Goal: Information Seeking & Learning: Learn about a topic

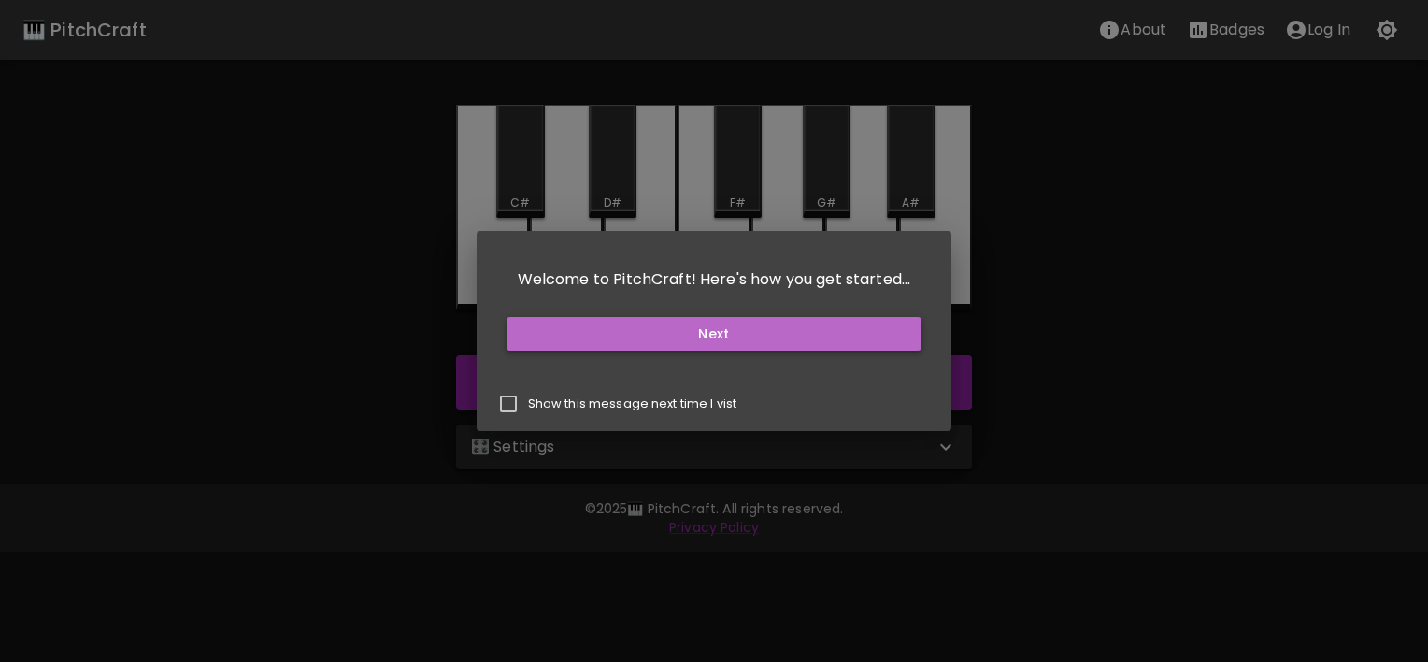
click at [738, 331] on button "Next" at bounding box center [715, 334] width 416 height 35
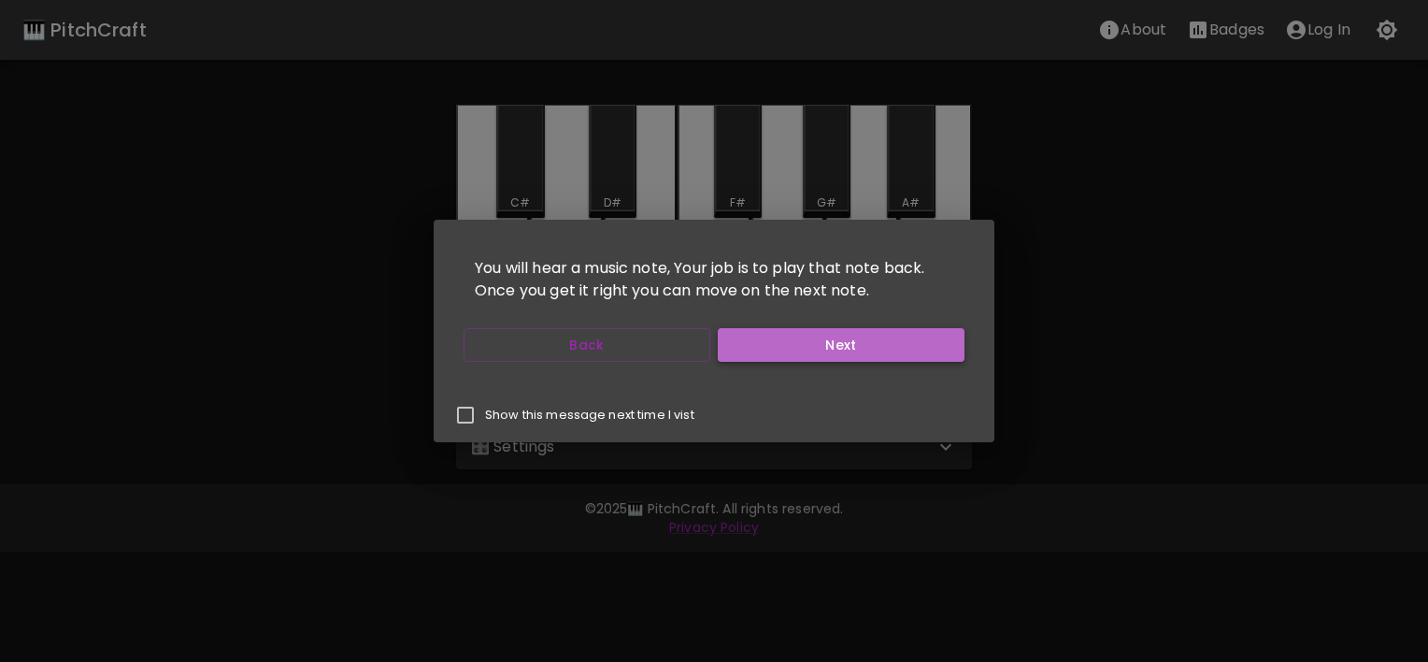
click at [738, 331] on button "Next" at bounding box center [841, 345] width 247 height 35
click at [738, 331] on button "Start Playing" at bounding box center [841, 345] width 247 height 35
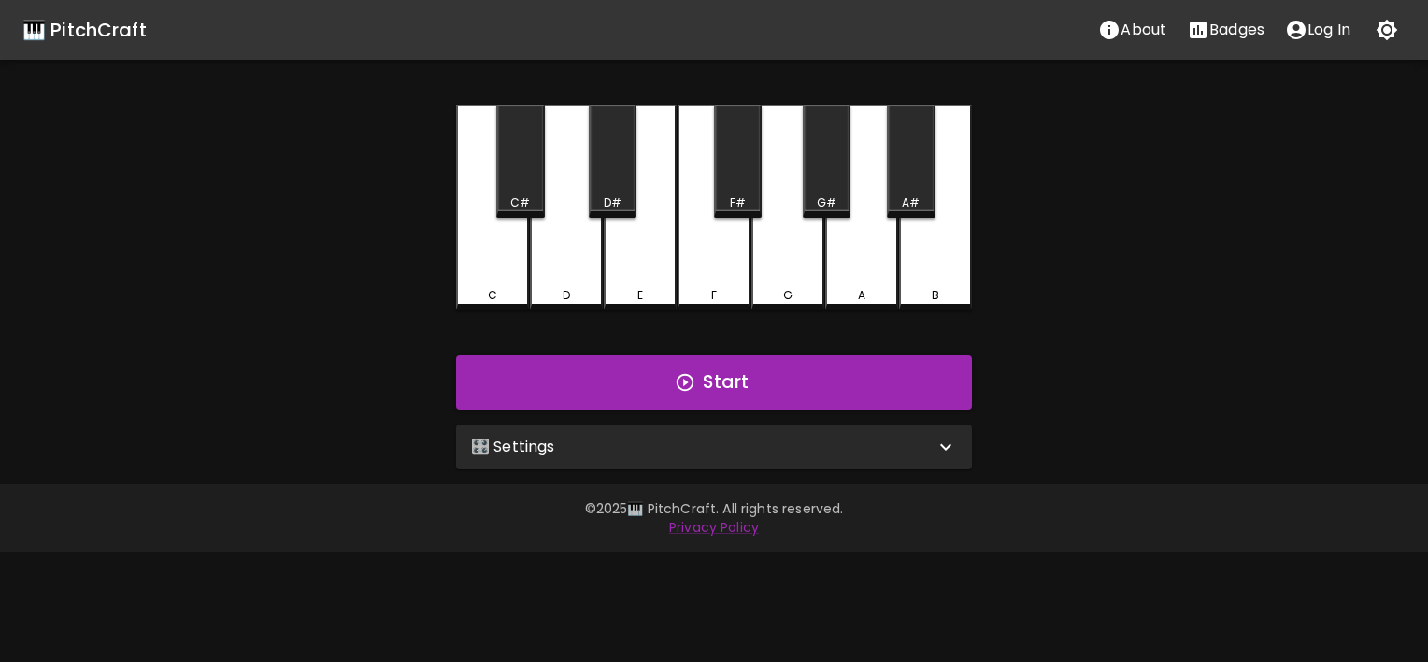
click at [695, 456] on div "🎛️ Settings" at bounding box center [703, 447] width 464 height 22
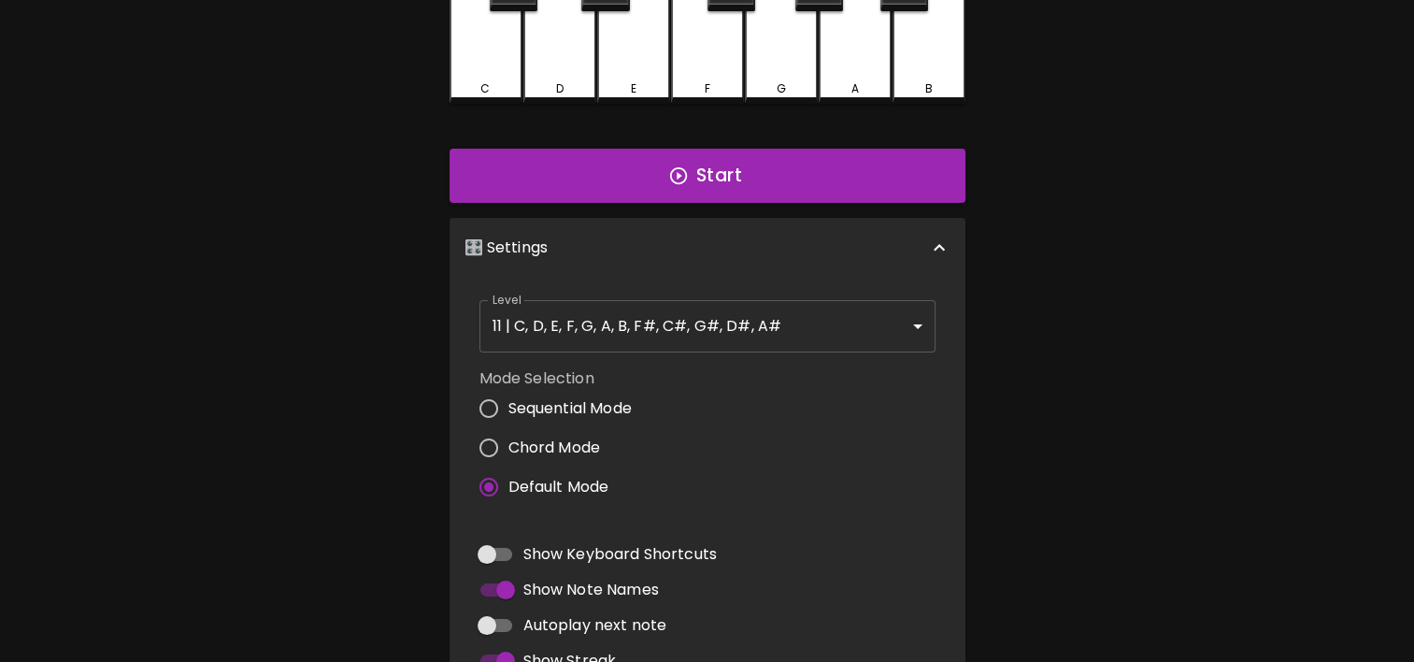
scroll to position [206, 0]
click at [894, 249] on div "🎛️ Settings" at bounding box center [697, 248] width 464 height 22
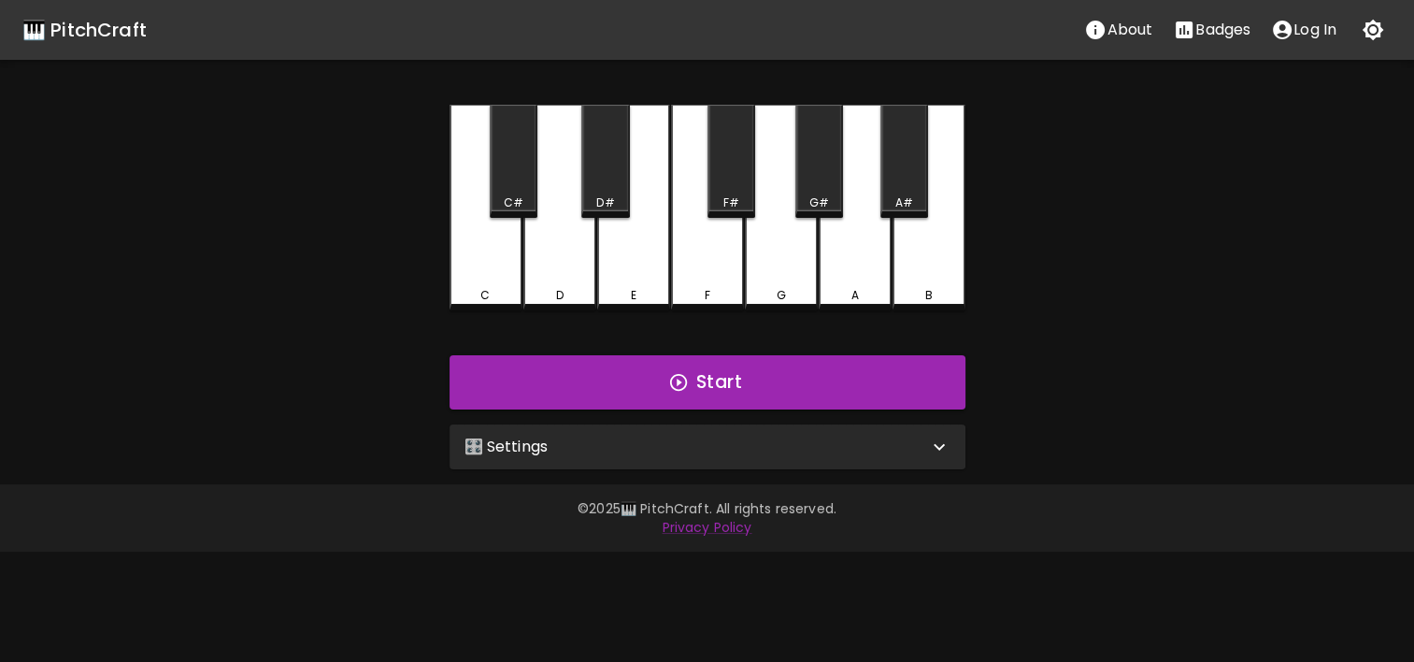
scroll to position [0, 0]
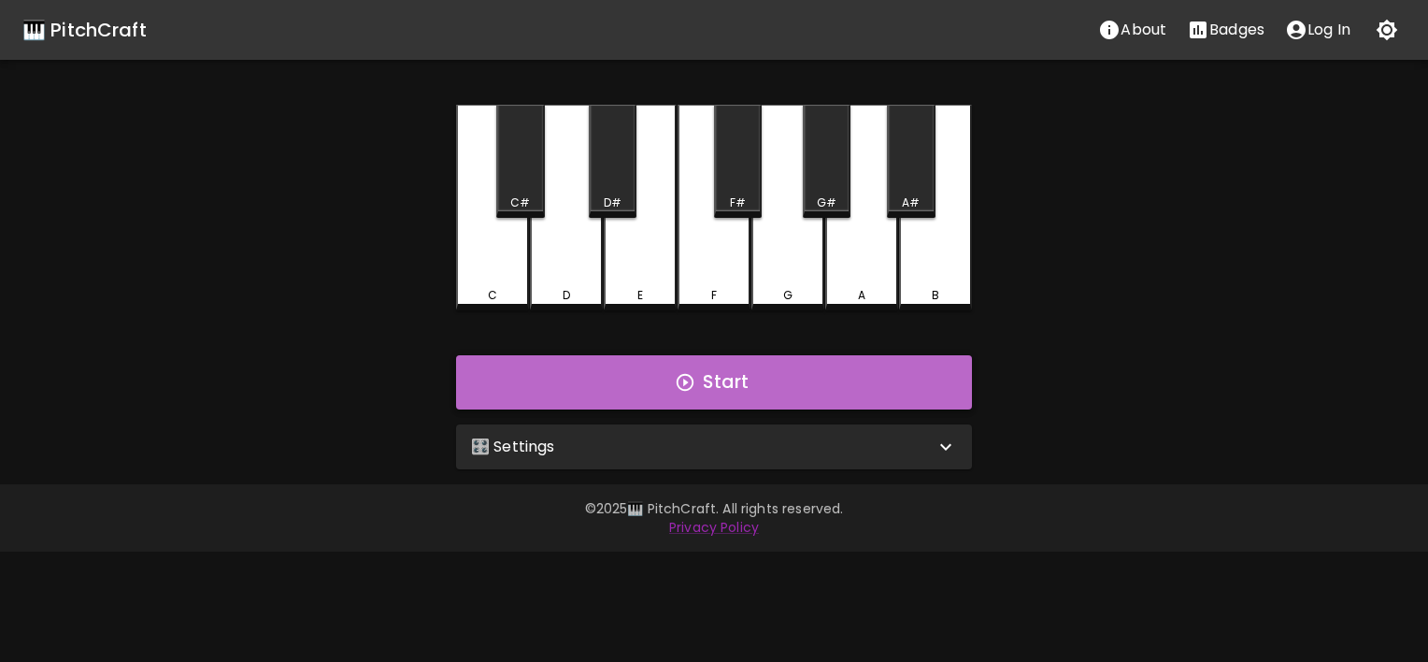
click at [915, 381] on button "Start" at bounding box center [714, 382] width 516 height 54
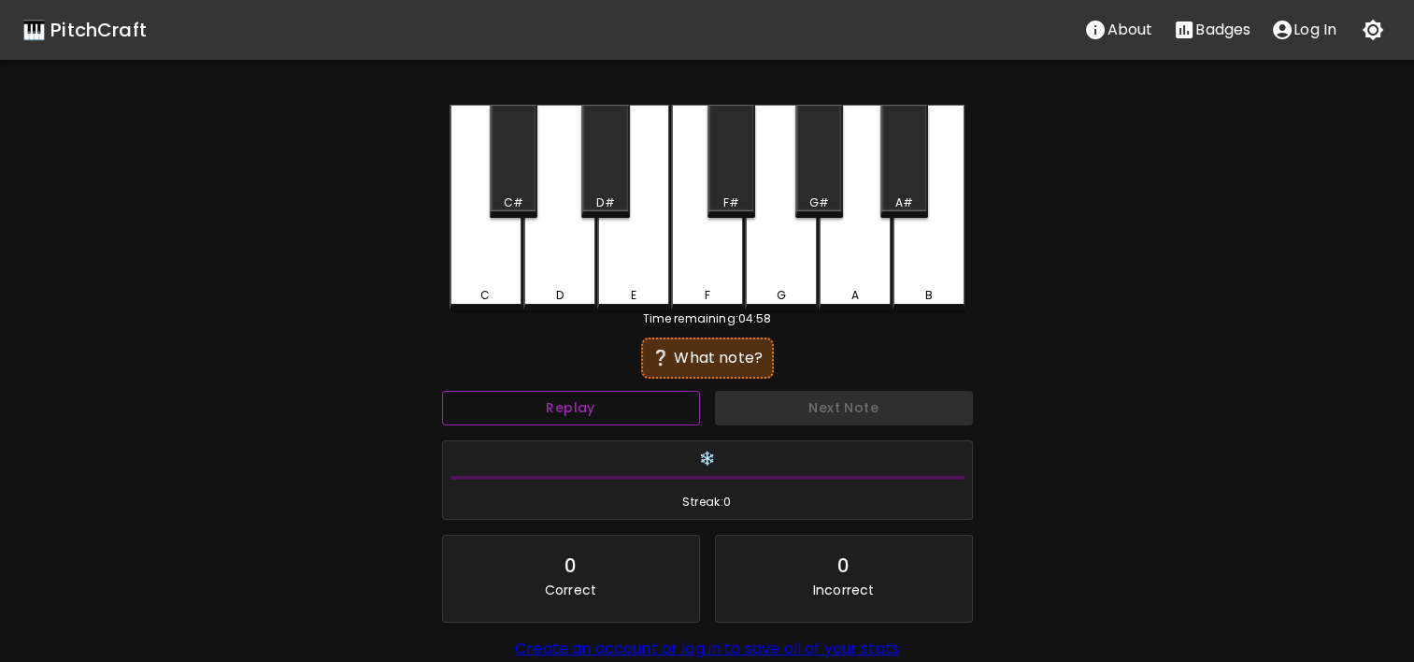
click at [593, 410] on button "Replay" at bounding box center [571, 408] width 258 height 35
click at [629, 265] on div "E" at bounding box center [633, 208] width 73 height 206
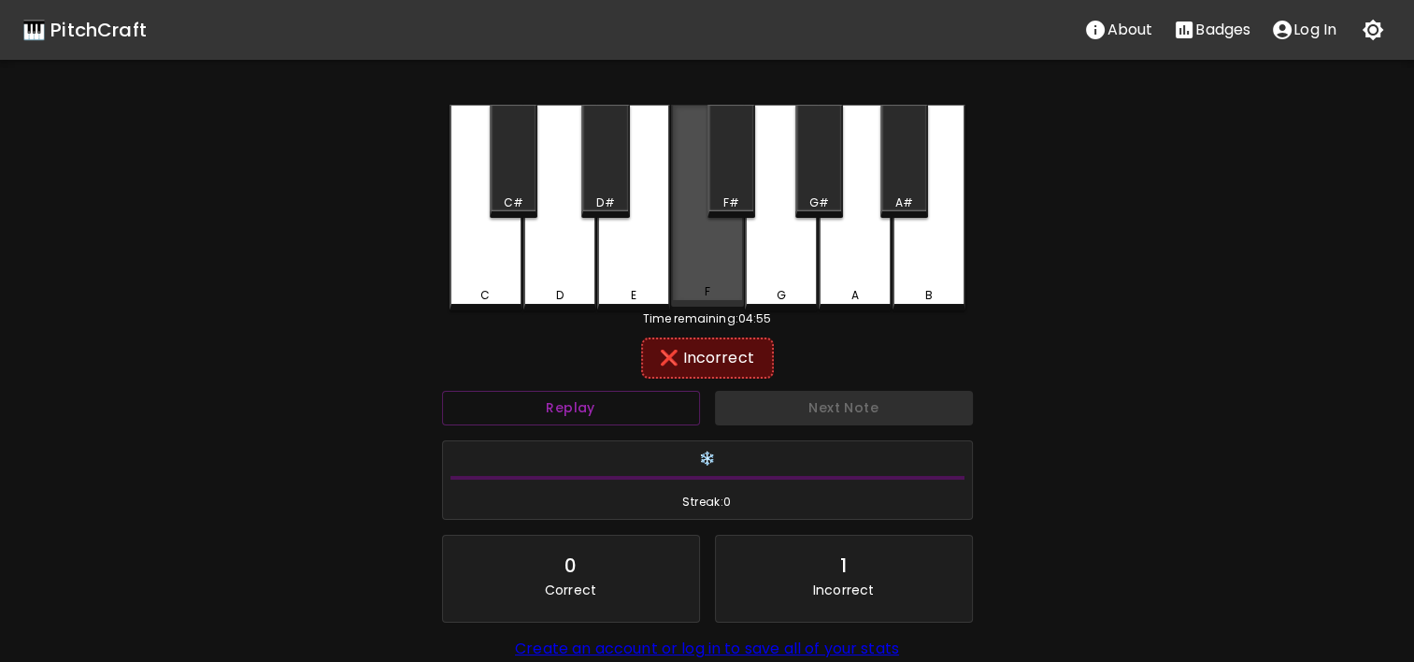
click at [733, 253] on div "F" at bounding box center [707, 206] width 73 height 202
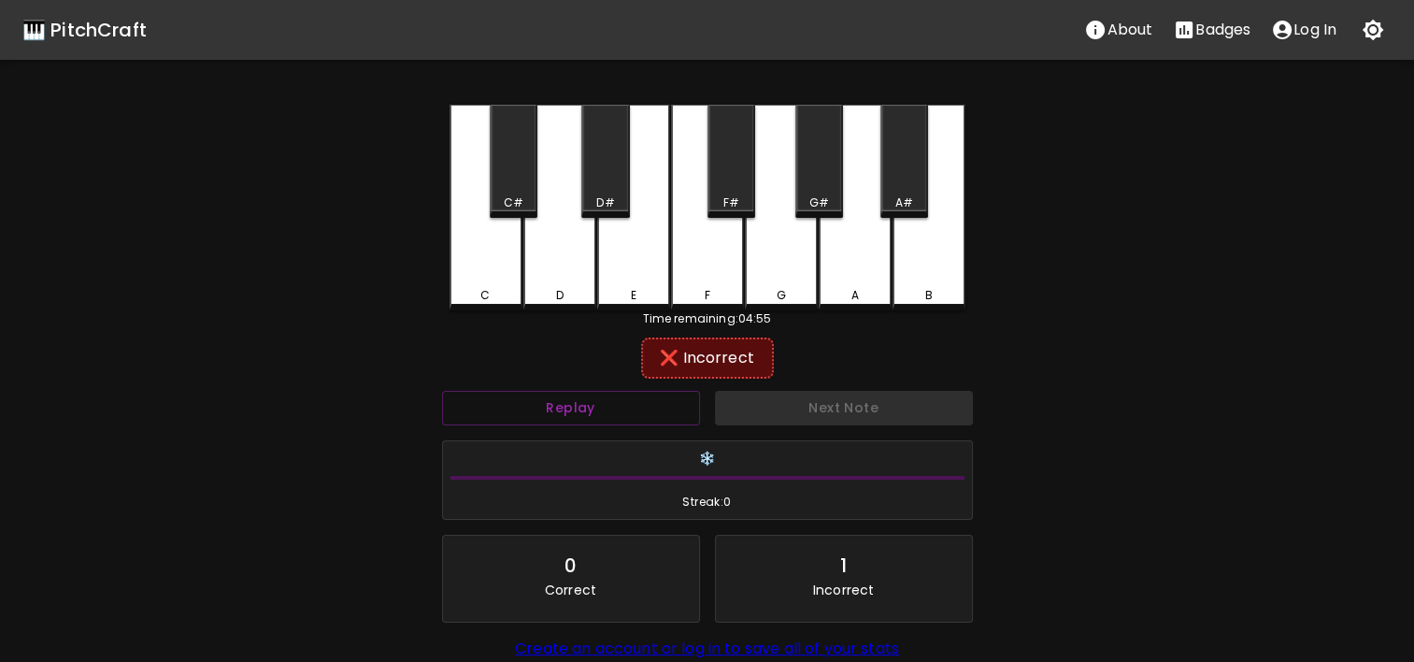
click at [790, 252] on div "G" at bounding box center [781, 208] width 73 height 206
drag, startPoint x: 843, startPoint y: 257, endPoint x: 751, endPoint y: 193, distance: 112.0
click at [747, 194] on div "C C# D D# E F F# G G# A A# B" at bounding box center [708, 208] width 516 height 206
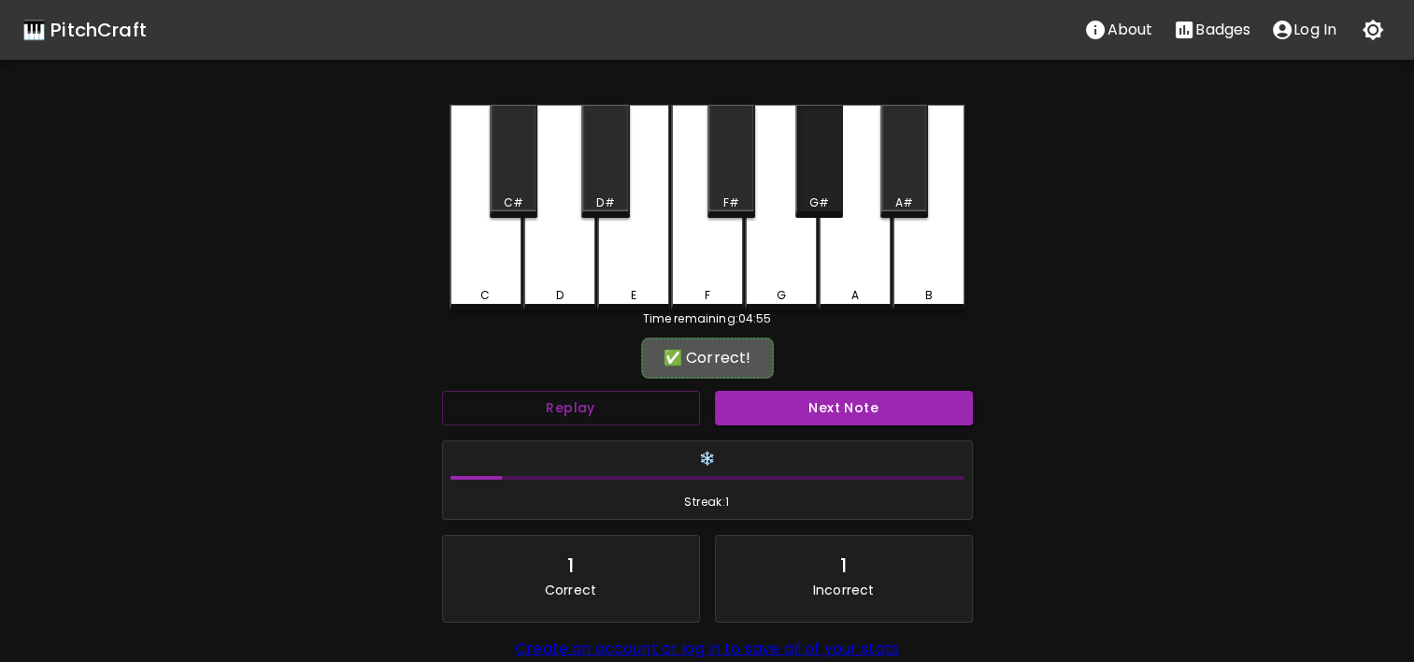
drag, startPoint x: 844, startPoint y: 189, endPoint x: 739, endPoint y: 311, distance: 161.1
click at [739, 311] on div "C C# D D# E F F# G G# A A# B Time remaining: 04:55 ✅ Correct! Replay Next Note …" at bounding box center [707, 424] width 561 height 638
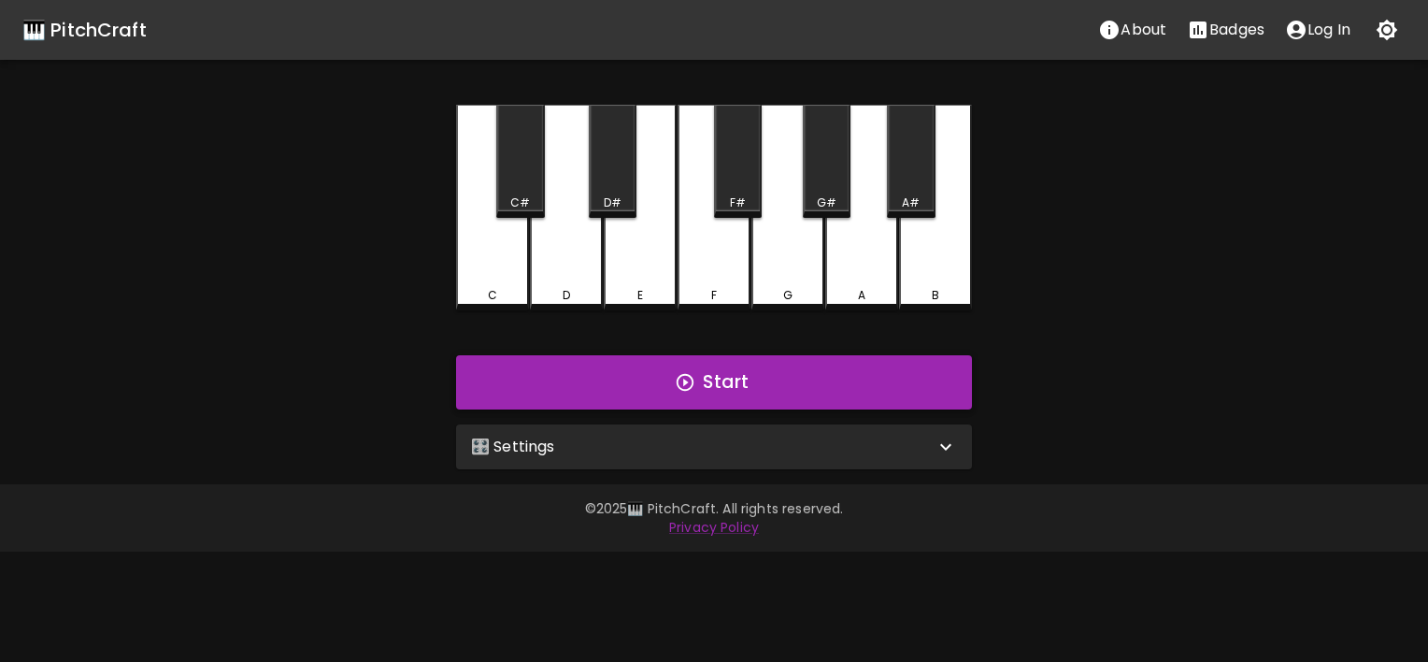
click at [505, 372] on button "Start" at bounding box center [714, 382] width 516 height 54
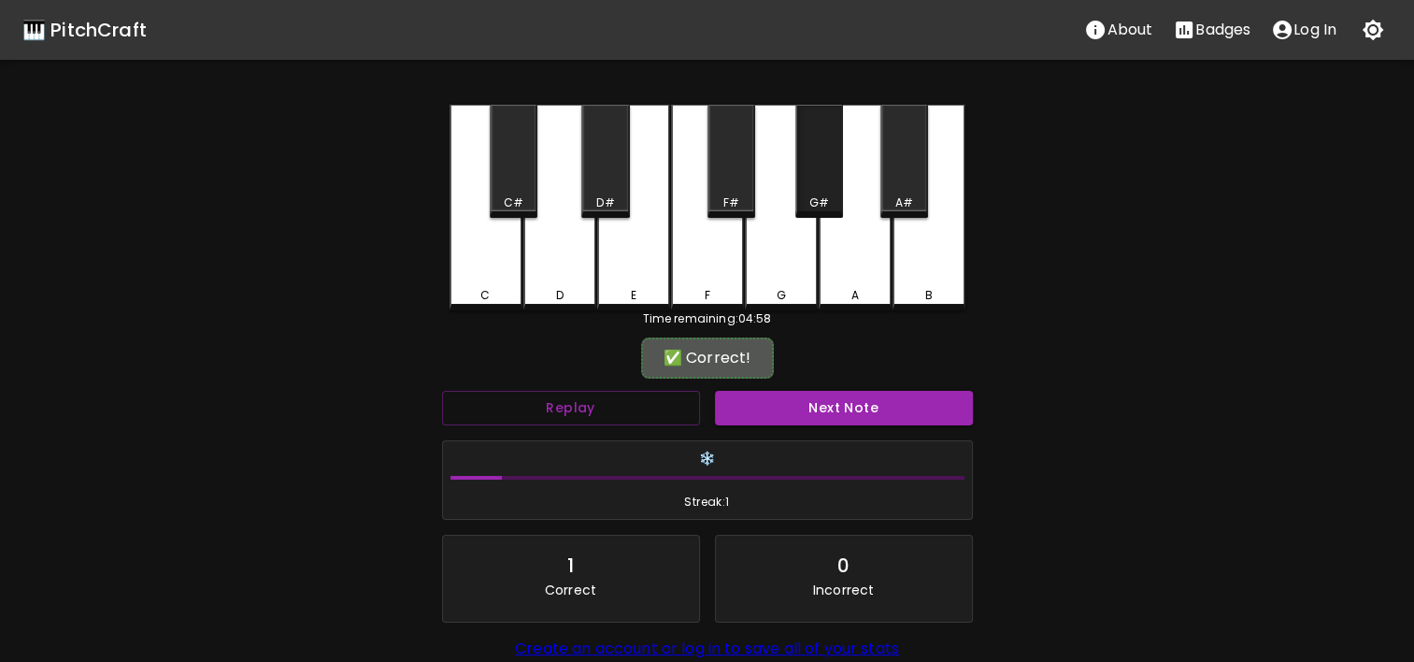
click at [819, 179] on div "G#" at bounding box center [819, 161] width 48 height 113
click at [836, 406] on button "Next Note" at bounding box center [844, 408] width 258 height 35
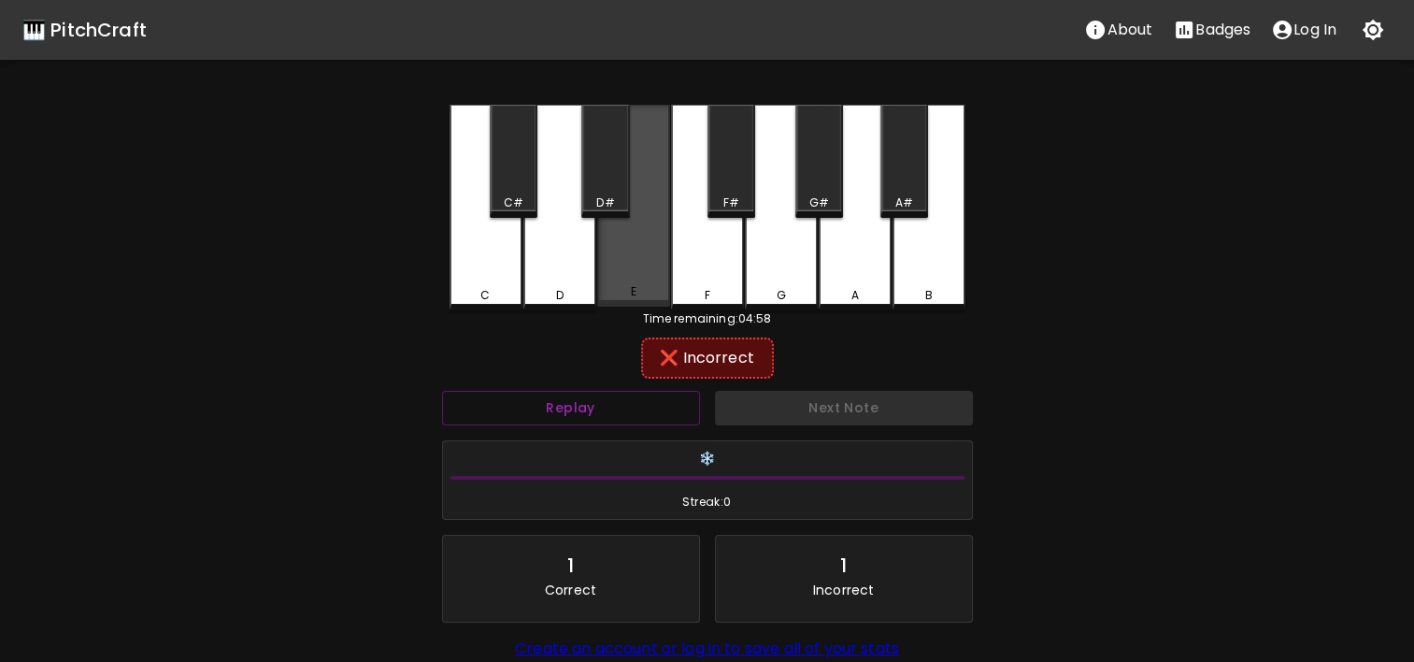
drag, startPoint x: 626, startPoint y: 274, endPoint x: 594, endPoint y: 273, distance: 32.7
click at [594, 273] on div "C C# D D# E F F# G G# A A# B" at bounding box center [708, 208] width 516 height 206
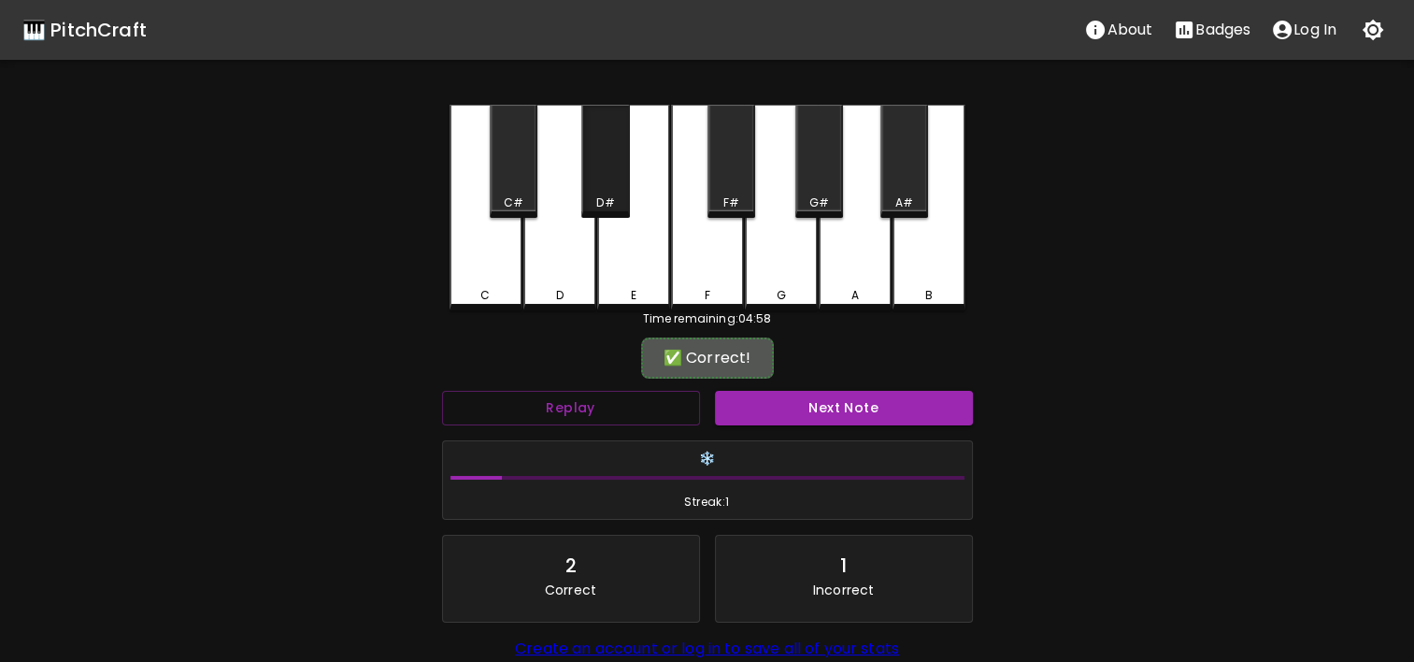
click at [602, 187] on div "D#" at bounding box center [605, 161] width 48 height 113
click at [797, 414] on button "Next Note" at bounding box center [844, 408] width 258 height 35
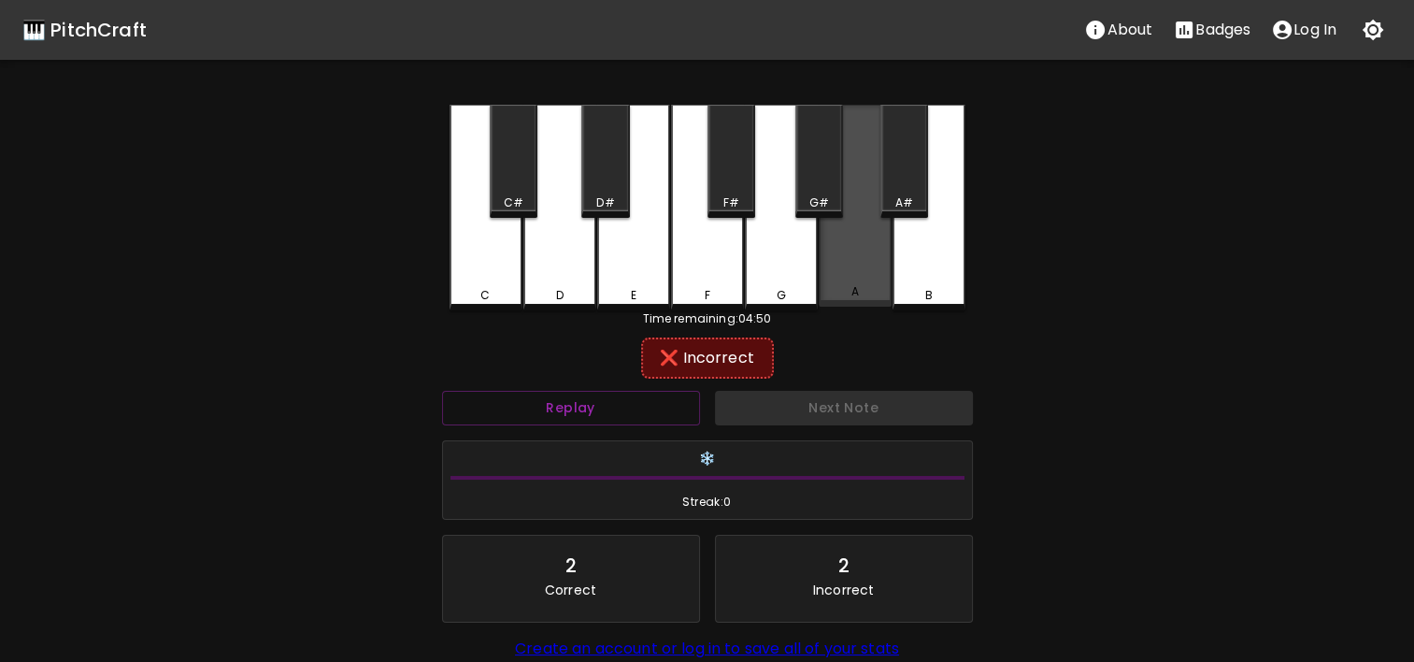
click at [864, 262] on div "A" at bounding box center [855, 206] width 73 height 202
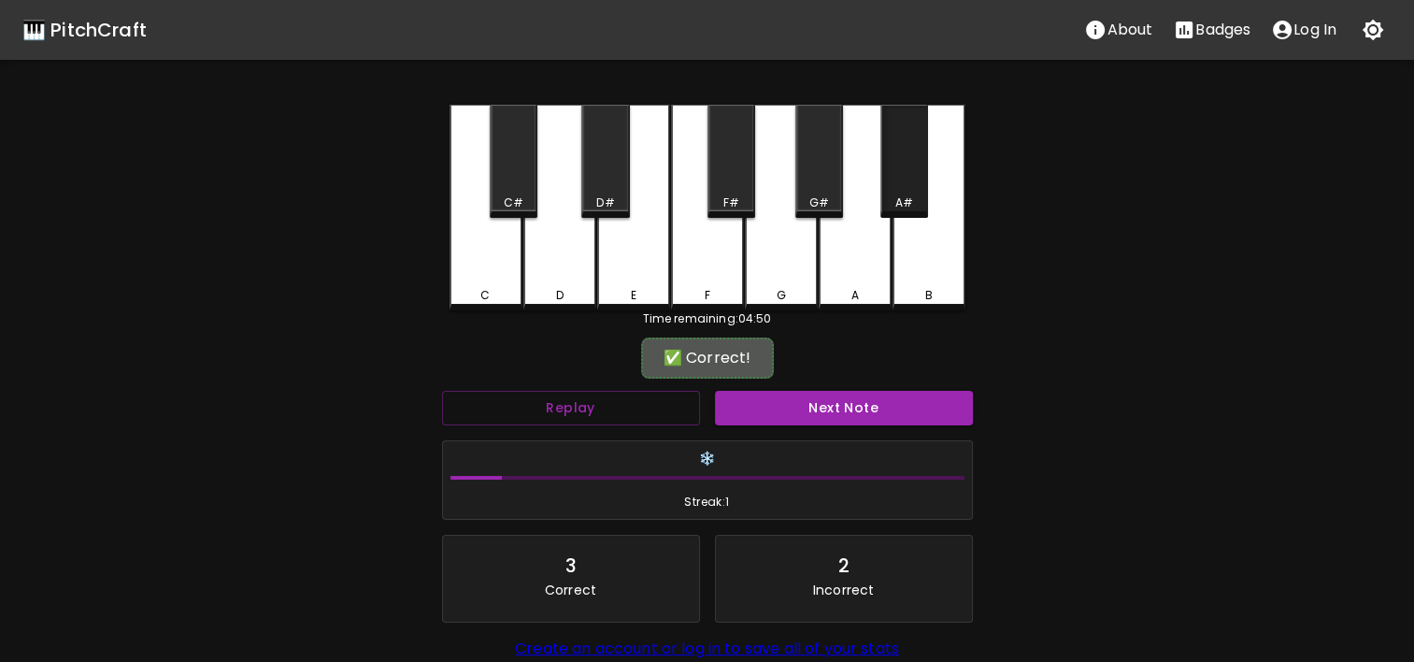
click at [905, 196] on div "A#" at bounding box center [904, 202] width 18 height 17
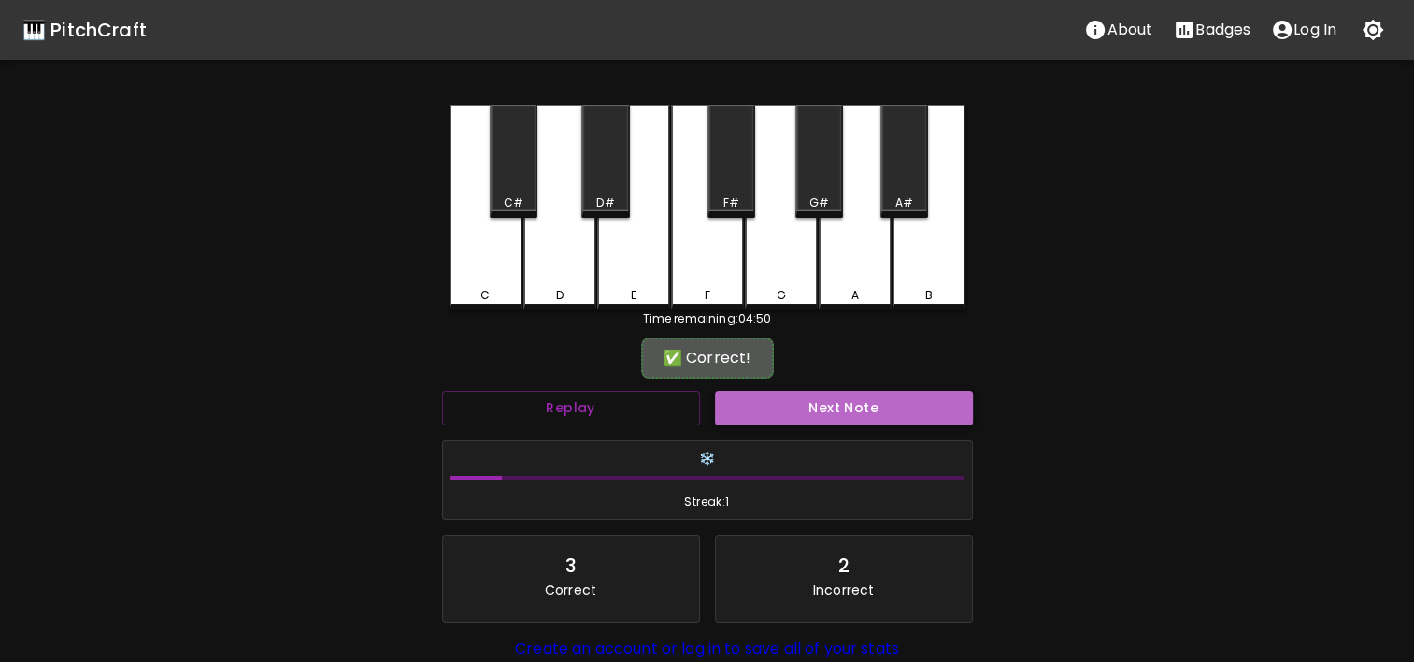
click at [905, 396] on button "Next Note" at bounding box center [844, 408] width 258 height 35
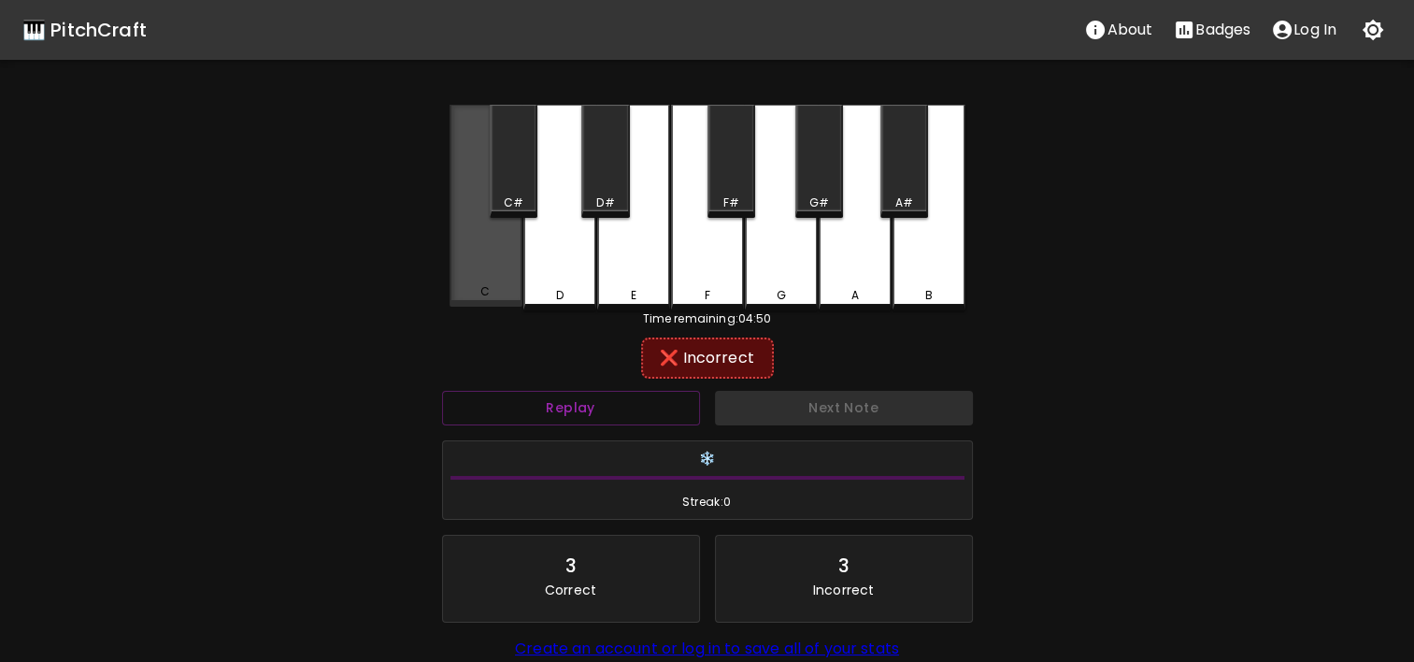
click at [493, 260] on div "C" at bounding box center [486, 206] width 73 height 202
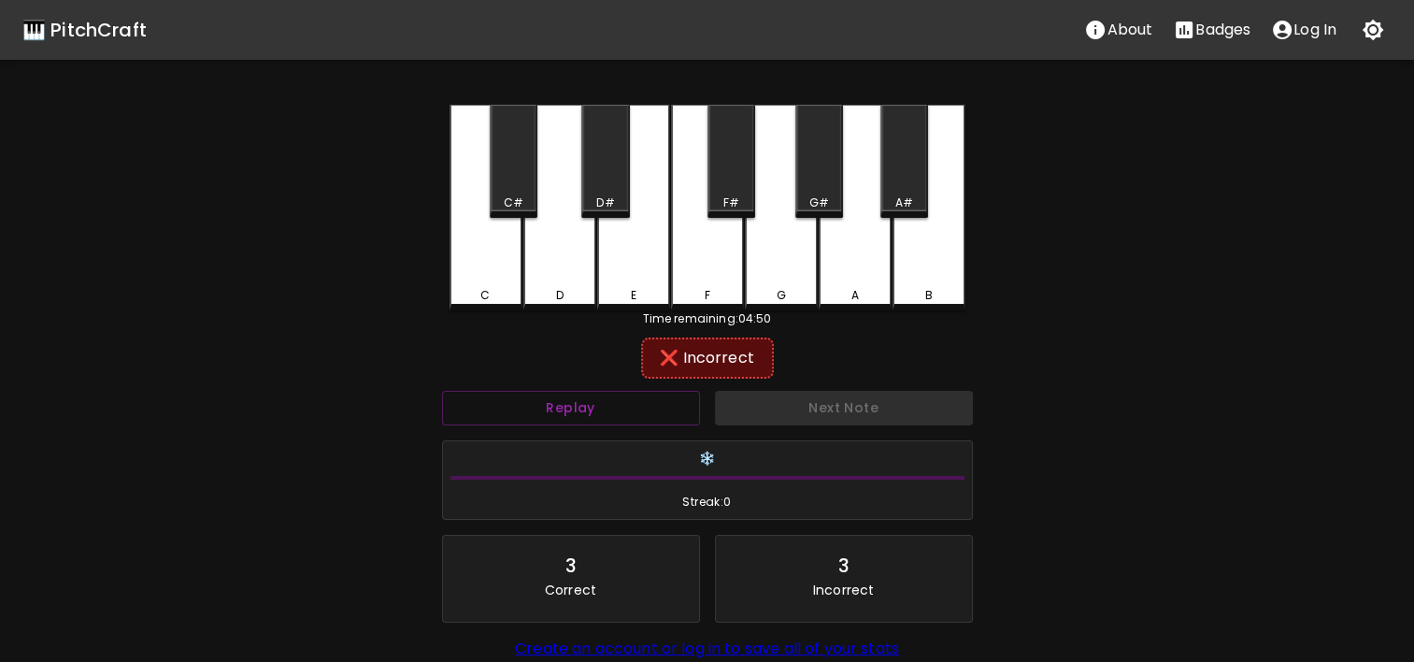
click at [950, 239] on div "B" at bounding box center [929, 208] width 73 height 206
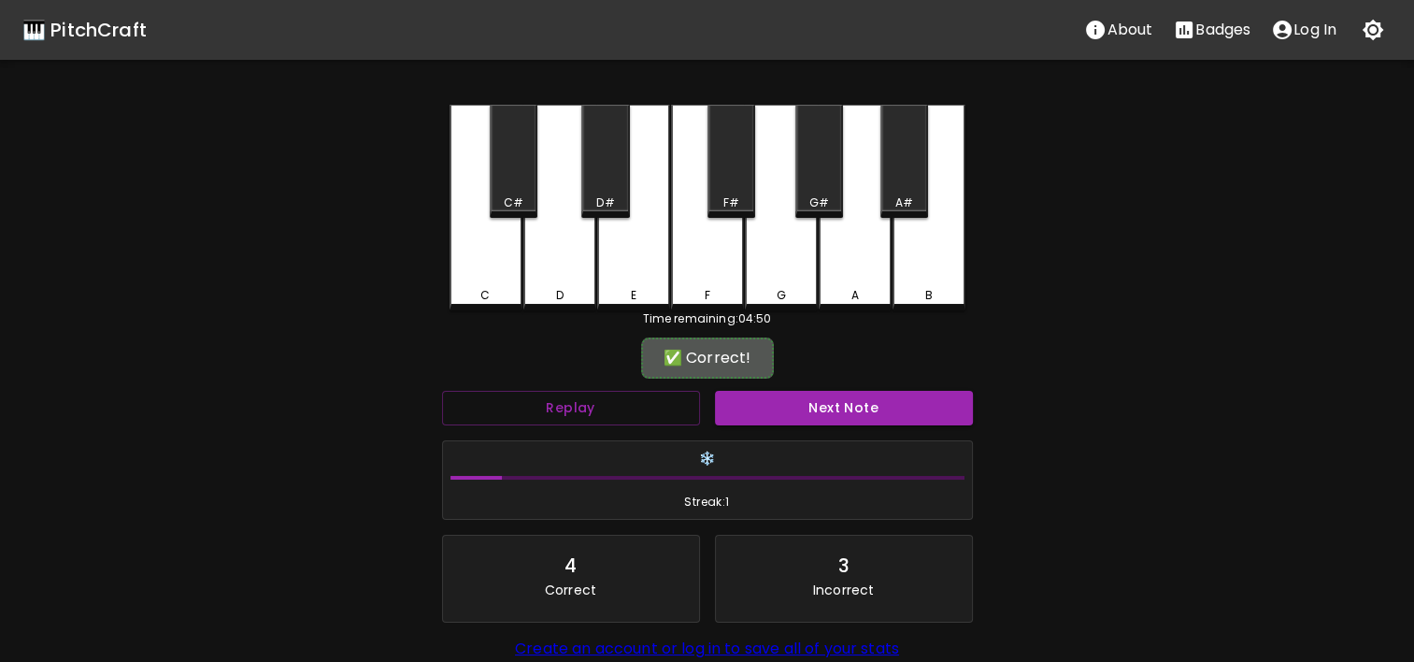
click at [886, 424] on div "Next Note" at bounding box center [844, 408] width 273 height 50
click at [882, 416] on button "Next Note" at bounding box center [844, 408] width 258 height 35
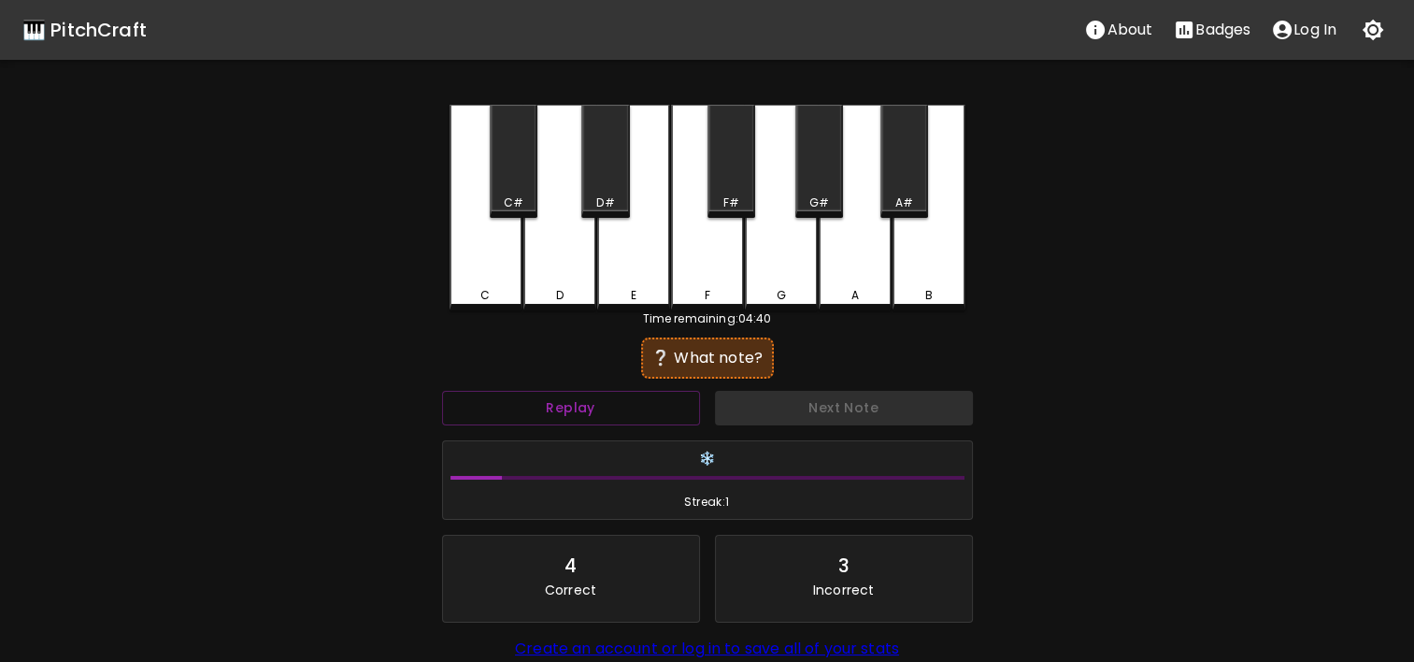
click at [558, 273] on div "D" at bounding box center [559, 208] width 73 height 206
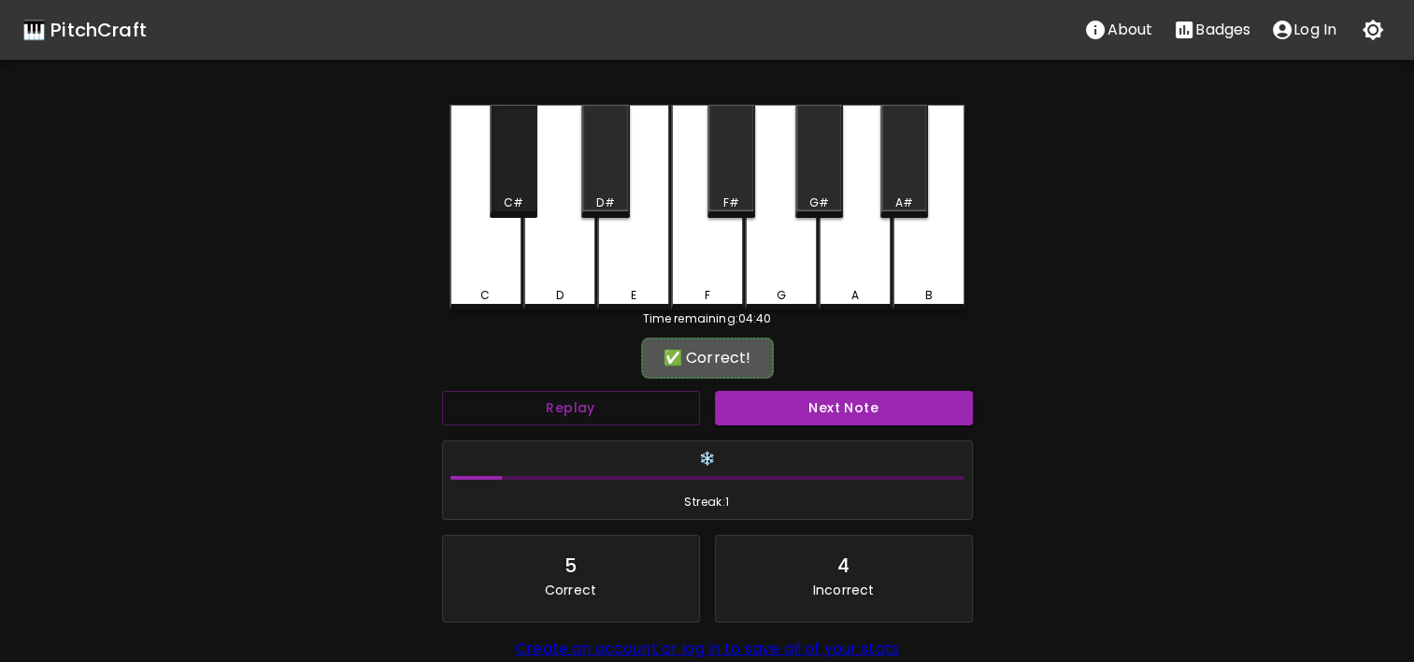
click at [505, 183] on div "C#" at bounding box center [514, 161] width 48 height 113
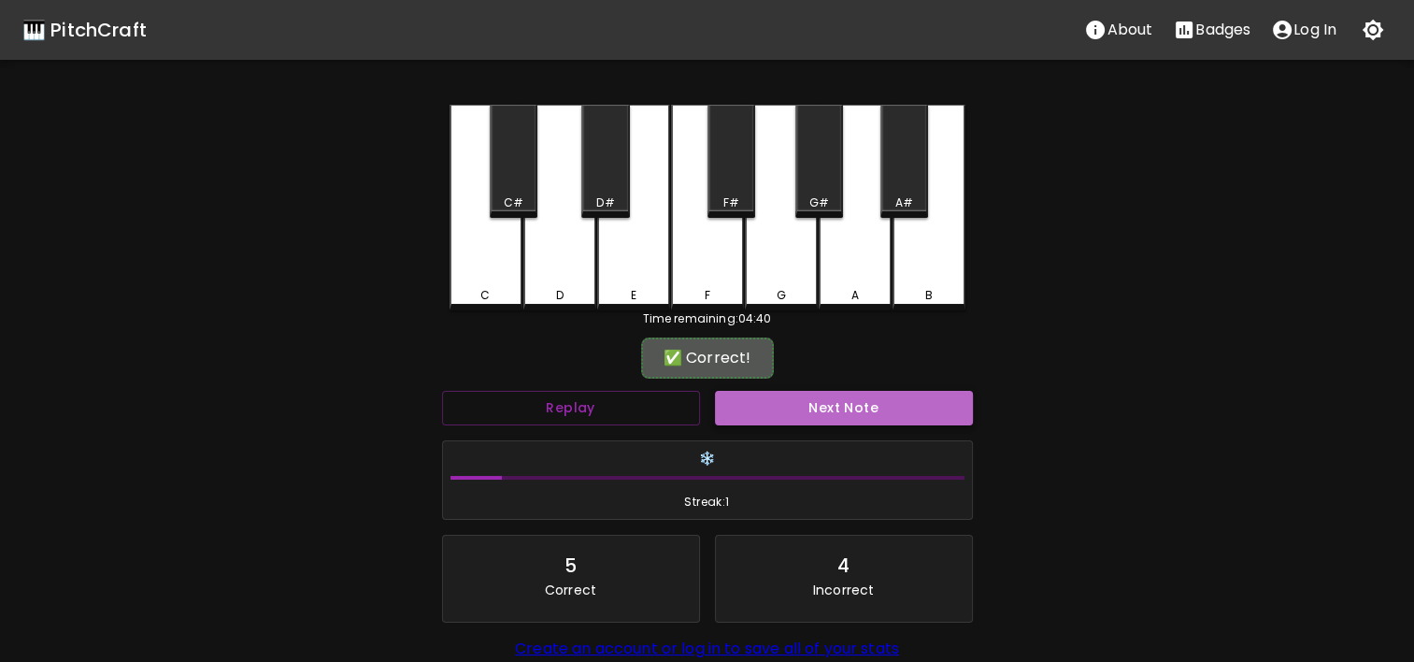
click at [754, 404] on button "Next Note" at bounding box center [844, 408] width 258 height 35
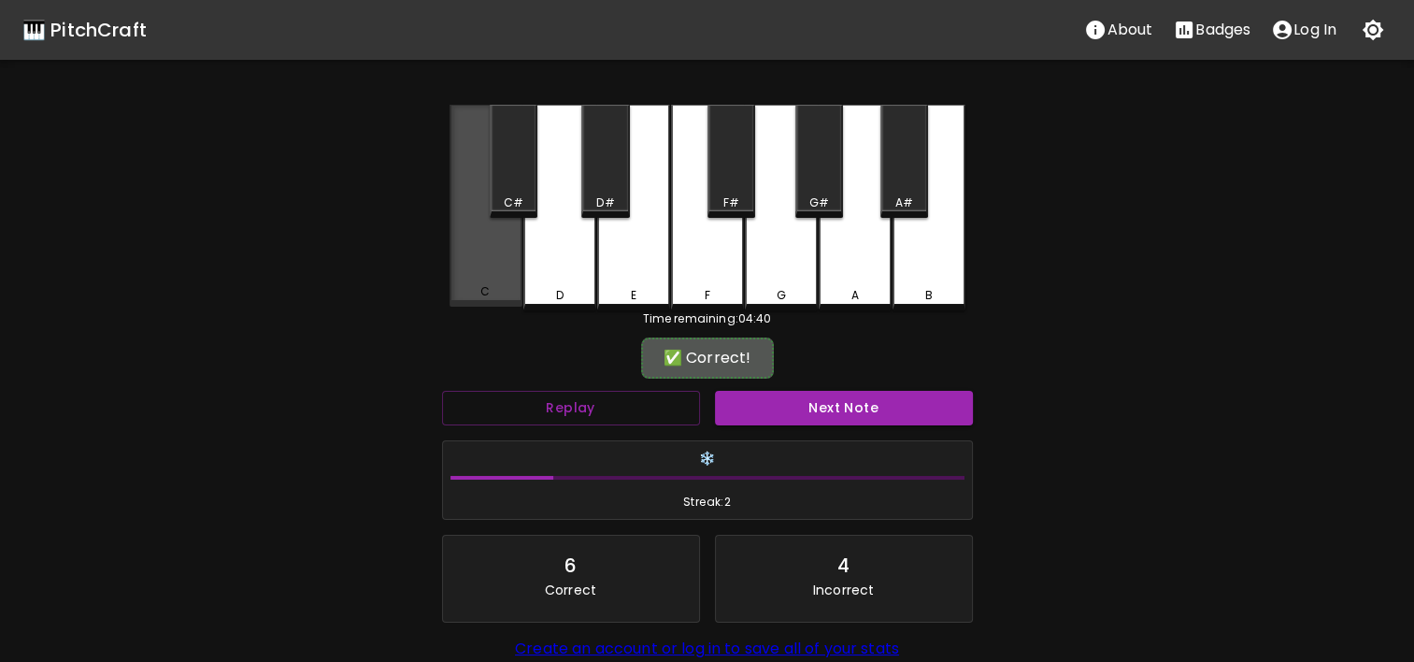
click at [495, 291] on div "C" at bounding box center [485, 291] width 69 height 17
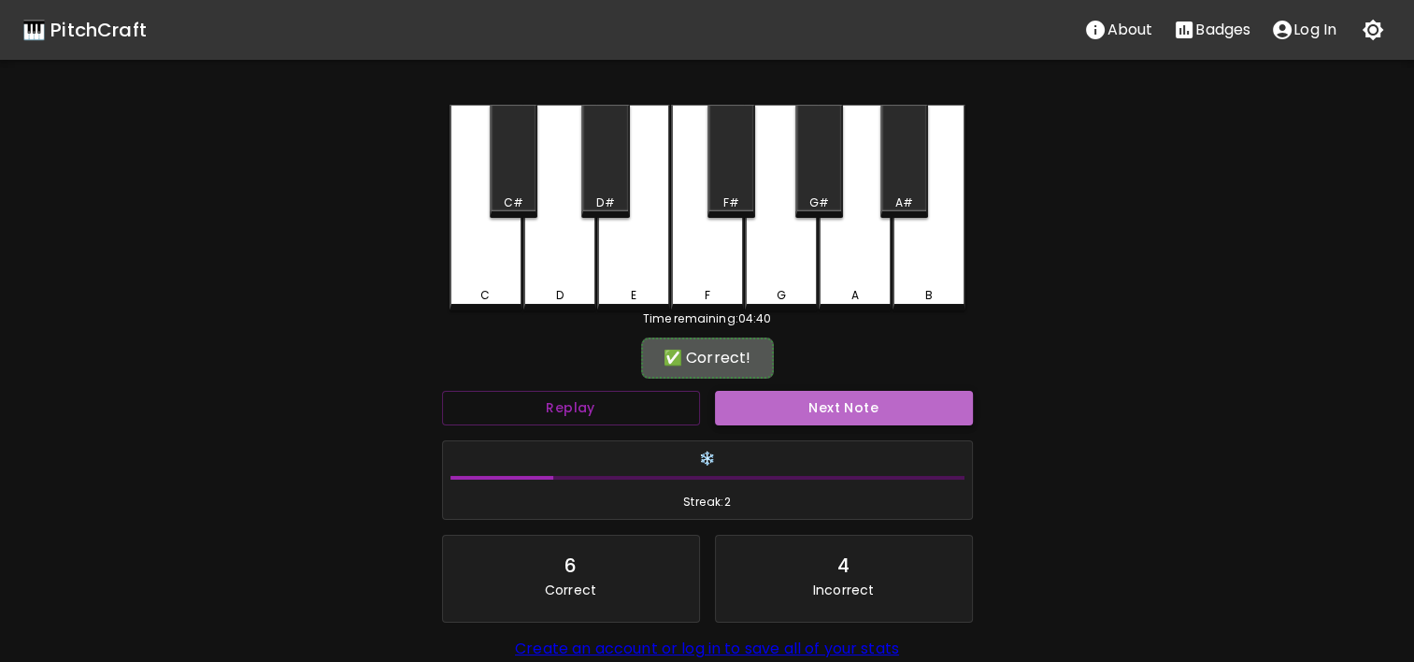
click at [805, 401] on button "Next Note" at bounding box center [844, 408] width 258 height 35
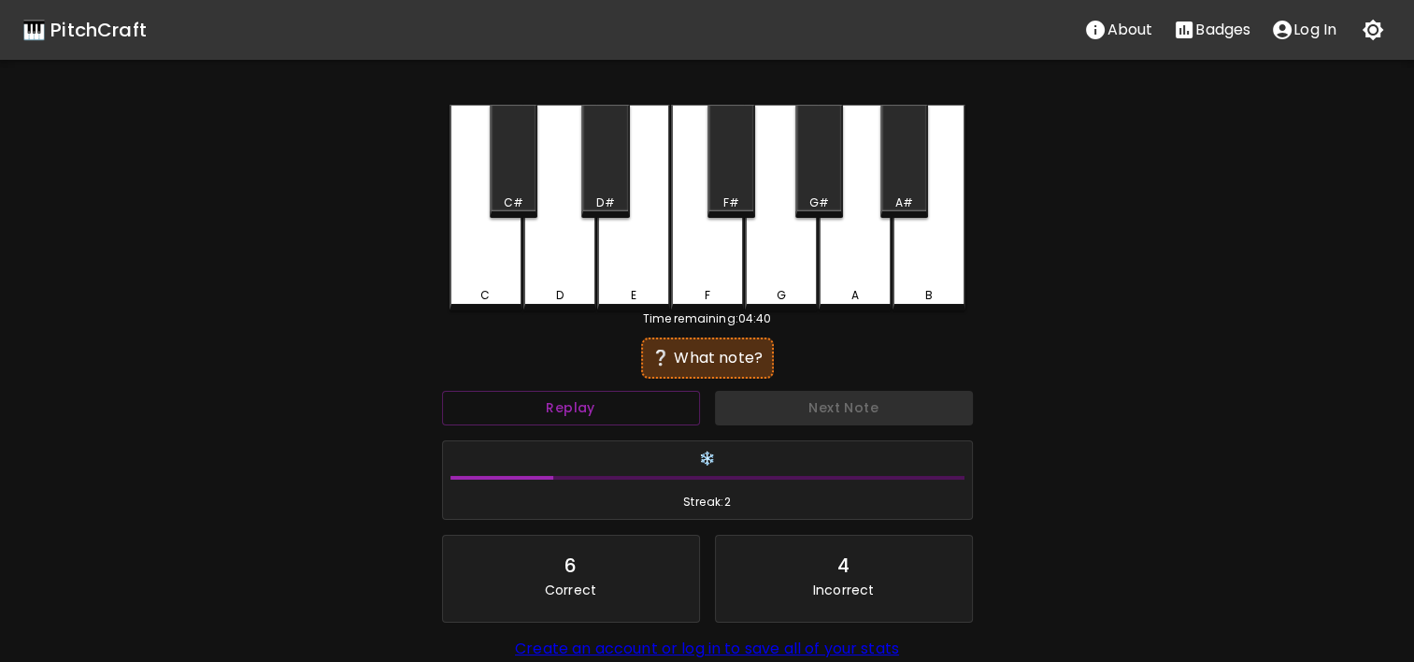
click at [511, 277] on div "C" at bounding box center [486, 208] width 73 height 206
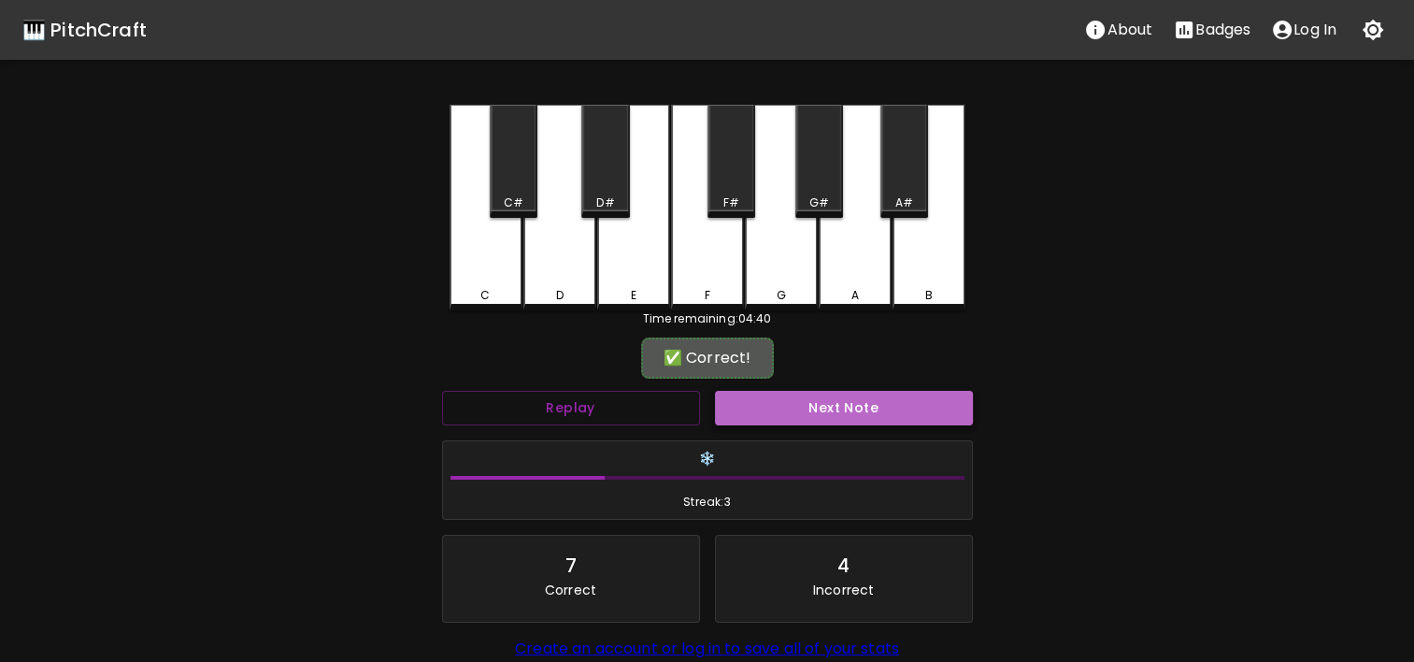
click at [806, 407] on button "Next Note" at bounding box center [844, 408] width 258 height 35
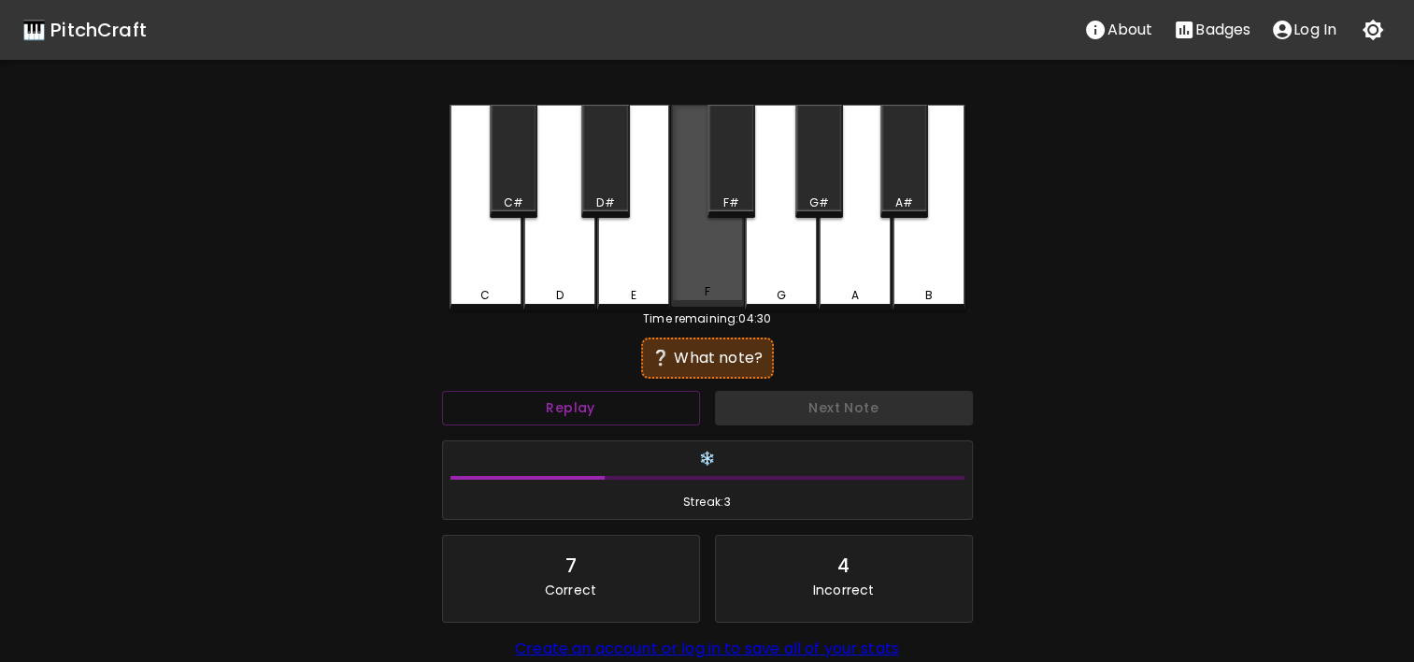
click at [728, 279] on div "F" at bounding box center [707, 206] width 73 height 202
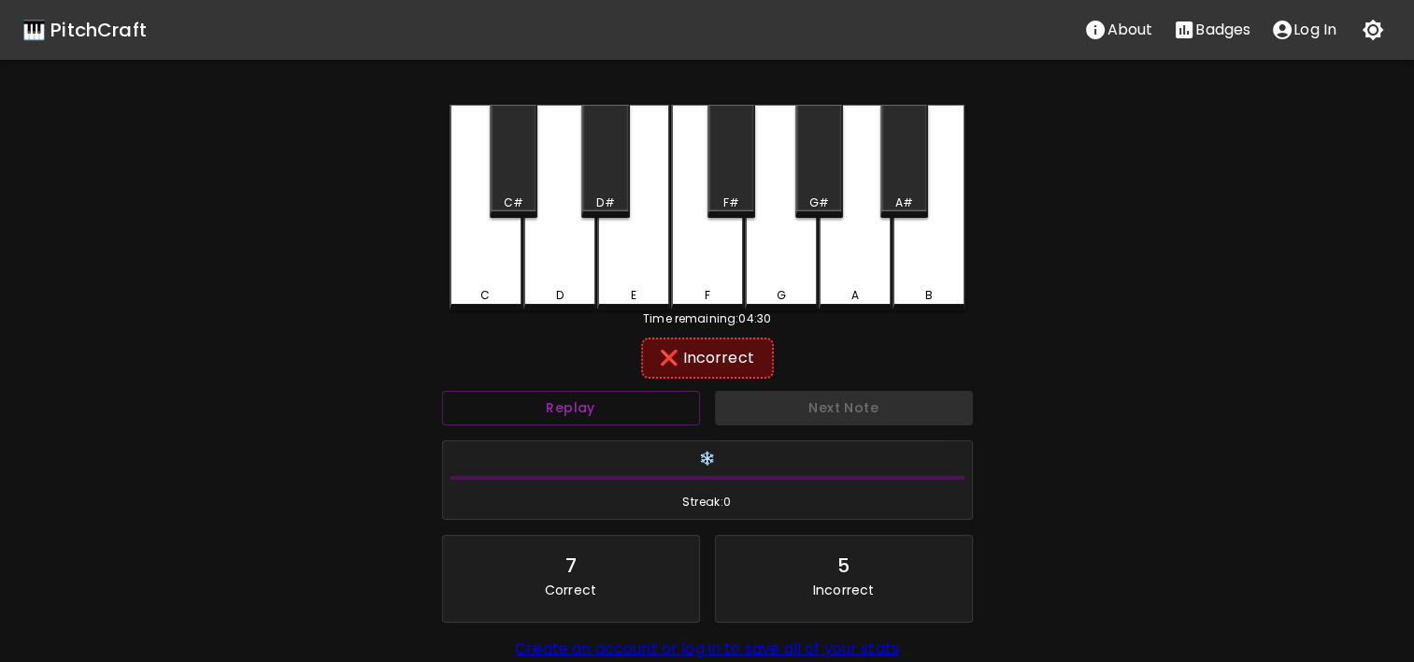
click at [627, 280] on div "E" at bounding box center [633, 208] width 73 height 206
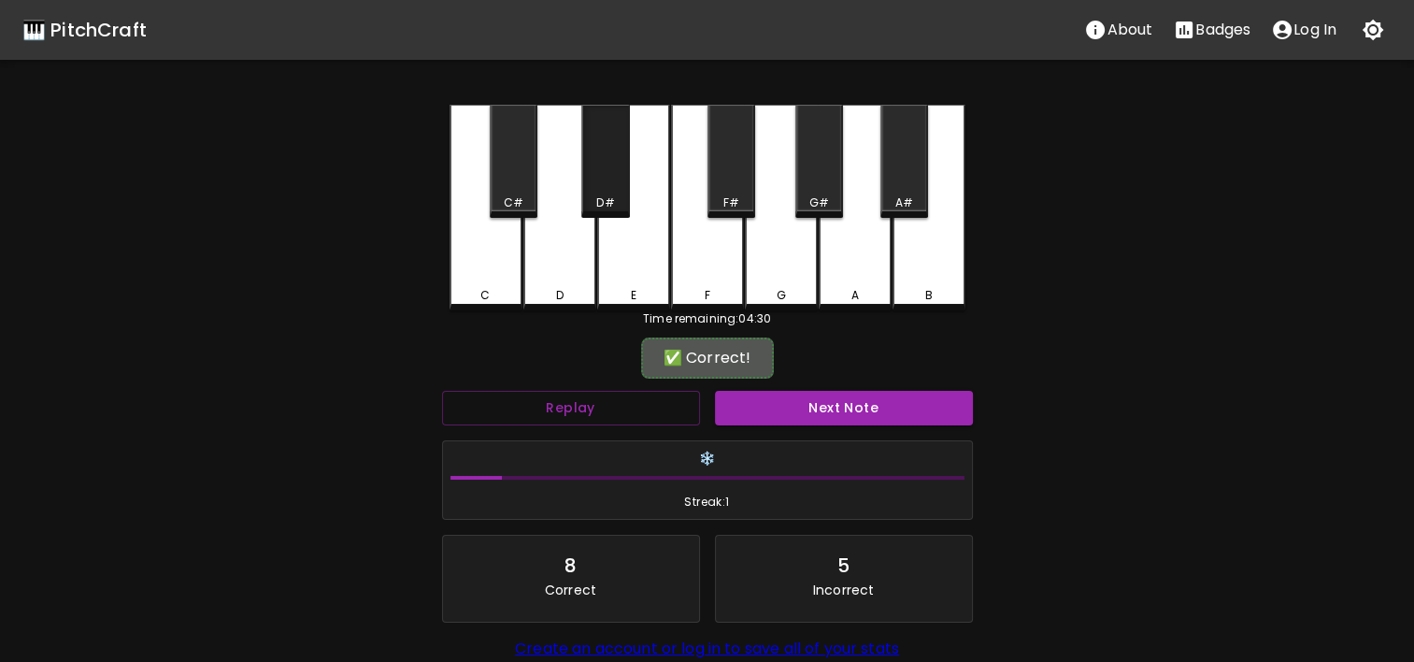
click at [594, 201] on div "D#" at bounding box center [605, 202] width 44 height 17
click at [832, 405] on button "Next Note" at bounding box center [844, 408] width 258 height 35
click at [623, 178] on div "D#" at bounding box center [605, 161] width 48 height 113
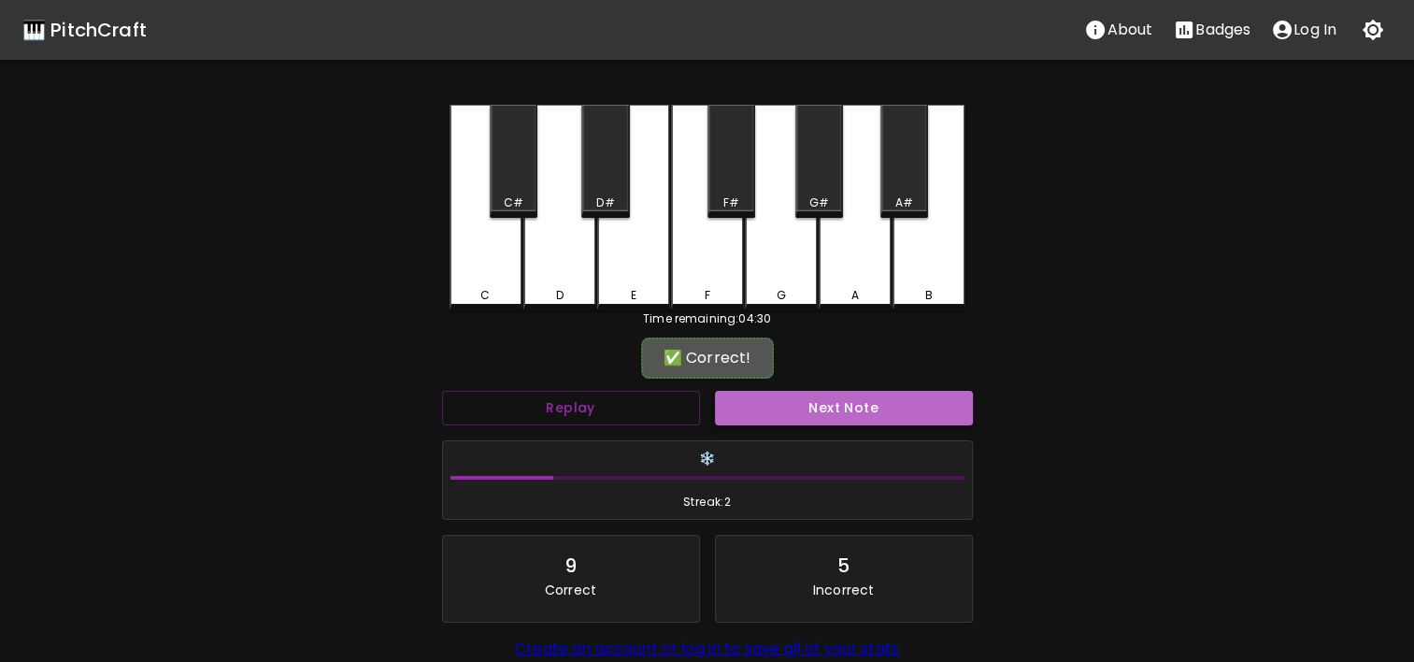
click at [839, 411] on button "Next Note" at bounding box center [844, 408] width 258 height 35
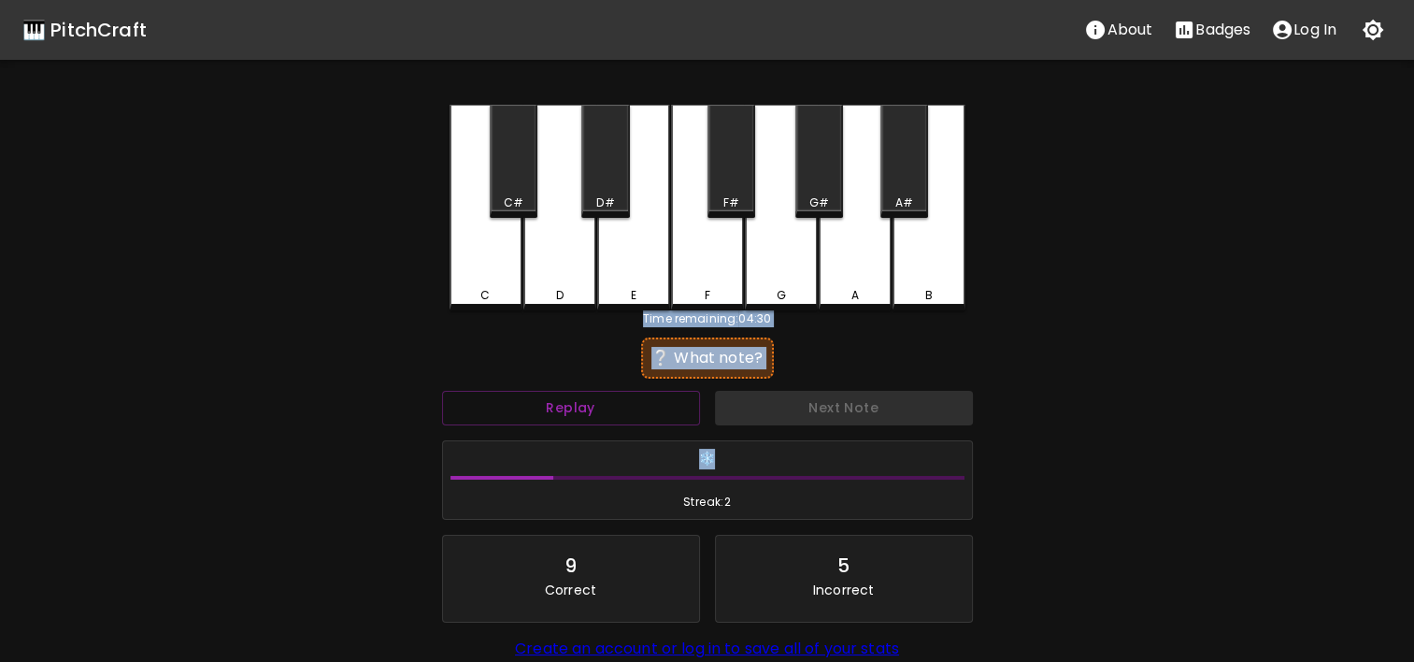
drag, startPoint x: 839, startPoint y: 411, endPoint x: 696, endPoint y: 285, distance: 190.7
click at [696, 285] on div "C C# D D# E F F# G G# A A# B Time remaining: 04:30 ❔ What note? Replay Next Not…" at bounding box center [707, 424] width 561 height 638
drag, startPoint x: 696, startPoint y: 285, endPoint x: 622, endPoint y: 265, distance: 76.6
click at [622, 265] on div "E" at bounding box center [633, 208] width 73 height 206
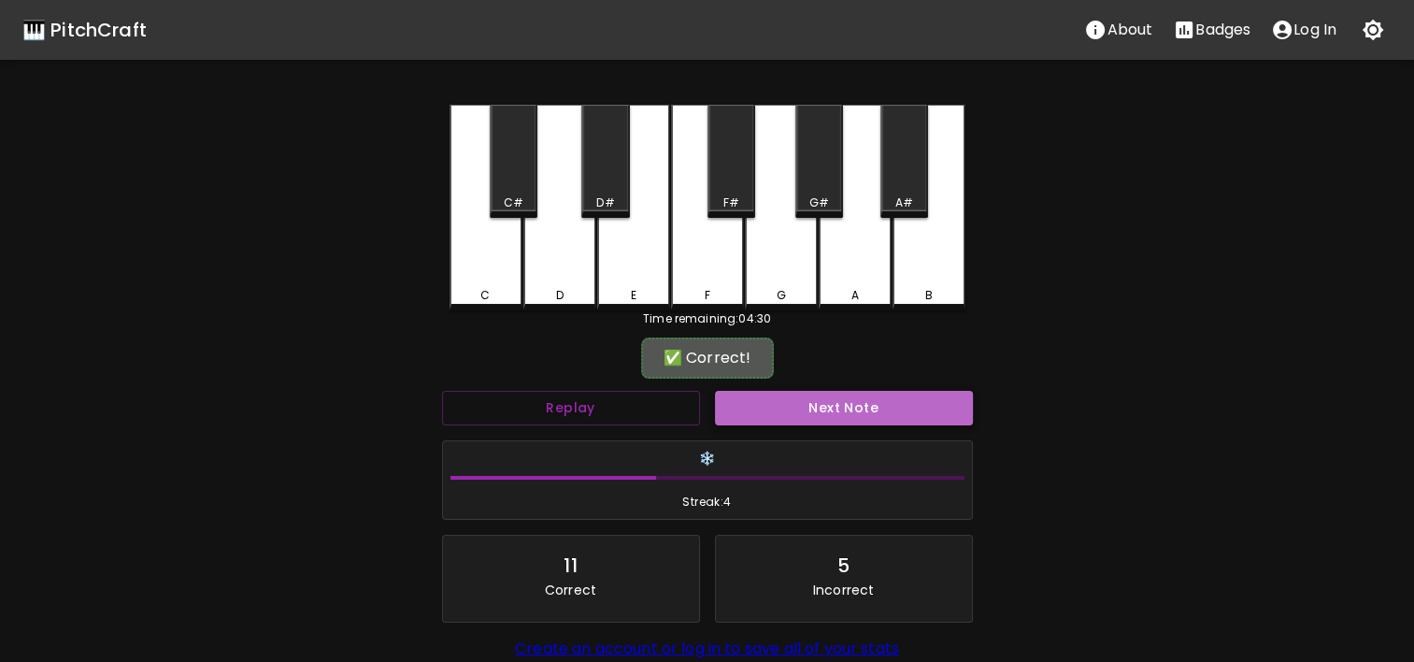
click at [822, 393] on button "Next Note" at bounding box center [844, 408] width 258 height 35
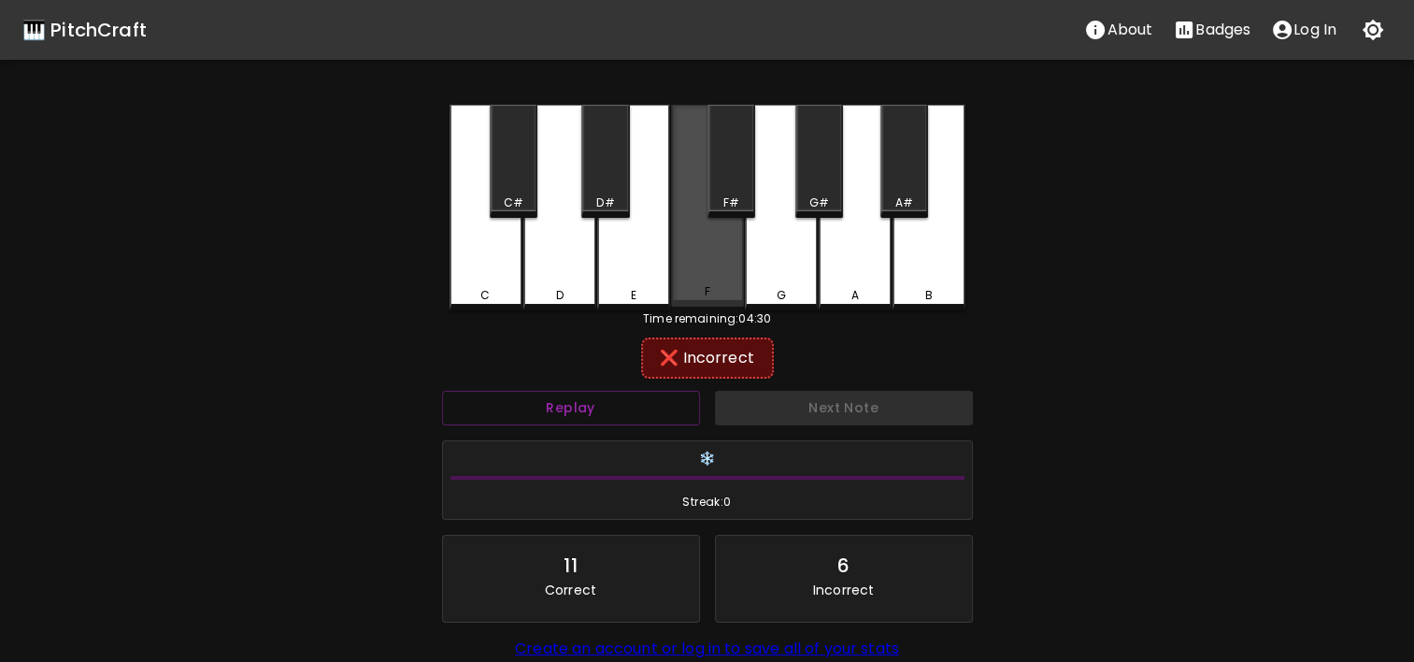
click at [703, 269] on div "F" at bounding box center [707, 206] width 73 height 202
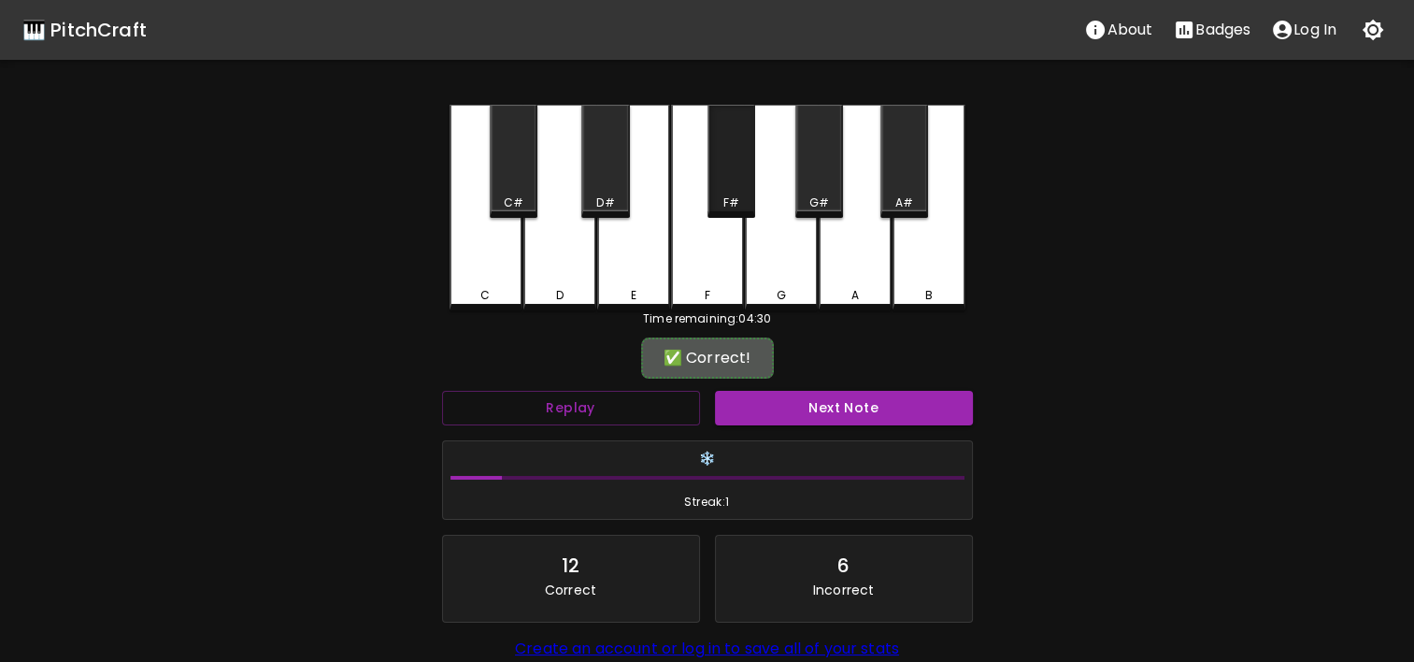
click at [725, 194] on div "F#" at bounding box center [730, 202] width 16 height 17
click at [799, 412] on button "Next Note" at bounding box center [844, 408] width 258 height 35
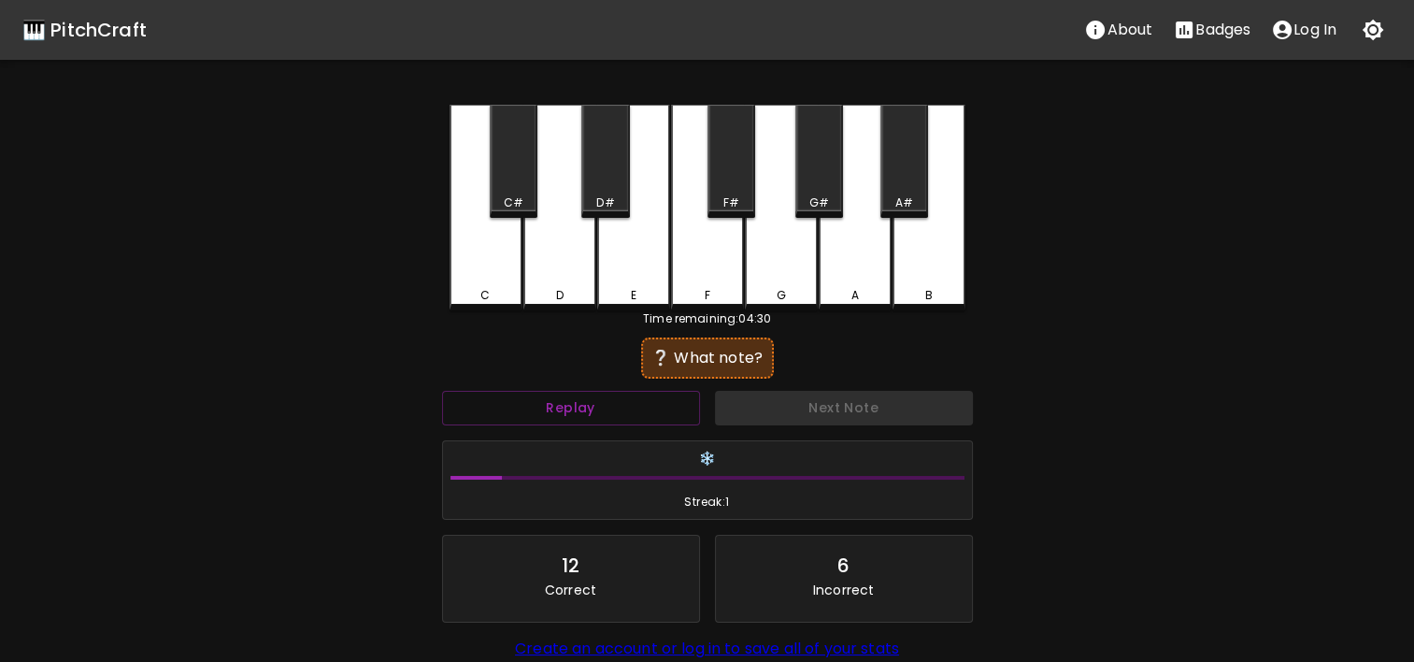
click at [718, 258] on div "F" at bounding box center [707, 208] width 73 height 206
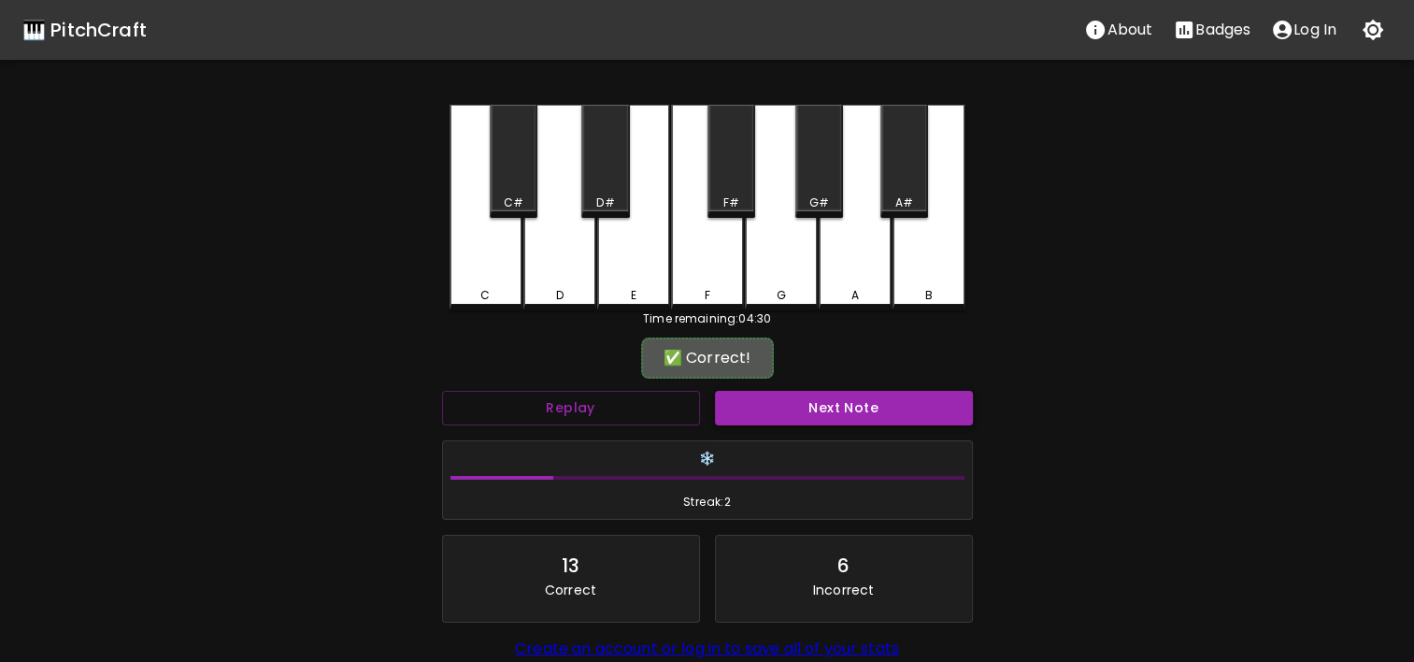
click at [820, 417] on button "Next Note" at bounding box center [844, 408] width 258 height 35
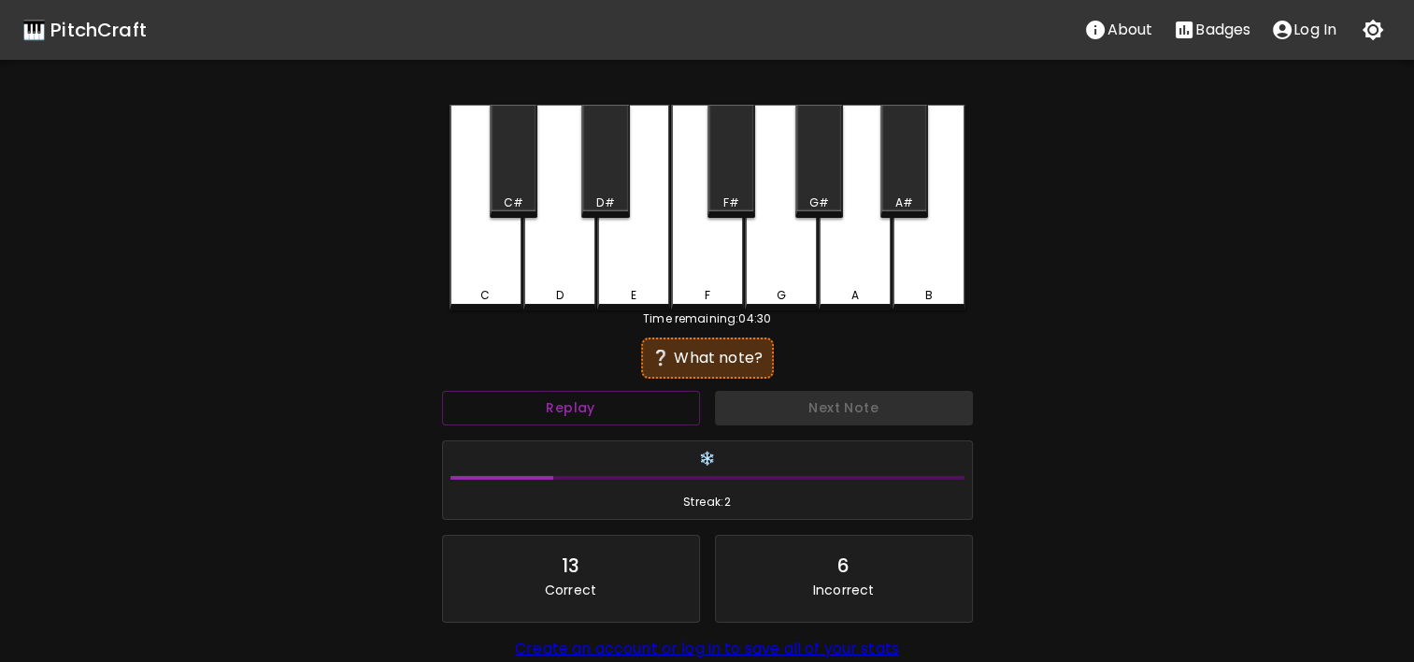
click at [572, 299] on div "D" at bounding box center [559, 295] width 69 height 17
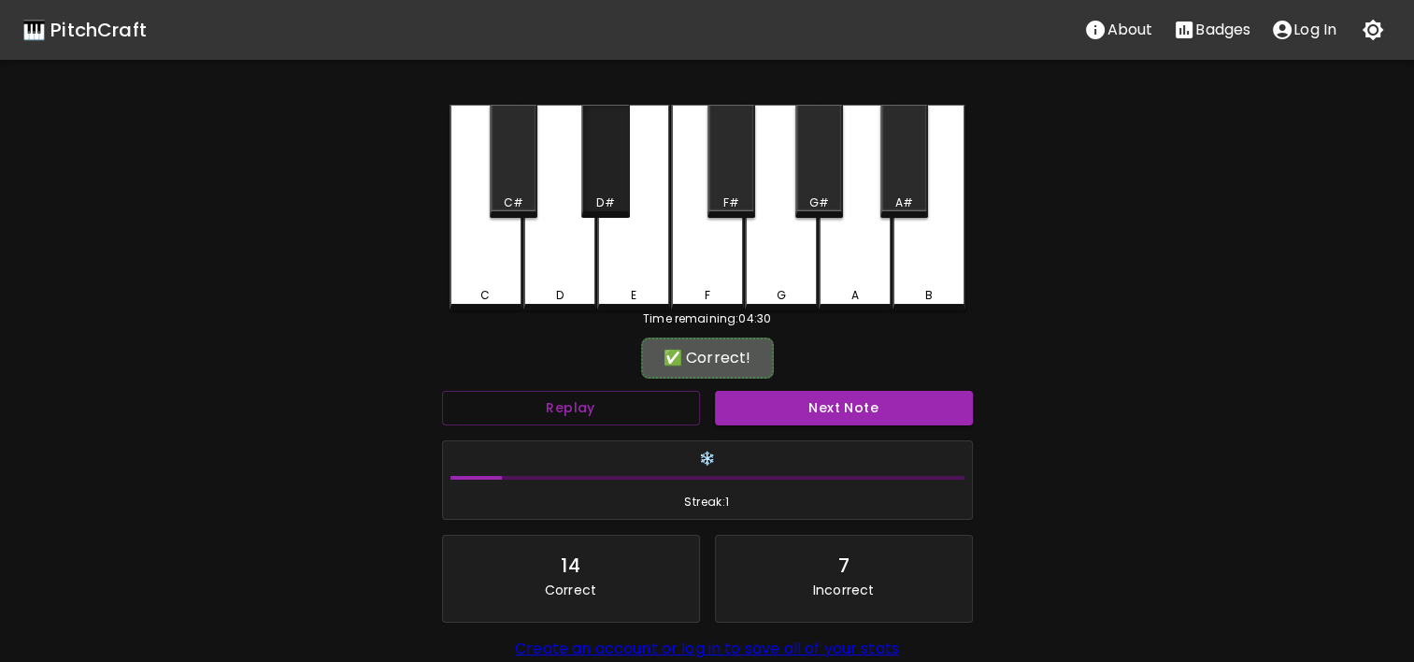
click at [606, 186] on div "D#" at bounding box center [605, 161] width 48 height 113
click at [779, 407] on button "Next Note" at bounding box center [844, 408] width 258 height 35
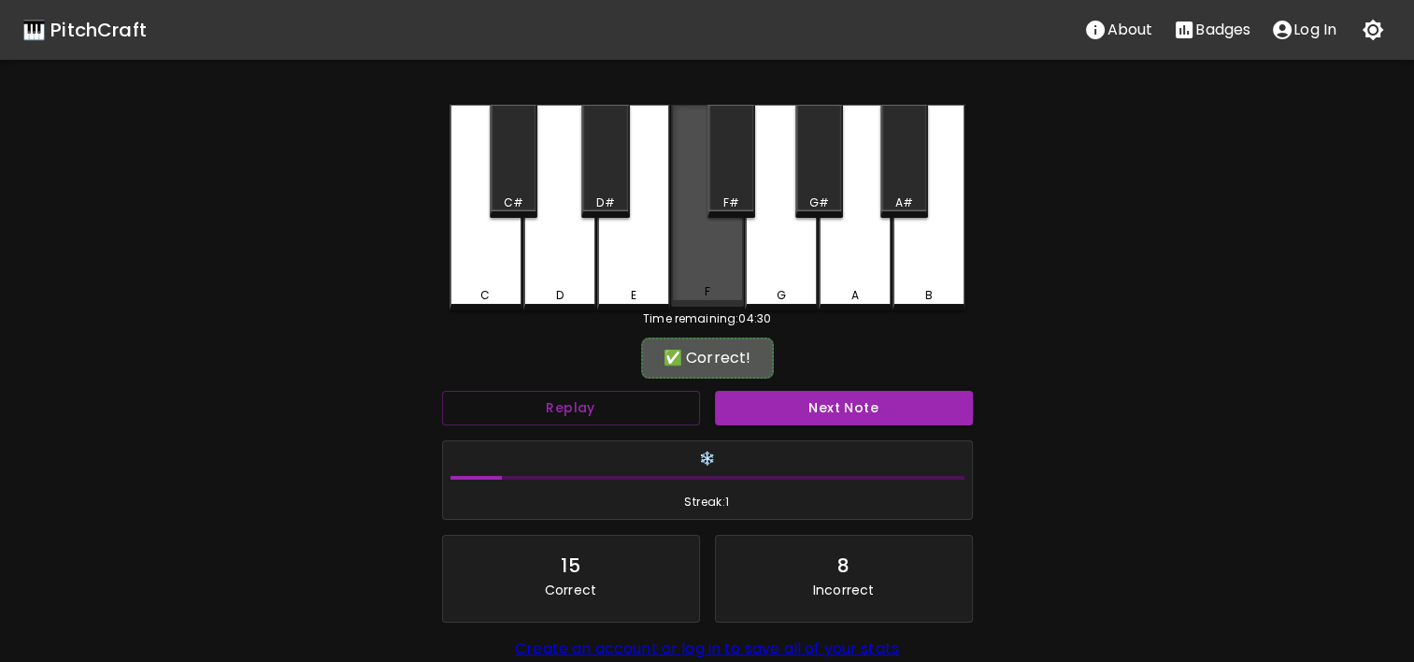
drag, startPoint x: 725, startPoint y: 203, endPoint x: 707, endPoint y: 227, distance: 30.7
click at [707, 227] on div "C C# D D# E F F# G G# A A# B" at bounding box center [708, 208] width 516 height 206
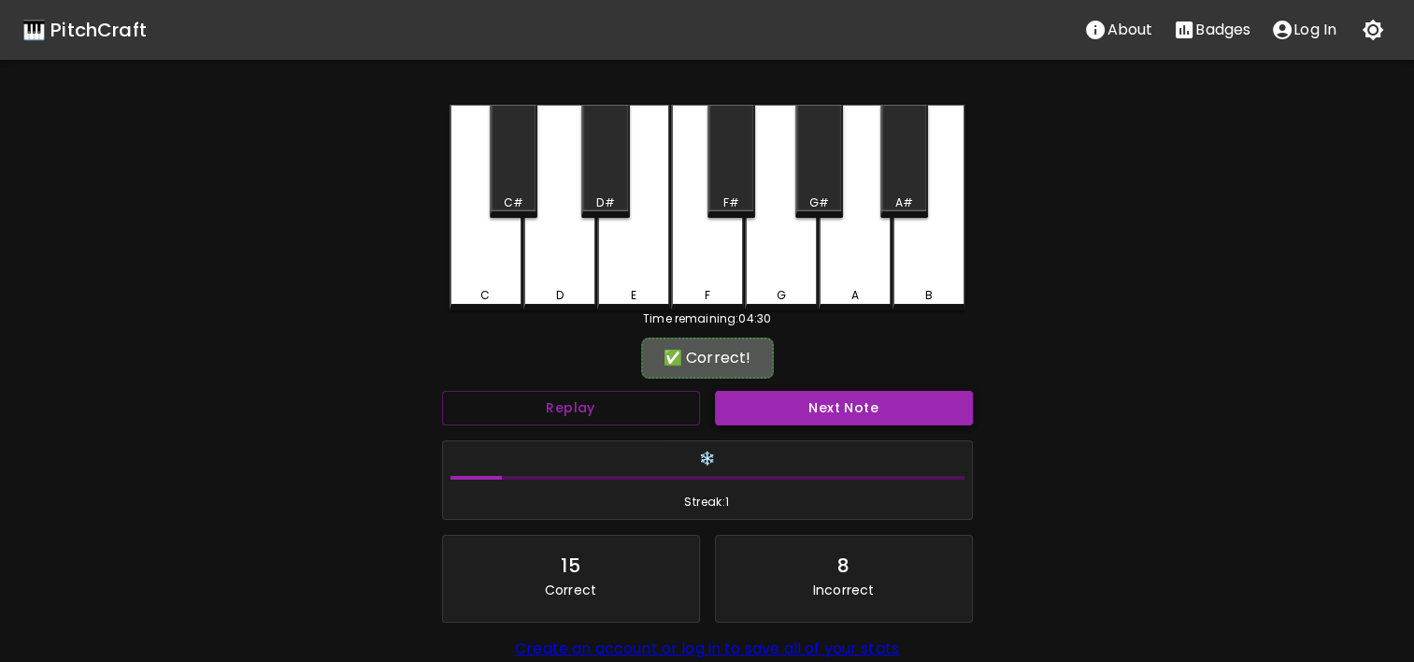
click at [758, 394] on button "Next Note" at bounding box center [844, 408] width 258 height 35
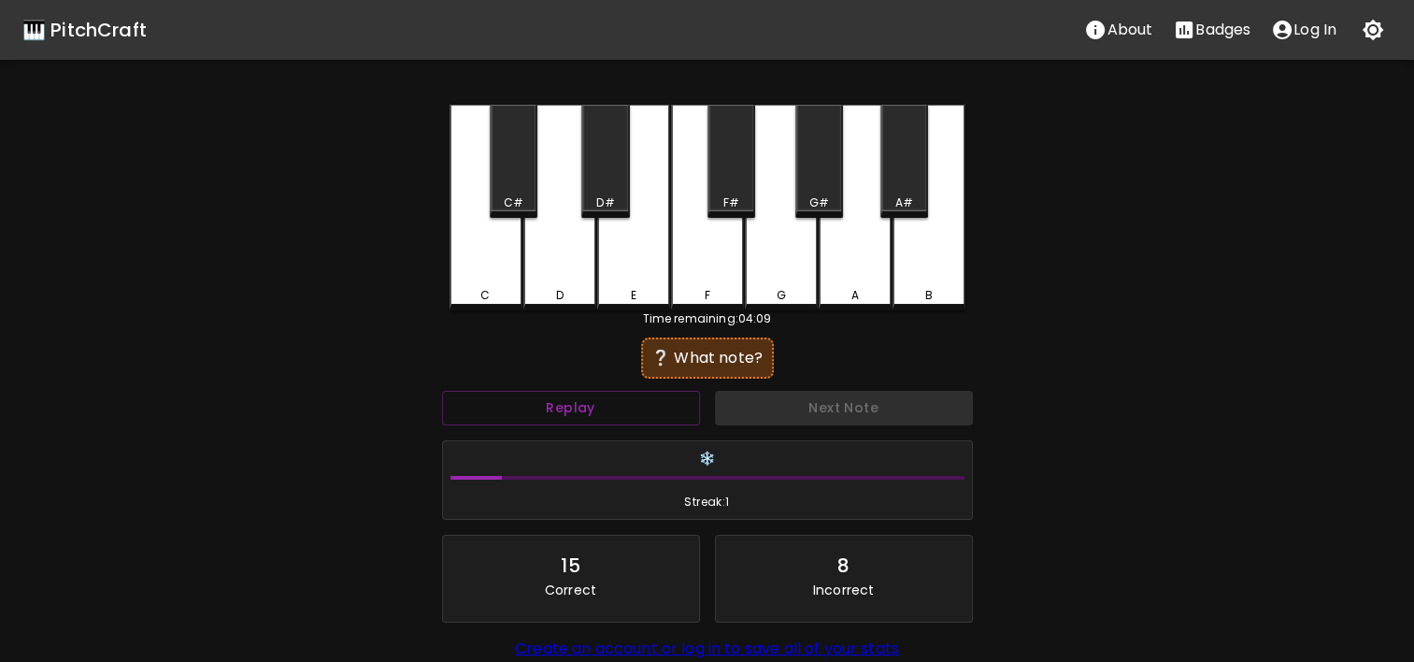
click at [518, 280] on div "C" at bounding box center [486, 208] width 73 height 206
click at [584, 264] on div "D" at bounding box center [559, 208] width 73 height 206
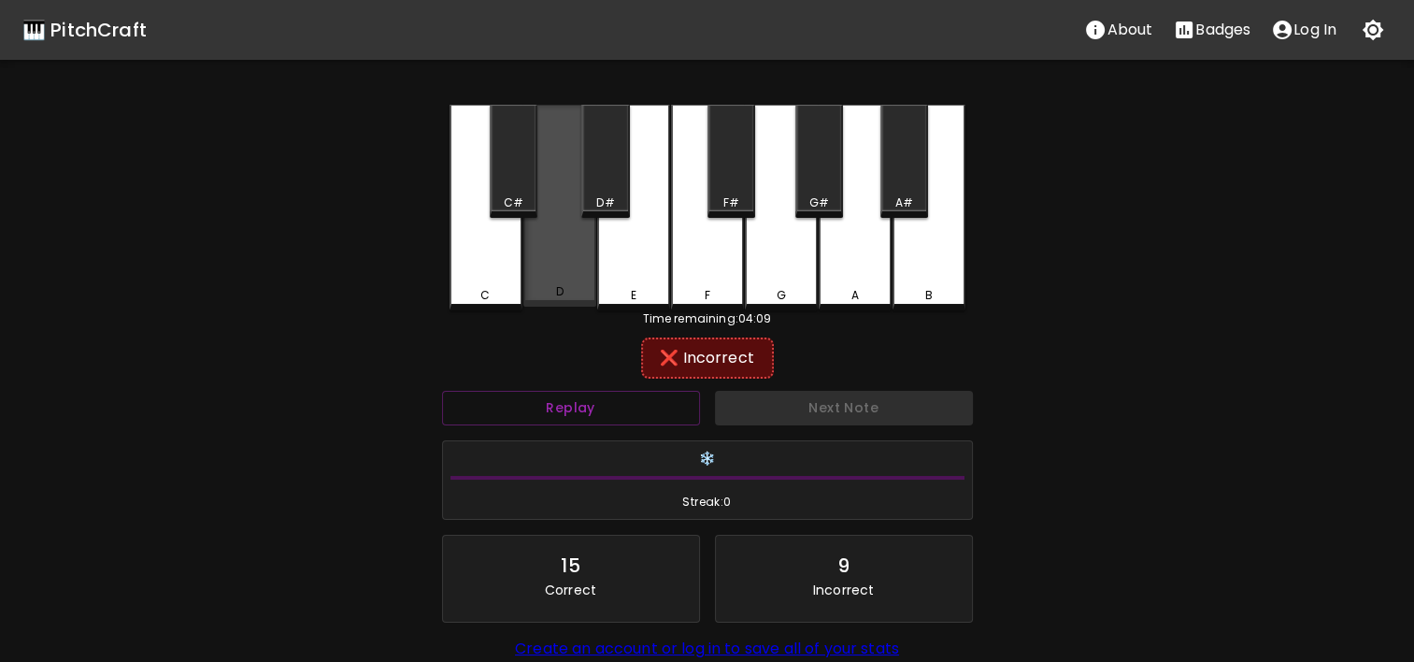
click at [553, 151] on div "D" at bounding box center [559, 206] width 73 height 202
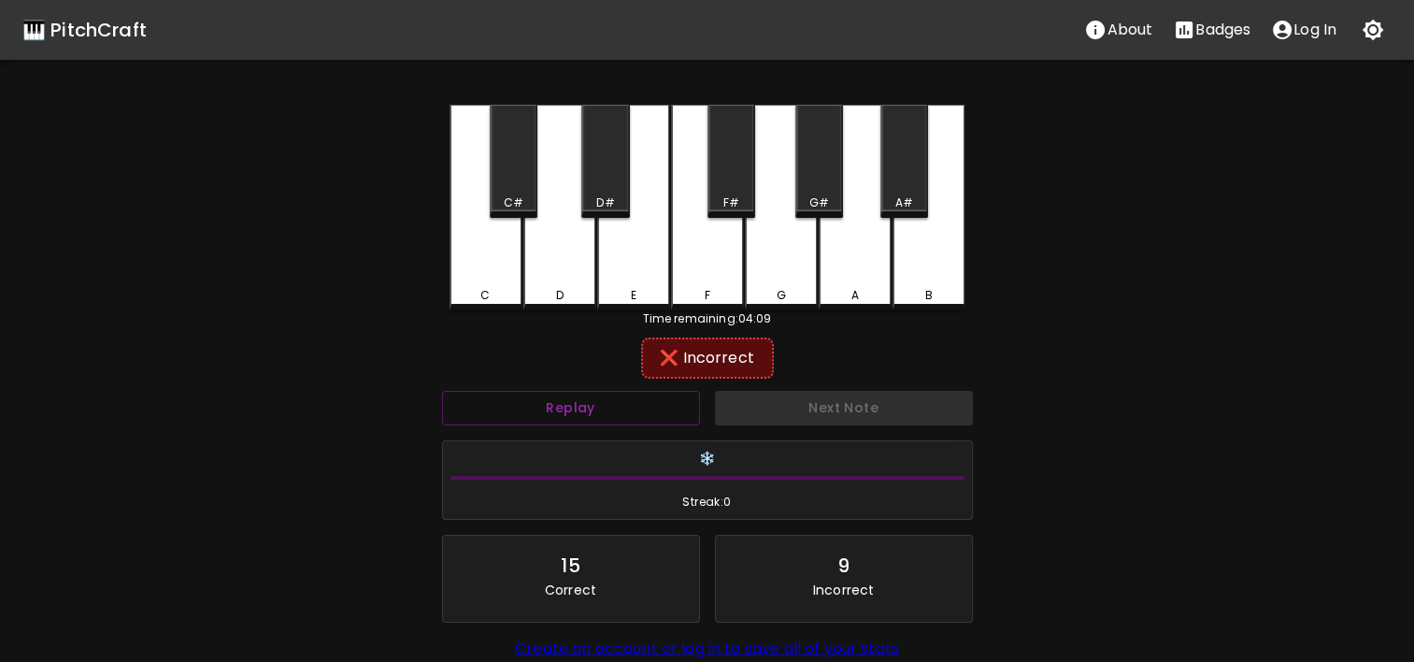
click at [541, 152] on div "D" at bounding box center [559, 208] width 73 height 206
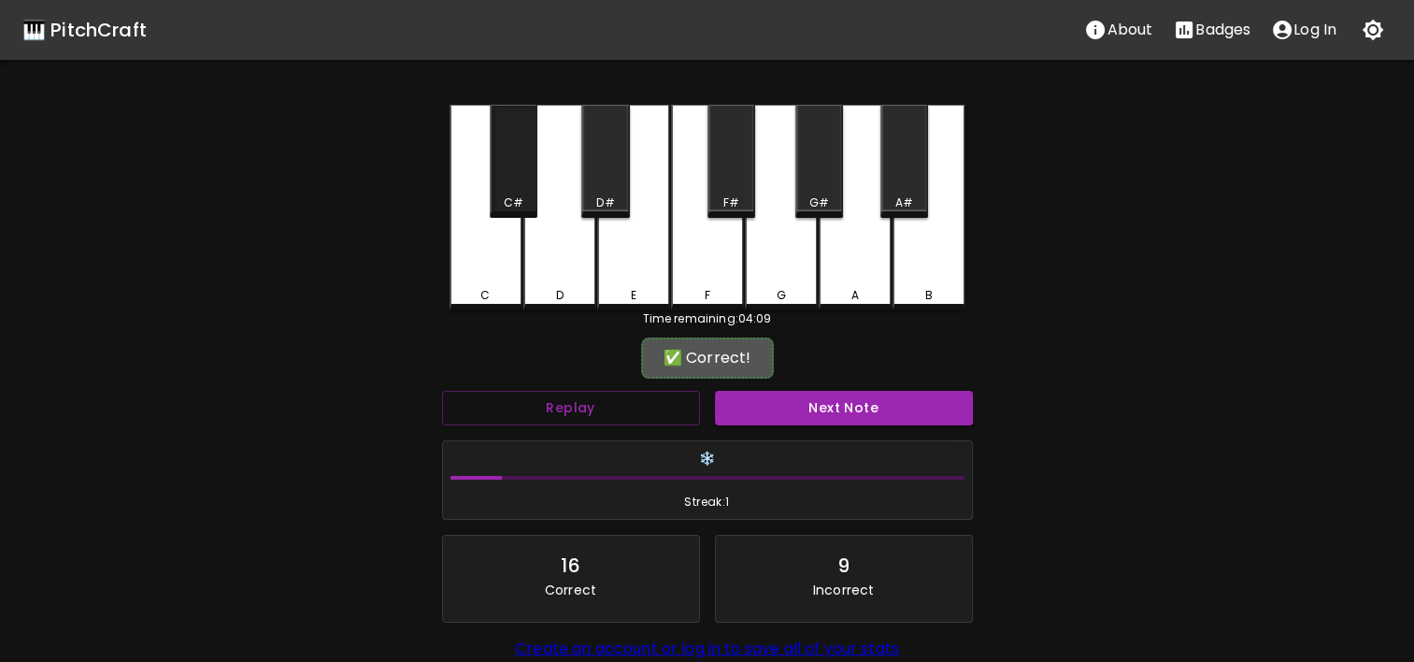
click at [521, 161] on div "C#" at bounding box center [514, 161] width 48 height 113
click at [852, 411] on button "Next Note" at bounding box center [844, 408] width 258 height 35
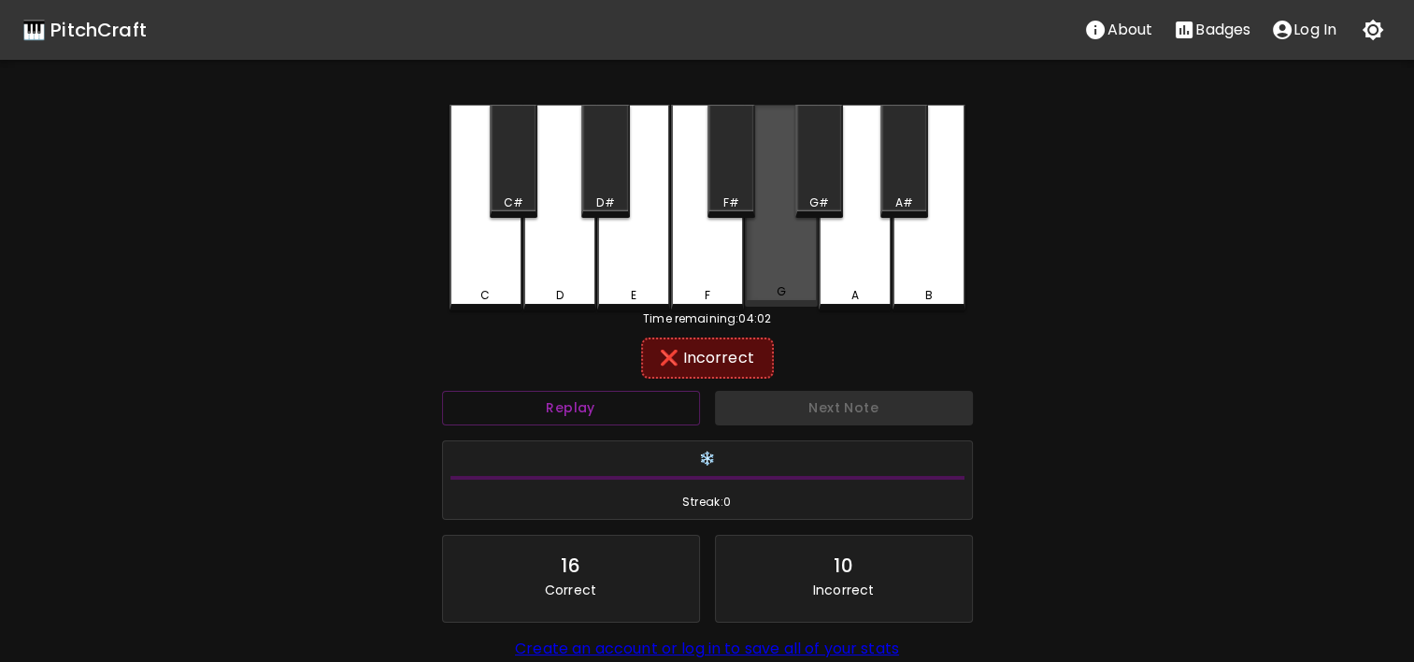
click at [798, 265] on div "G" at bounding box center [781, 206] width 73 height 202
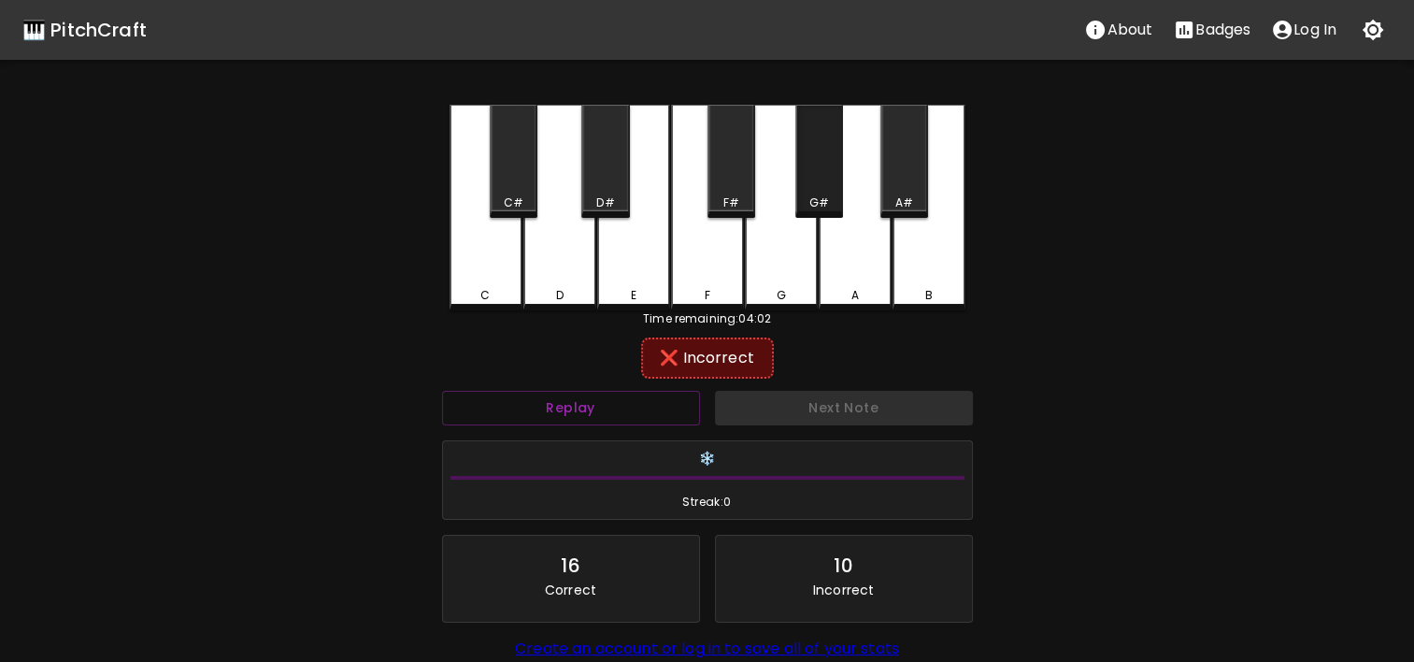
click at [841, 153] on div "G#" at bounding box center [819, 161] width 48 height 113
click at [856, 223] on div "A" at bounding box center [855, 208] width 73 height 206
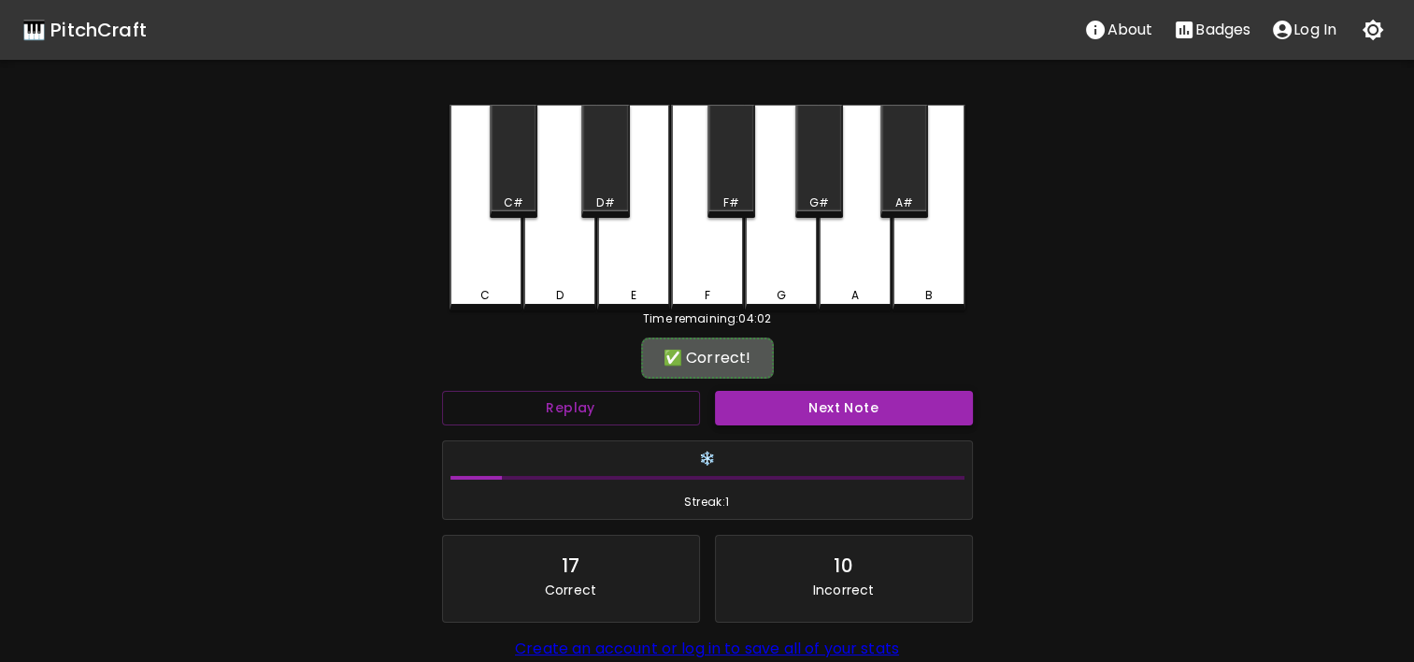
click at [827, 420] on button "Next Note" at bounding box center [844, 408] width 258 height 35
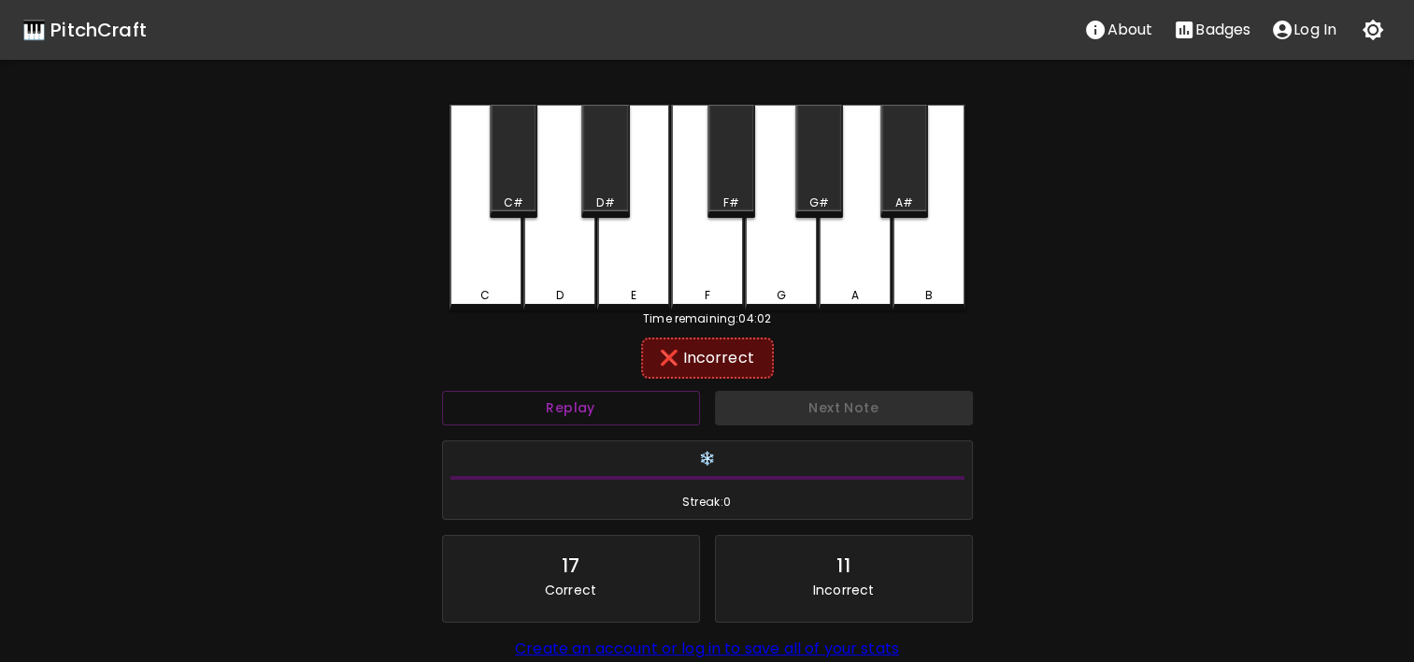
drag, startPoint x: 643, startPoint y: 293, endPoint x: 587, endPoint y: 293, distance: 56.1
click at [587, 293] on div "C C# D D# E F F# G G# A A# B" at bounding box center [708, 208] width 516 height 206
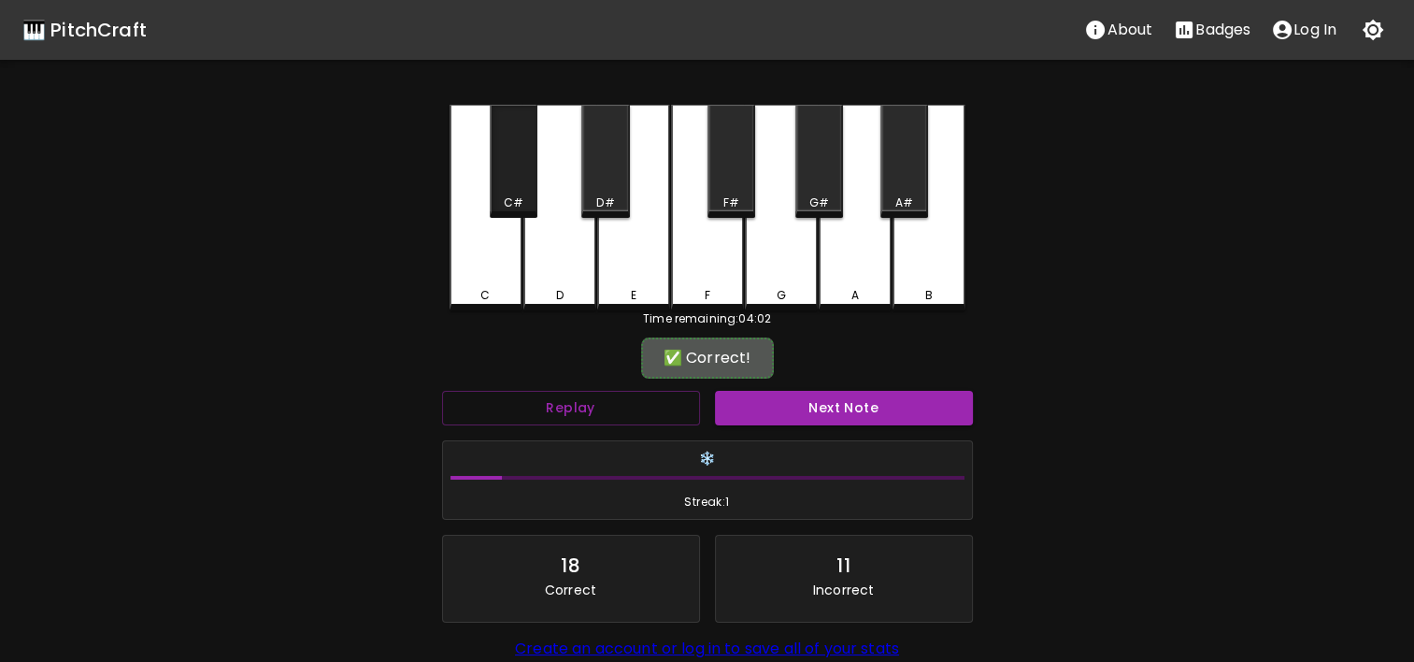
click at [520, 190] on div "C#" at bounding box center [514, 161] width 48 height 113
click at [790, 410] on button "Next Note" at bounding box center [844, 408] width 258 height 35
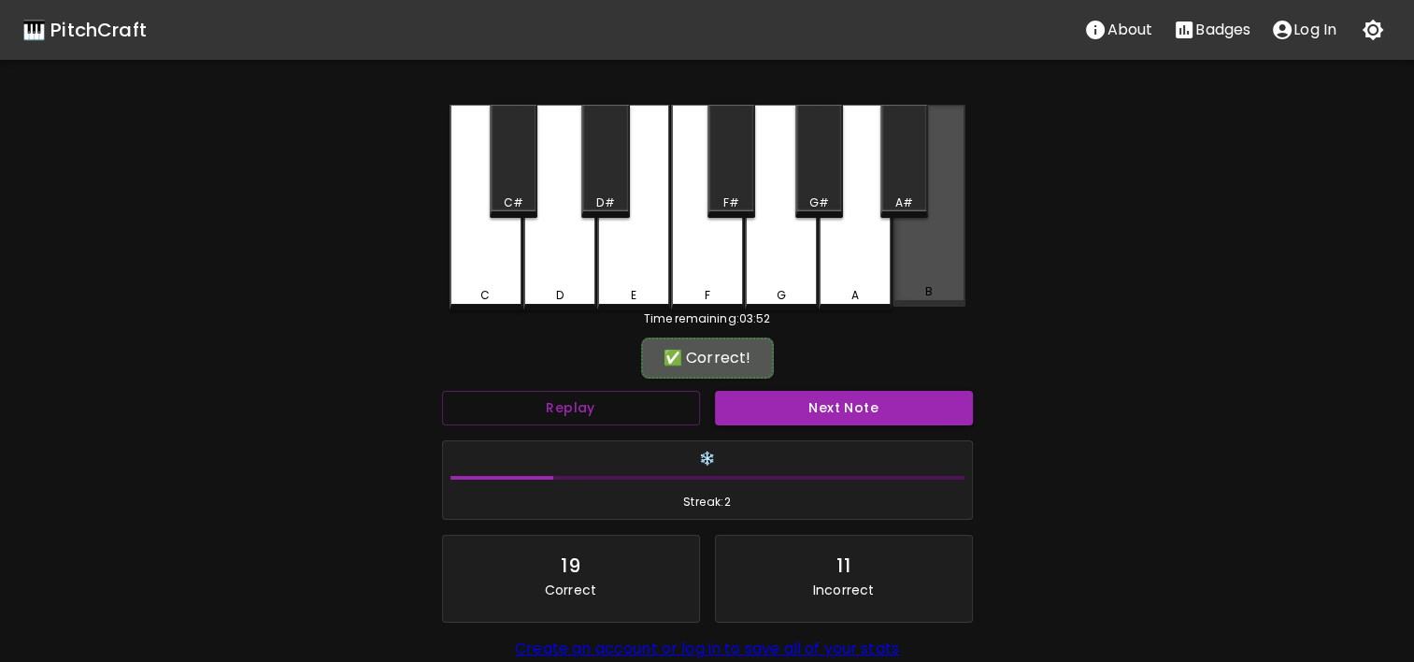
click at [934, 287] on div "B" at bounding box center [928, 291] width 69 height 17
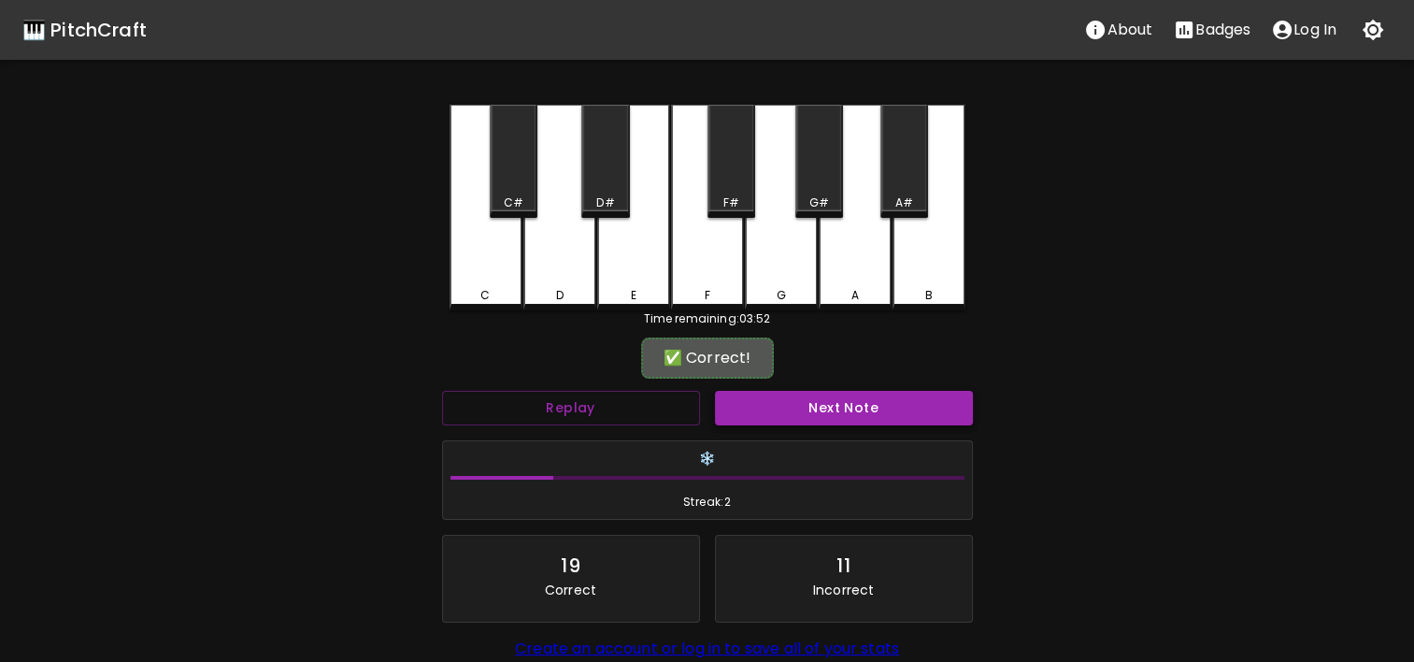
click at [837, 409] on button "Next Note" at bounding box center [844, 408] width 258 height 35
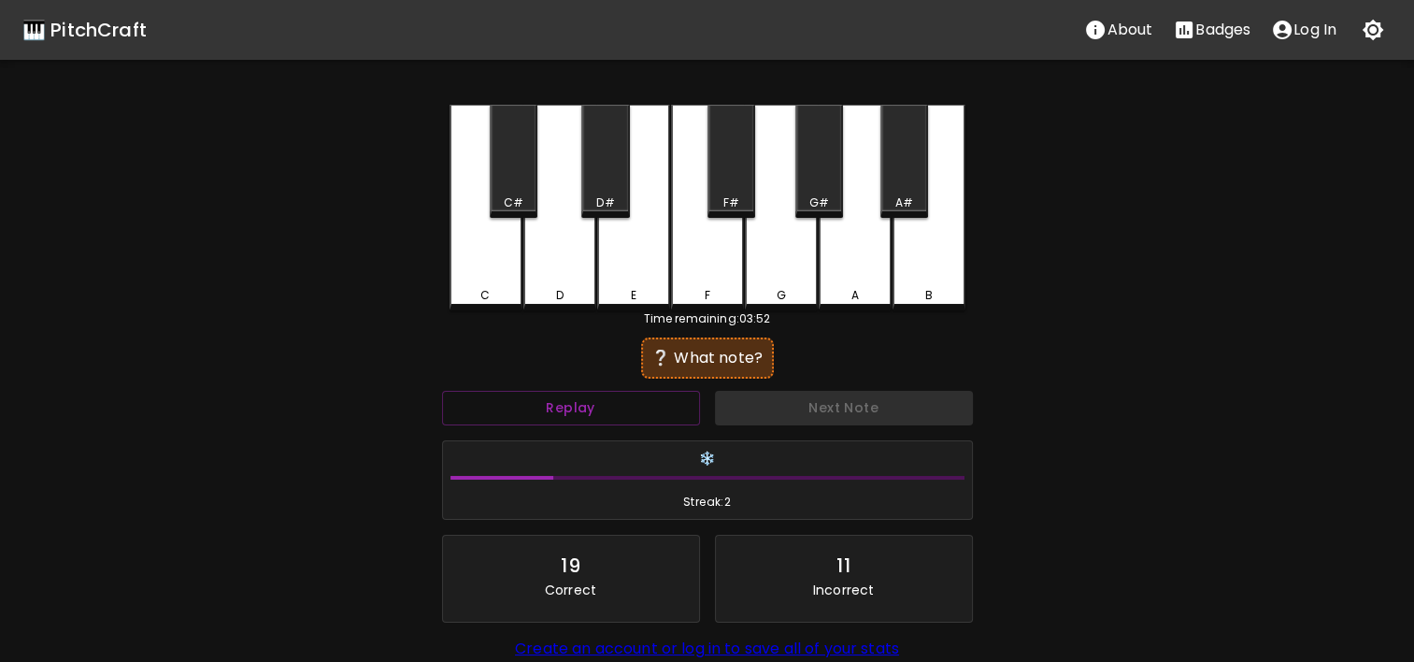
click at [649, 286] on div "E" at bounding box center [633, 208] width 73 height 206
click at [608, 197] on div "D#" at bounding box center [605, 202] width 18 height 17
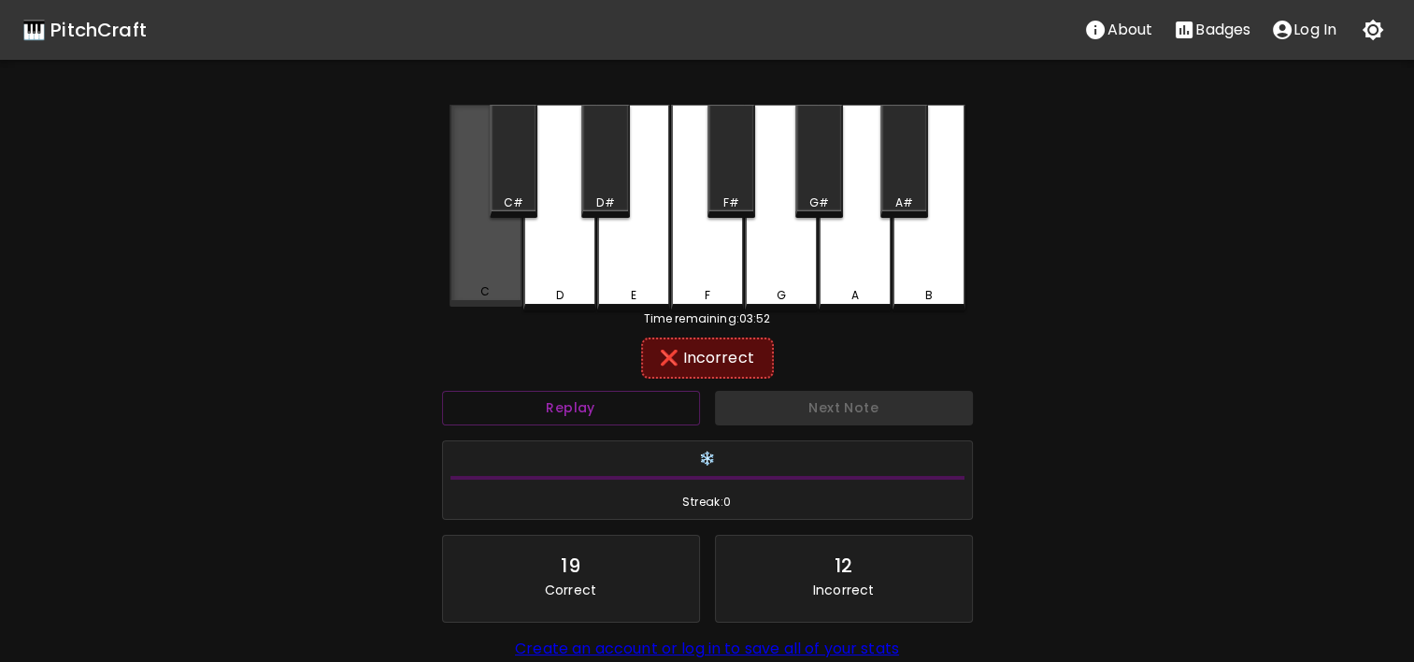
click at [500, 262] on div "C" at bounding box center [486, 206] width 73 height 202
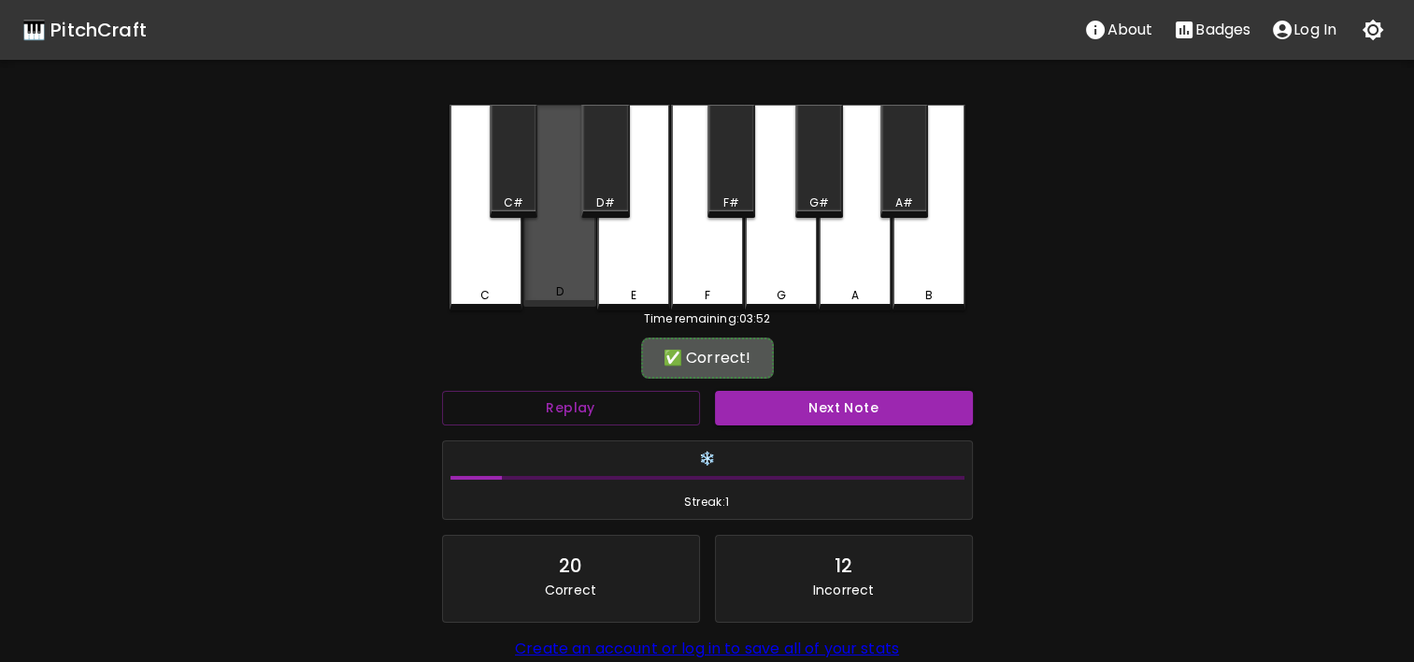
click at [525, 265] on div "D" at bounding box center [559, 206] width 73 height 202
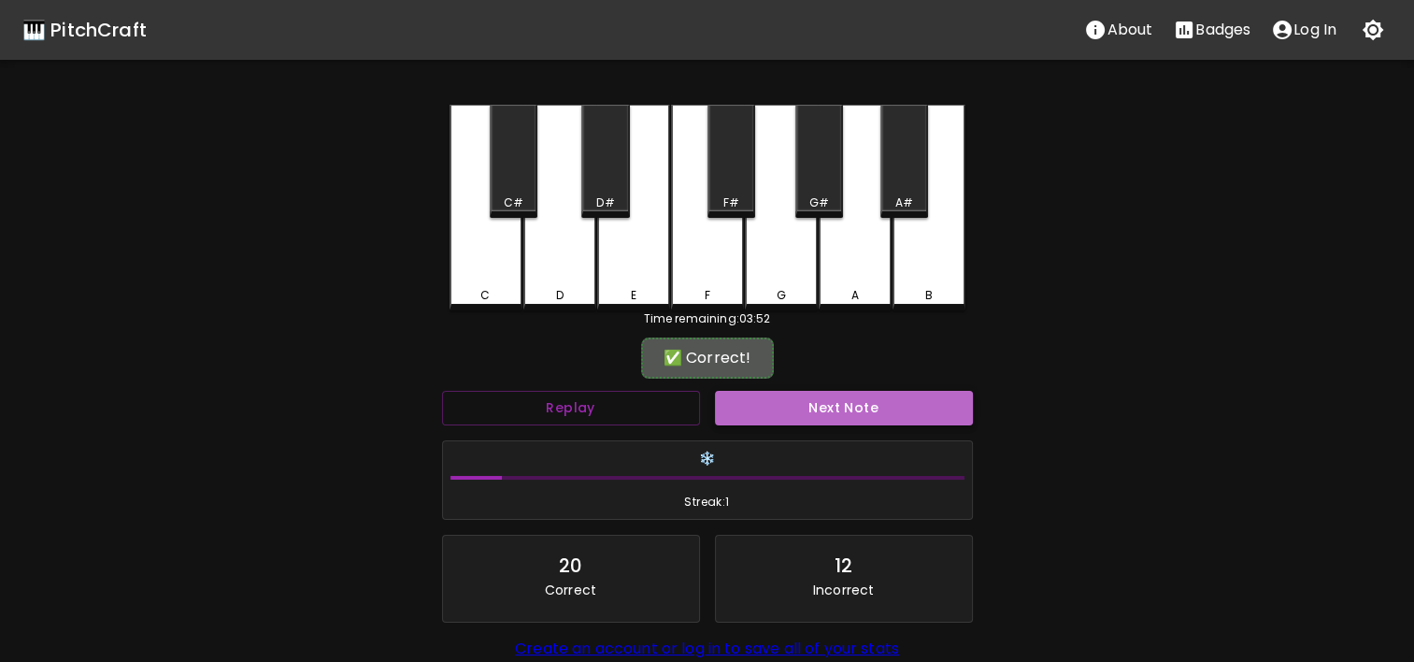
click at [761, 417] on button "Next Note" at bounding box center [844, 408] width 258 height 35
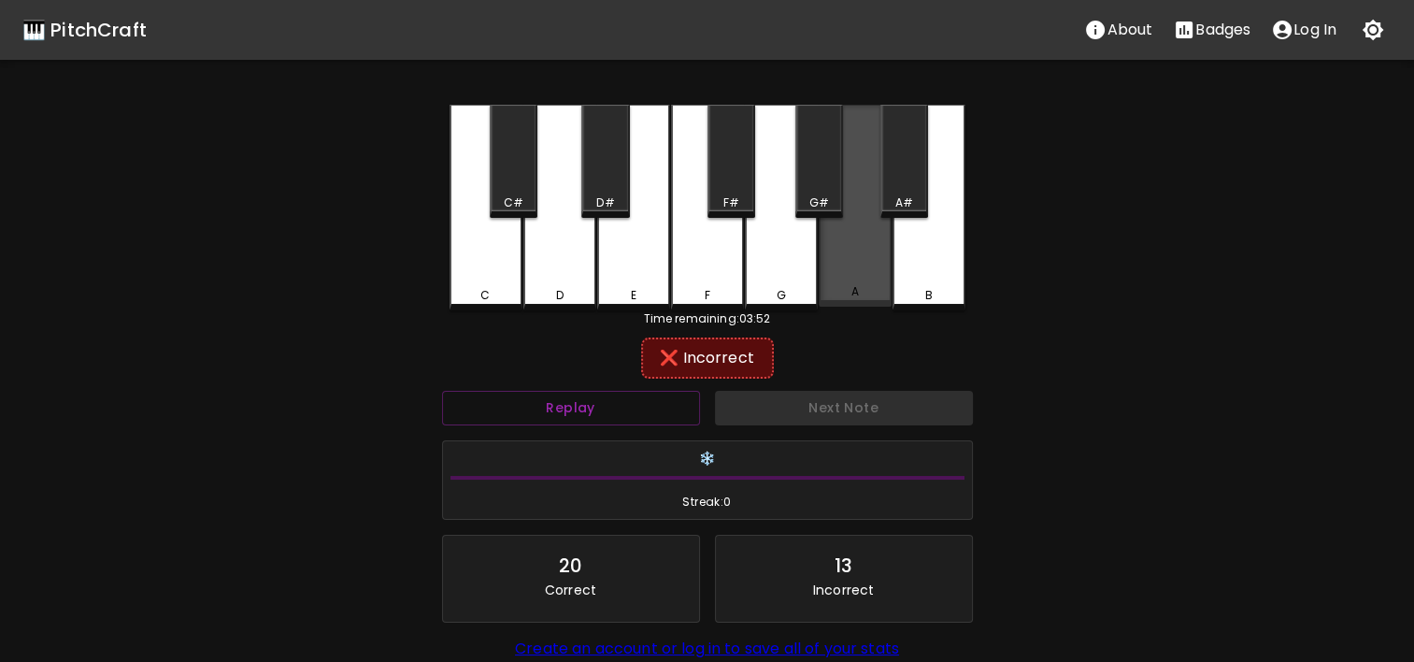
drag, startPoint x: 898, startPoint y: 258, endPoint x: 877, endPoint y: 250, distance: 22.8
click at [877, 250] on div "C C# D D# E F F# G G# A A# B" at bounding box center [708, 208] width 516 height 206
click at [877, 250] on div "A" at bounding box center [855, 206] width 73 height 202
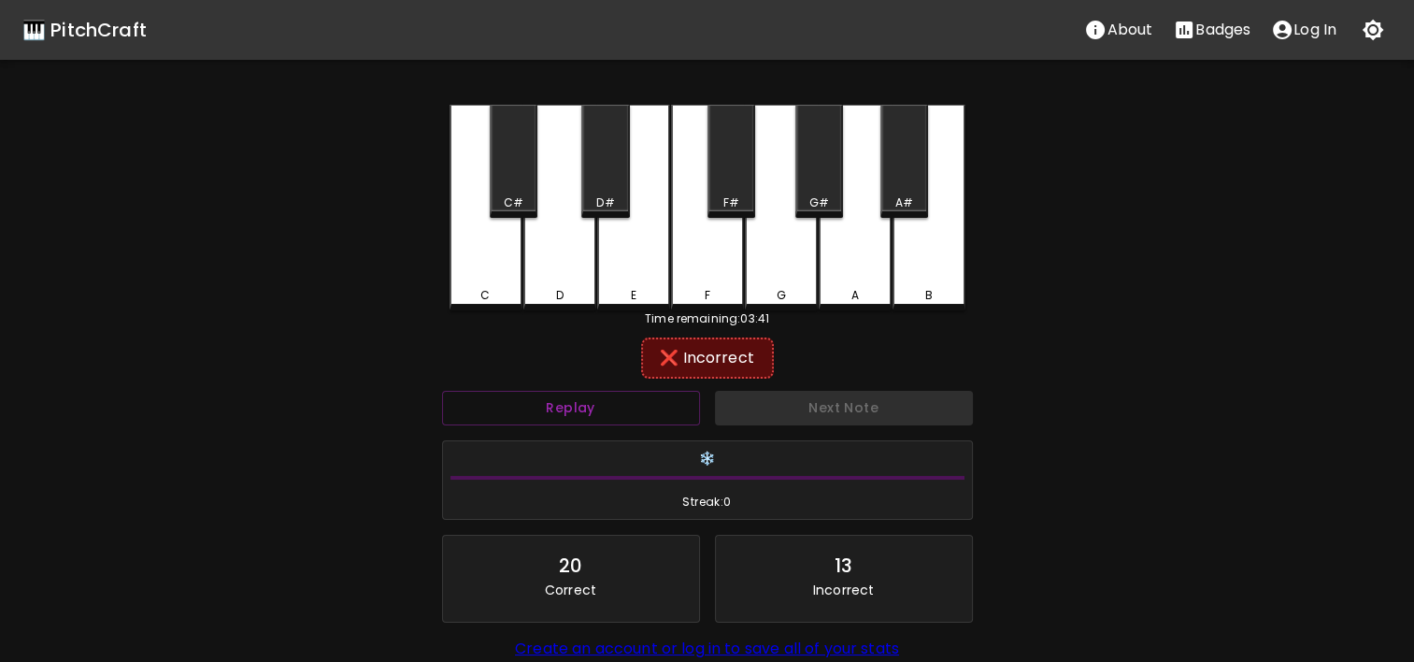
drag, startPoint x: 1350, startPoint y: 487, endPoint x: 1376, endPoint y: 498, distance: 28.5
click at [1376, 498] on div "🎹 PitchCraft About Badges Log In C C# D D# E F F# G G# A A# B Time remaining: 0…" at bounding box center [707, 371] width 1414 height 743
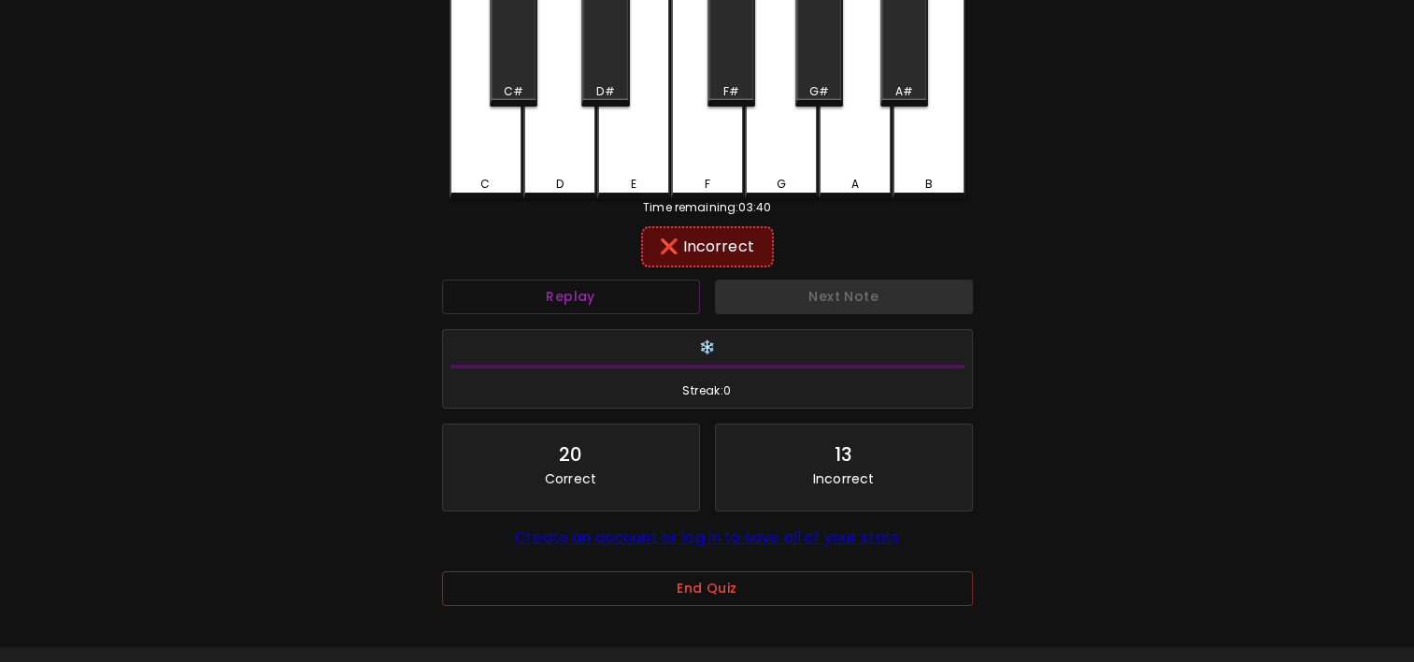
scroll to position [161, 0]
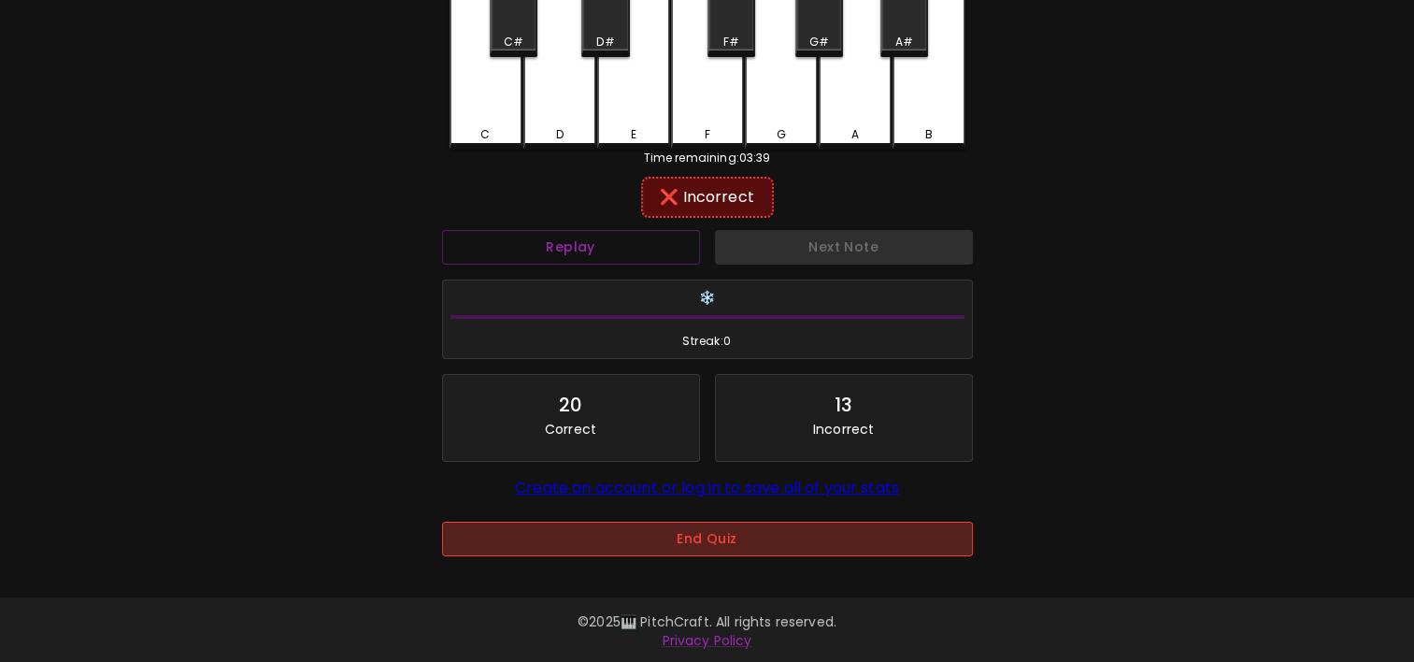
click at [906, 550] on button "End Quiz" at bounding box center [707, 539] width 531 height 35
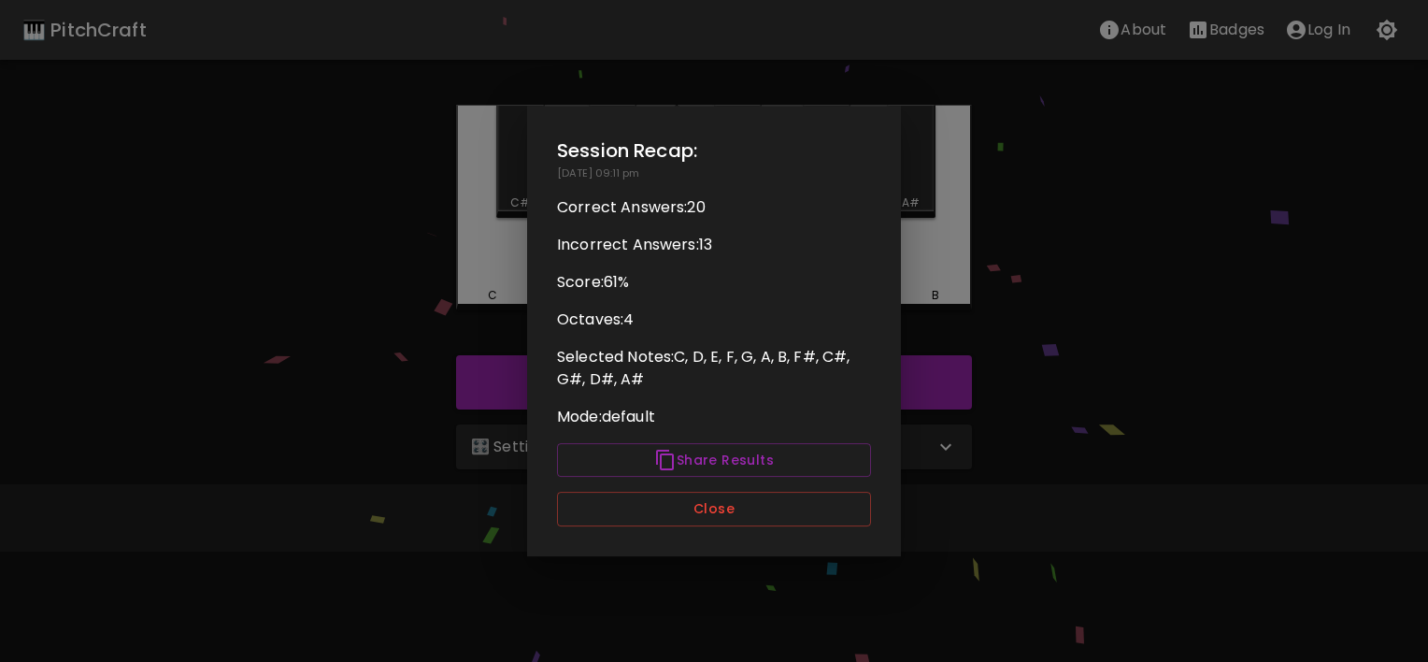
click at [793, 526] on div "Session Recap: [DATE] 09:11 pm Correct Answers: 20 Incorrect Answers: 13 Score:…" at bounding box center [714, 331] width 374 height 451
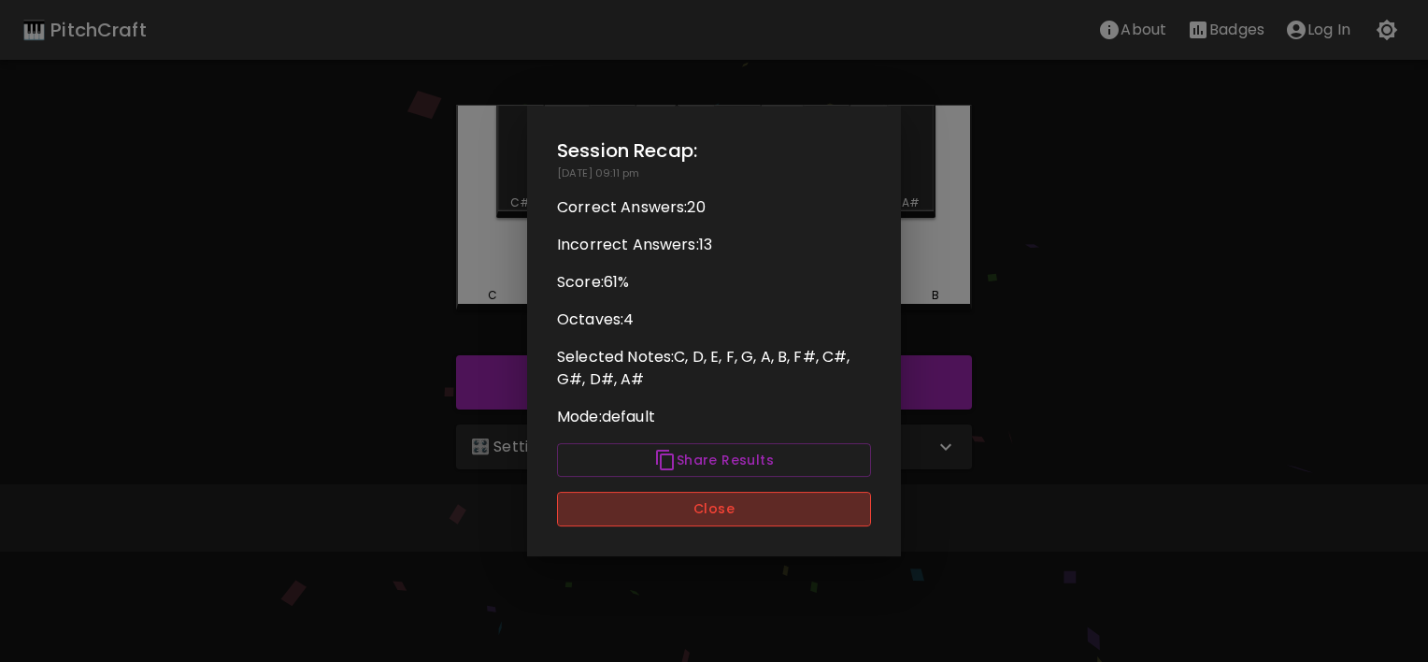
click at [800, 512] on button "Close" at bounding box center [714, 509] width 314 height 35
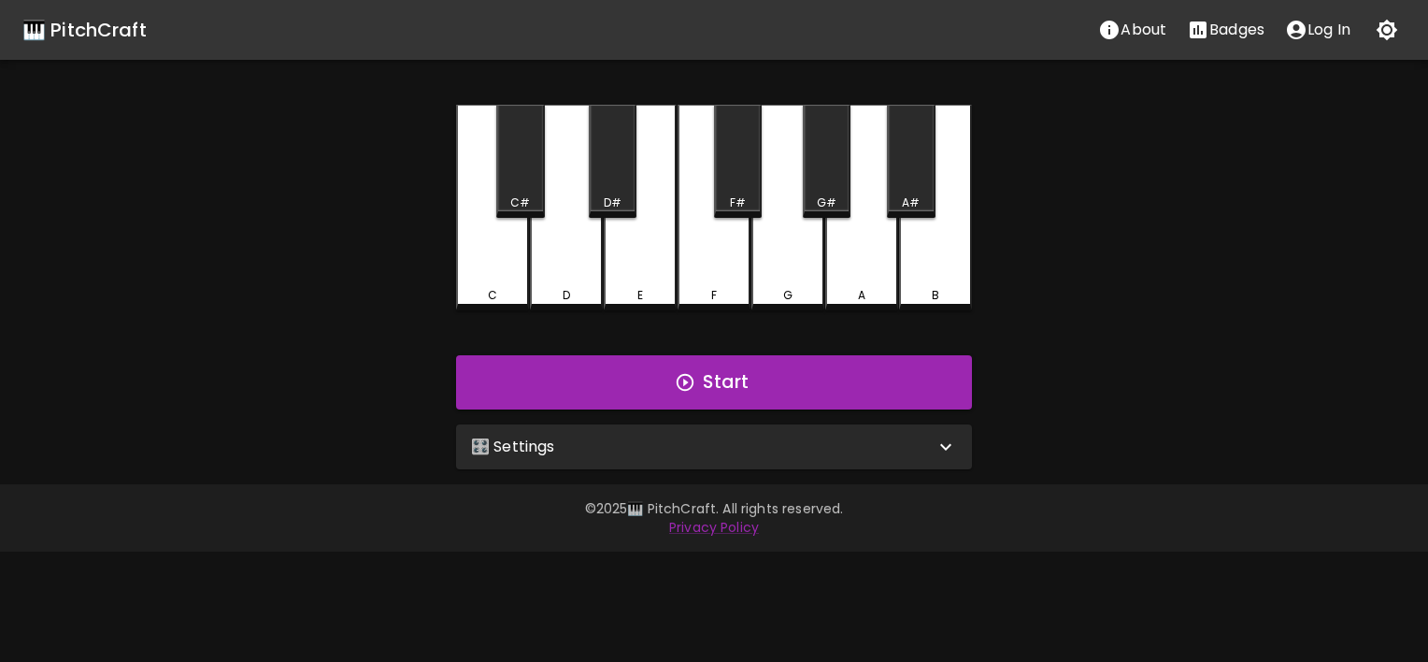
click at [816, 473] on div "🎛️ Settings Level 11 | C, D, E, F, G, A, B, F#, C#, G#, D#, A# 21 Level Mode Se…" at bounding box center [714, 447] width 531 height 60
click at [818, 467] on div "🎛️ Settings" at bounding box center [714, 446] width 516 height 45
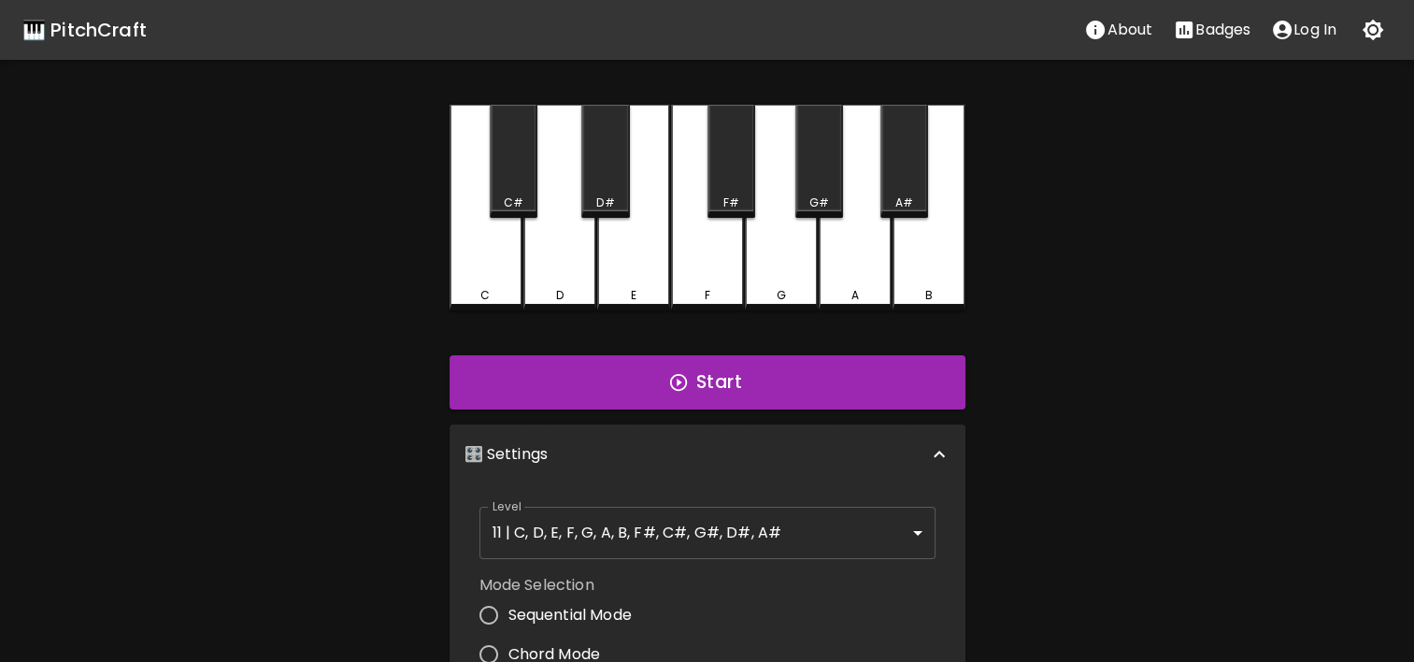
drag, startPoint x: 818, startPoint y: 467, endPoint x: 1421, endPoint y: 280, distance: 631.2
click at [1414, 280] on html "🎹 PitchCraft About Badges Log In C C# D D# E F F# G G# A A# B Start 🎛️ Settings…" at bounding box center [707, 566] width 1414 height 1132
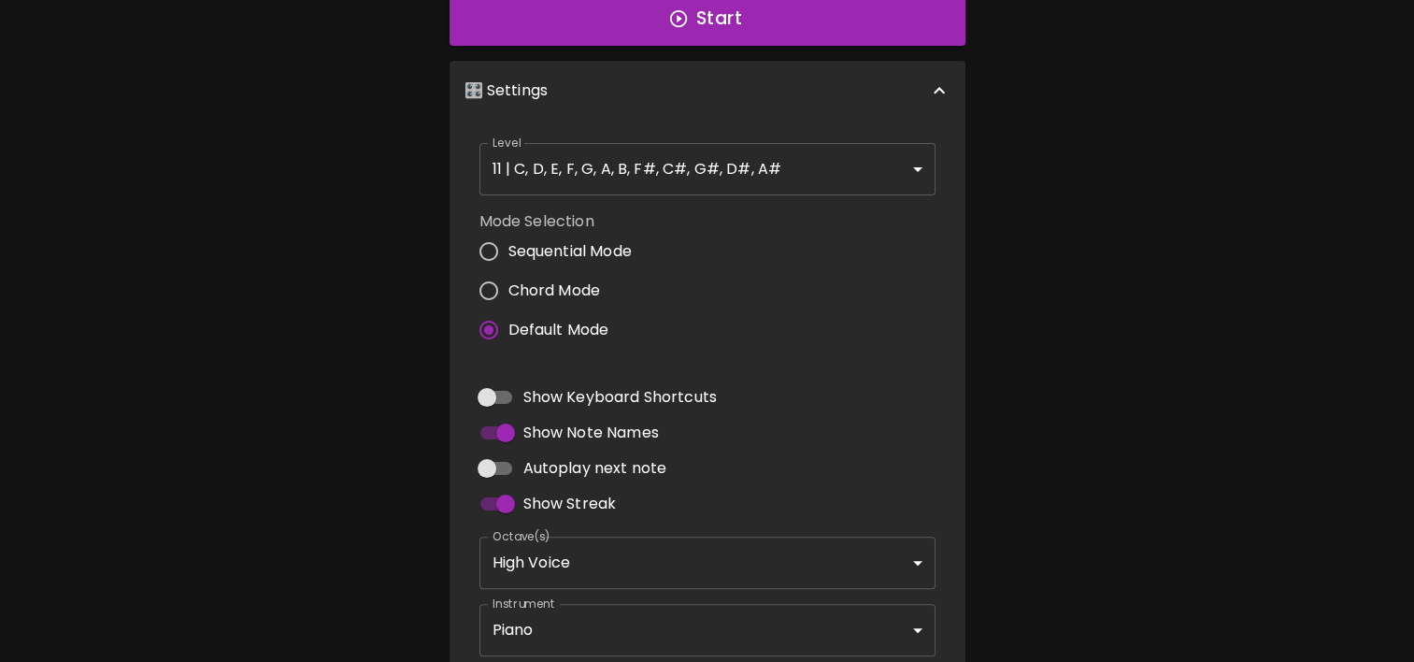
scroll to position [469, 0]
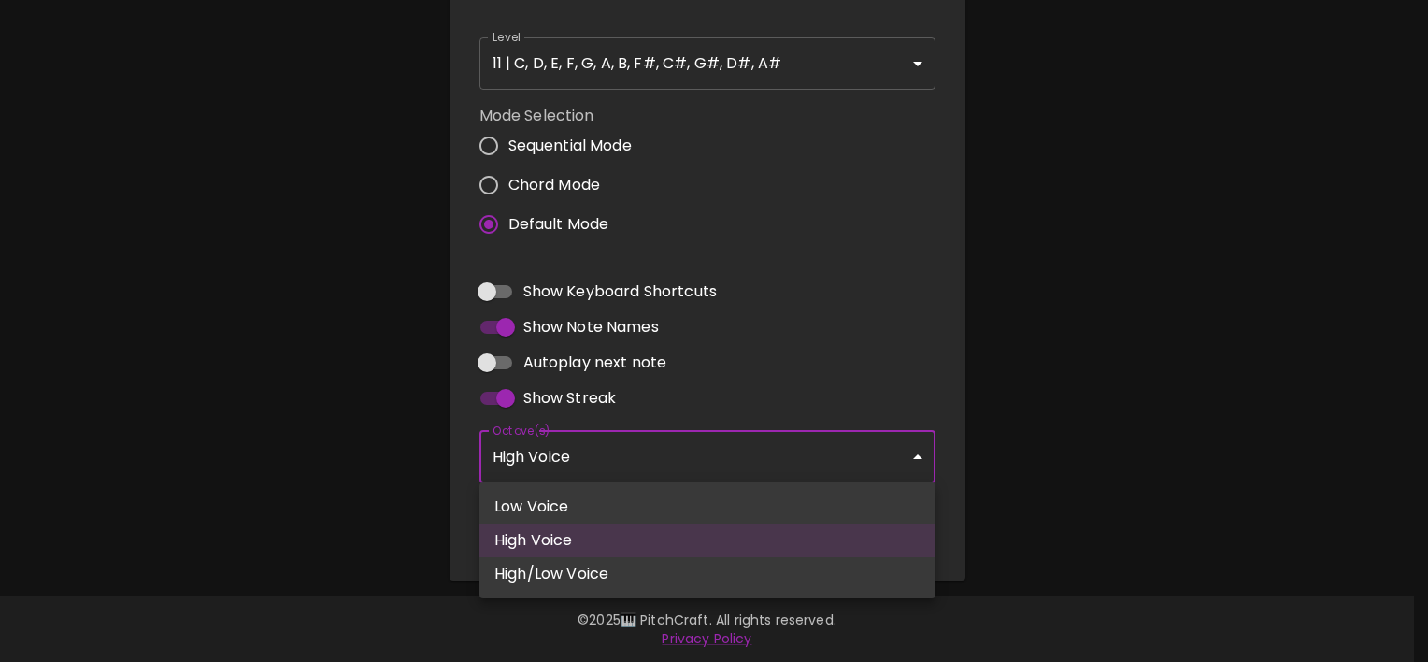
click at [699, 452] on body "🎹 PitchCraft About Badges Log In C C# D D# E F F# G G# A A# B Start 🎛️ Settings…" at bounding box center [714, 97] width 1428 height 1132
click at [699, 452] on div at bounding box center [714, 331] width 1428 height 662
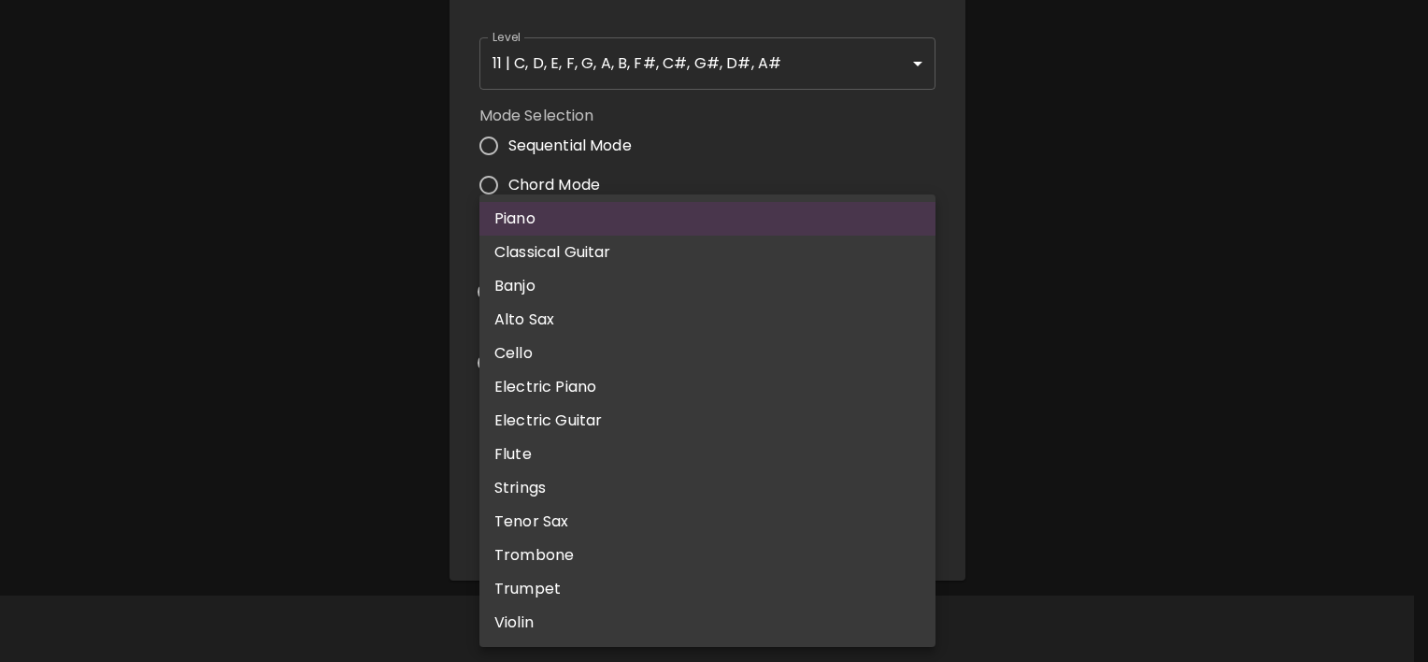
click at [708, 531] on body "🎹 PitchCraft About Badges Log In C C# D D# E F F# G G# A A# B Start 🎛️ Settings…" at bounding box center [714, 97] width 1428 height 1132
click at [1061, 312] on div at bounding box center [714, 331] width 1428 height 662
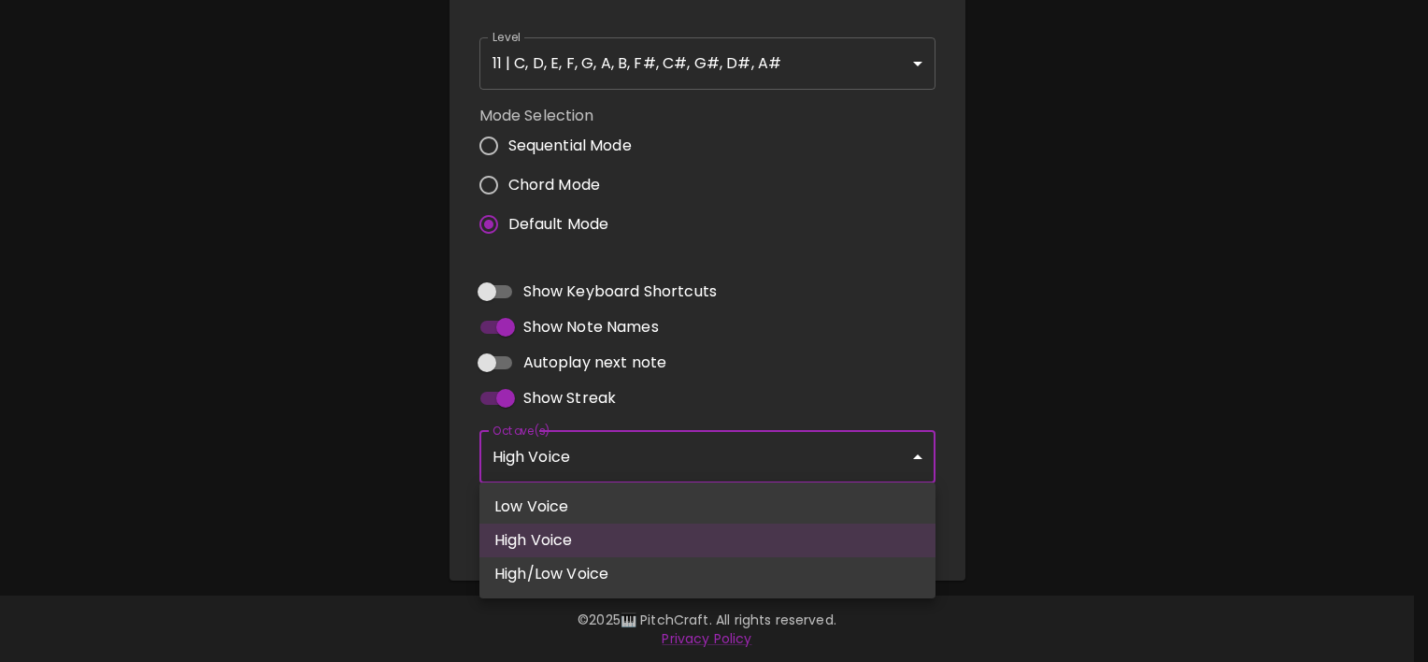
click at [693, 465] on body "🎹 PitchCraft About Badges Log In C C# D D# E F F# G G# A A# B Start 🎛️ Settings…" at bounding box center [714, 97] width 1428 height 1132
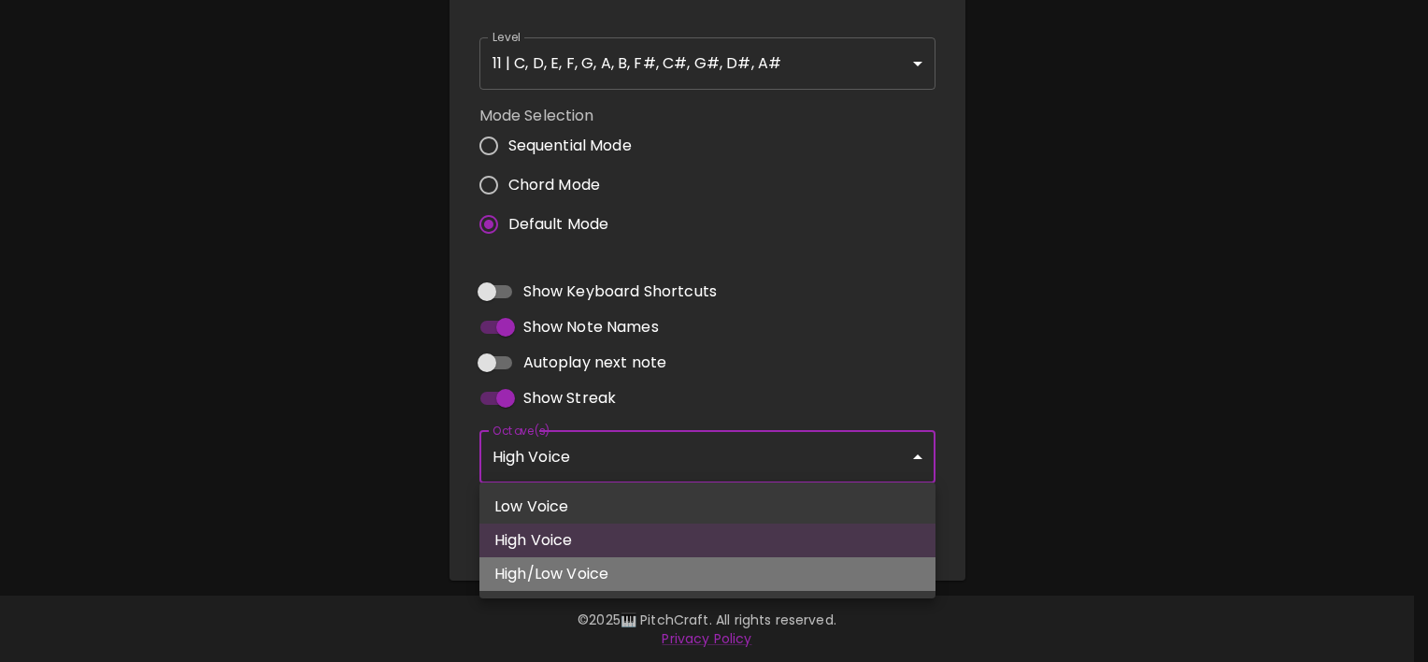
click at [709, 568] on li "High/Low Voice" at bounding box center [707, 574] width 456 height 34
type input "3,4"
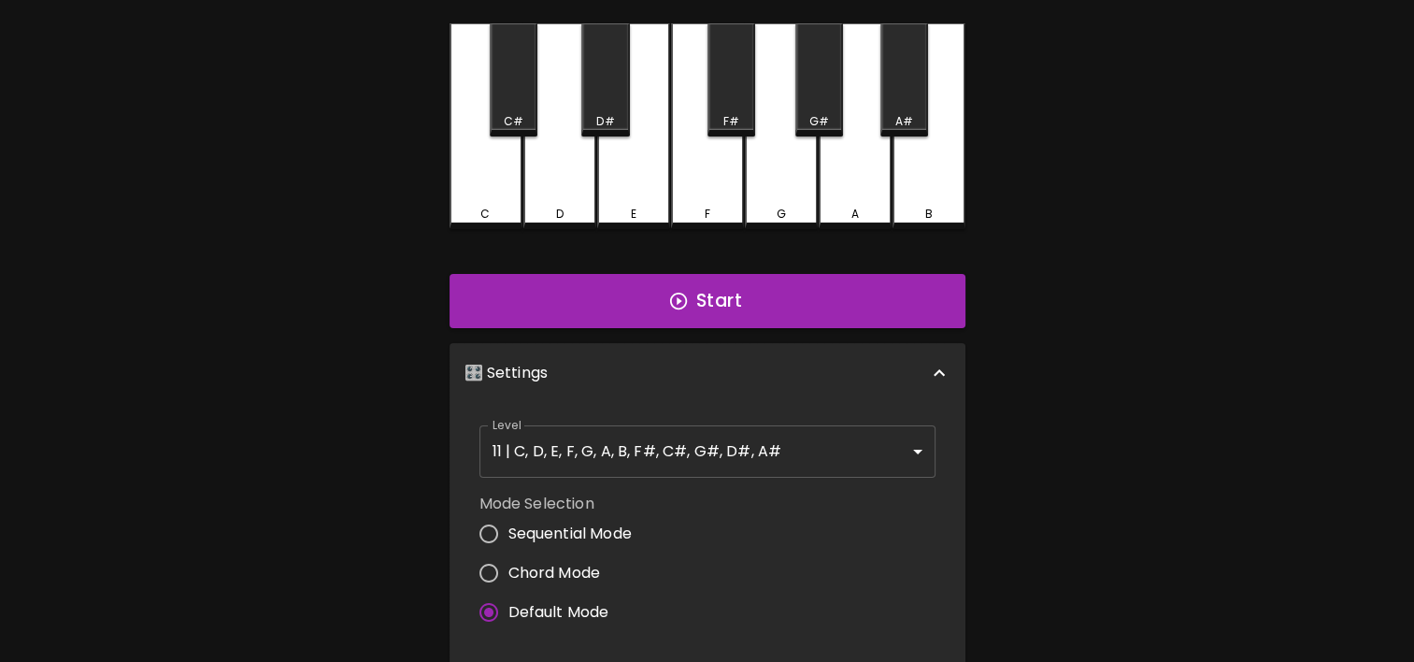
scroll to position [361, 0]
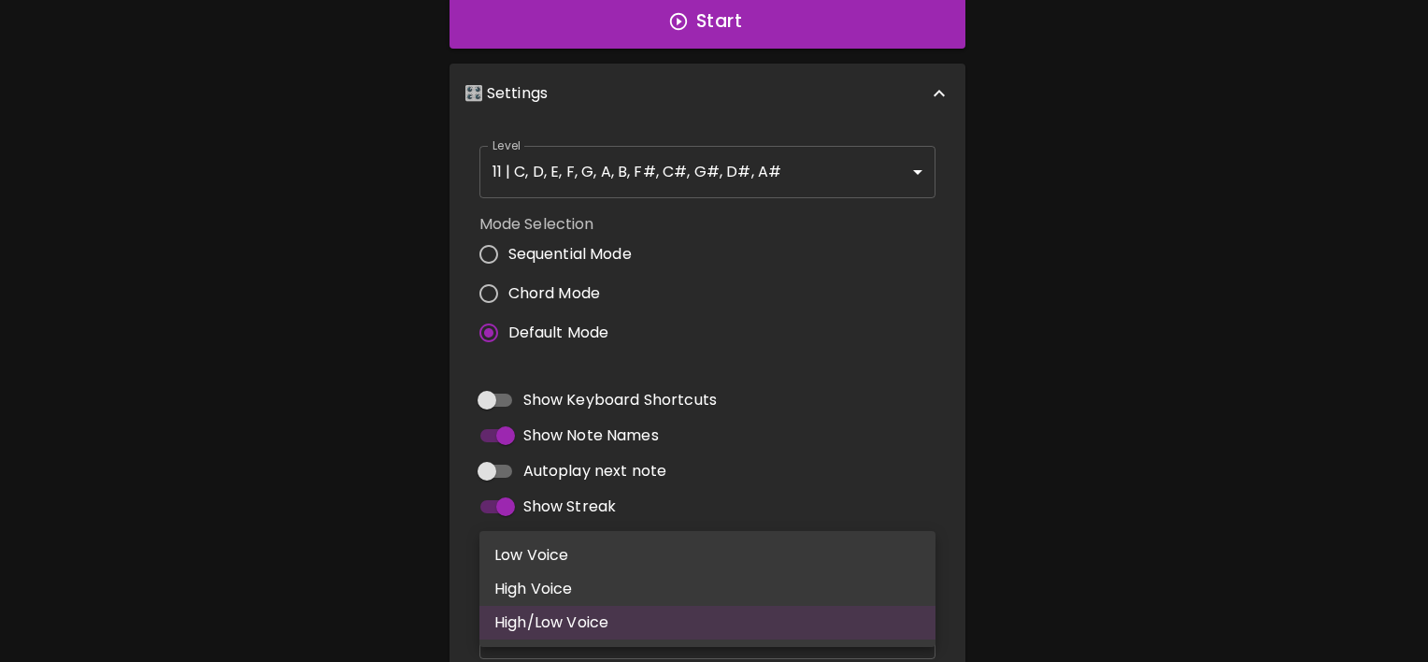
click at [881, 569] on body "🎹 PitchCraft About Badges Log In C C# D D# E F F# G G# A A# B Start 🎛️ Settings…" at bounding box center [714, 205] width 1428 height 1132
click at [1386, 305] on div at bounding box center [714, 331] width 1428 height 662
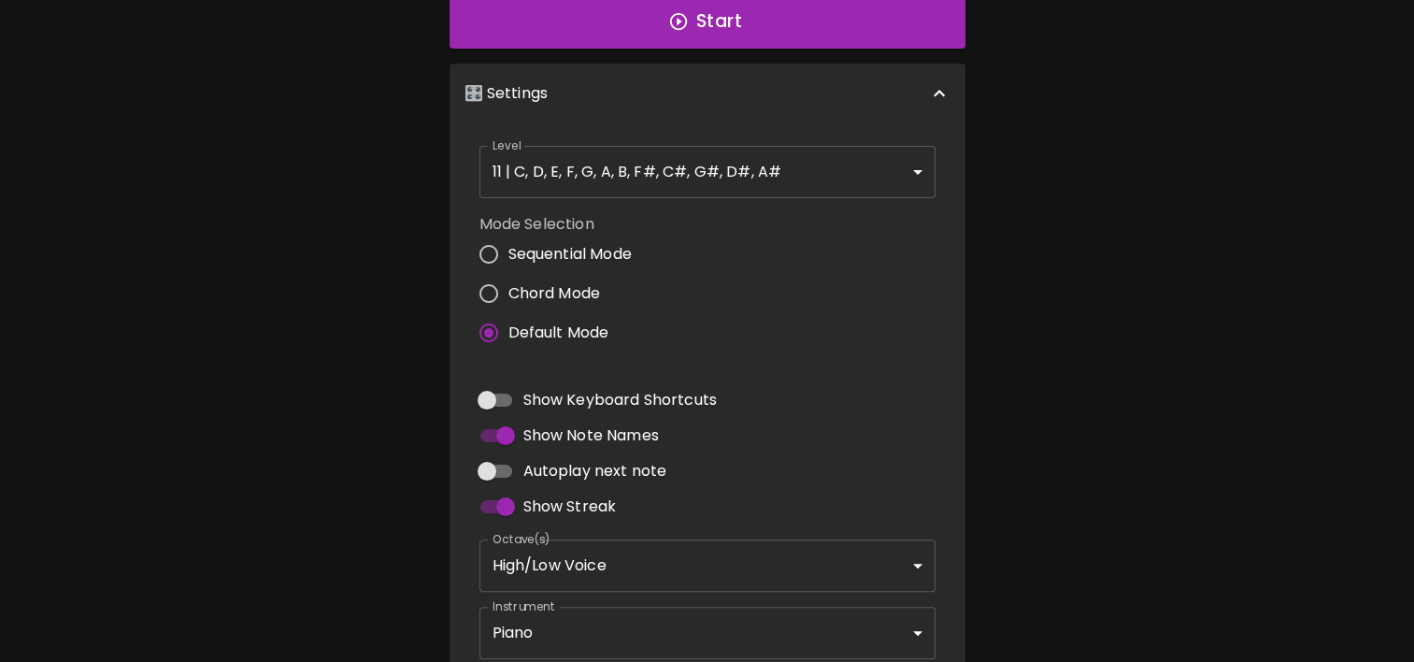
click at [1400, 303] on div "🎹 PitchCraft About Badges Log In C C# D D# E F F# G G# A A# B Start 🎛️ Settings…" at bounding box center [707, 164] width 1414 height 1050
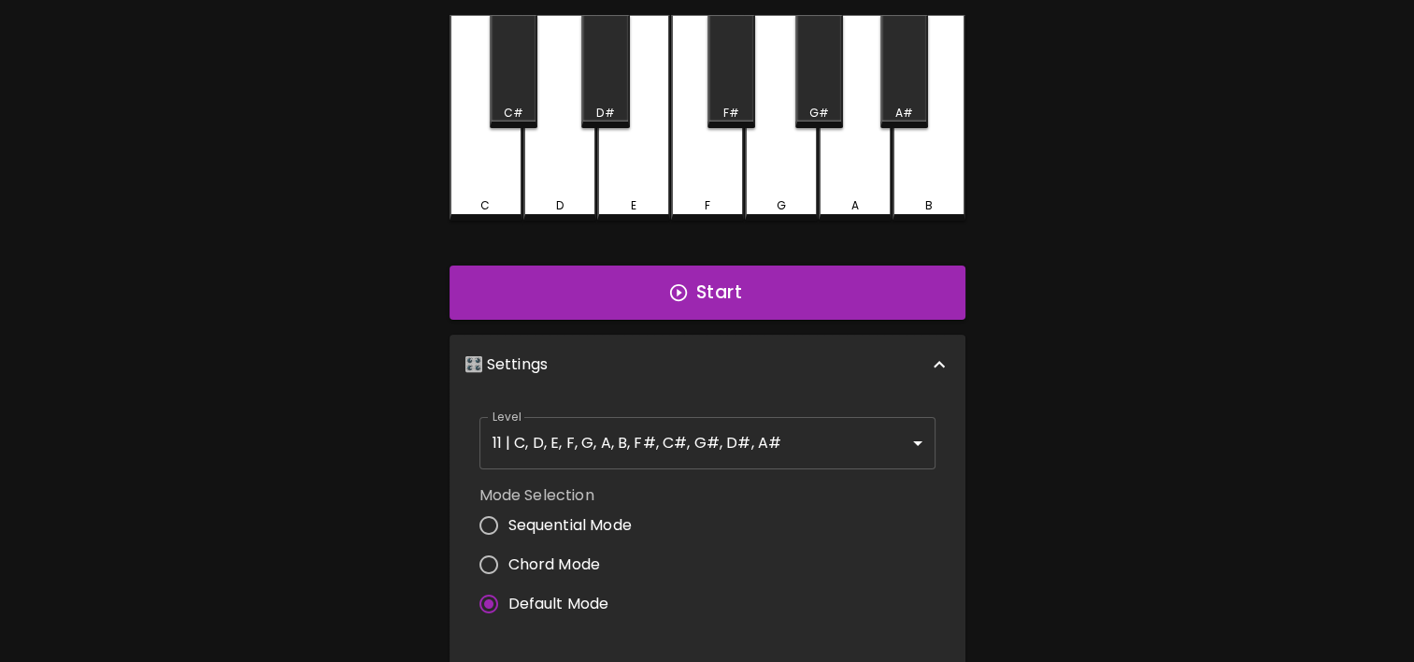
click at [791, 487] on div "Mode Selection Sequential Mode Chord Mode Default Mode" at bounding box center [707, 554] width 471 height 154
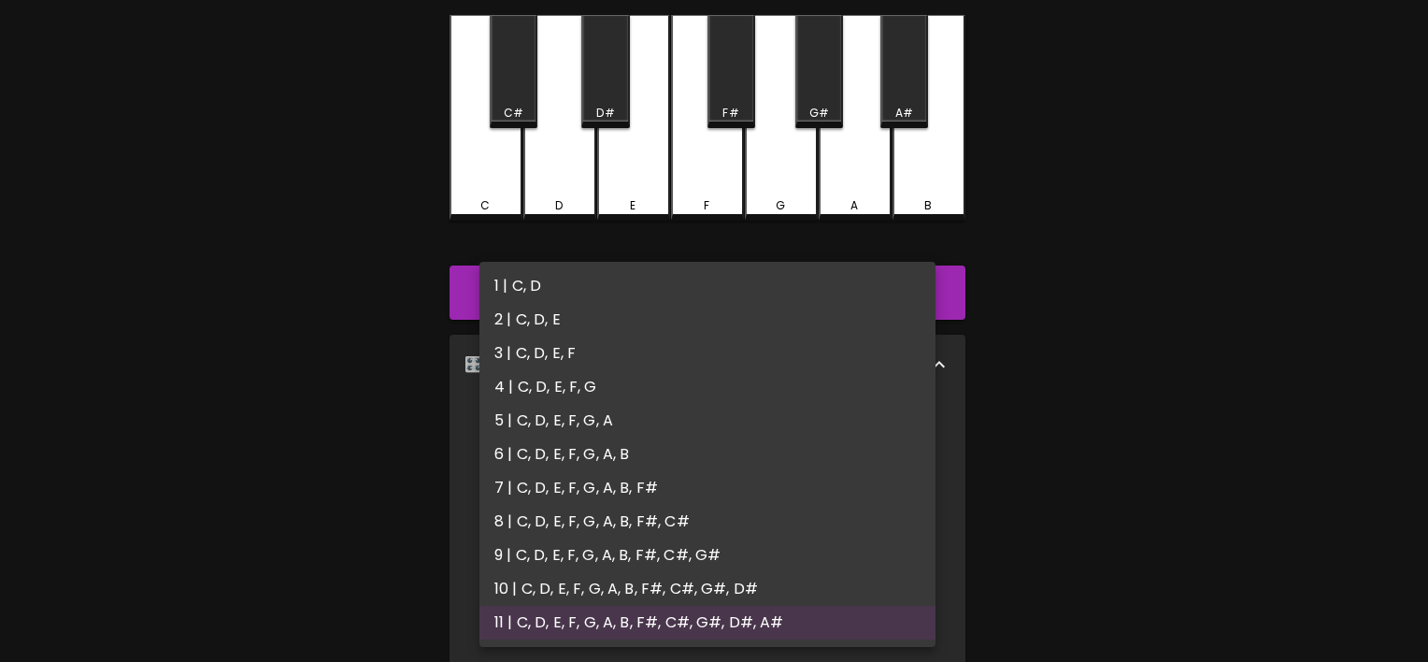
click at [826, 451] on body "🎹 PitchCraft About Badges Log In C C# D D# E F F# G G# A A# B Start 🎛️ Settings…" at bounding box center [714, 476] width 1428 height 1132
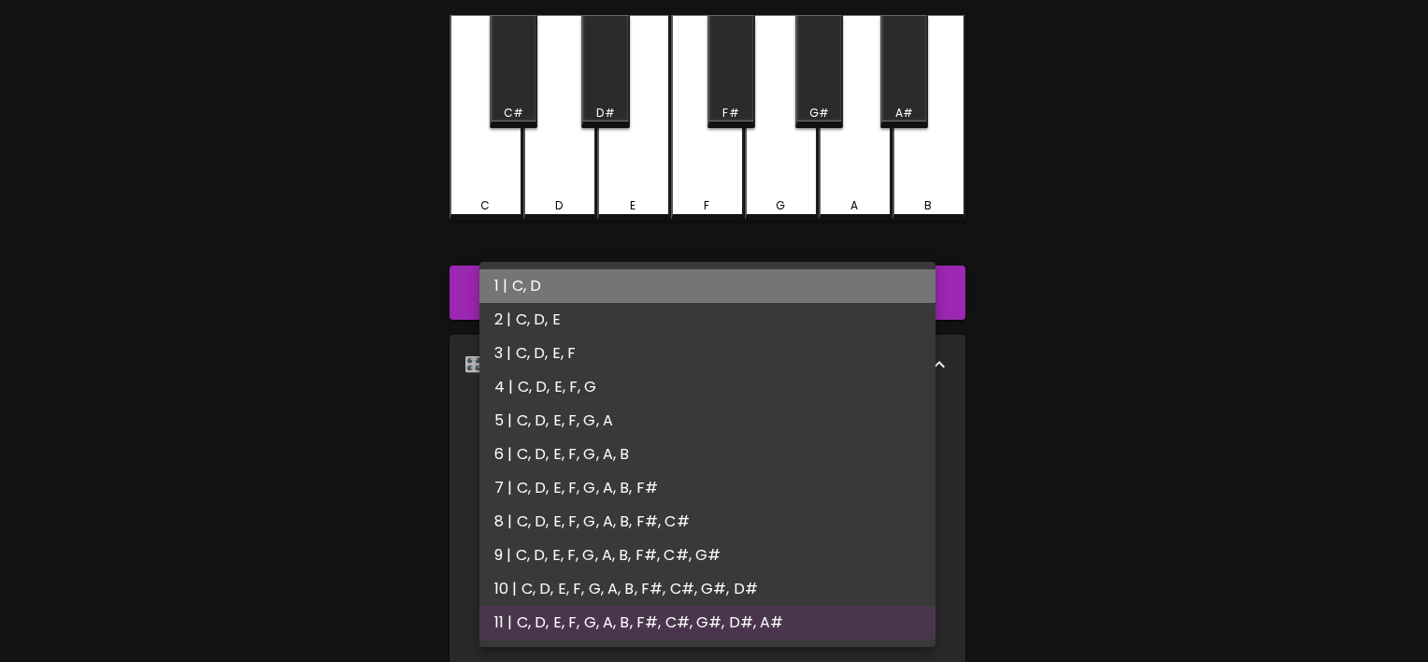
click at [822, 286] on li "1 | C, D" at bounding box center [707, 286] width 456 height 34
type input "1"
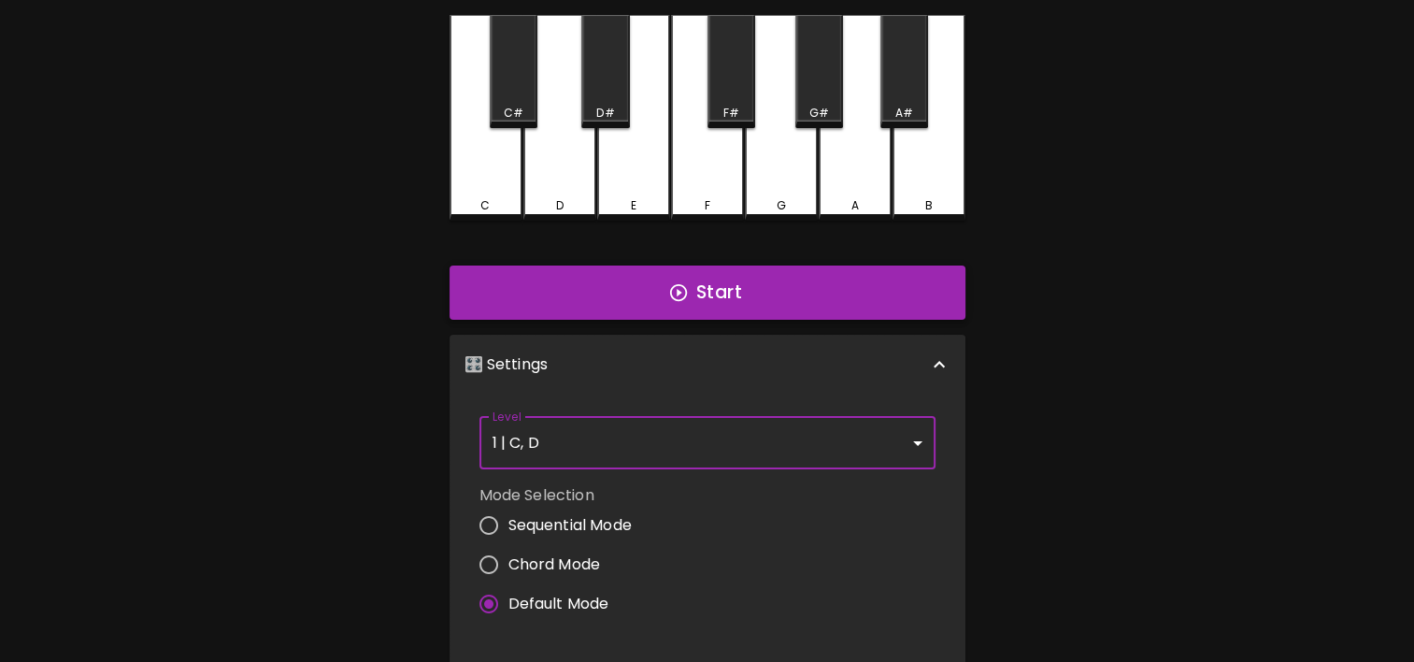
click at [810, 308] on button "Start" at bounding box center [708, 292] width 516 height 54
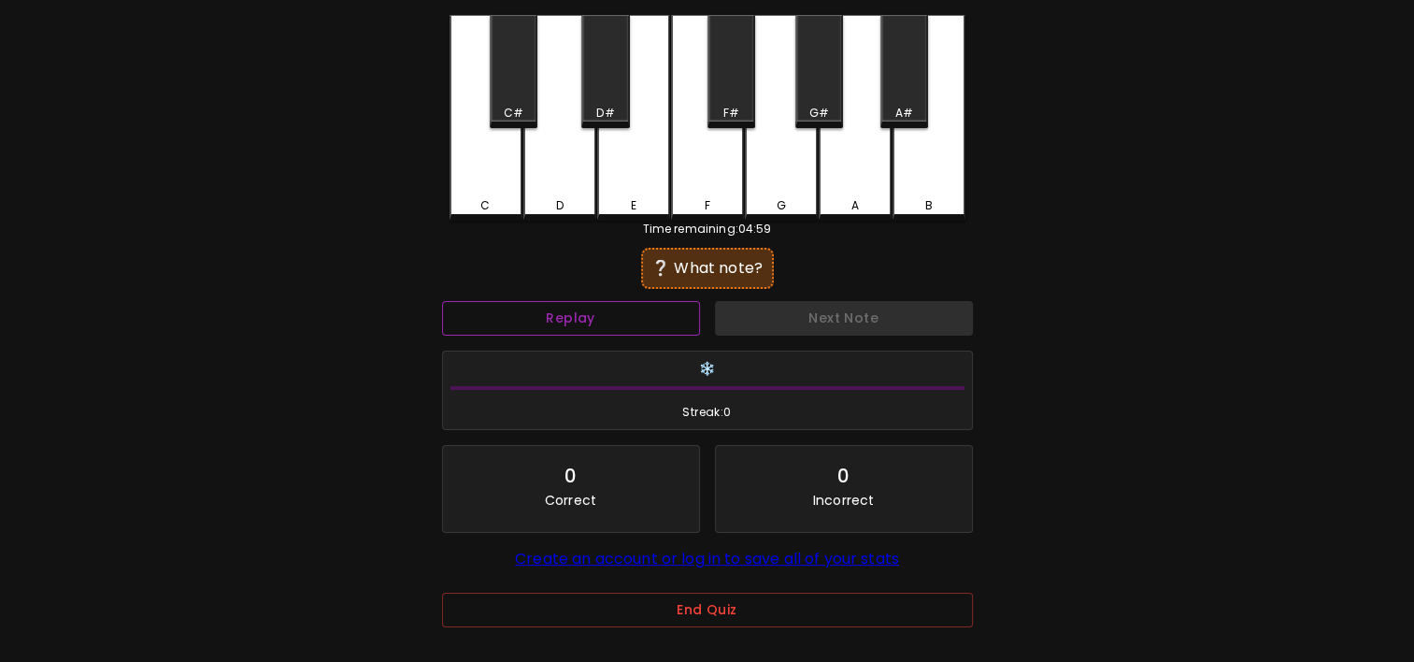
click at [643, 307] on button "Replay" at bounding box center [571, 318] width 258 height 35
click at [703, 325] on div "Replay" at bounding box center [571, 318] width 273 height 50
click at [670, 594] on button "End Quiz" at bounding box center [707, 610] width 531 height 35
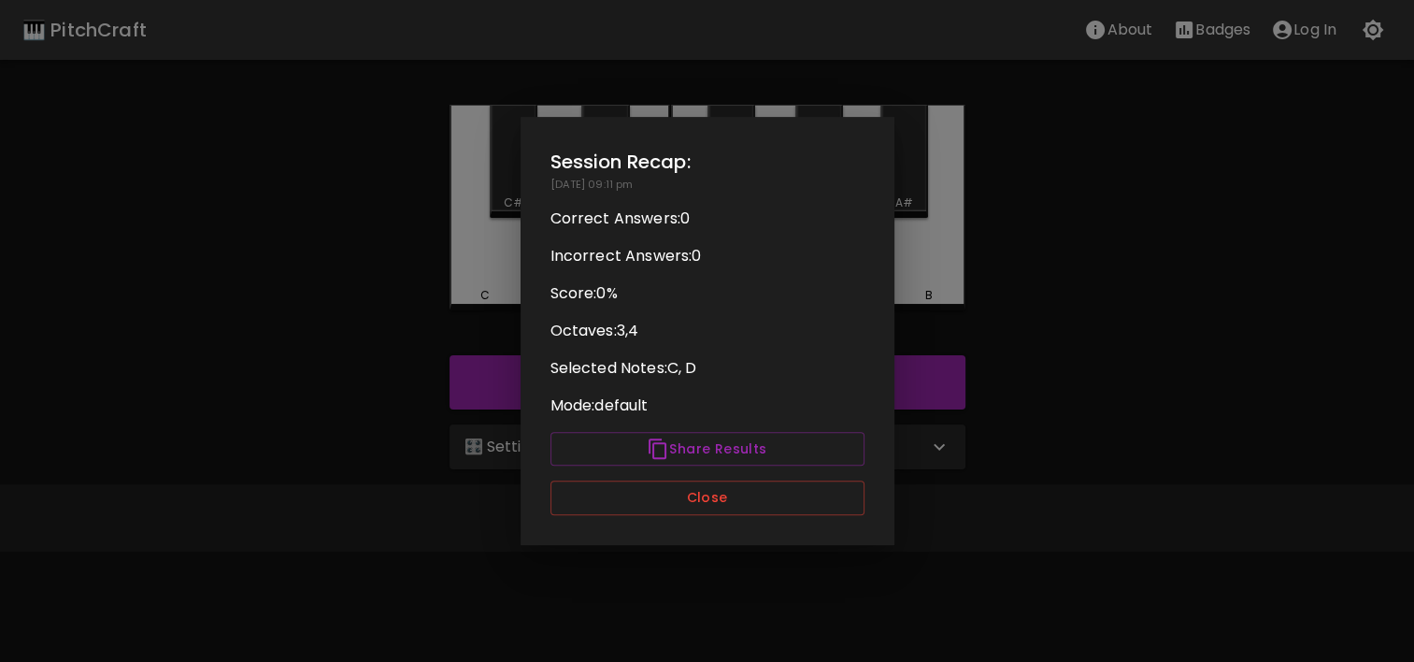
scroll to position [0, 0]
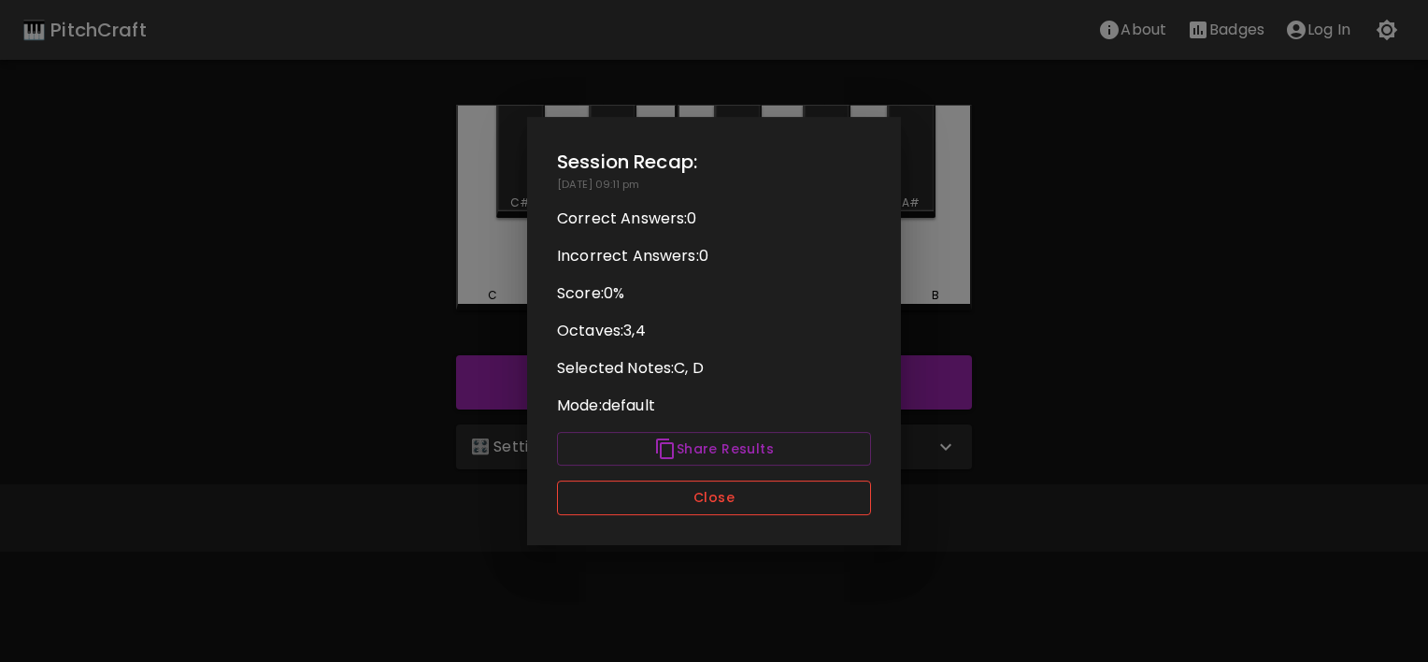
click at [745, 497] on button "Close" at bounding box center [714, 497] width 314 height 35
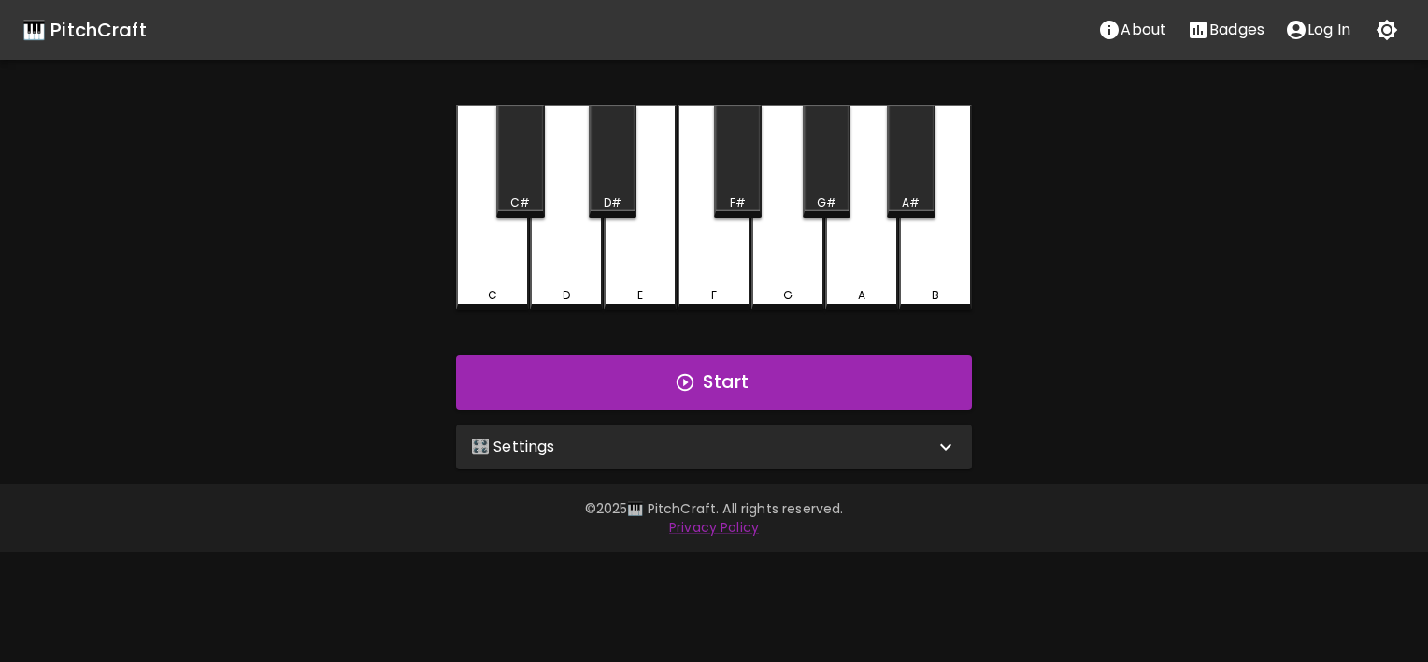
click at [738, 454] on div "🎛️ Settings" at bounding box center [703, 447] width 464 height 22
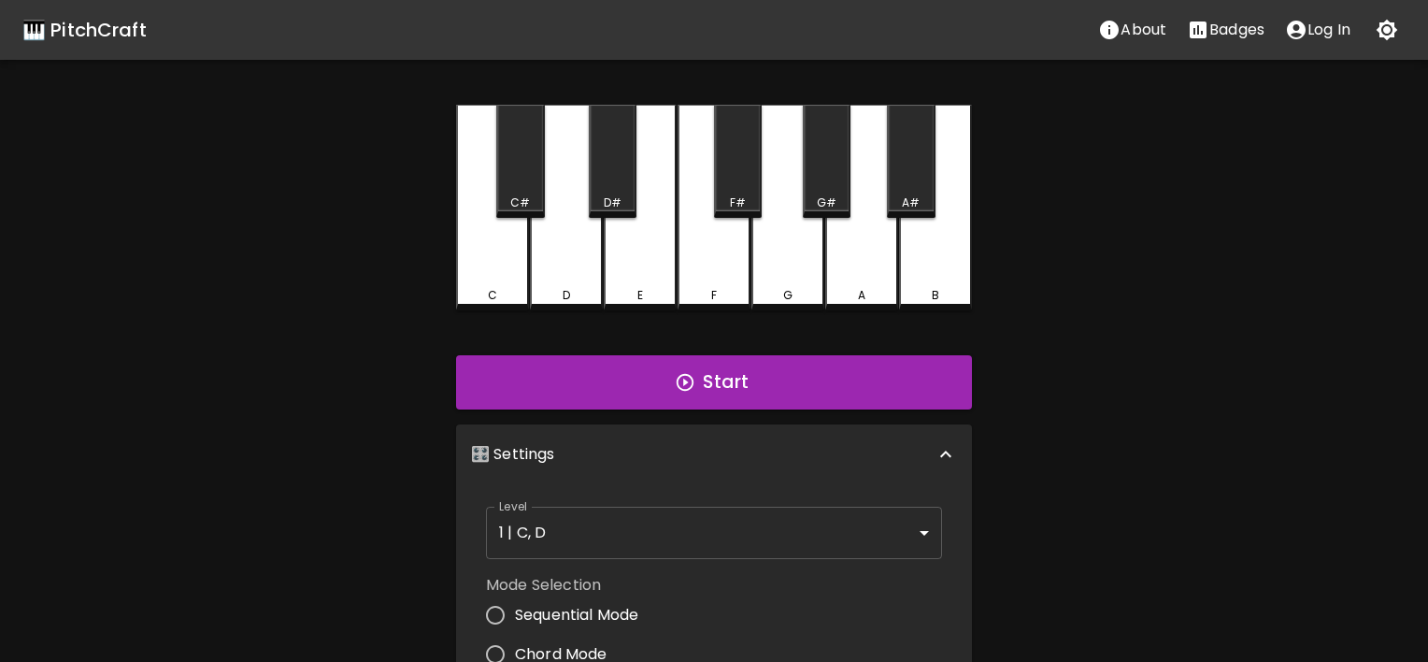
click at [732, 527] on body "🎹 PitchCraft About Badges Log In C C# D D# E F F# G G# A A# B Start 🎛️ Settings…" at bounding box center [714, 566] width 1428 height 1132
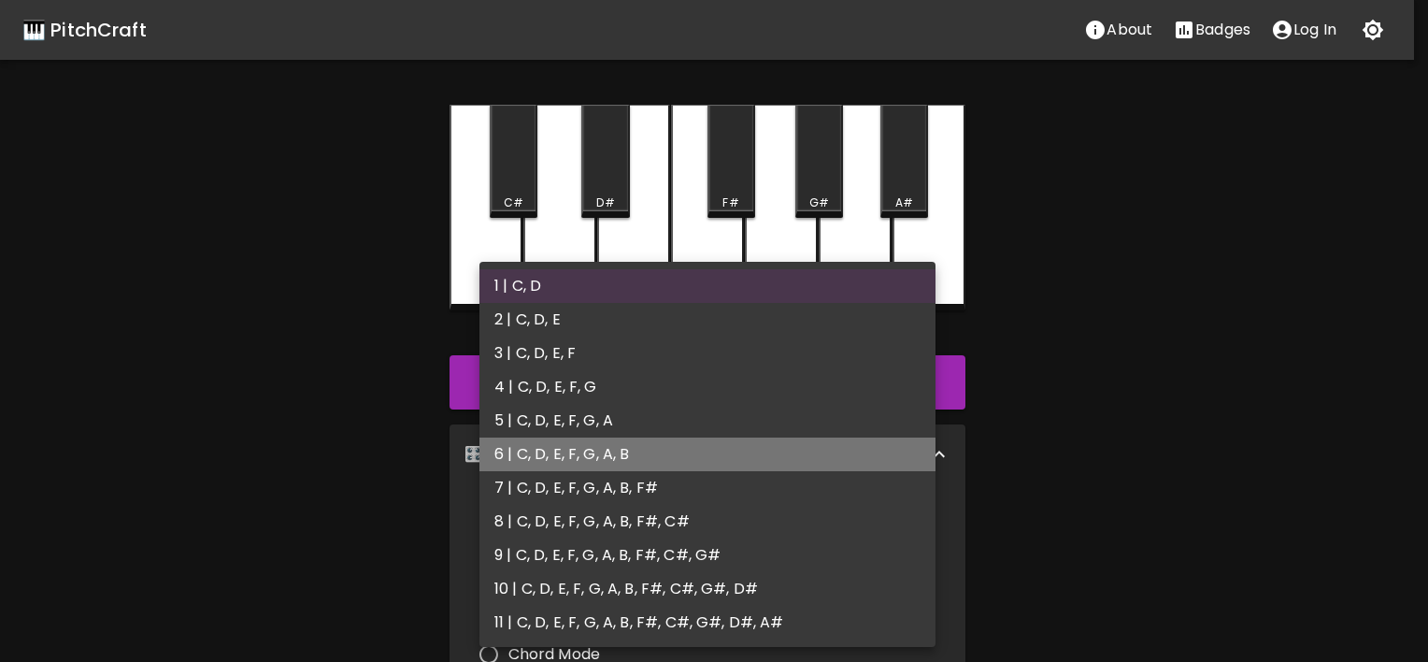
click at [677, 445] on li "6 | C, D, E, F, G, A, B" at bounding box center [707, 454] width 456 height 34
type input "11"
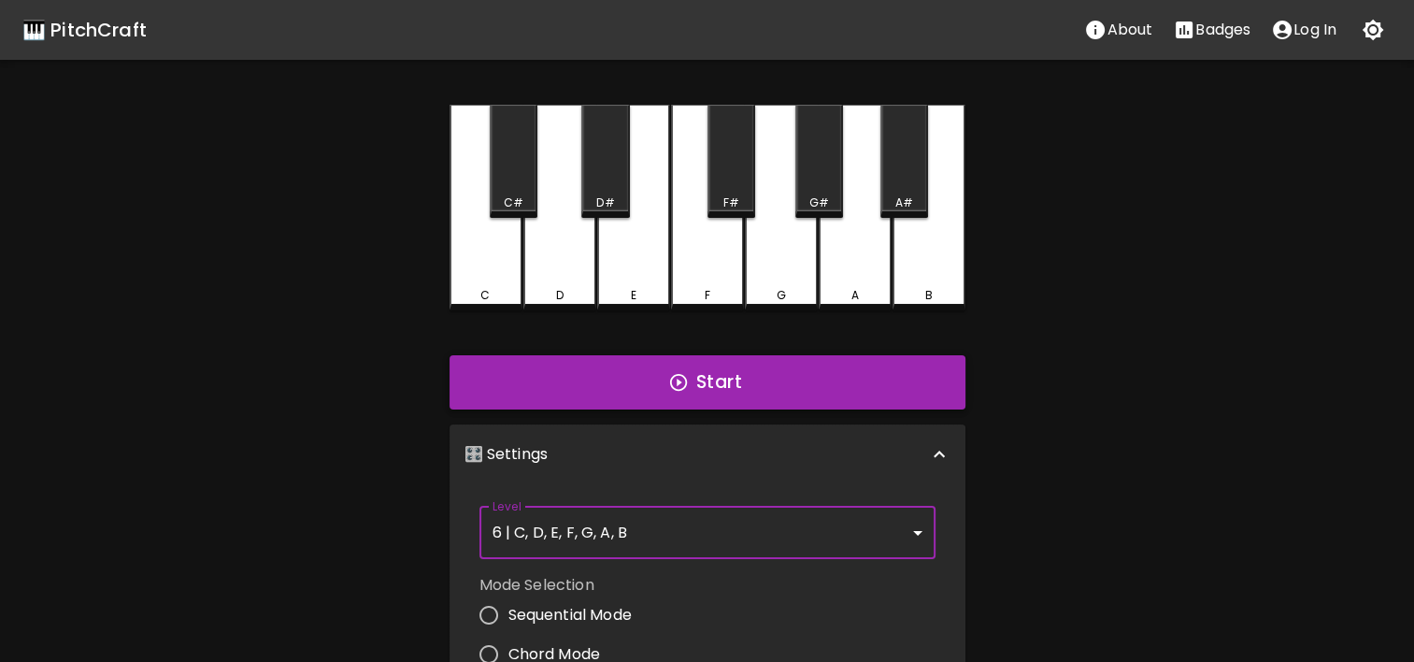
click at [710, 403] on button "Start" at bounding box center [708, 382] width 516 height 54
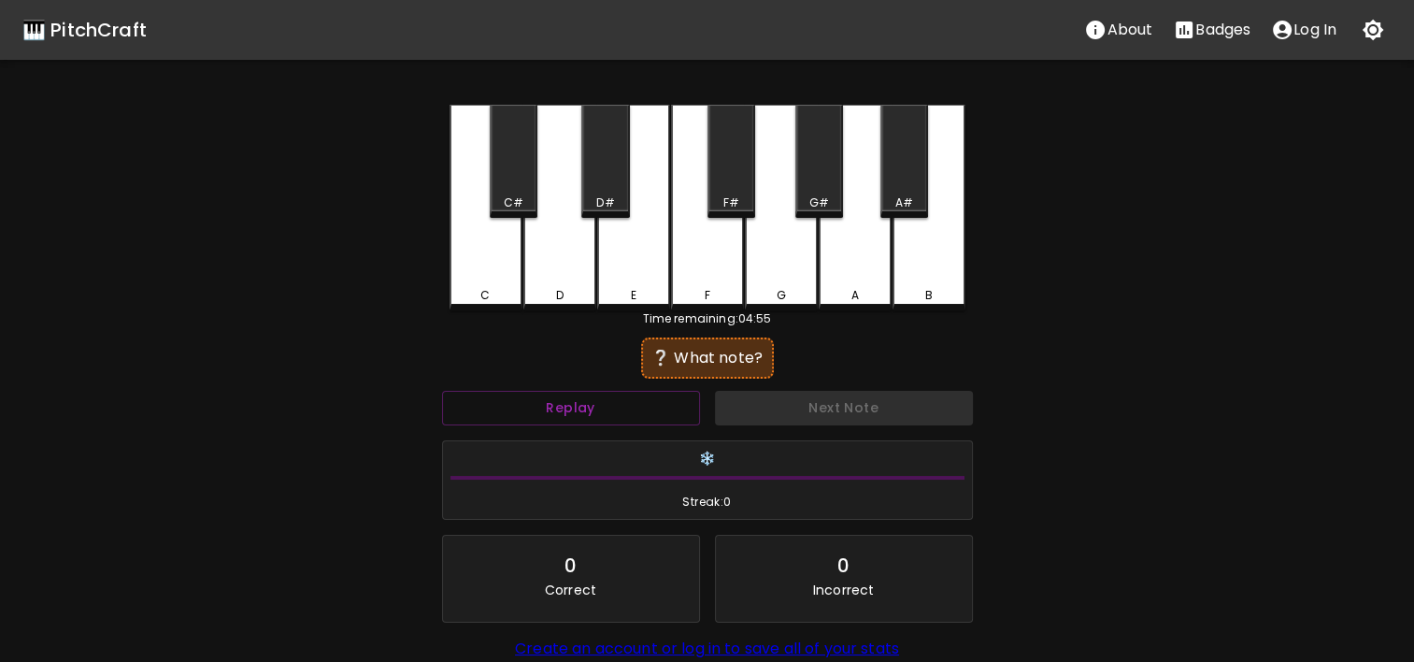
click at [625, 247] on div "E" at bounding box center [633, 208] width 73 height 206
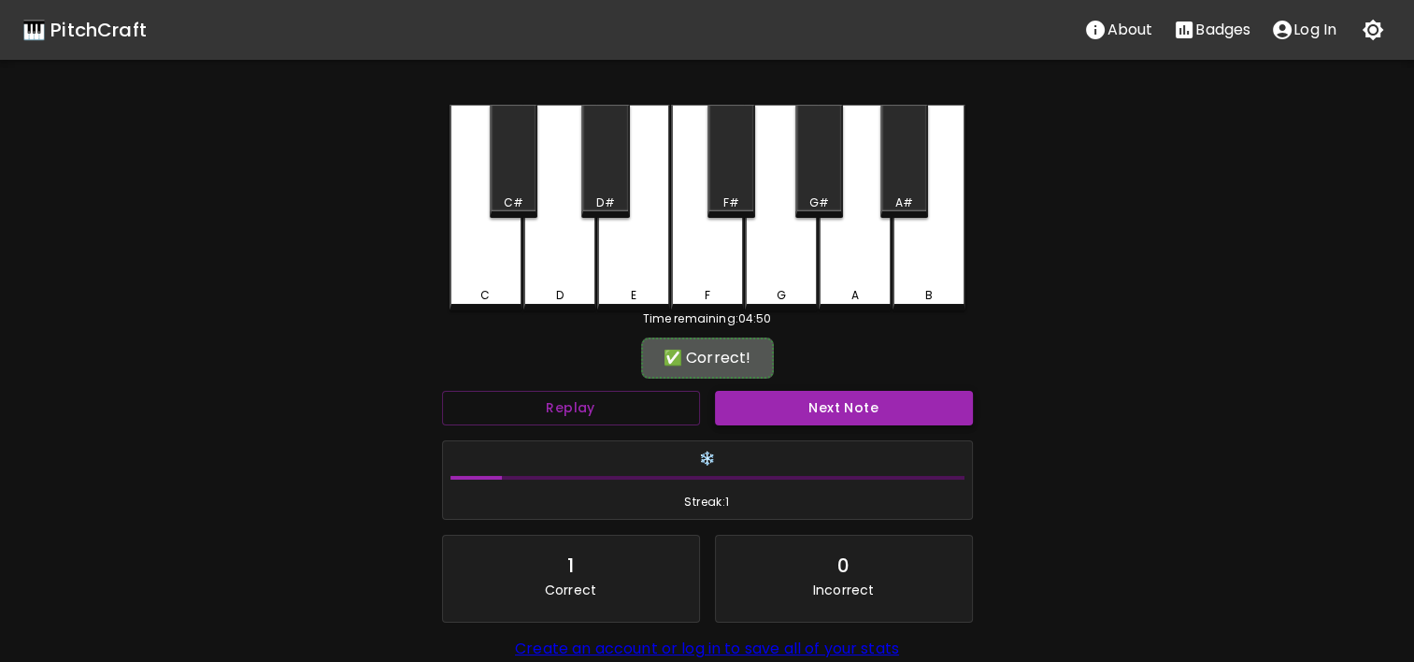
click at [835, 422] on button "Next Note" at bounding box center [844, 408] width 258 height 35
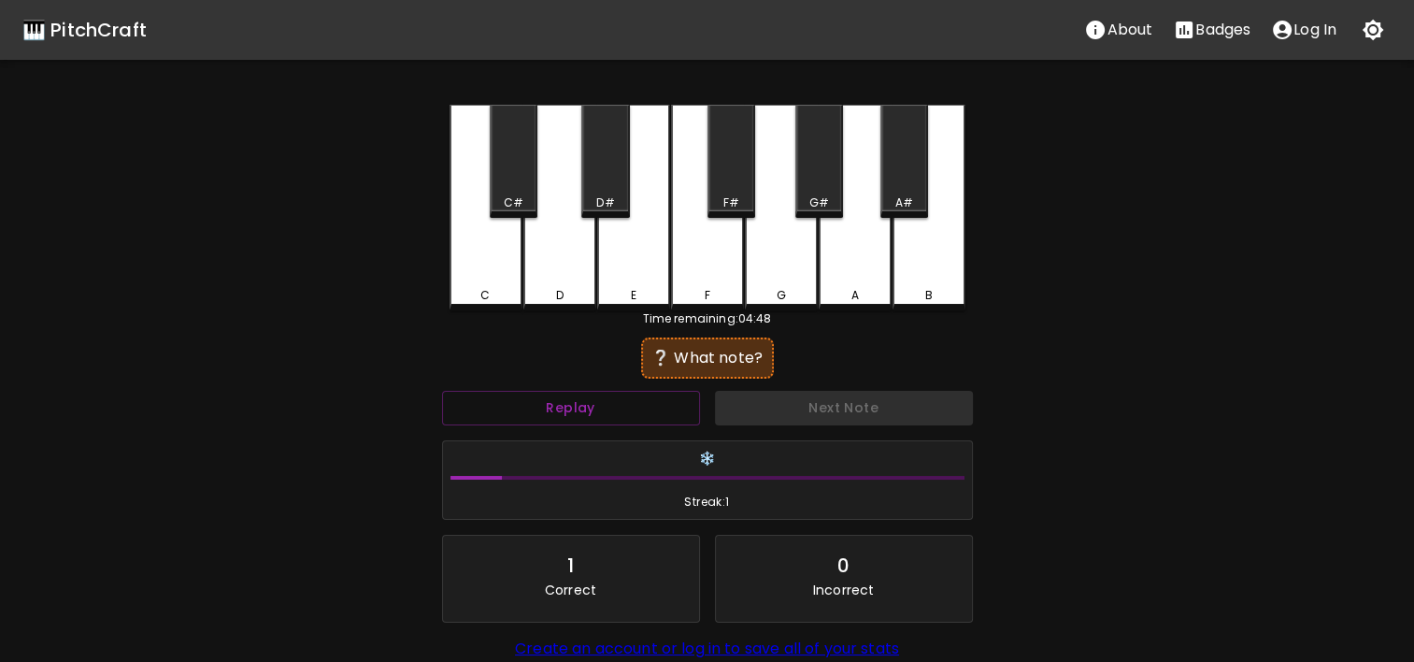
click at [519, 162] on div "C#" at bounding box center [514, 161] width 48 height 113
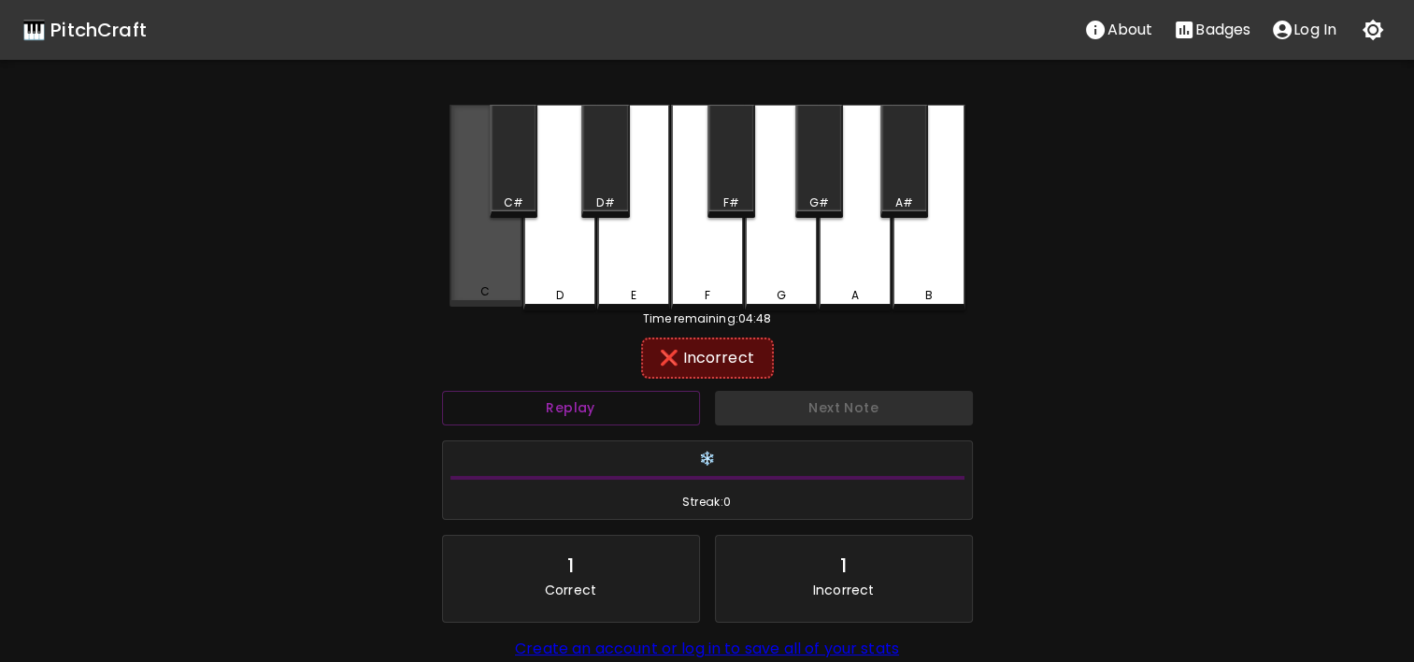
click at [482, 262] on div "C" at bounding box center [486, 206] width 73 height 202
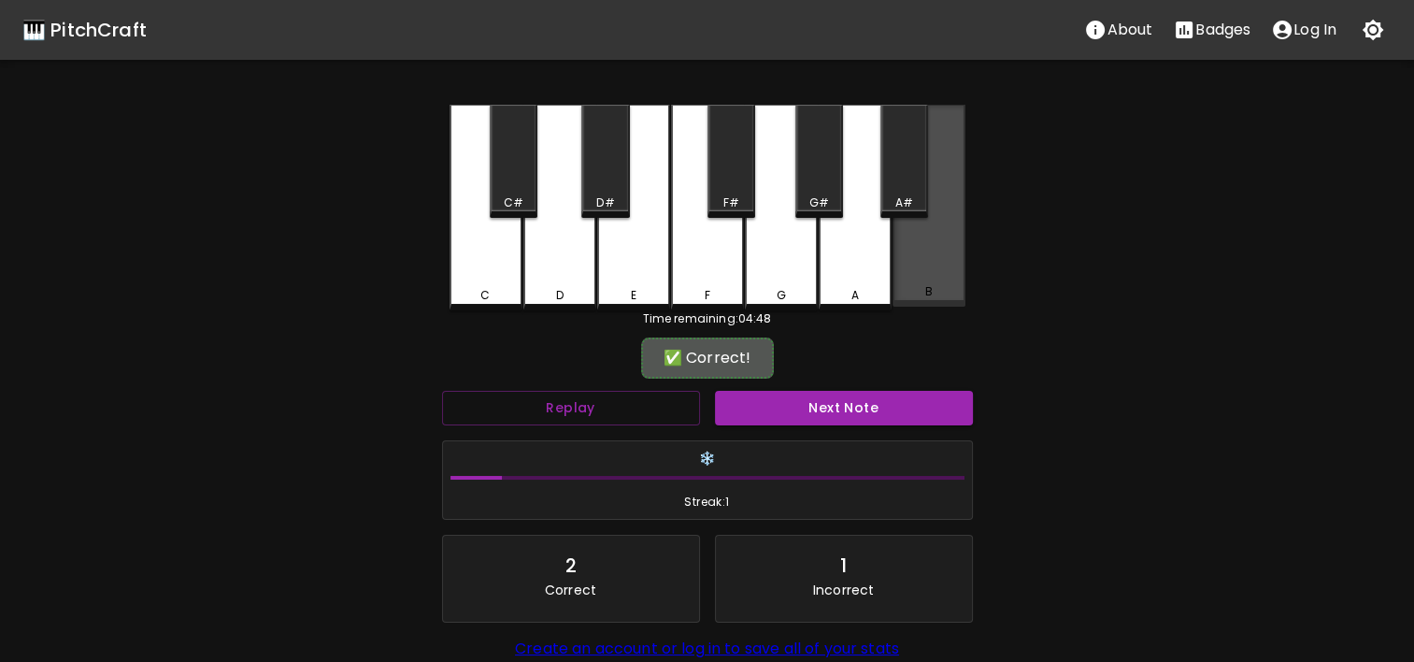
click at [938, 255] on div "B" at bounding box center [929, 206] width 73 height 202
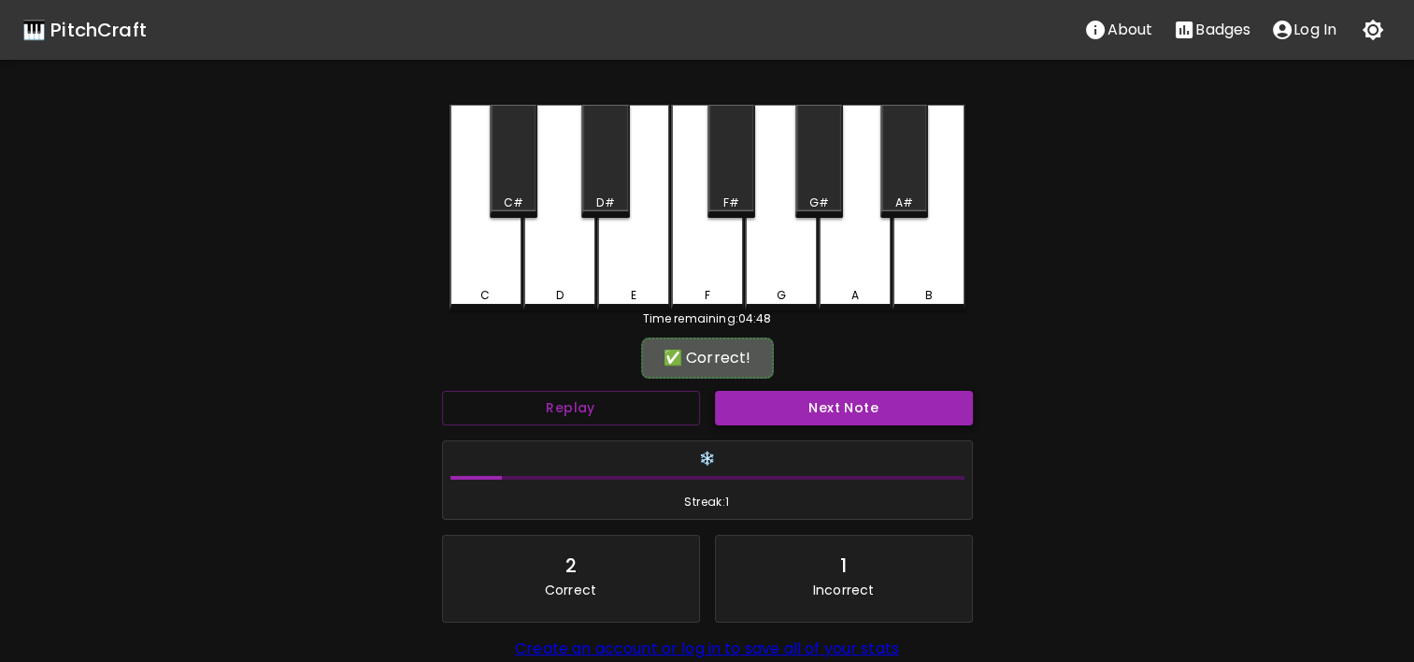
click at [866, 410] on button "Next Note" at bounding box center [844, 408] width 258 height 35
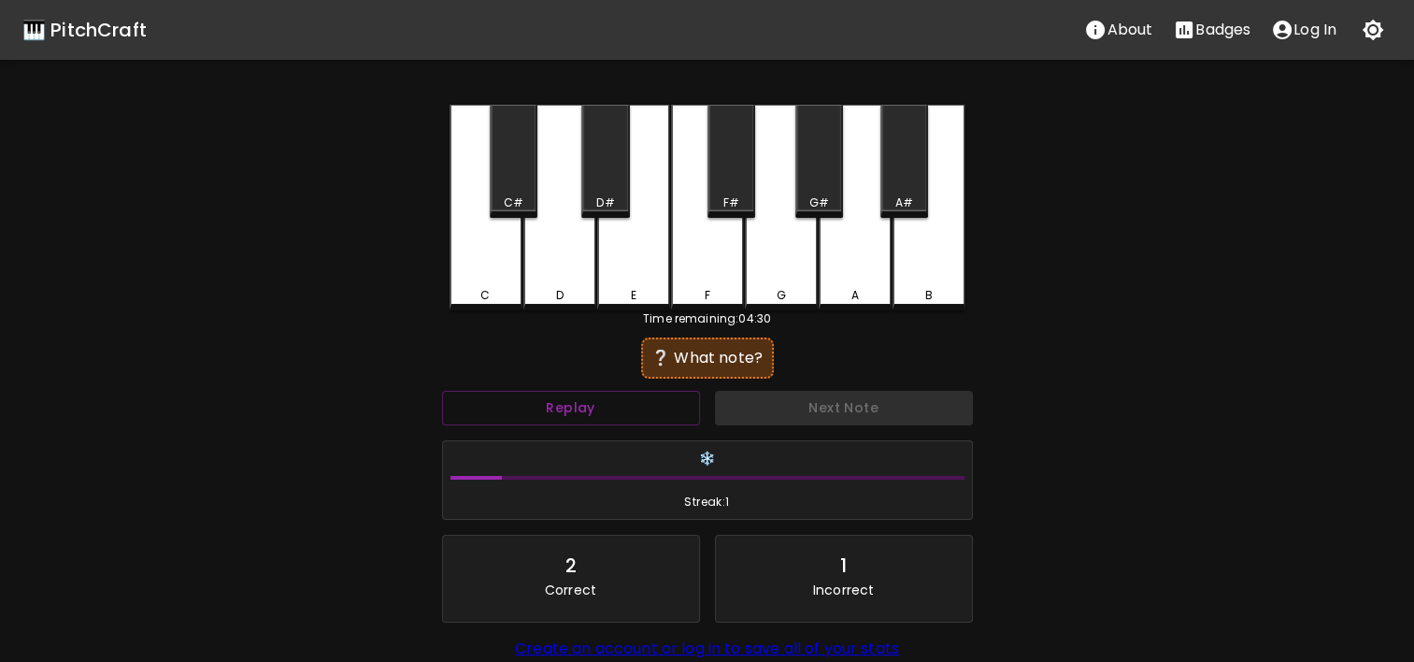
click at [576, 218] on div "D" at bounding box center [559, 208] width 73 height 206
click at [630, 393] on button "Replay" at bounding box center [571, 408] width 258 height 35
click at [460, 245] on div "C" at bounding box center [486, 208] width 73 height 206
drag, startPoint x: 894, startPoint y: 196, endPoint x: 883, endPoint y: 206, distance: 13.9
click at [889, 200] on div "A#" at bounding box center [904, 202] width 44 height 17
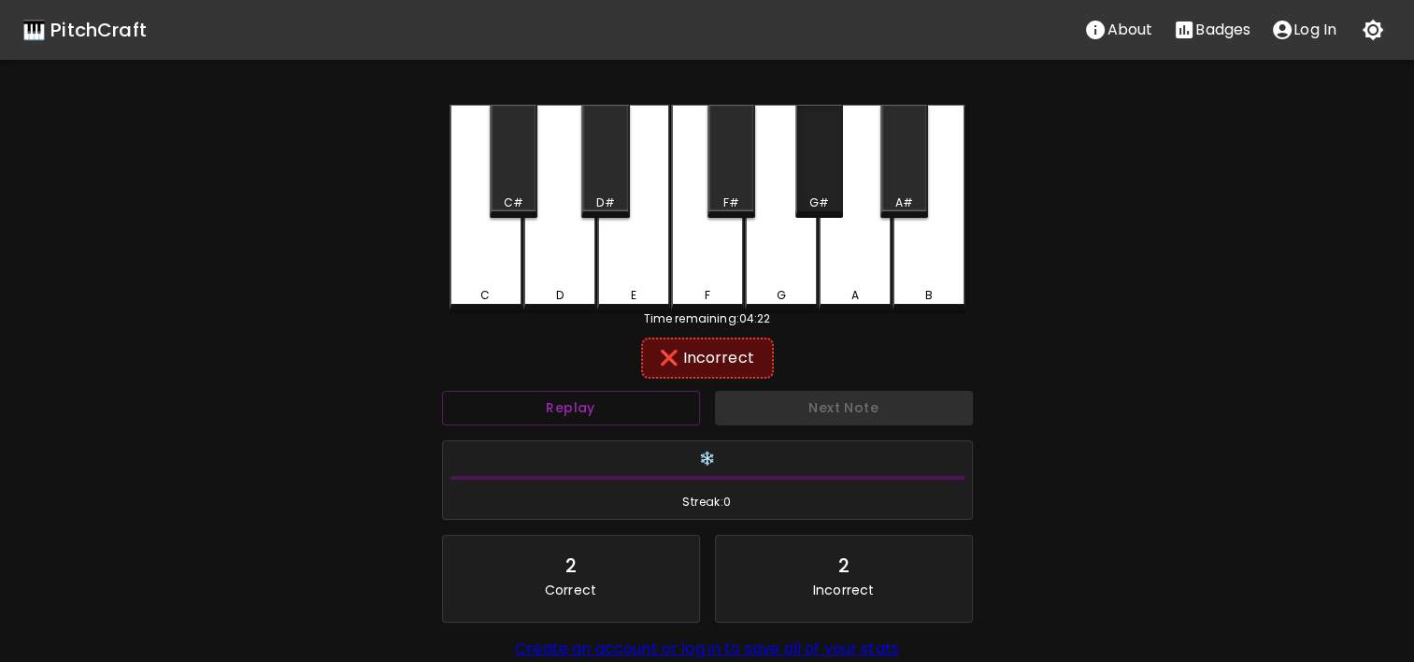
click at [804, 183] on div "G#" at bounding box center [819, 161] width 48 height 113
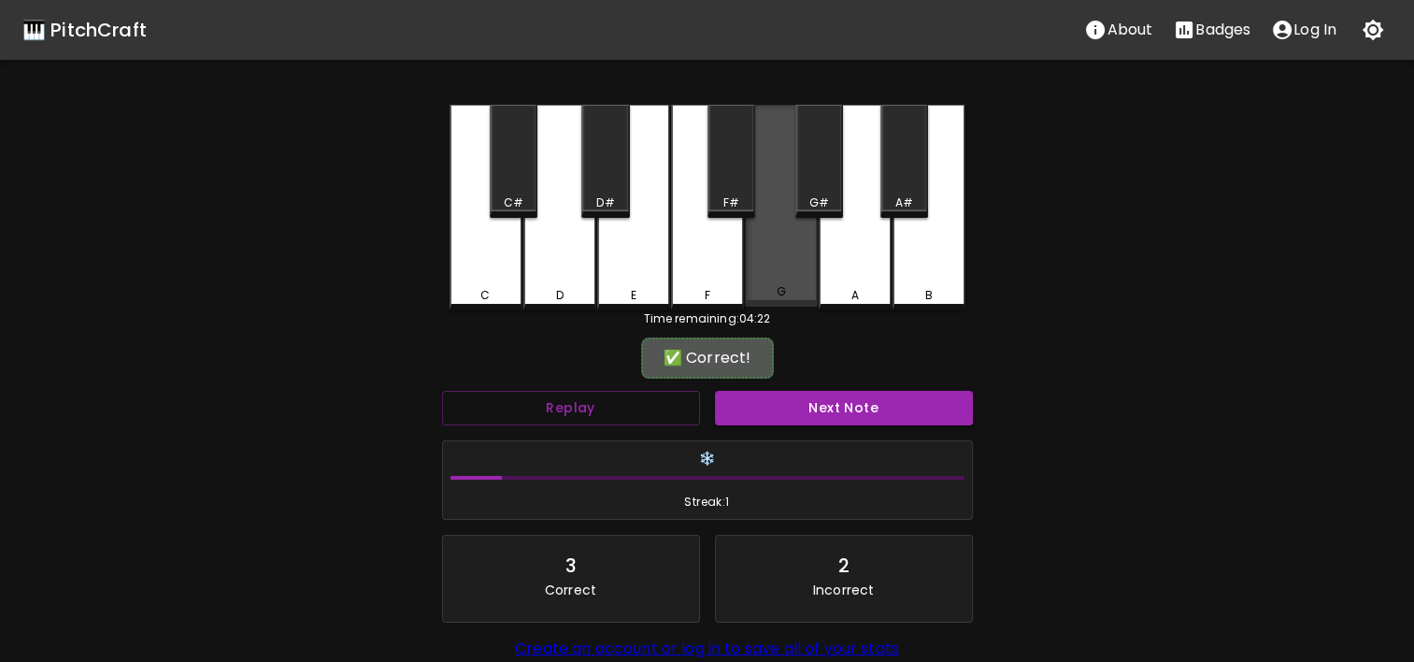
click at [794, 209] on div "G" at bounding box center [781, 206] width 73 height 202
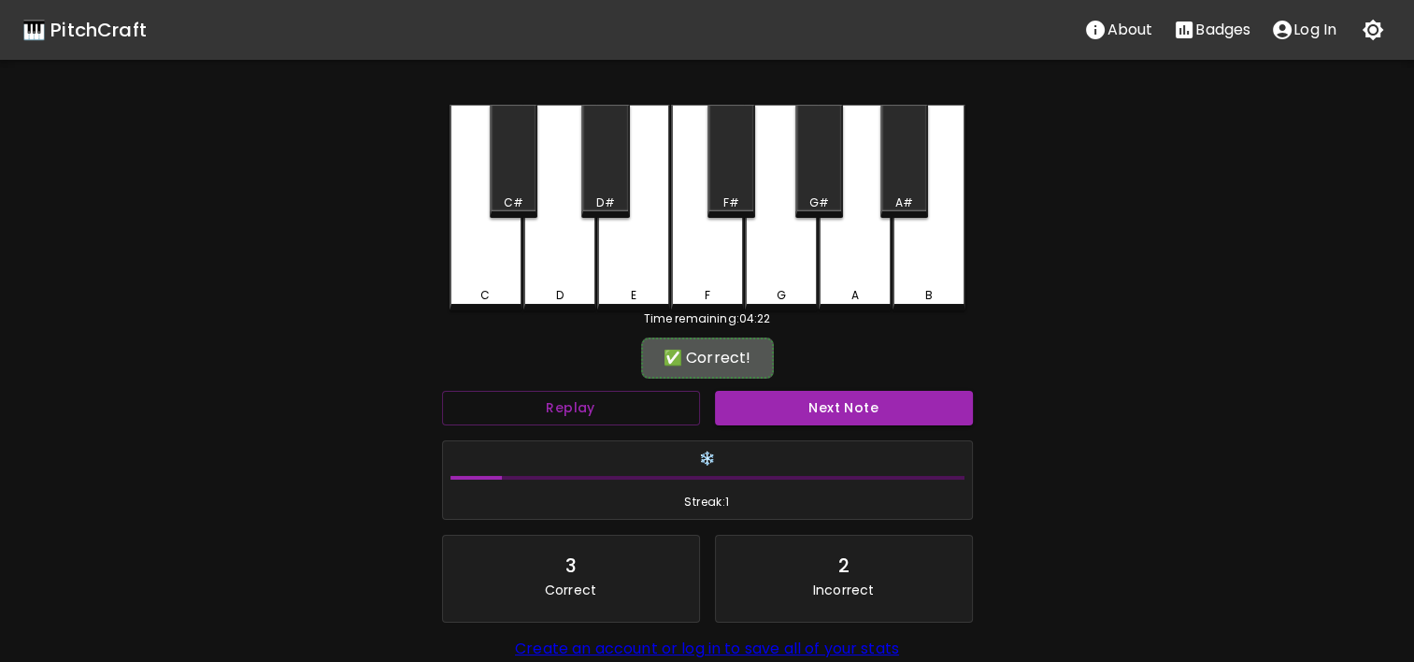
click at [792, 260] on div "G" at bounding box center [781, 208] width 73 height 206
drag, startPoint x: 792, startPoint y: 260, endPoint x: 844, endPoint y: 438, distance: 186.0
click at [844, 440] on div "❄️ Streak: 1" at bounding box center [707, 480] width 531 height 80
click at [860, 405] on button "Next Note" at bounding box center [844, 408] width 258 height 35
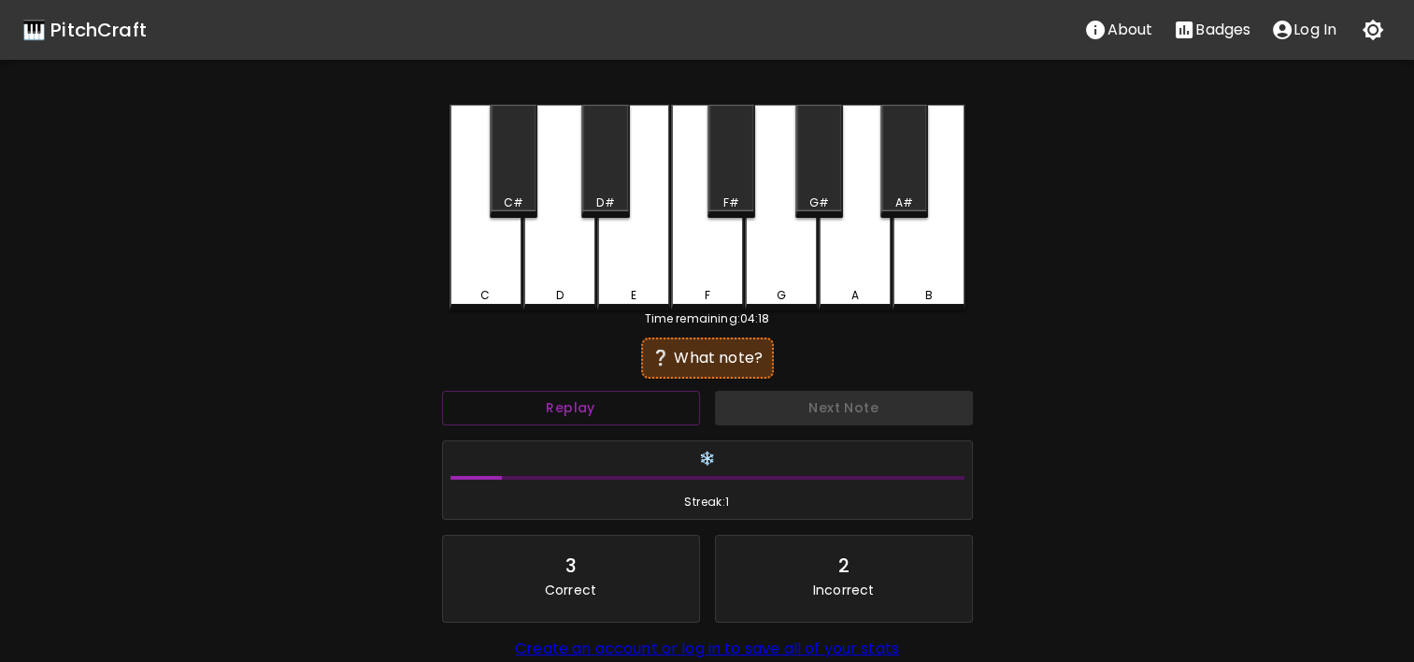
click at [793, 262] on div "G" at bounding box center [781, 208] width 73 height 206
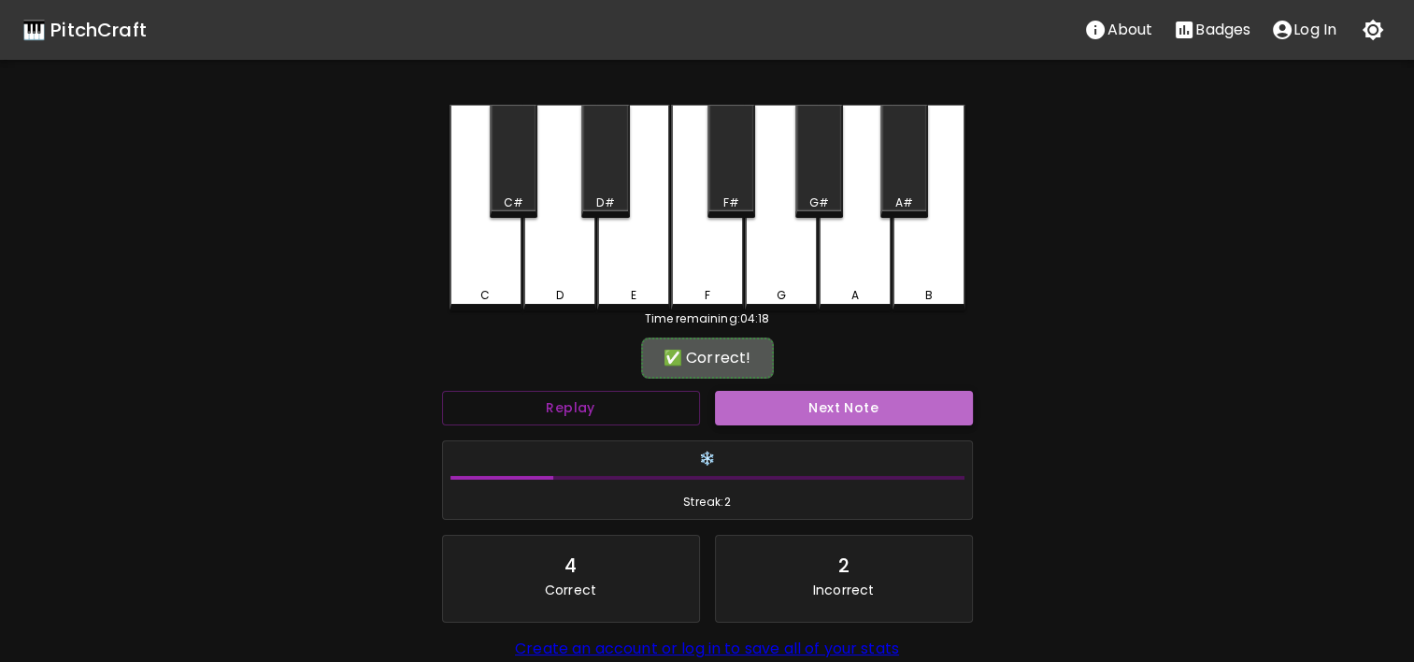
click at [817, 404] on button "Next Note" at bounding box center [844, 408] width 258 height 35
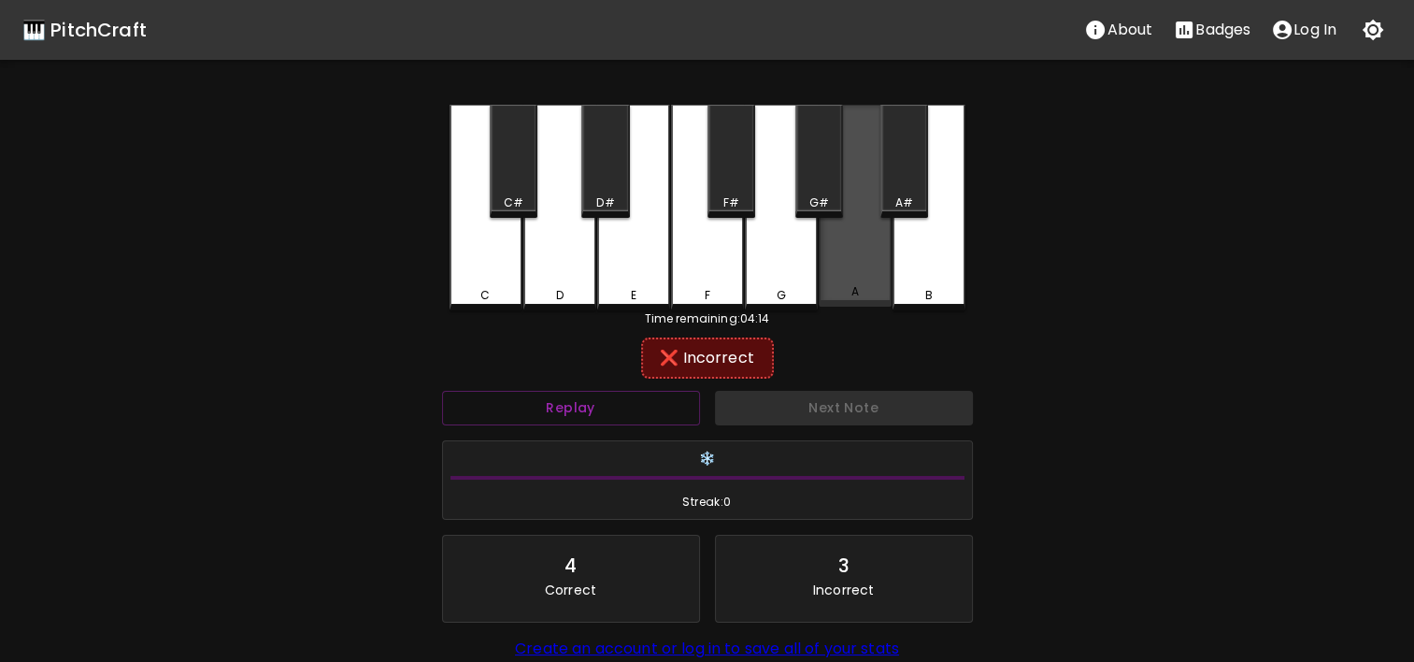
click at [841, 279] on div "A" at bounding box center [855, 206] width 73 height 202
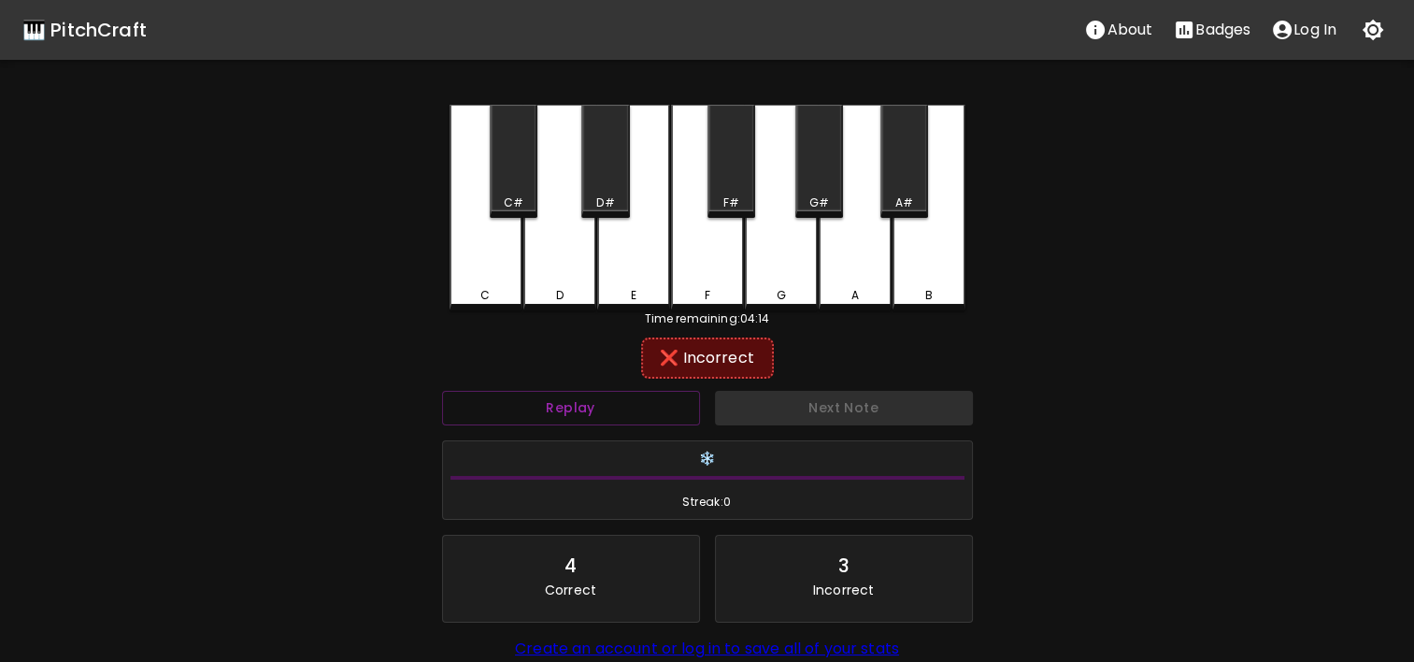
click at [891, 280] on div "C C# D D# E F F# G G# A A# B" at bounding box center [708, 208] width 516 height 206
click at [915, 276] on div "B" at bounding box center [929, 208] width 73 height 206
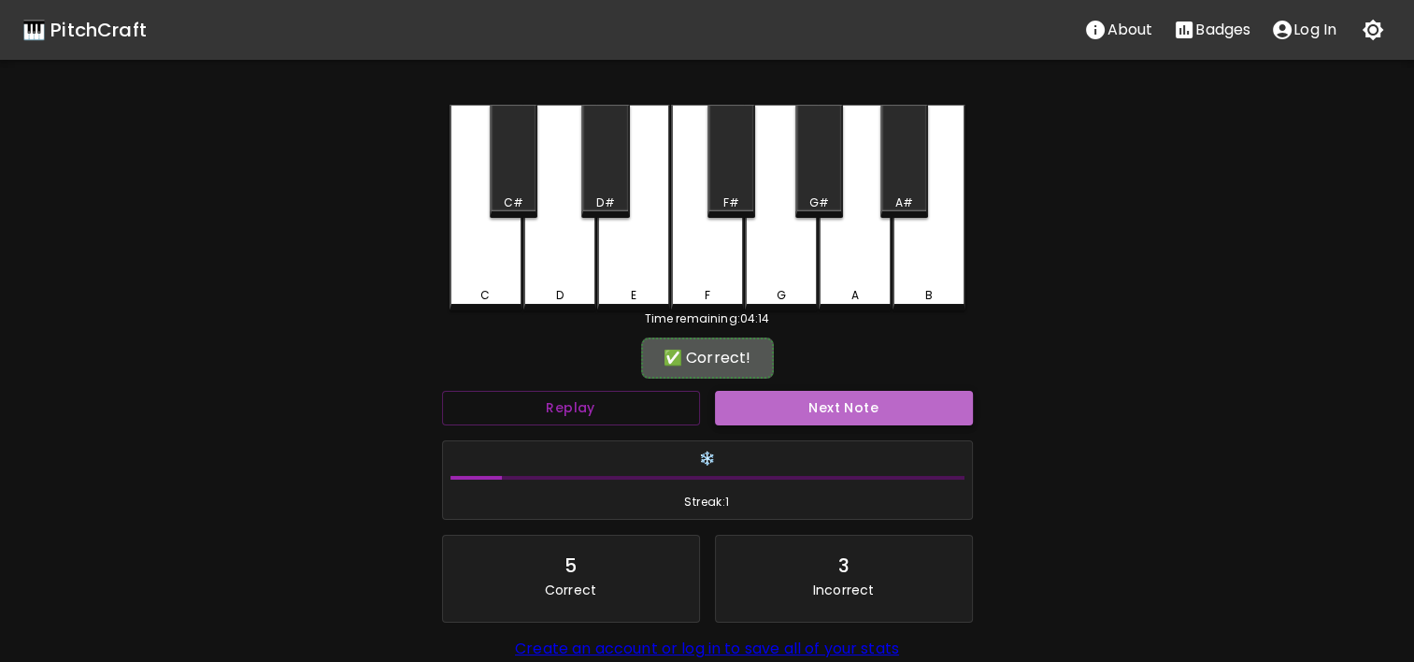
click at [874, 396] on button "Next Note" at bounding box center [844, 408] width 258 height 35
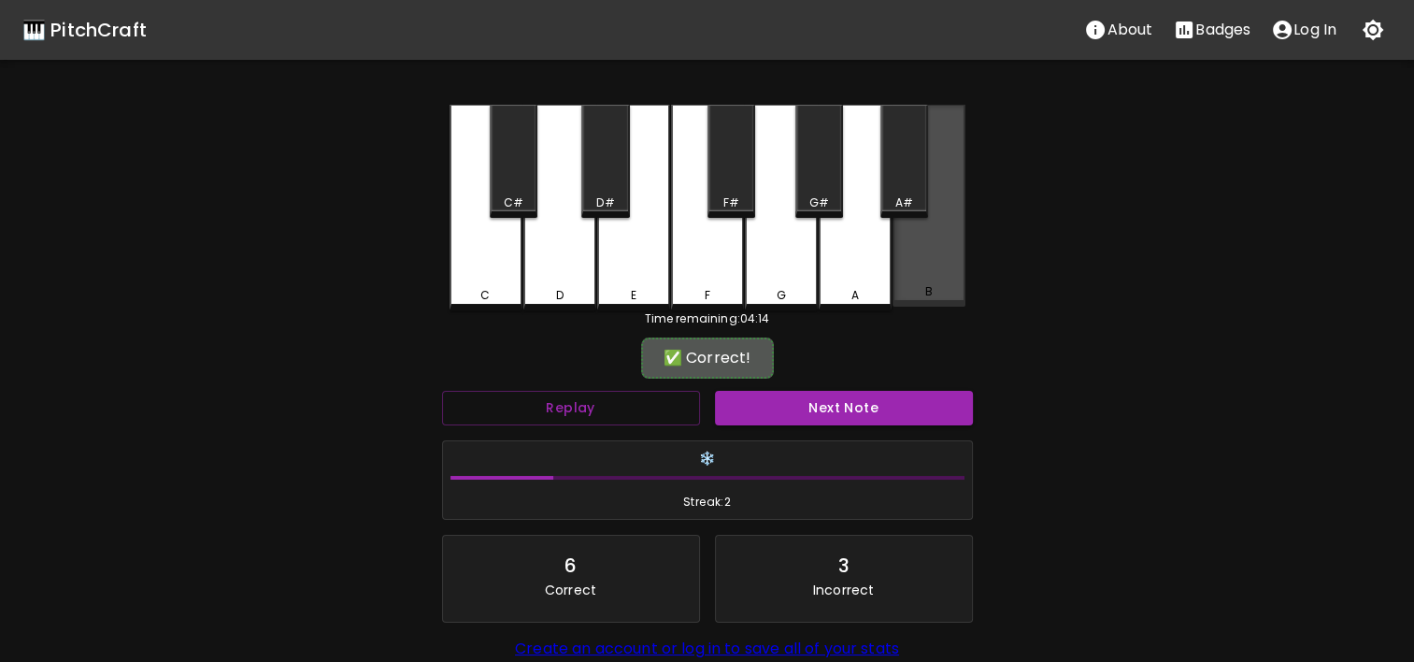
click at [931, 297] on div "B" at bounding box center [927, 291] width 7 height 17
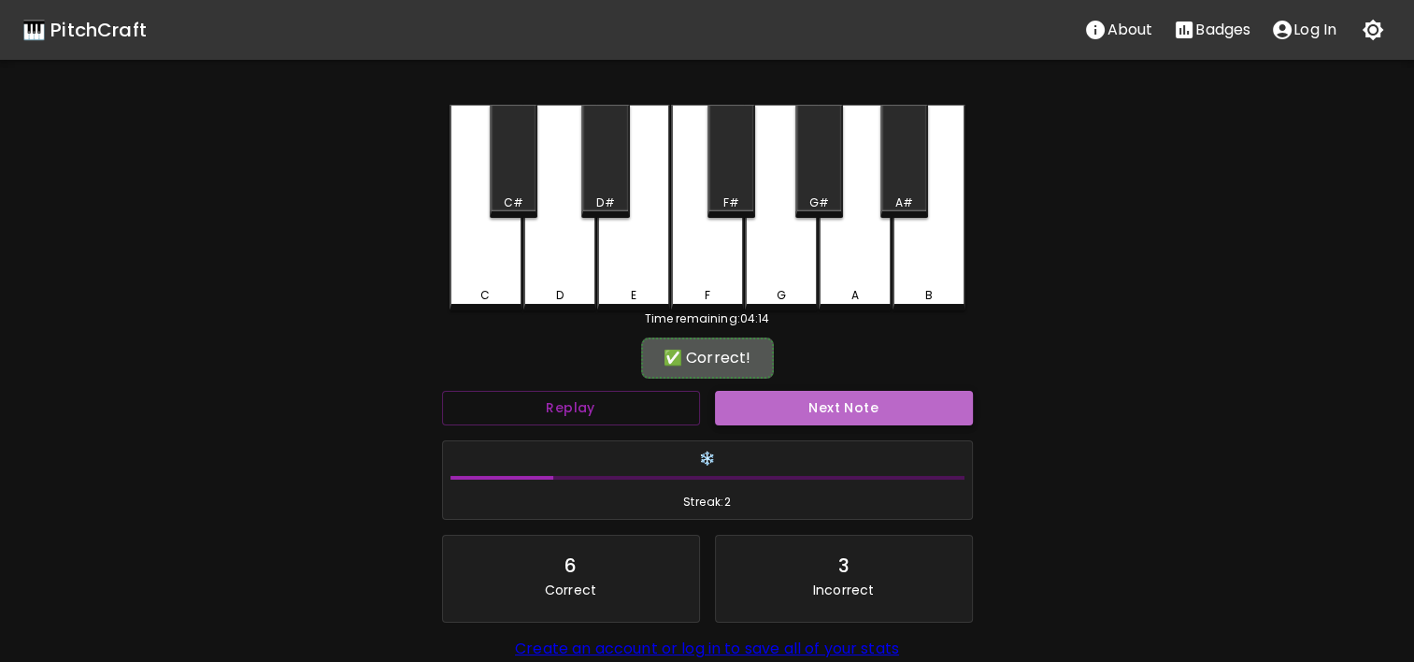
click at [906, 416] on button "Next Note" at bounding box center [844, 408] width 258 height 35
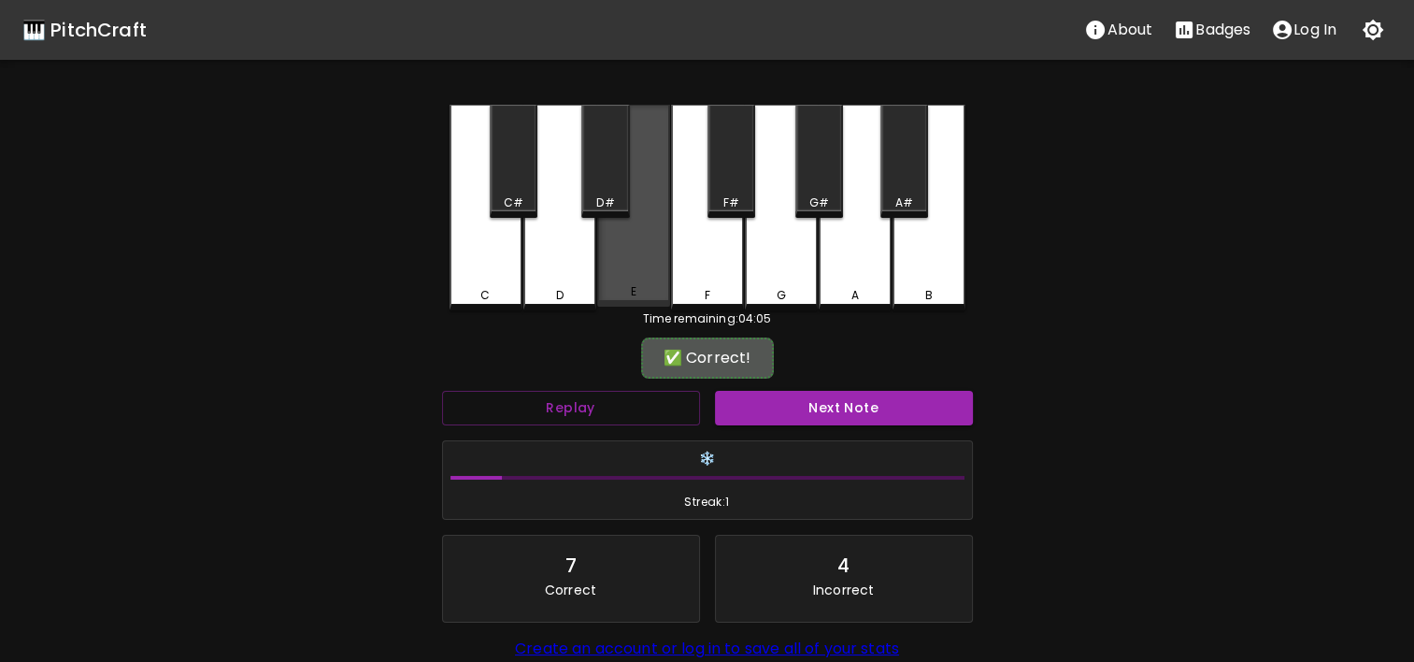
drag, startPoint x: 581, startPoint y: 280, endPoint x: 618, endPoint y: 269, distance: 38.1
click at [618, 269] on div "C C# D D# E F F# G G# A A# B" at bounding box center [708, 208] width 516 height 206
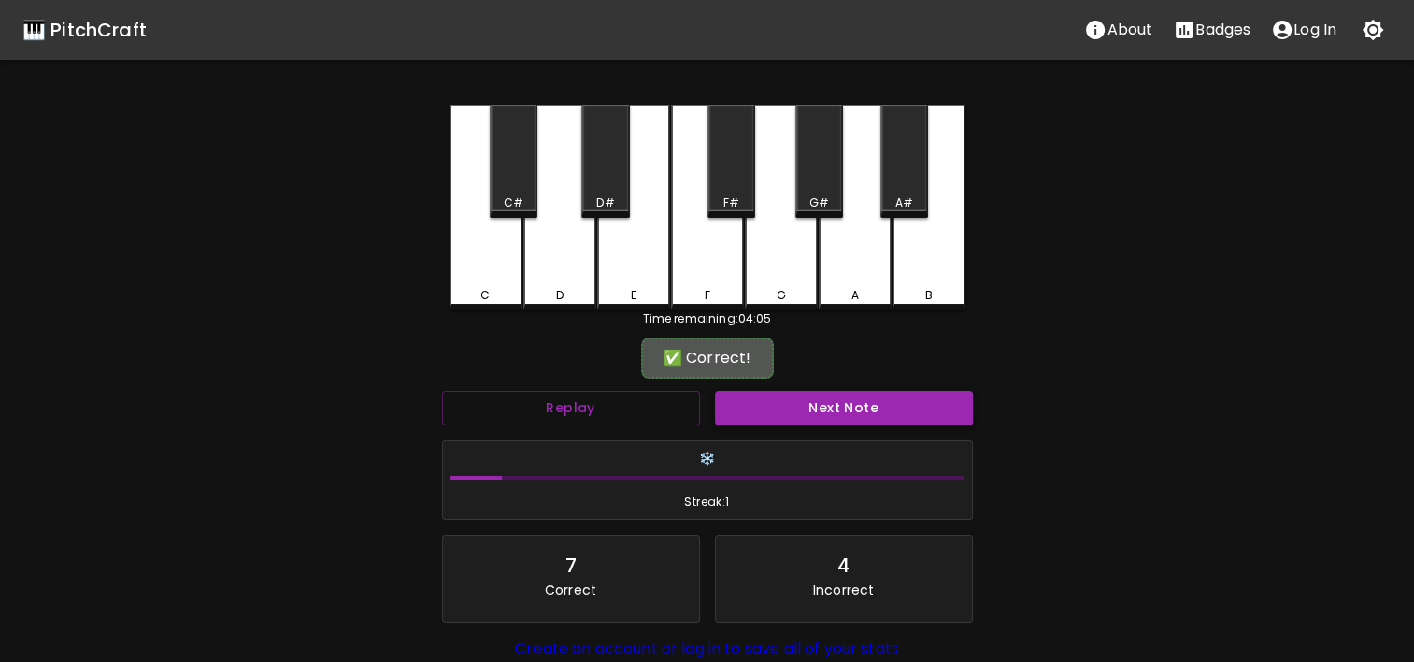
click at [767, 413] on button "Next Note" at bounding box center [844, 408] width 258 height 35
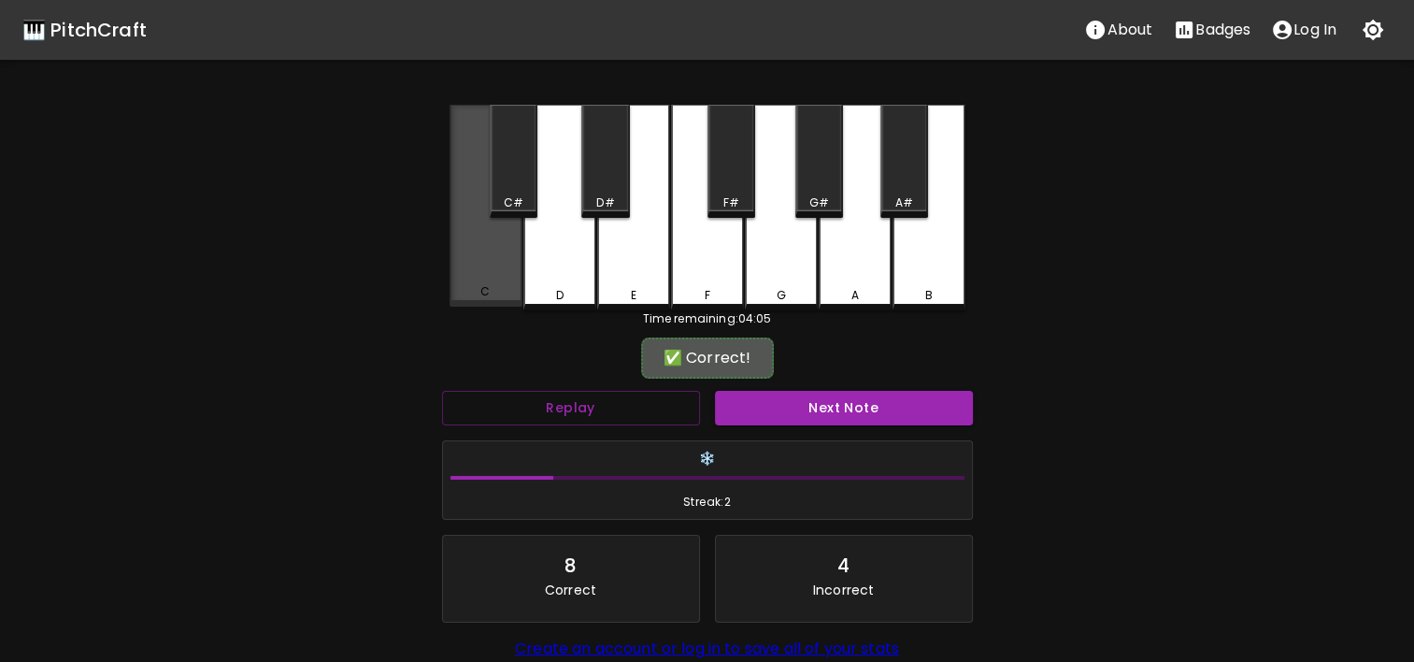
click at [479, 279] on div "C" at bounding box center [486, 206] width 73 height 202
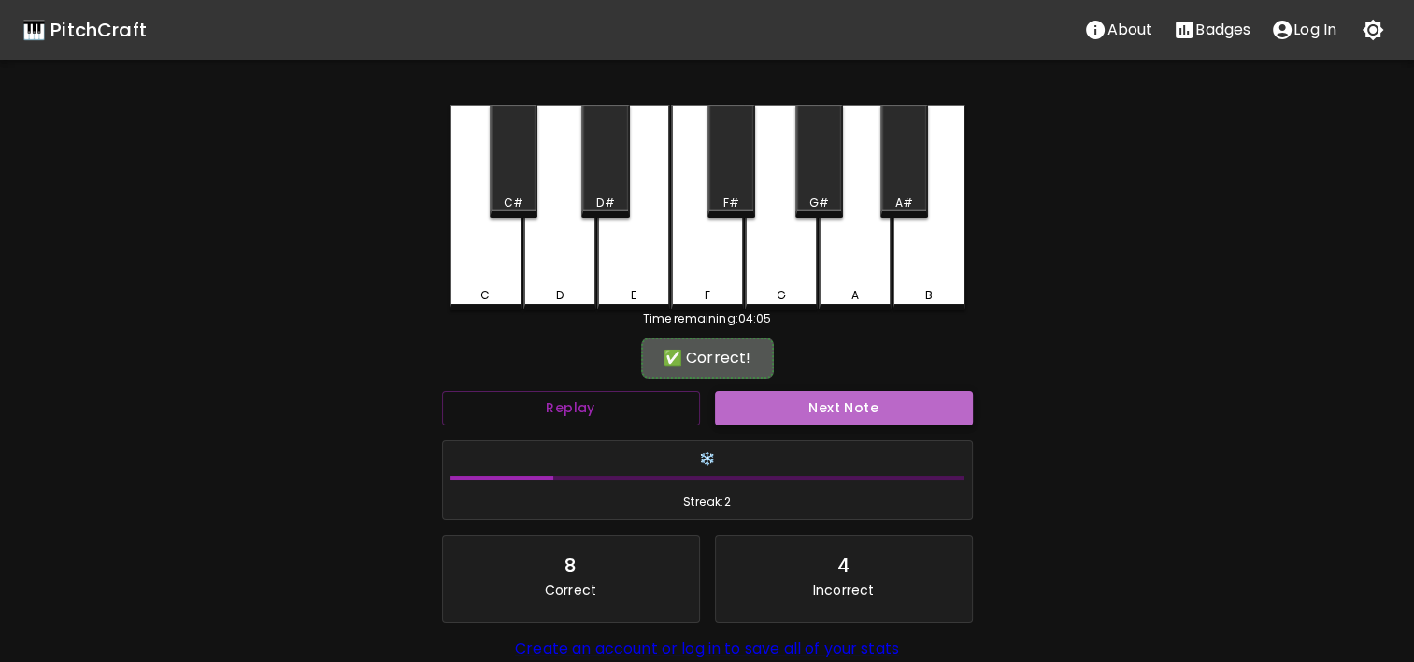
click at [765, 420] on button "Next Note" at bounding box center [844, 408] width 258 height 35
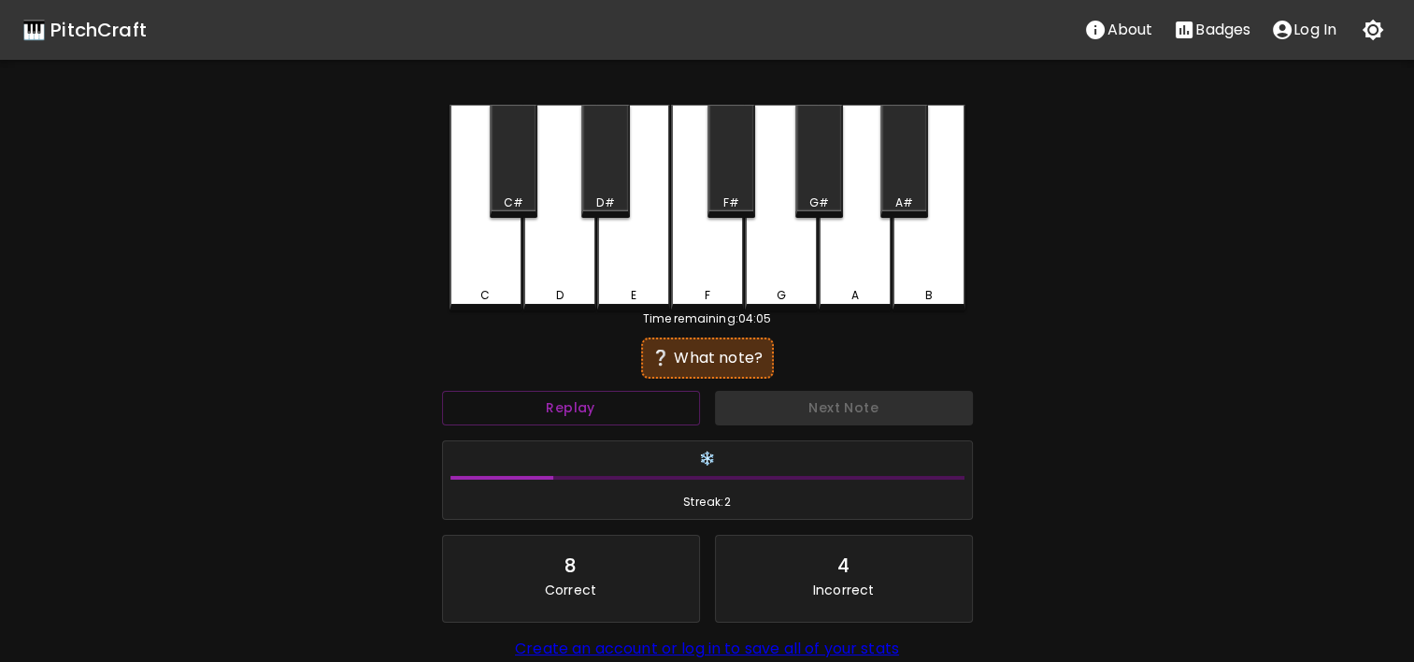
click at [499, 285] on div "C" at bounding box center [486, 208] width 73 height 206
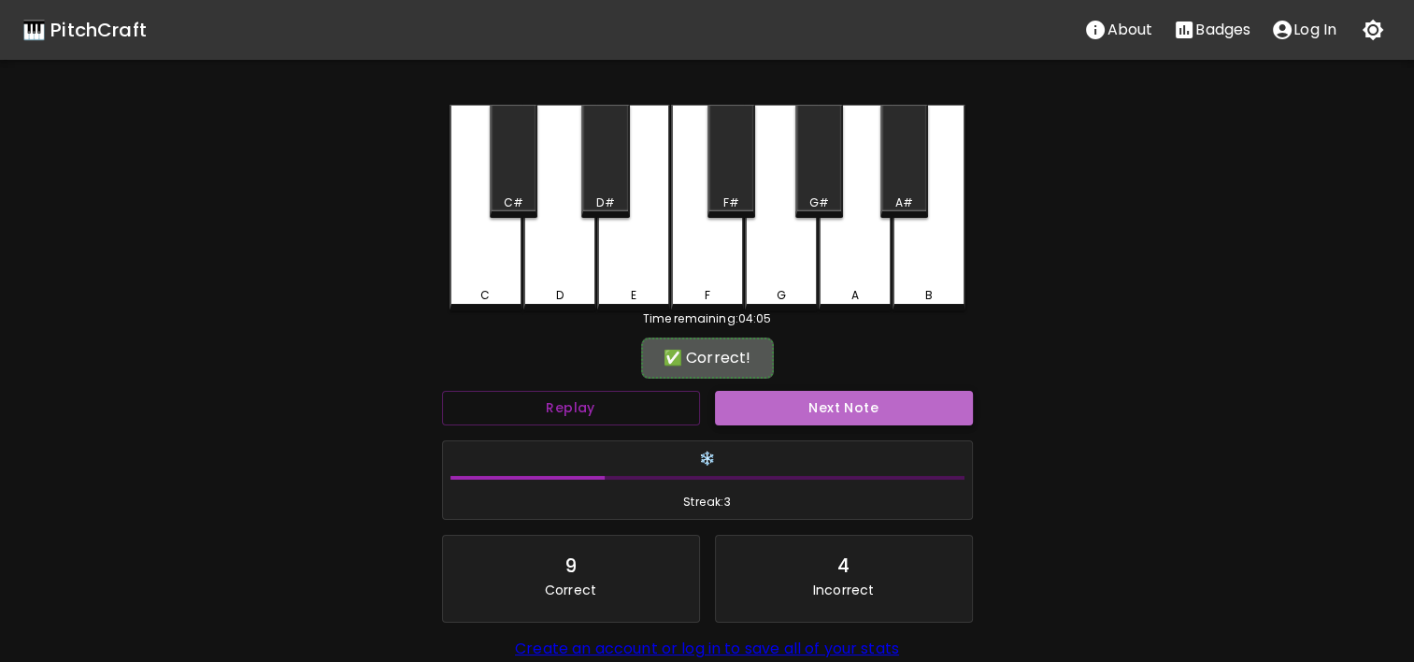
click at [819, 419] on button "Next Note" at bounding box center [844, 408] width 258 height 35
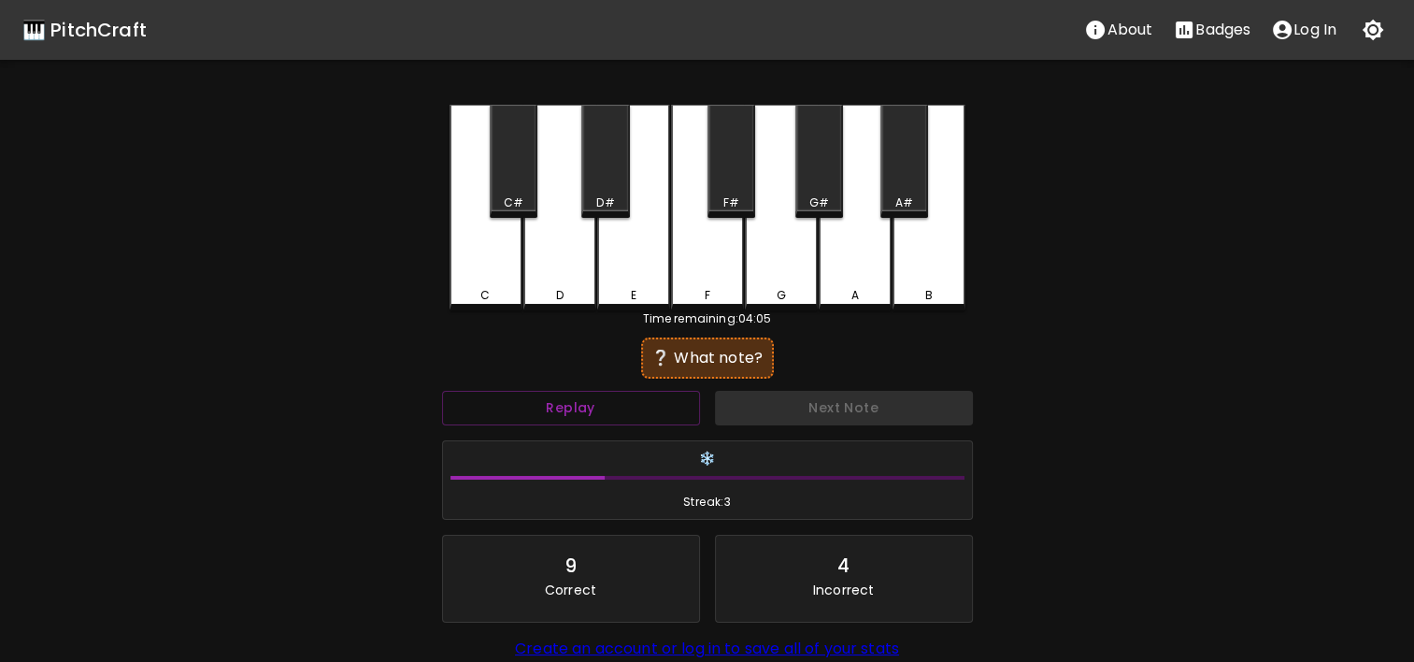
click at [870, 277] on div "A" at bounding box center [855, 208] width 73 height 206
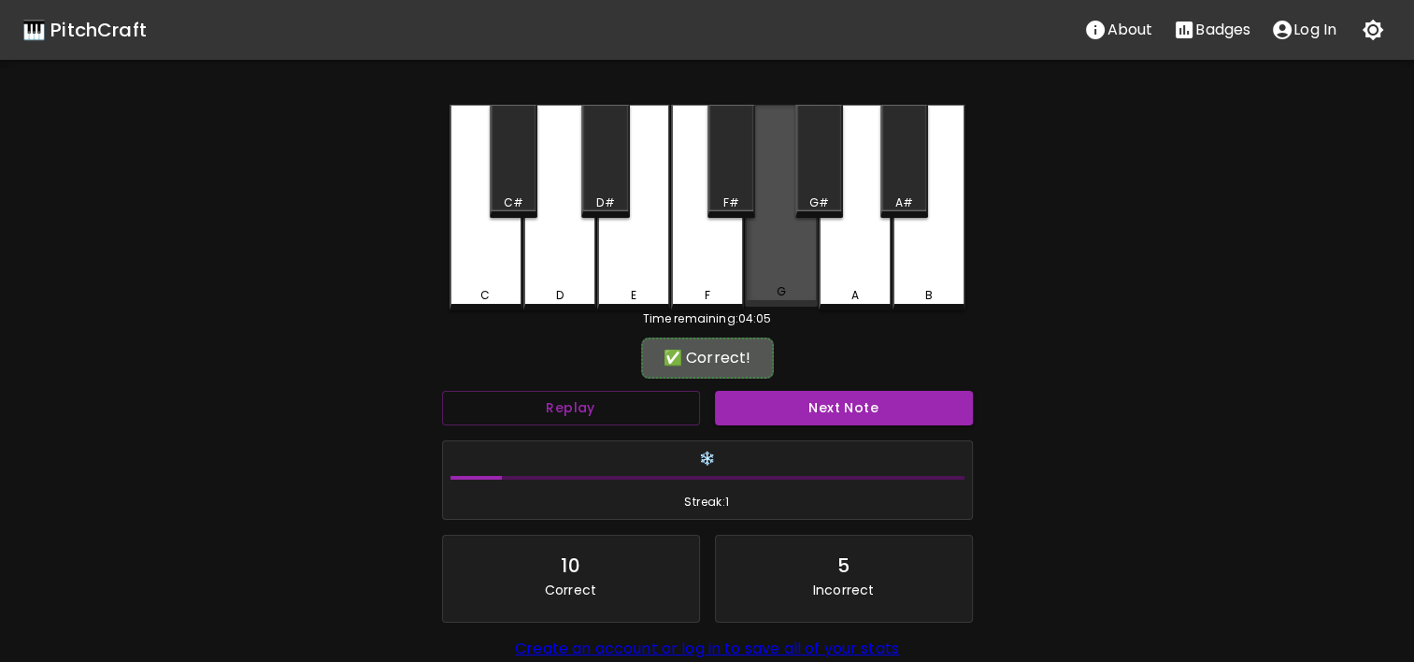
drag, startPoint x: 823, startPoint y: 194, endPoint x: 780, endPoint y: 282, distance: 97.8
click at [780, 282] on div "C C# D D# E F F# G G# A A# B" at bounding box center [708, 208] width 516 height 206
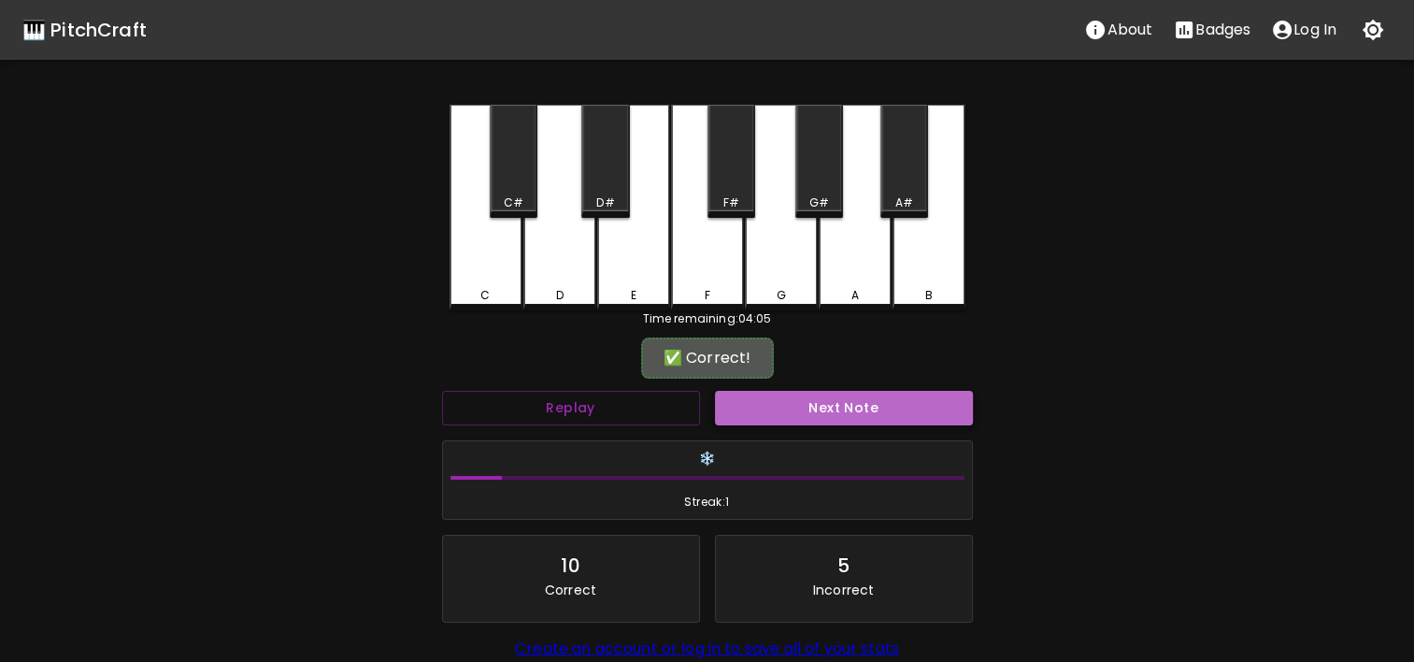
click at [845, 408] on button "Next Note" at bounding box center [844, 408] width 258 height 35
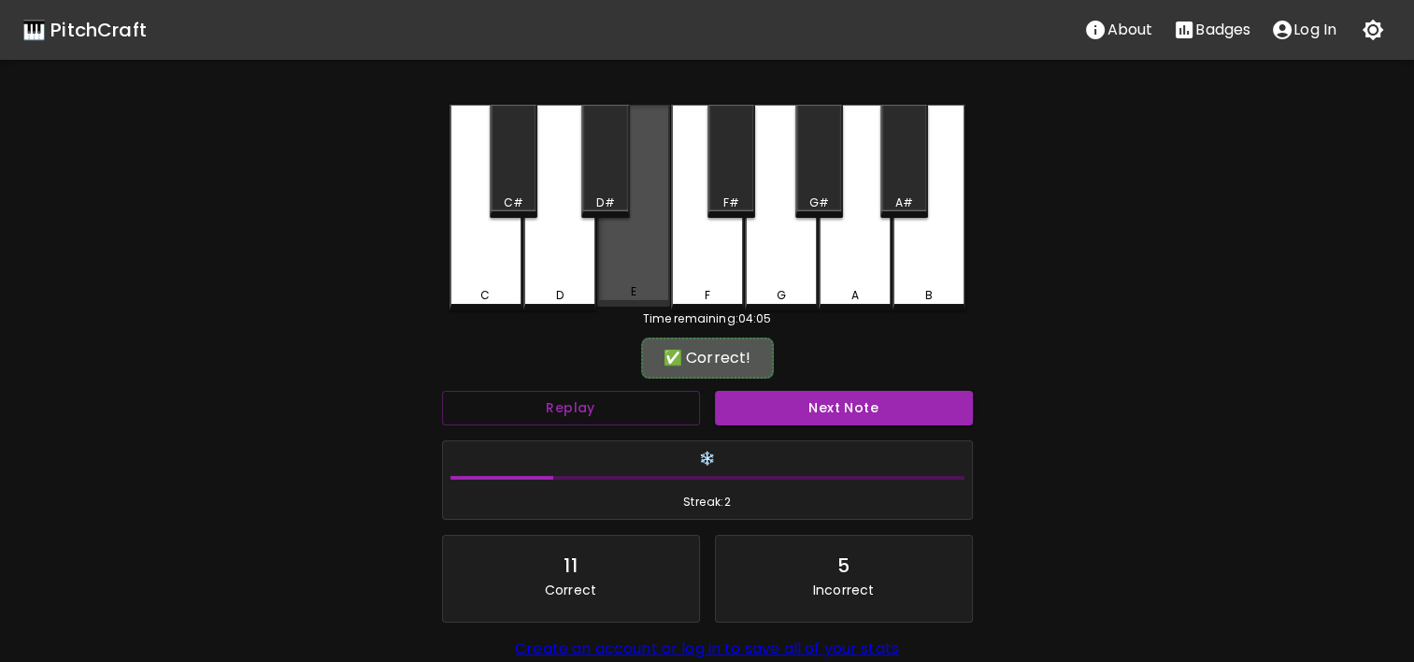
click at [630, 285] on div "E" at bounding box center [633, 206] width 73 height 202
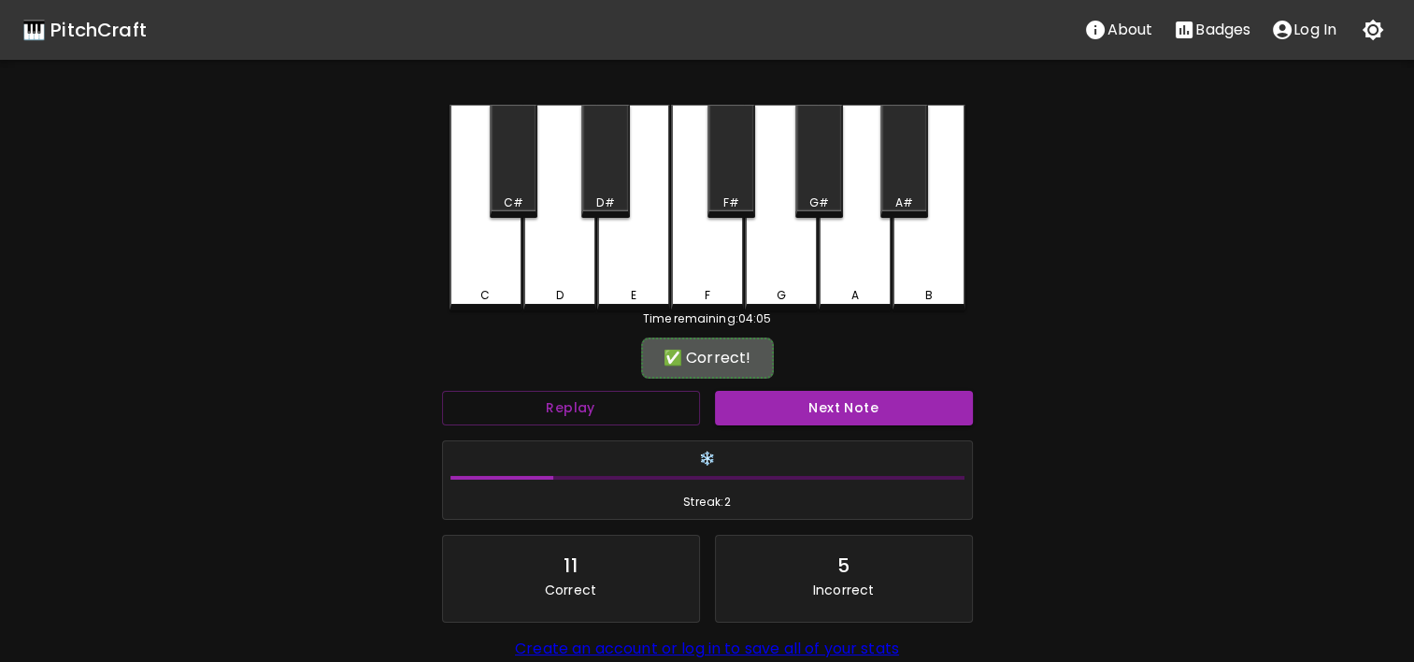
click at [773, 428] on div "Next Note" at bounding box center [844, 408] width 273 height 50
click at [780, 417] on button "Next Note" at bounding box center [844, 408] width 258 height 35
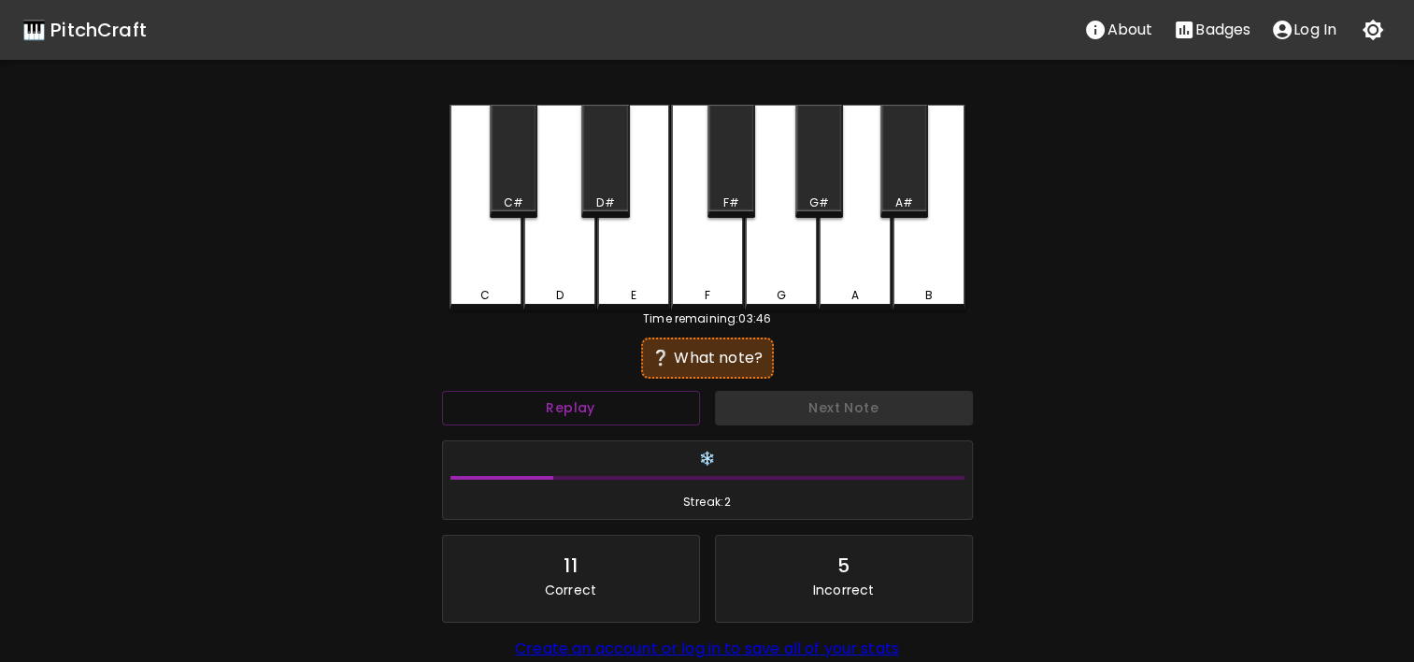
click at [472, 262] on div "C" at bounding box center [486, 208] width 73 height 206
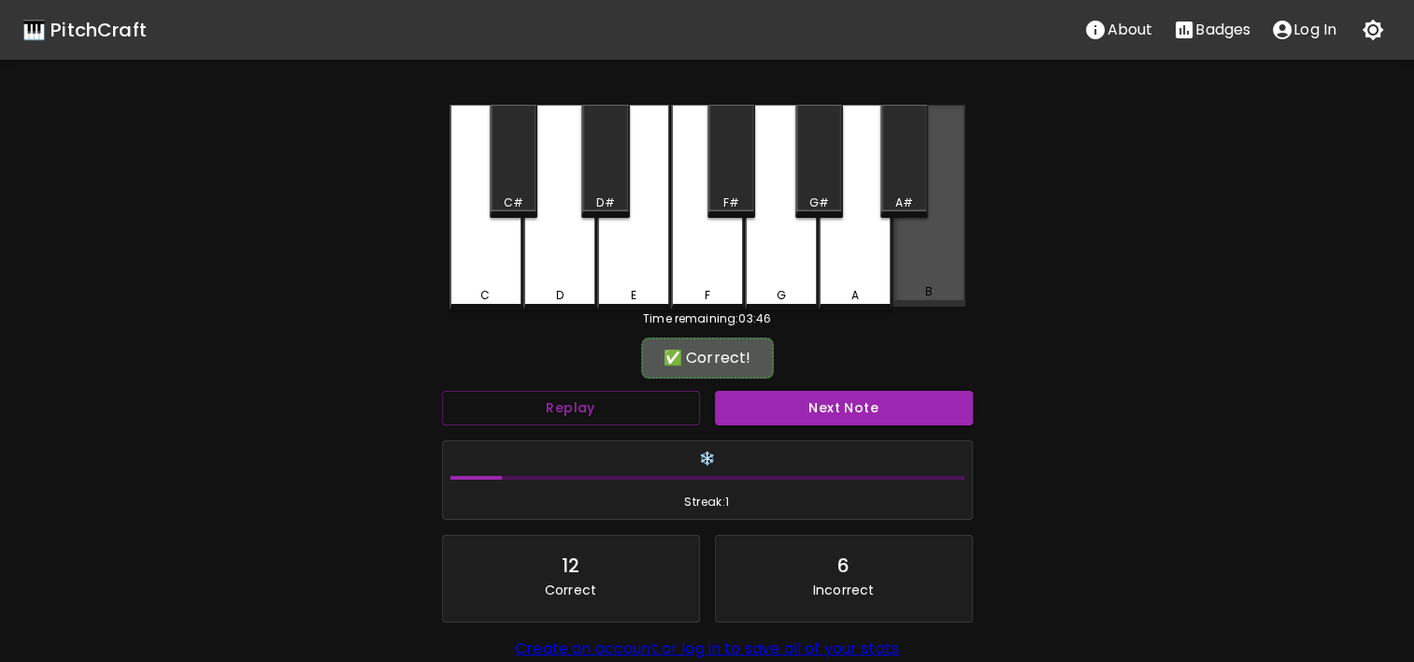
click at [913, 264] on div "B" at bounding box center [929, 206] width 73 height 202
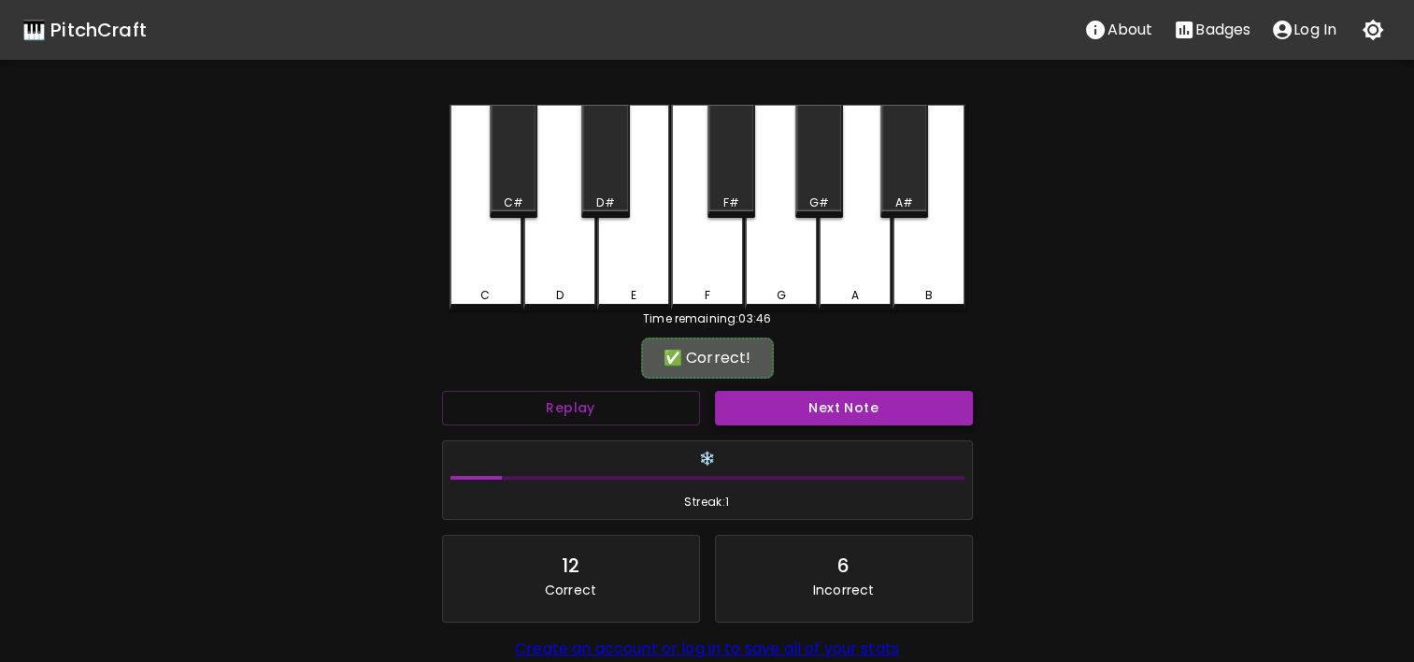
click at [880, 415] on button "Next Note" at bounding box center [844, 408] width 258 height 35
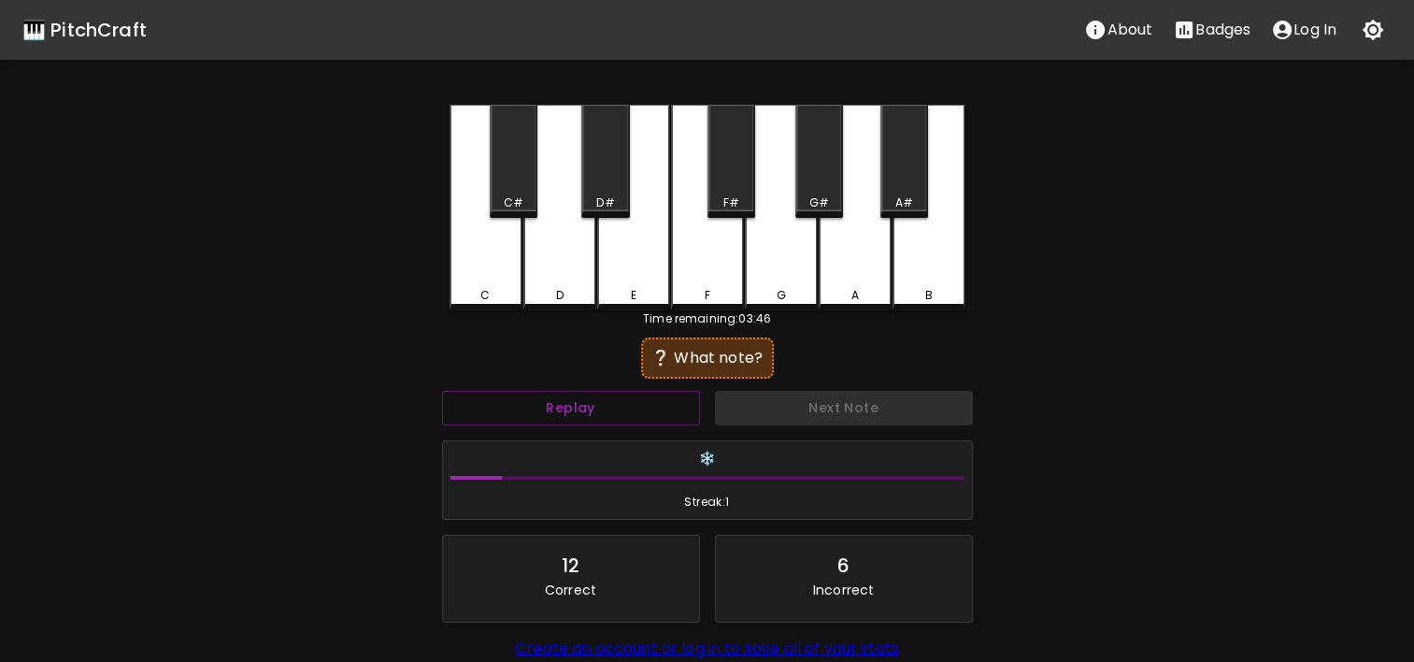
click at [455, 230] on div "C" at bounding box center [486, 208] width 73 height 206
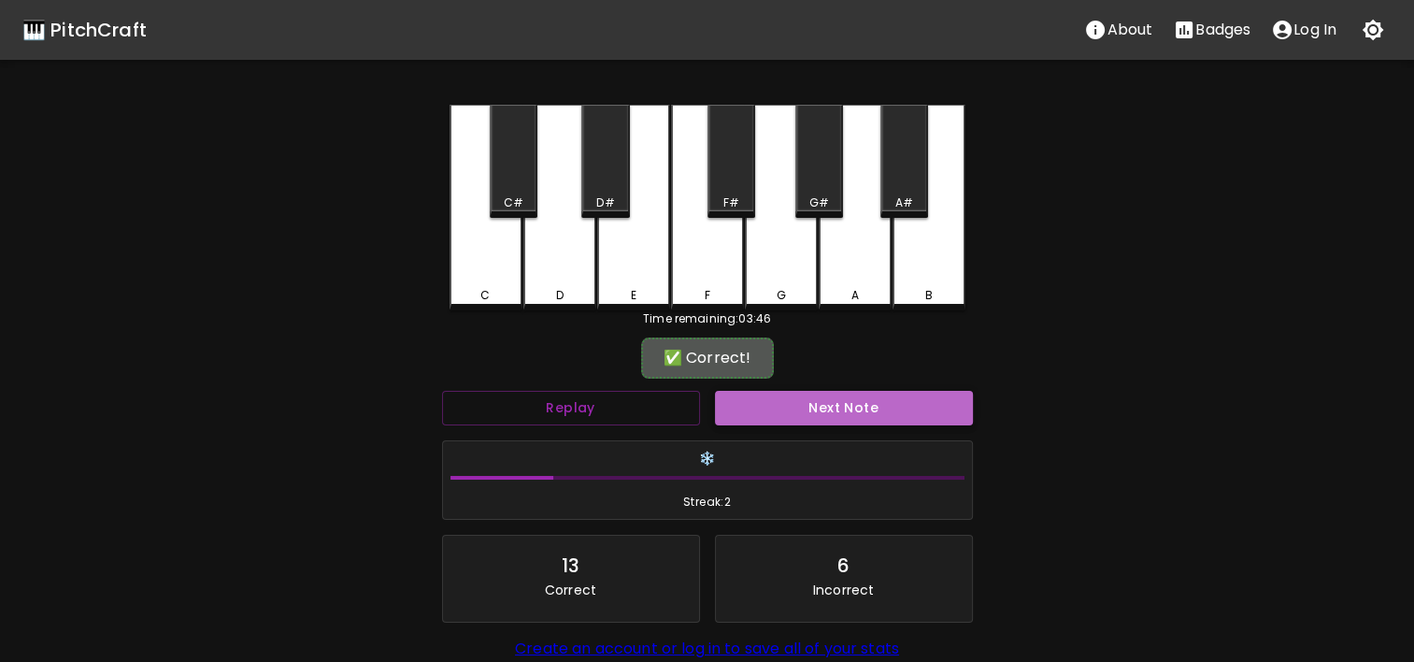
click at [789, 413] on button "Next Note" at bounding box center [844, 408] width 258 height 35
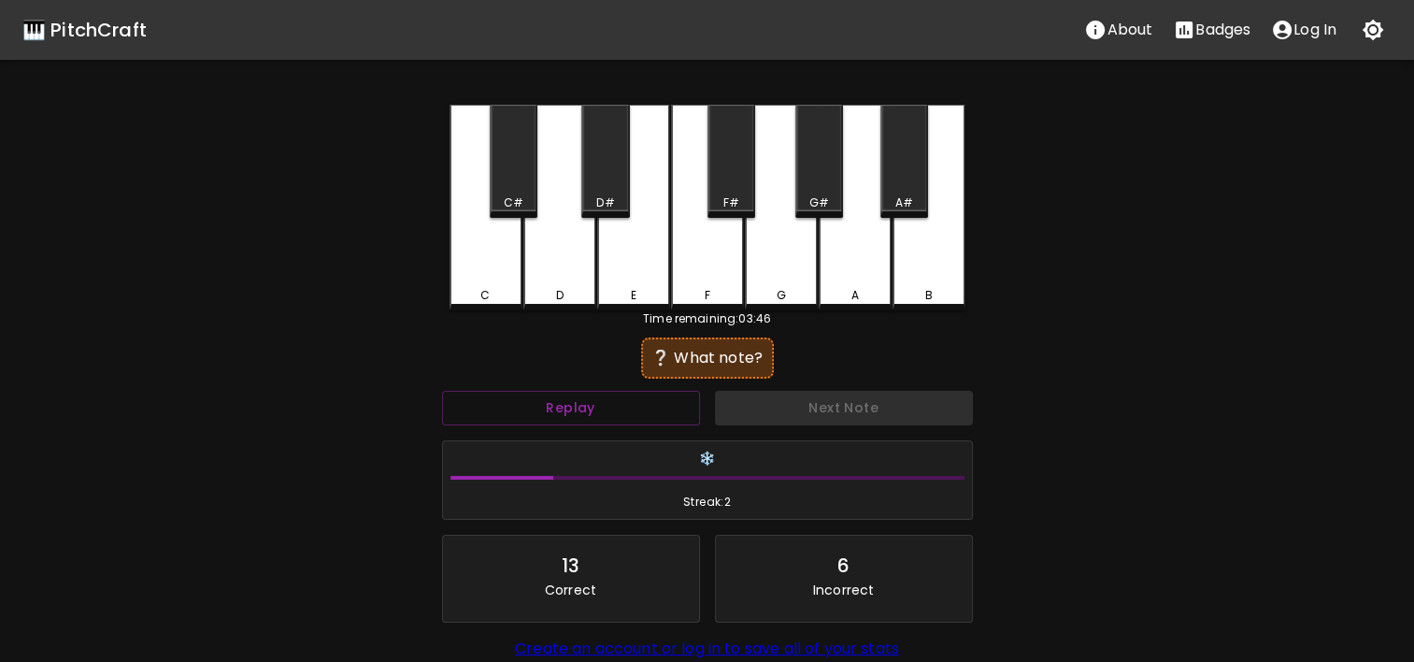
click at [916, 291] on div "B" at bounding box center [928, 295] width 69 height 17
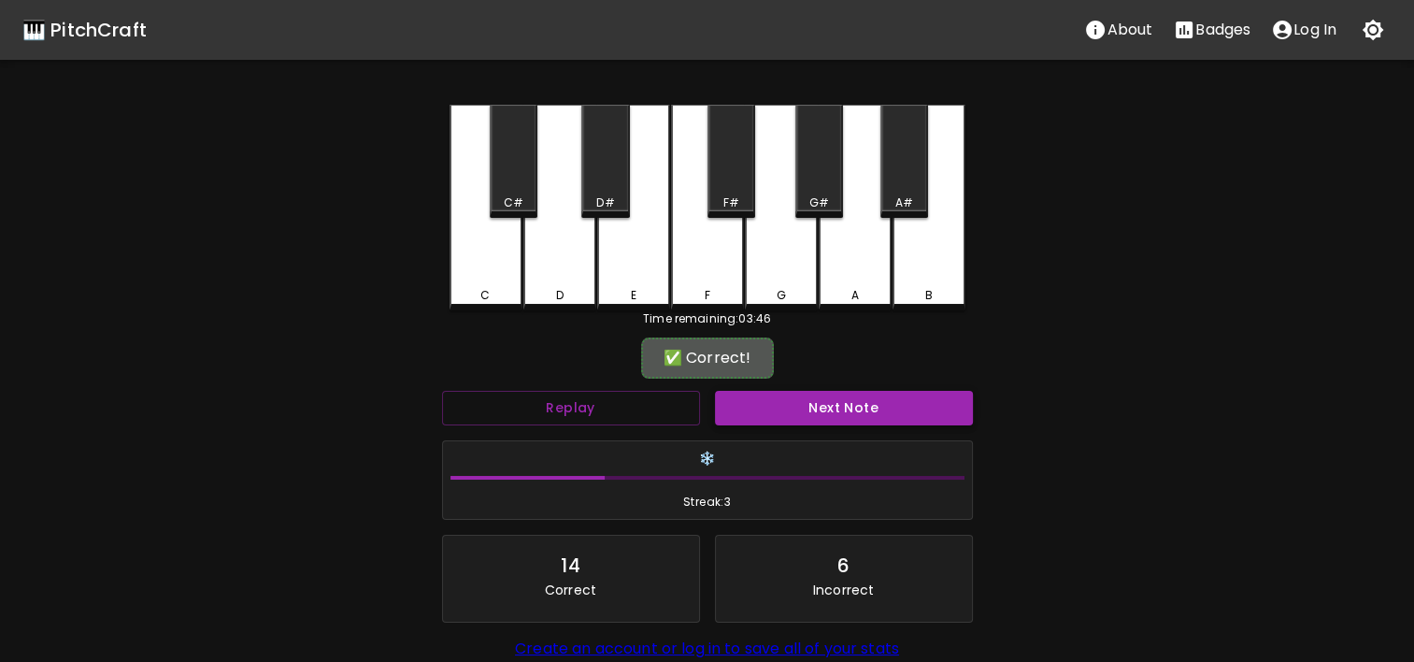
click at [875, 422] on button "Next Note" at bounding box center [844, 408] width 258 height 35
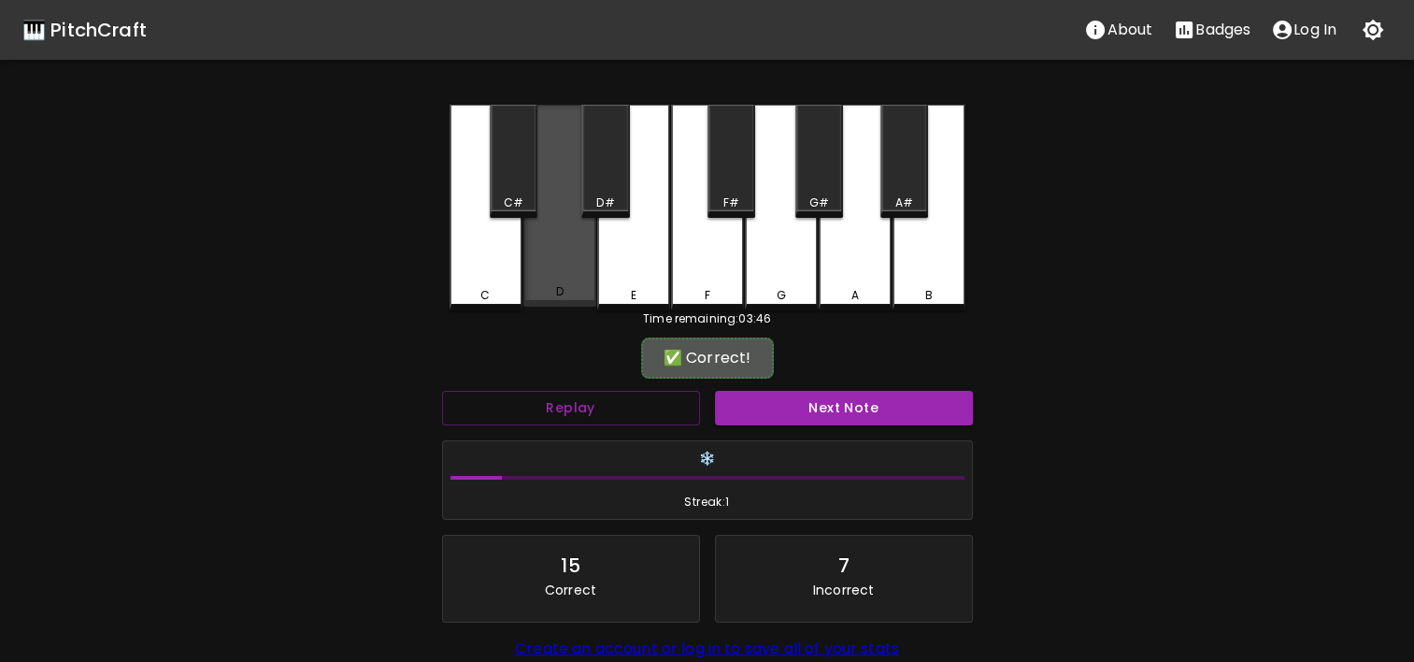
drag, startPoint x: 493, startPoint y: 292, endPoint x: 532, endPoint y: 285, distance: 39.8
click at [532, 285] on div "C C# D D# E F F# G G# A A# B" at bounding box center [708, 208] width 516 height 206
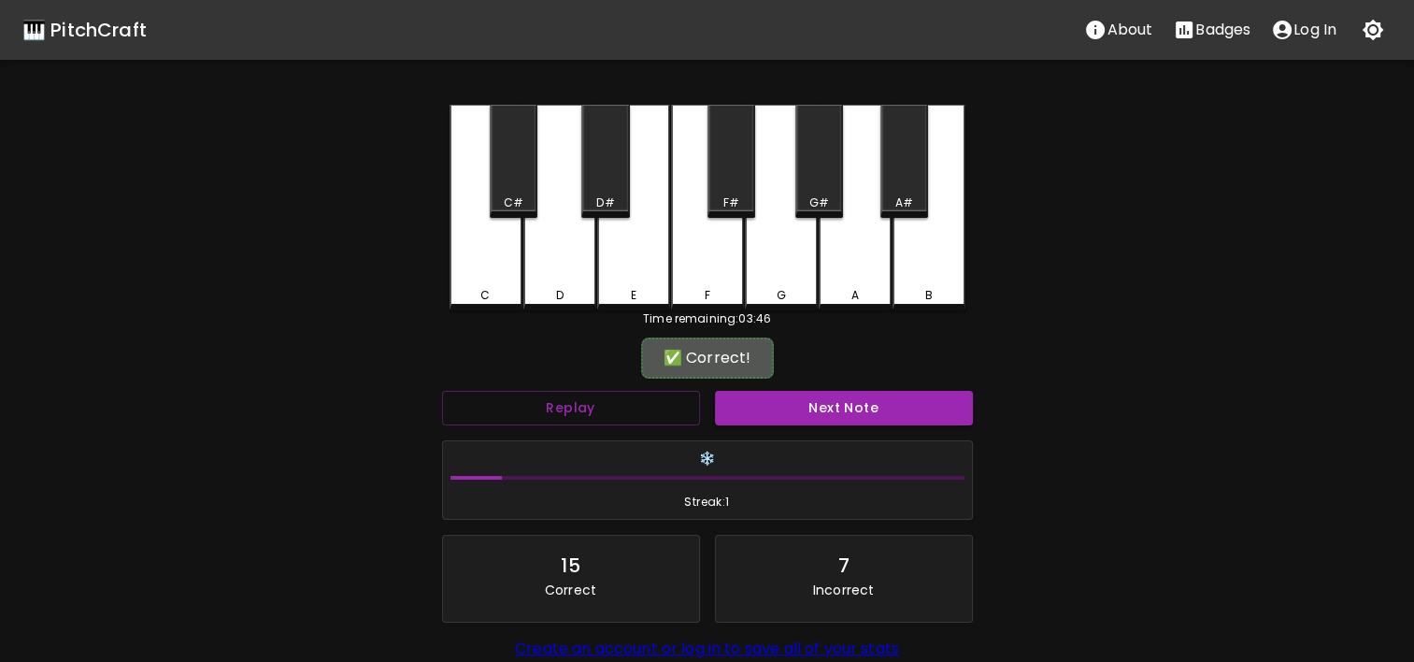
click at [795, 441] on div "❄️ Streak: 1" at bounding box center [707, 480] width 529 height 79
click at [798, 415] on button "Next Note" at bounding box center [844, 408] width 258 height 35
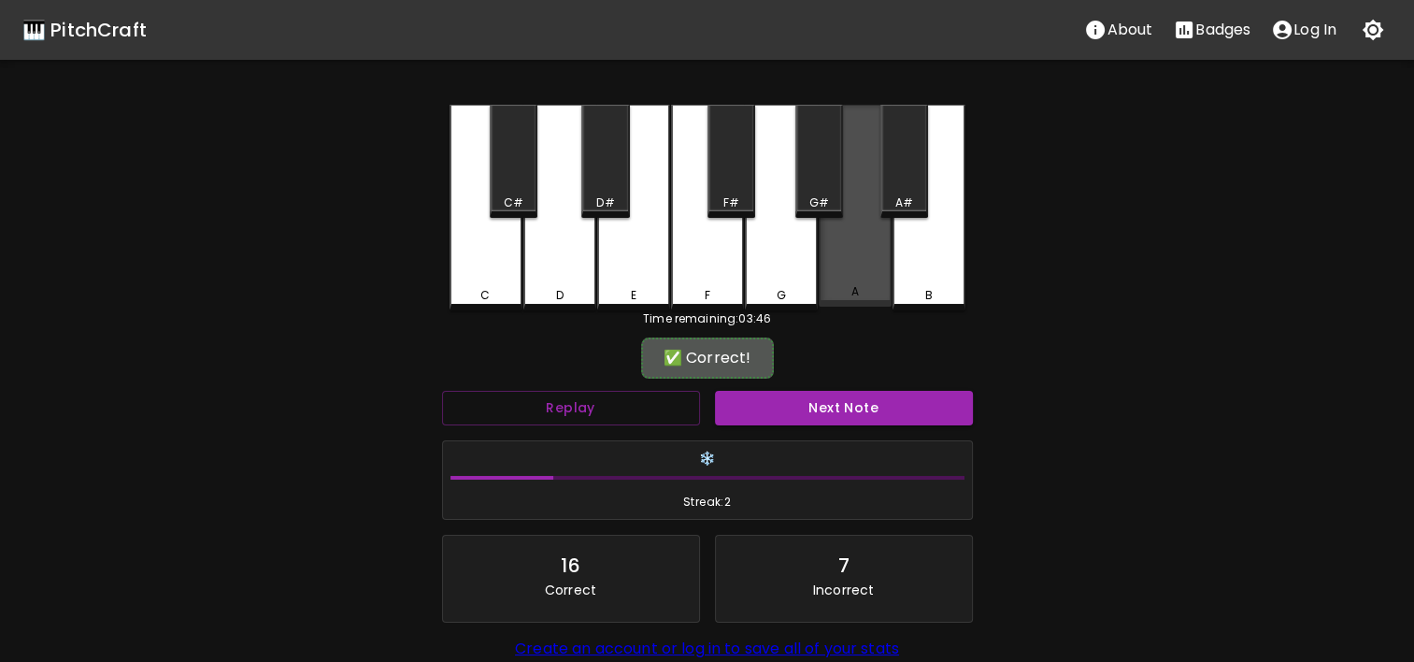
click at [865, 265] on div "A" at bounding box center [855, 206] width 73 height 202
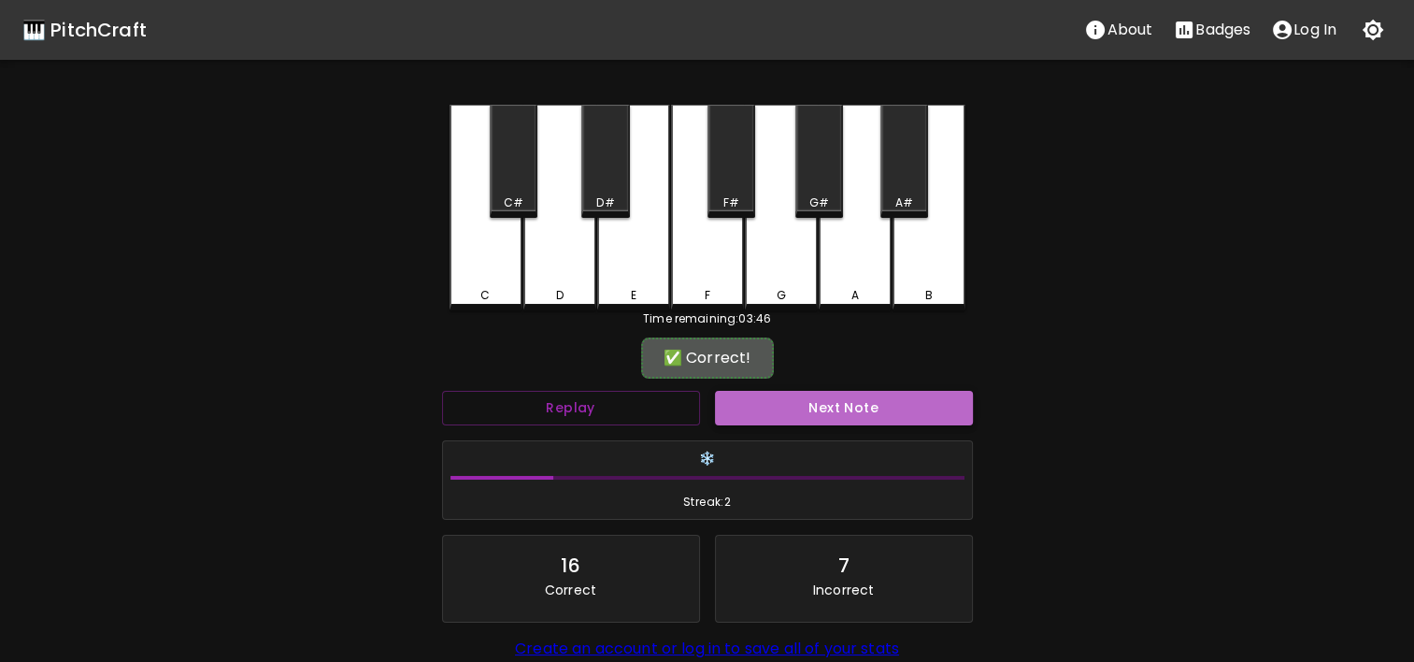
click at [856, 391] on button "Next Note" at bounding box center [844, 408] width 258 height 35
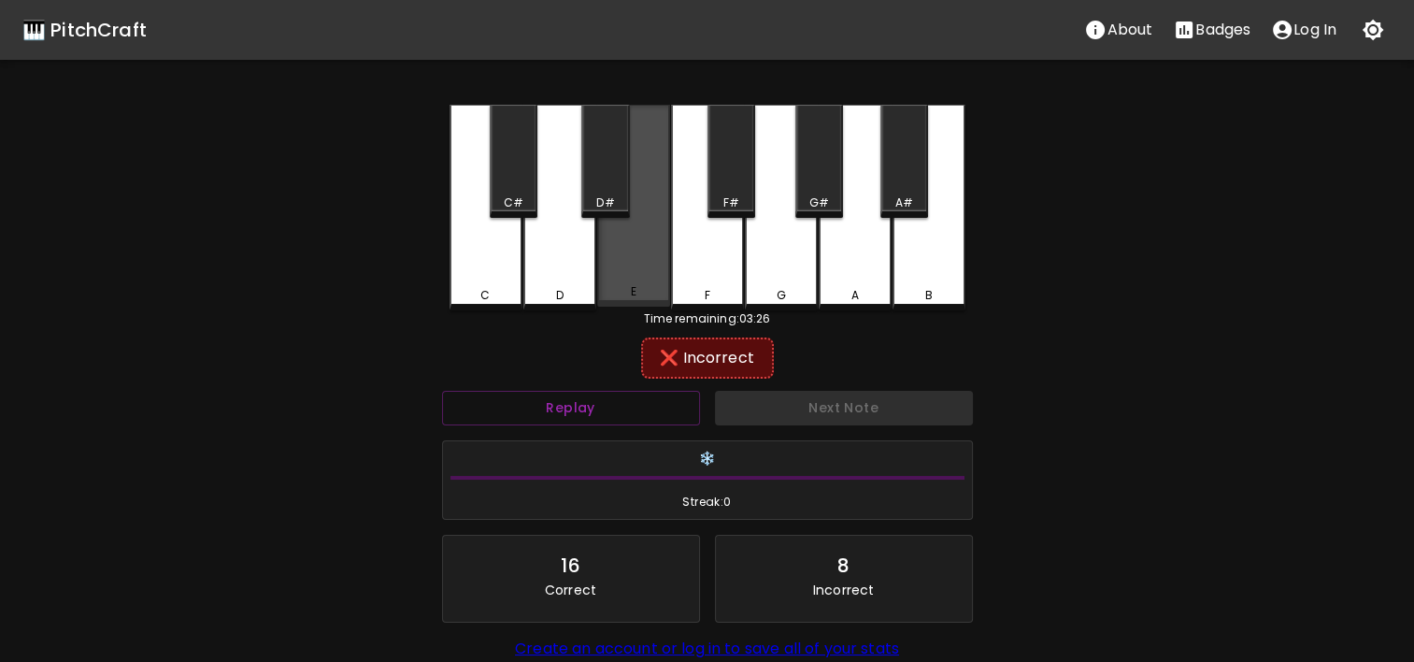
click at [604, 288] on div "E" at bounding box center [633, 291] width 69 height 17
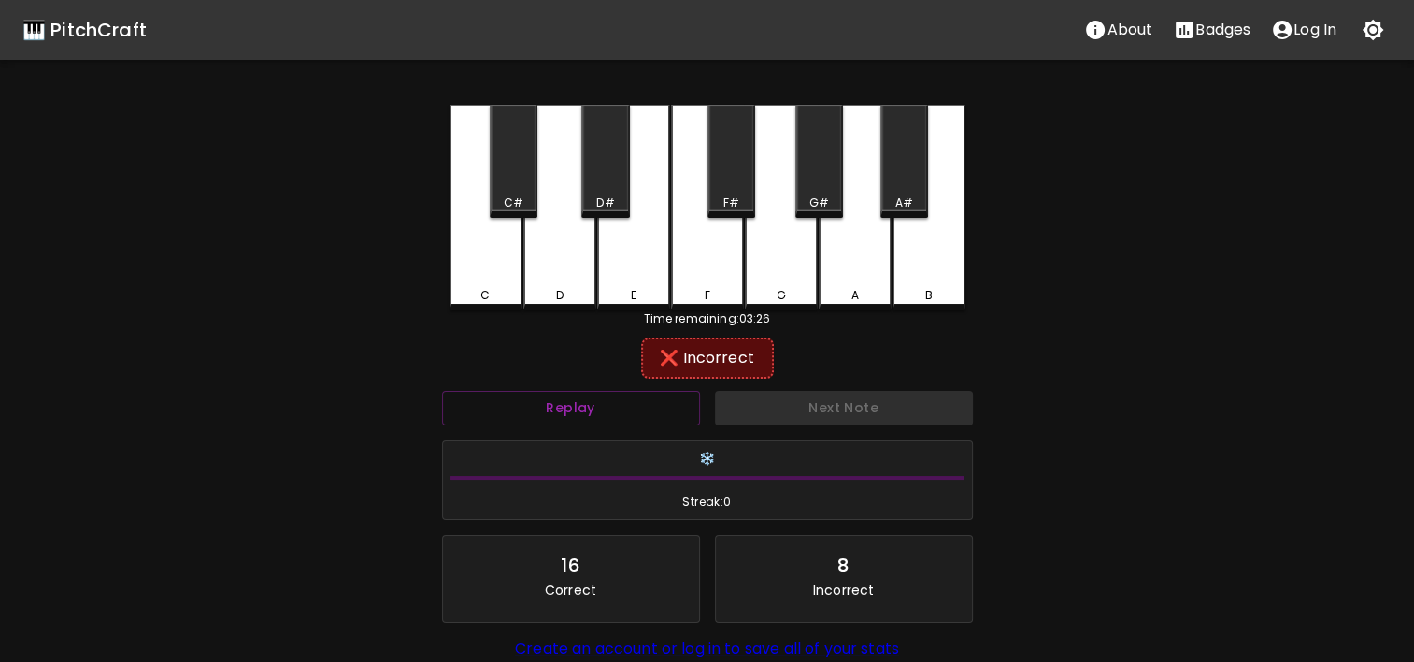
click at [581, 287] on div "D" at bounding box center [559, 295] width 69 height 17
click at [466, 277] on div "C" at bounding box center [486, 208] width 73 height 206
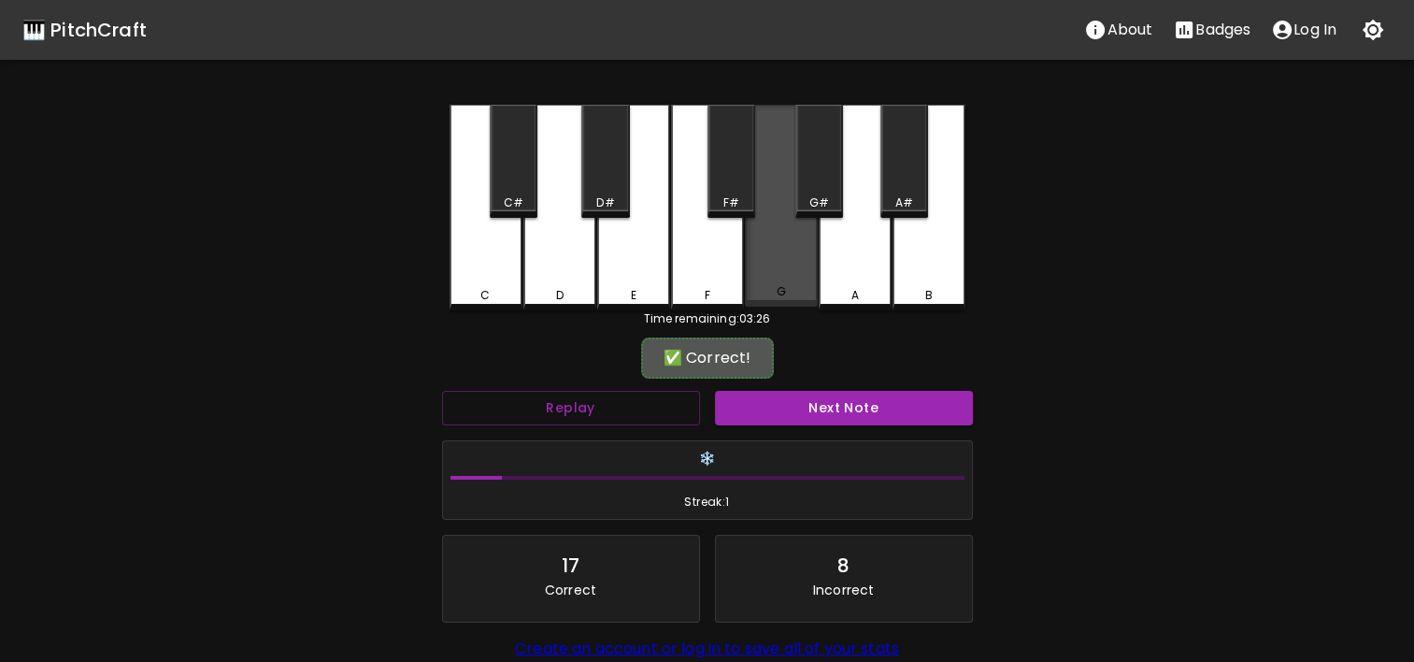
click at [778, 269] on div "G" at bounding box center [781, 206] width 73 height 202
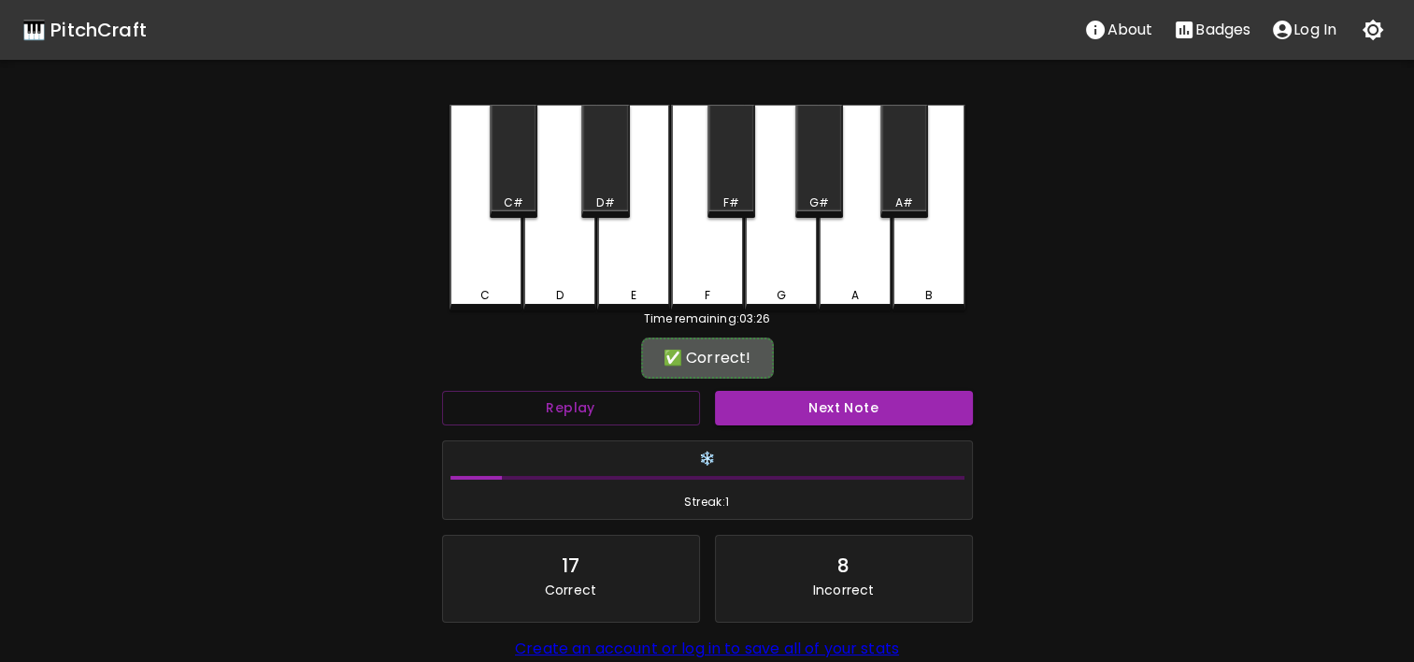
click at [781, 379] on div "✅ Correct!" at bounding box center [707, 358] width 531 height 47
click at [782, 400] on button "Next Note" at bounding box center [844, 408] width 258 height 35
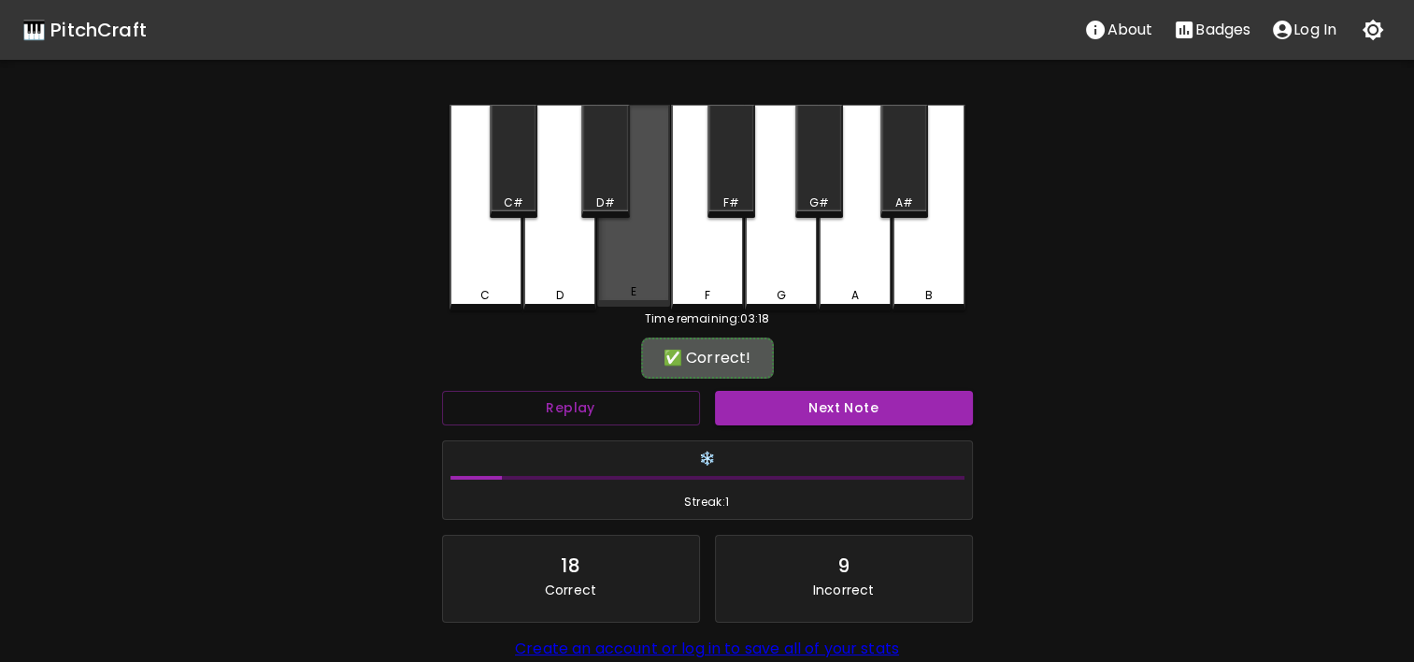
drag, startPoint x: 696, startPoint y: 253, endPoint x: 612, endPoint y: 263, distance: 84.6
click at [612, 263] on div "C C# D D# E F F# G G# A A# B" at bounding box center [708, 208] width 516 height 206
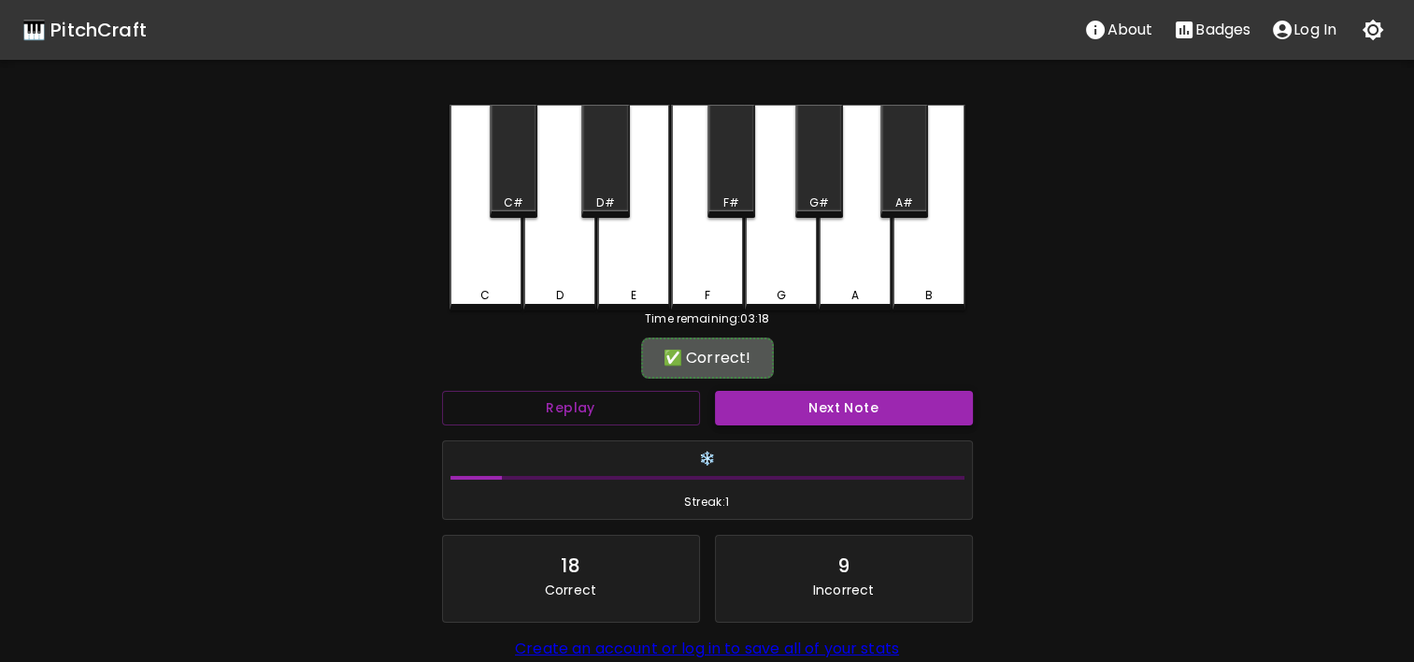
click at [806, 413] on button "Next Note" at bounding box center [844, 408] width 258 height 35
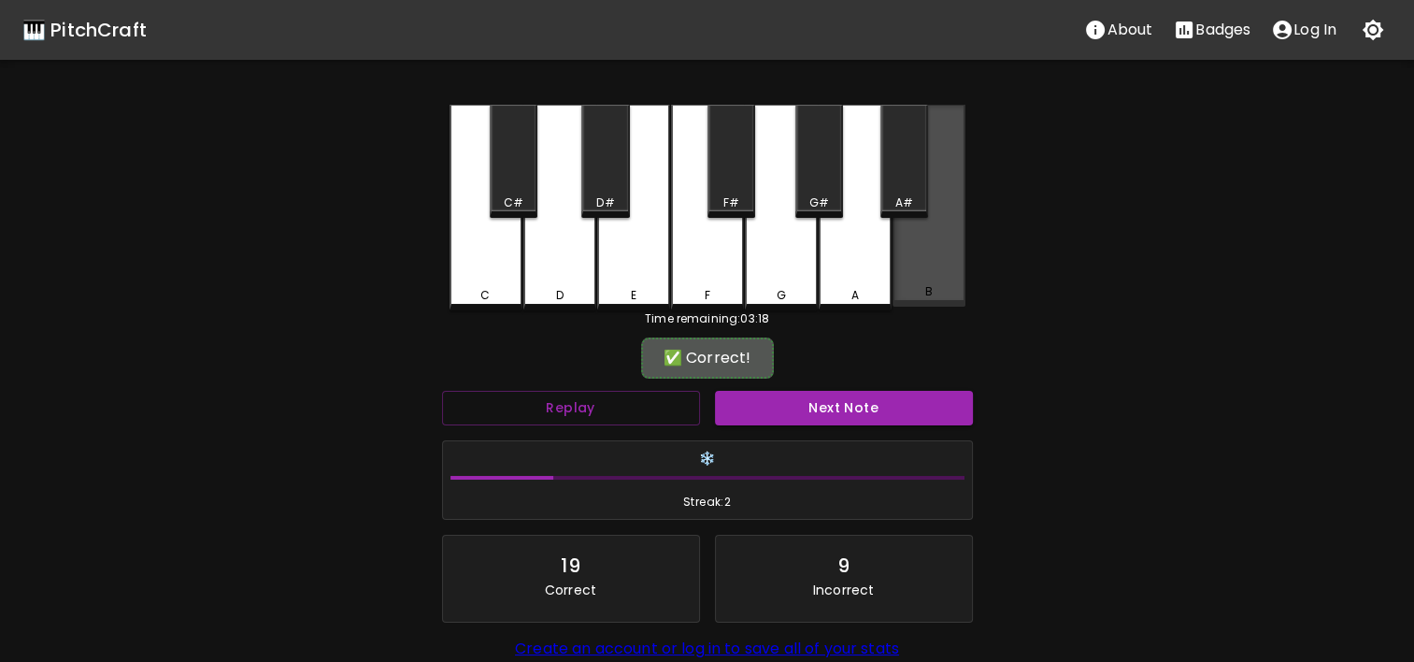
click at [927, 235] on div "B" at bounding box center [929, 206] width 73 height 202
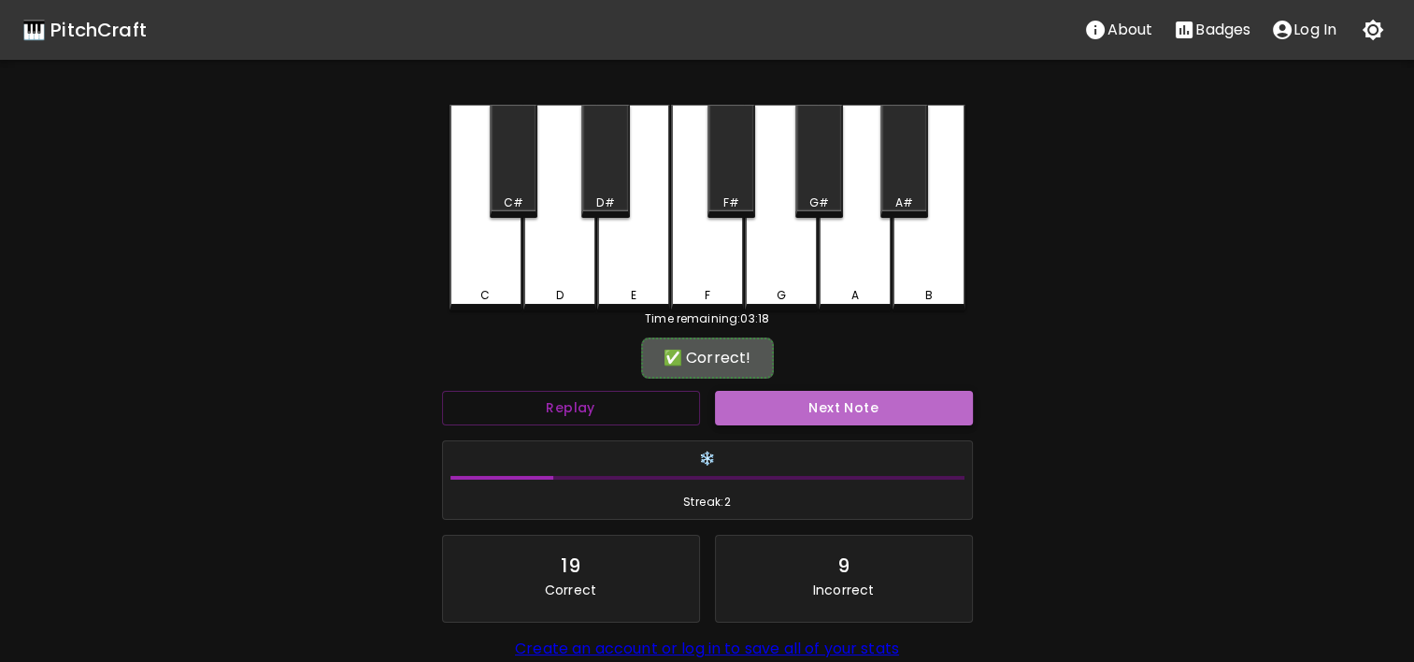
click at [910, 395] on button "Next Note" at bounding box center [844, 408] width 258 height 35
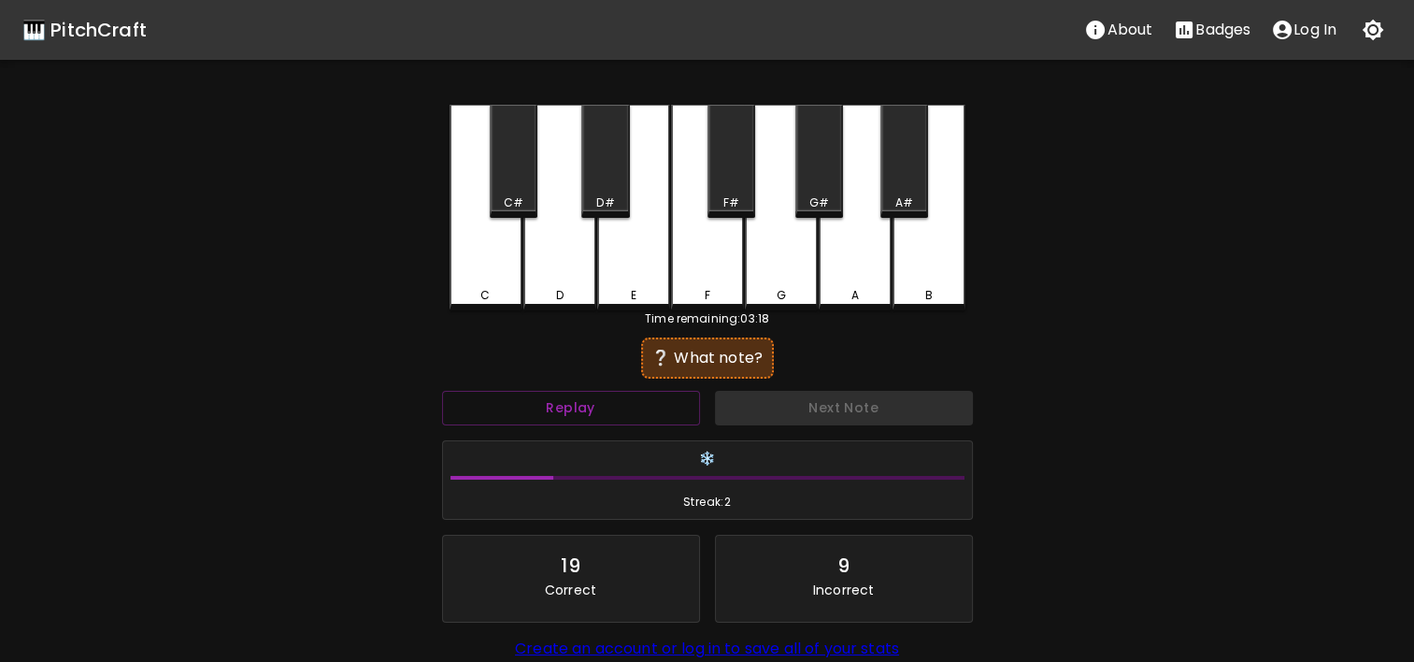
click at [780, 277] on div "G" at bounding box center [781, 208] width 73 height 206
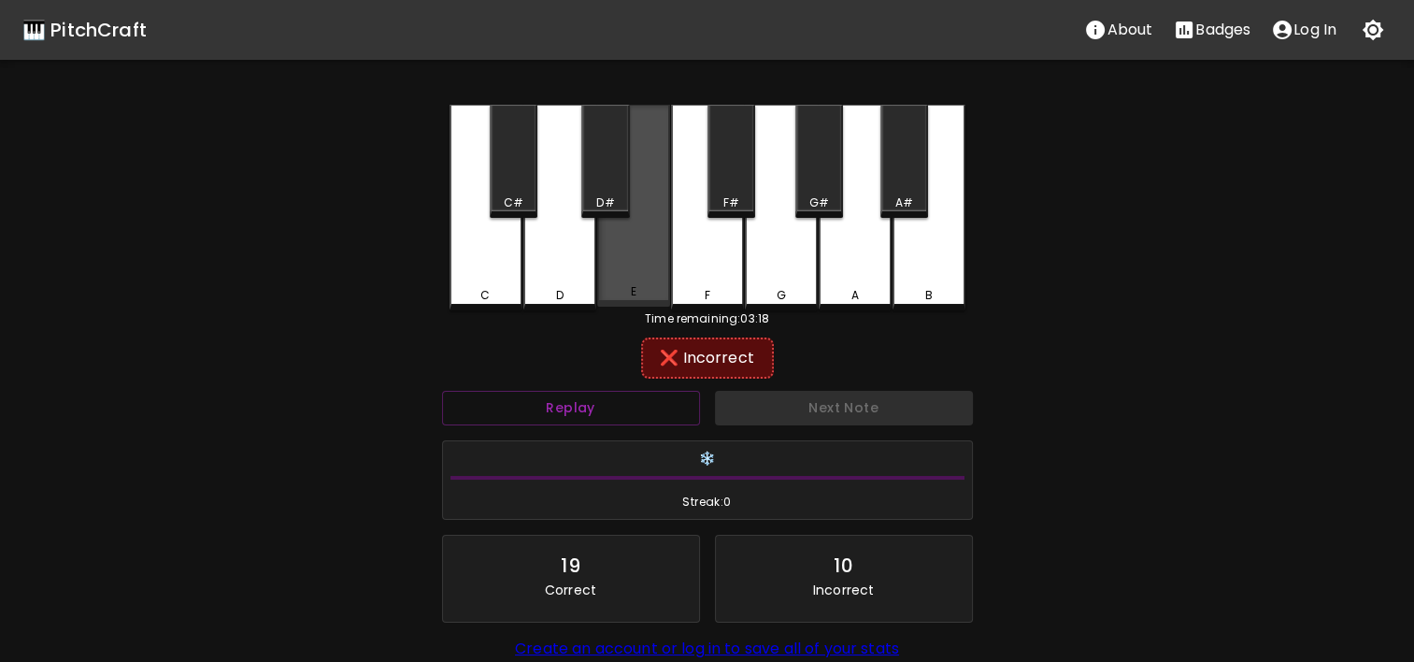
click at [649, 280] on div "E" at bounding box center [633, 206] width 73 height 202
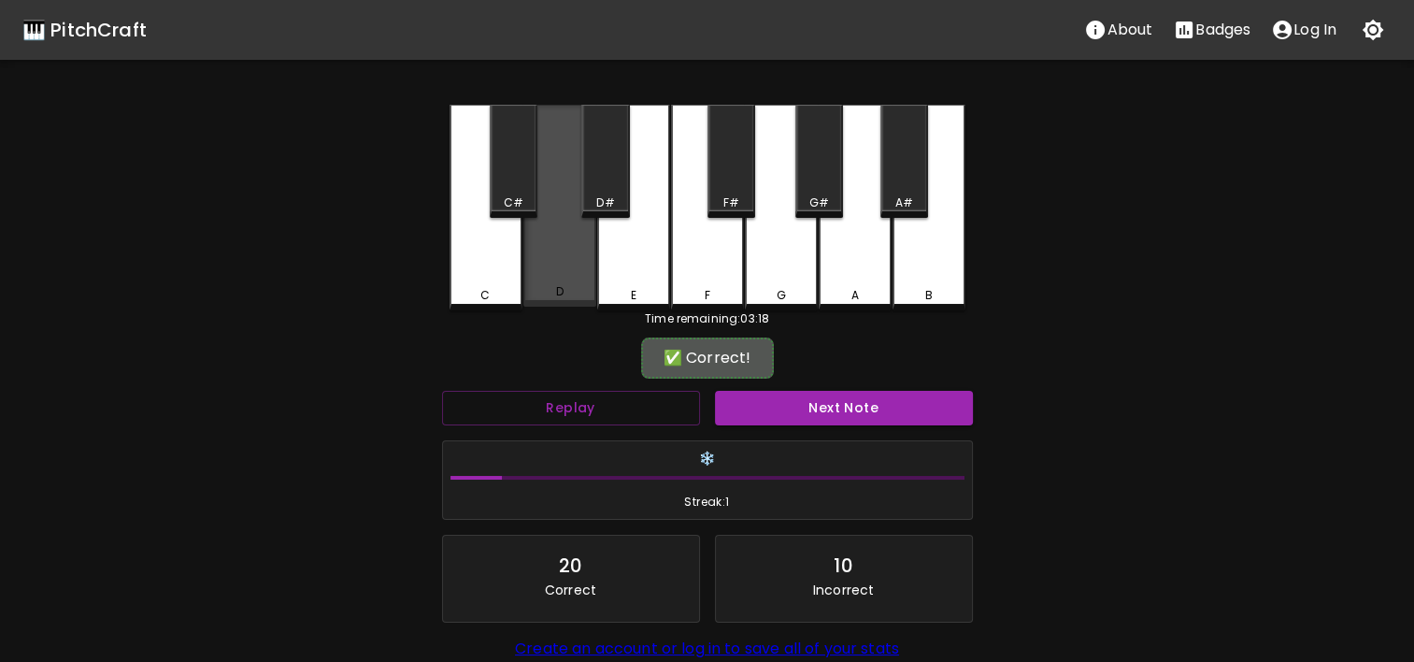
drag, startPoint x: 520, startPoint y: 290, endPoint x: 555, endPoint y: 290, distance: 35.5
click at [555, 290] on div "C C# D D# E F F# G G# A A# B" at bounding box center [708, 208] width 516 height 206
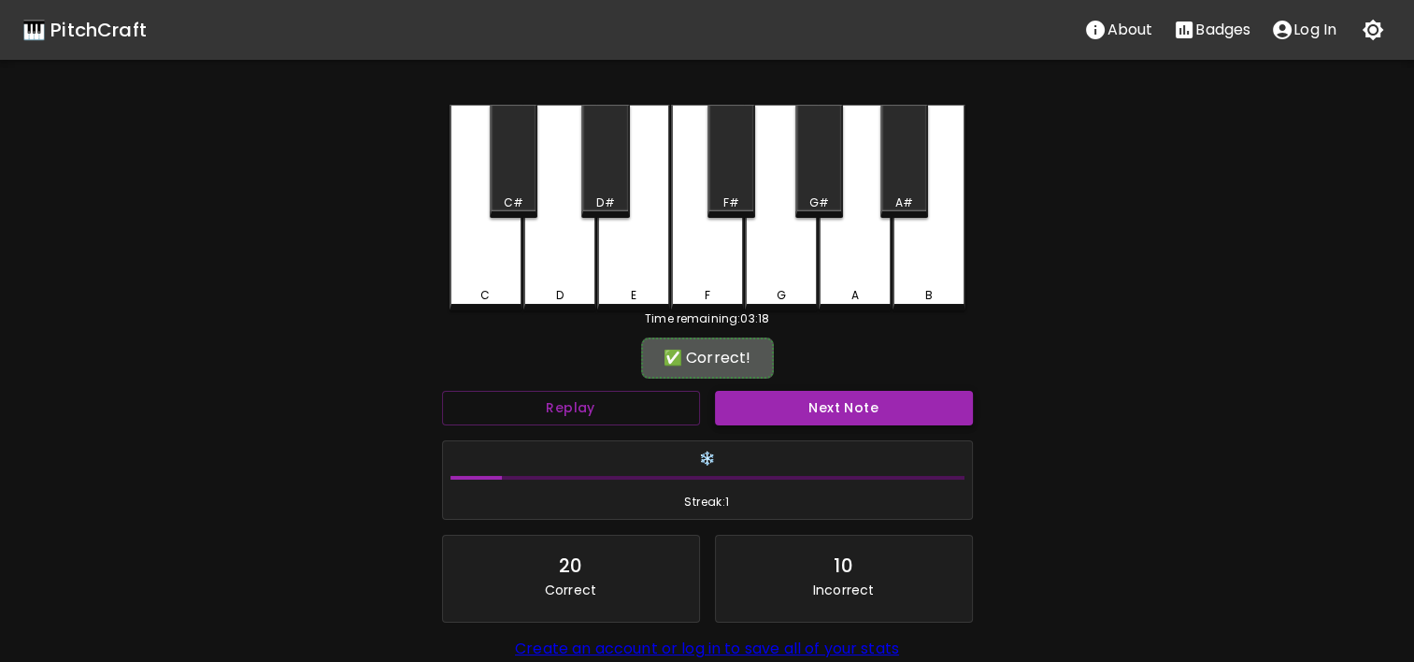
click at [818, 415] on button "Next Note" at bounding box center [844, 408] width 258 height 35
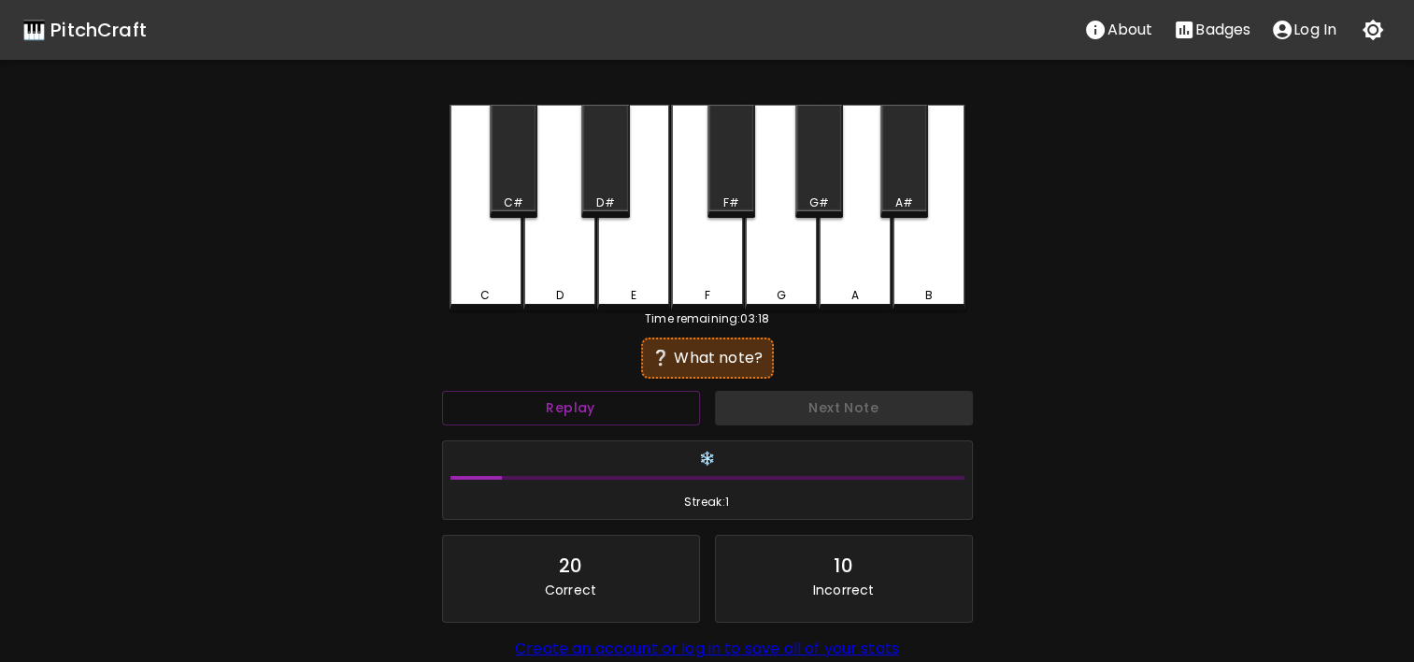
click at [565, 249] on div "D" at bounding box center [559, 208] width 73 height 206
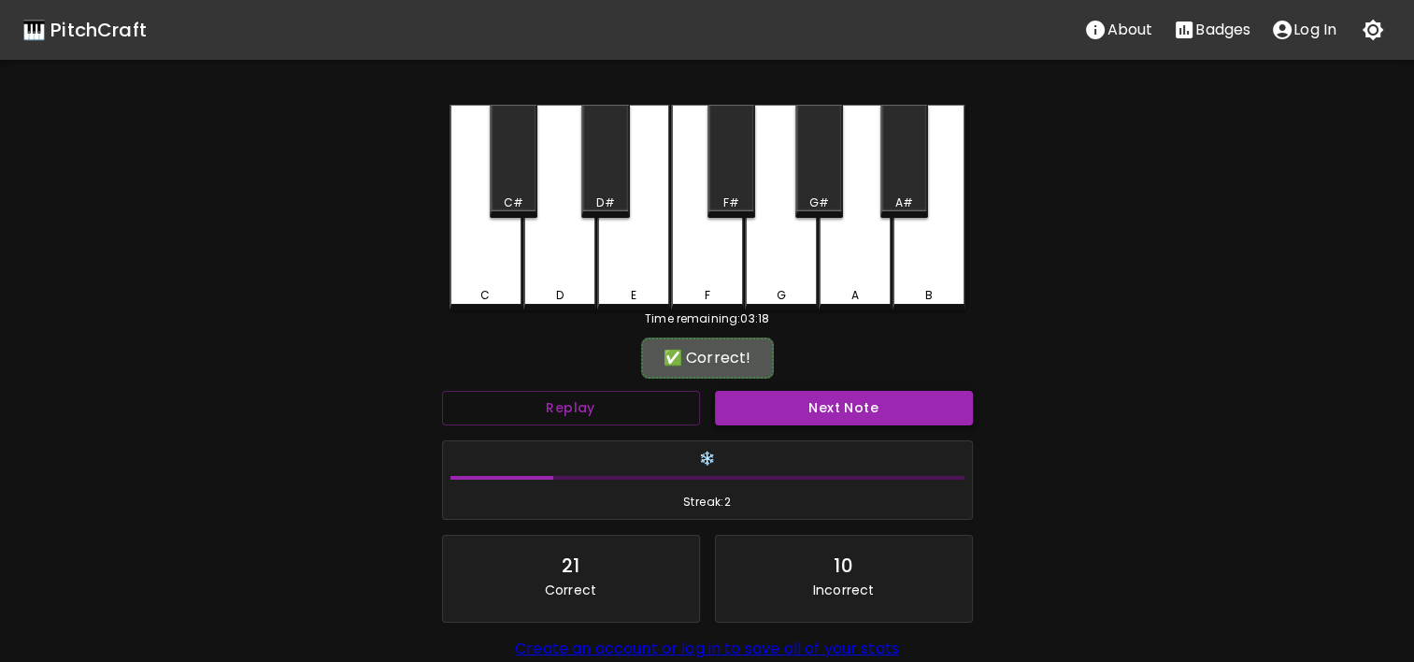
click at [864, 415] on button "Next Note" at bounding box center [844, 408] width 258 height 35
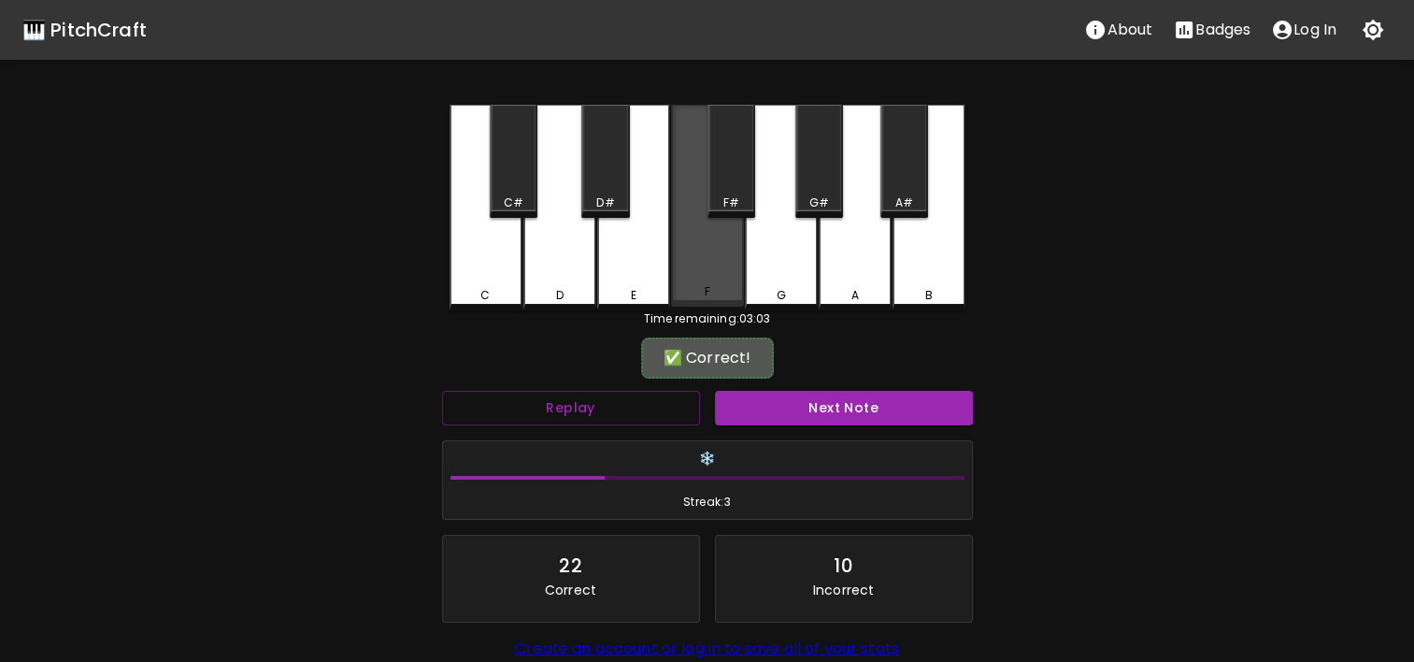
click at [733, 274] on div "F" at bounding box center [707, 206] width 73 height 202
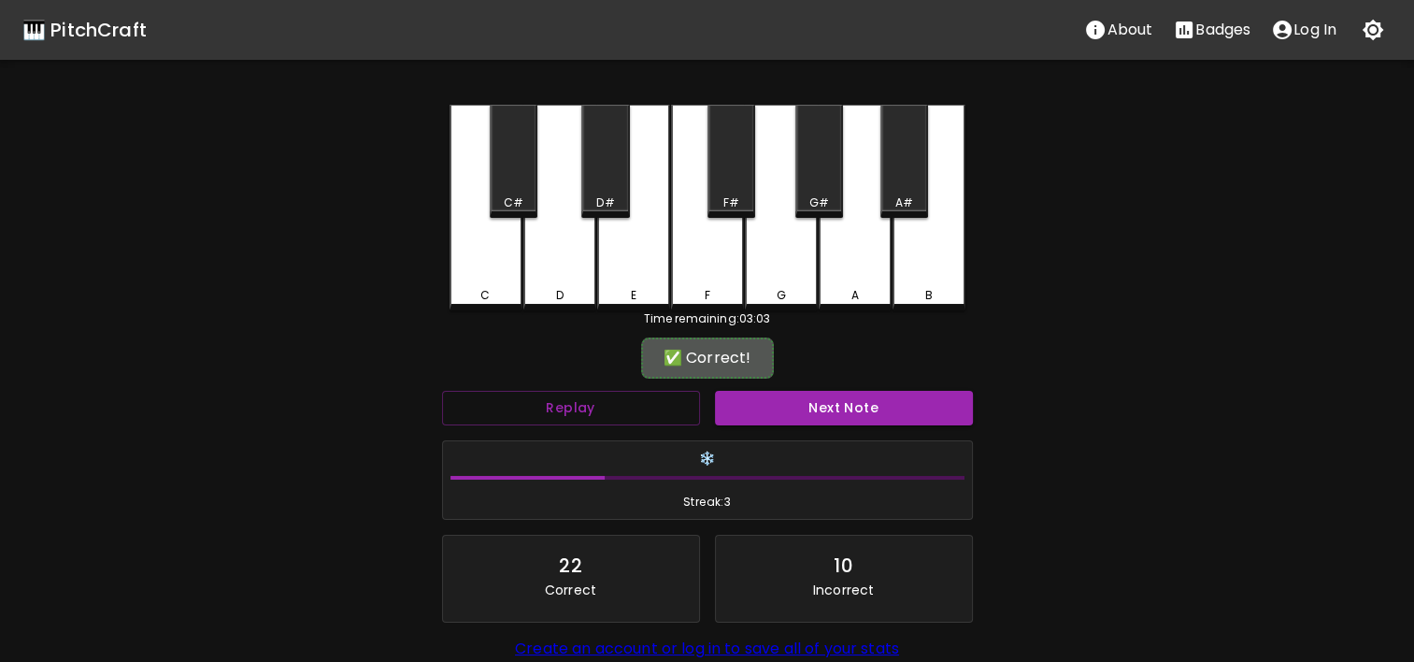
click at [655, 263] on div "E" at bounding box center [633, 208] width 73 height 206
click at [822, 407] on button "Next Note" at bounding box center [844, 408] width 258 height 35
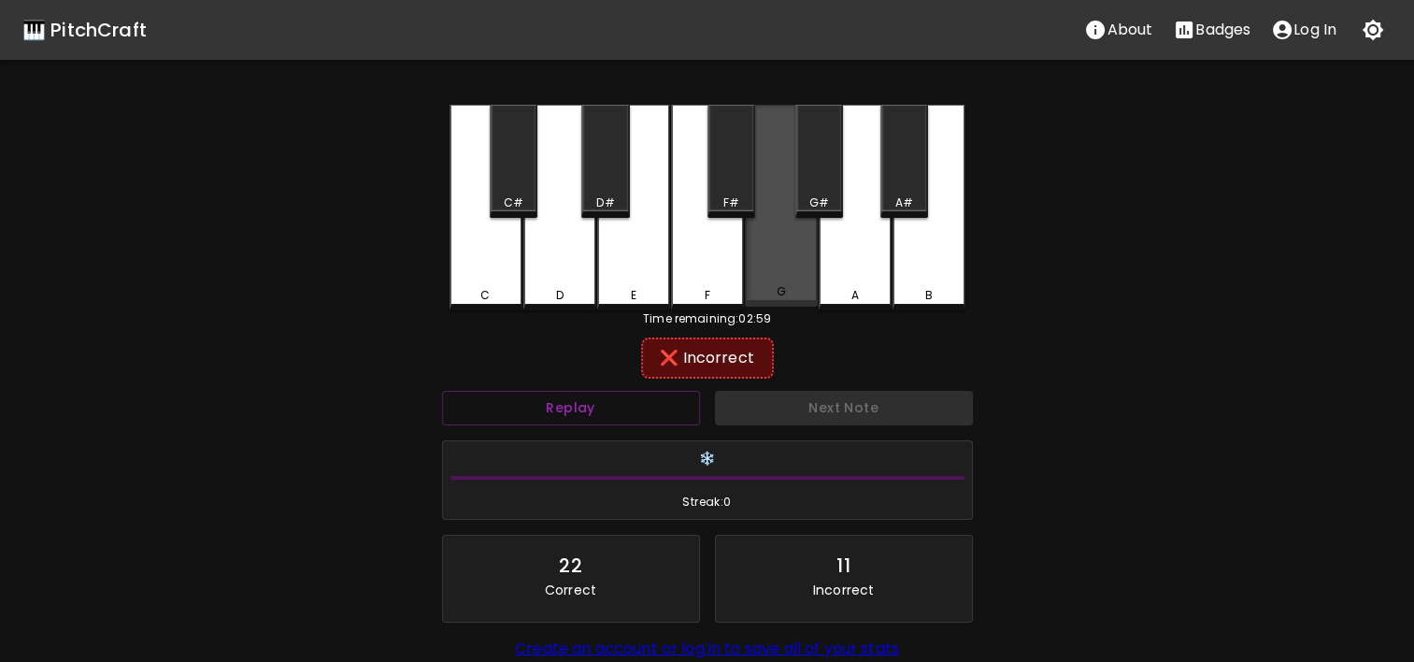
click at [800, 293] on div "G" at bounding box center [781, 291] width 69 height 17
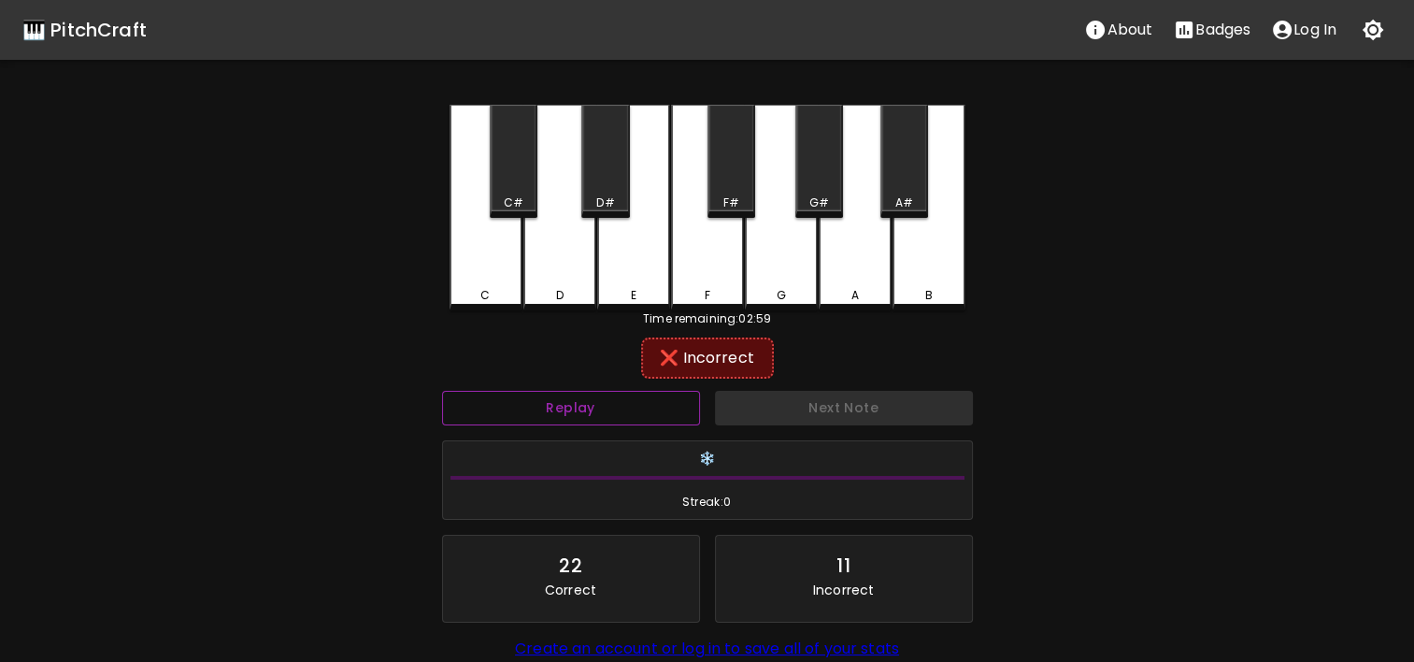
click at [620, 393] on button "Replay" at bounding box center [571, 408] width 258 height 35
click at [486, 250] on div "C" at bounding box center [486, 208] width 73 height 206
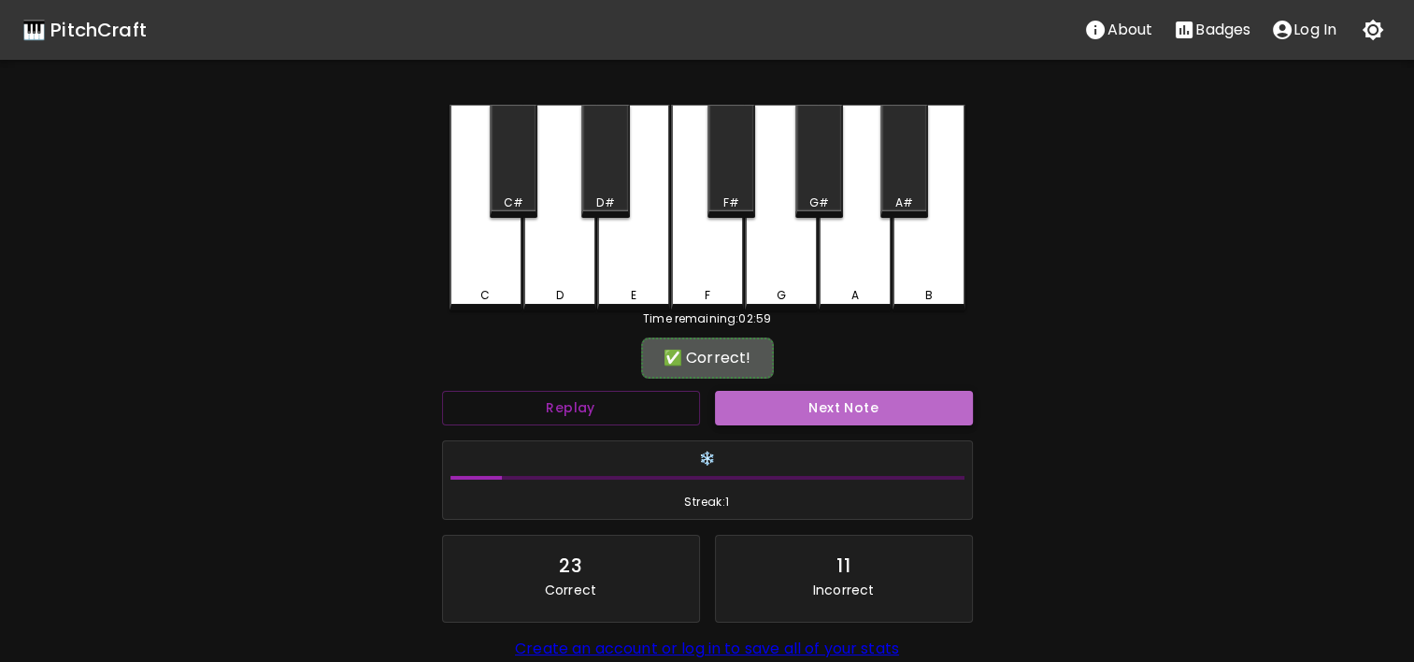
click at [777, 394] on button "Next Note" at bounding box center [844, 408] width 258 height 35
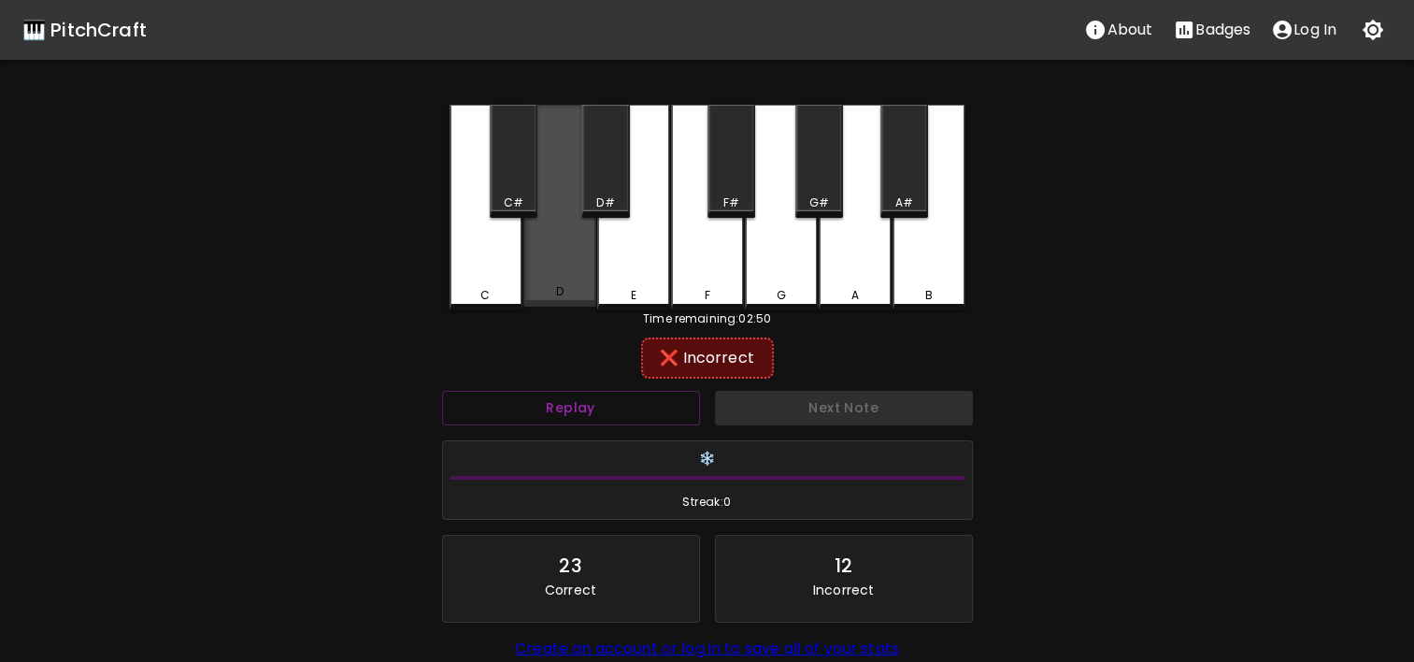
click at [588, 282] on div "D" at bounding box center [559, 206] width 73 height 202
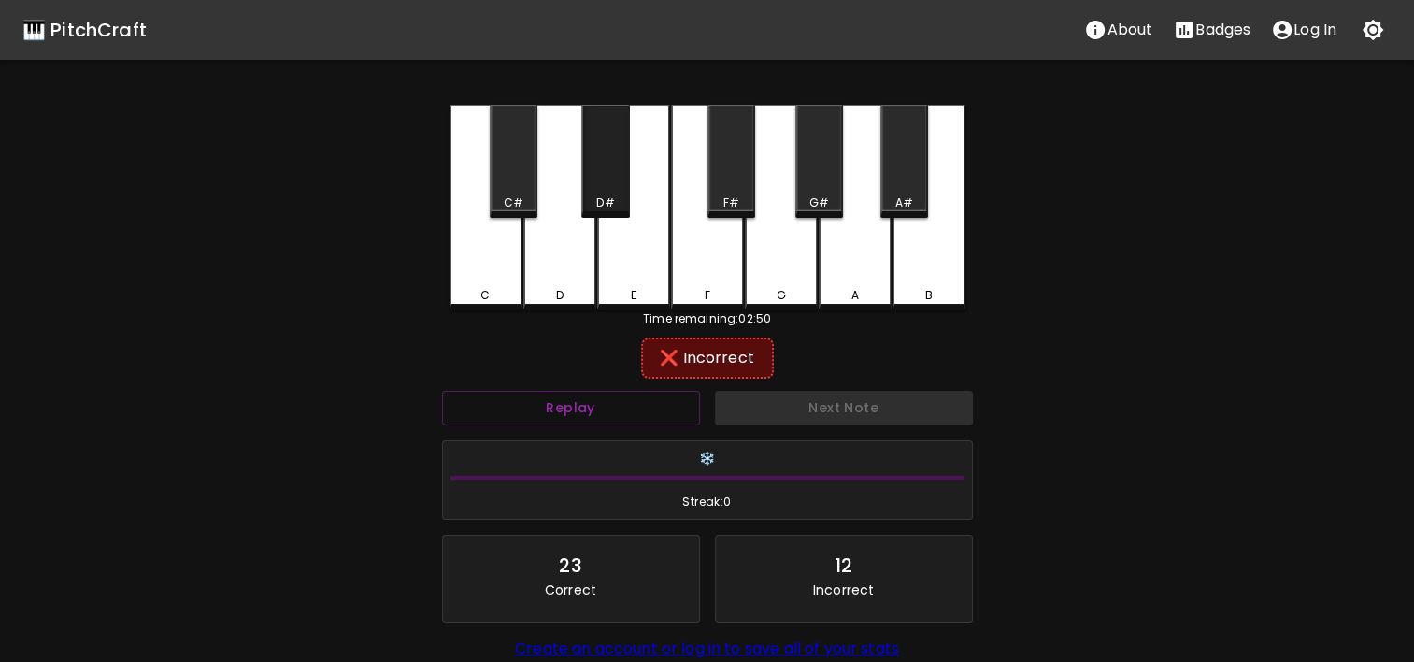
click at [593, 193] on div "D#" at bounding box center [605, 161] width 48 height 113
click at [622, 250] on div "E" at bounding box center [633, 208] width 73 height 206
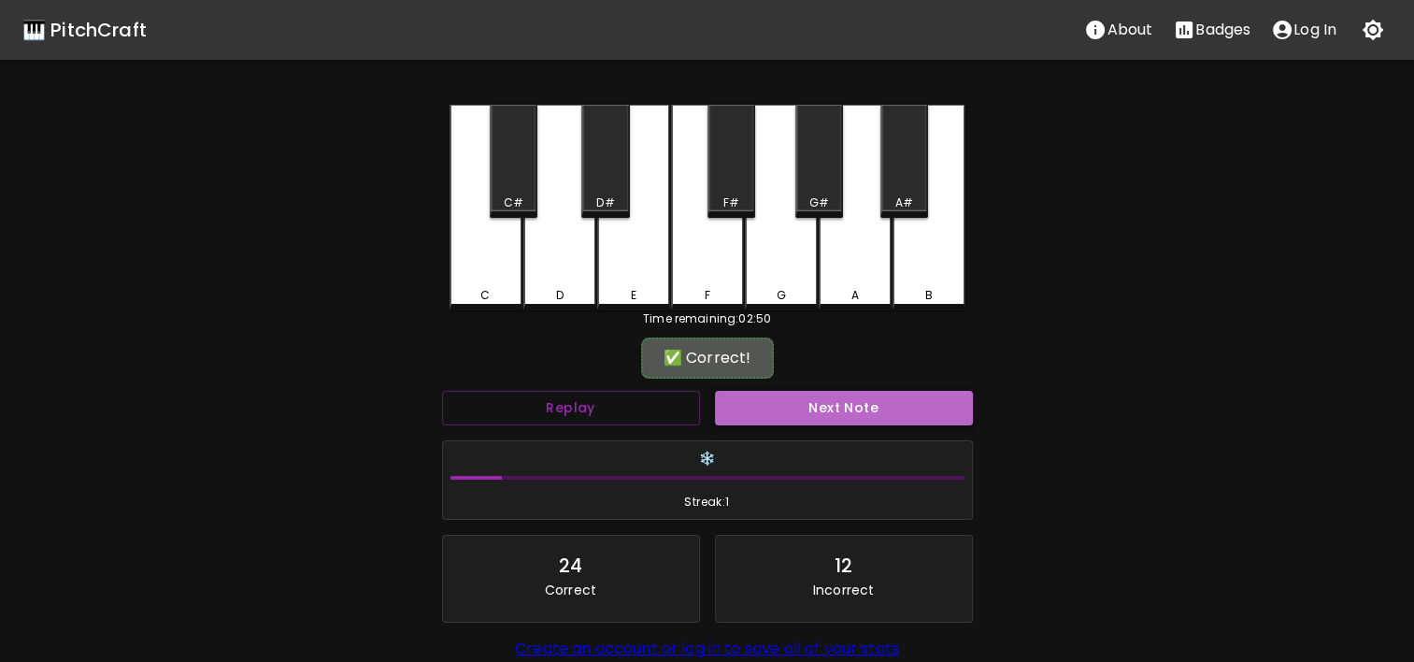
click at [780, 402] on button "Next Note" at bounding box center [844, 408] width 258 height 35
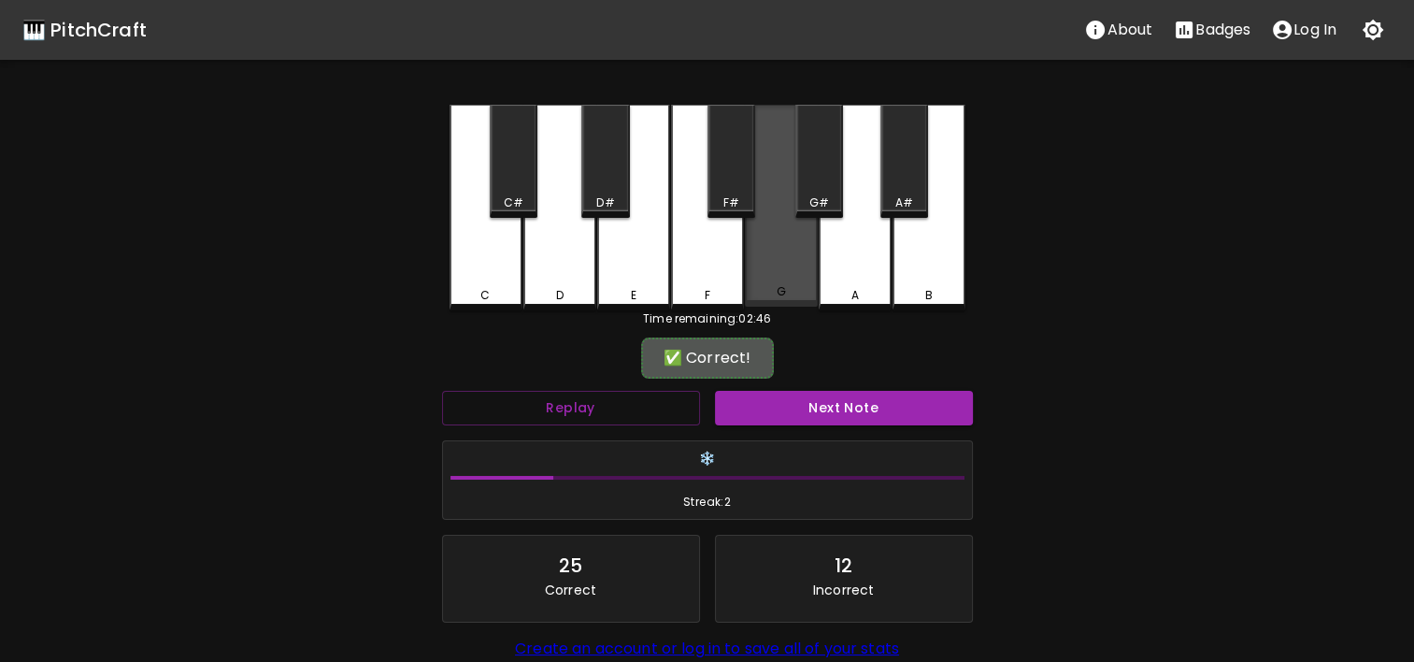
click at [803, 296] on div "G" at bounding box center [781, 291] width 69 height 17
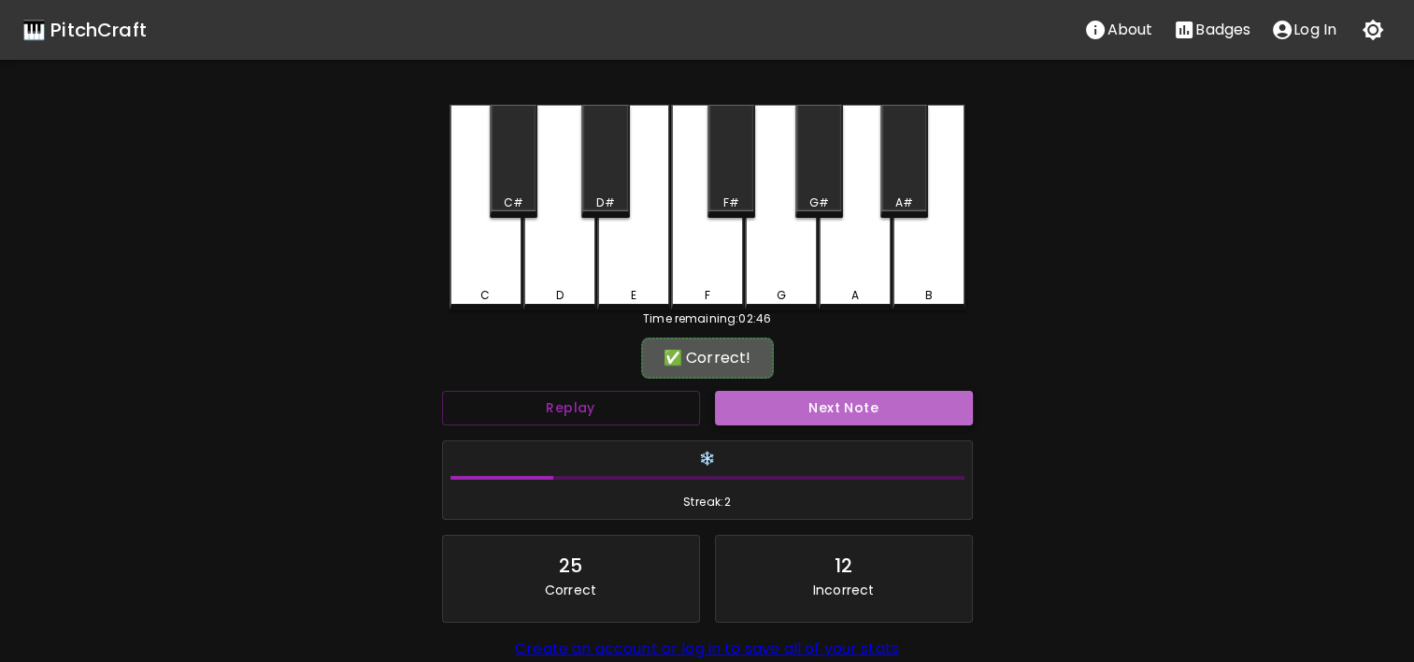
click at [824, 392] on button "Next Note" at bounding box center [844, 408] width 258 height 35
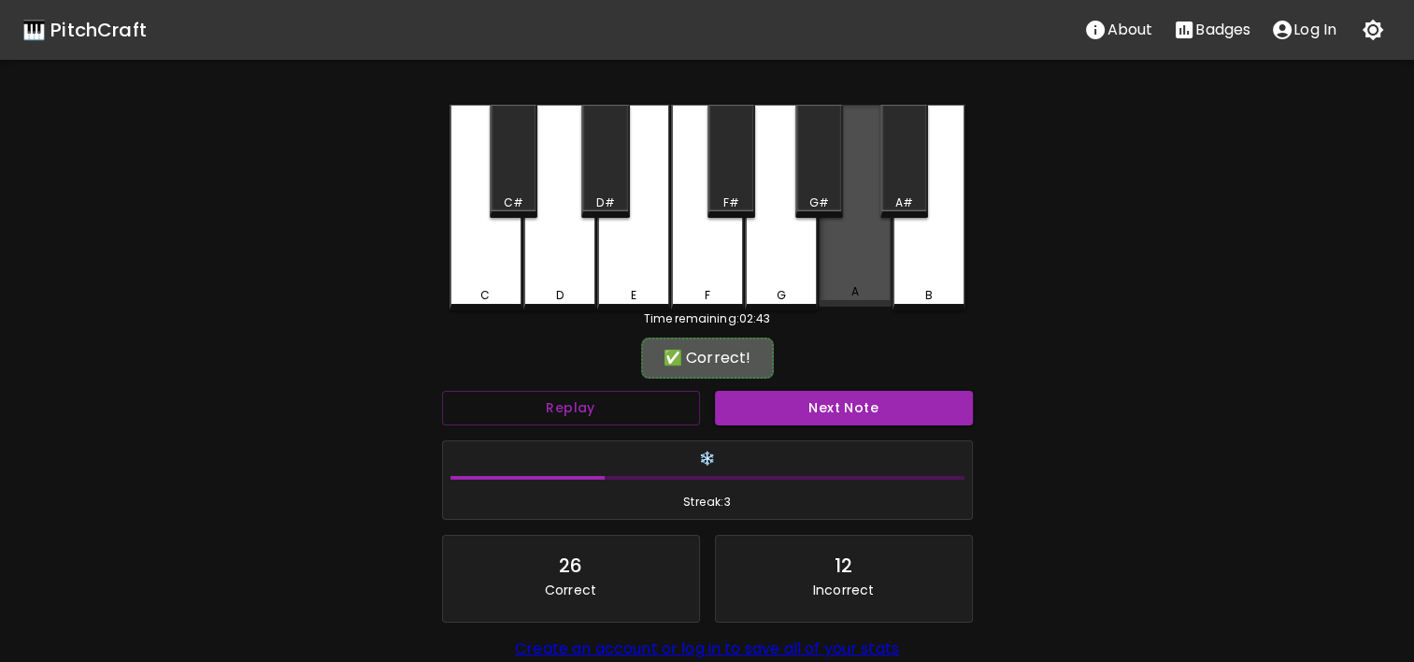
click at [837, 264] on div "A" at bounding box center [855, 206] width 73 height 202
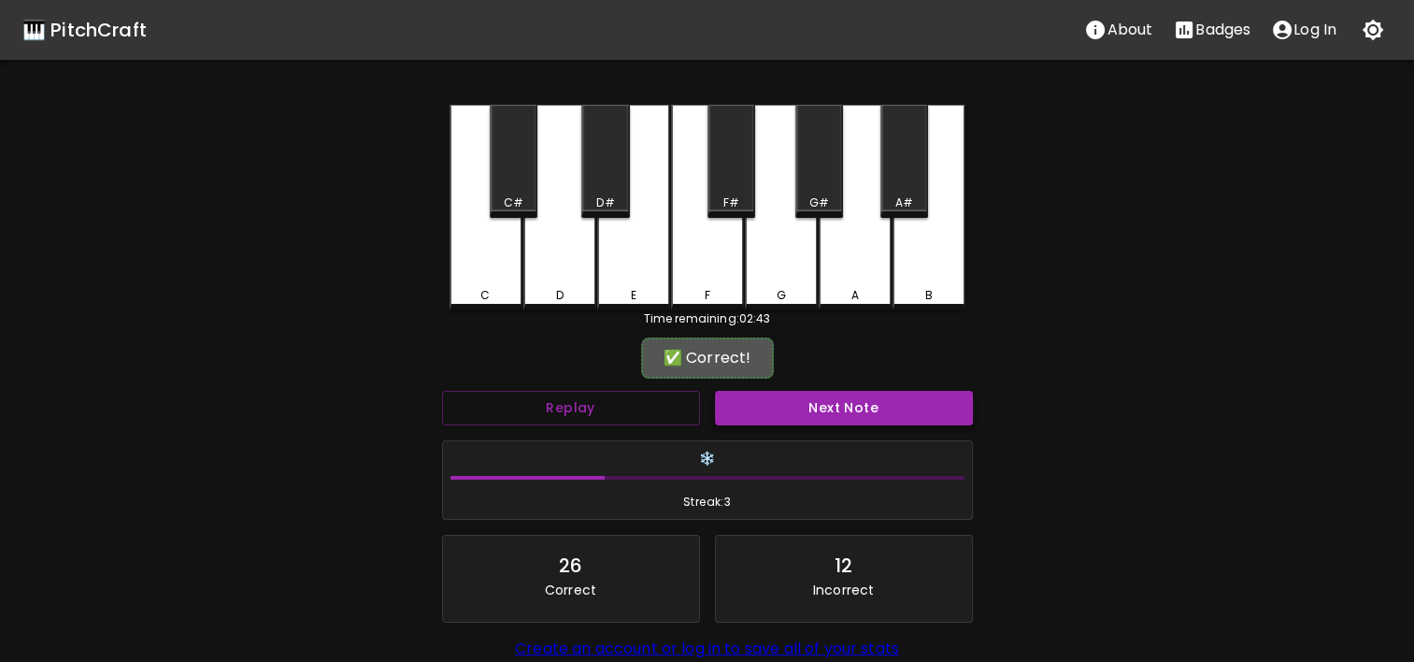
click at [846, 417] on button "Next Note" at bounding box center [844, 408] width 258 height 35
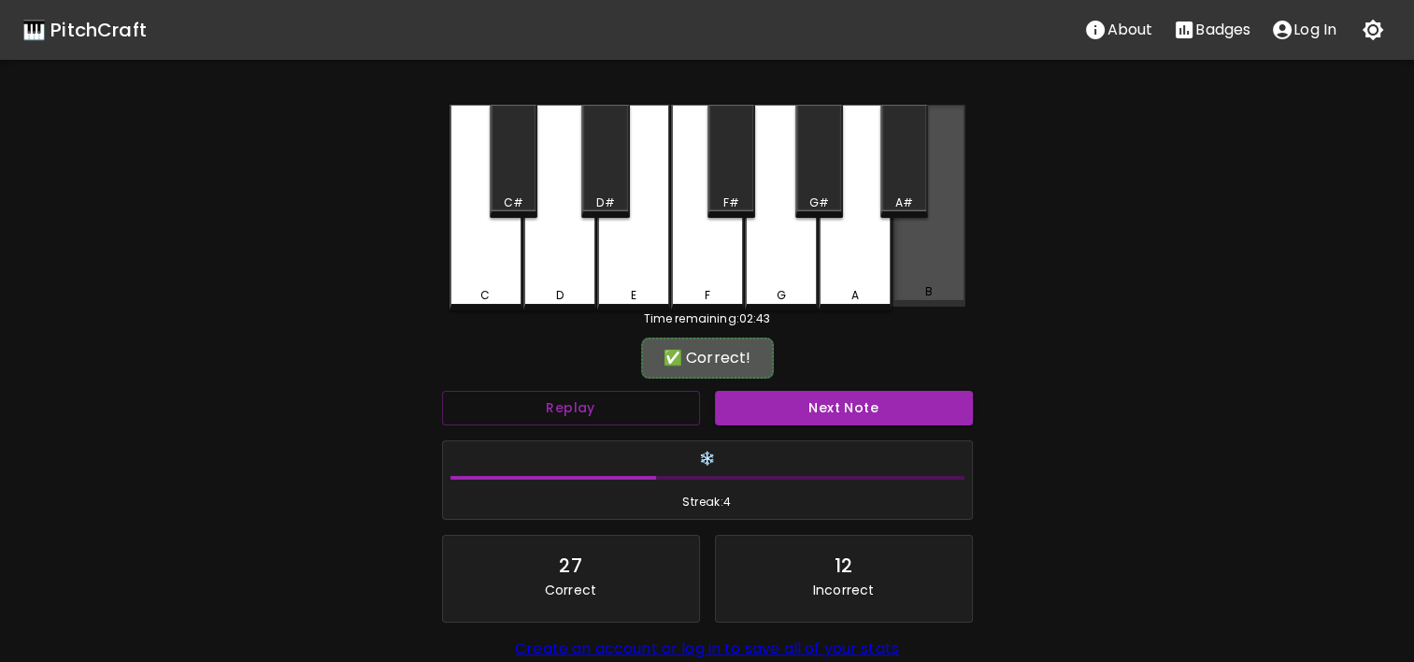
click at [924, 302] on div "B" at bounding box center [929, 206] width 73 height 202
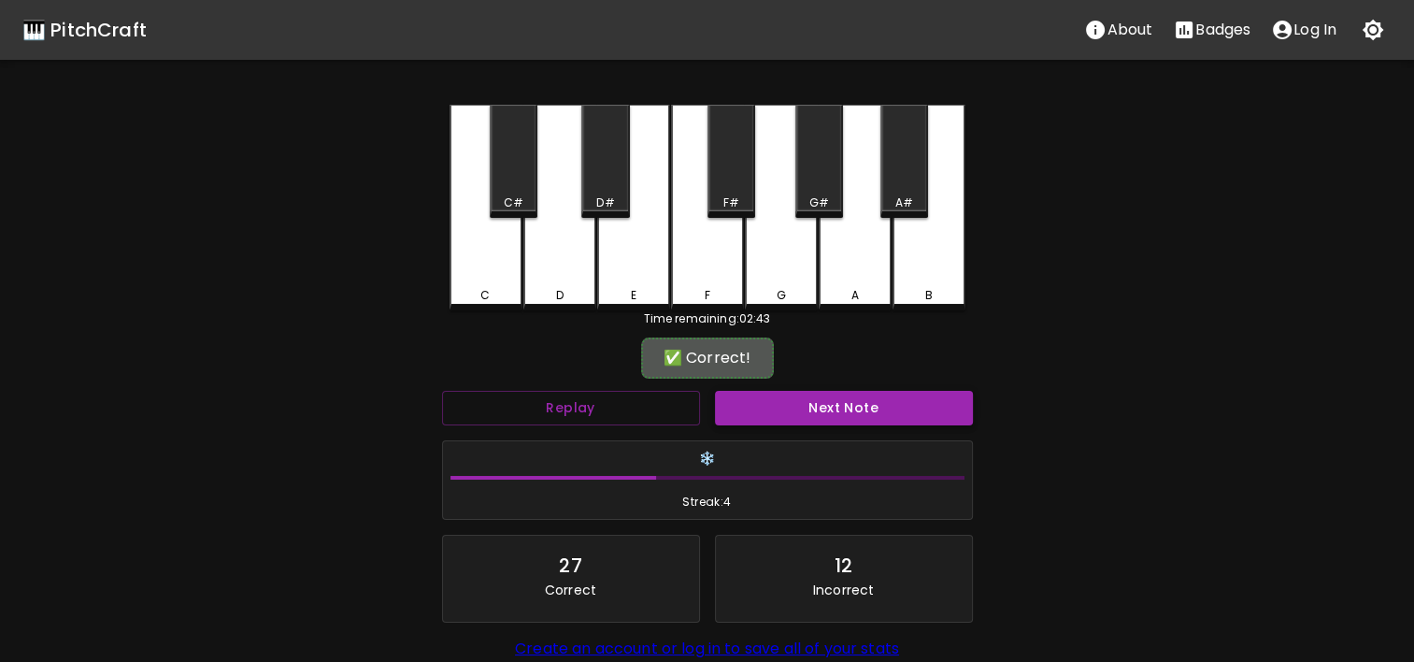
click at [890, 400] on button "Next Note" at bounding box center [844, 408] width 258 height 35
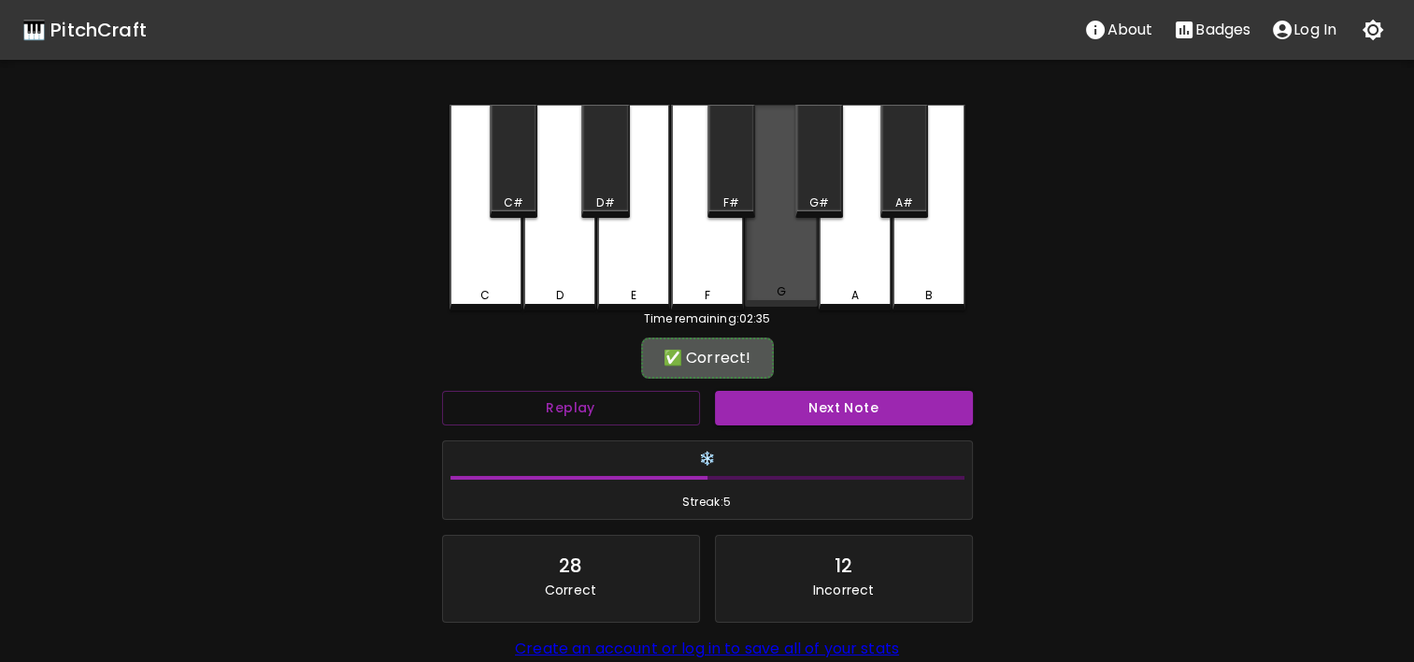
click at [796, 280] on div "G" at bounding box center [781, 206] width 73 height 202
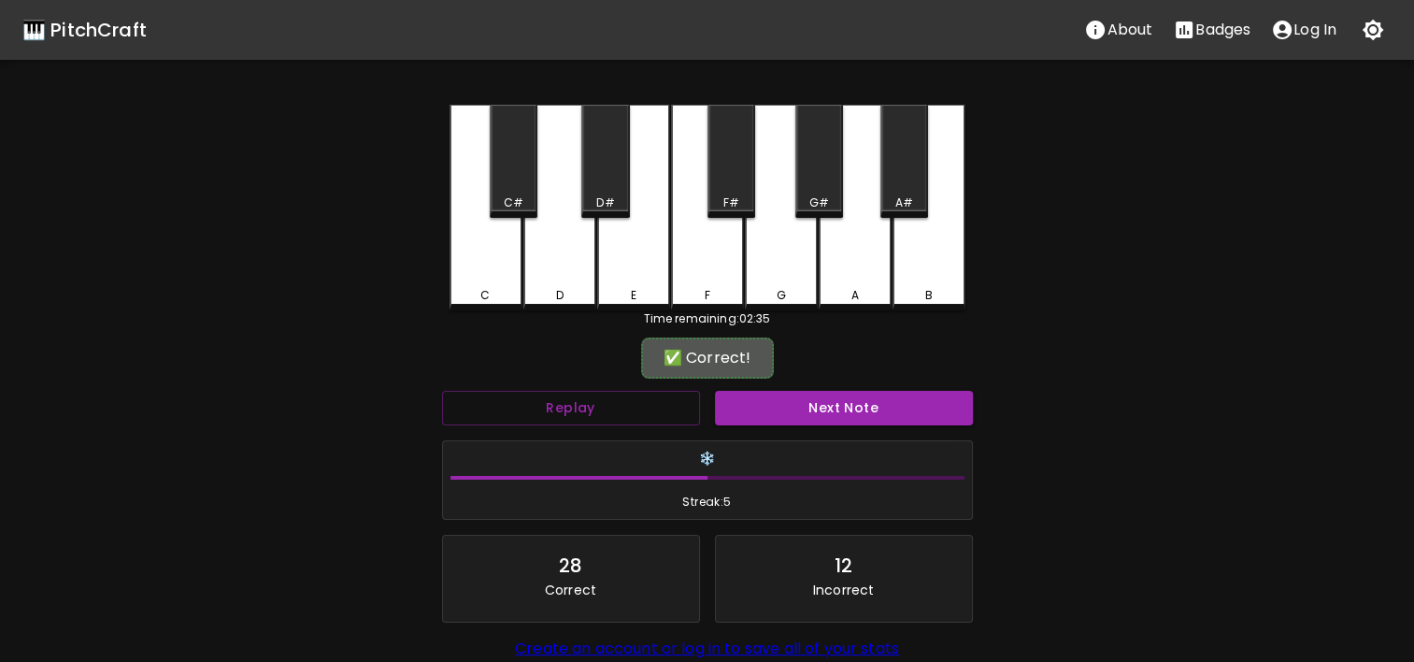
click at [798, 381] on div "✅ Correct! Replay Next Note ❄️ Streak: 5 28 Correct 12 Incorrect Create an acco…" at bounding box center [707, 546] width 531 height 408
click at [794, 397] on button "Next Note" at bounding box center [844, 408] width 258 height 35
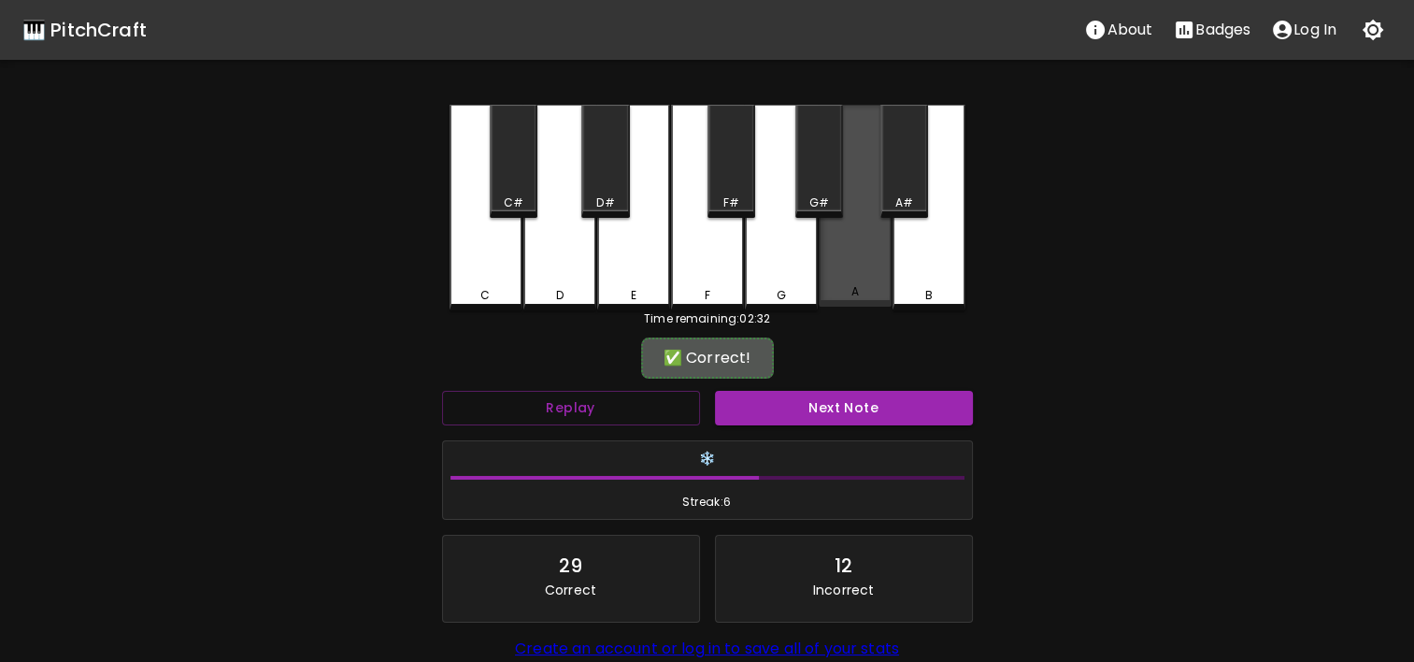
click at [842, 270] on div "A" at bounding box center [855, 206] width 73 height 202
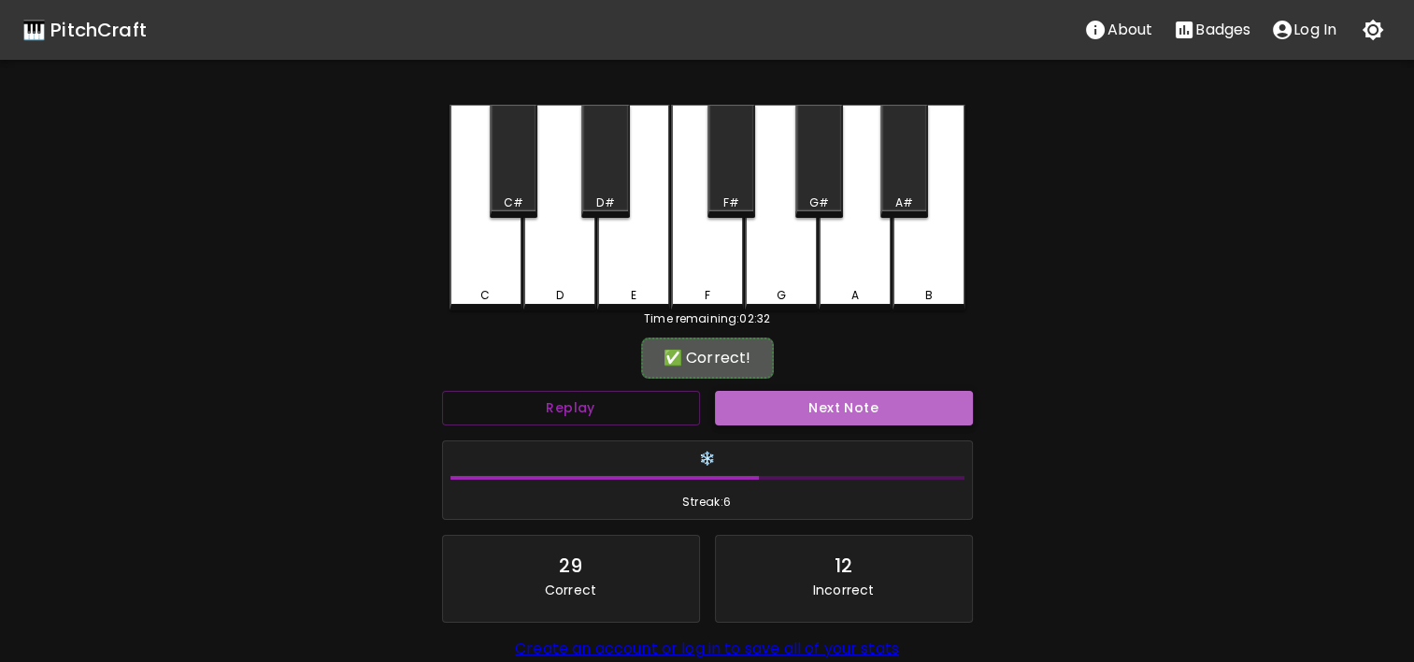
click at [842, 408] on button "Next Note" at bounding box center [844, 408] width 258 height 35
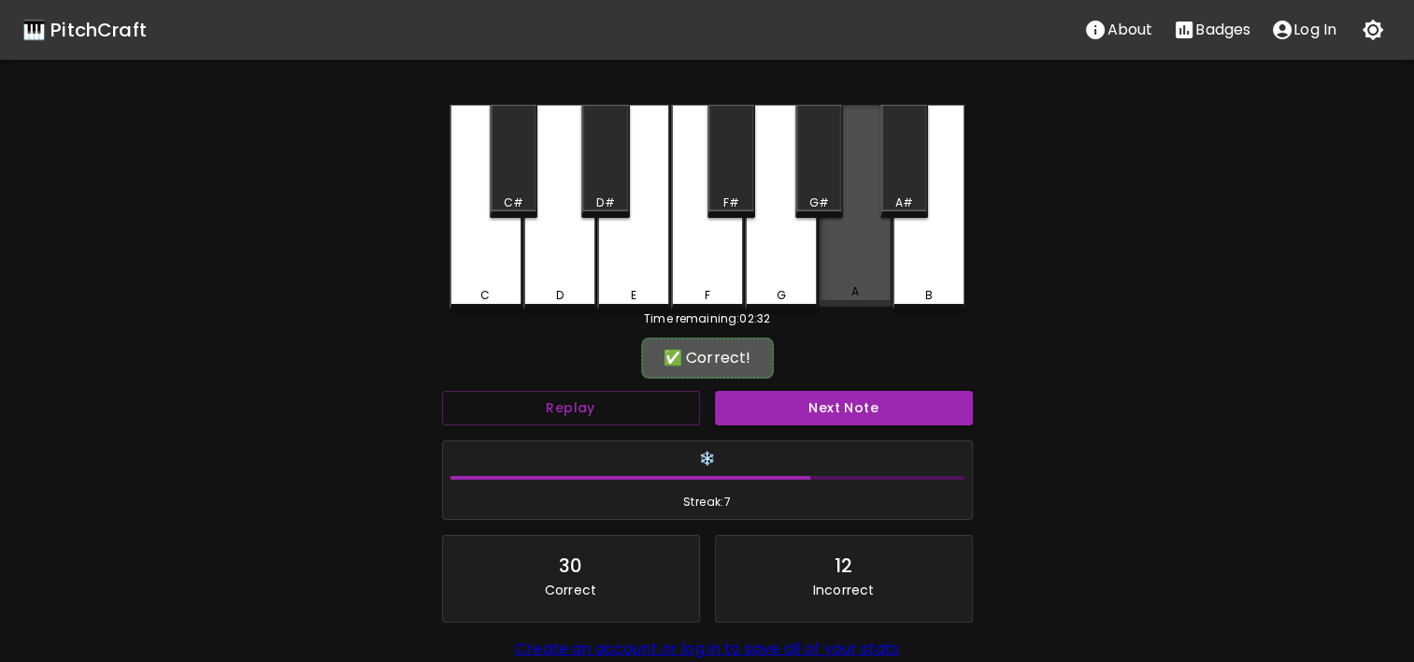
click at [834, 262] on div "A" at bounding box center [855, 206] width 73 height 202
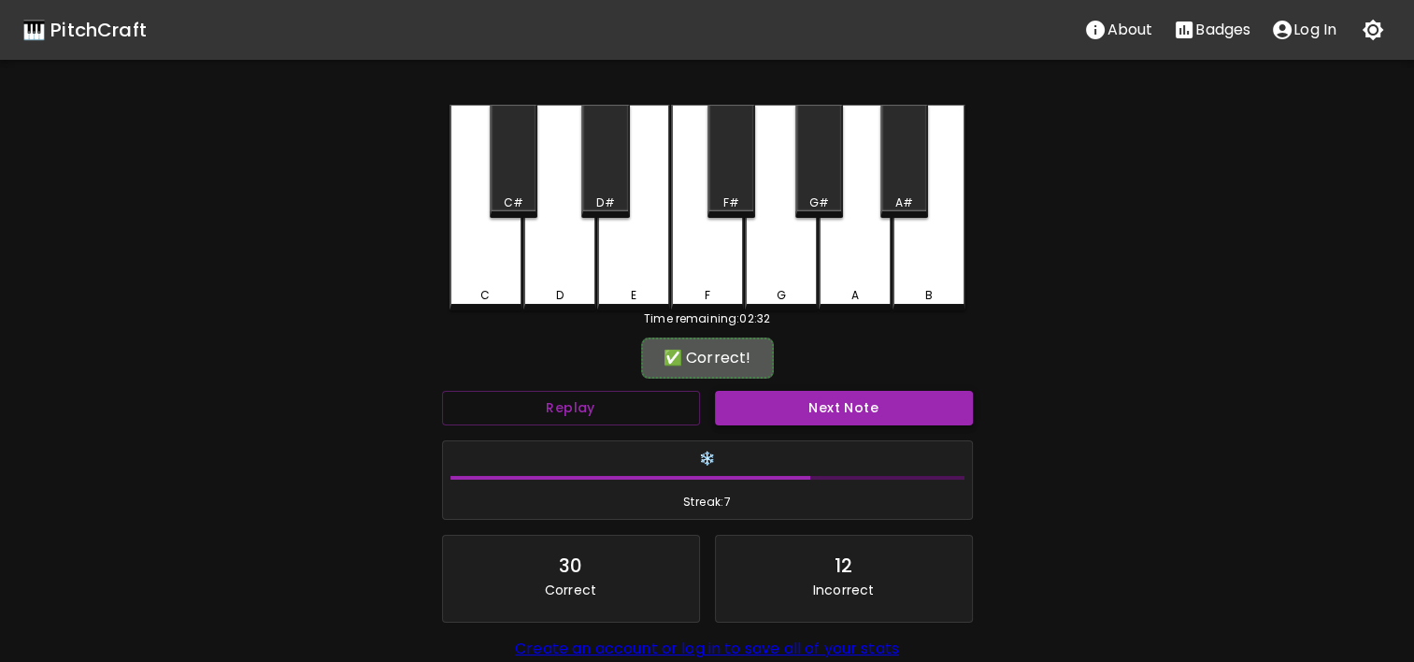
click at [851, 400] on button "Next Note" at bounding box center [844, 408] width 258 height 35
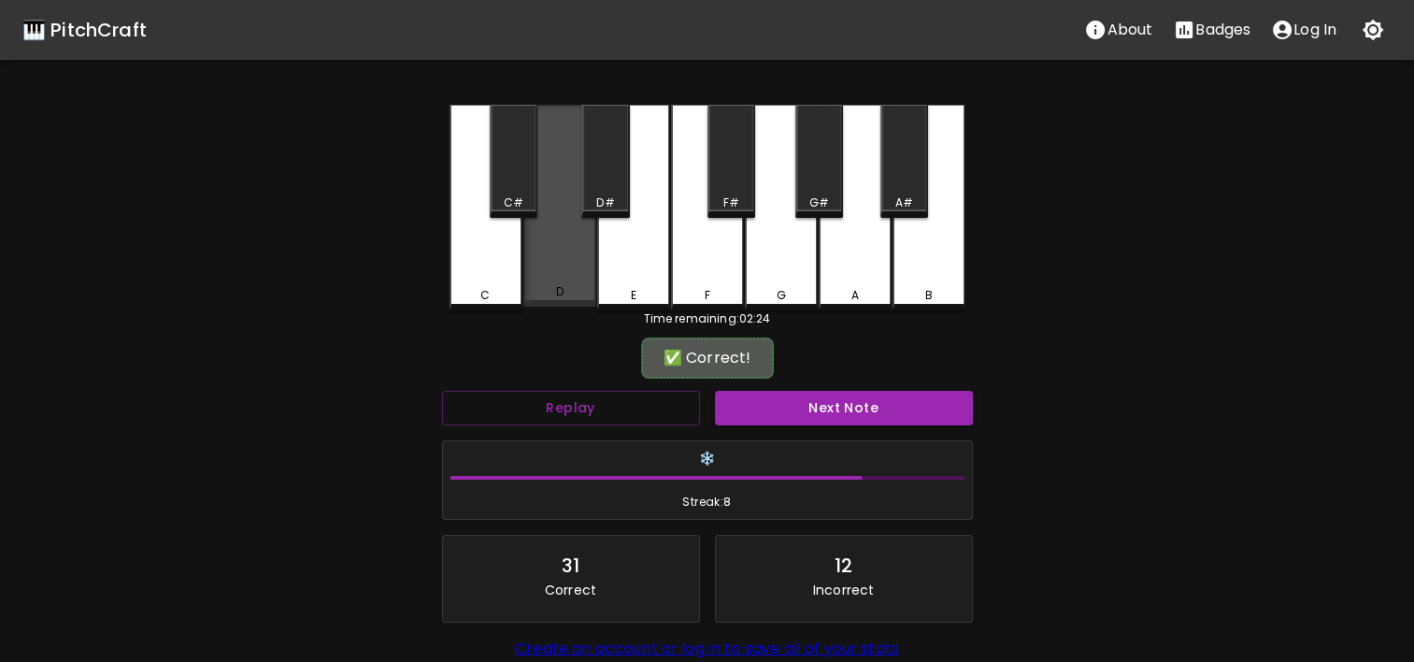
click at [571, 285] on div "D" at bounding box center [559, 206] width 73 height 202
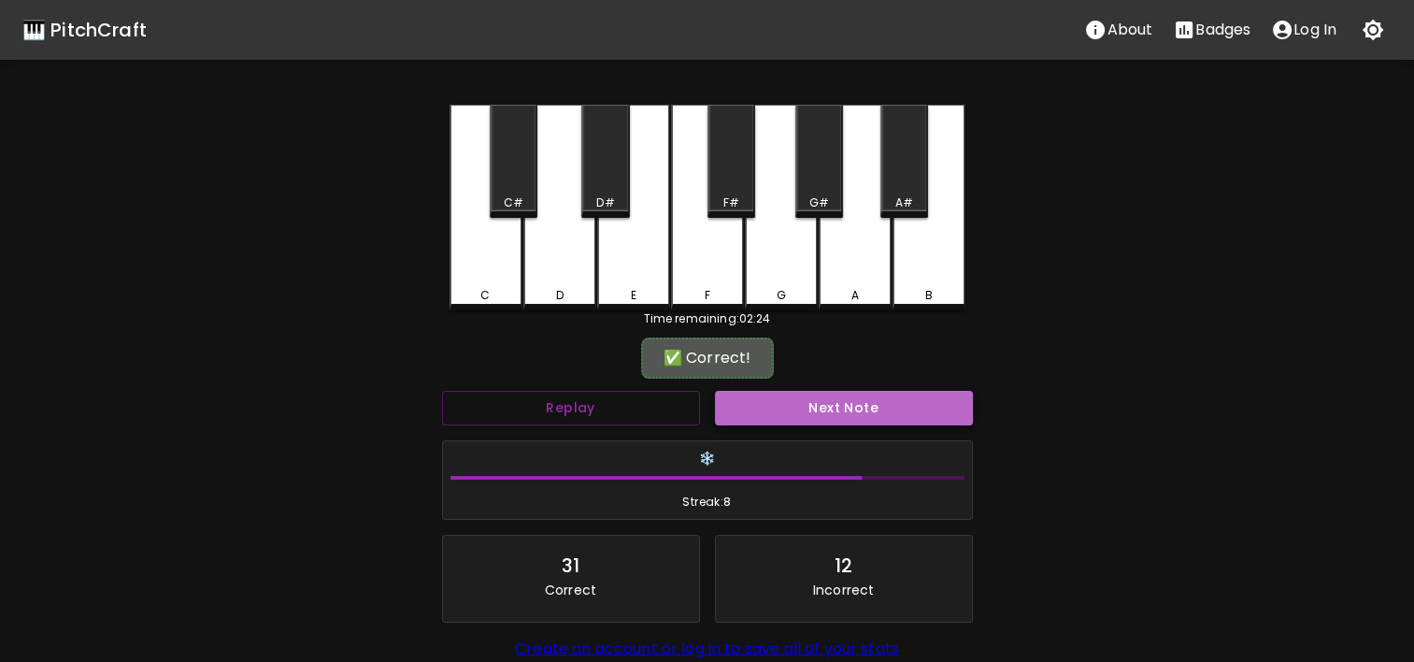
click at [771, 396] on button "Next Note" at bounding box center [844, 408] width 258 height 35
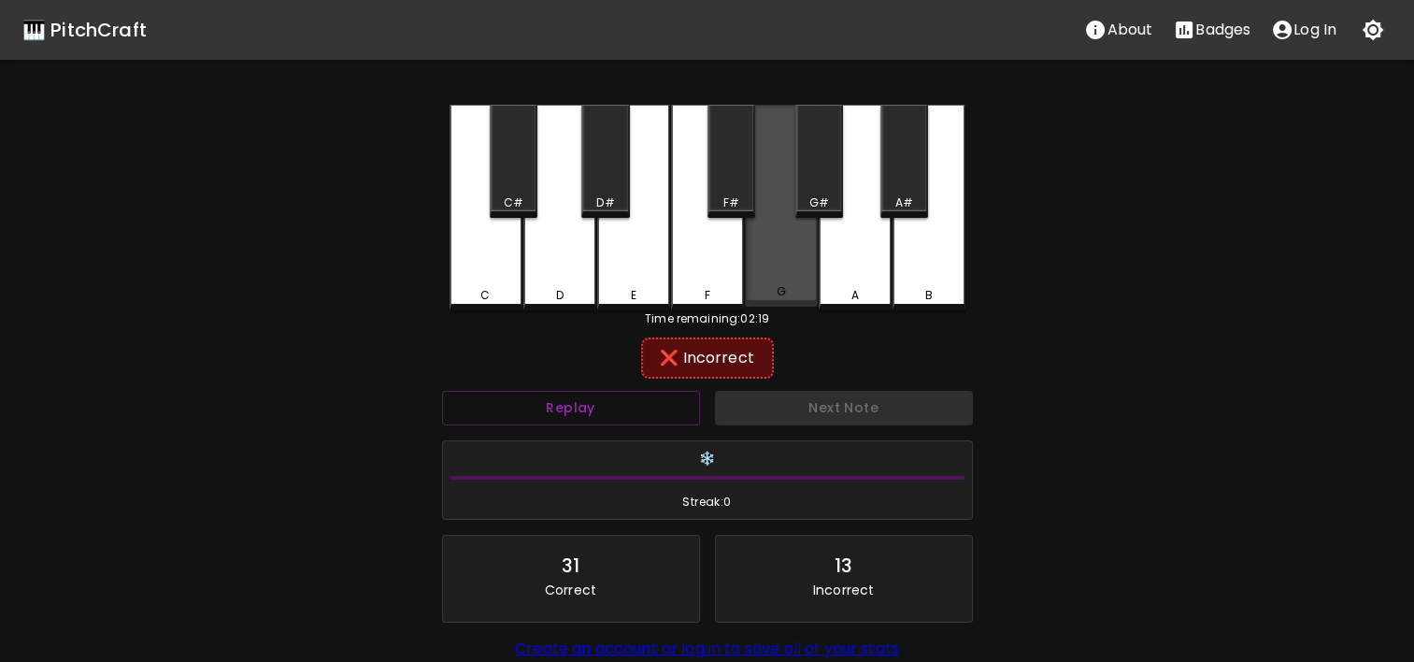
click at [751, 267] on div "G" at bounding box center [781, 206] width 73 height 202
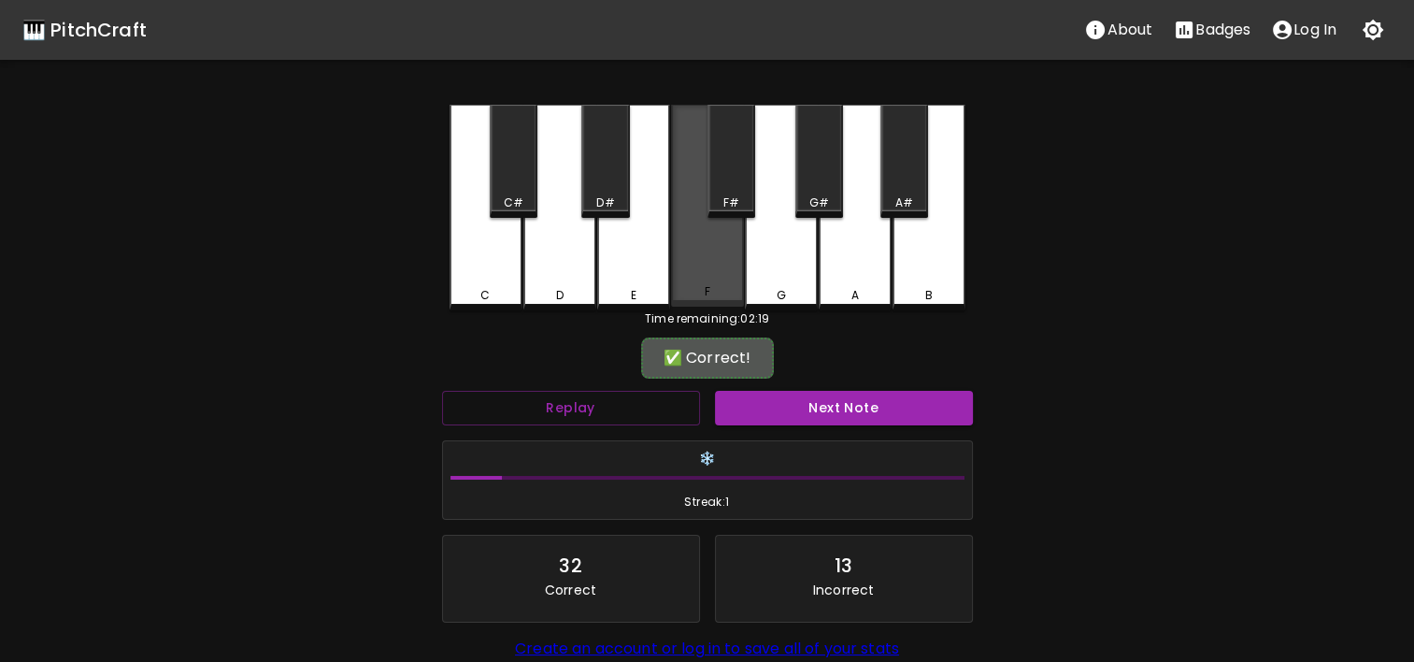
click at [728, 267] on div "F" at bounding box center [707, 206] width 73 height 202
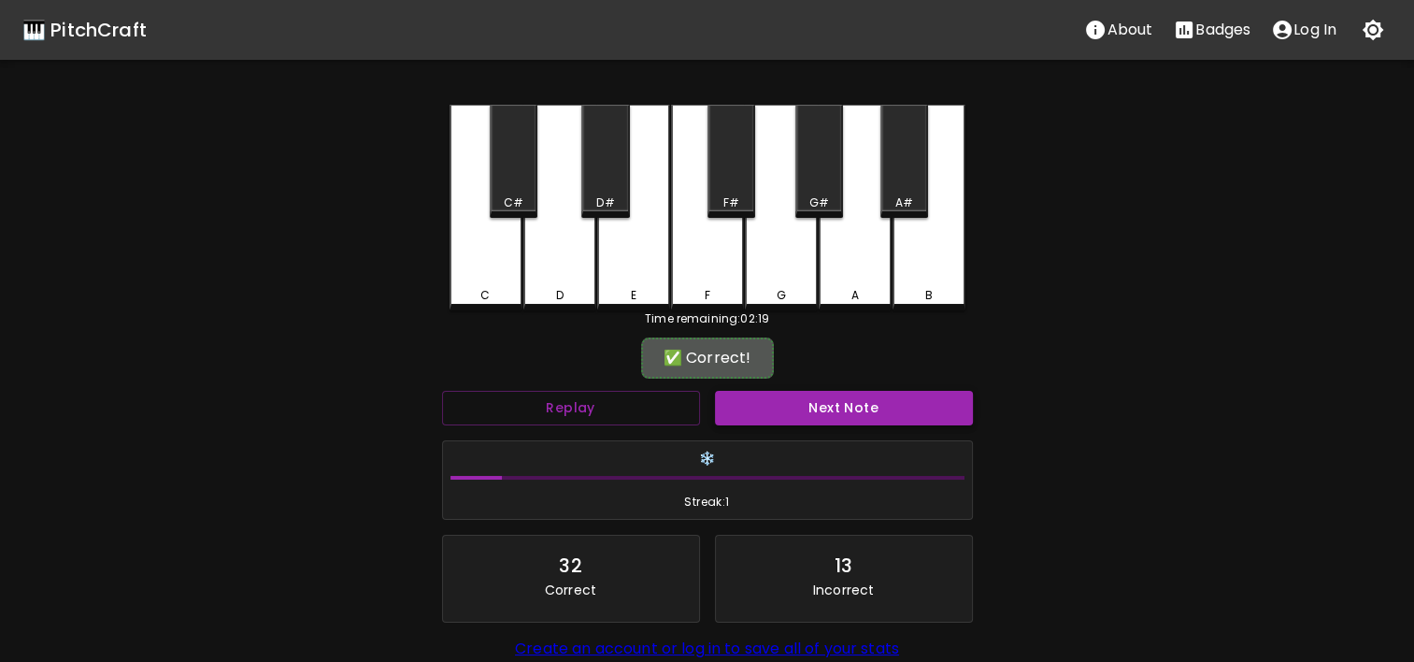
click at [821, 398] on button "Next Note" at bounding box center [844, 408] width 258 height 35
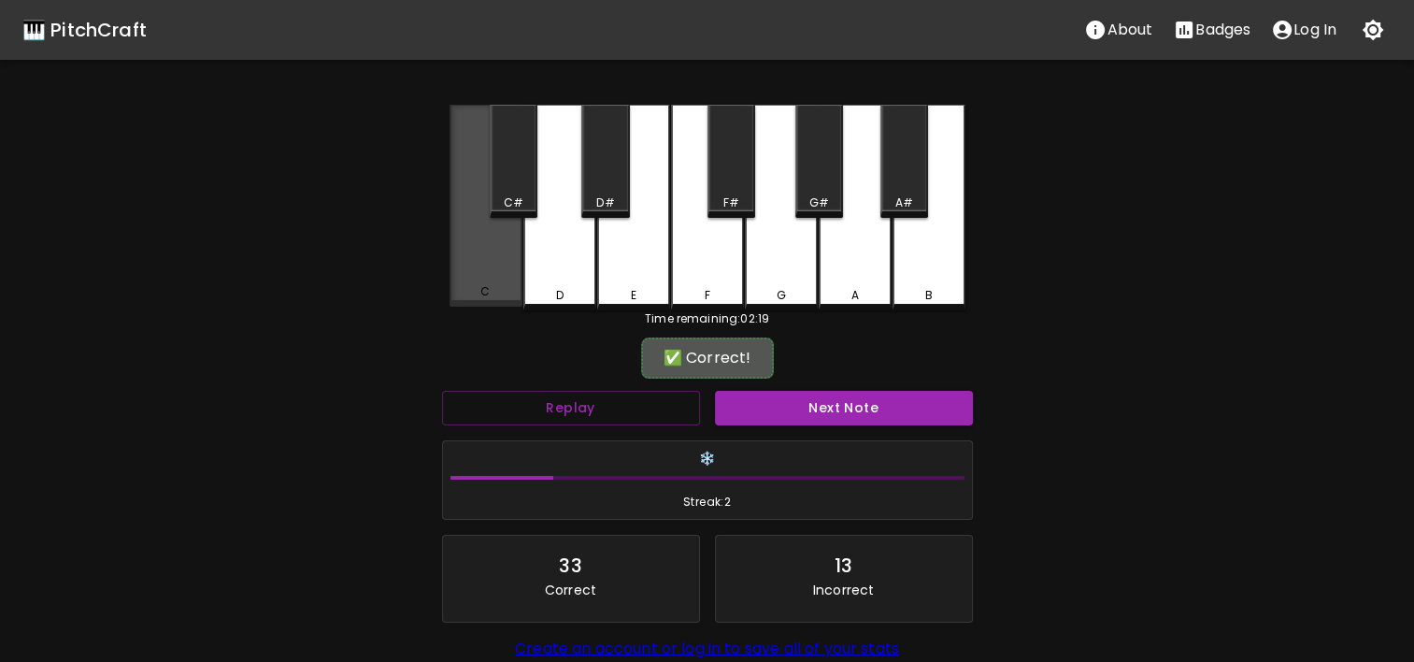
click at [490, 284] on div "C" at bounding box center [486, 206] width 73 height 202
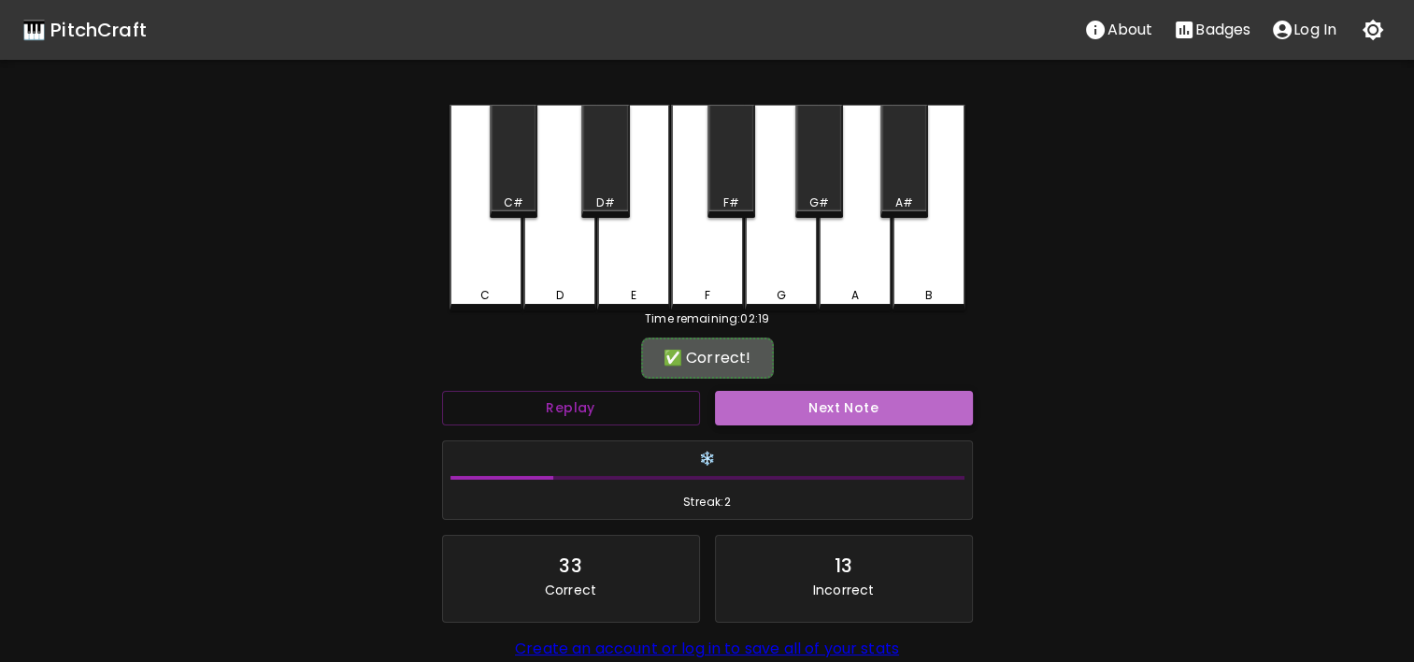
click at [822, 410] on button "Next Note" at bounding box center [844, 408] width 258 height 35
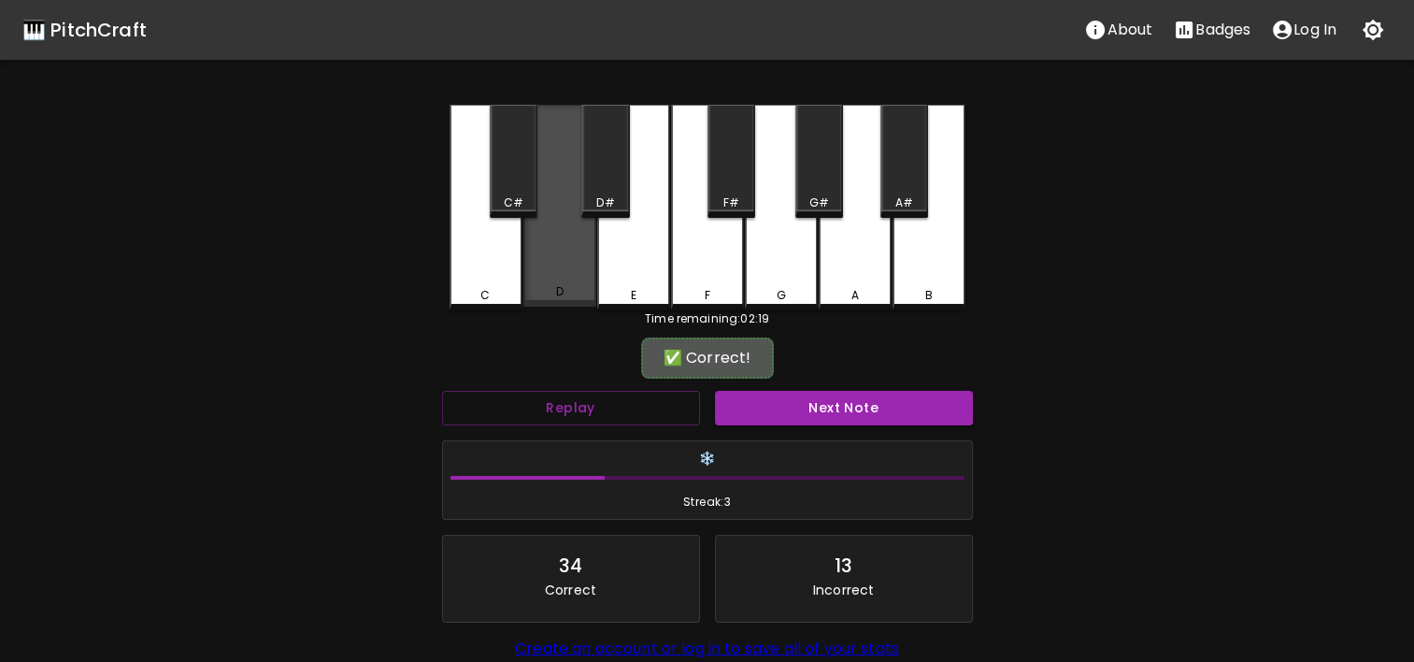
click at [557, 279] on div "D" at bounding box center [559, 206] width 73 height 202
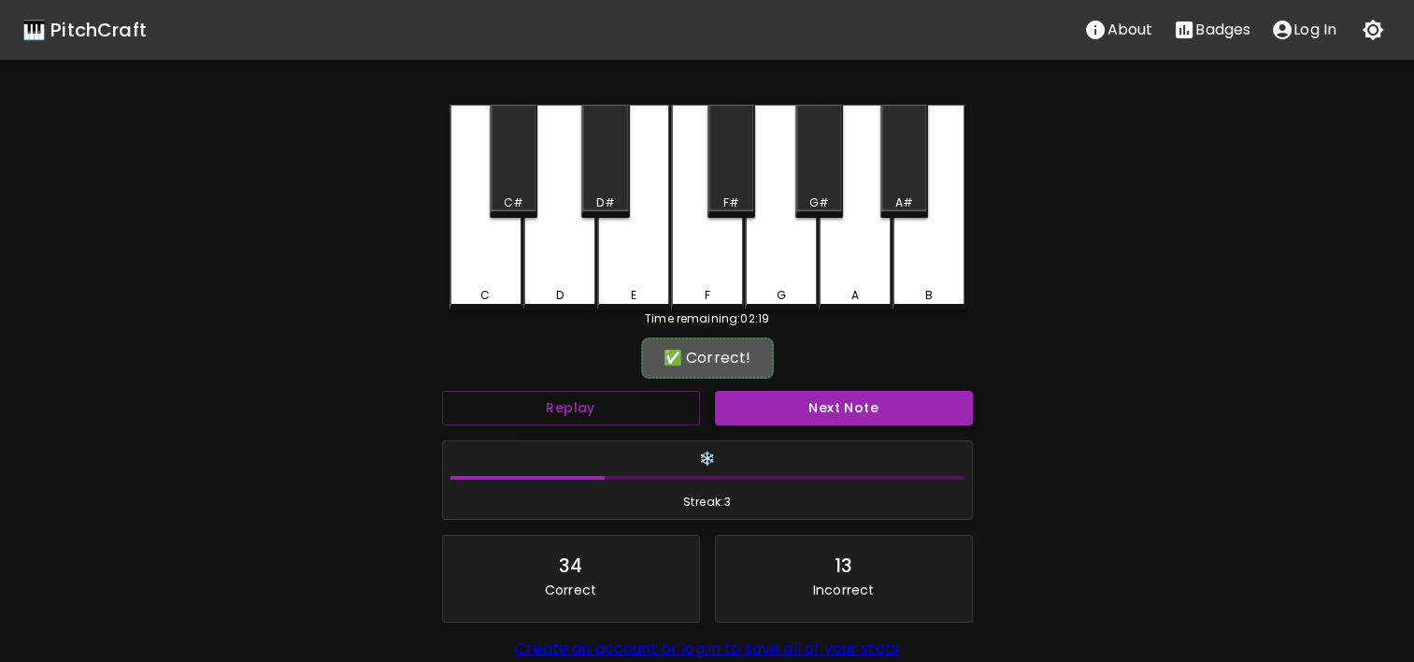
click at [780, 416] on button "Next Note" at bounding box center [844, 408] width 258 height 35
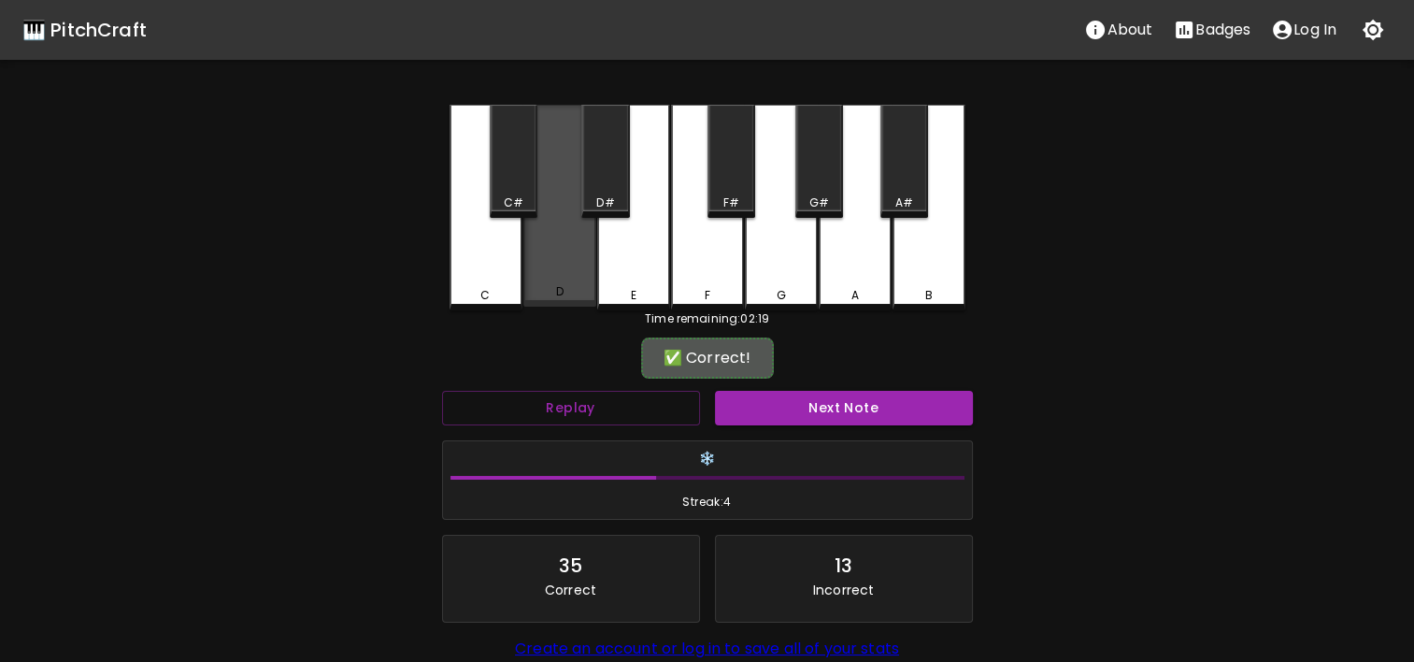
click at [555, 234] on div "D" at bounding box center [559, 206] width 73 height 202
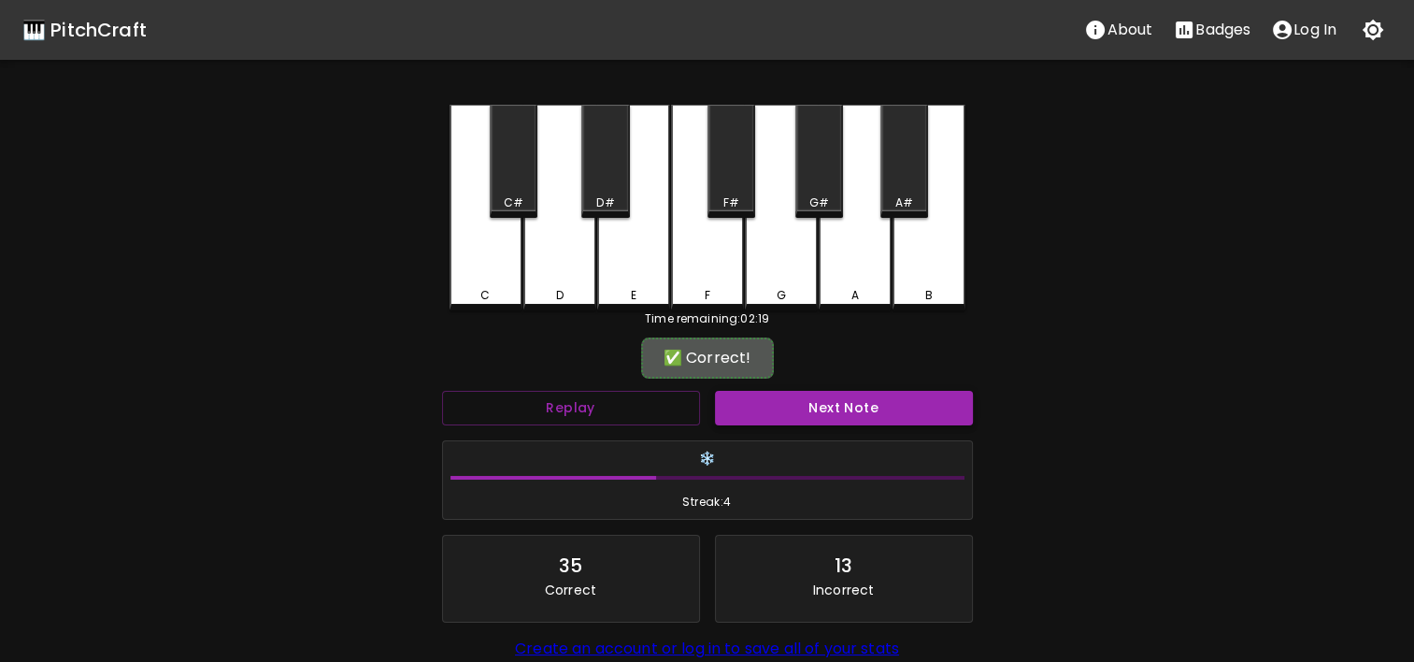
click at [819, 403] on button "Next Note" at bounding box center [844, 408] width 258 height 35
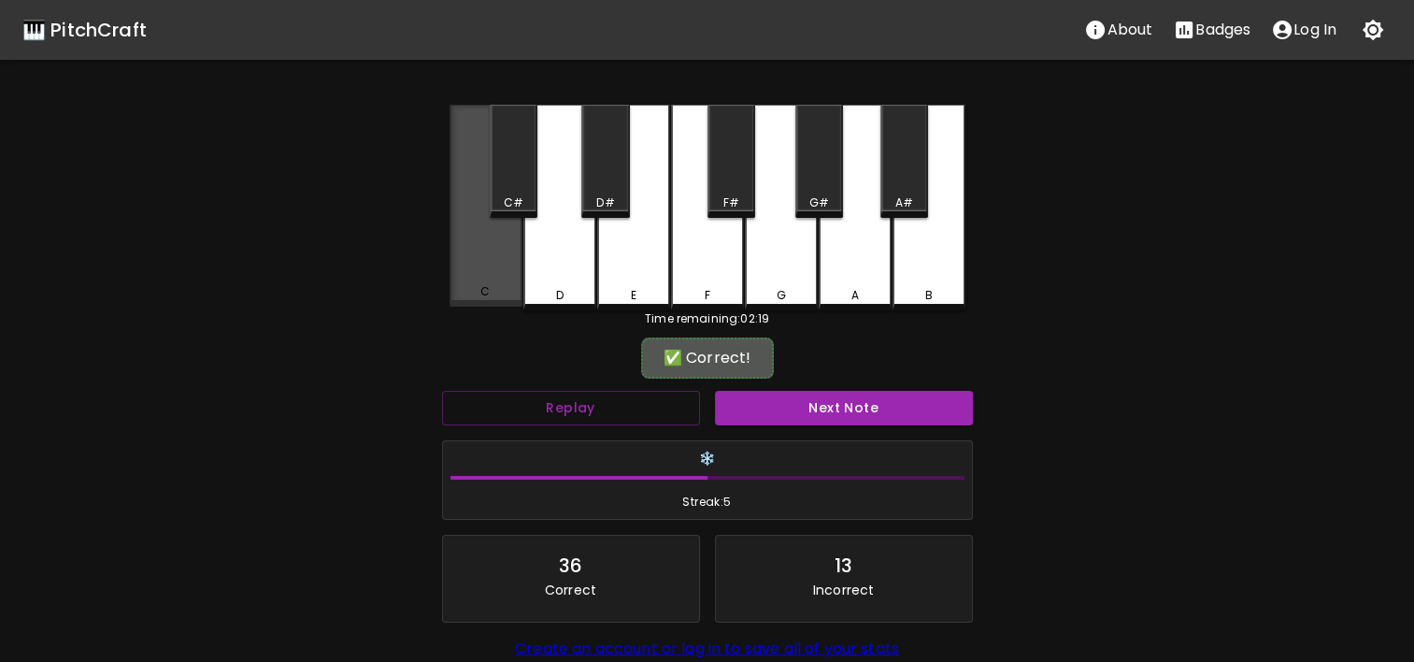
click at [509, 277] on div "C" at bounding box center [486, 206] width 73 height 202
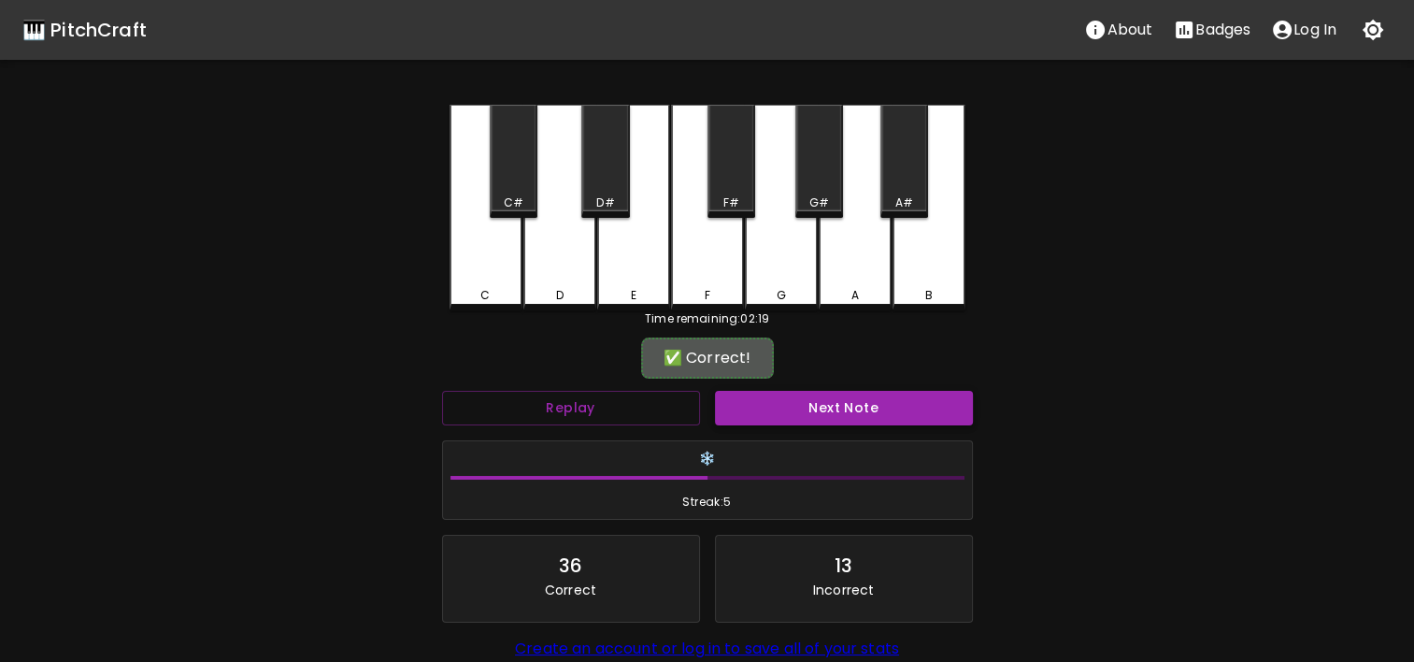
click at [914, 393] on button "Next Note" at bounding box center [844, 408] width 258 height 35
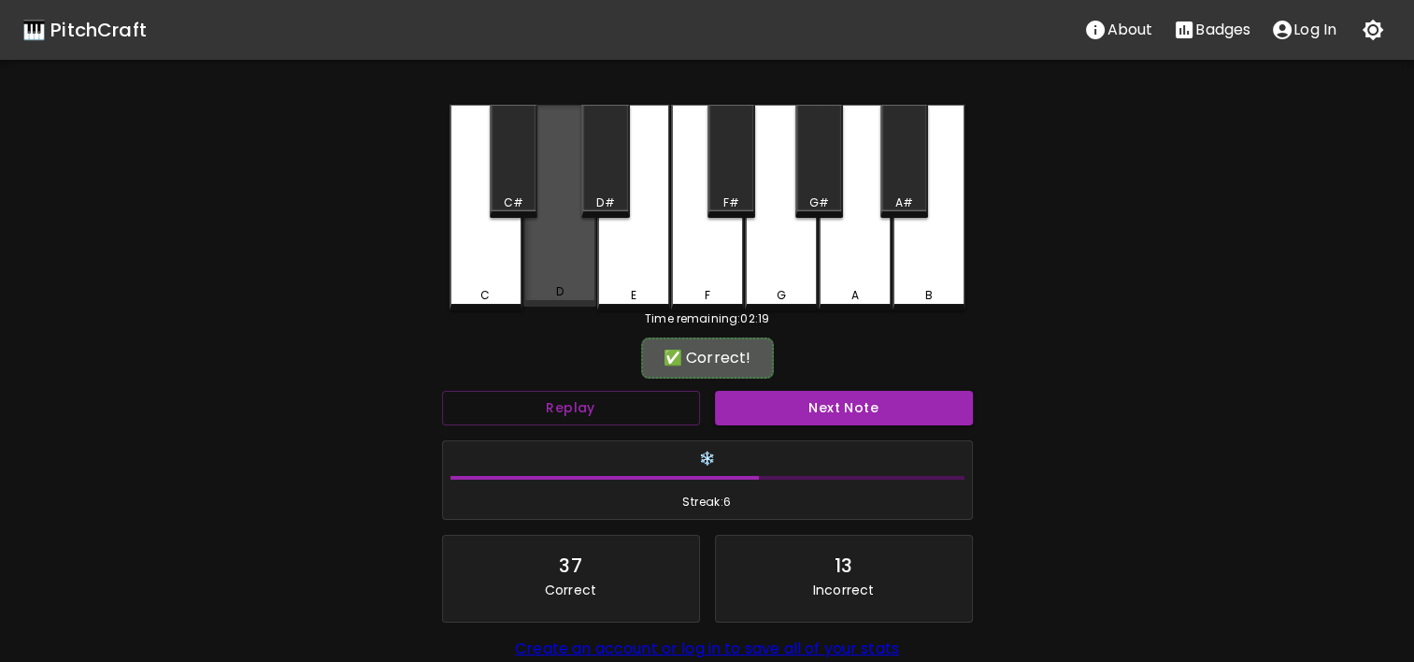
click at [583, 259] on div "D" at bounding box center [559, 206] width 73 height 202
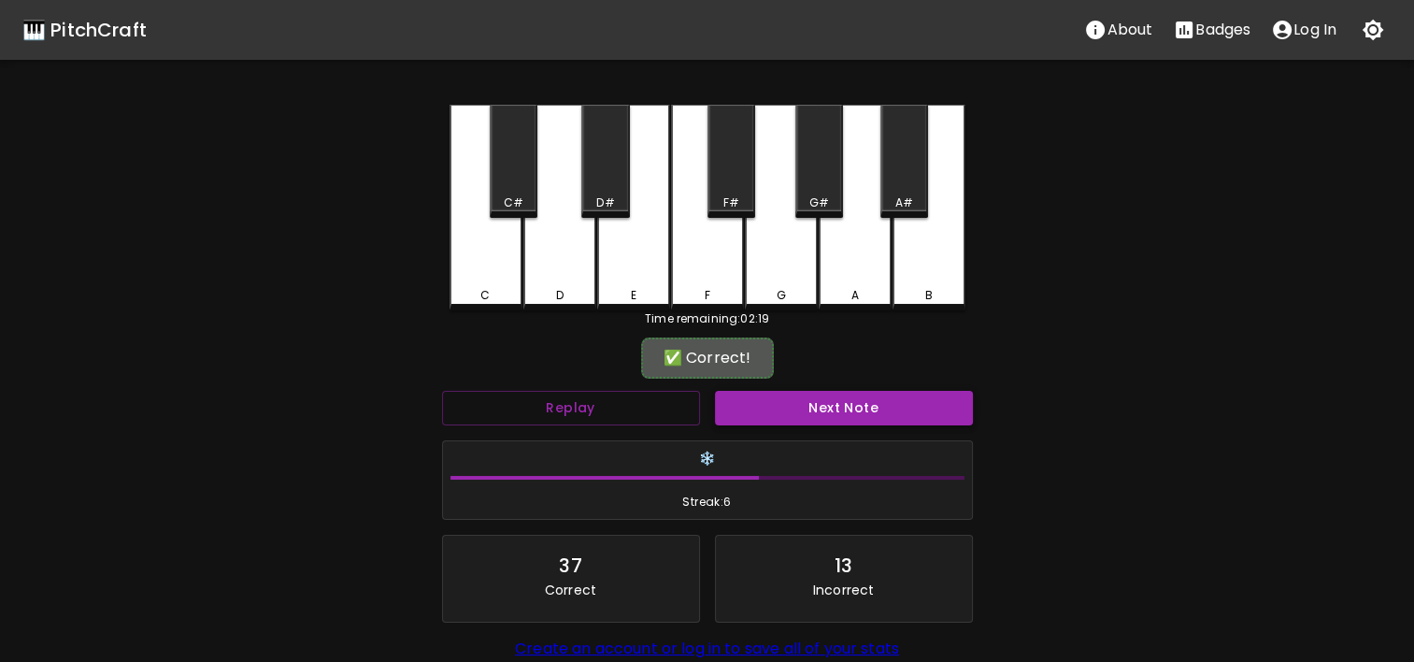
click at [754, 401] on button "Next Note" at bounding box center [844, 408] width 258 height 35
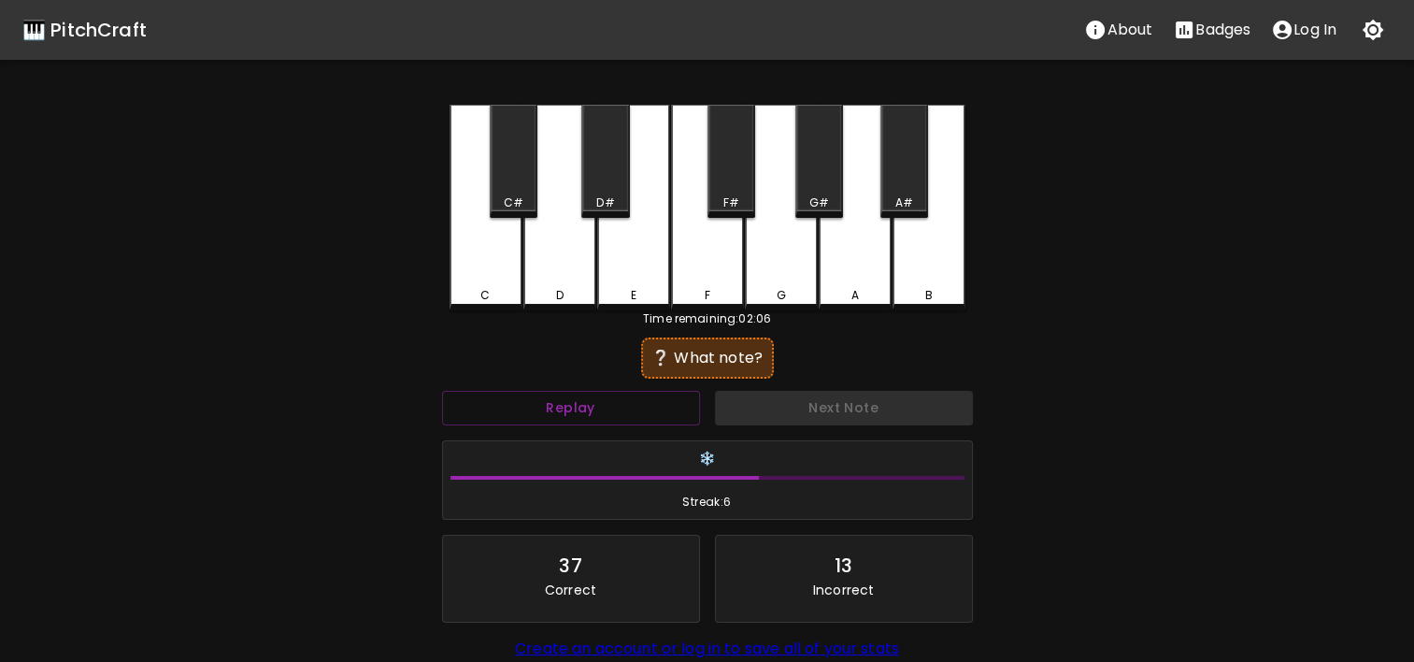
click at [916, 294] on div "B" at bounding box center [928, 295] width 69 height 17
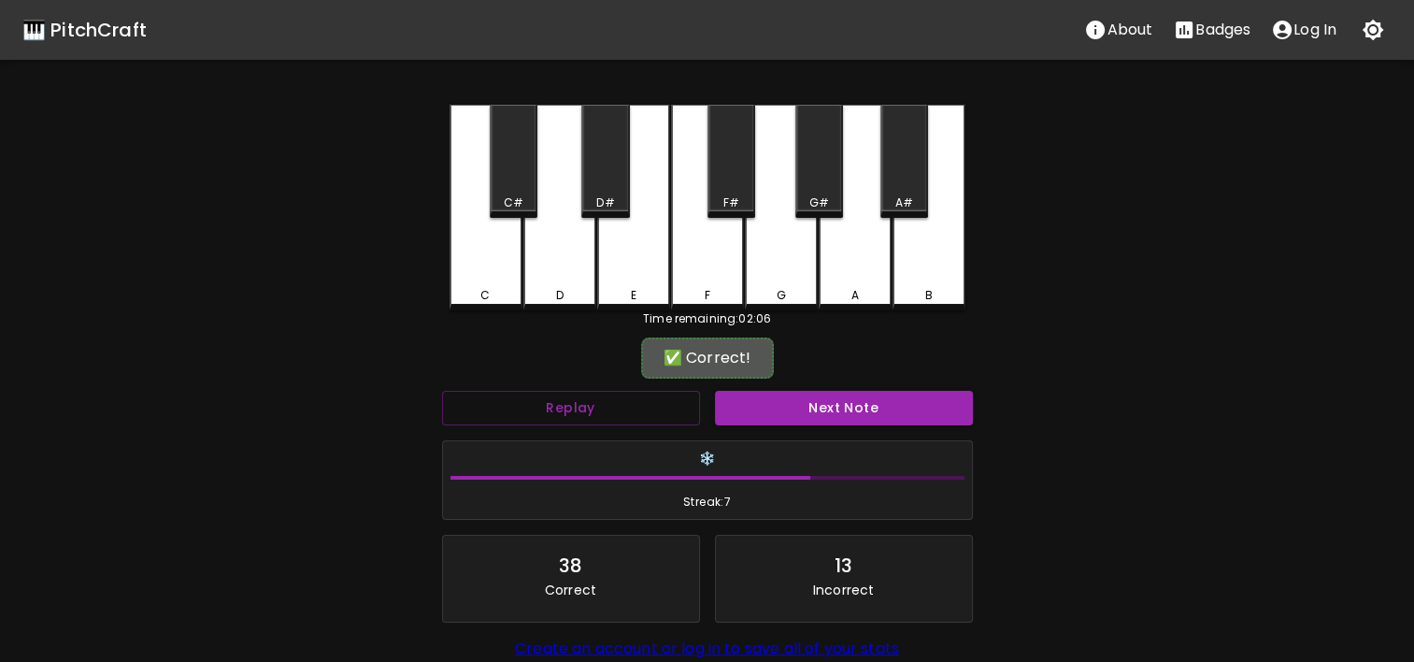
click at [810, 451] on h6 "❄️" at bounding box center [708, 459] width 514 height 21
click at [890, 393] on button "Next Note" at bounding box center [844, 408] width 258 height 35
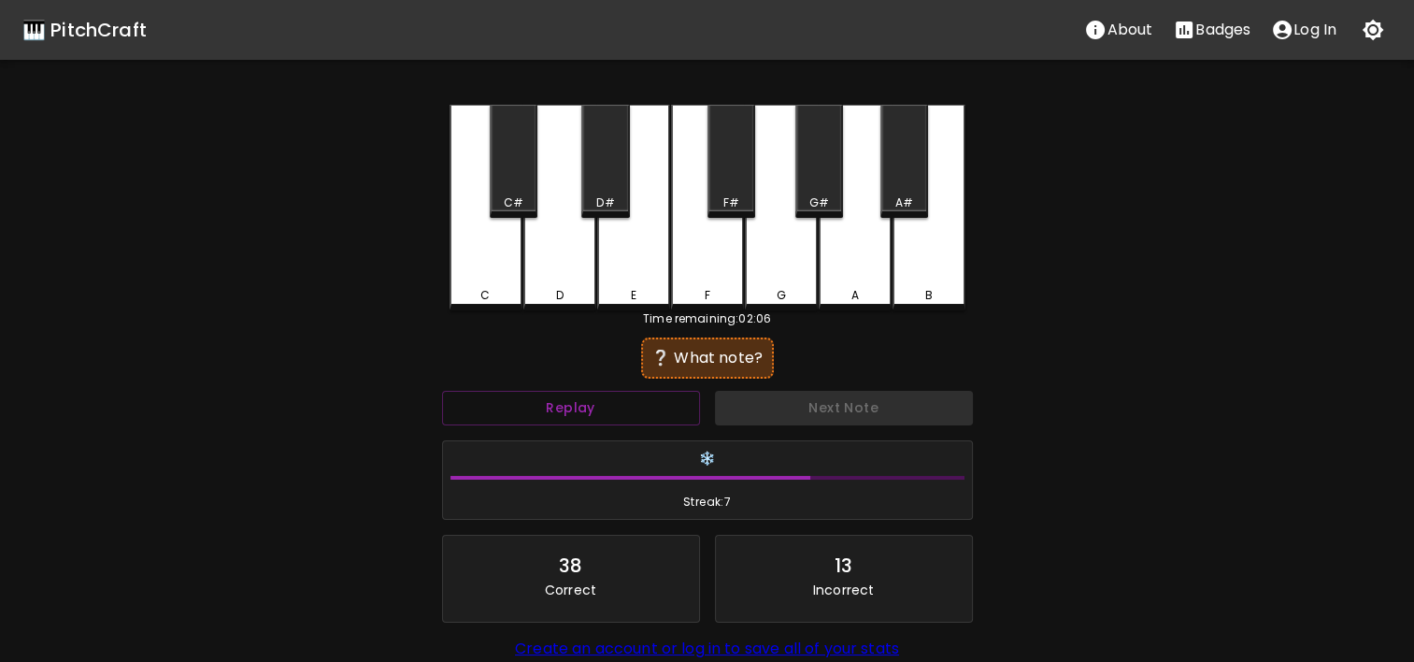
click at [515, 270] on div "C" at bounding box center [486, 208] width 73 height 206
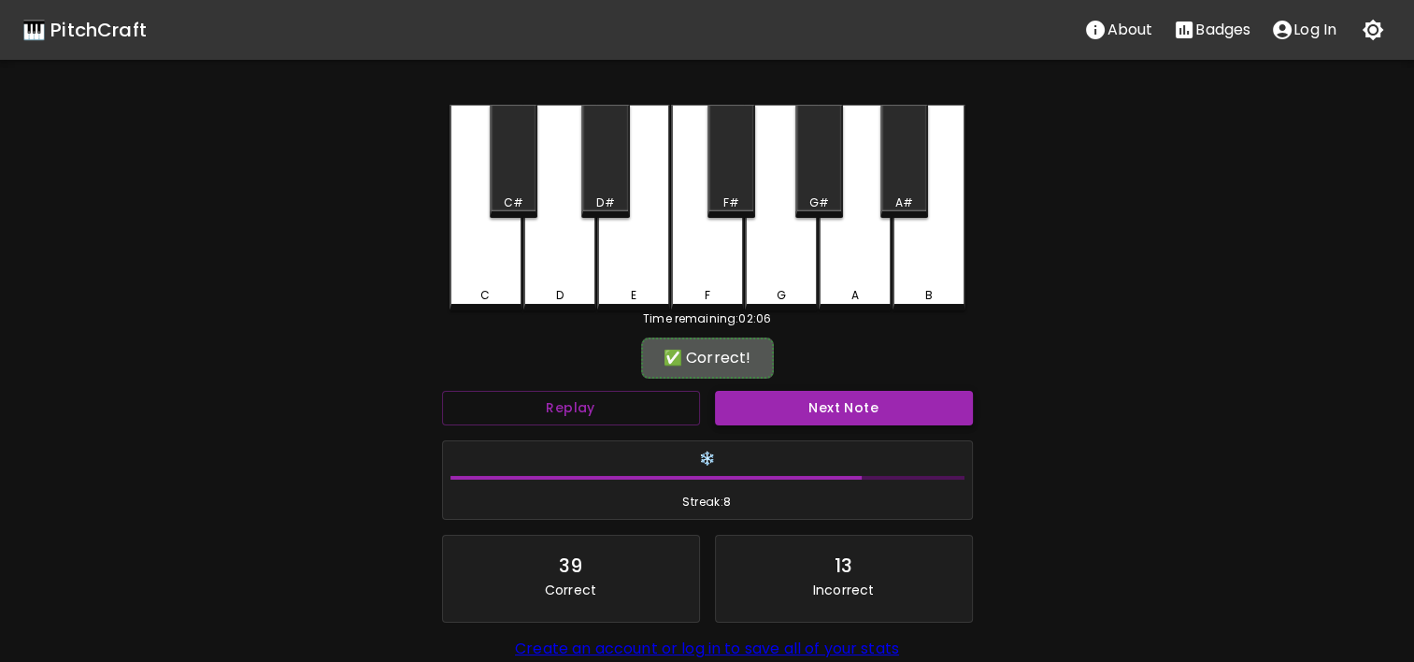
click at [910, 417] on button "Next Note" at bounding box center [844, 408] width 258 height 35
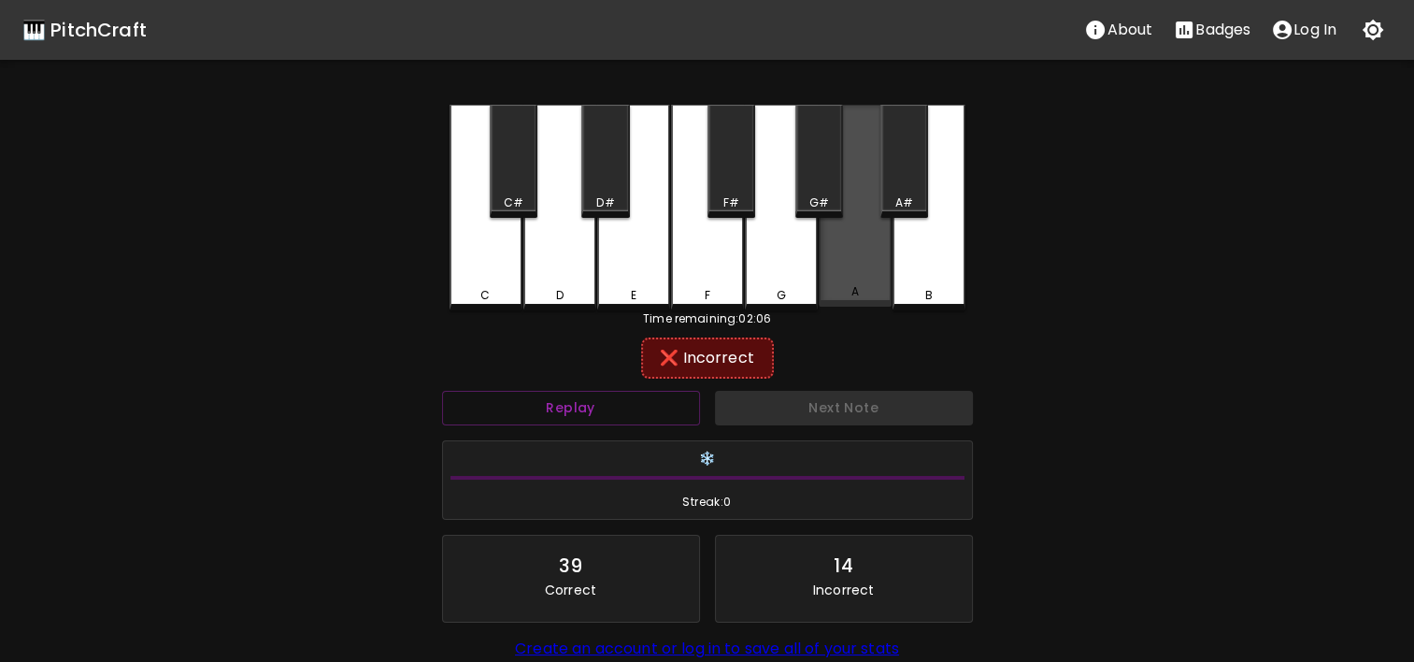
click at [833, 286] on div "A" at bounding box center [855, 206] width 73 height 202
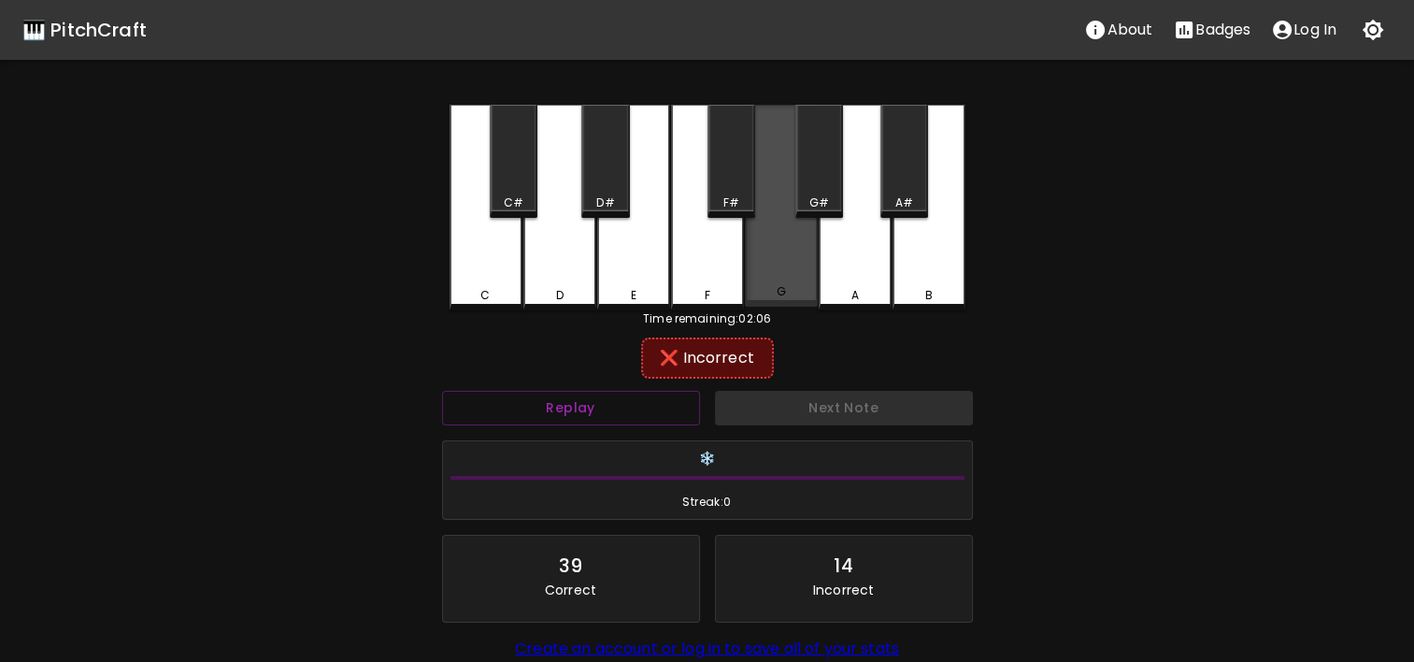
click at [782, 281] on div "G" at bounding box center [781, 206] width 73 height 202
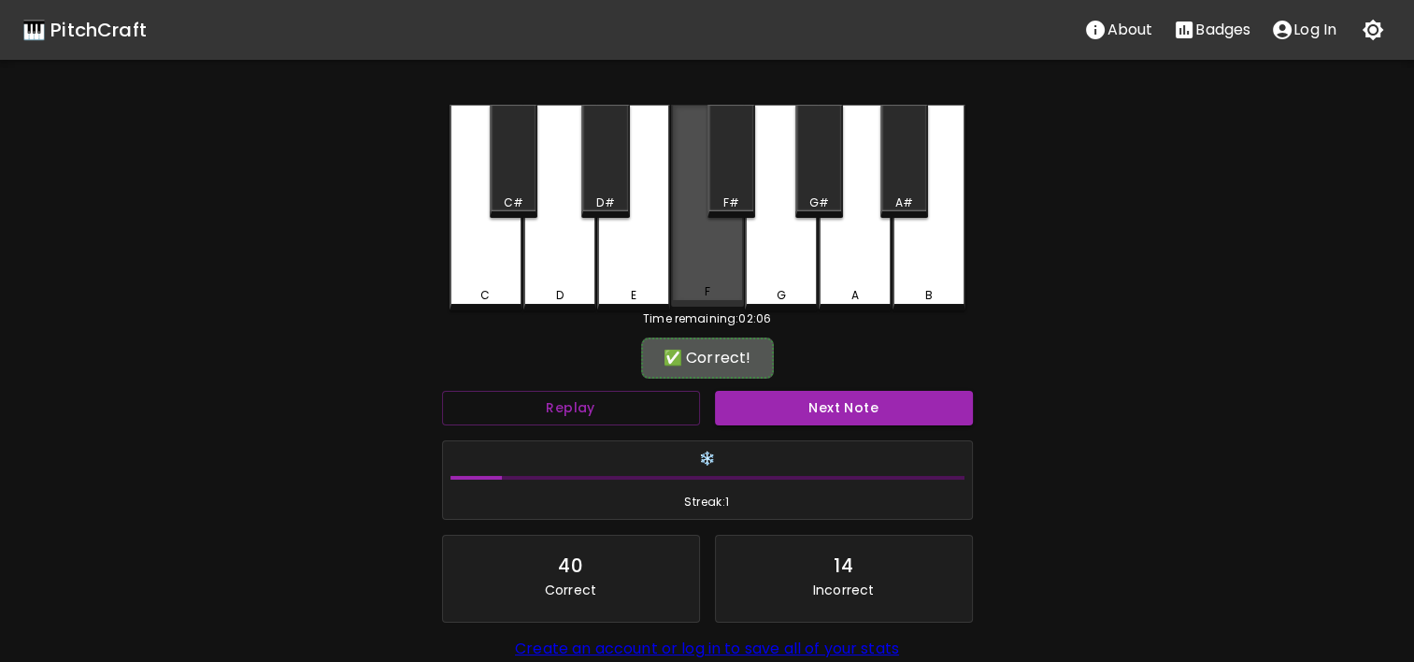
click at [708, 277] on div "F" at bounding box center [707, 206] width 73 height 202
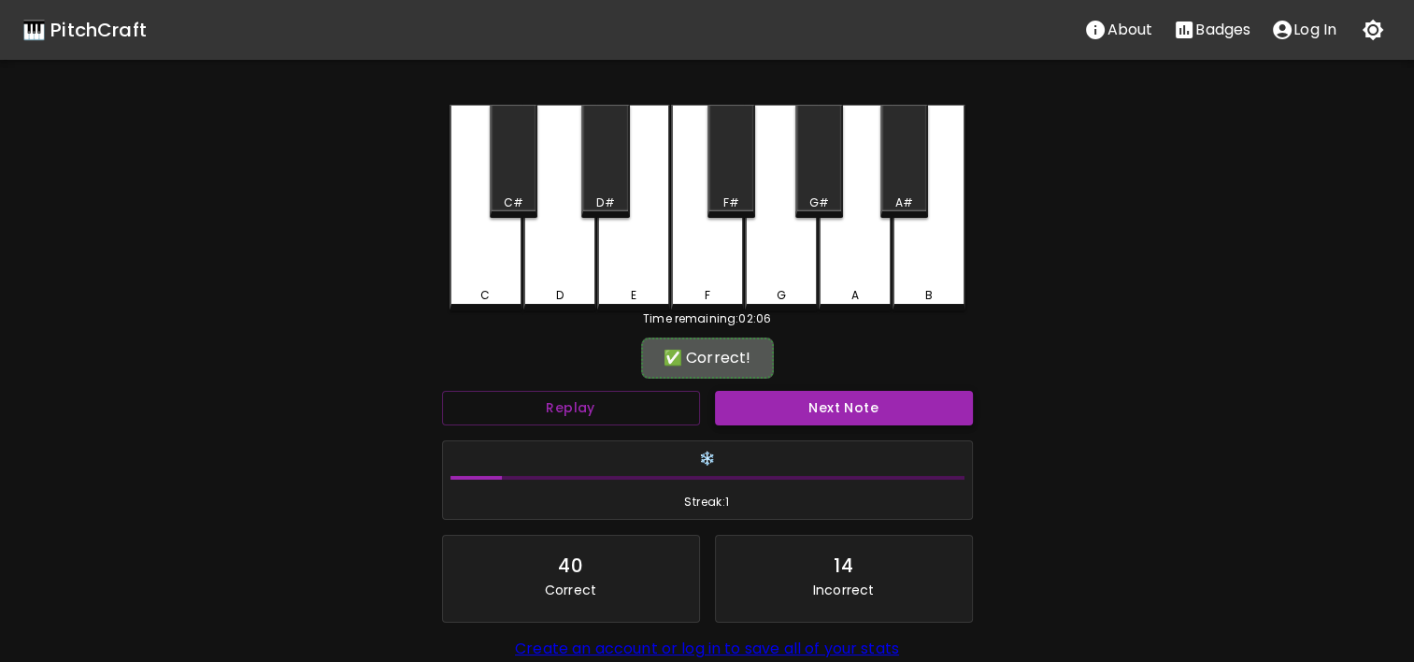
click at [824, 422] on button "Next Note" at bounding box center [844, 408] width 258 height 35
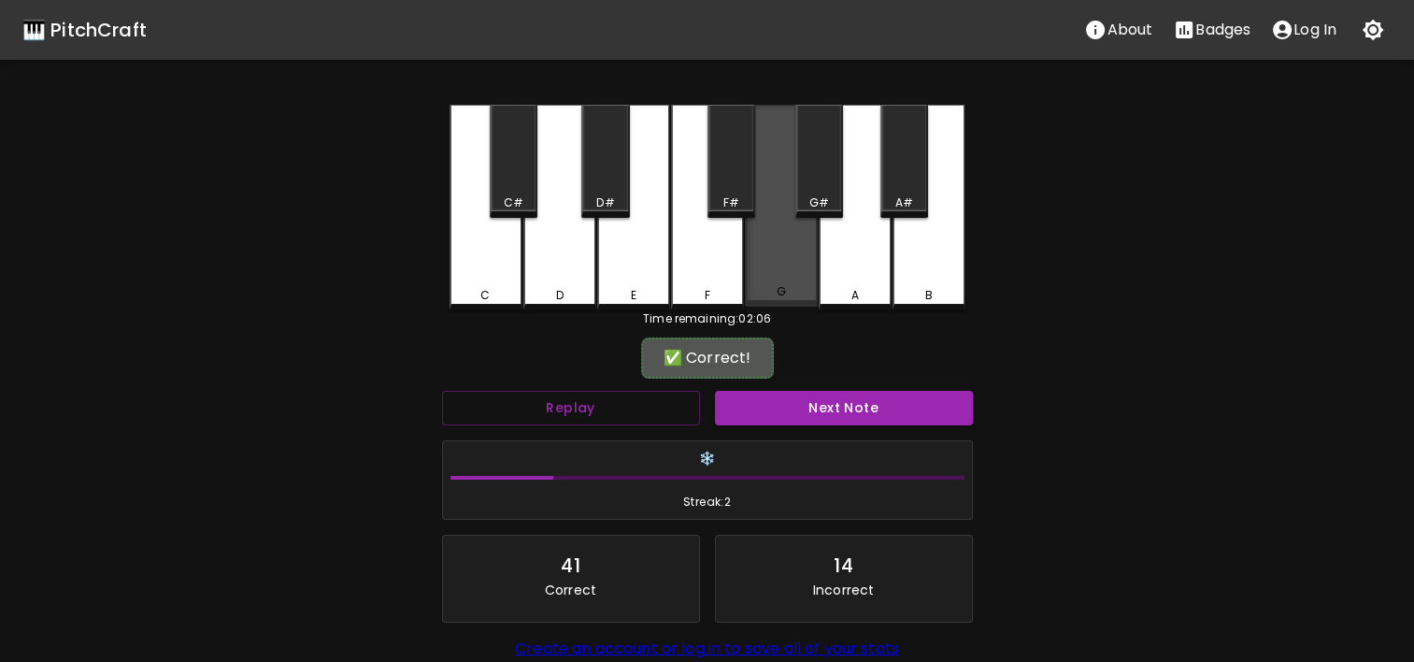
click at [766, 284] on div "G" at bounding box center [781, 206] width 73 height 202
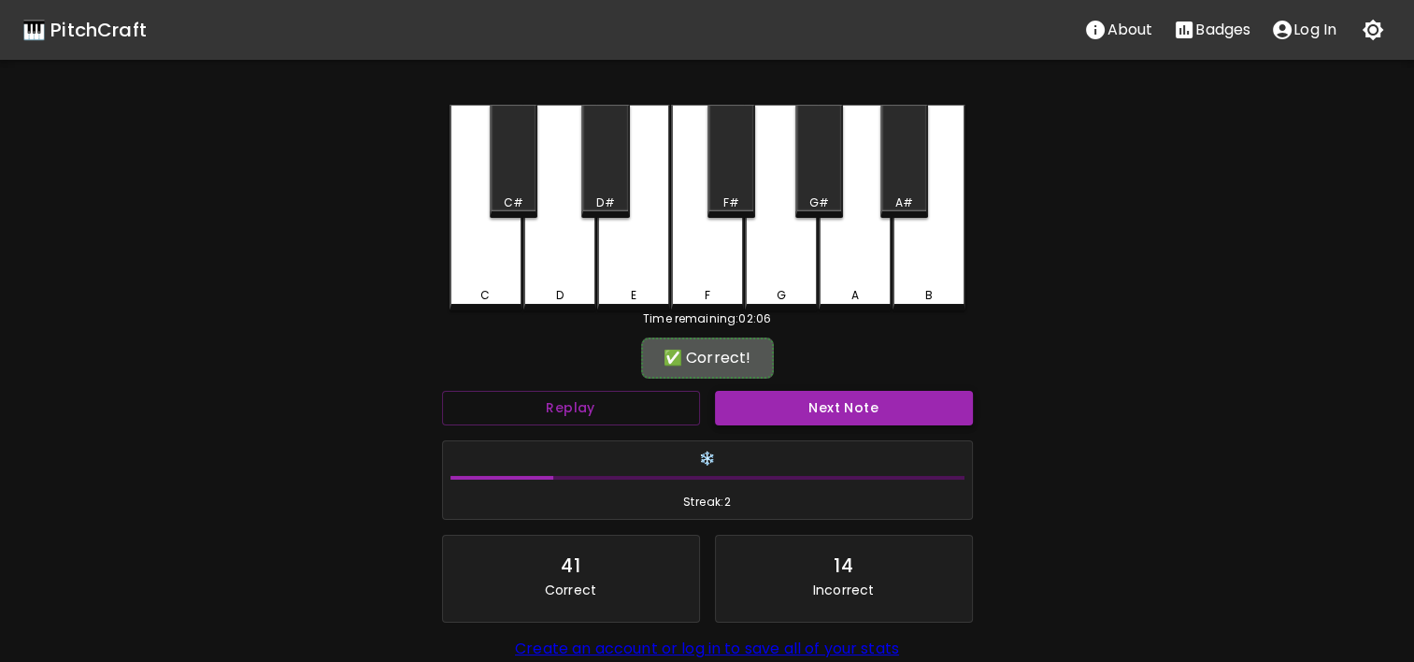
click at [821, 393] on button "Next Note" at bounding box center [844, 408] width 258 height 35
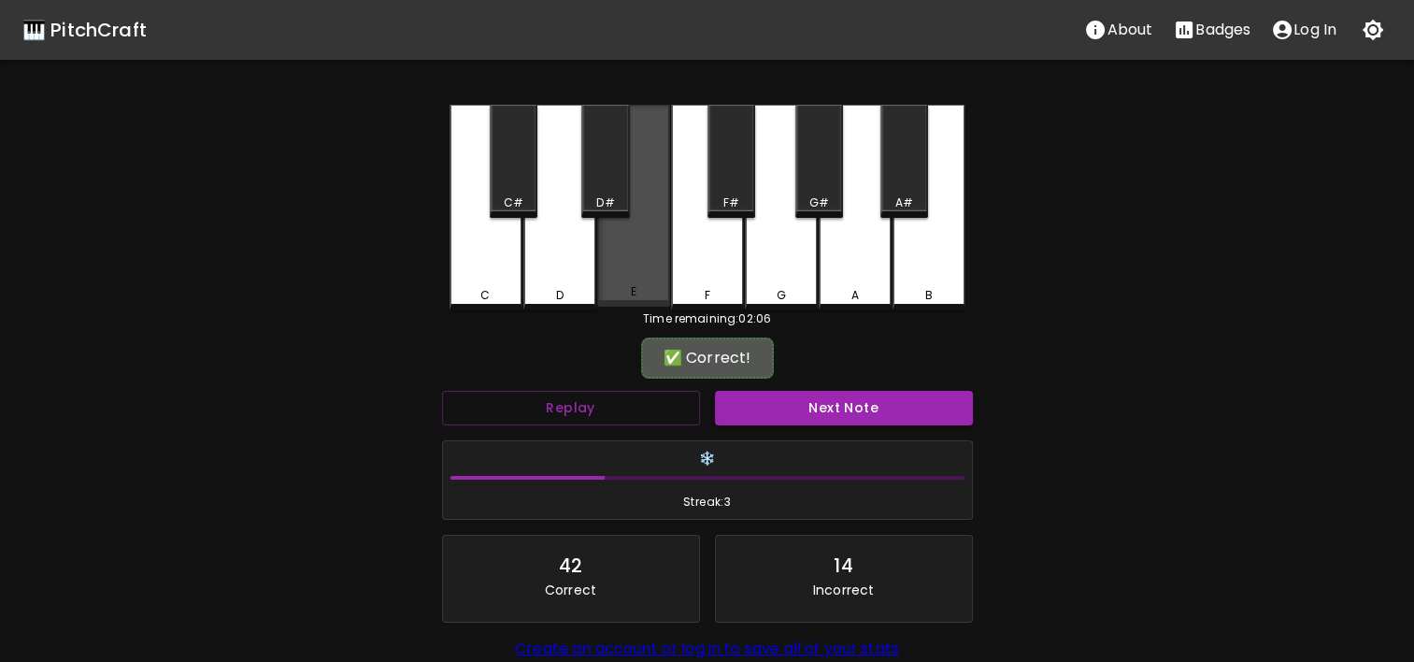
click at [640, 281] on div "E" at bounding box center [633, 206] width 73 height 202
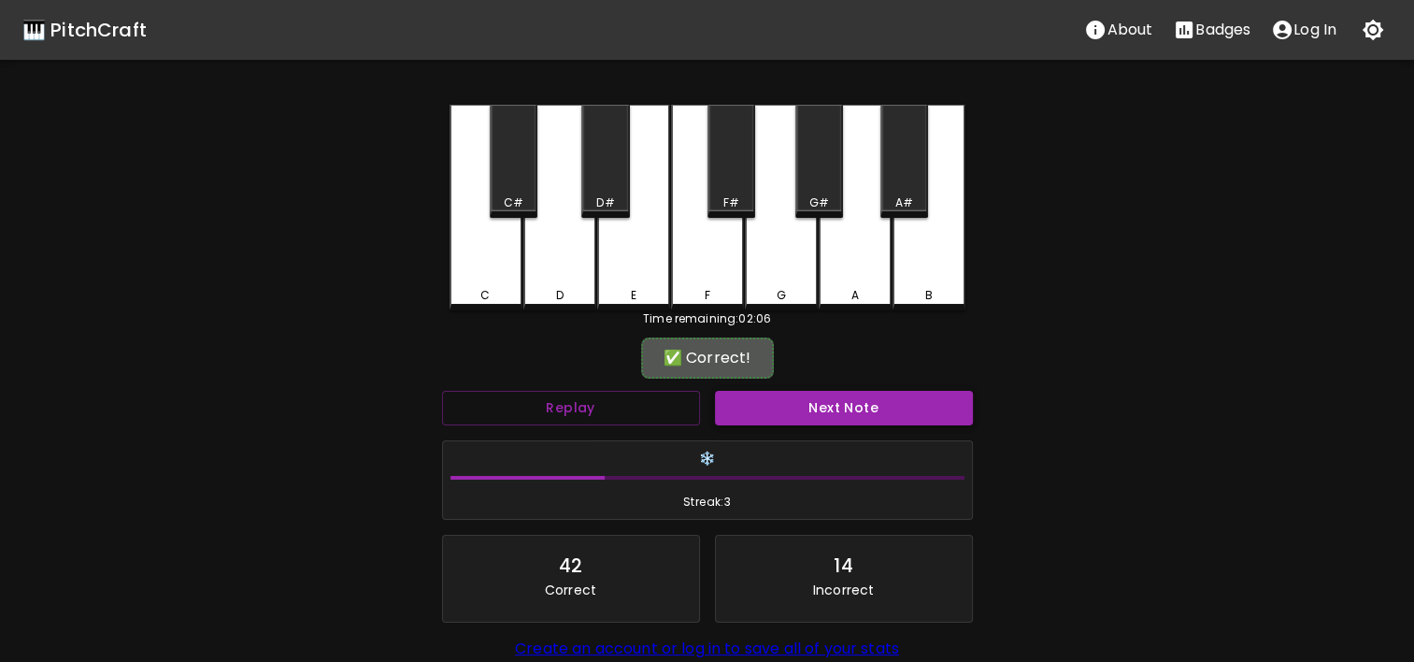
click at [856, 419] on button "Next Note" at bounding box center [844, 408] width 258 height 35
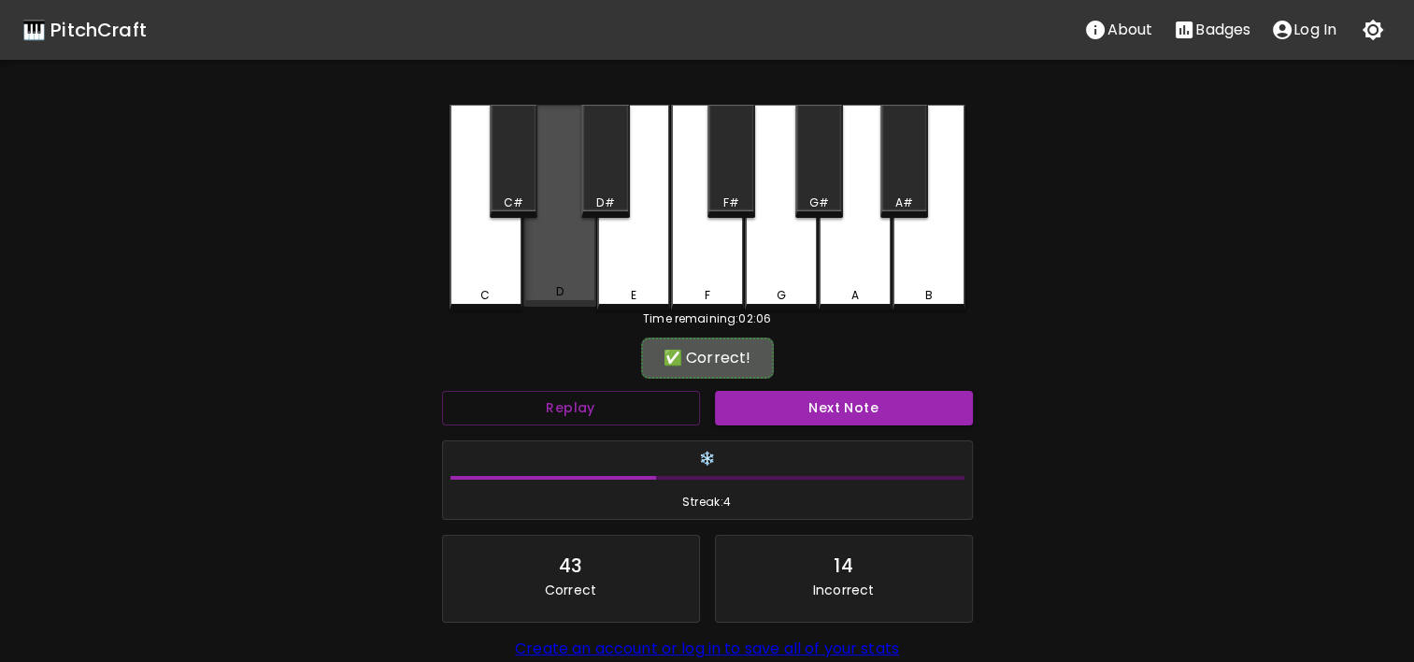
click at [570, 227] on div "D" at bounding box center [559, 206] width 73 height 202
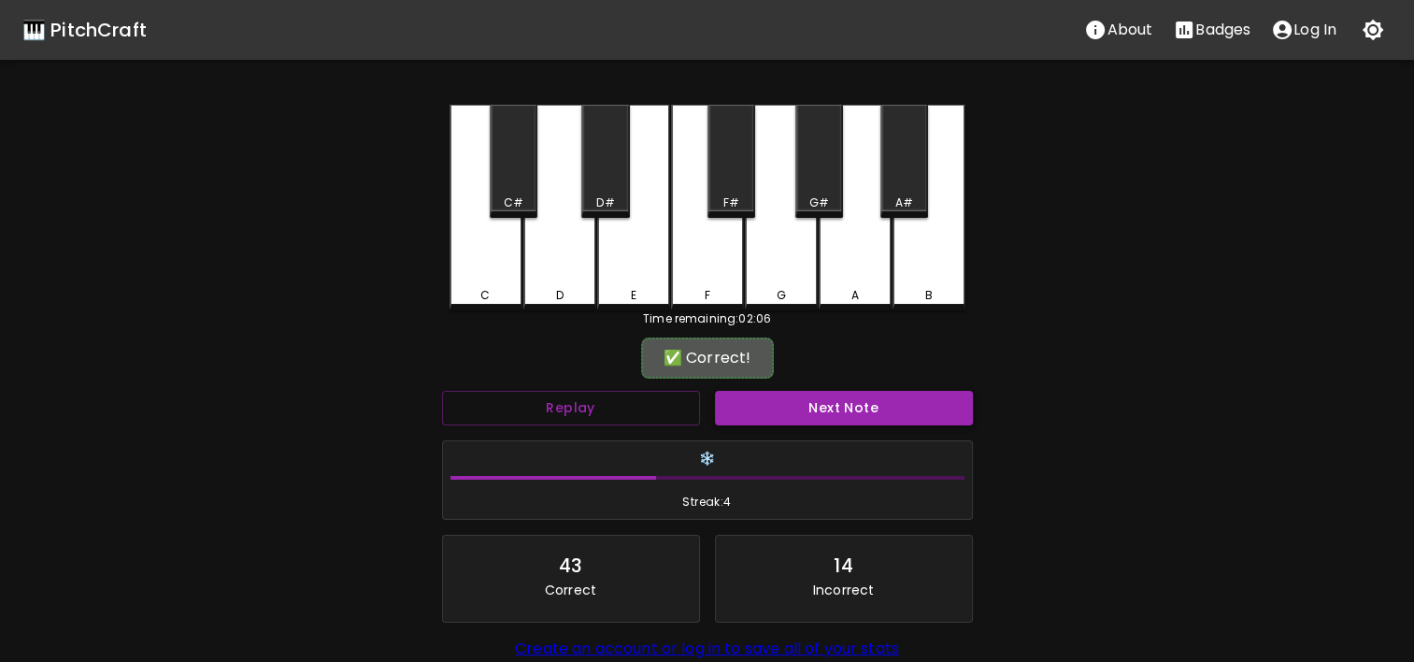
click at [819, 399] on button "Next Note" at bounding box center [844, 408] width 258 height 35
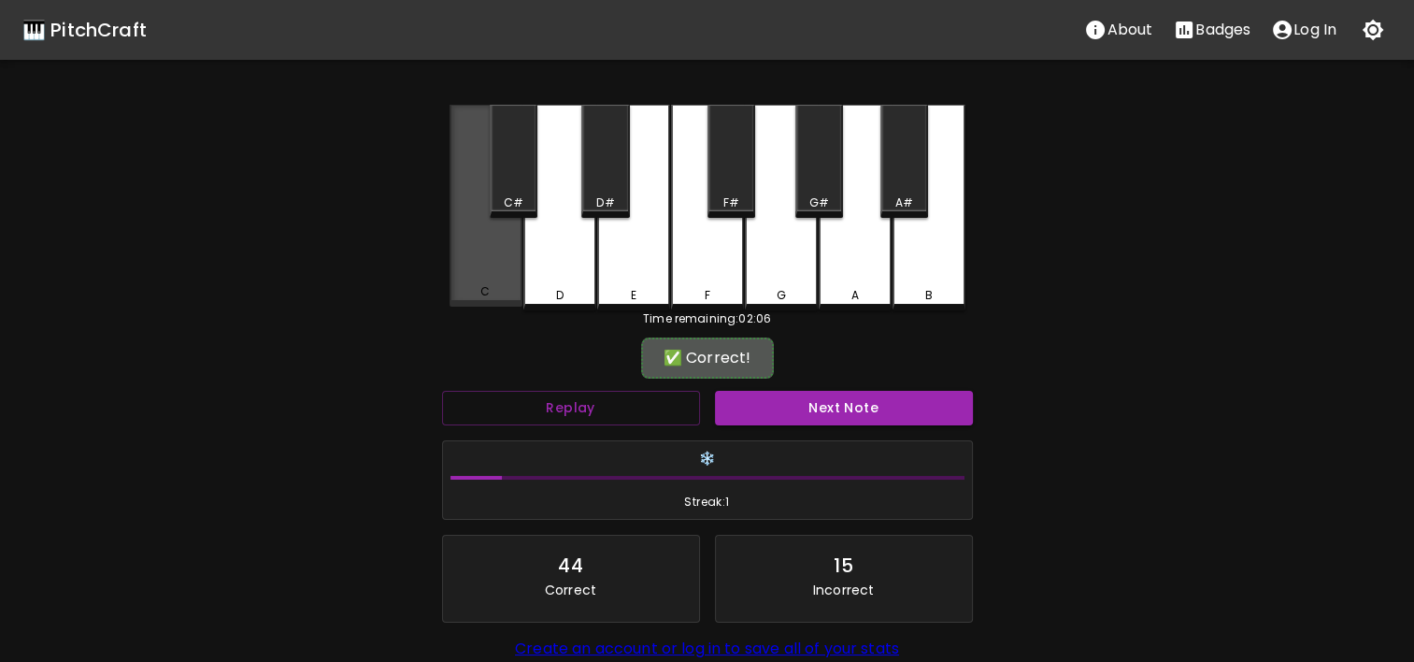
drag, startPoint x: 534, startPoint y: 284, endPoint x: 499, endPoint y: 282, distance: 34.6
click at [499, 282] on div "C C# D D# E F F# G G# A A# B" at bounding box center [708, 208] width 516 height 206
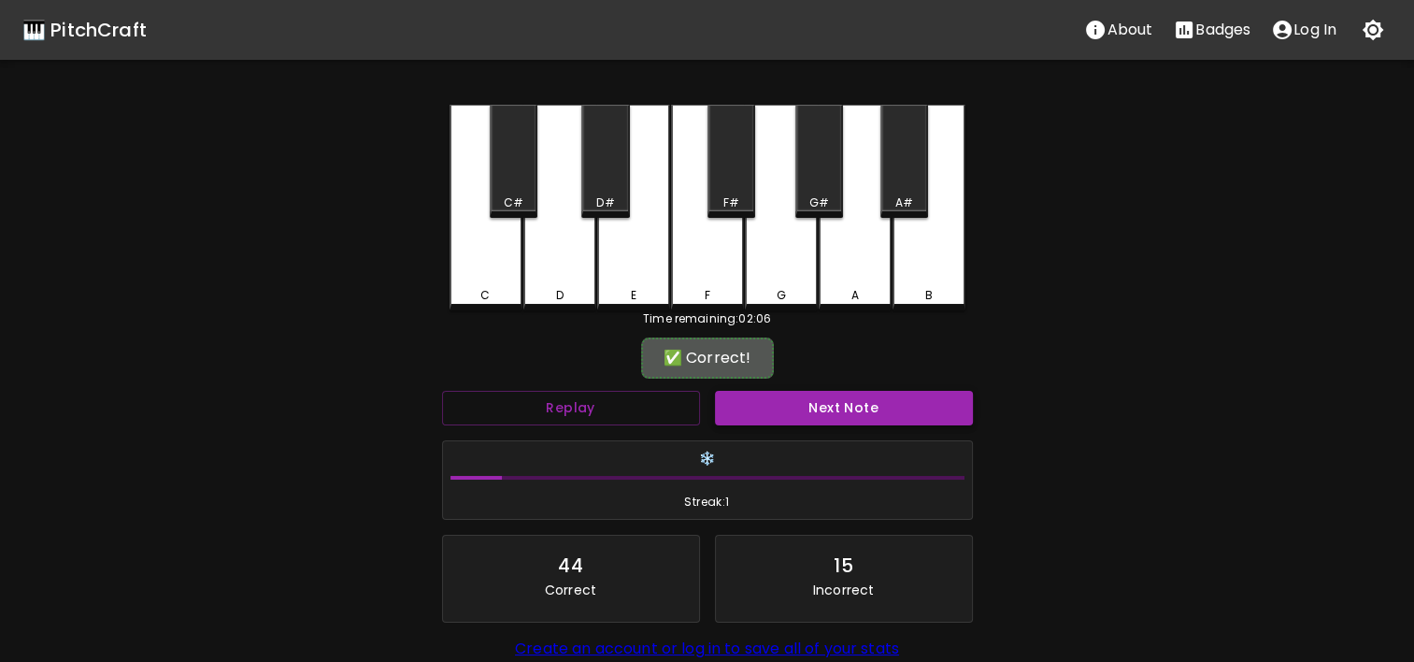
click at [849, 402] on button "Next Note" at bounding box center [844, 408] width 258 height 35
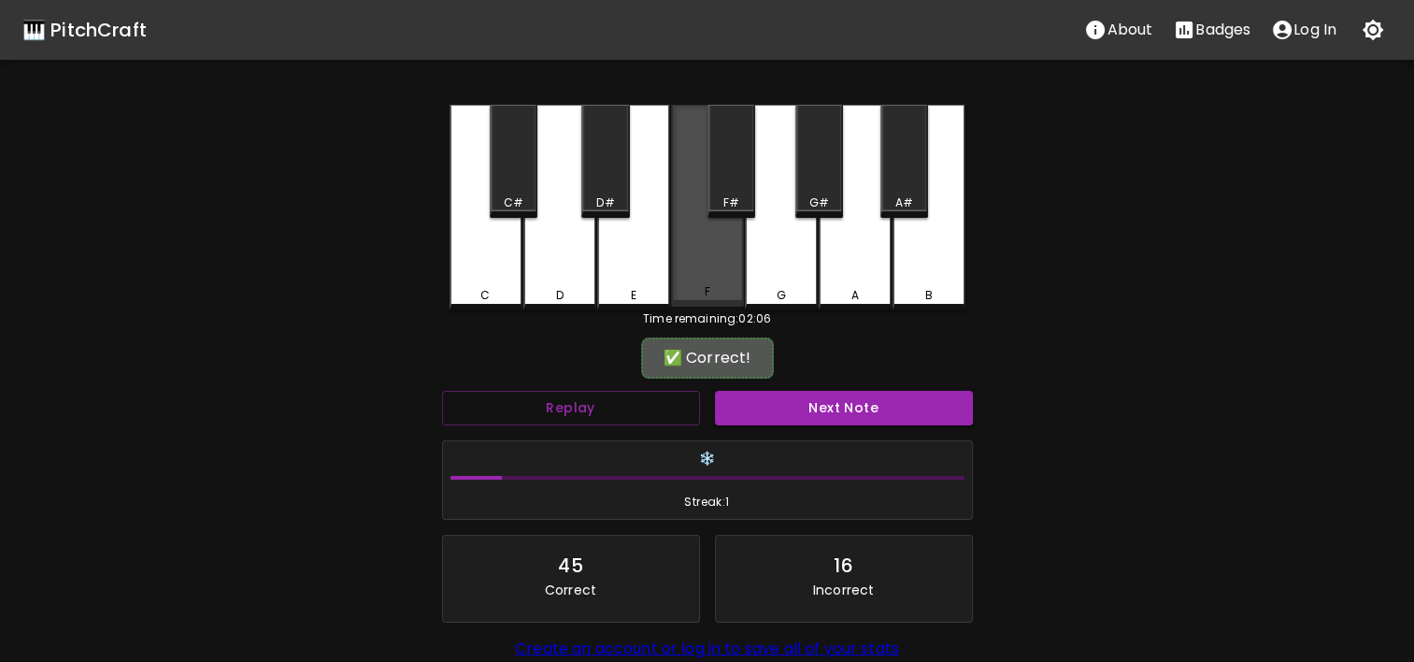
drag, startPoint x: 808, startPoint y: 250, endPoint x: 731, endPoint y: 242, distance: 77.1
click at [731, 242] on div "C C# D D# E F F# G G# A A# B" at bounding box center [708, 208] width 516 height 206
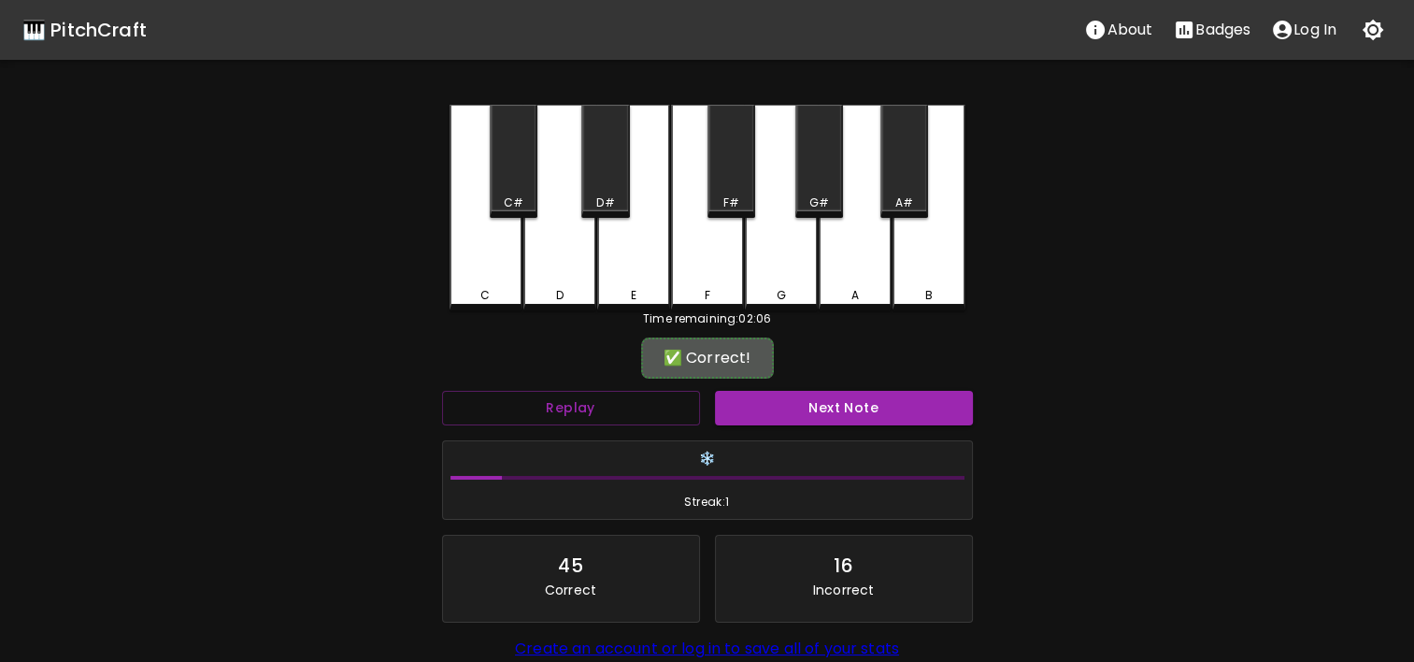
click at [731, 242] on div "F" at bounding box center [707, 208] width 73 height 206
click at [800, 416] on button "Next Note" at bounding box center [844, 408] width 258 height 35
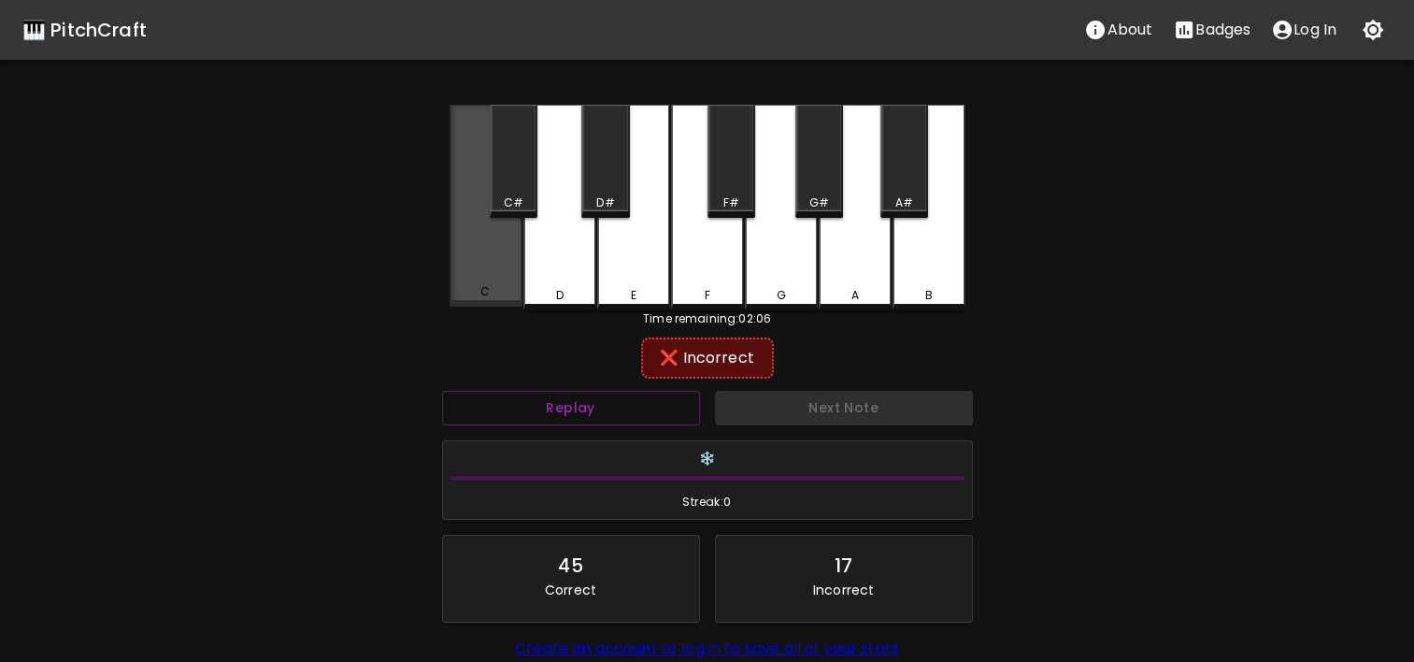
click at [500, 244] on div "C" at bounding box center [486, 206] width 73 height 202
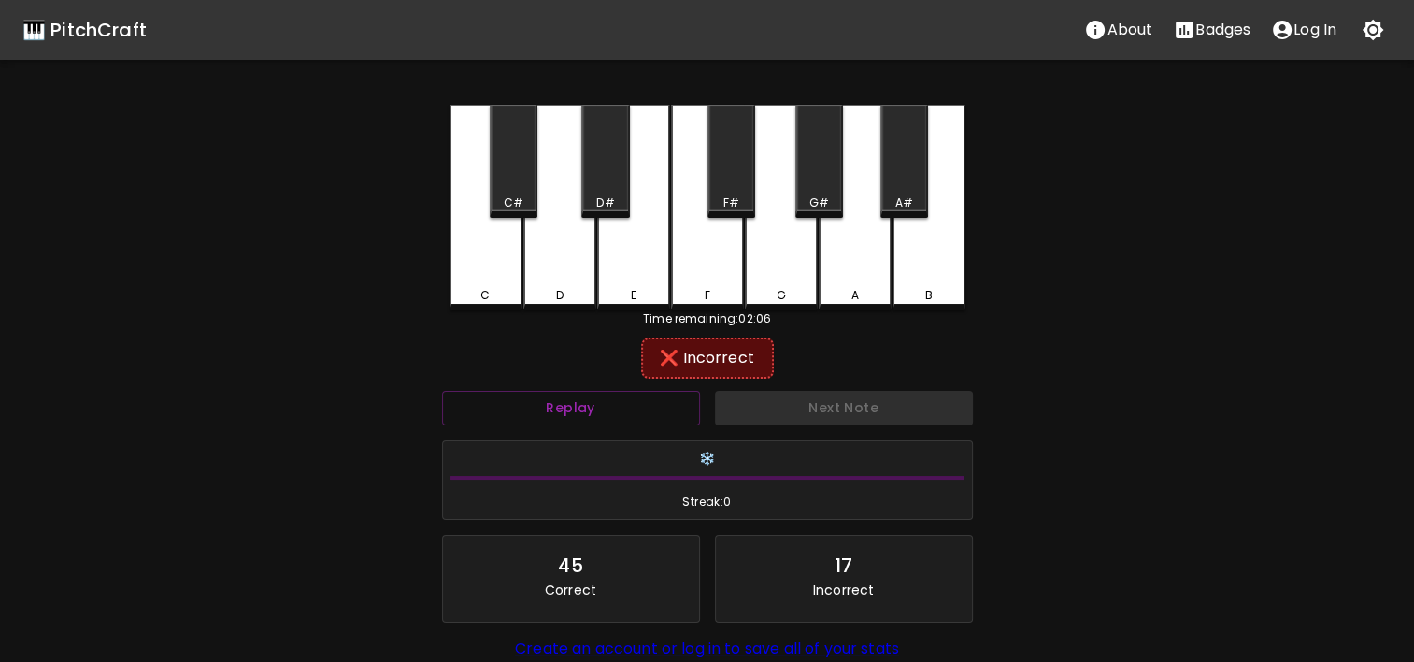
drag, startPoint x: 598, startPoint y: 251, endPoint x: 549, endPoint y: 258, distance: 50.0
click at [549, 258] on div "C C# D D# E F F# G G# A A# B" at bounding box center [708, 208] width 516 height 206
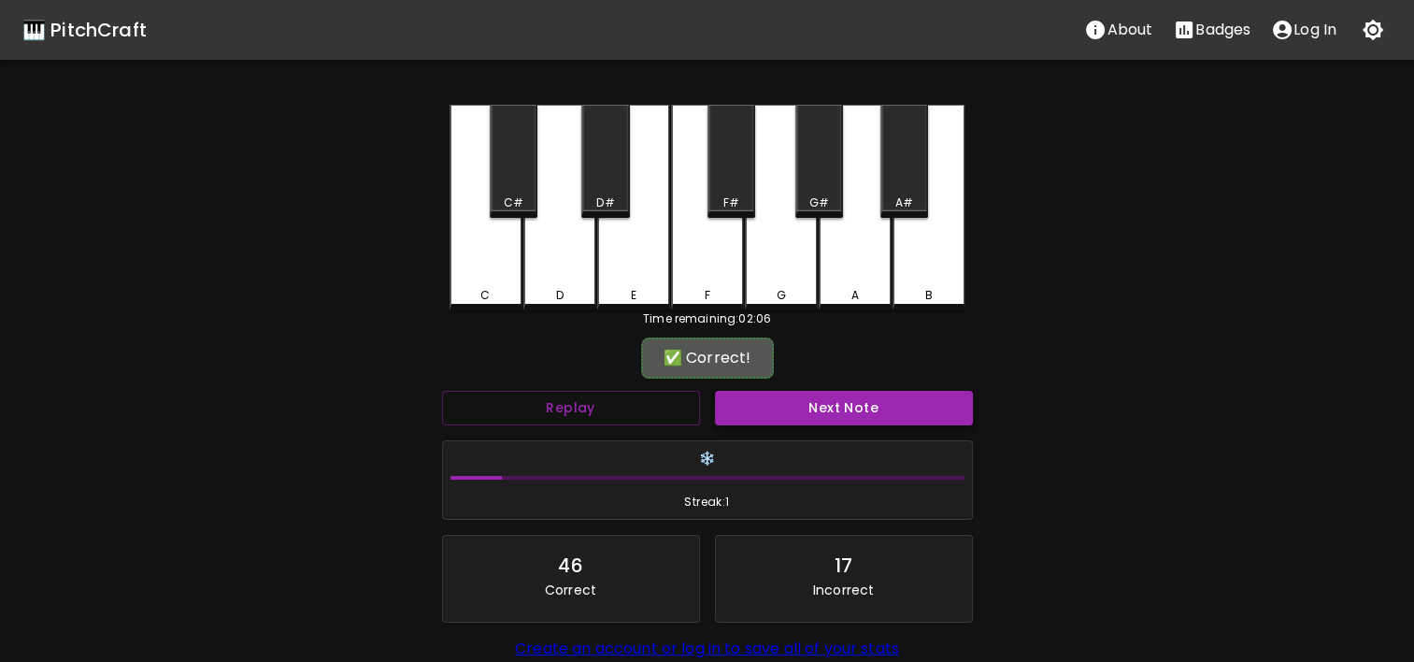
click at [786, 406] on button "Next Note" at bounding box center [844, 408] width 258 height 35
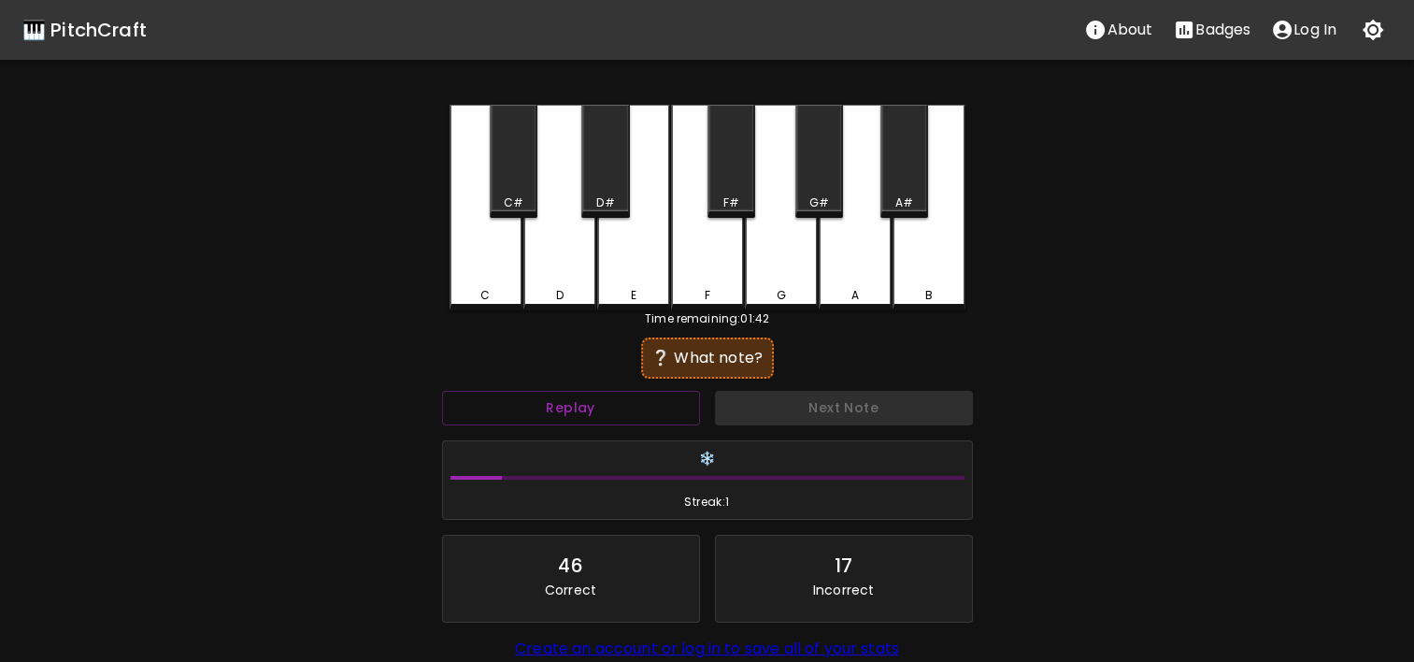
click at [573, 282] on div "D" at bounding box center [559, 208] width 73 height 206
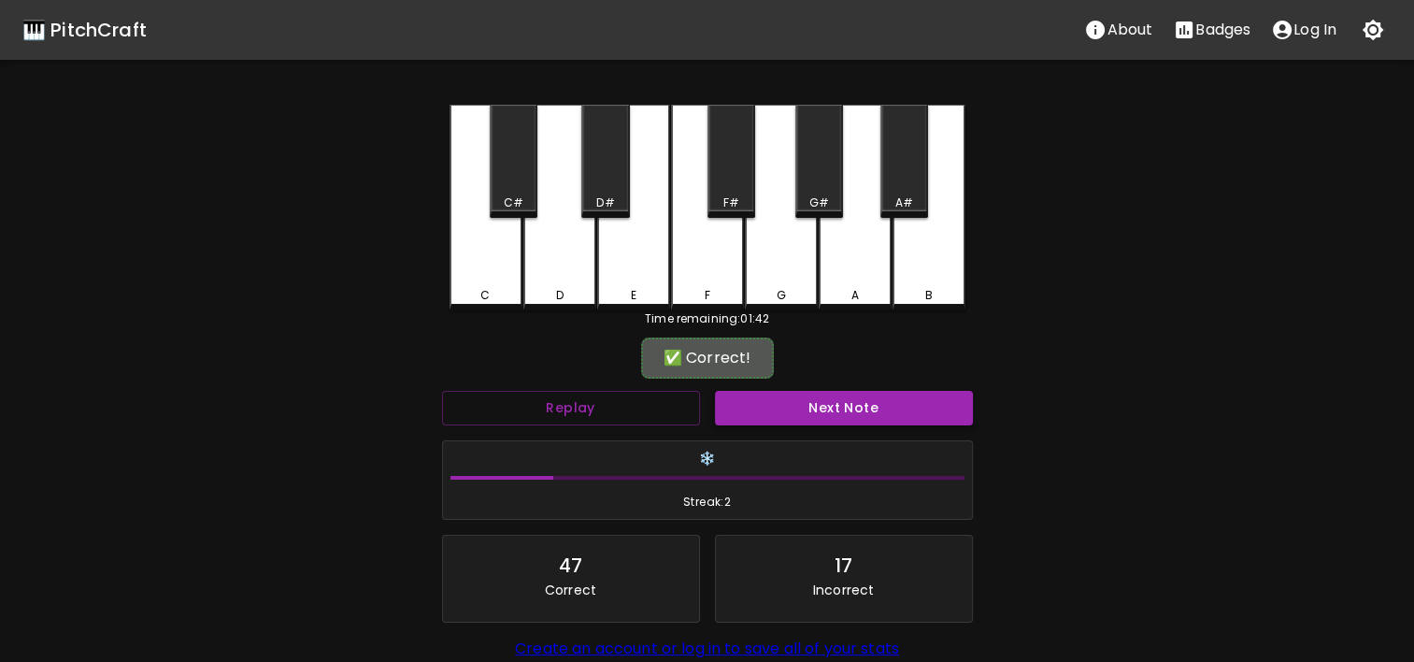
click at [782, 422] on button "Next Note" at bounding box center [844, 408] width 258 height 35
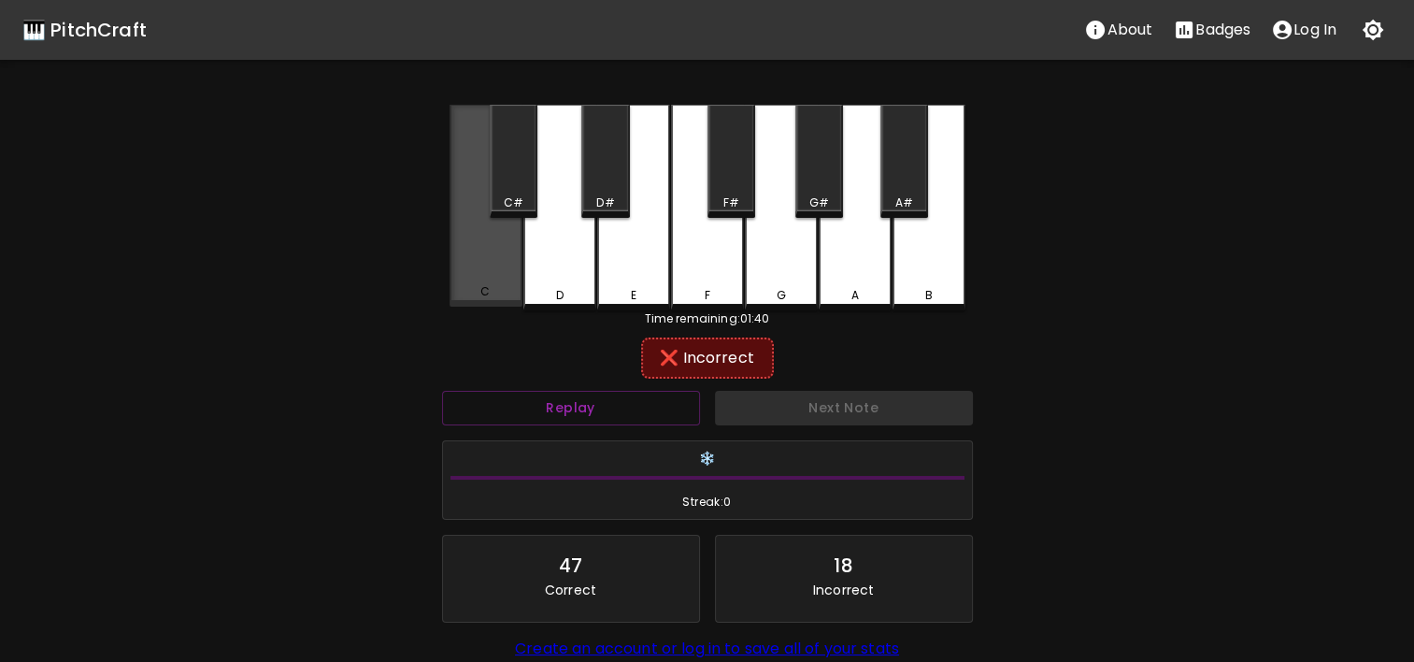
click at [454, 277] on div "C" at bounding box center [486, 206] width 73 height 202
drag, startPoint x: 480, startPoint y: 176, endPoint x: 491, endPoint y: 181, distance: 11.7
click at [491, 181] on div "C C# D D# E F F# G G# A A# B" at bounding box center [708, 208] width 516 height 206
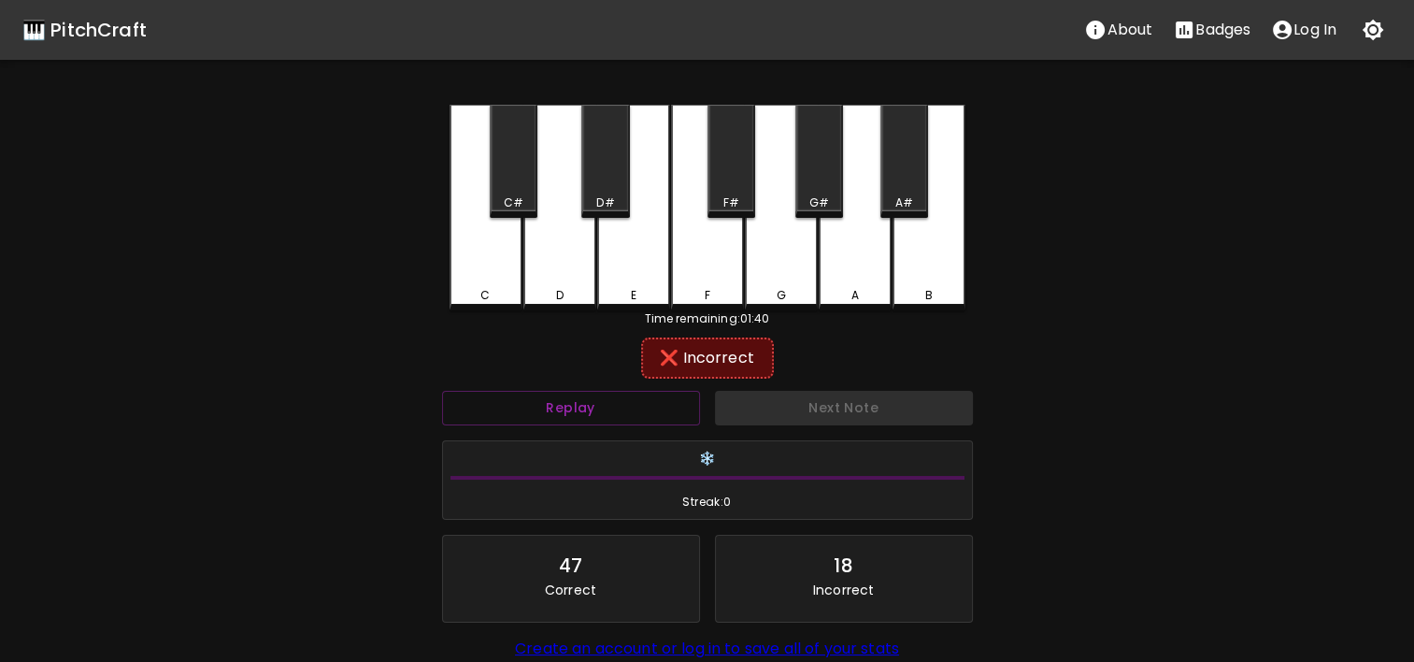
click at [913, 245] on div "B" at bounding box center [929, 208] width 73 height 206
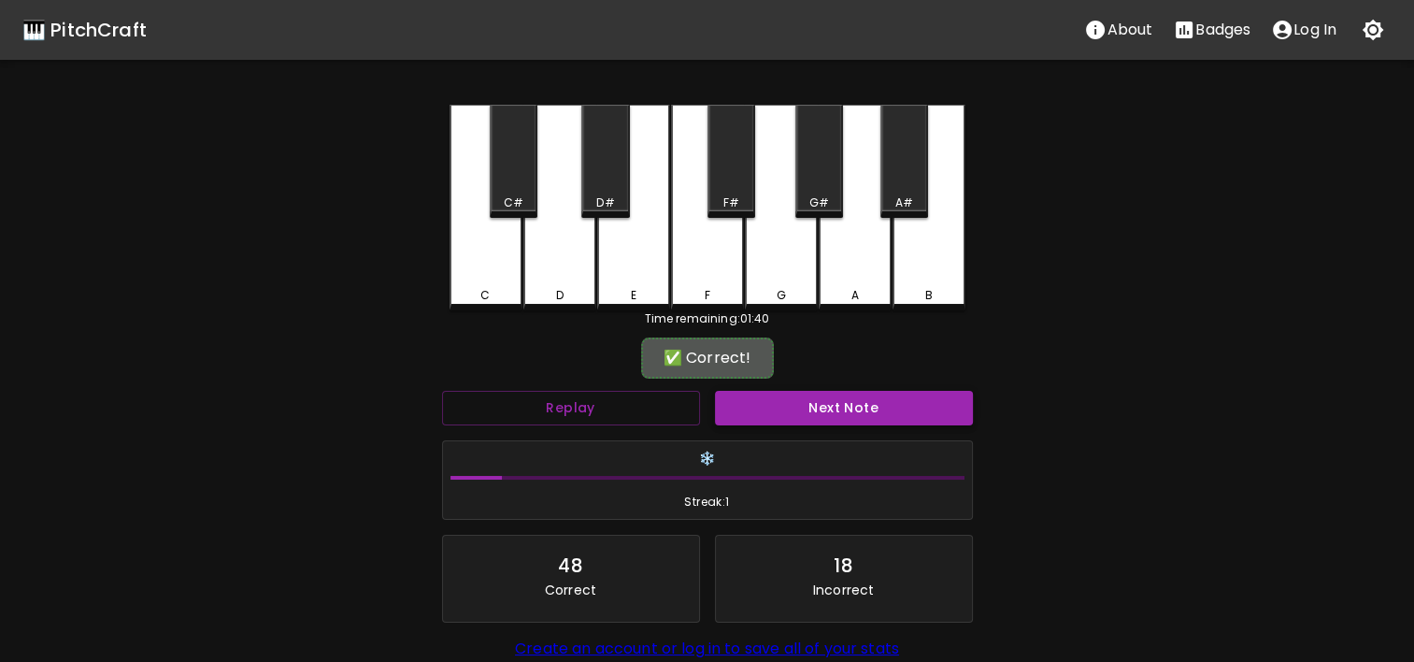
click at [862, 411] on button "Next Note" at bounding box center [844, 408] width 258 height 35
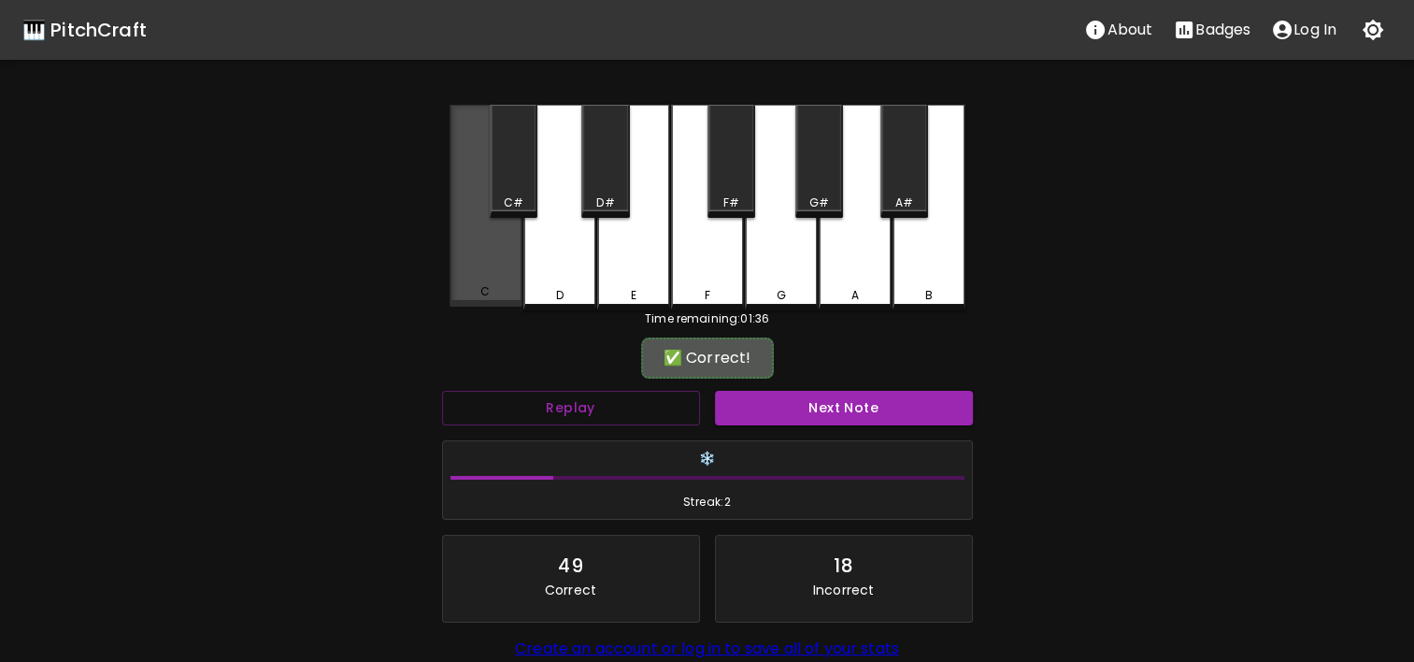
click at [479, 284] on div "C" at bounding box center [486, 206] width 73 height 202
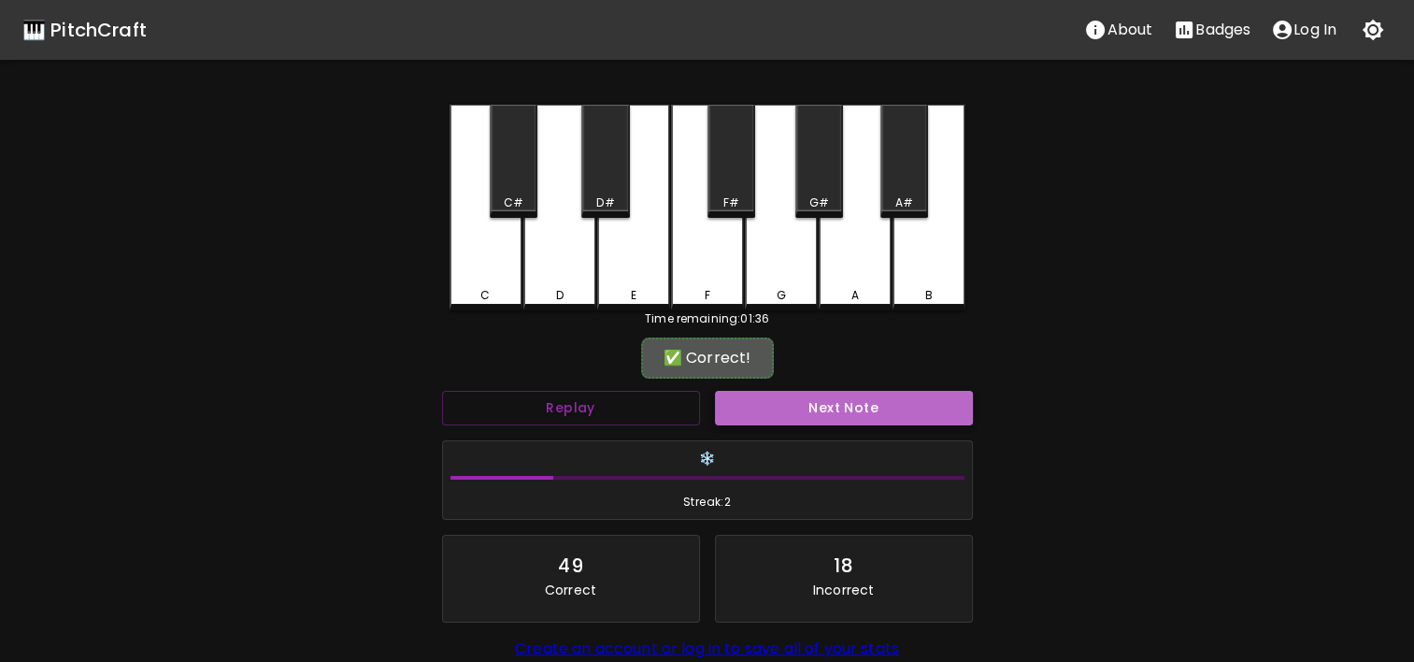
click at [811, 417] on button "Next Note" at bounding box center [844, 408] width 258 height 35
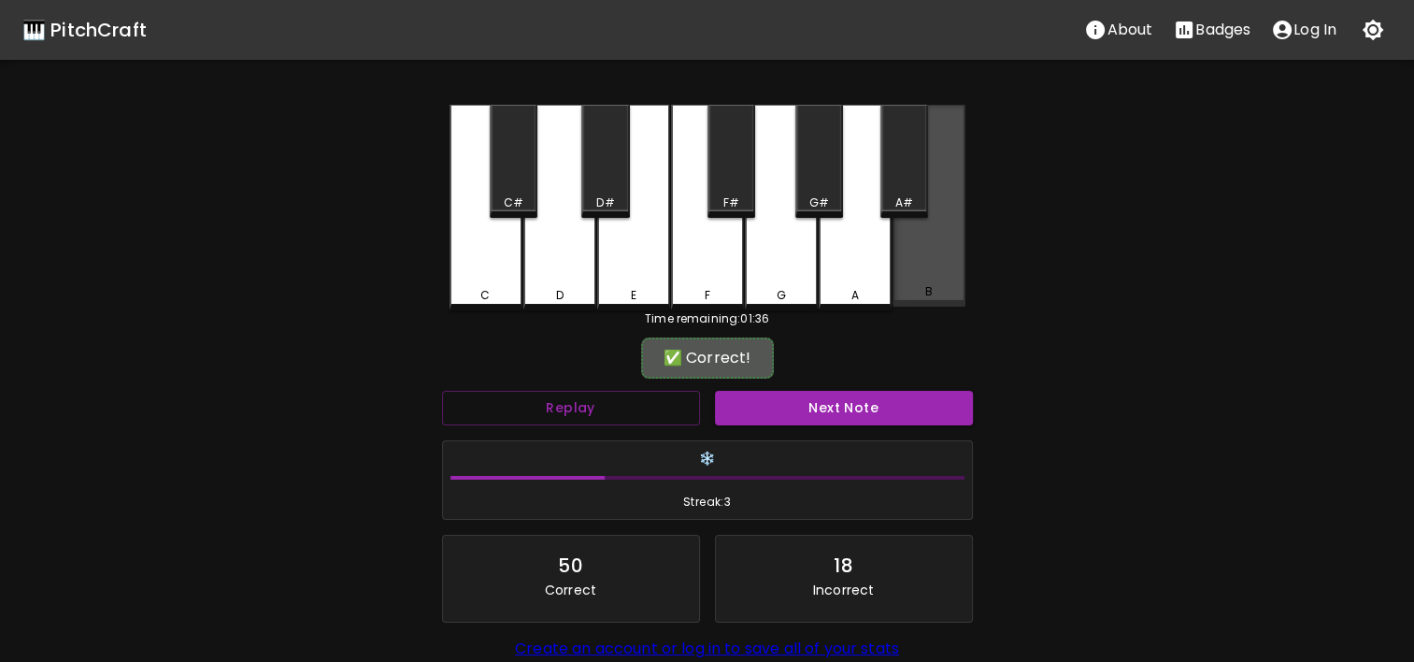
click at [943, 280] on div "B" at bounding box center [929, 206] width 73 height 202
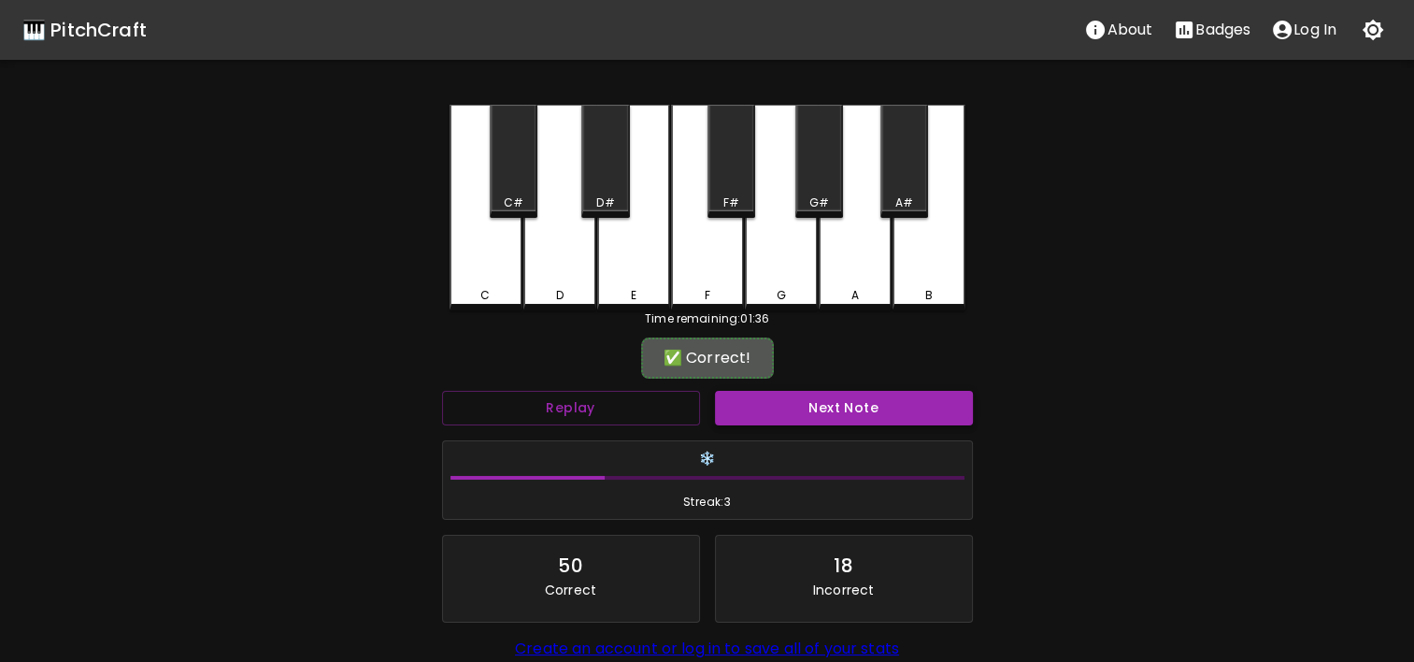
click at [870, 419] on button "Next Note" at bounding box center [844, 408] width 258 height 35
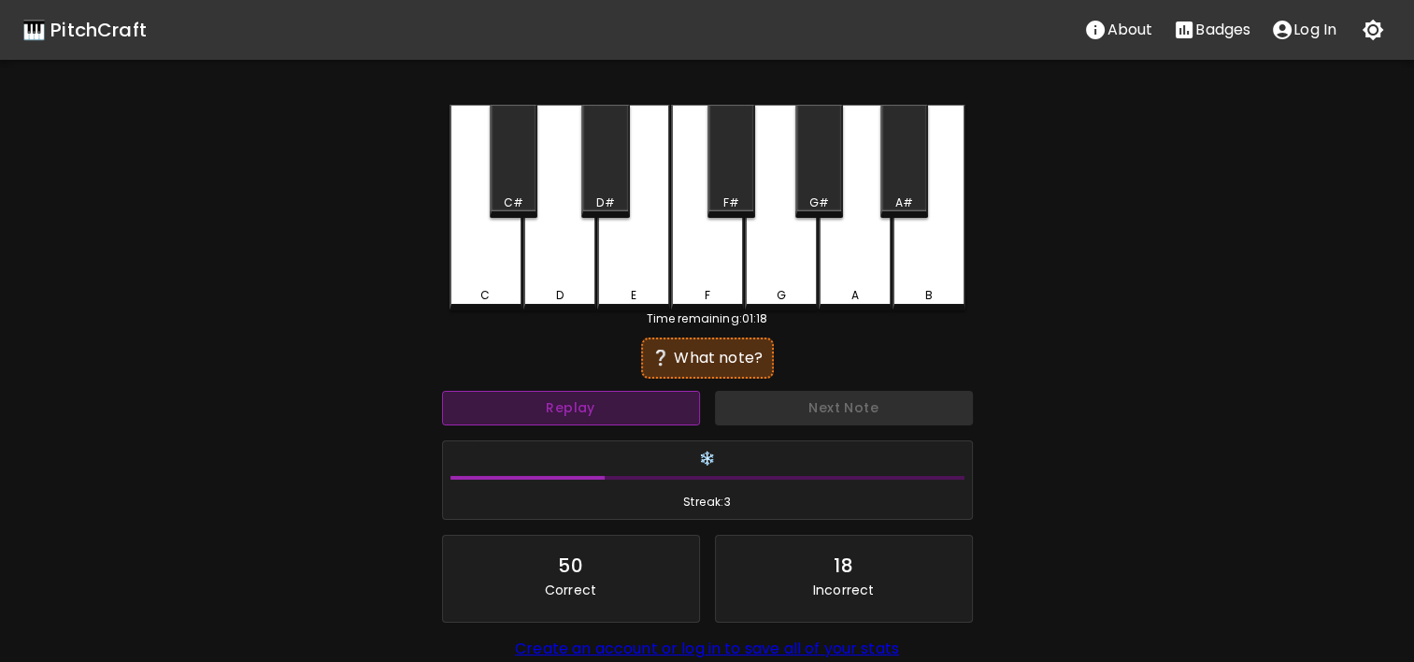
click at [579, 401] on button "Replay" at bounding box center [571, 408] width 258 height 35
click at [565, 430] on div "Replay" at bounding box center [571, 408] width 273 height 50
click at [560, 415] on button "Replay" at bounding box center [571, 408] width 258 height 35
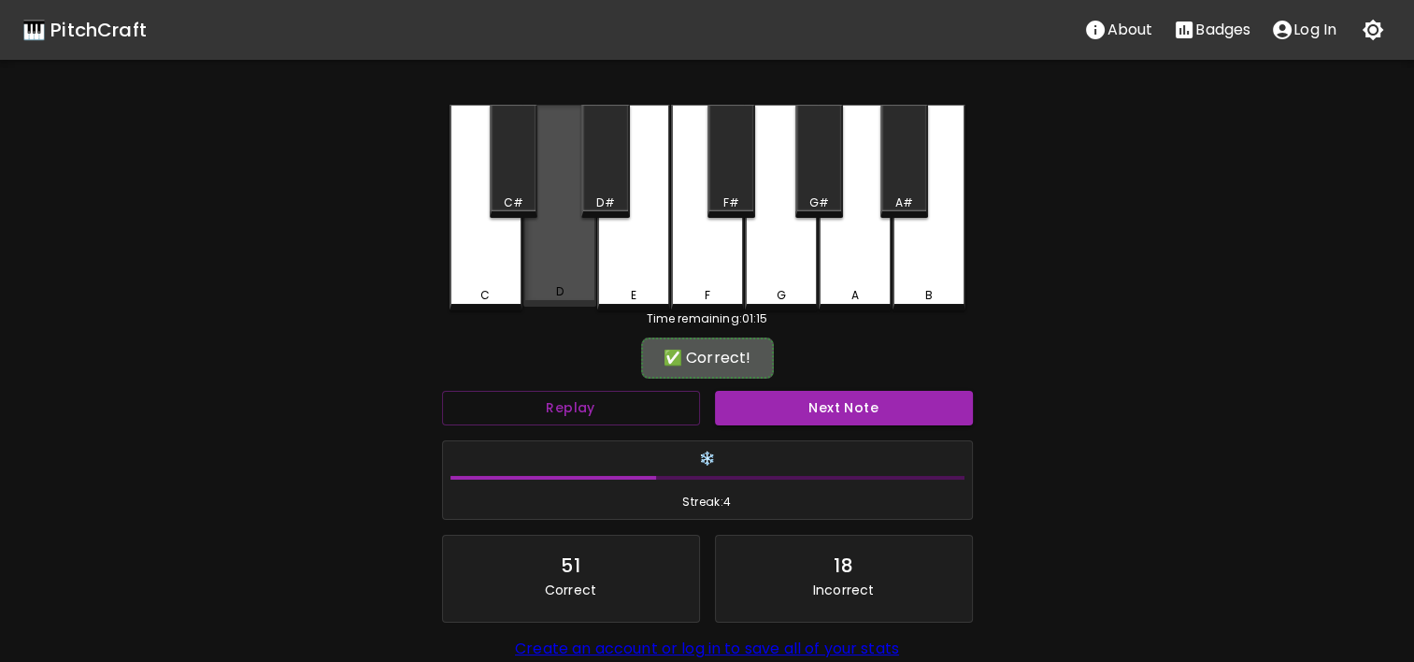
click at [579, 265] on div "D" at bounding box center [559, 206] width 73 height 202
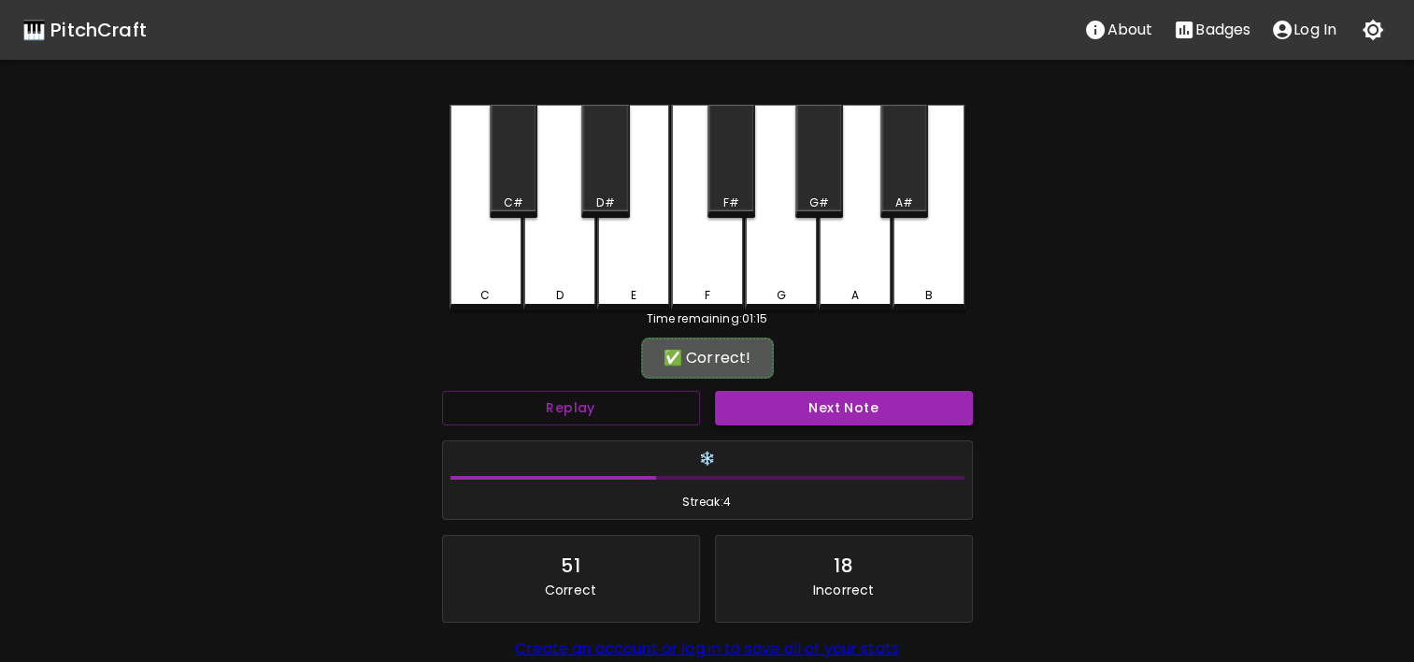
click at [785, 414] on button "Next Note" at bounding box center [844, 408] width 258 height 35
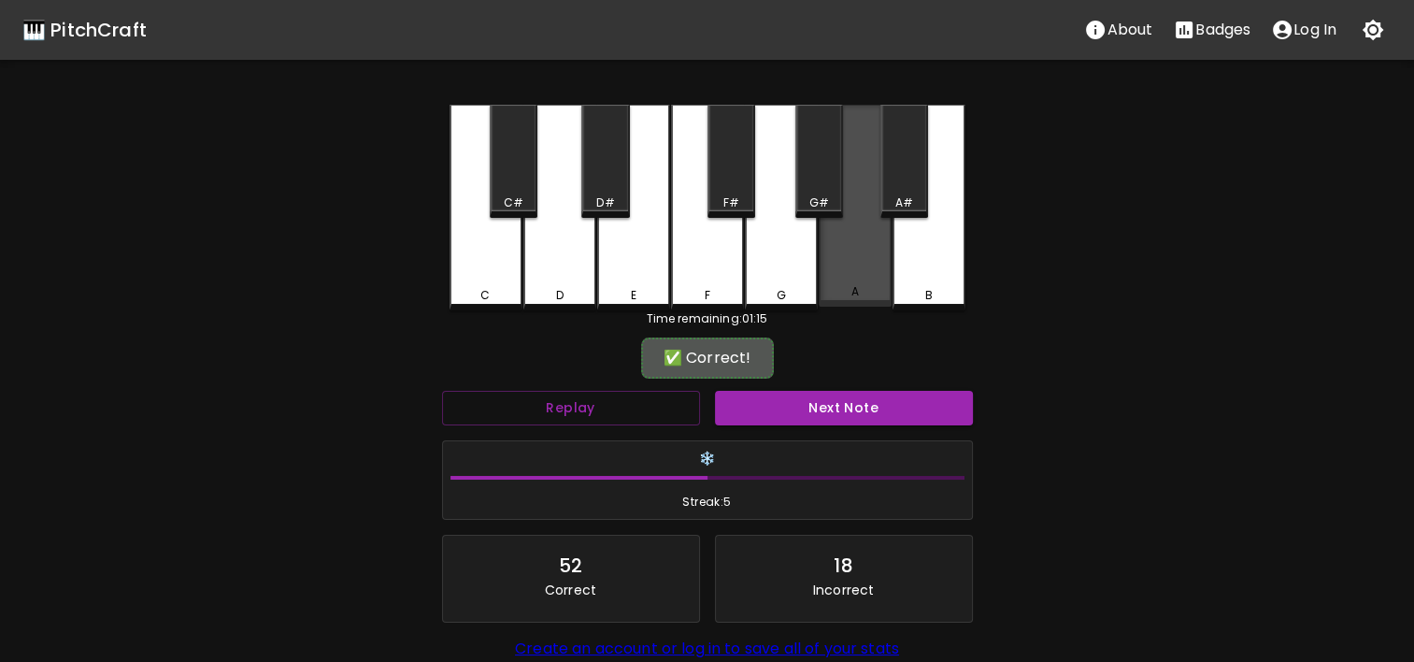
click at [840, 272] on div "A" at bounding box center [855, 206] width 73 height 202
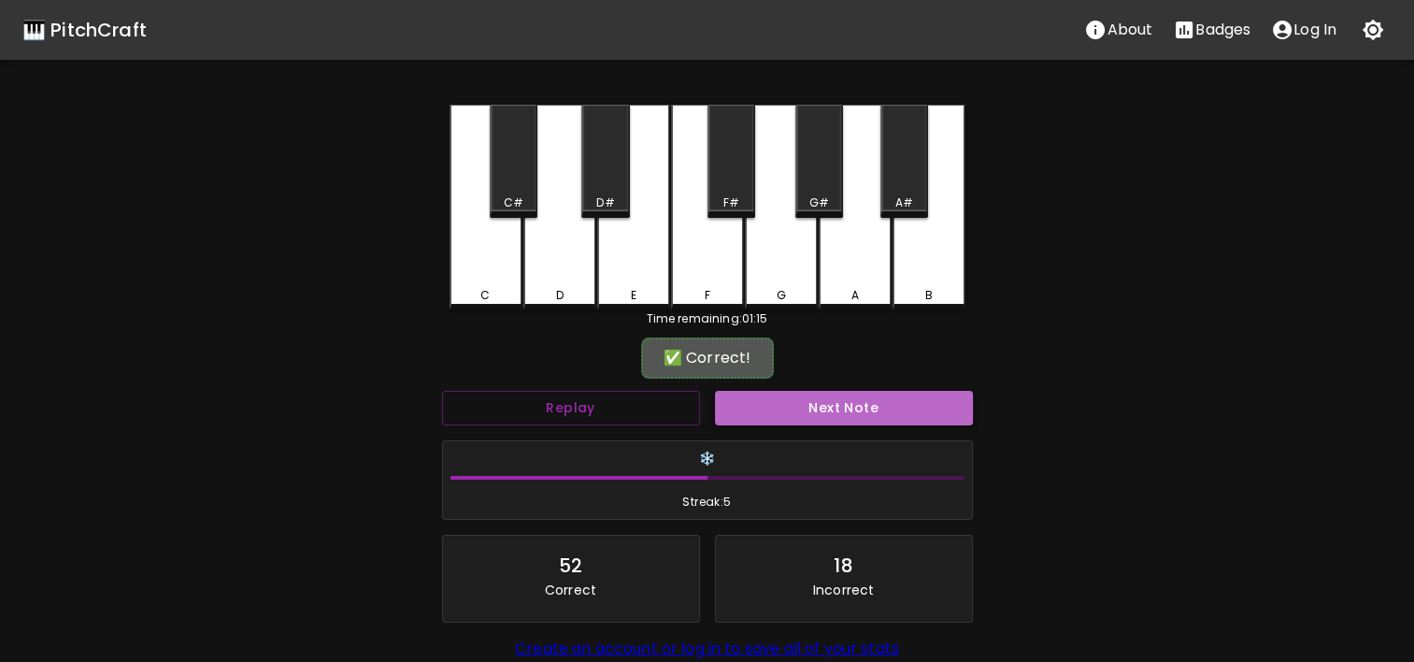
click at [837, 411] on button "Next Note" at bounding box center [844, 408] width 258 height 35
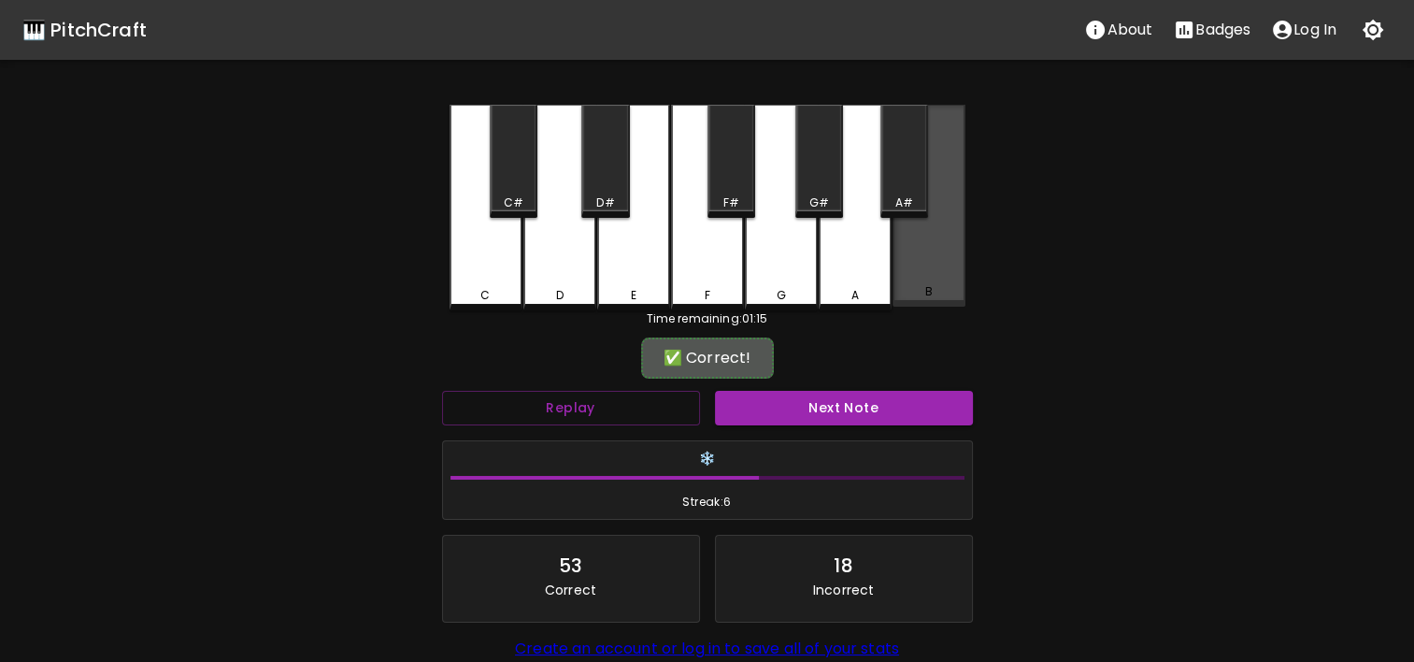
click at [932, 244] on div "B" at bounding box center [929, 206] width 73 height 202
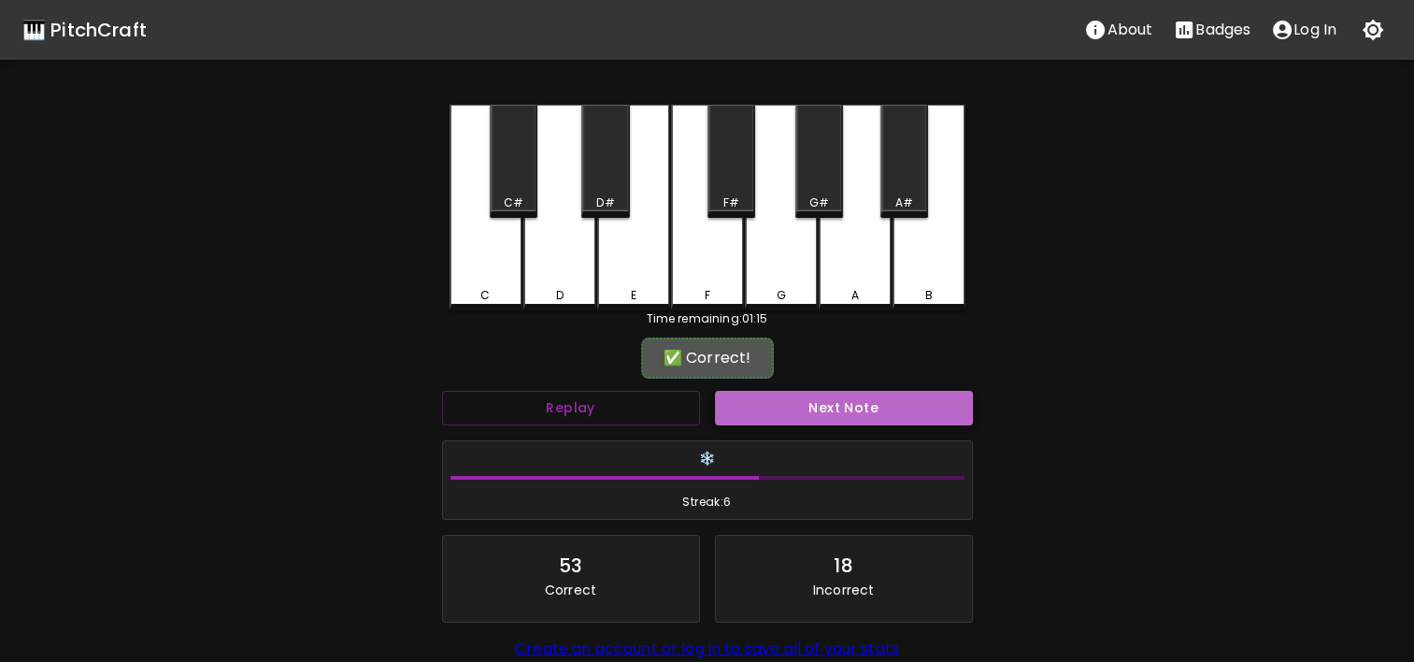
click at [890, 423] on button "Next Note" at bounding box center [844, 408] width 258 height 35
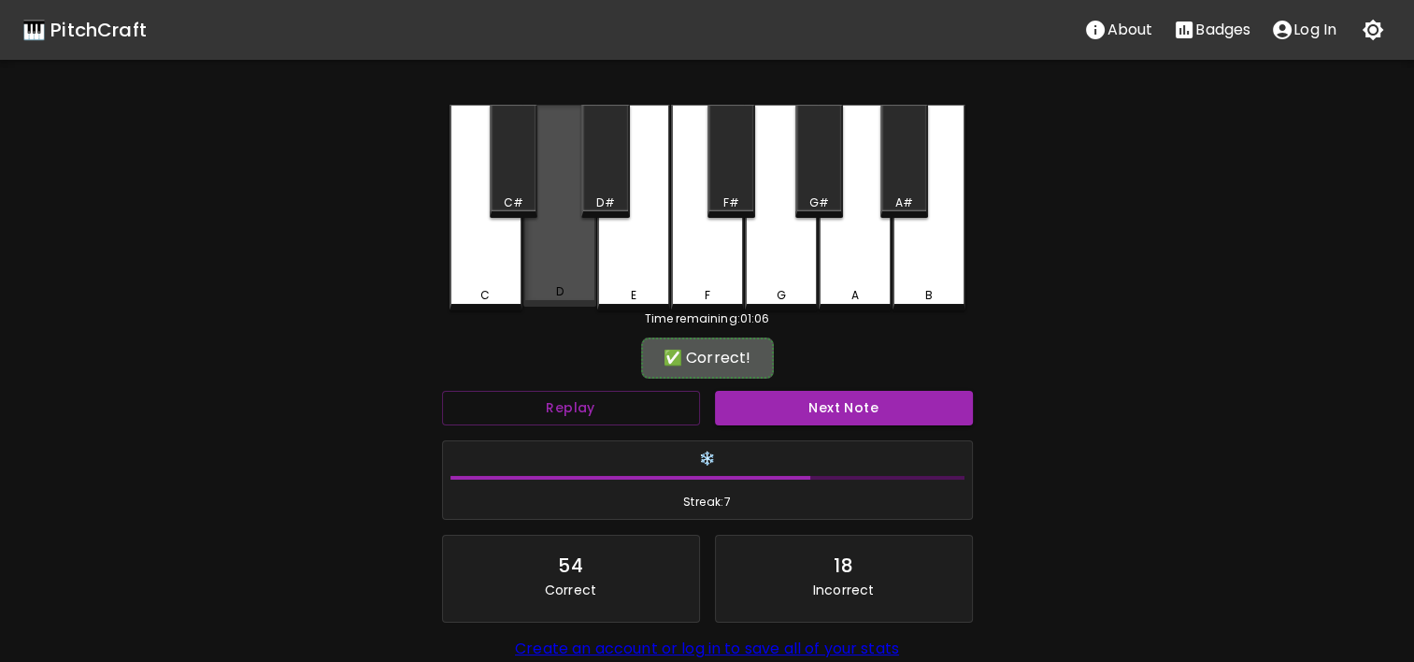
click at [572, 288] on div "D" at bounding box center [559, 291] width 69 height 17
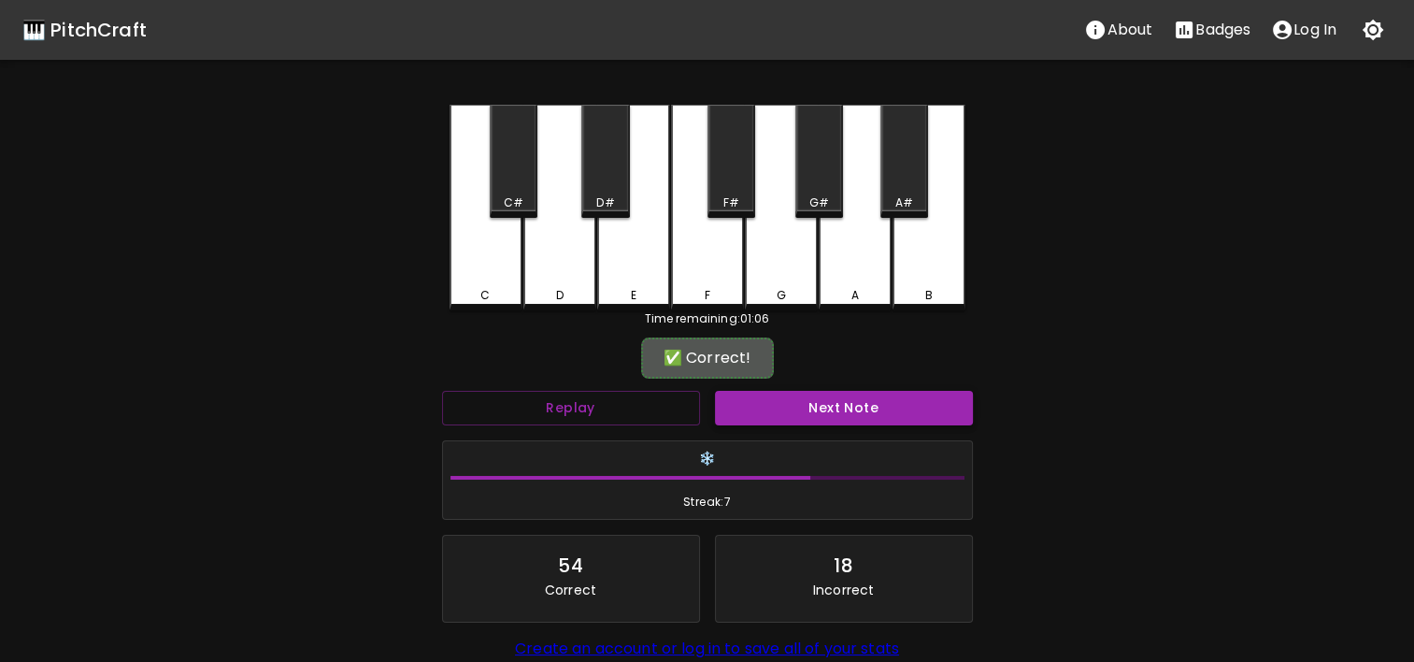
click at [779, 411] on button "Next Note" at bounding box center [844, 408] width 258 height 35
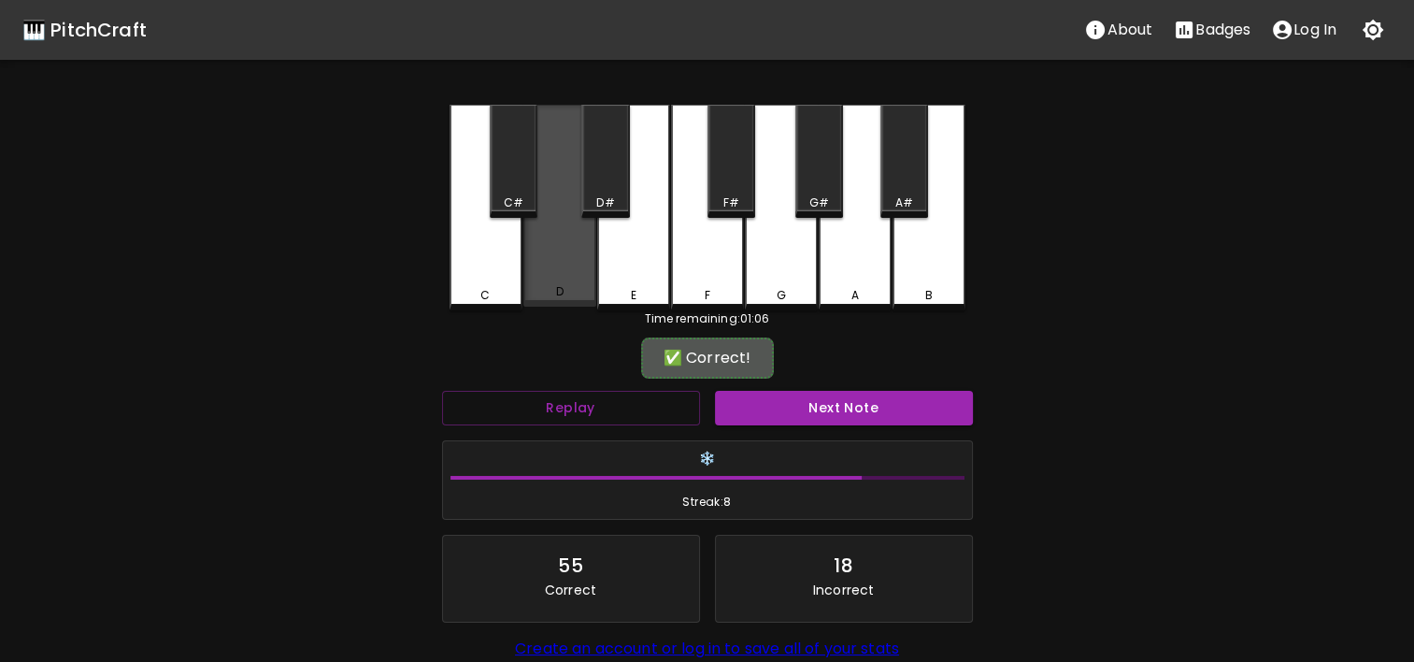
click at [541, 247] on div "D" at bounding box center [559, 206] width 73 height 202
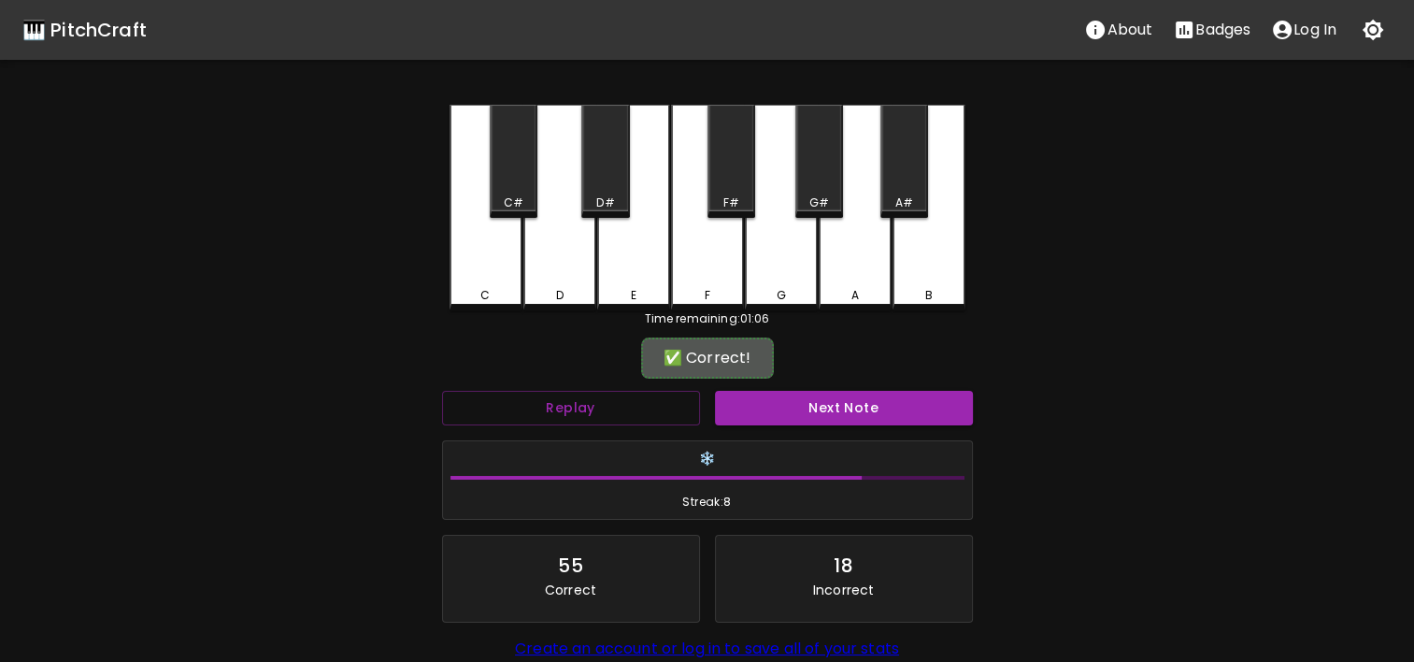
click at [726, 383] on div "Next Note" at bounding box center [844, 408] width 273 height 50
click at [751, 409] on button "Next Note" at bounding box center [844, 408] width 258 height 35
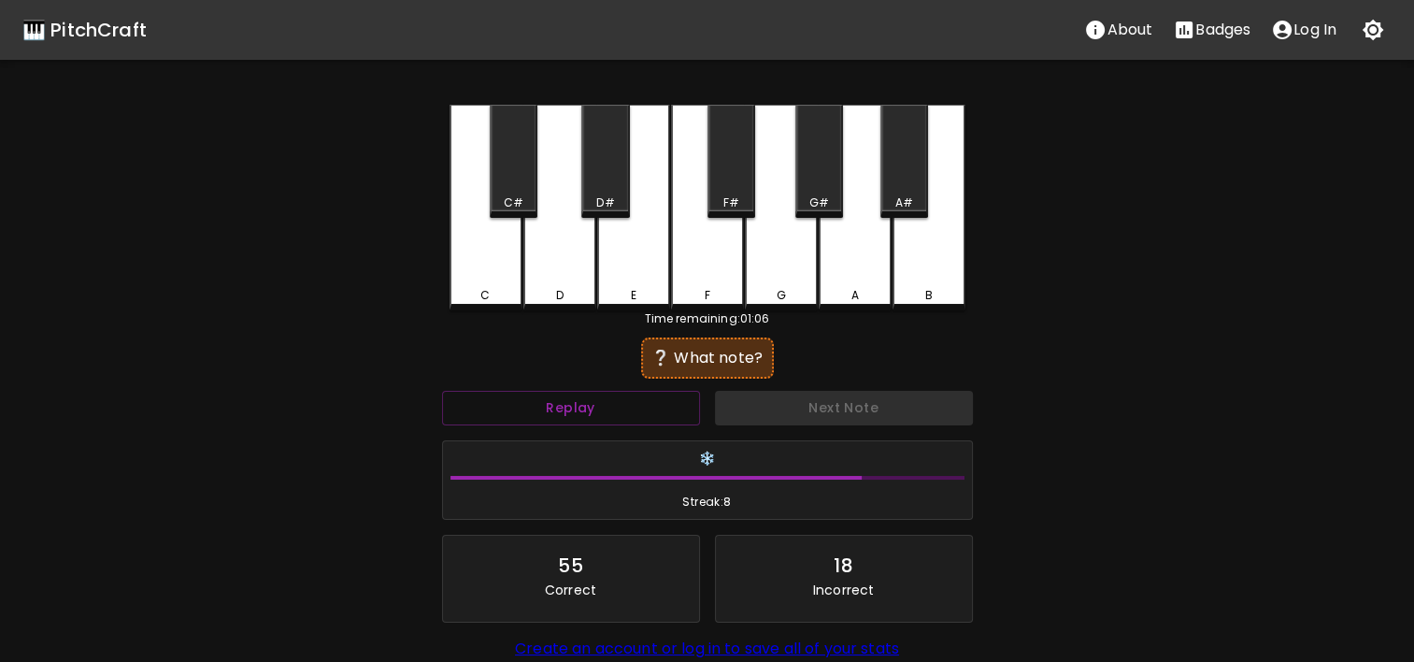
click at [811, 280] on div "G" at bounding box center [781, 208] width 73 height 206
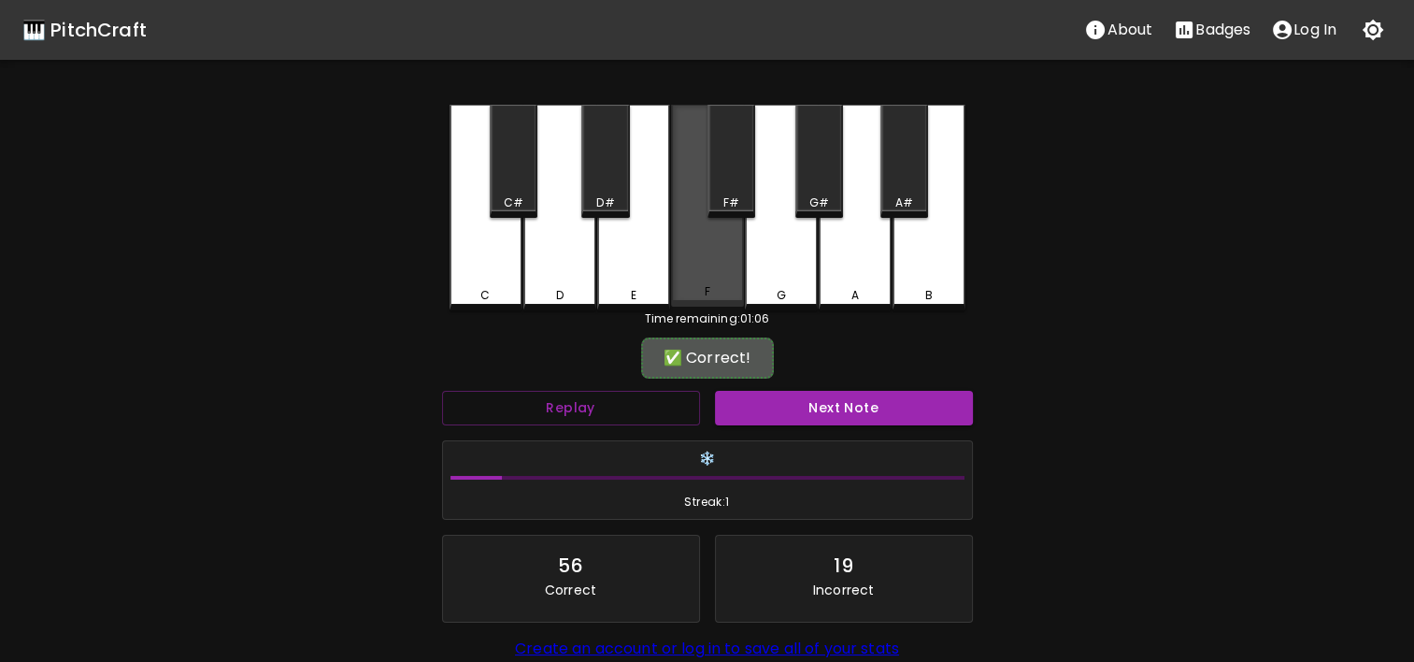
click at [713, 279] on div "F" at bounding box center [707, 206] width 73 height 202
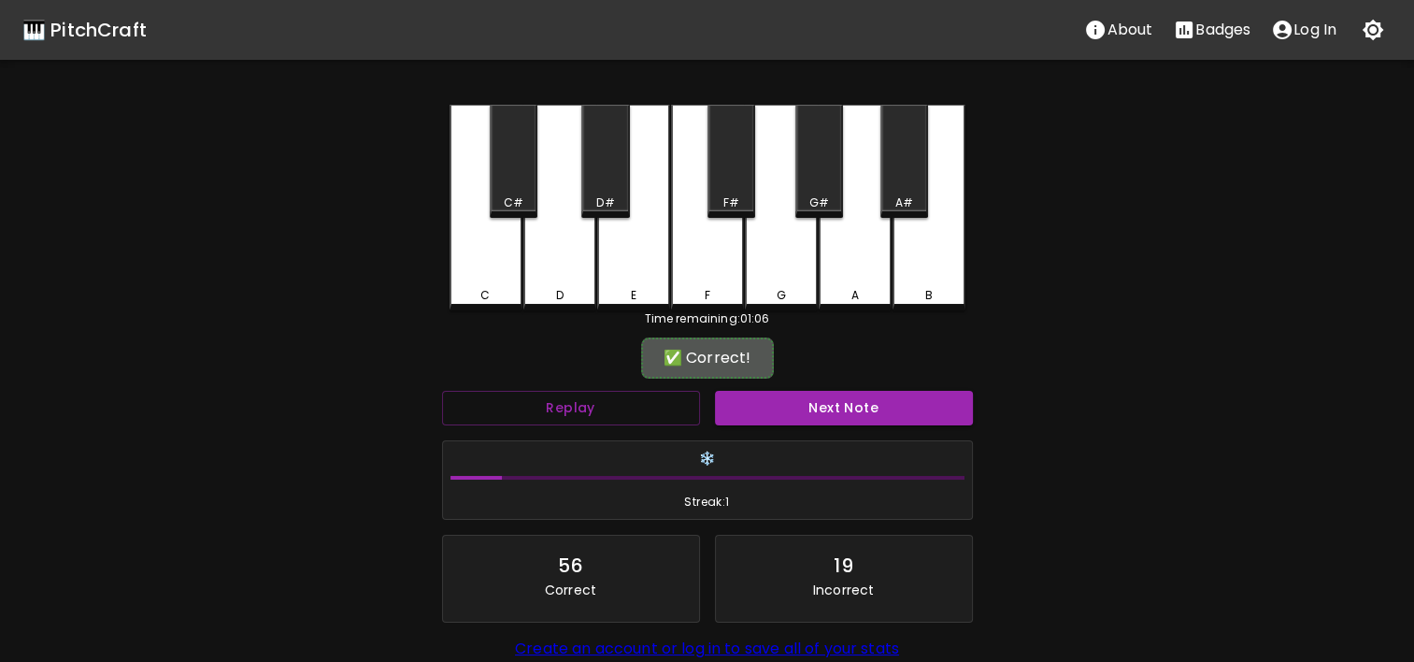
click at [842, 441] on div "❄️ Streak: 1" at bounding box center [707, 480] width 529 height 79
click at [828, 407] on button "Next Note" at bounding box center [844, 408] width 258 height 35
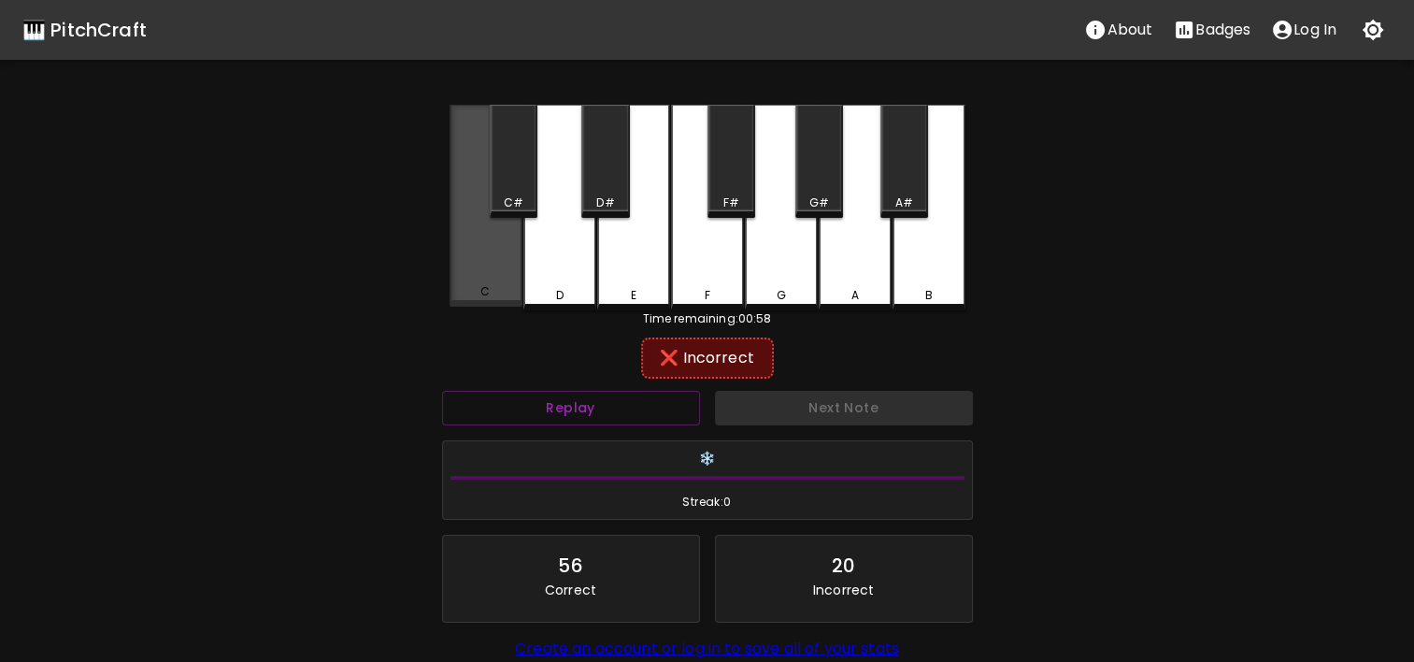
drag, startPoint x: 503, startPoint y: 284, endPoint x: 832, endPoint y: 226, distance: 334.1
click at [832, 226] on div "C C# D D# E F F# G G# A A# B" at bounding box center [708, 208] width 516 height 206
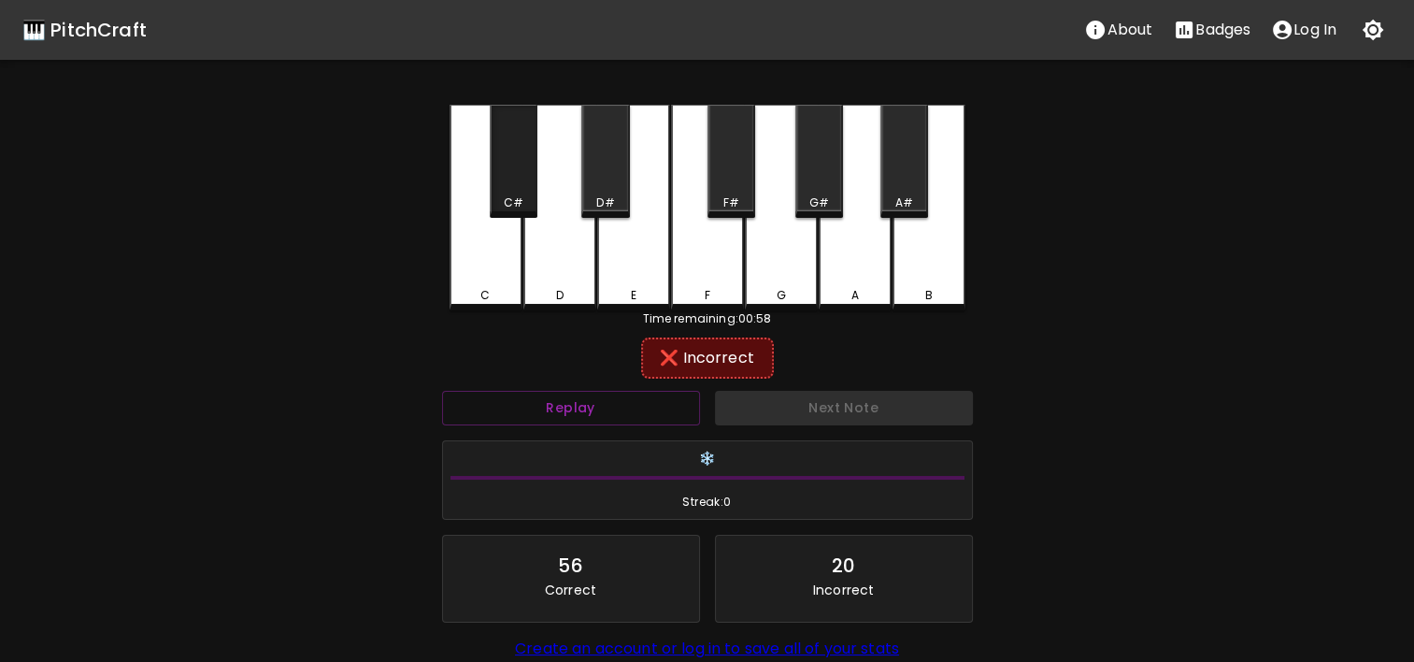
drag, startPoint x: 506, startPoint y: 188, endPoint x: 784, endPoint y: 195, distance: 278.6
click at [742, 193] on div "C C# D D# E F F# G G# A A# B" at bounding box center [708, 208] width 516 height 206
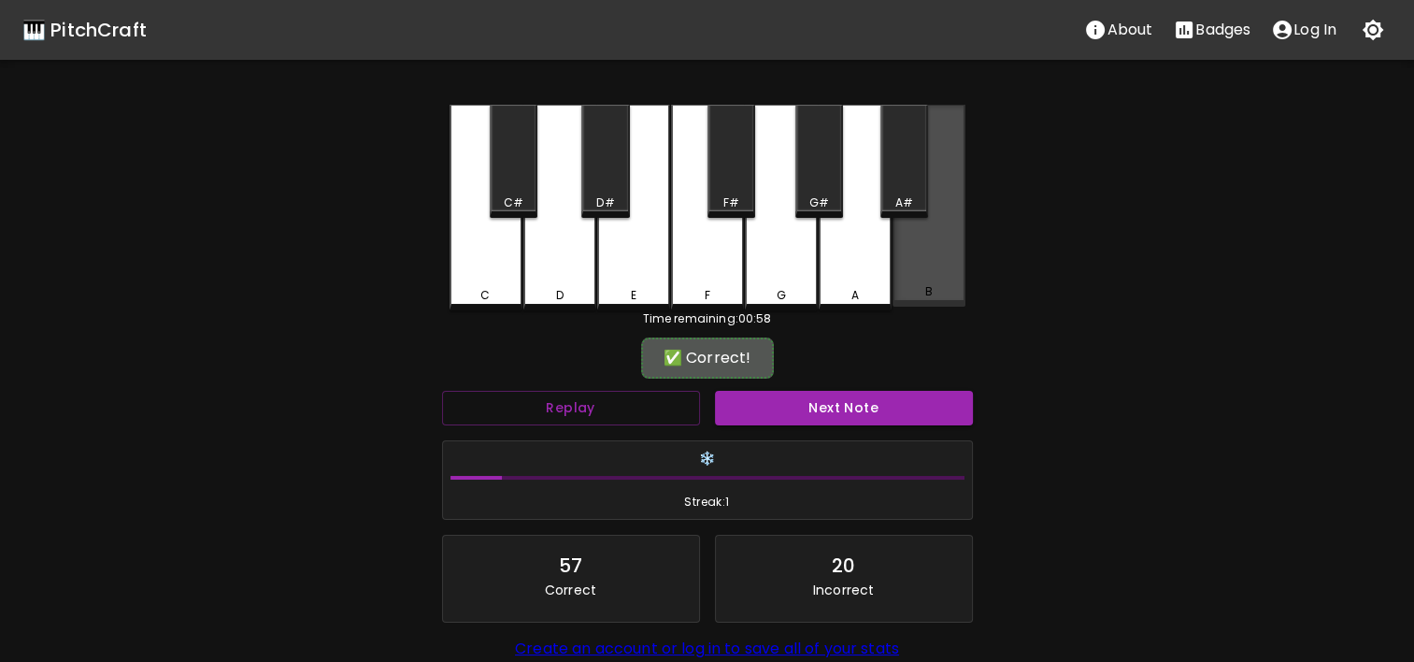
click at [933, 207] on div "B" at bounding box center [929, 206] width 73 height 202
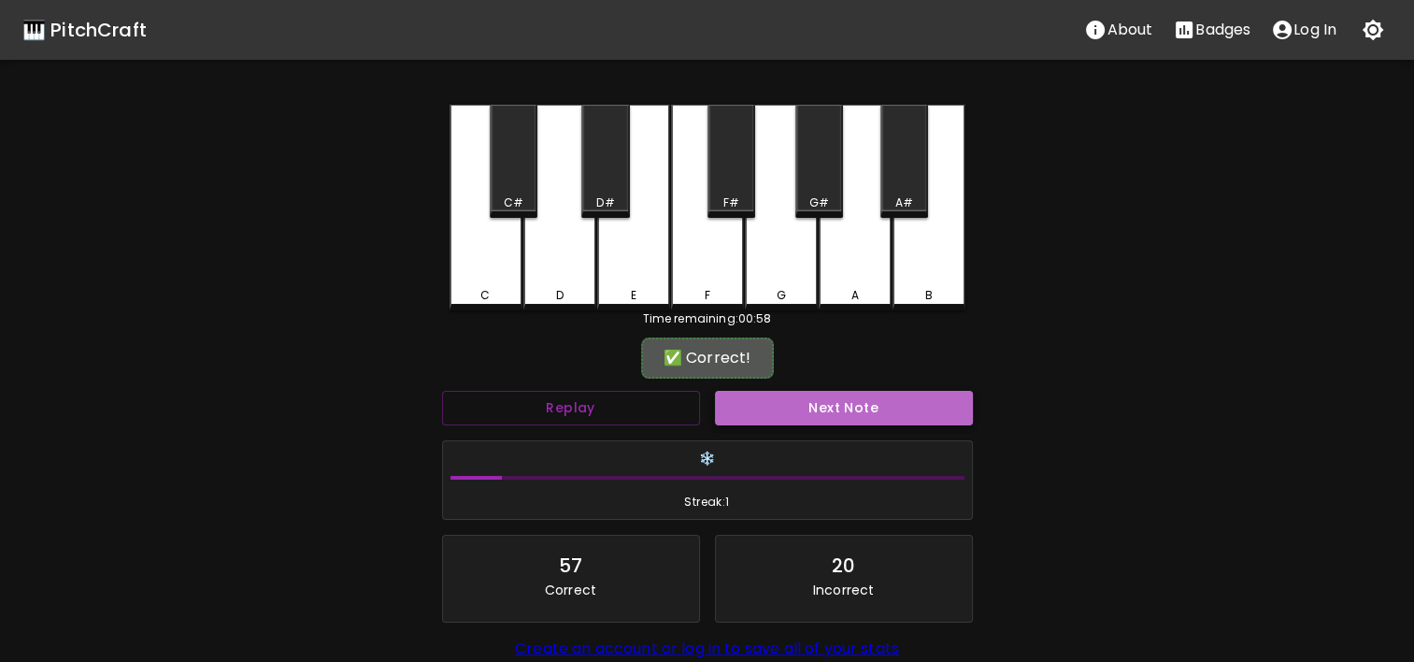
click at [904, 413] on button "Next Note" at bounding box center [844, 408] width 258 height 35
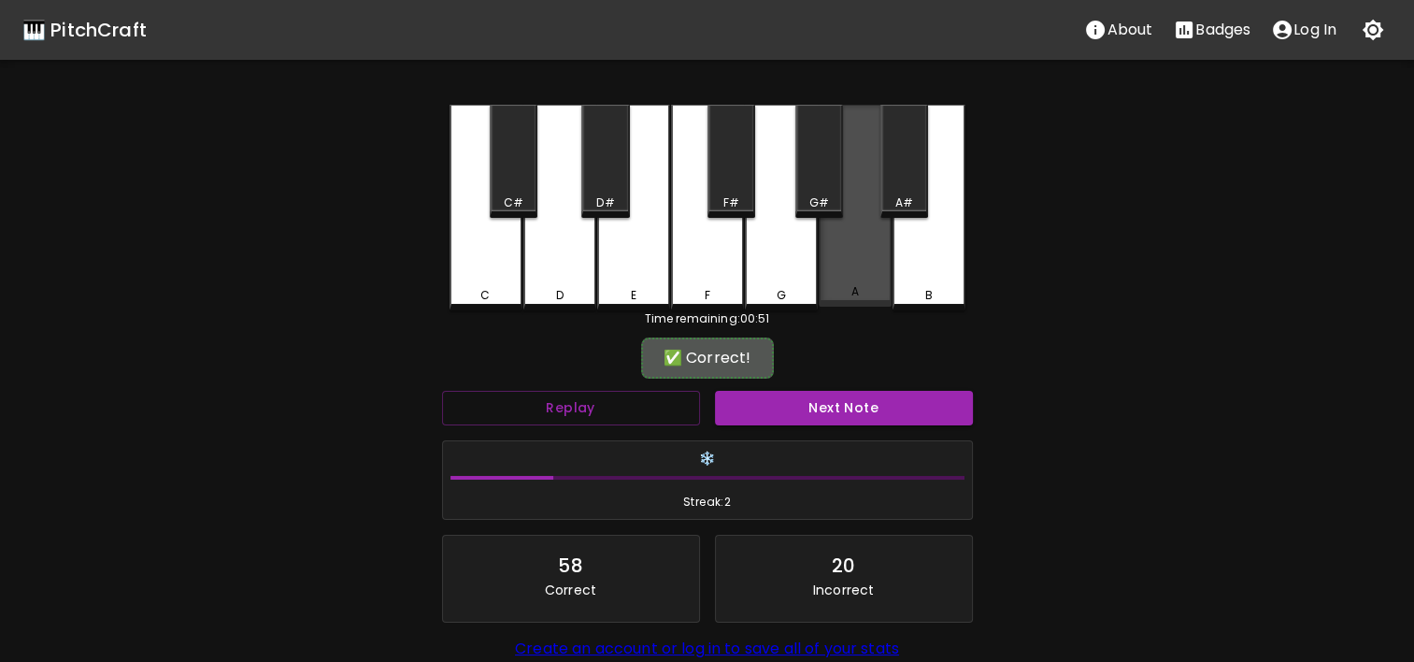
click at [832, 293] on div "A" at bounding box center [855, 291] width 69 height 17
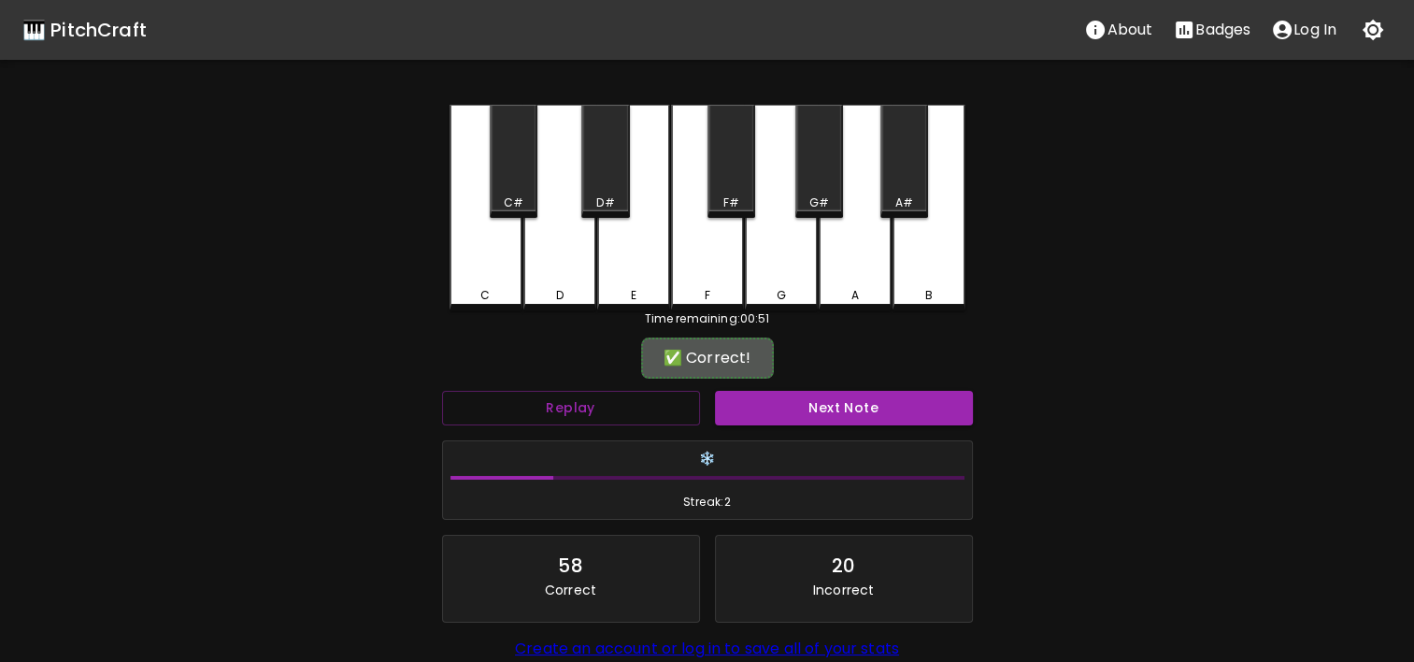
click at [844, 373] on div "✅ Correct!" at bounding box center [707, 358] width 531 height 47
click at [848, 401] on button "Next Note" at bounding box center [844, 408] width 258 height 35
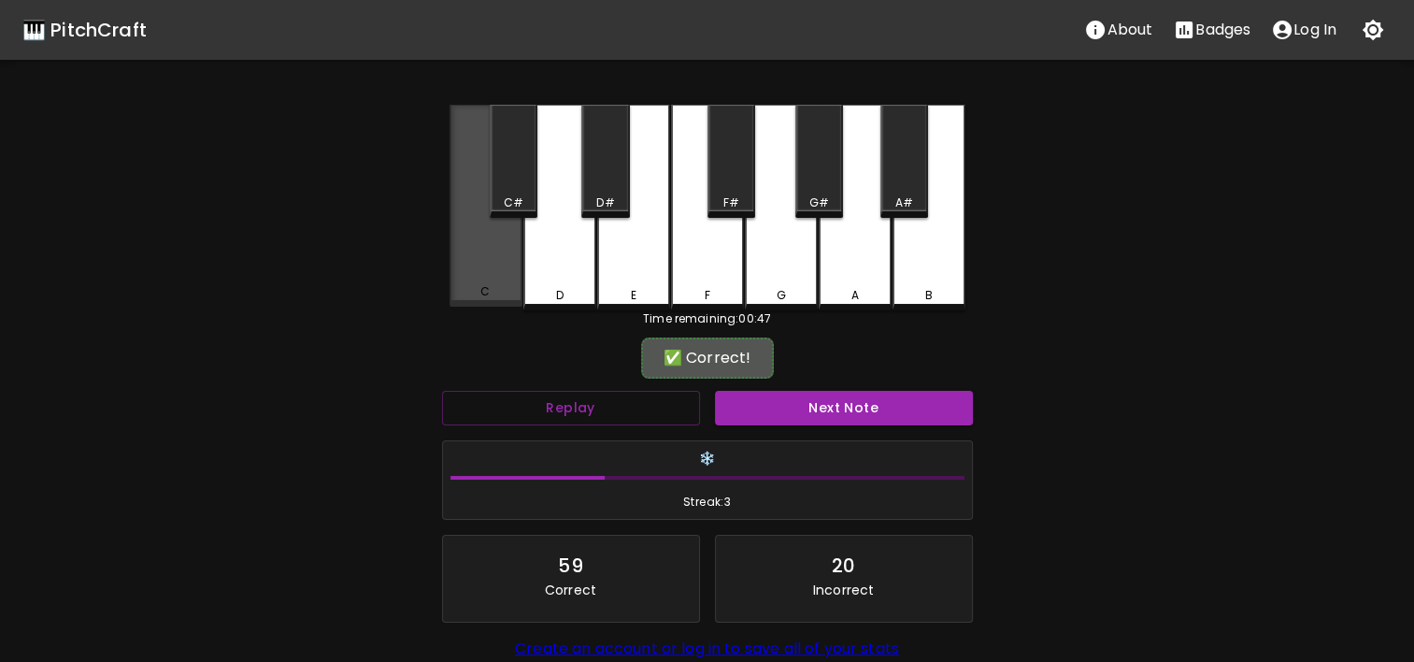
click at [501, 290] on div "C" at bounding box center [485, 291] width 69 height 17
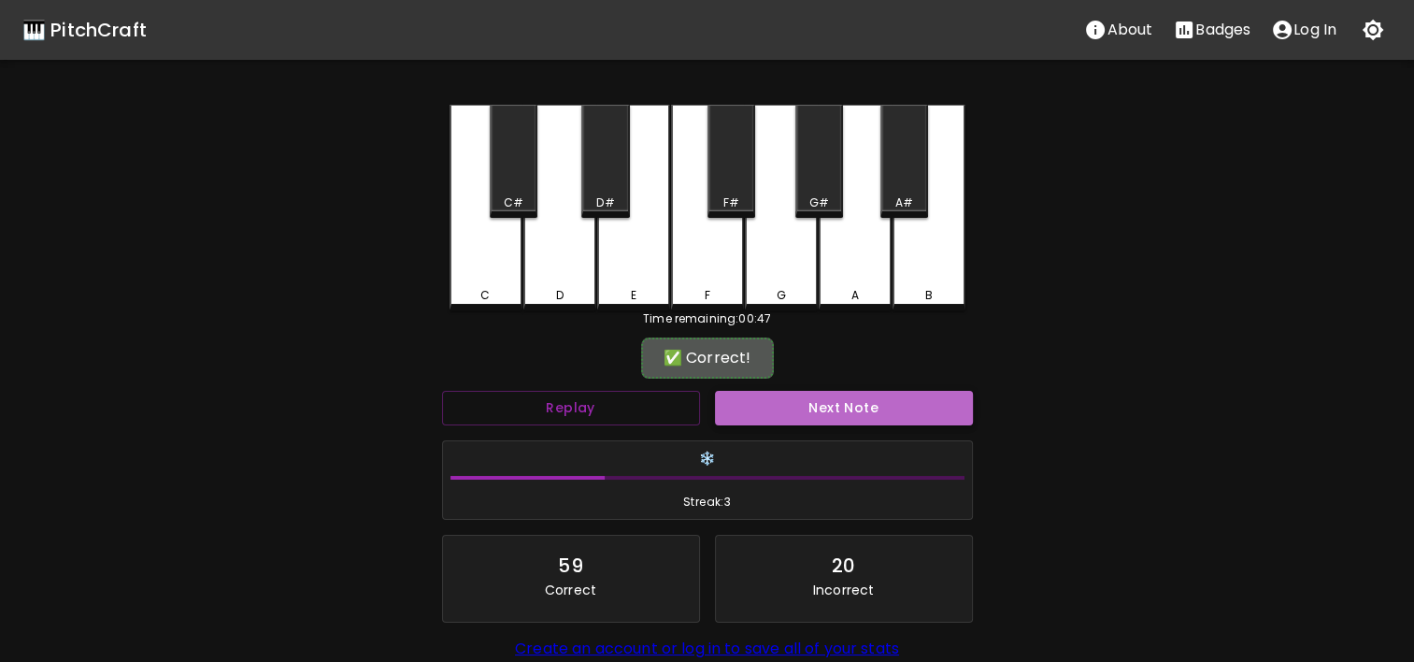
click at [837, 423] on button "Next Note" at bounding box center [844, 408] width 258 height 35
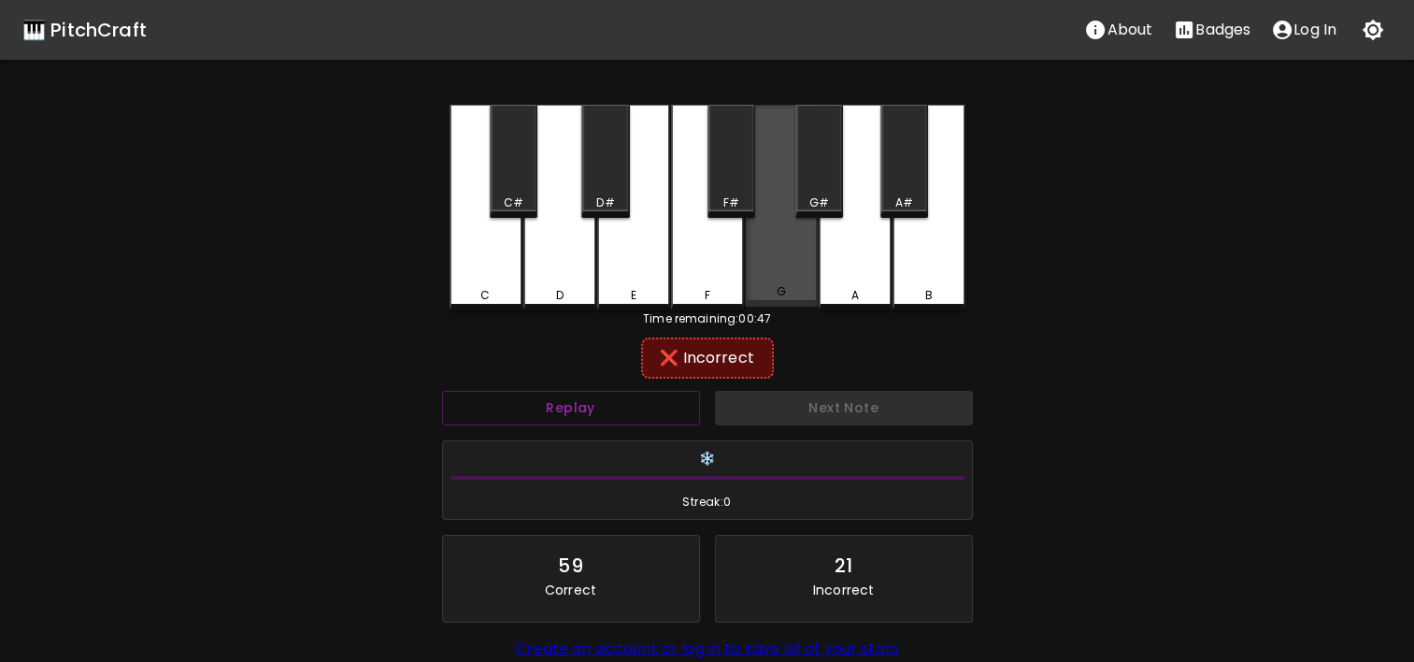
drag, startPoint x: 765, startPoint y: 281, endPoint x: 740, endPoint y: 238, distance: 49.9
click at [740, 238] on div "C C# D D# E F F# G G# A A# B" at bounding box center [708, 208] width 516 height 206
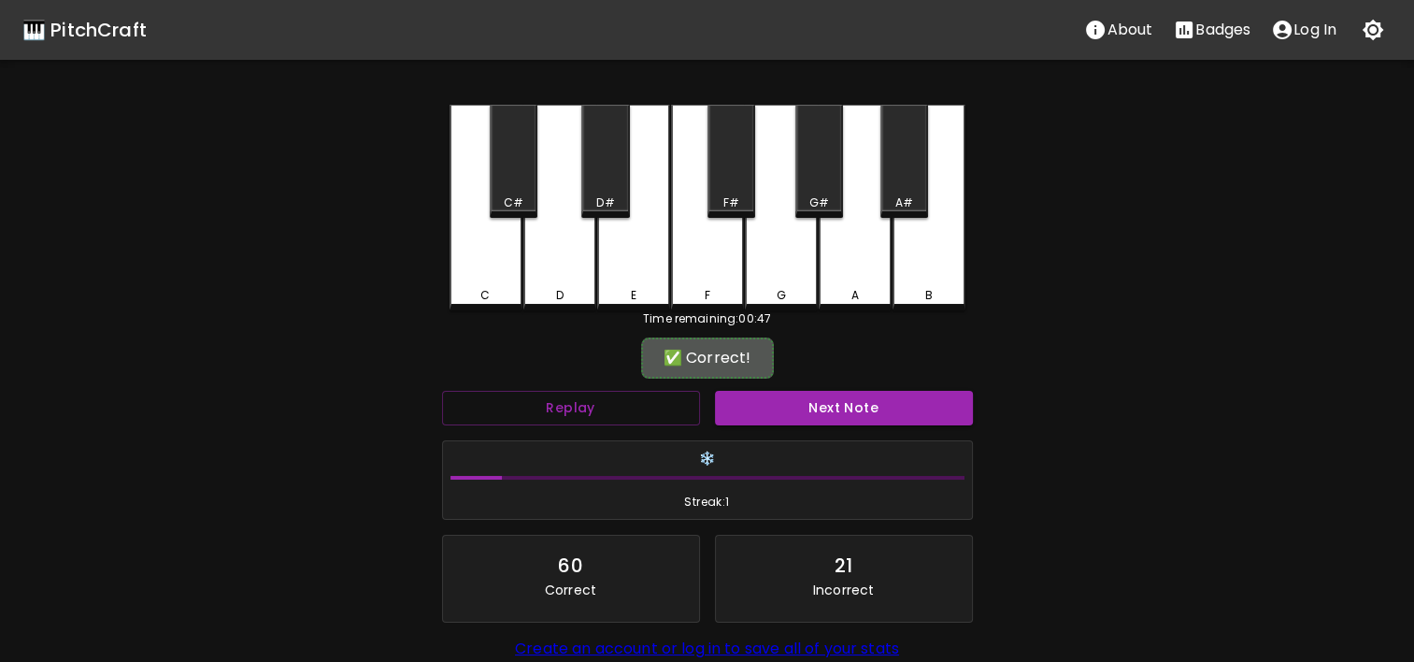
click at [726, 232] on div "F" at bounding box center [707, 208] width 73 height 206
click at [860, 411] on button "Next Note" at bounding box center [844, 408] width 258 height 35
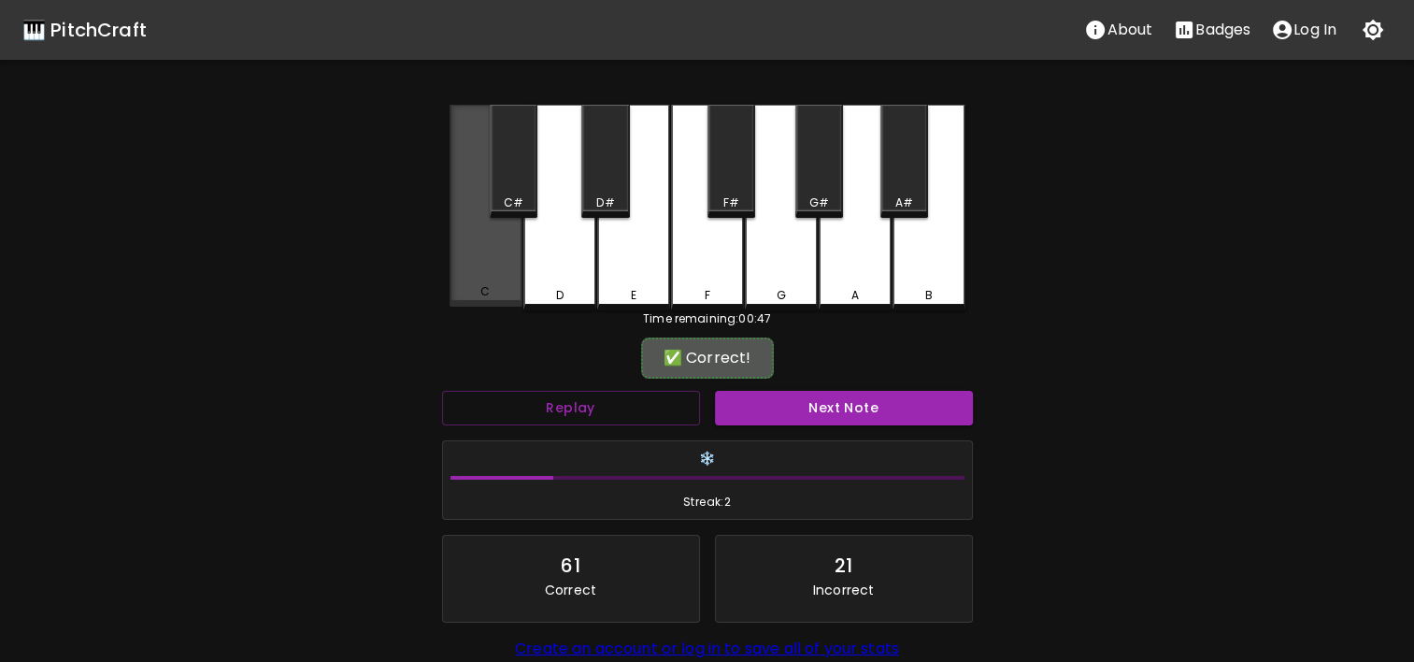
click at [459, 280] on div "C" at bounding box center [486, 206] width 73 height 202
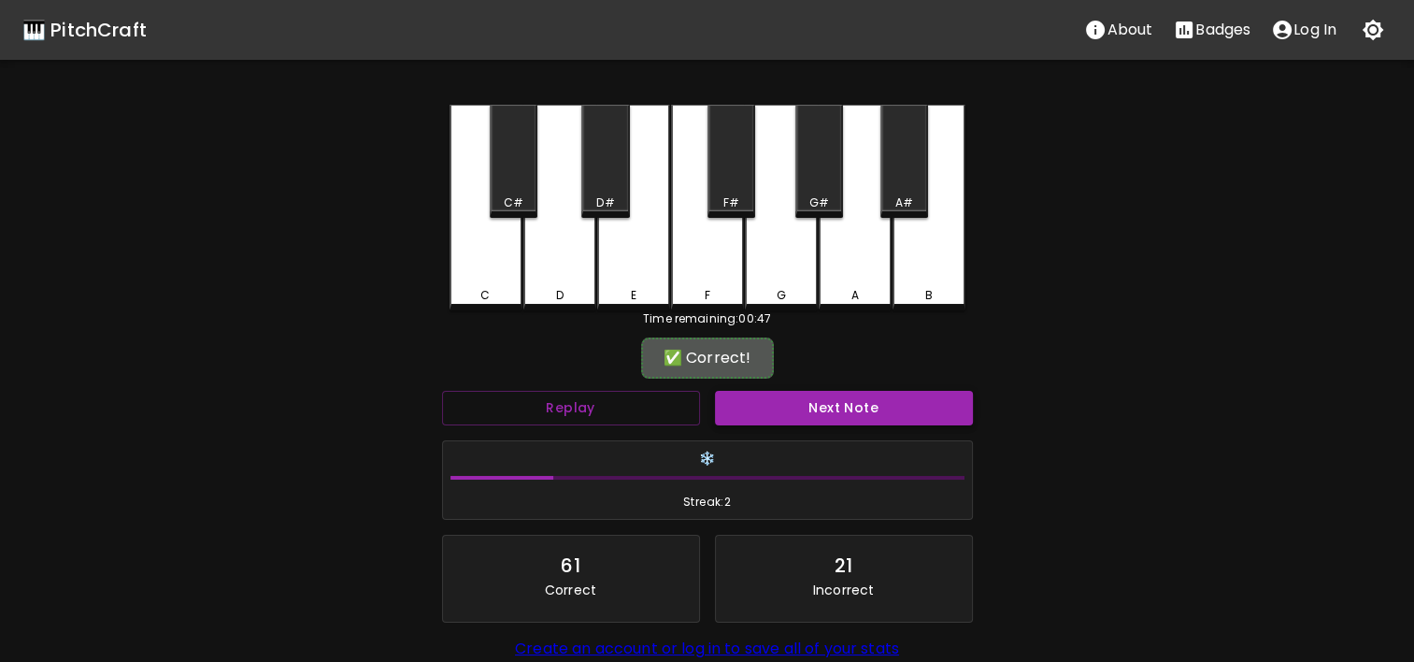
click at [765, 415] on button "Next Note" at bounding box center [844, 408] width 258 height 35
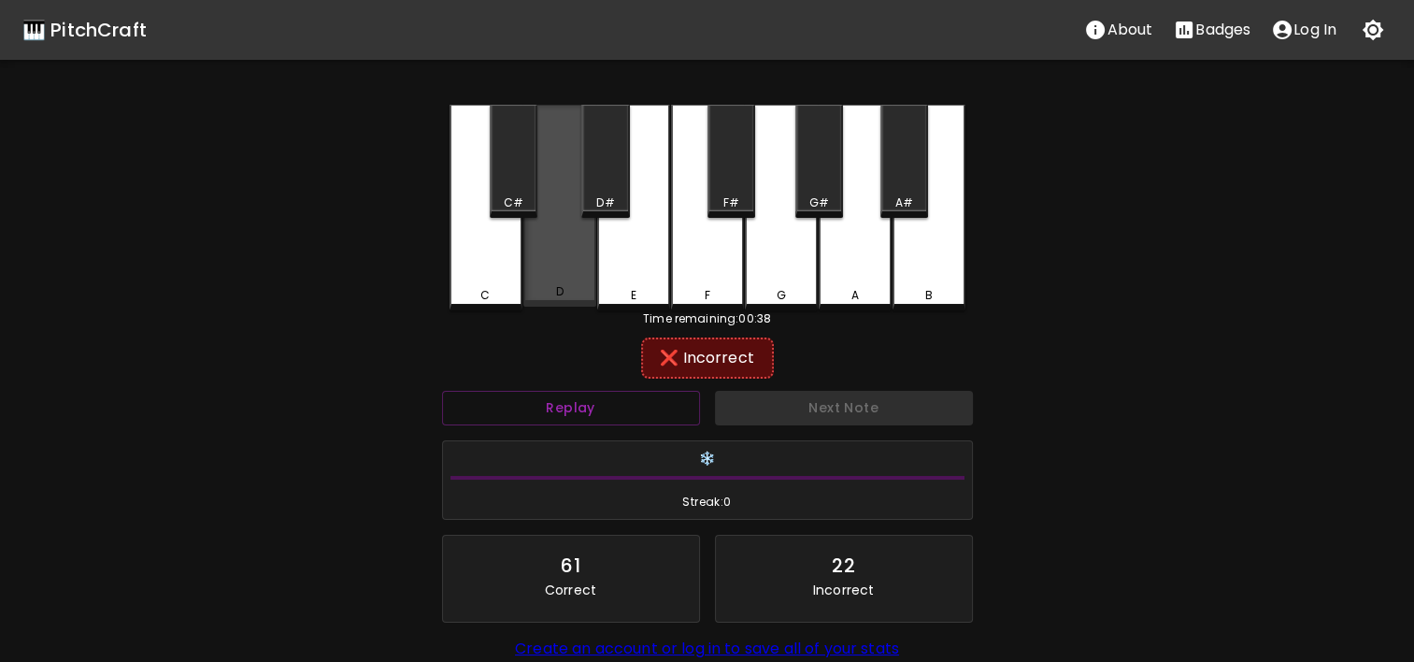
click at [549, 284] on div "D" at bounding box center [559, 206] width 73 height 202
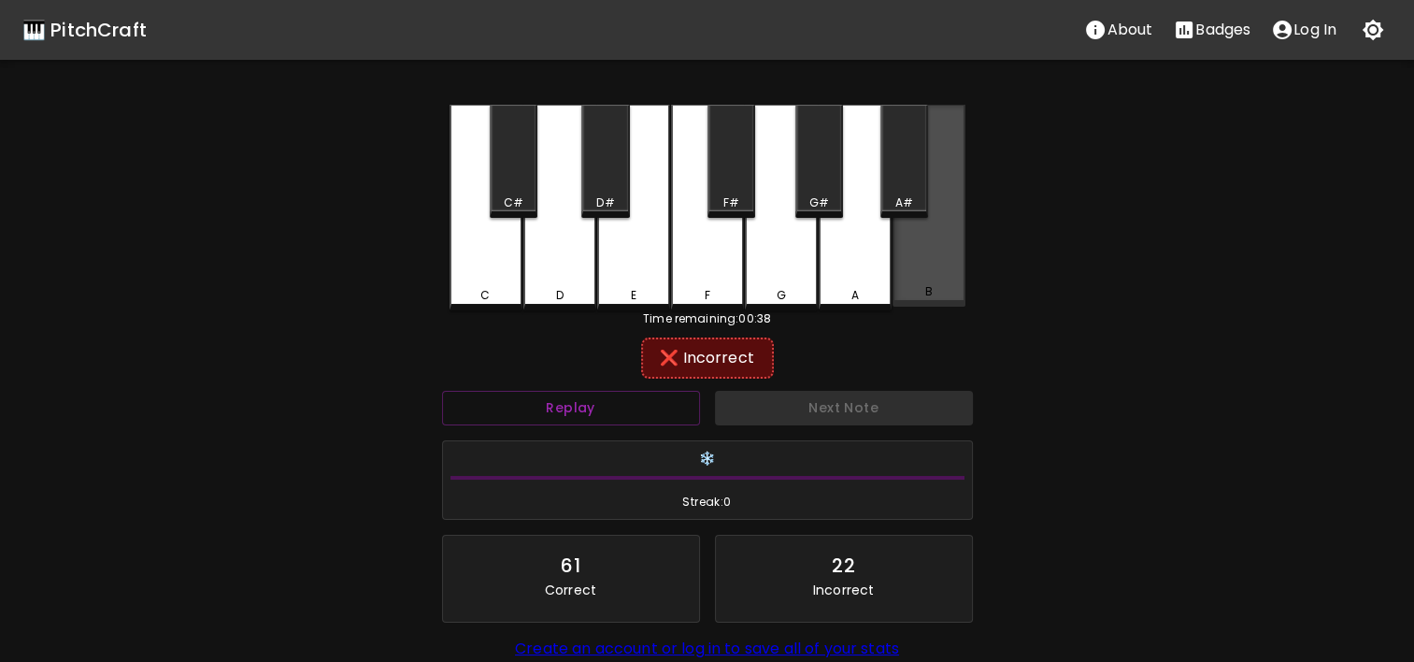
click at [913, 262] on div "B" at bounding box center [929, 206] width 73 height 202
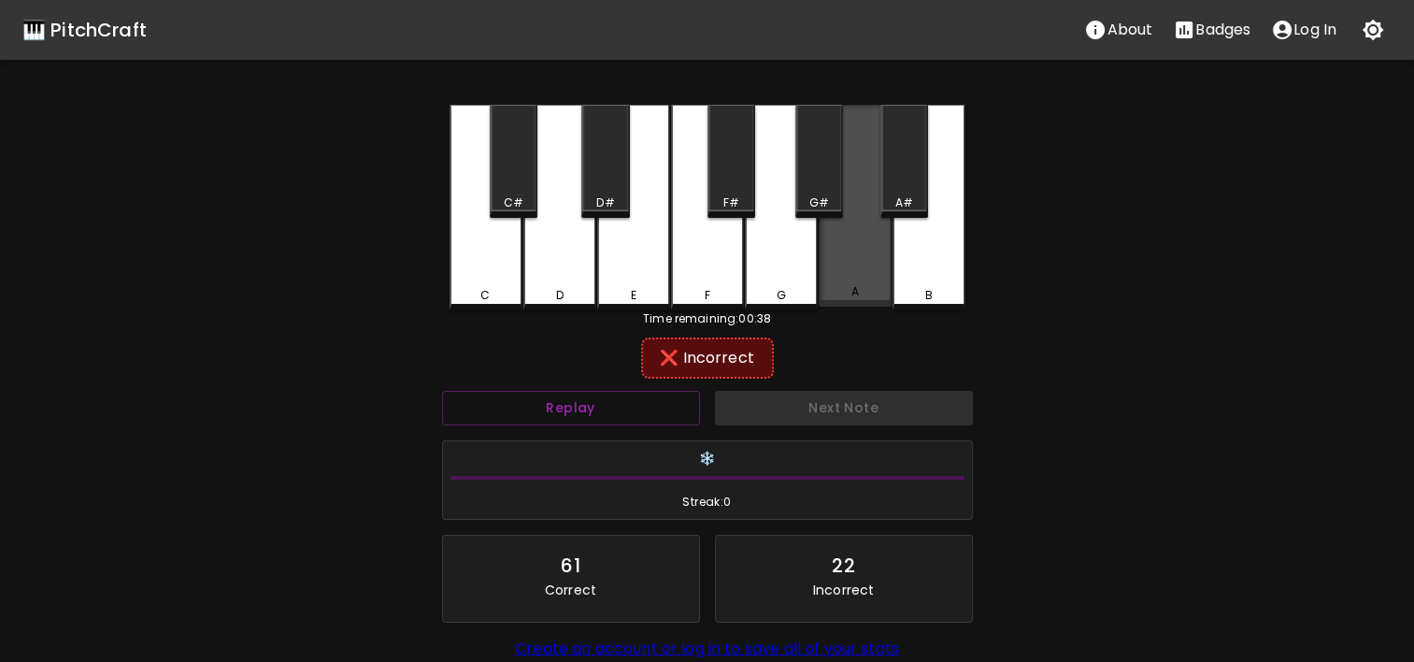
click at [843, 265] on div "A" at bounding box center [855, 206] width 73 height 202
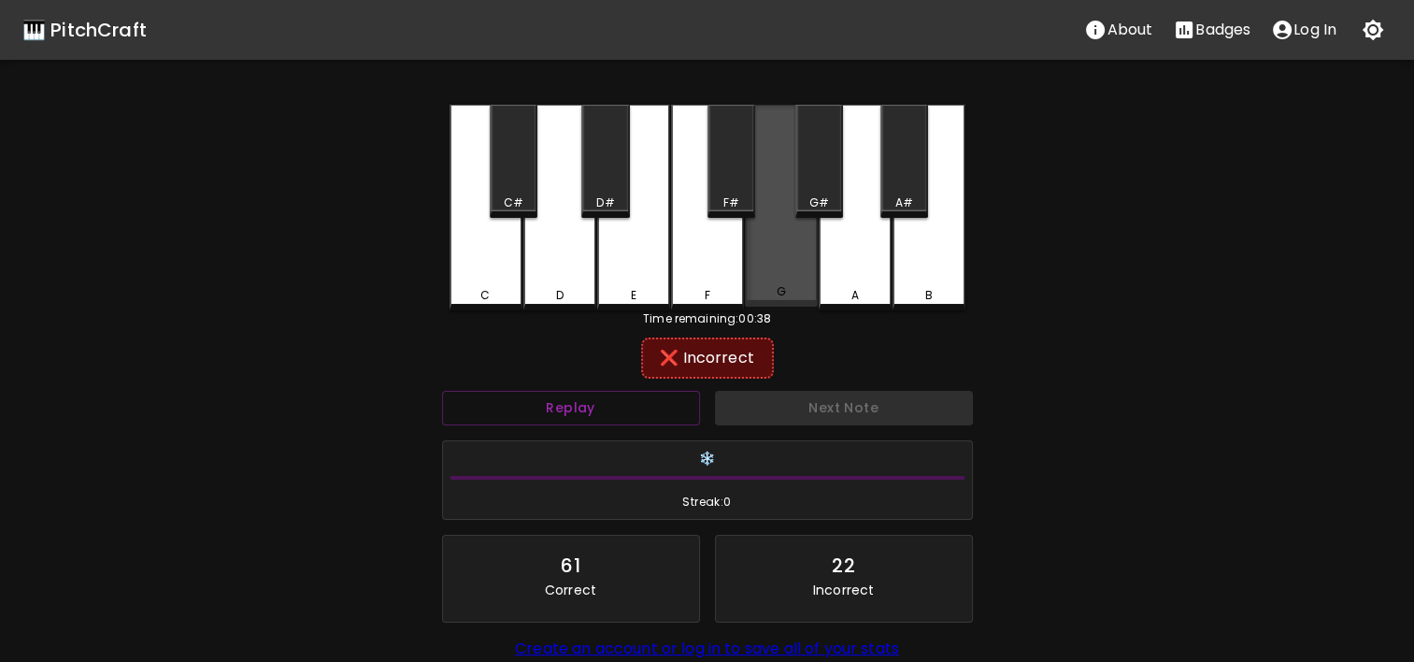
click at [785, 281] on div "G" at bounding box center [781, 206] width 73 height 202
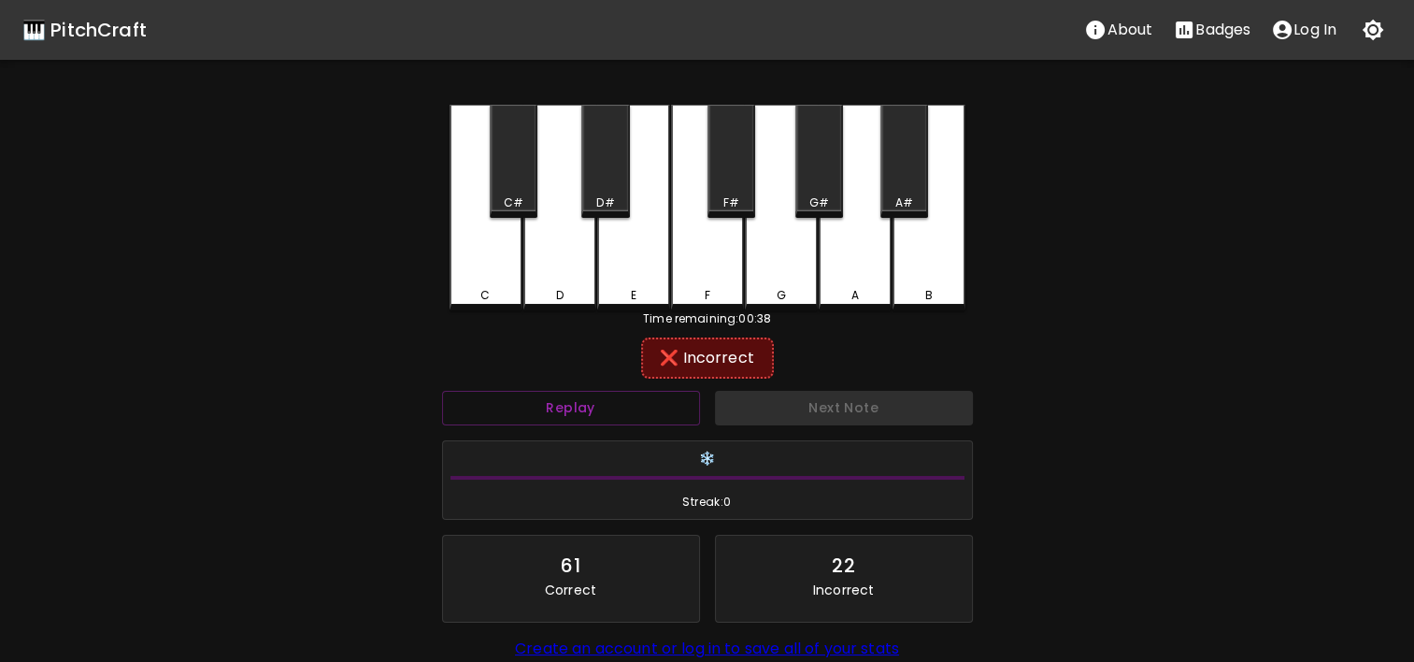
click at [726, 281] on div "F" at bounding box center [707, 208] width 73 height 206
click at [654, 274] on div "E" at bounding box center [633, 208] width 73 height 206
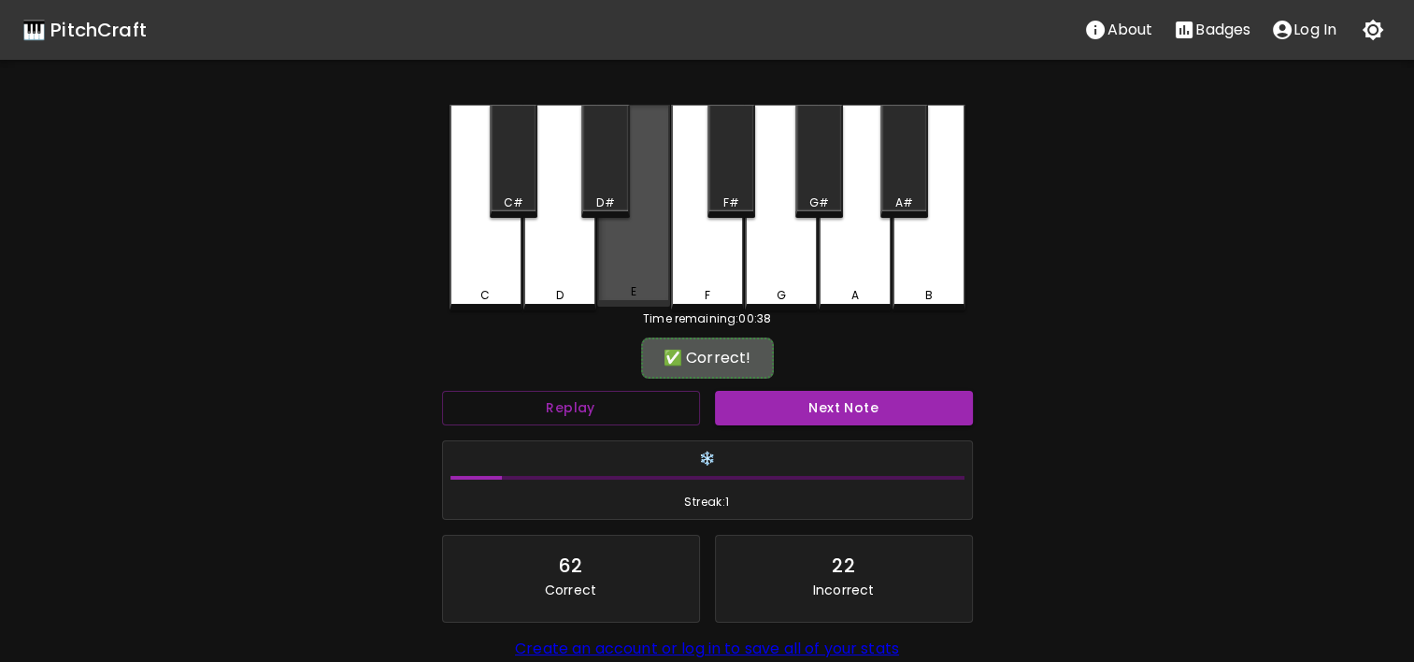
click at [605, 250] on div "E" at bounding box center [633, 206] width 73 height 202
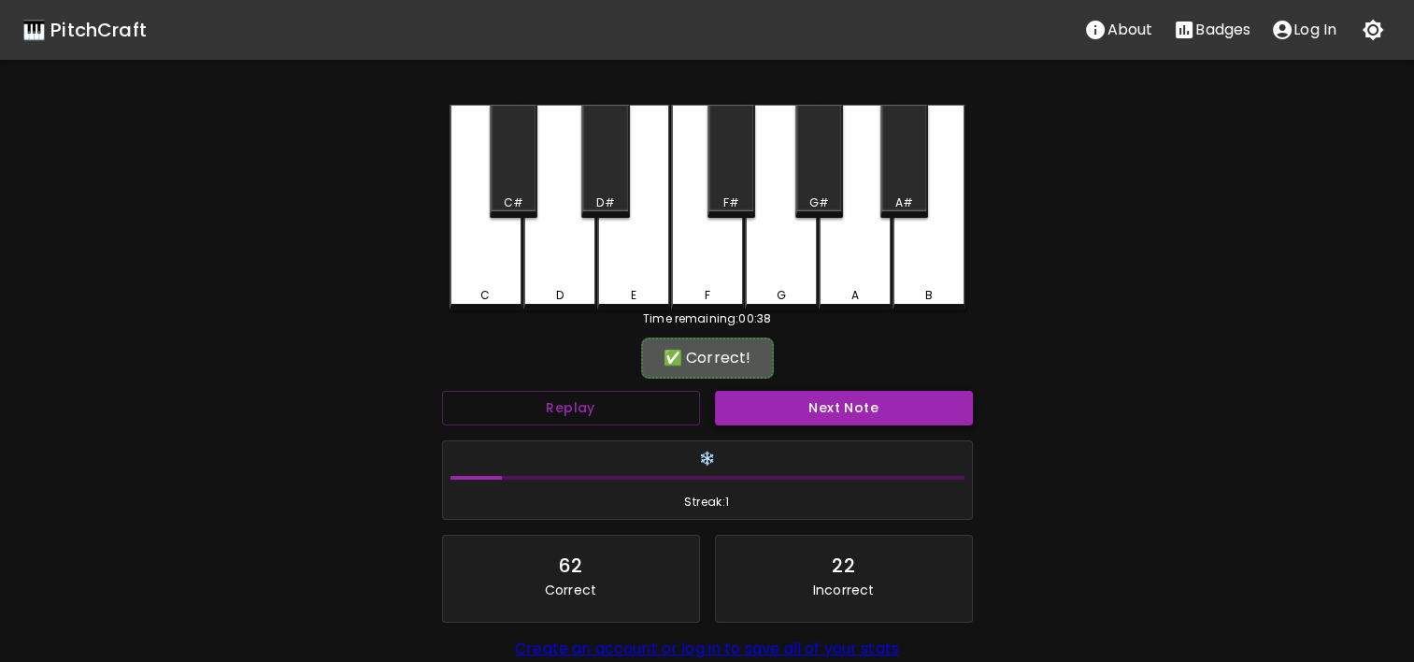
click at [768, 423] on button "Next Note" at bounding box center [844, 408] width 258 height 35
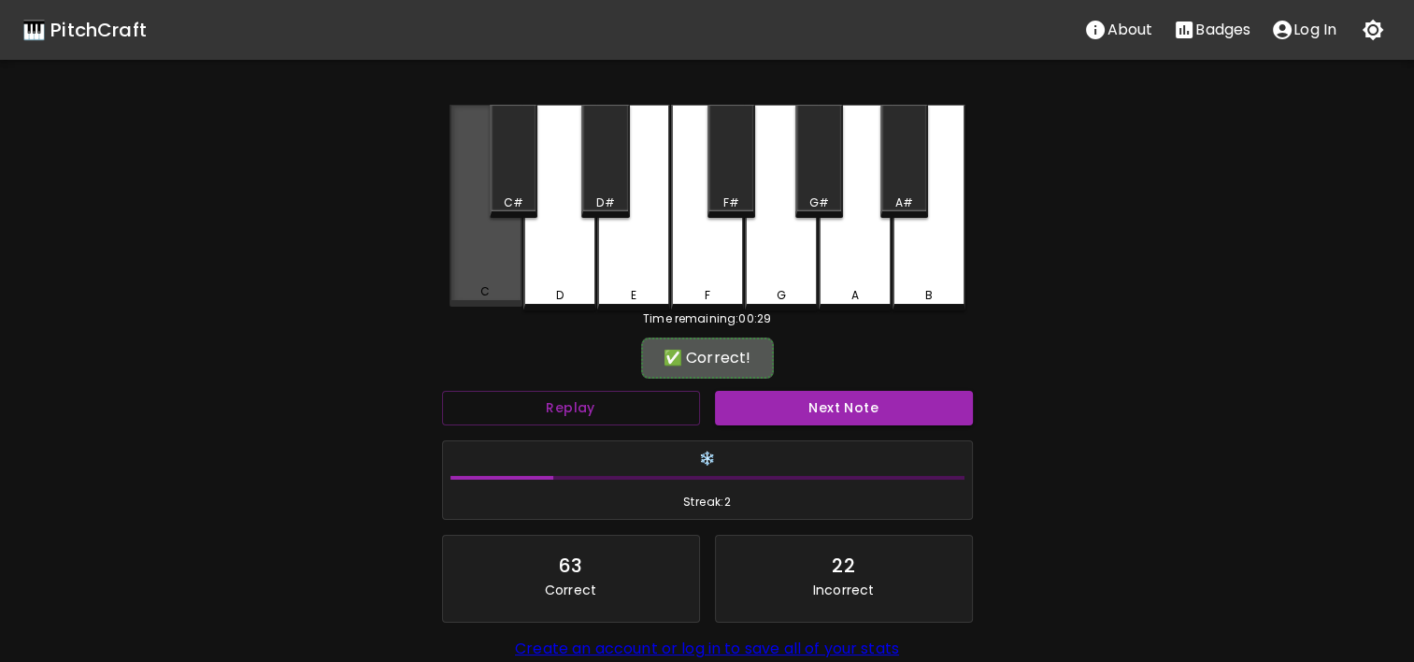
click at [463, 269] on div "C" at bounding box center [486, 206] width 73 height 202
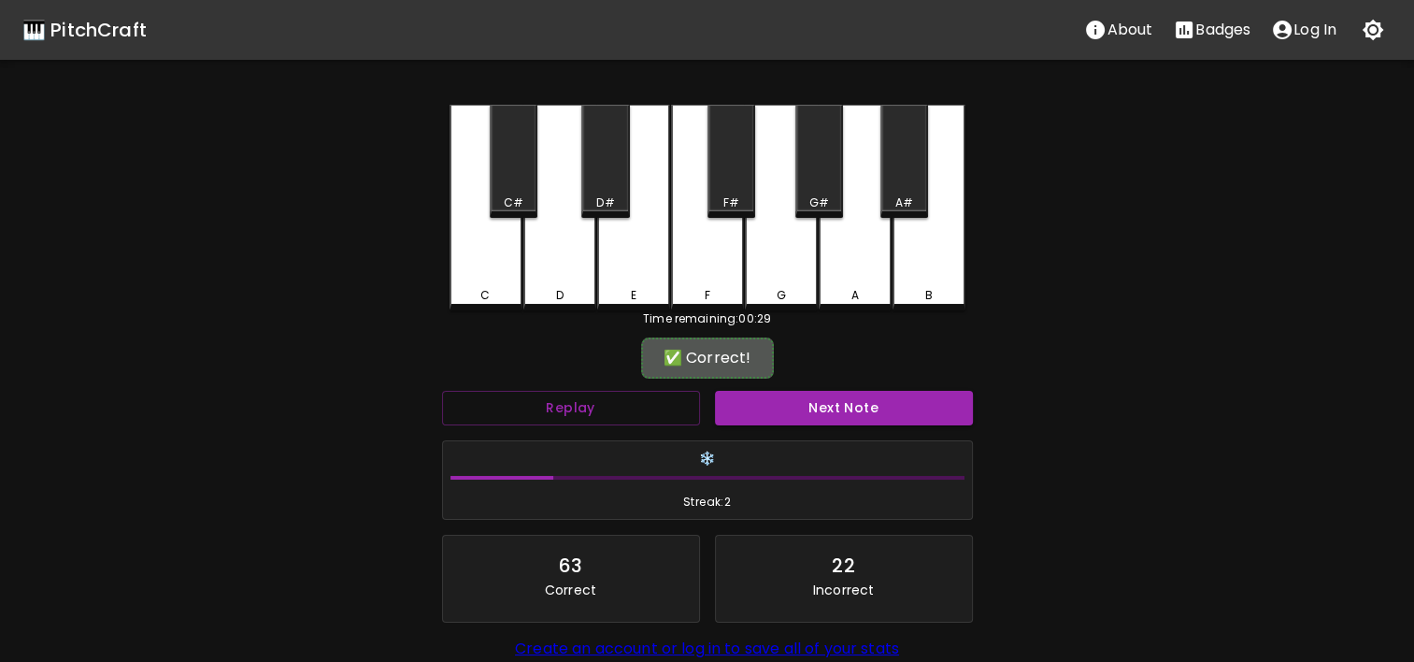
click at [737, 427] on div "Next Note" at bounding box center [844, 408] width 273 height 50
click at [740, 424] on div "Next Note" at bounding box center [844, 408] width 273 height 50
click at [743, 403] on button "Next Note" at bounding box center [844, 408] width 258 height 35
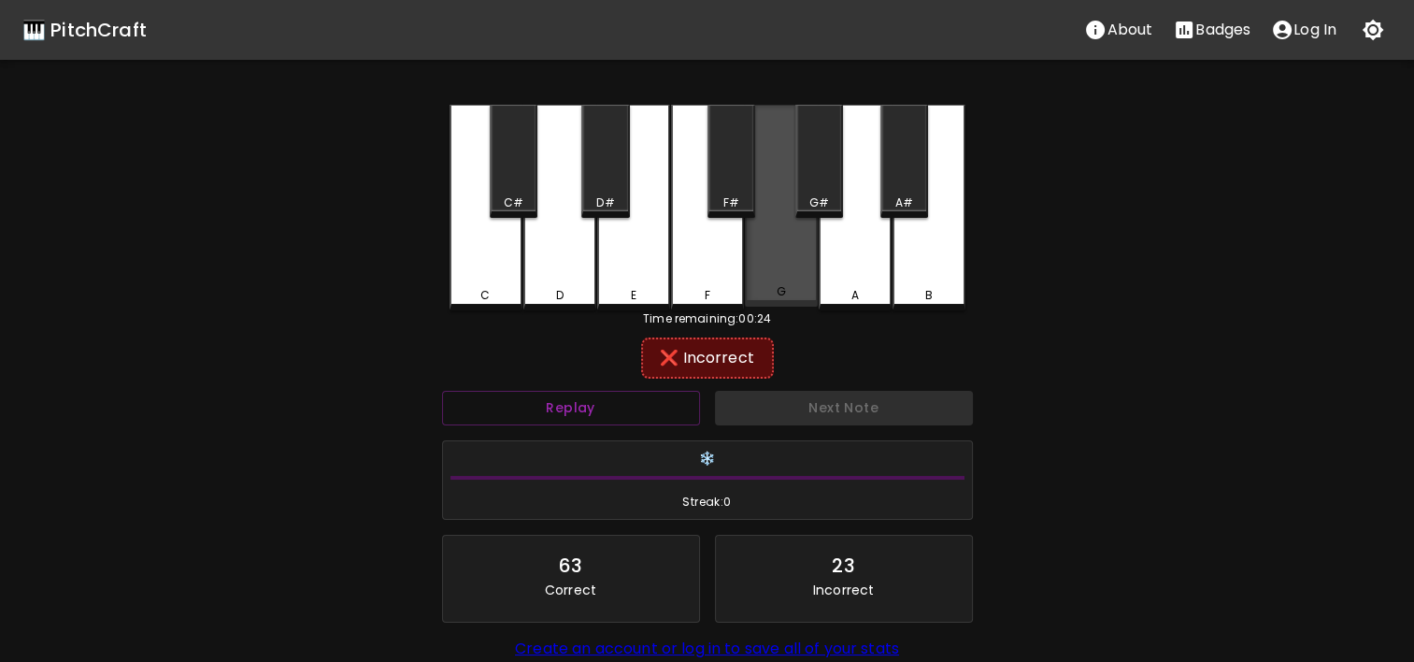
drag, startPoint x: 786, startPoint y: 258, endPoint x: 716, endPoint y: 251, distance: 70.4
click at [716, 251] on div "C C# D D# E F F# G G# A A# B" at bounding box center [708, 208] width 516 height 206
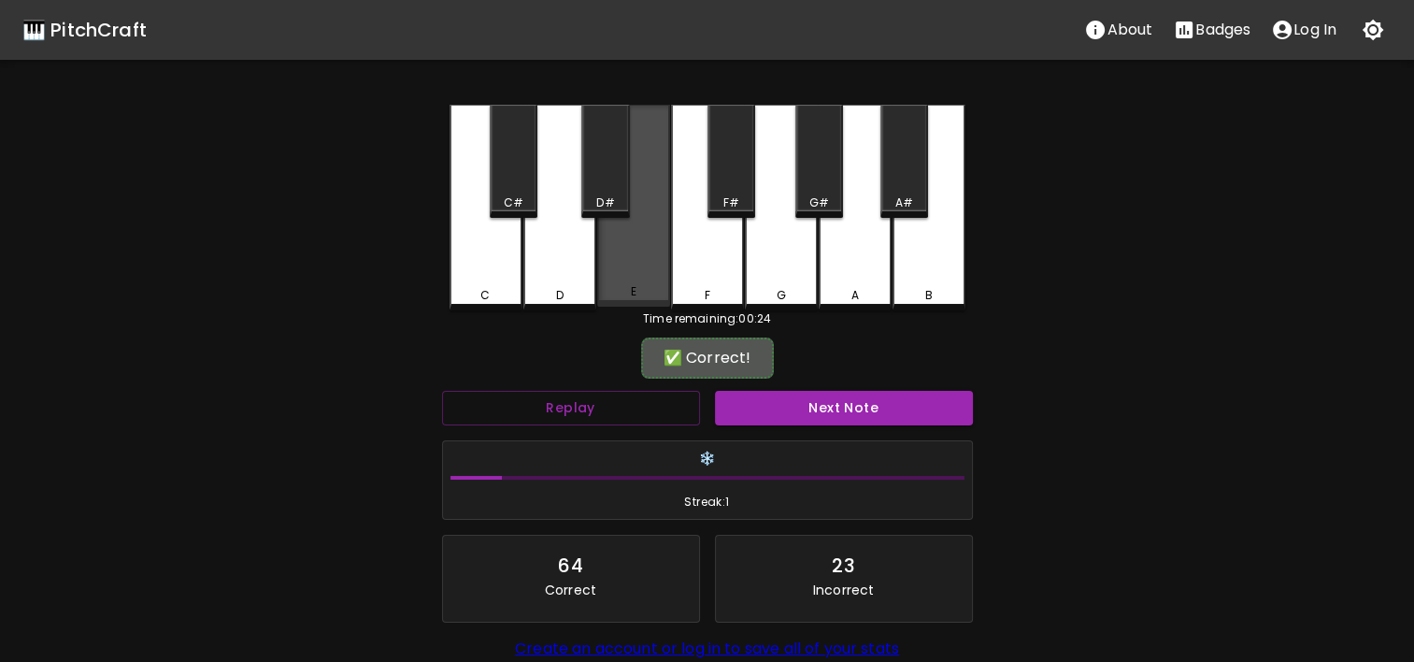
click at [616, 262] on div "E" at bounding box center [633, 206] width 73 height 202
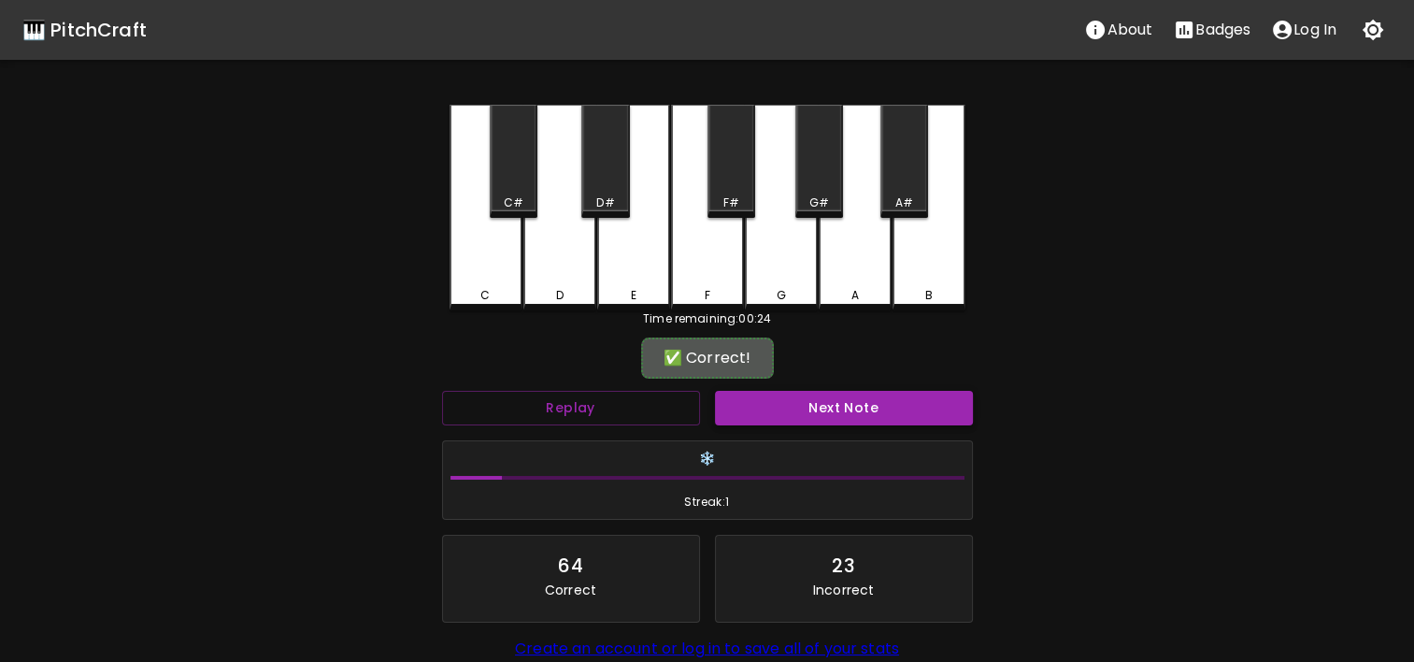
click at [855, 396] on button "Next Note" at bounding box center [844, 408] width 258 height 35
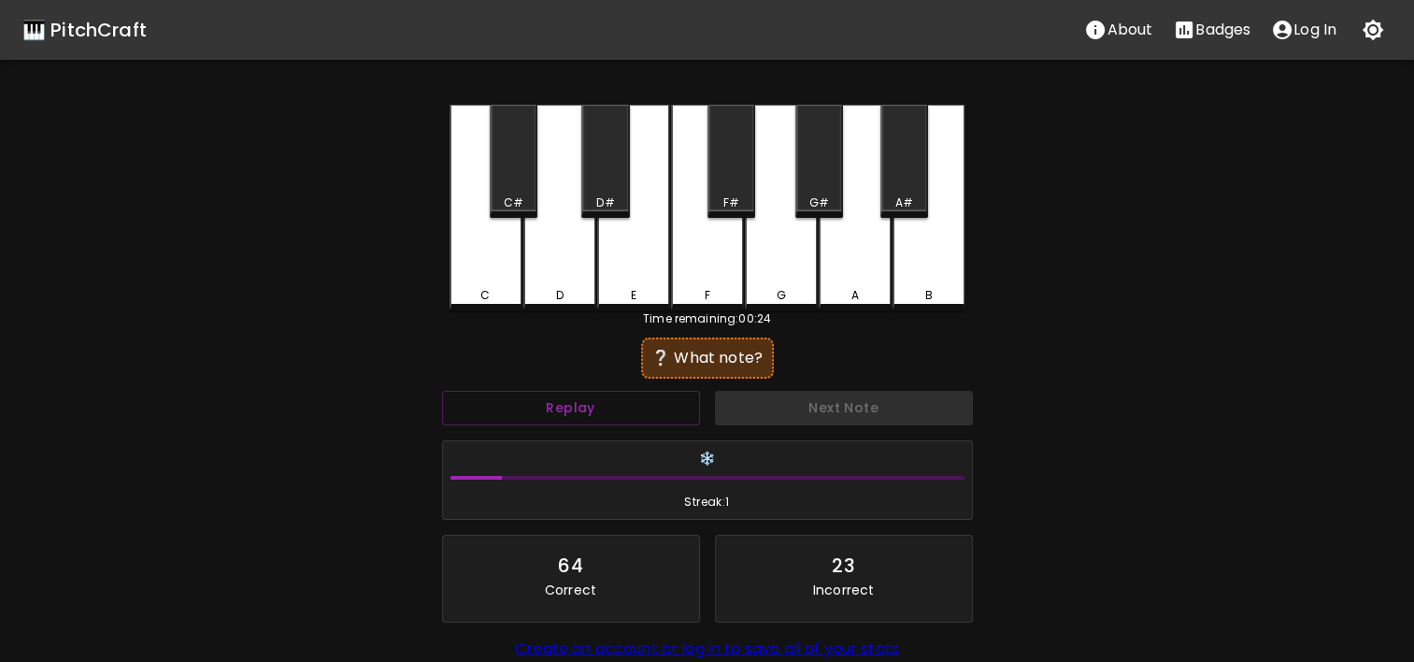
click at [644, 288] on div "E" at bounding box center [633, 295] width 69 height 17
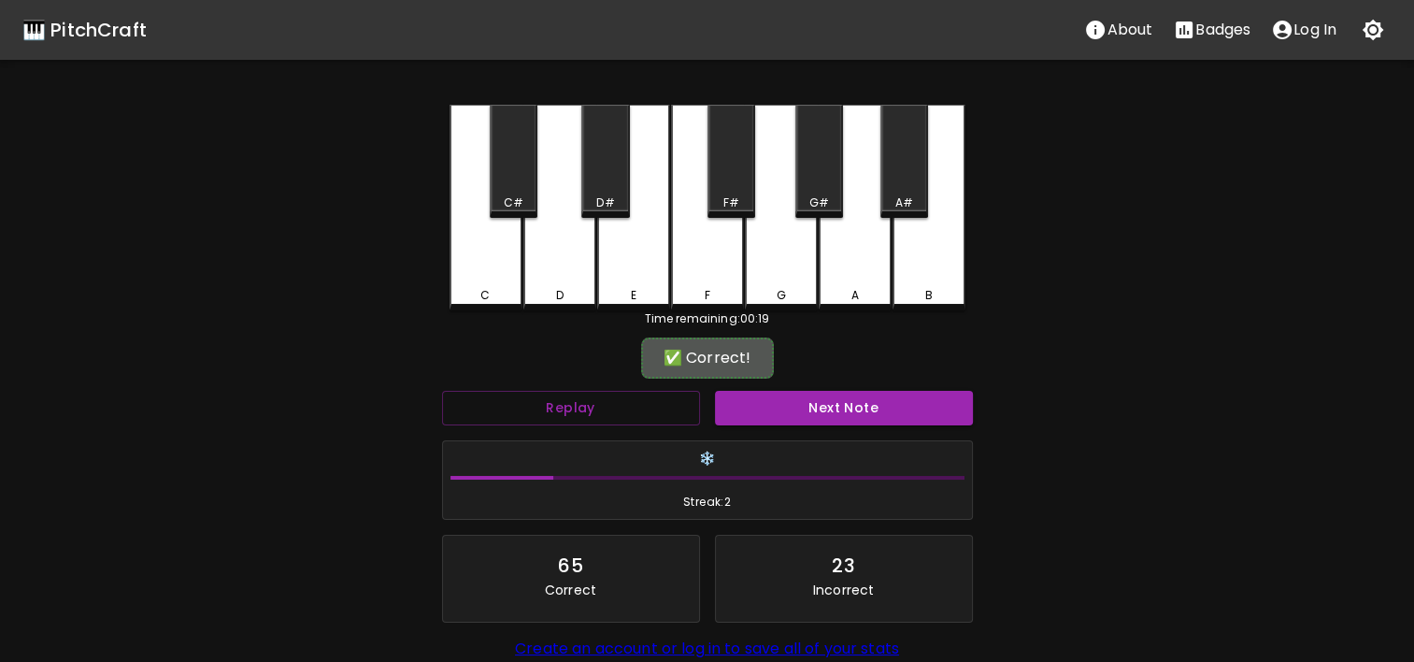
click at [835, 424] on div "Next Note" at bounding box center [844, 408] width 273 height 50
click at [827, 411] on button "Next Note" at bounding box center [844, 408] width 258 height 35
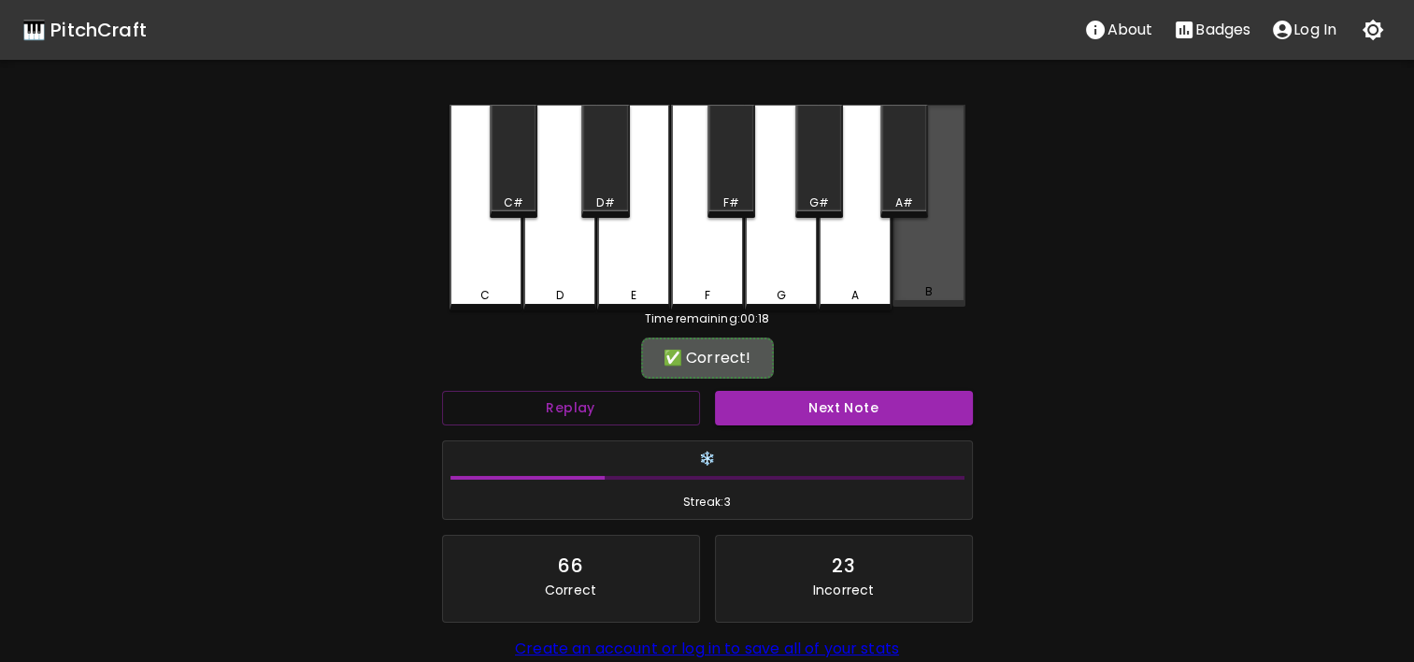
click at [927, 258] on div "B" at bounding box center [929, 206] width 73 height 202
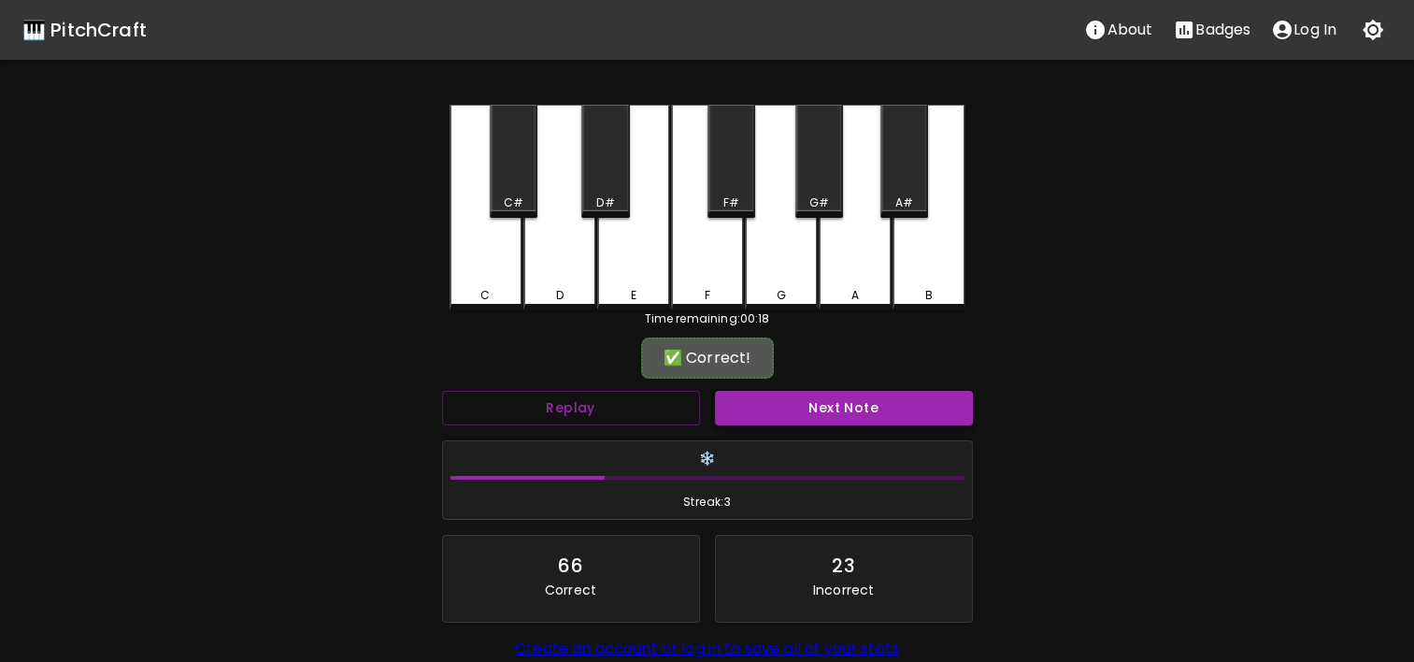
click at [923, 391] on button "Next Note" at bounding box center [844, 408] width 258 height 35
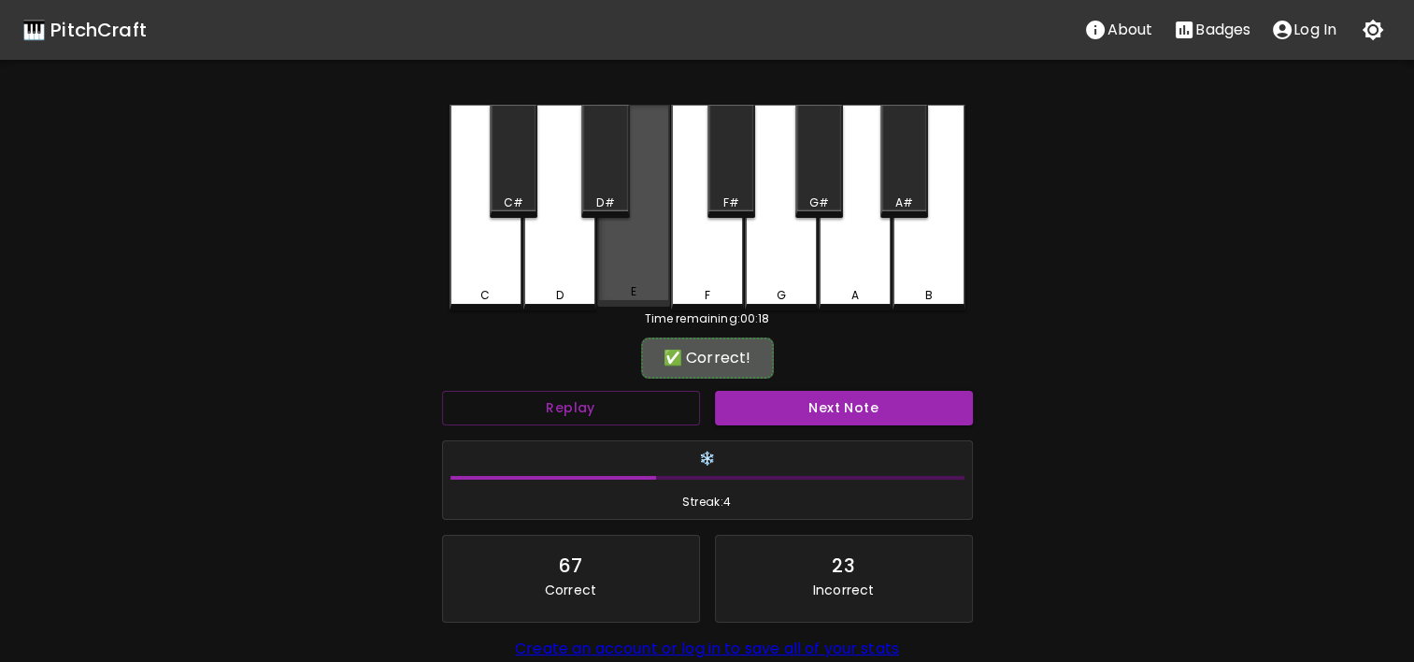
click at [651, 262] on div "E" at bounding box center [633, 206] width 73 height 202
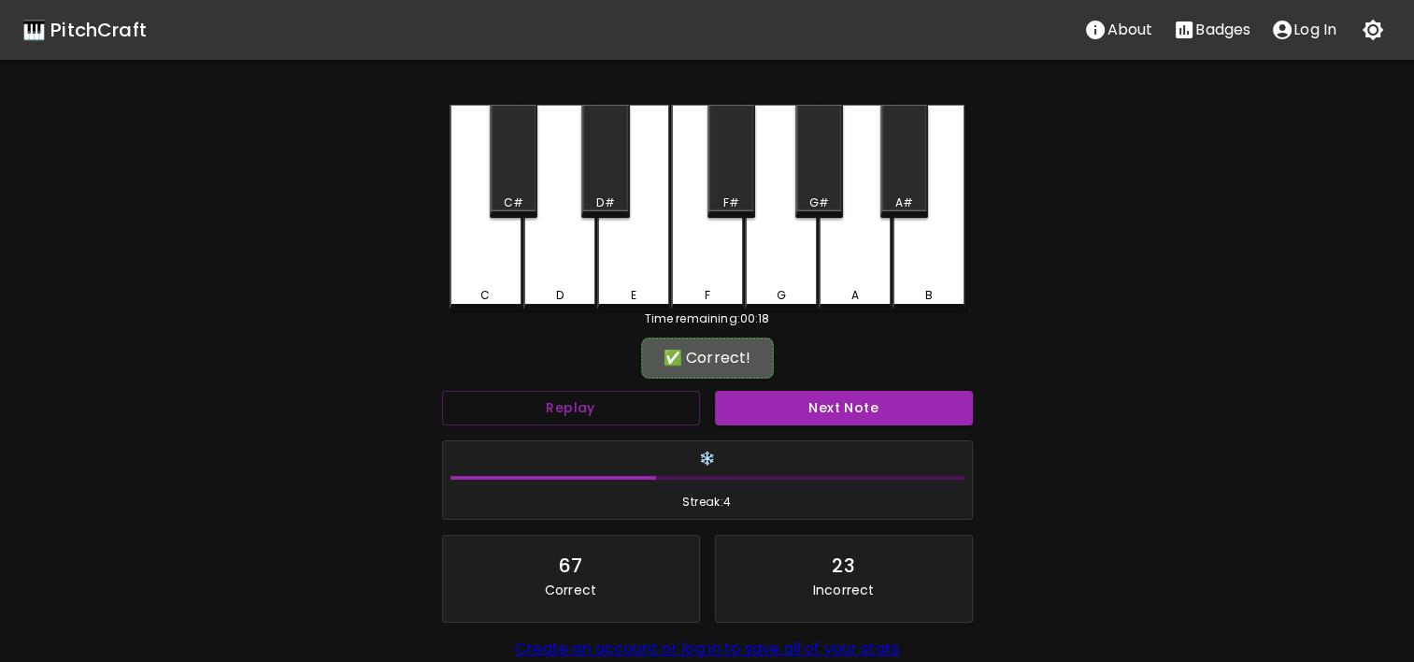
click at [775, 430] on div "Next Note" at bounding box center [844, 408] width 273 height 50
click at [775, 422] on button "Next Note" at bounding box center [844, 408] width 258 height 35
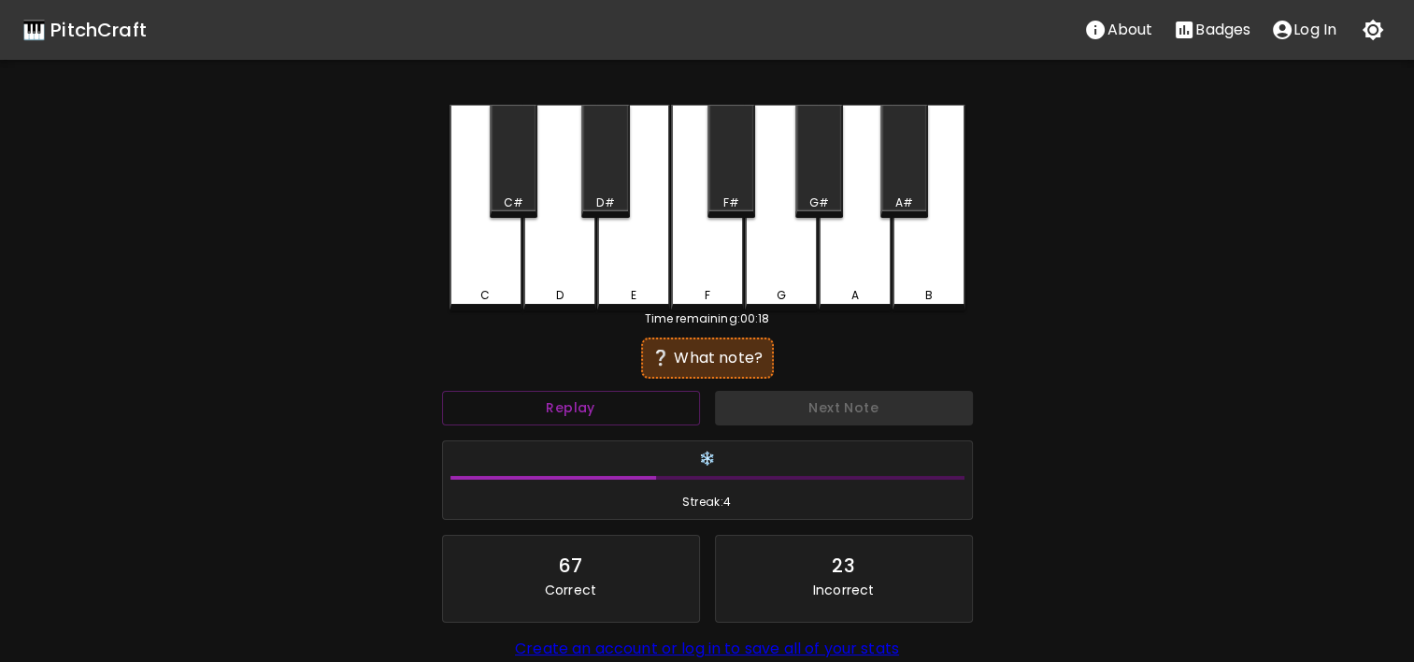
click at [483, 293] on div "C" at bounding box center [484, 295] width 9 height 17
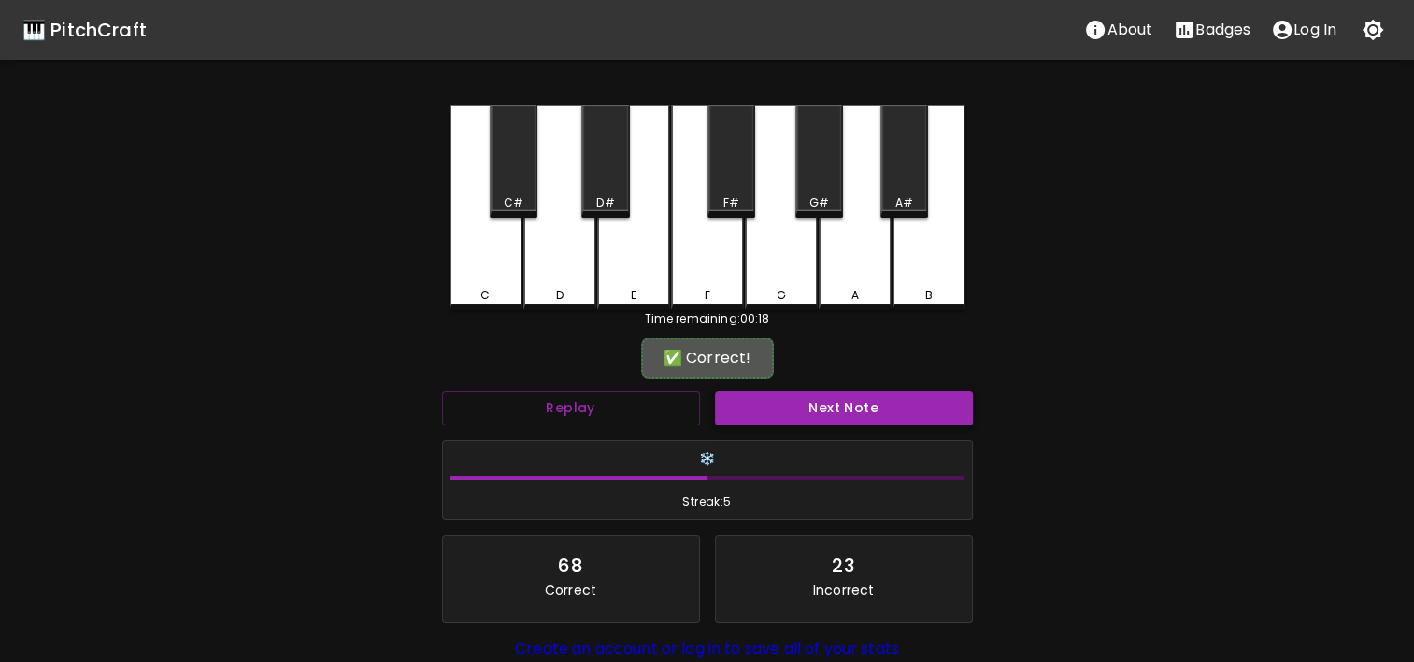
click at [822, 406] on button "Next Note" at bounding box center [844, 408] width 258 height 35
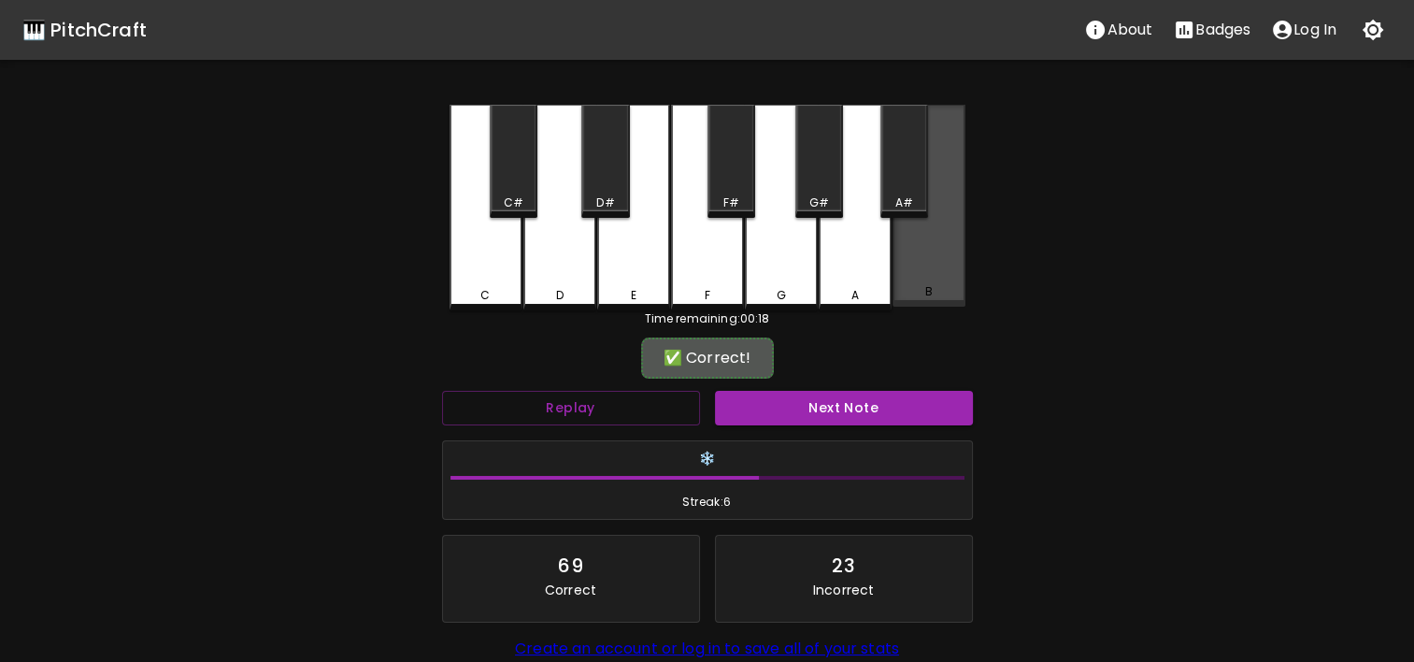
click at [920, 256] on div "B" at bounding box center [929, 206] width 73 height 202
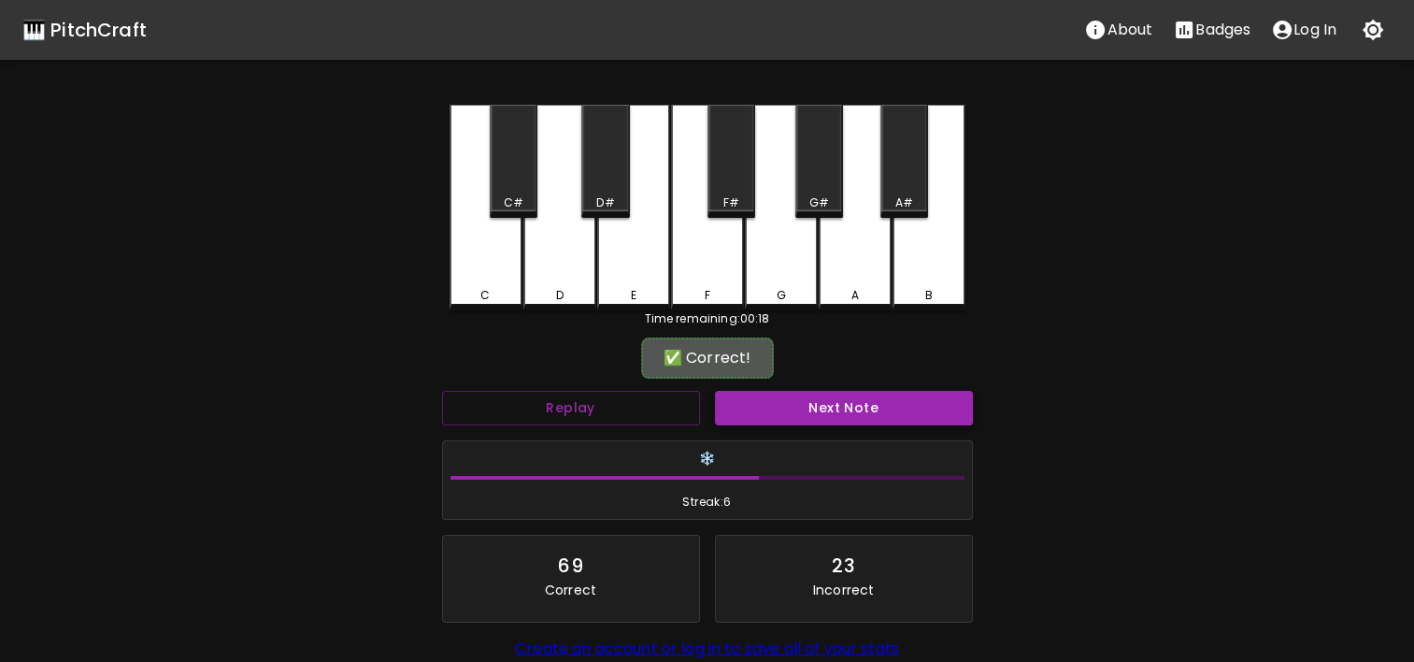
click at [901, 409] on button "Next Note" at bounding box center [844, 408] width 258 height 35
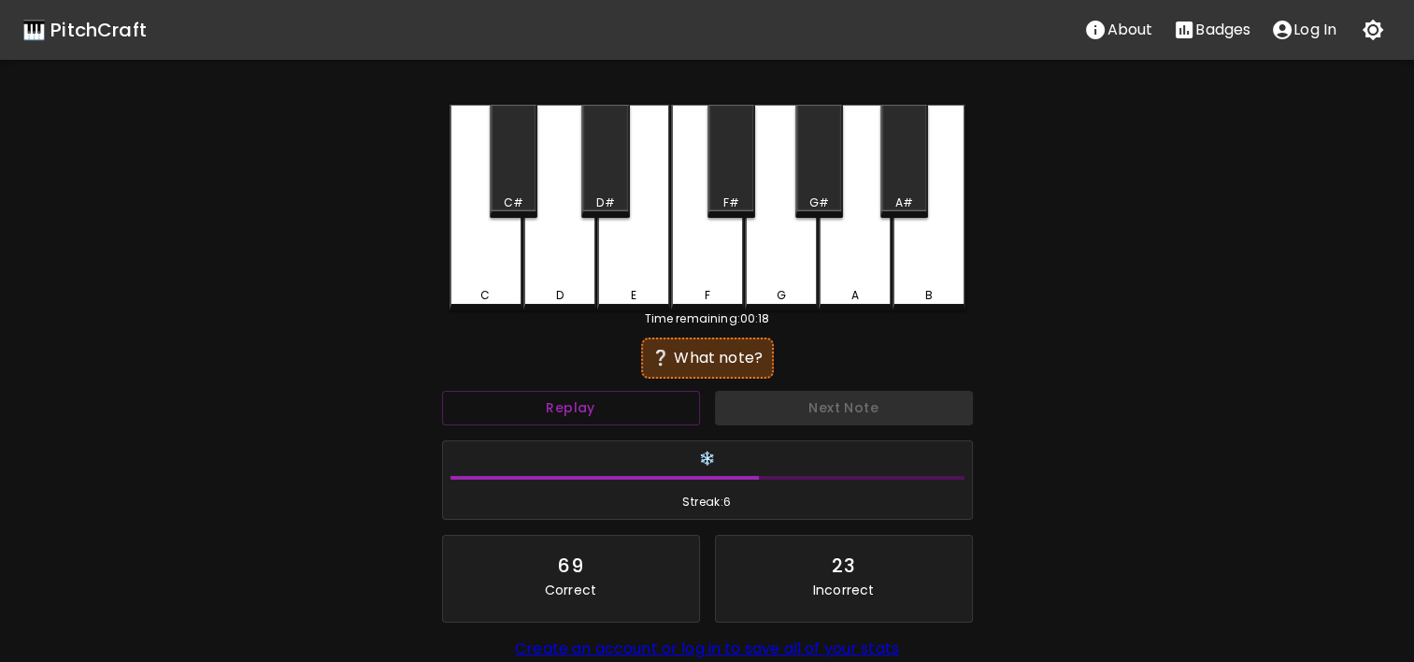
click at [937, 226] on div "B" at bounding box center [929, 208] width 73 height 206
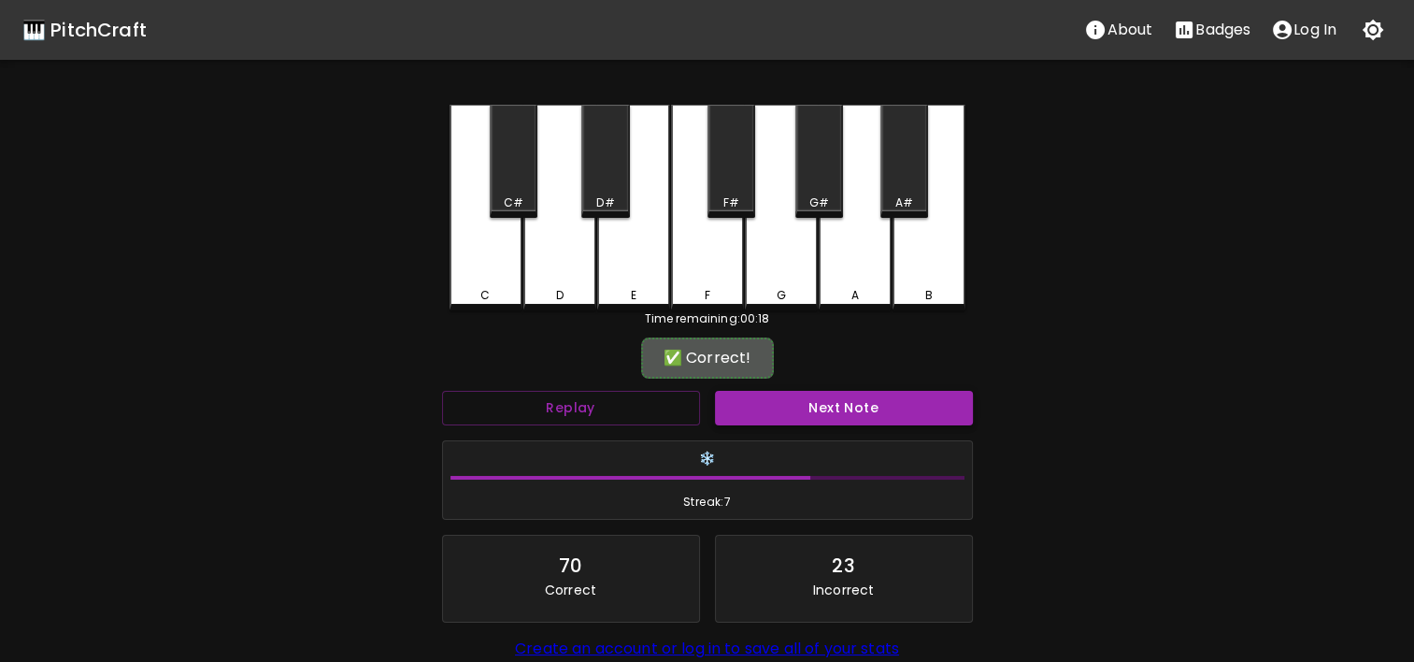
click at [923, 394] on button "Next Note" at bounding box center [844, 408] width 258 height 35
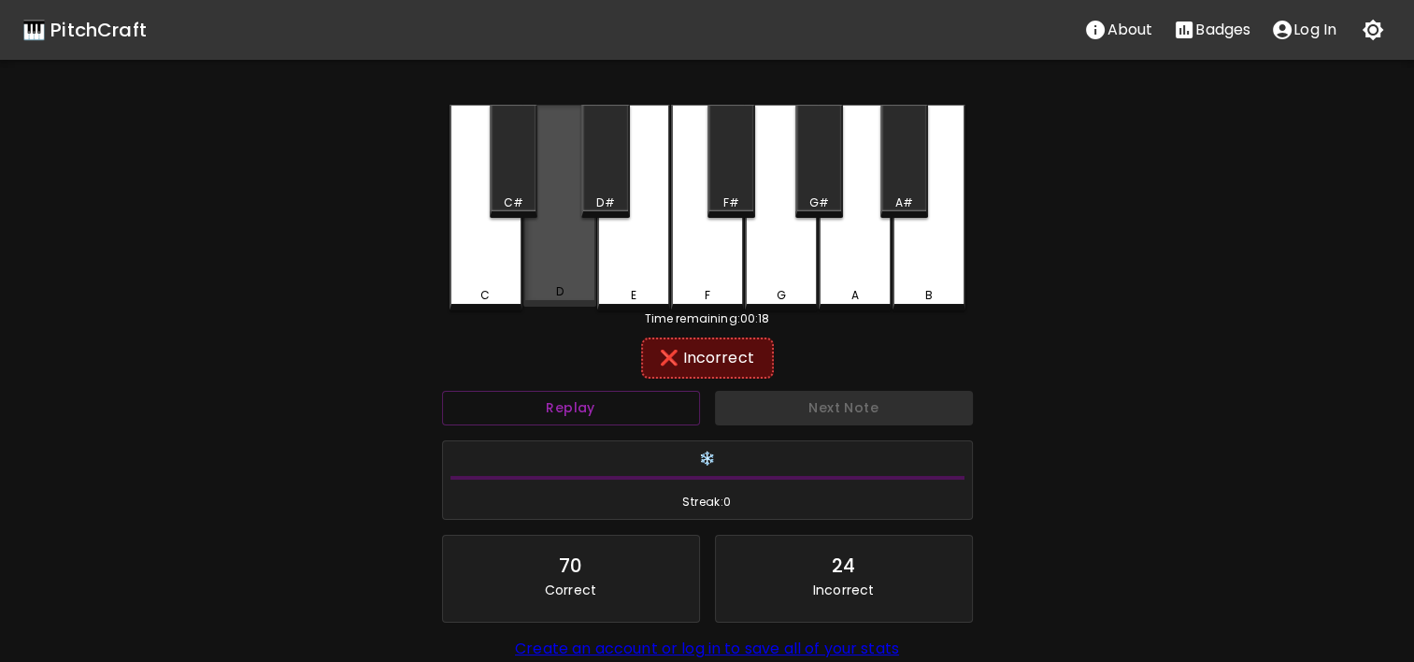
drag, startPoint x: 576, startPoint y: 281, endPoint x: 608, endPoint y: 279, distance: 32.8
click at [608, 279] on div "C C# D D# E F F# G G# A A# B" at bounding box center [708, 208] width 516 height 206
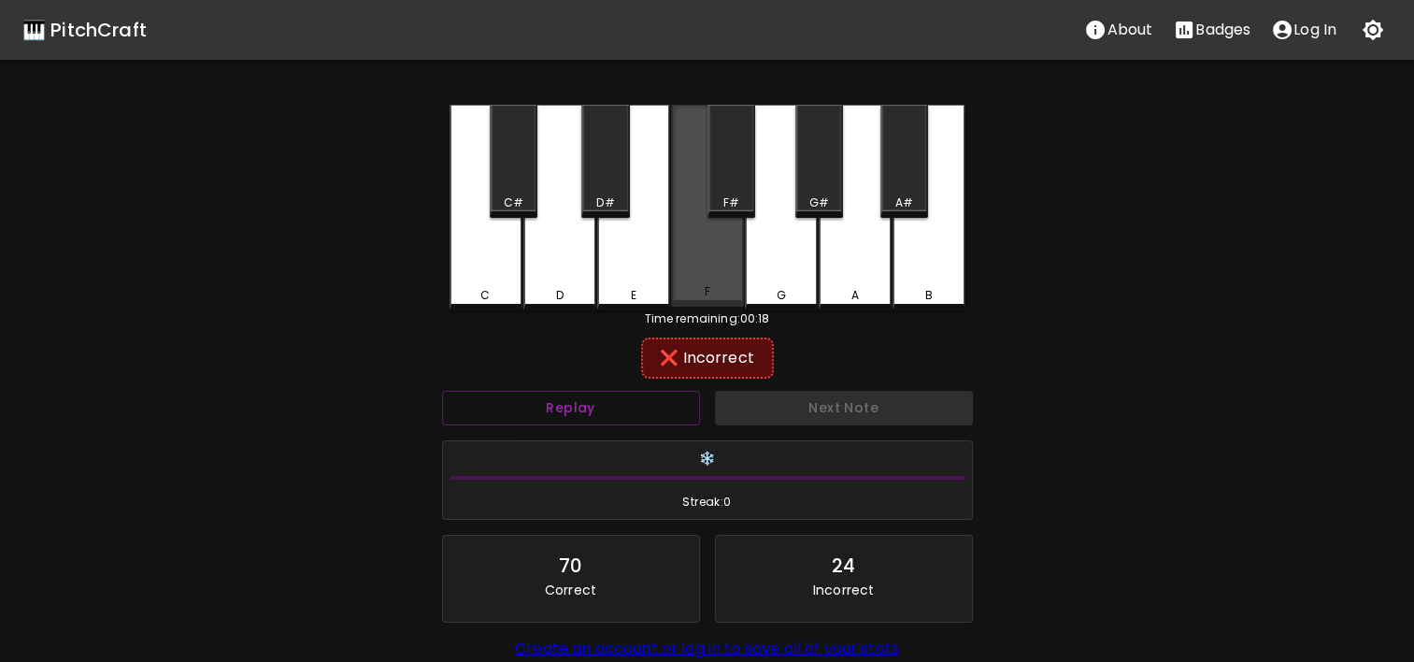
click at [679, 280] on div "F" at bounding box center [707, 206] width 73 height 202
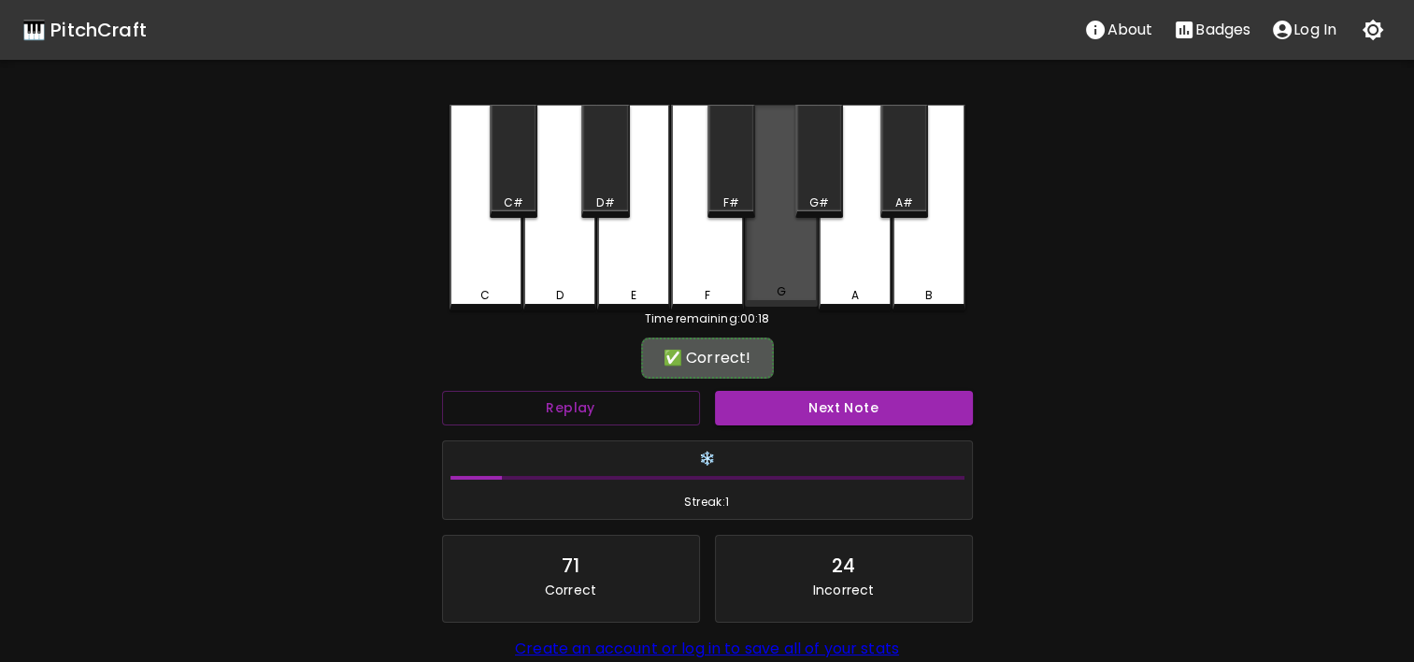
click at [778, 283] on div "G" at bounding box center [781, 206] width 73 height 202
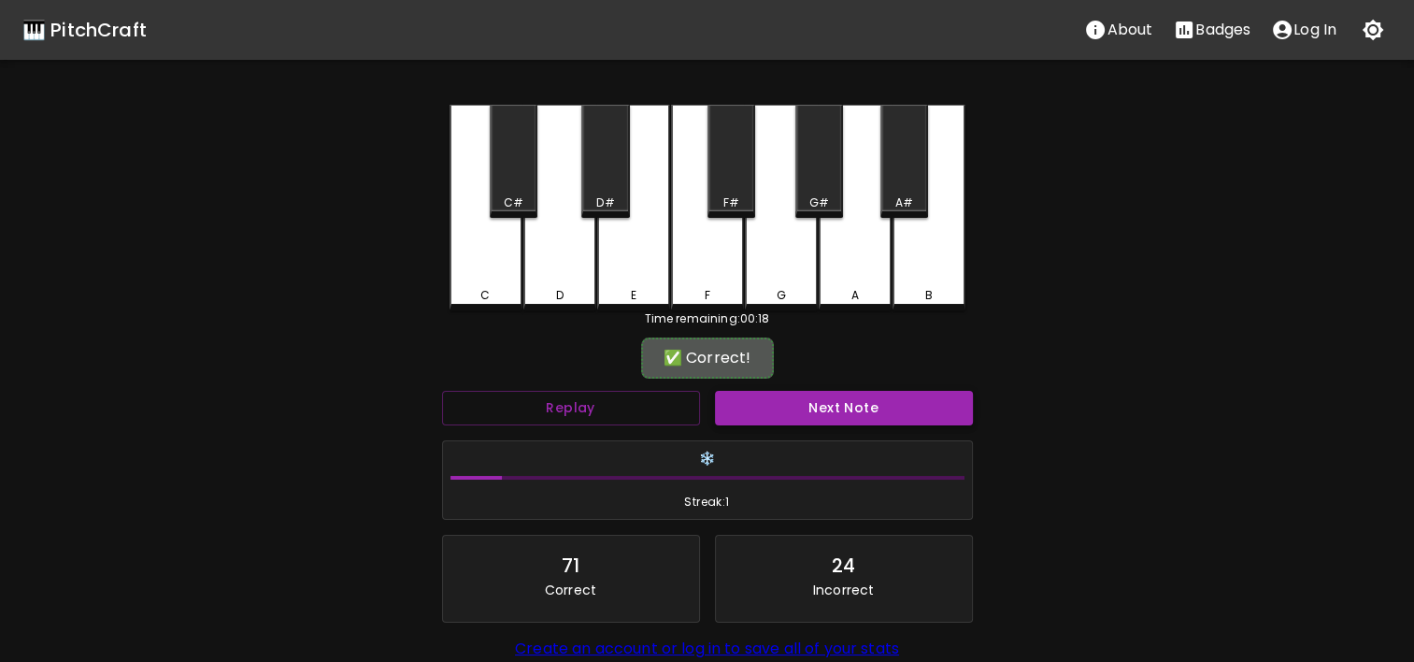
click at [846, 412] on button "Next Note" at bounding box center [844, 408] width 258 height 35
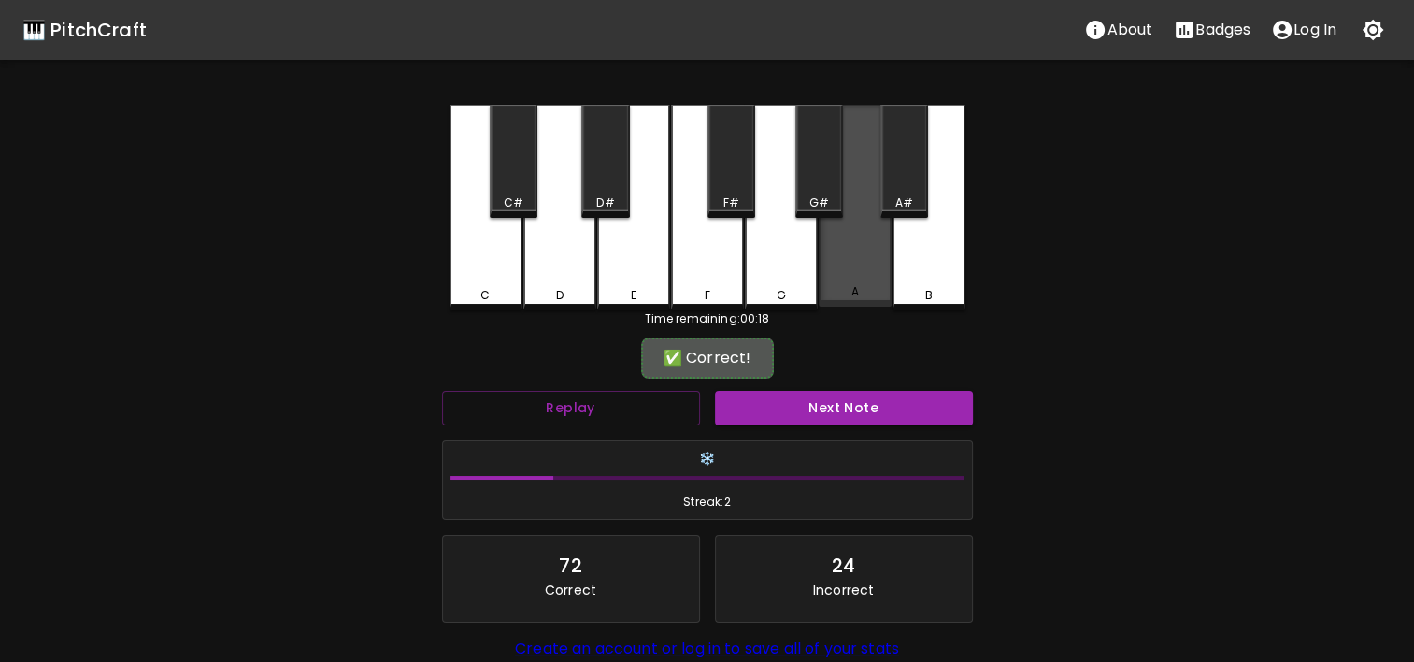
click at [858, 300] on div "A" at bounding box center [855, 206] width 73 height 202
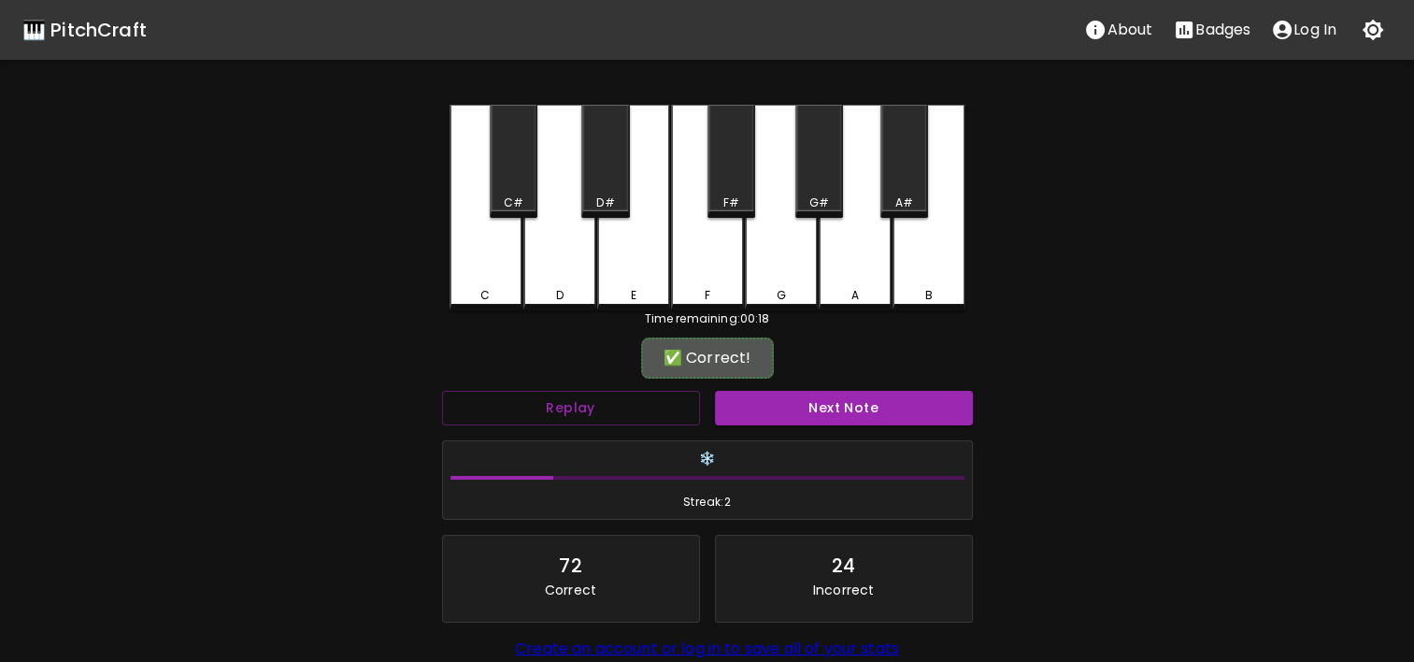
click at [887, 436] on div "❄️ Streak: 2" at bounding box center [708, 480] width 546 height 95
click at [895, 409] on button "Next Note" at bounding box center [844, 408] width 258 height 35
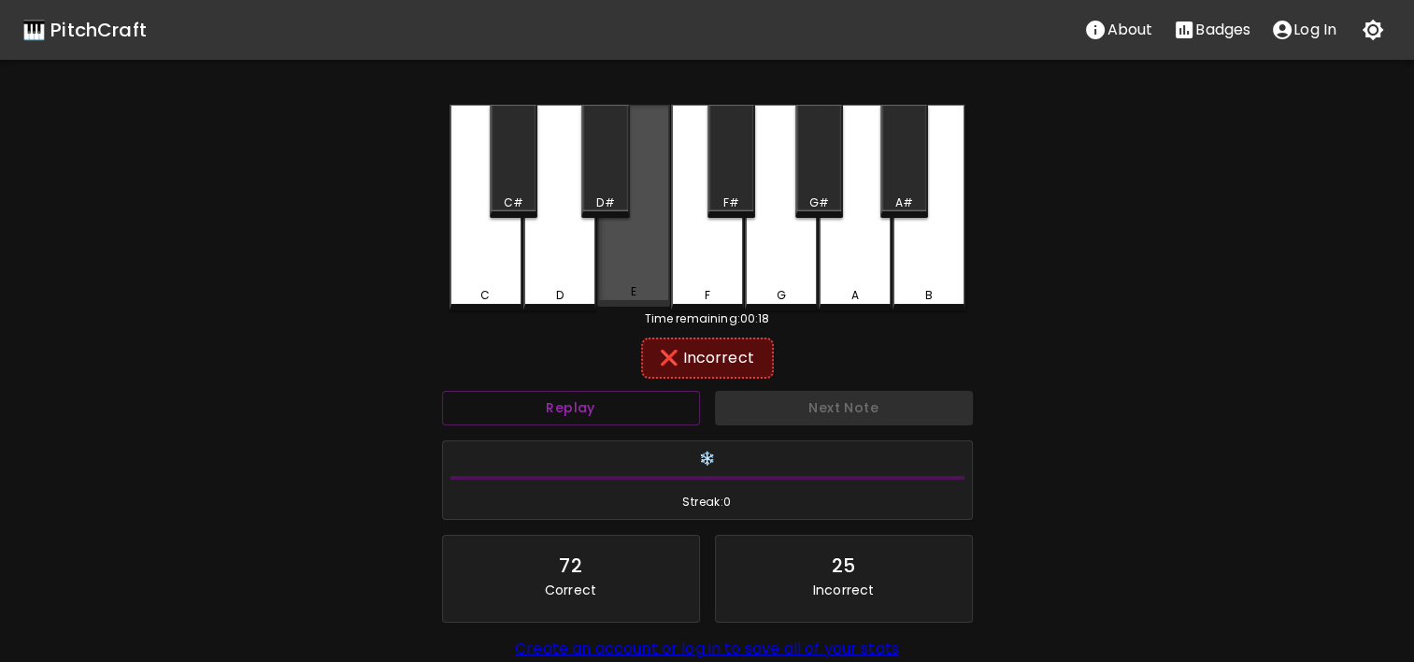
click at [612, 283] on div "E" at bounding box center [633, 206] width 73 height 202
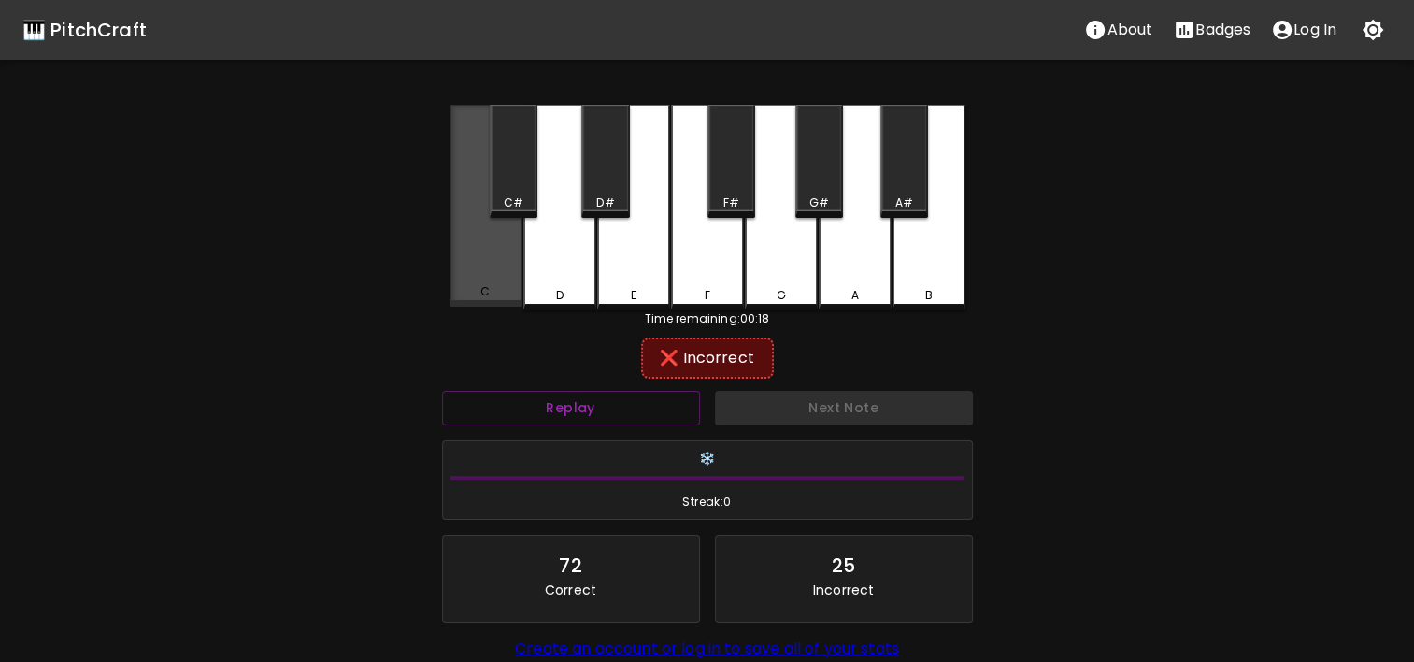
drag, startPoint x: 508, startPoint y: 282, endPoint x: 549, endPoint y: 284, distance: 40.2
click at [549, 284] on div "C C# D D# E F F# G G# A A# B" at bounding box center [708, 208] width 516 height 206
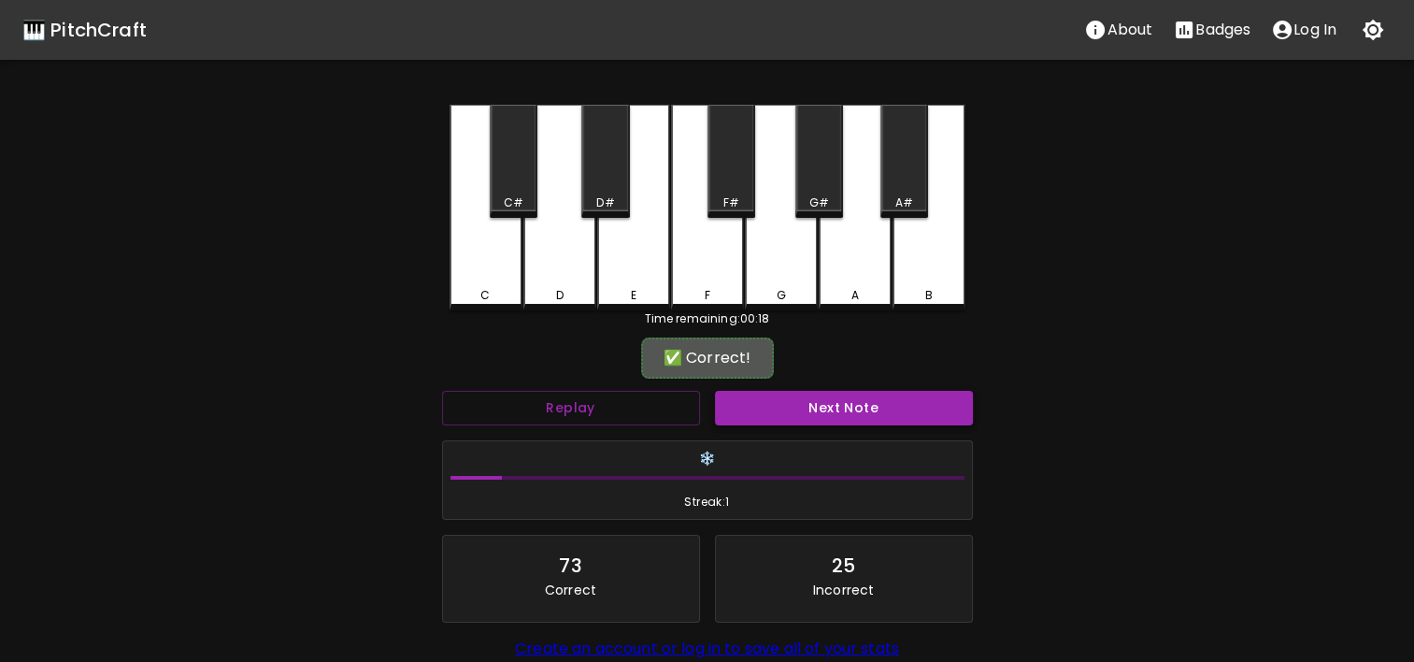
click at [863, 415] on button "Next Note" at bounding box center [844, 408] width 258 height 35
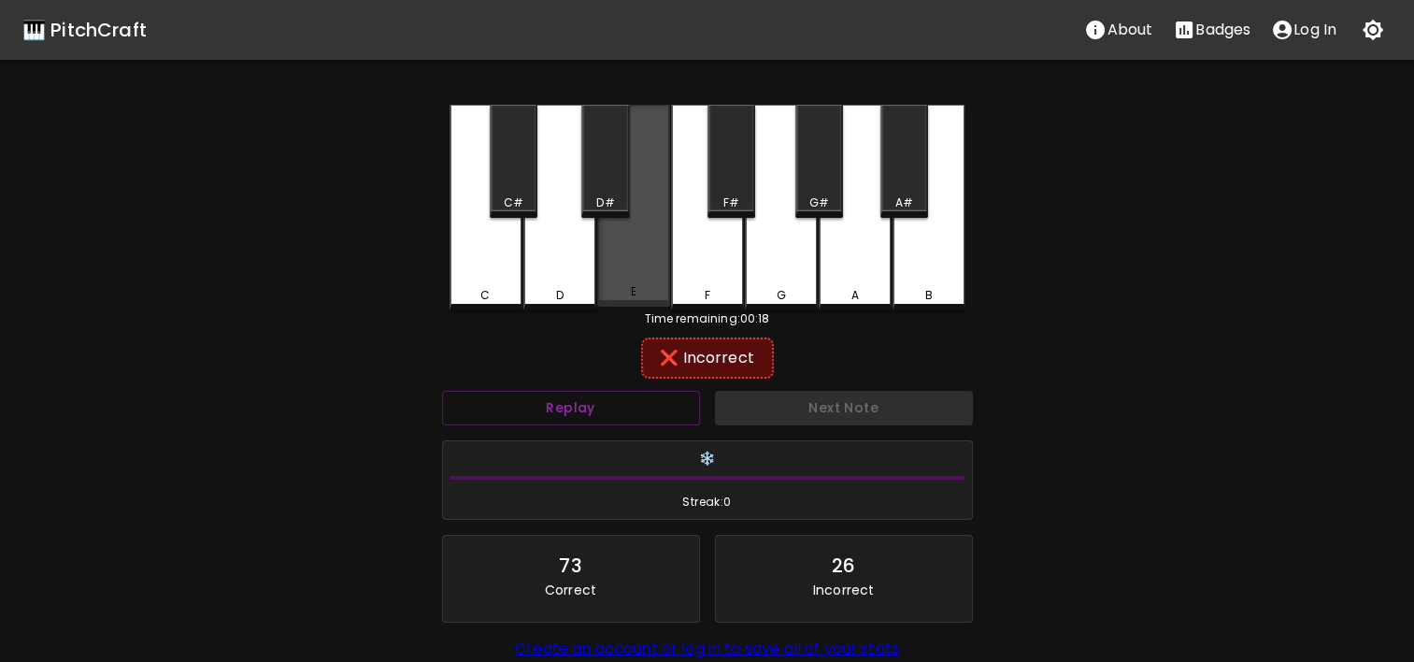
click at [632, 265] on div "E" at bounding box center [633, 206] width 73 height 202
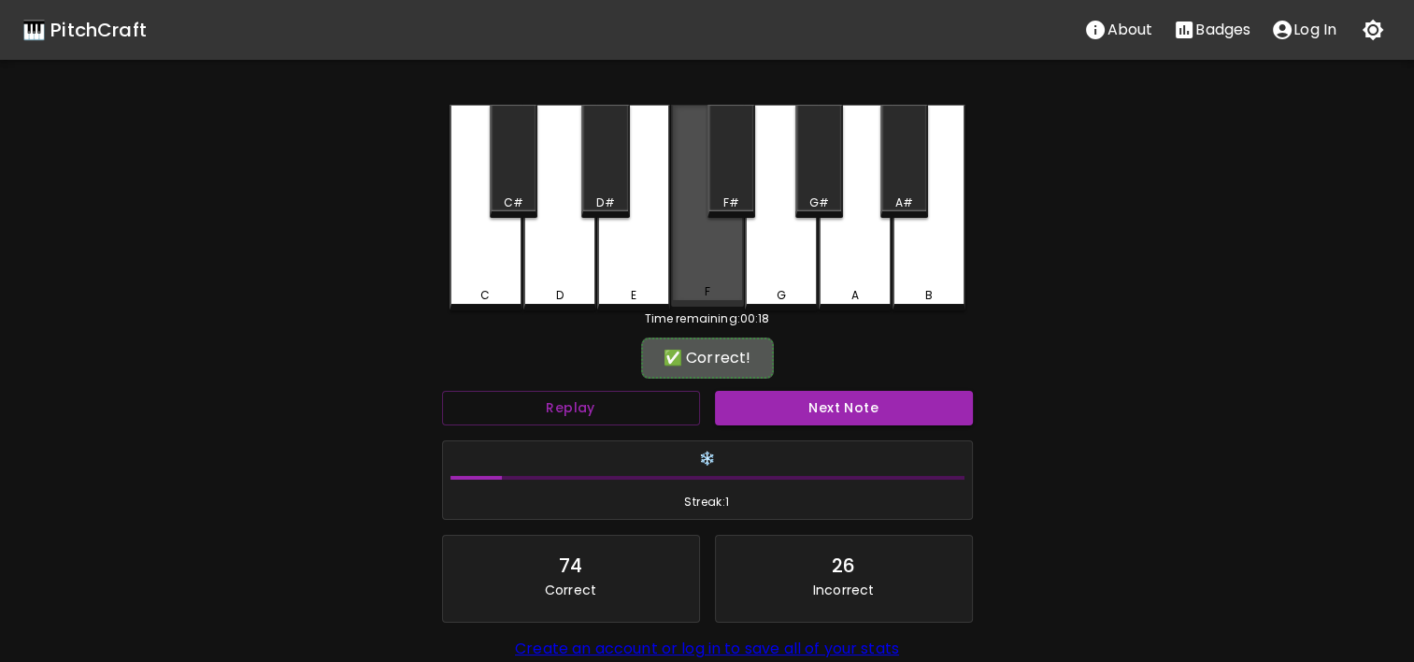
click at [701, 292] on div "F" at bounding box center [707, 291] width 69 height 17
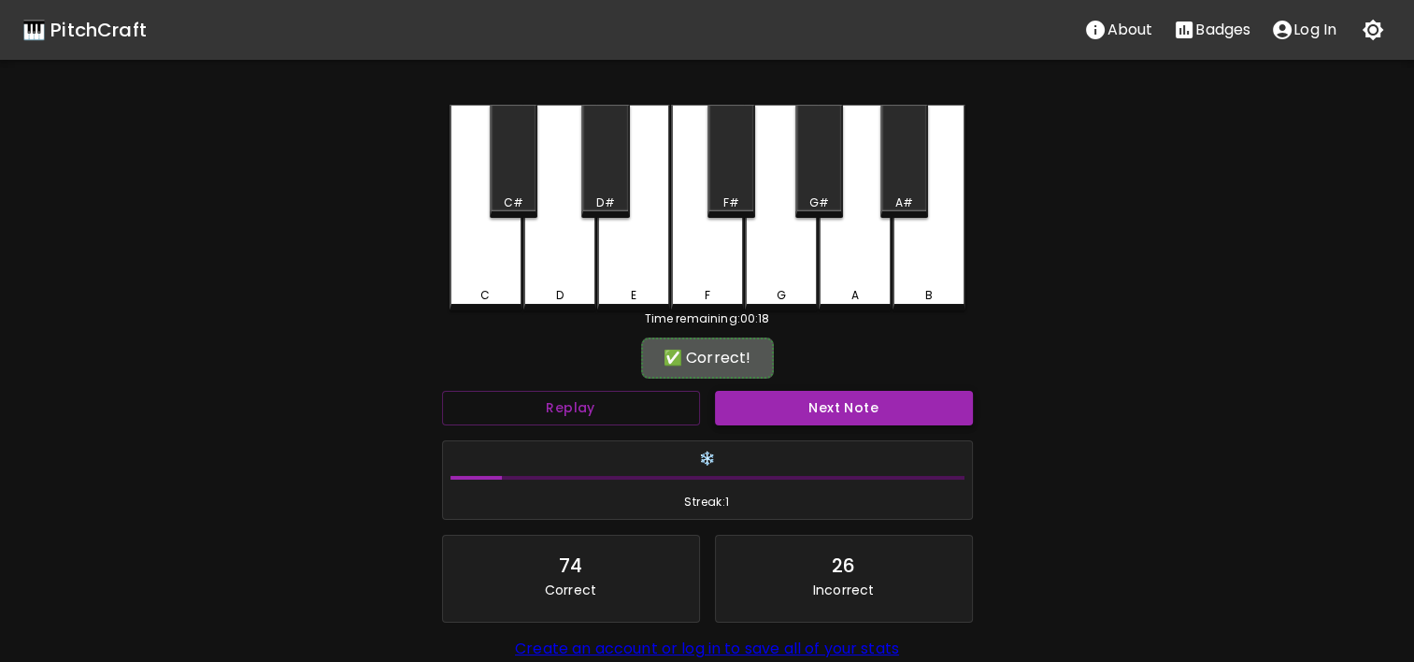
click at [797, 393] on button "Next Note" at bounding box center [844, 408] width 258 height 35
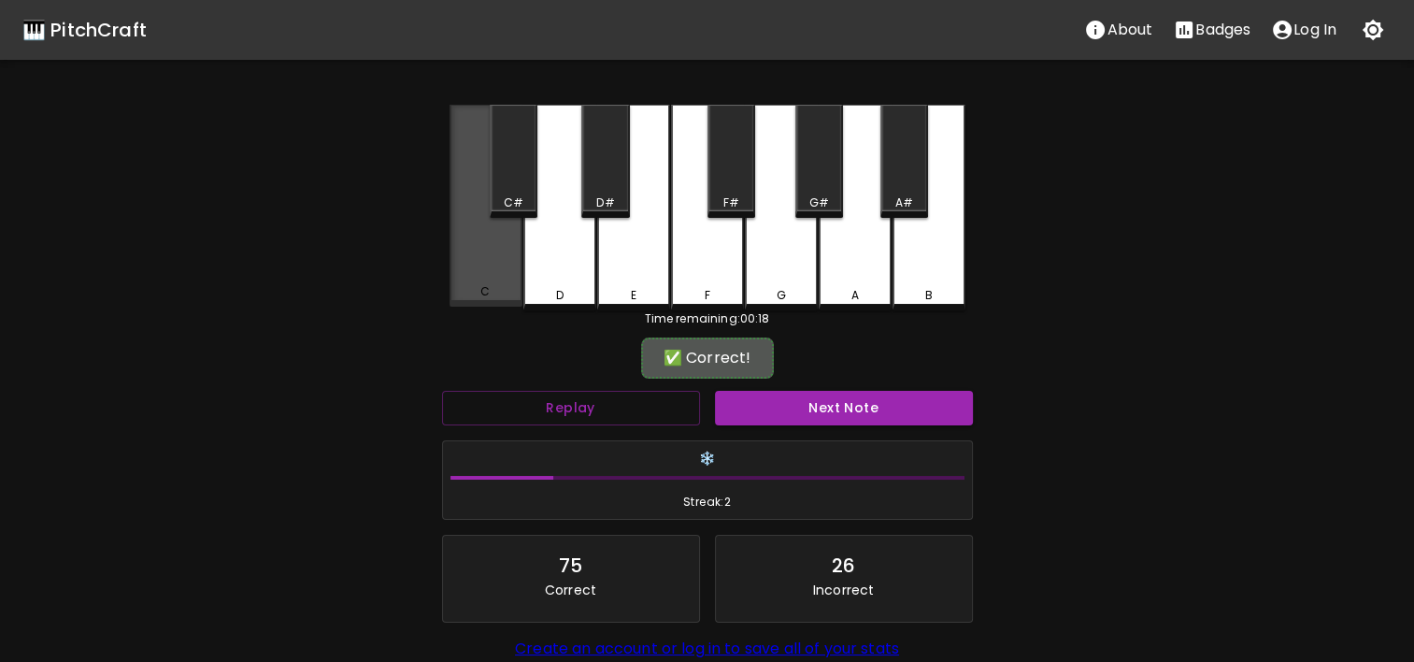
click at [479, 269] on div "C" at bounding box center [486, 206] width 73 height 202
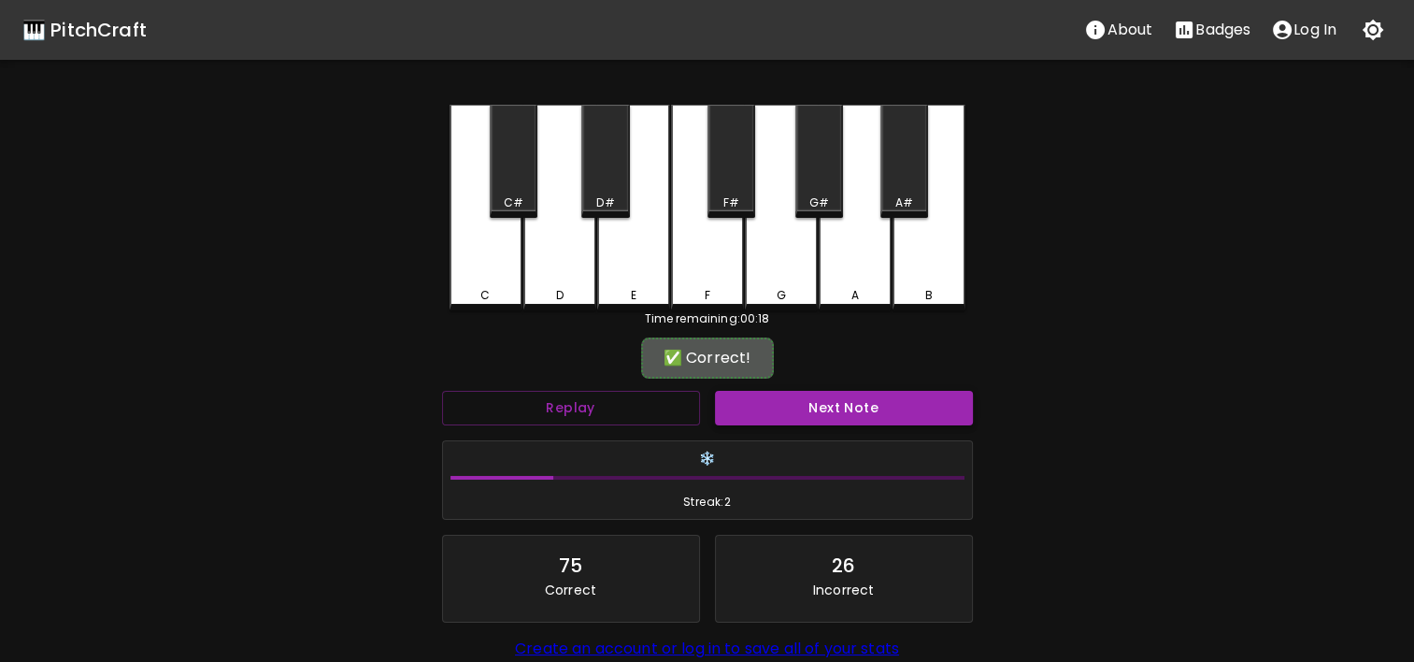
click at [816, 396] on button "Next Note" at bounding box center [844, 408] width 258 height 35
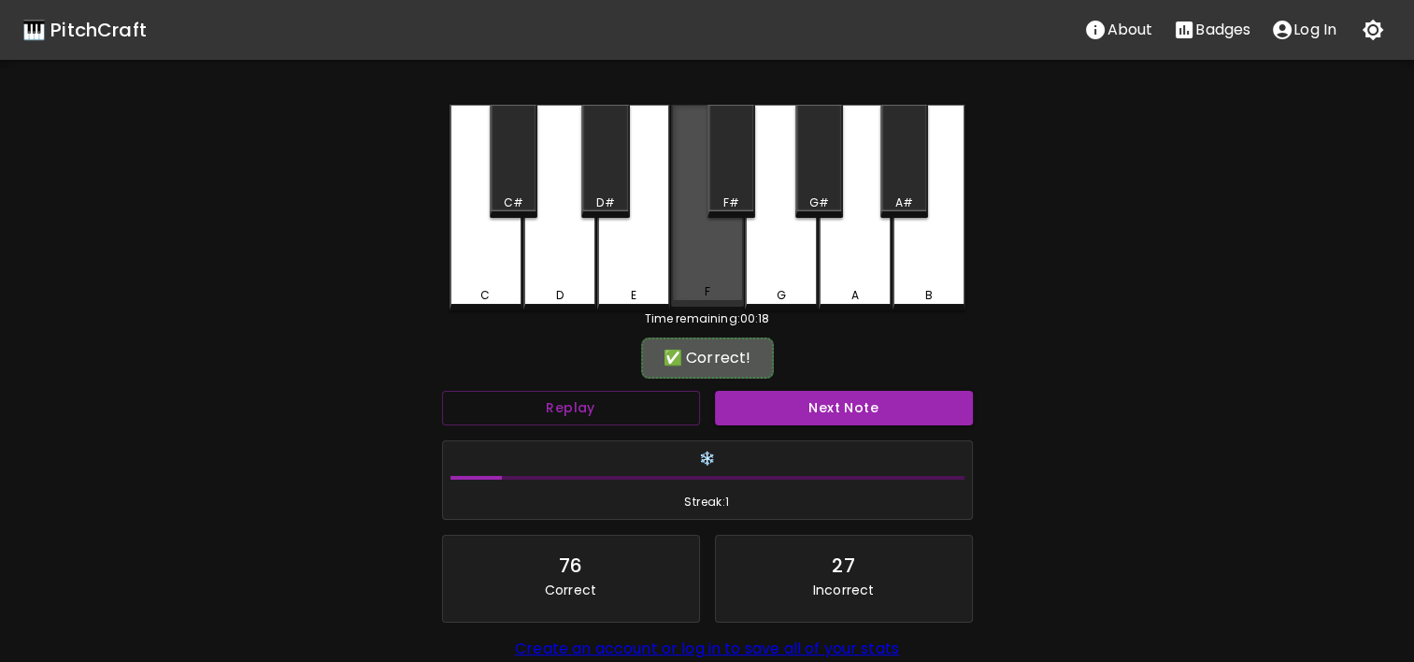
drag, startPoint x: 804, startPoint y: 279, endPoint x: 715, endPoint y: 273, distance: 89.0
click at [715, 273] on div "C C# D D# E F F# G G# A A# B" at bounding box center [708, 208] width 516 height 206
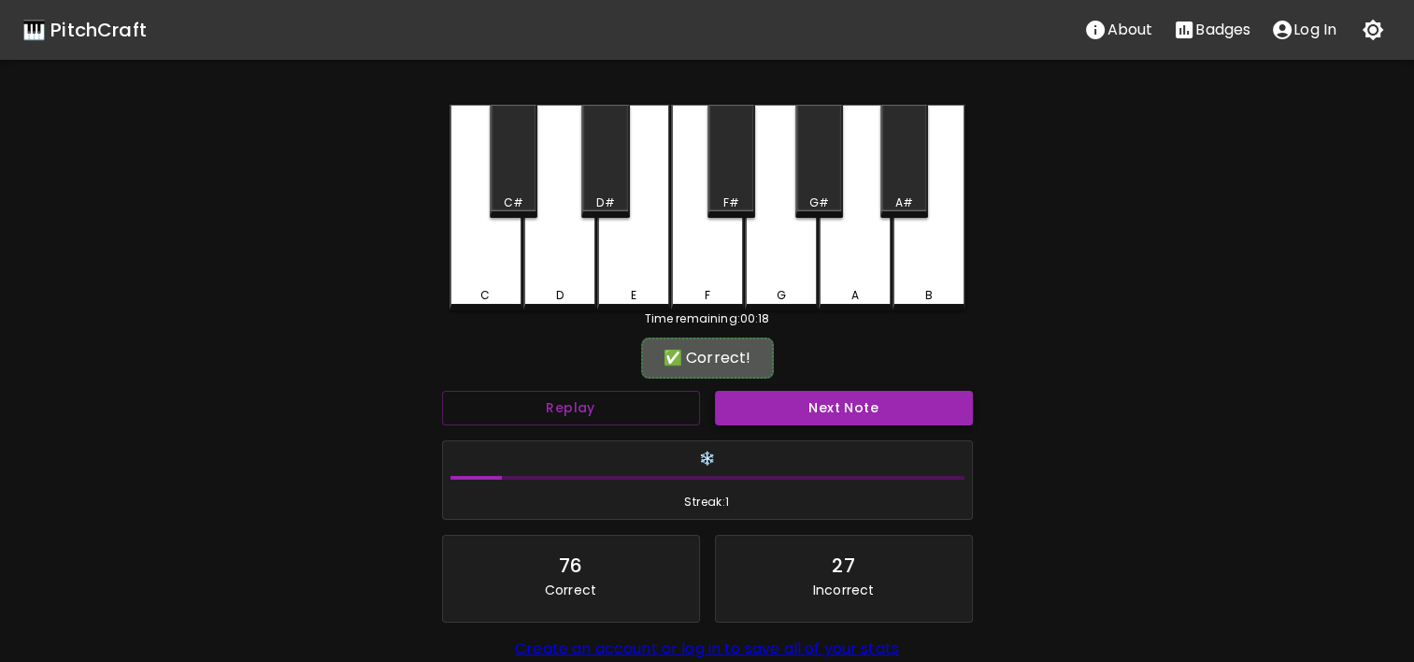
click at [820, 423] on button "Next Note" at bounding box center [844, 408] width 258 height 35
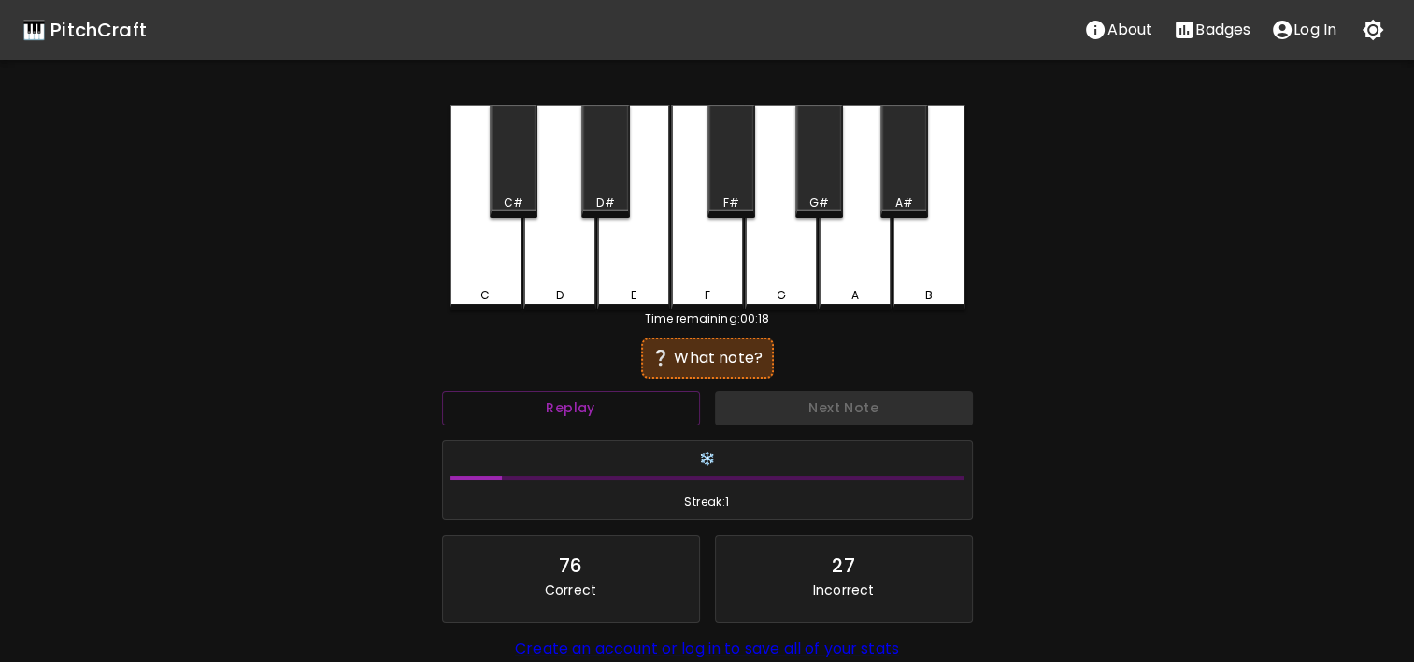
click at [708, 262] on div "F" at bounding box center [707, 208] width 73 height 206
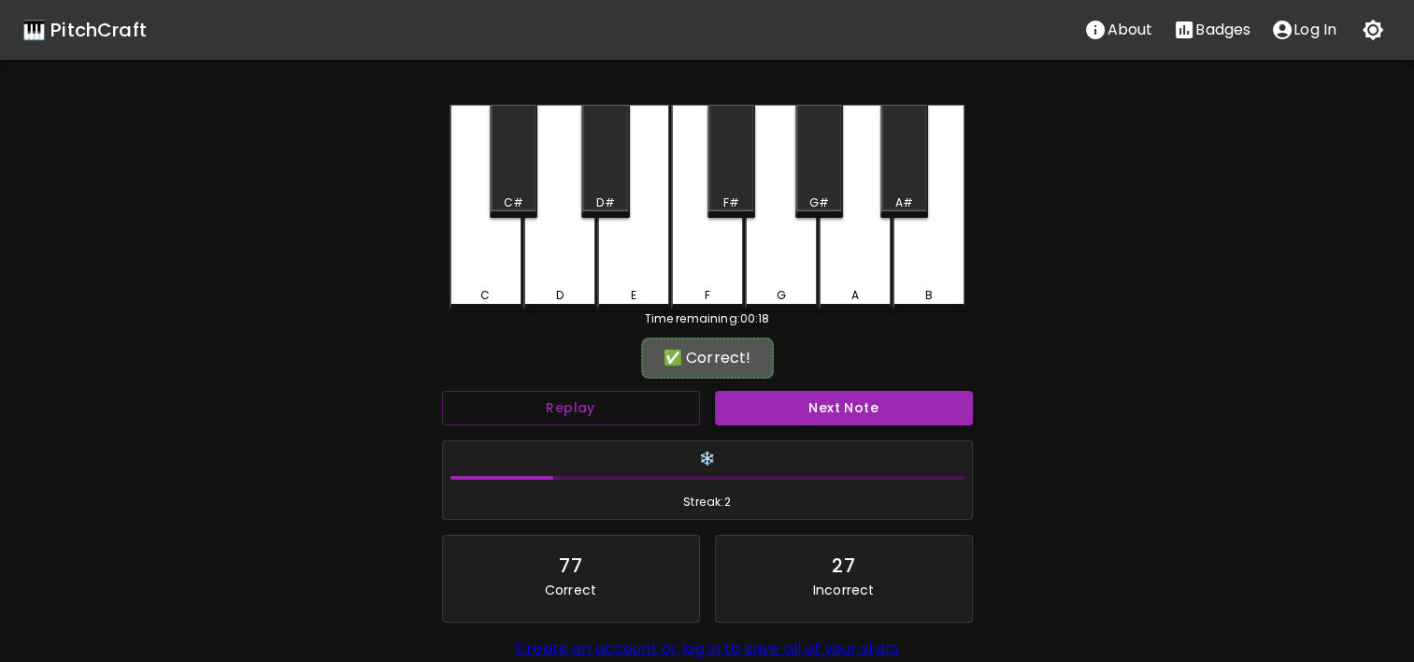
click at [786, 396] on button "Next Note" at bounding box center [844, 408] width 258 height 35
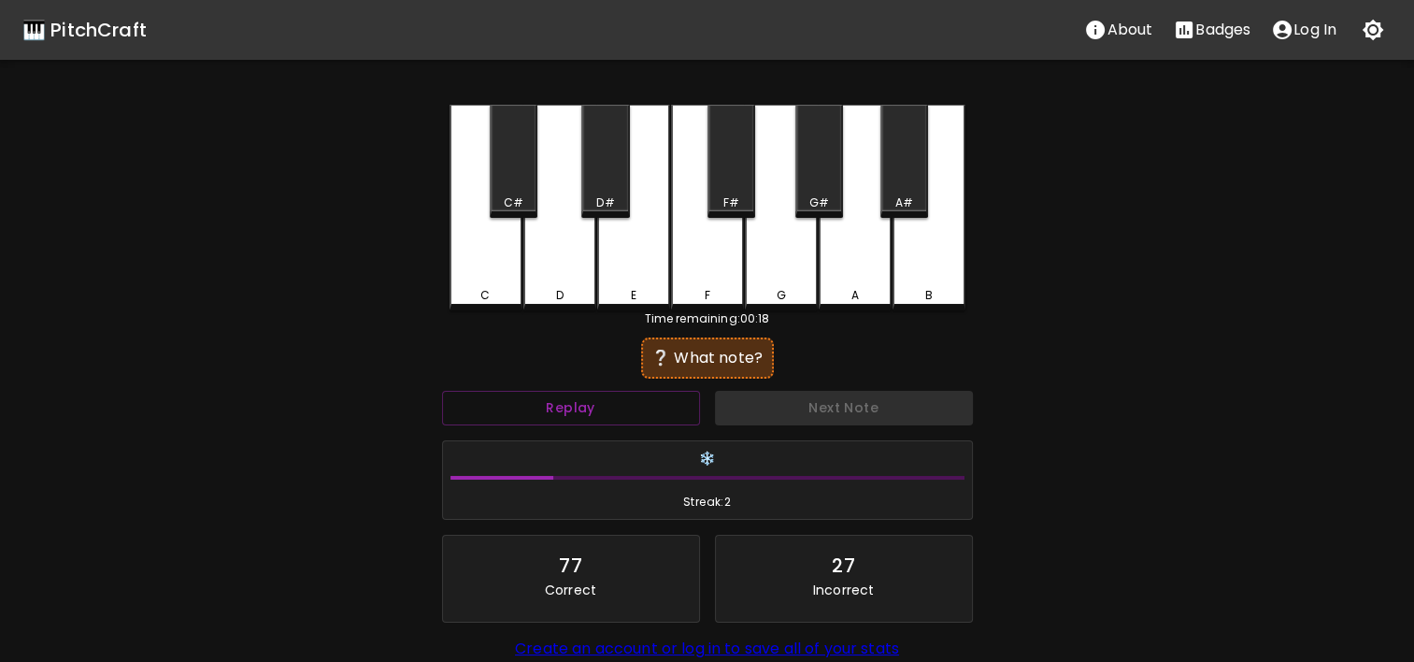
click at [447, 222] on div "C C# D D# E F F# G G# A A# B Time remaining: 00:18 ❔ What note? Replay Next Not…" at bounding box center [707, 424] width 561 height 638
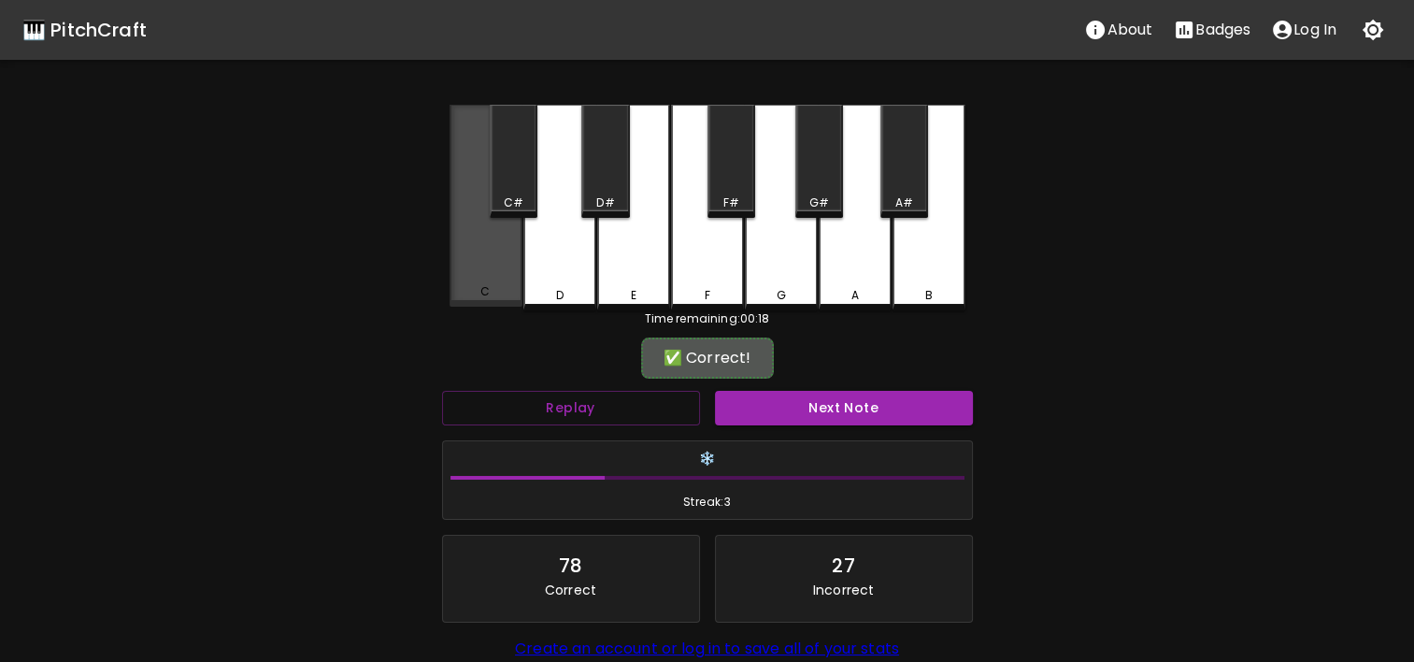
click at [467, 231] on div "C" at bounding box center [486, 206] width 73 height 202
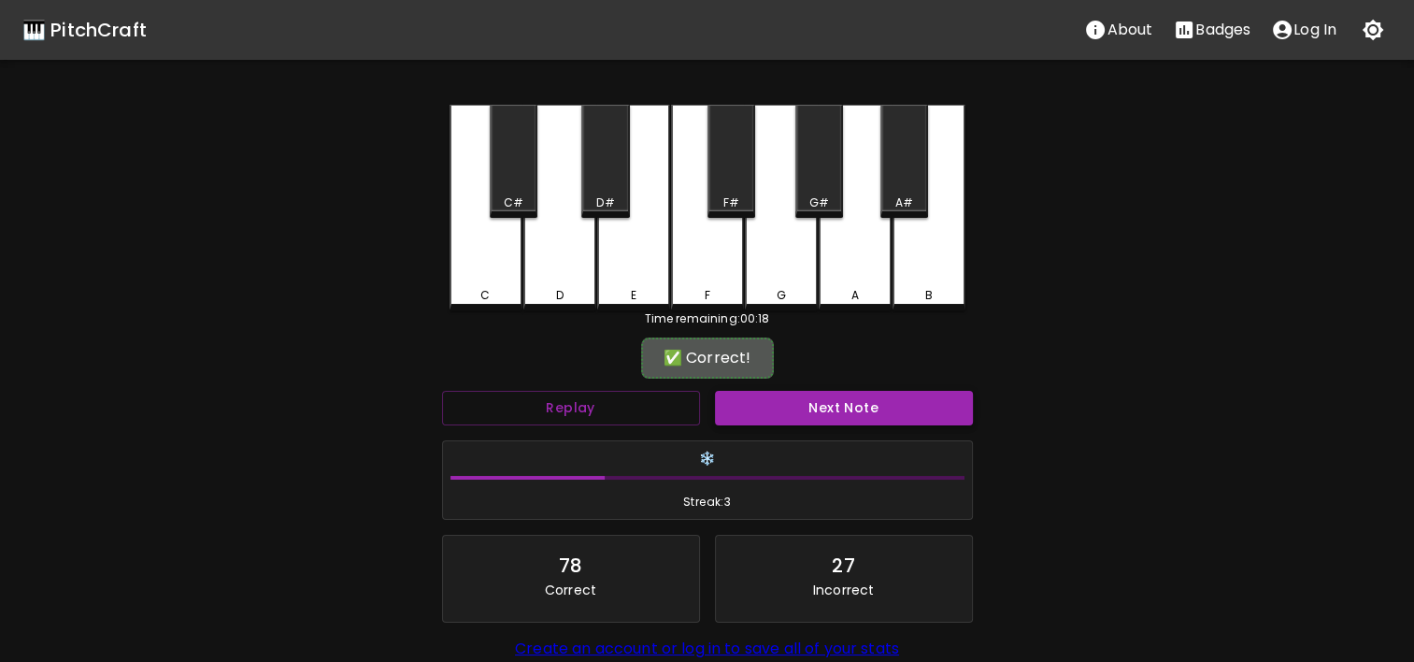
click at [792, 405] on button "Next Note" at bounding box center [844, 408] width 258 height 35
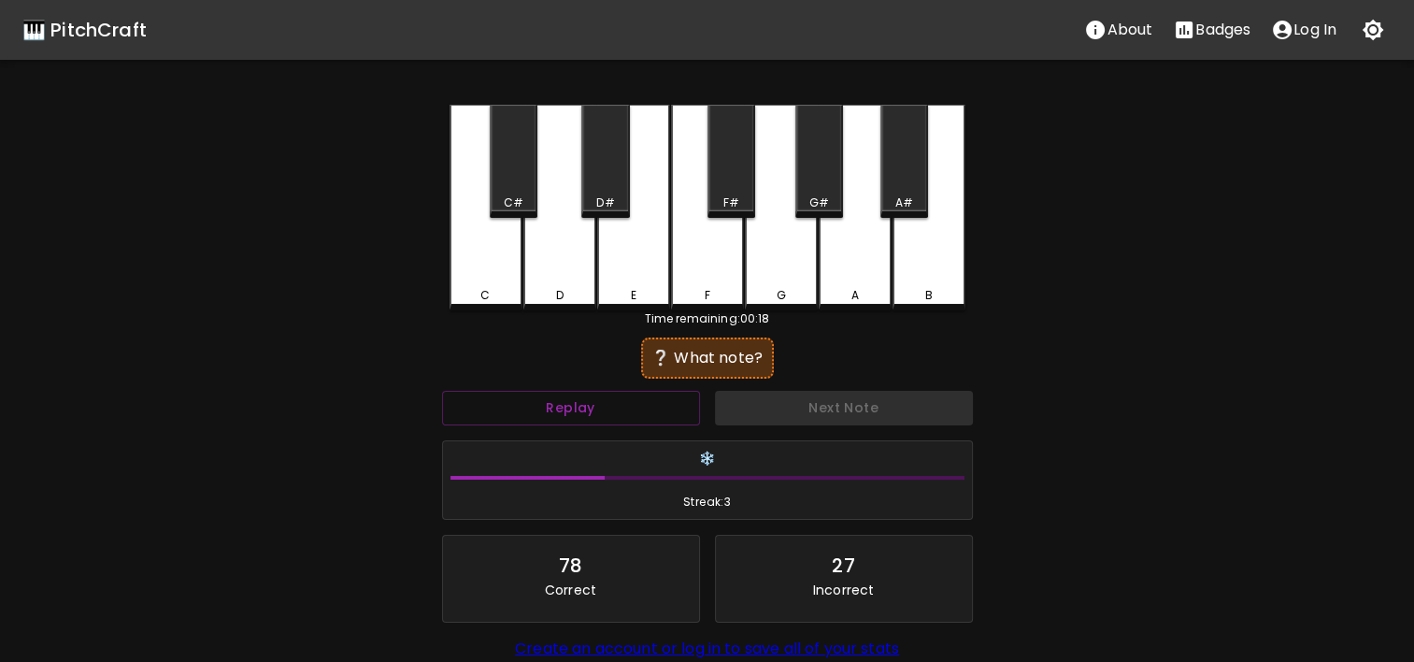
click at [565, 290] on div "D" at bounding box center [559, 295] width 69 height 17
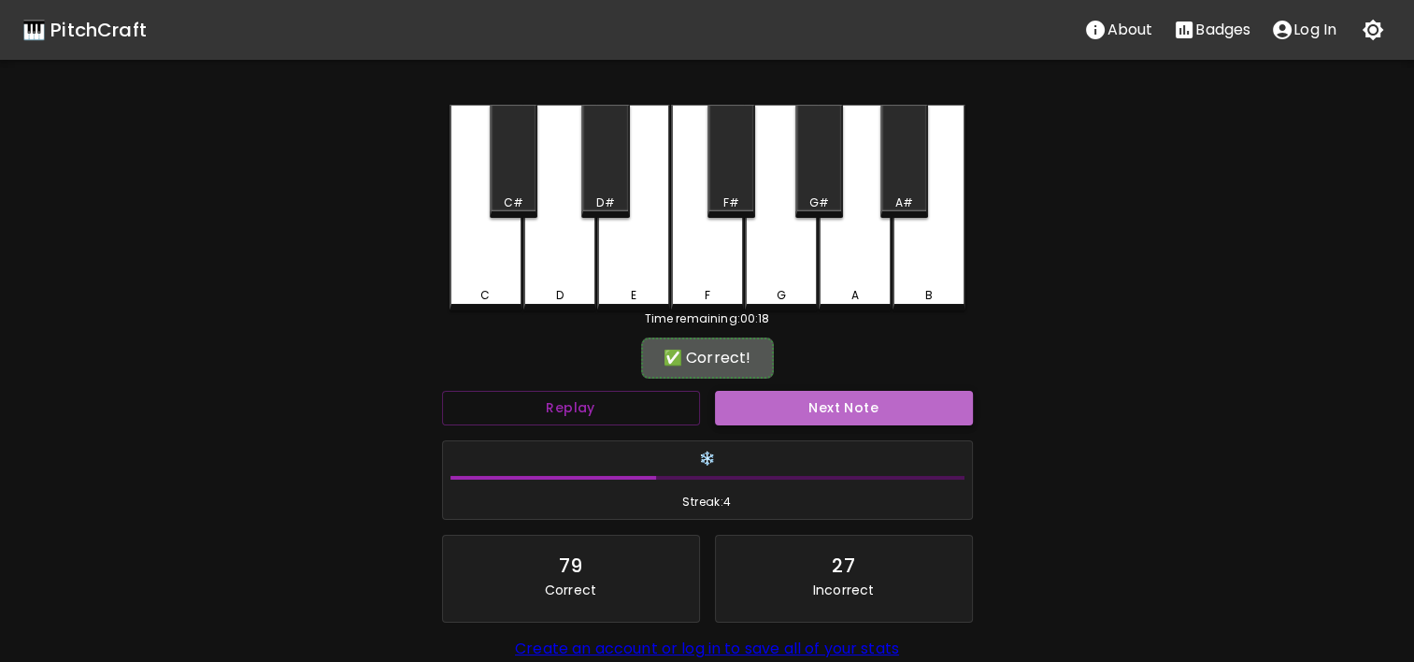
click at [837, 407] on button "Next Note" at bounding box center [844, 408] width 258 height 35
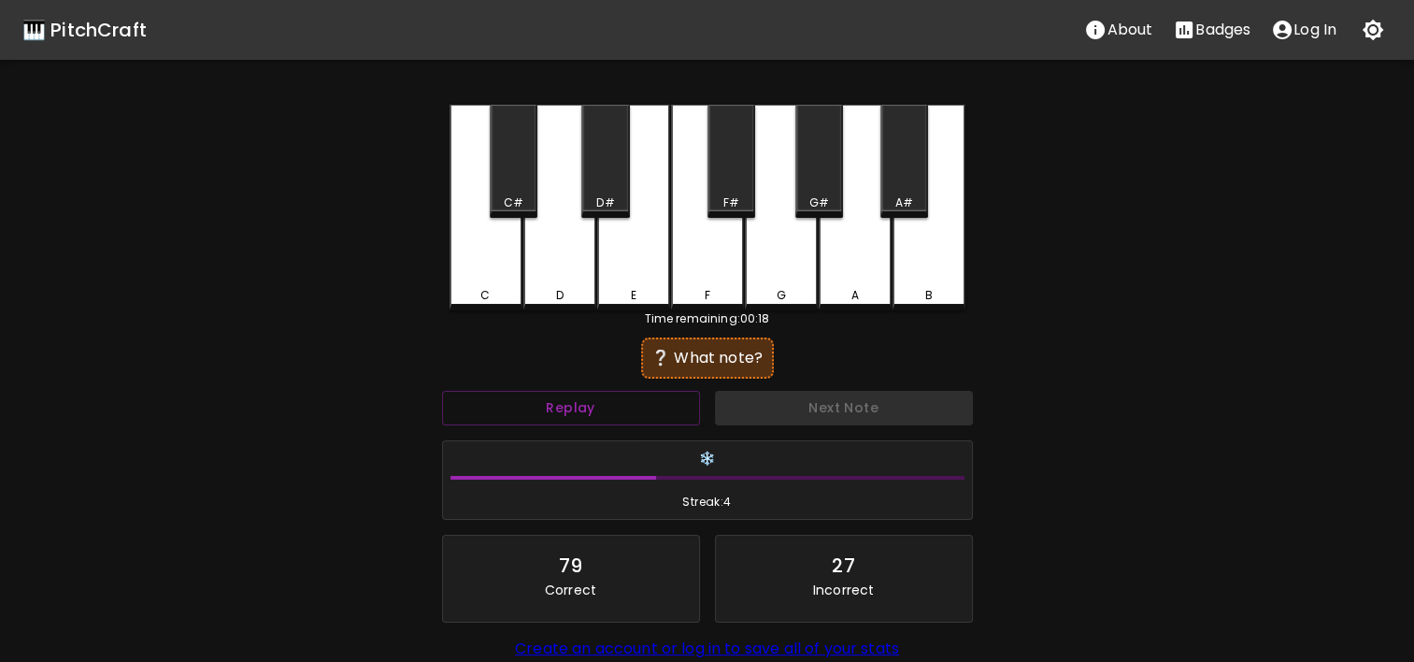
click at [646, 265] on div "E" at bounding box center [633, 208] width 73 height 206
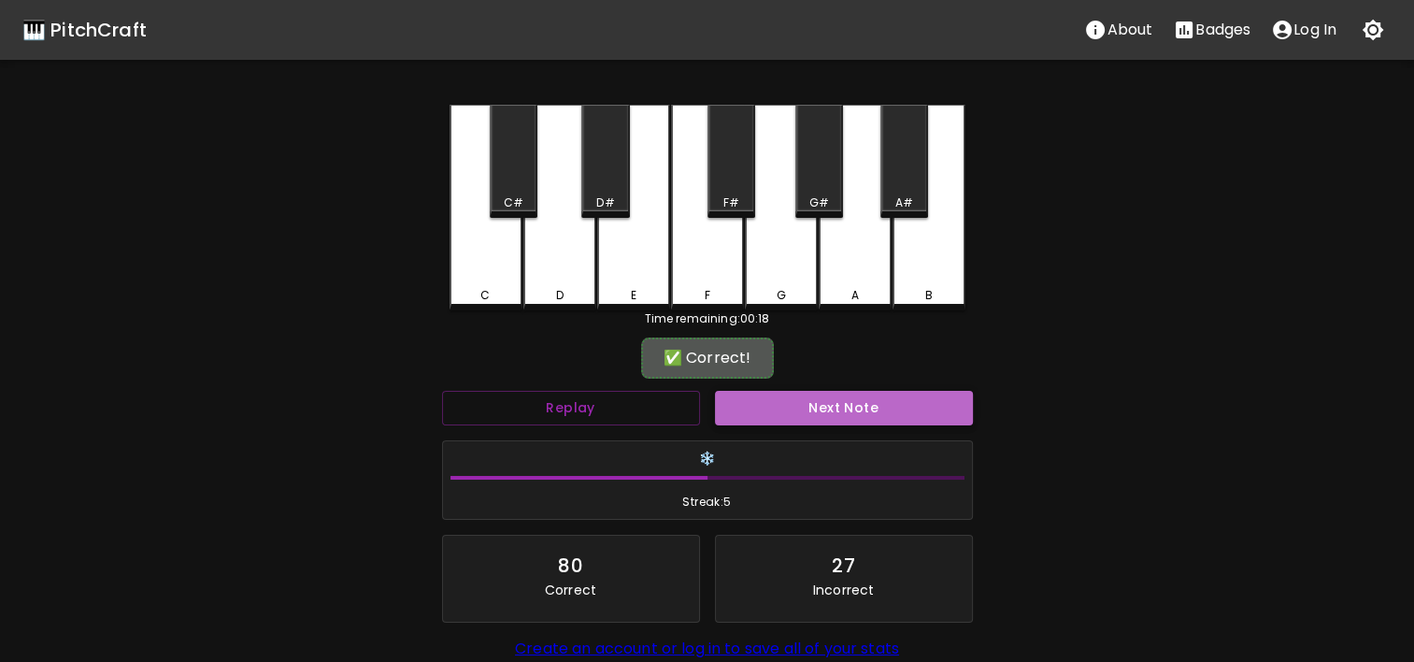
click at [800, 403] on button "Next Note" at bounding box center [844, 408] width 258 height 35
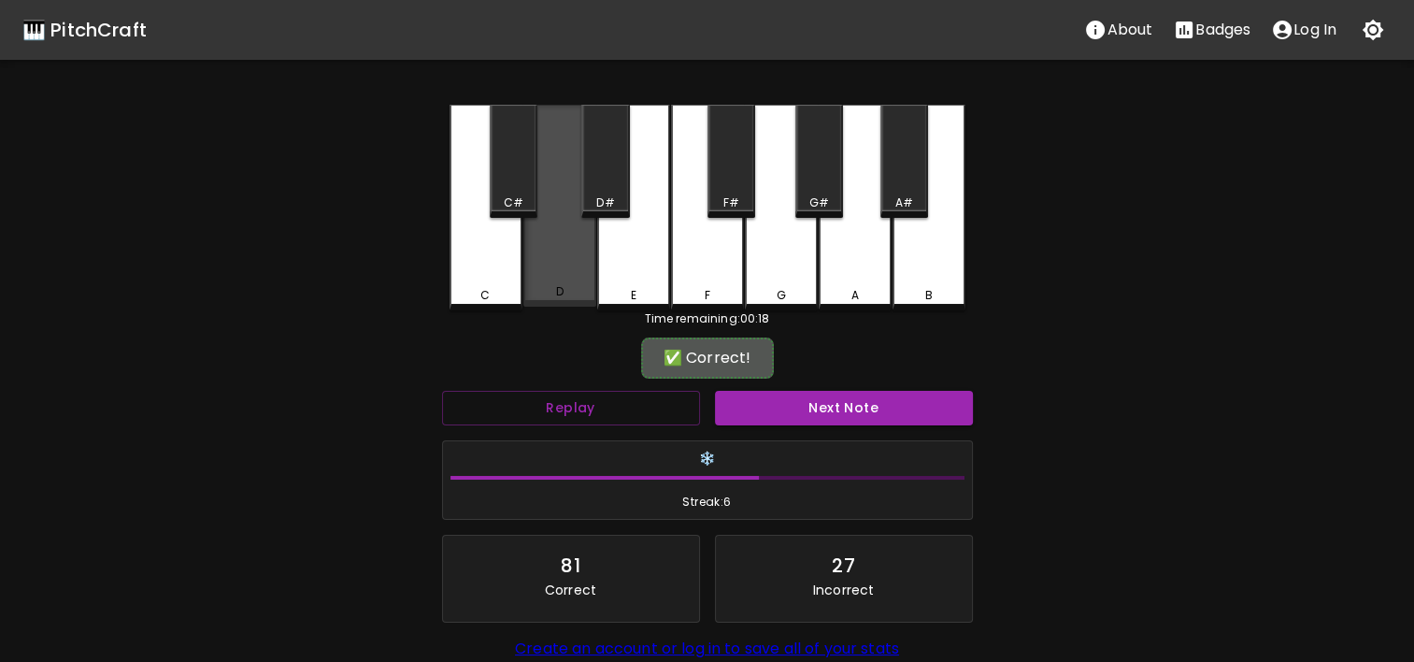
click at [544, 295] on div "D" at bounding box center [559, 291] width 69 height 17
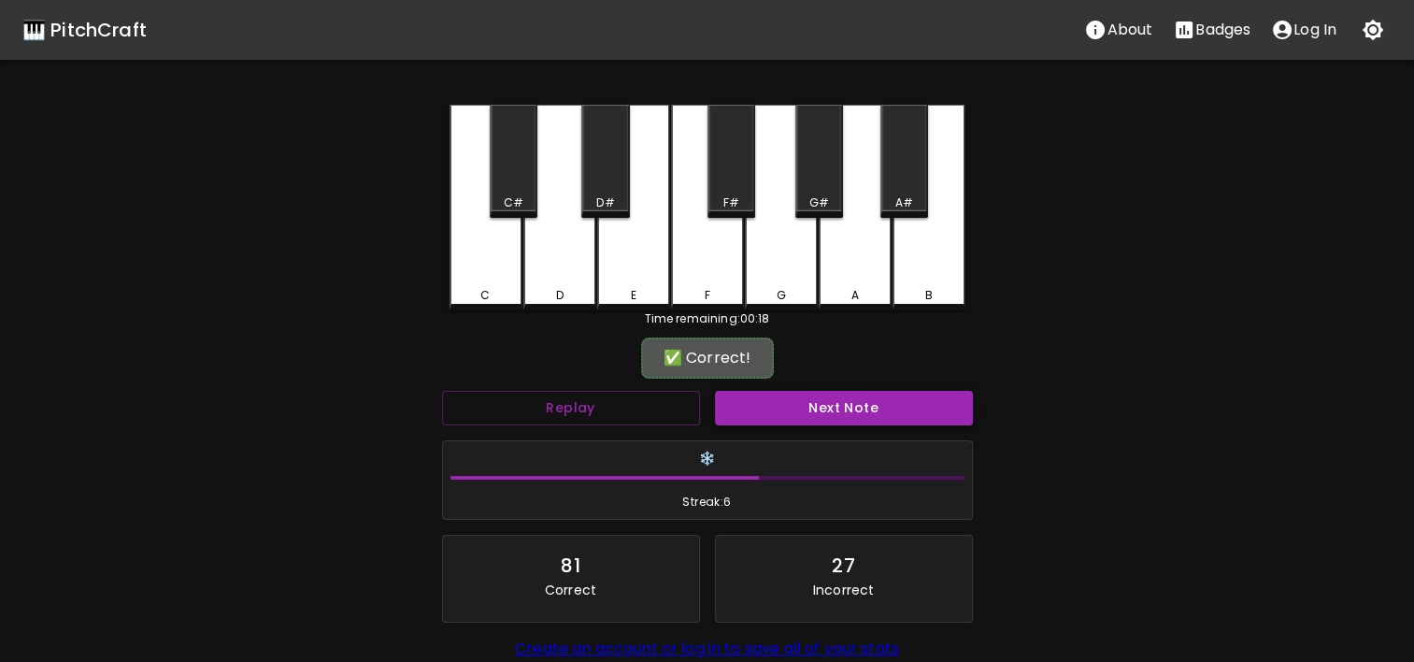
click at [840, 416] on button "Next Note" at bounding box center [844, 408] width 258 height 35
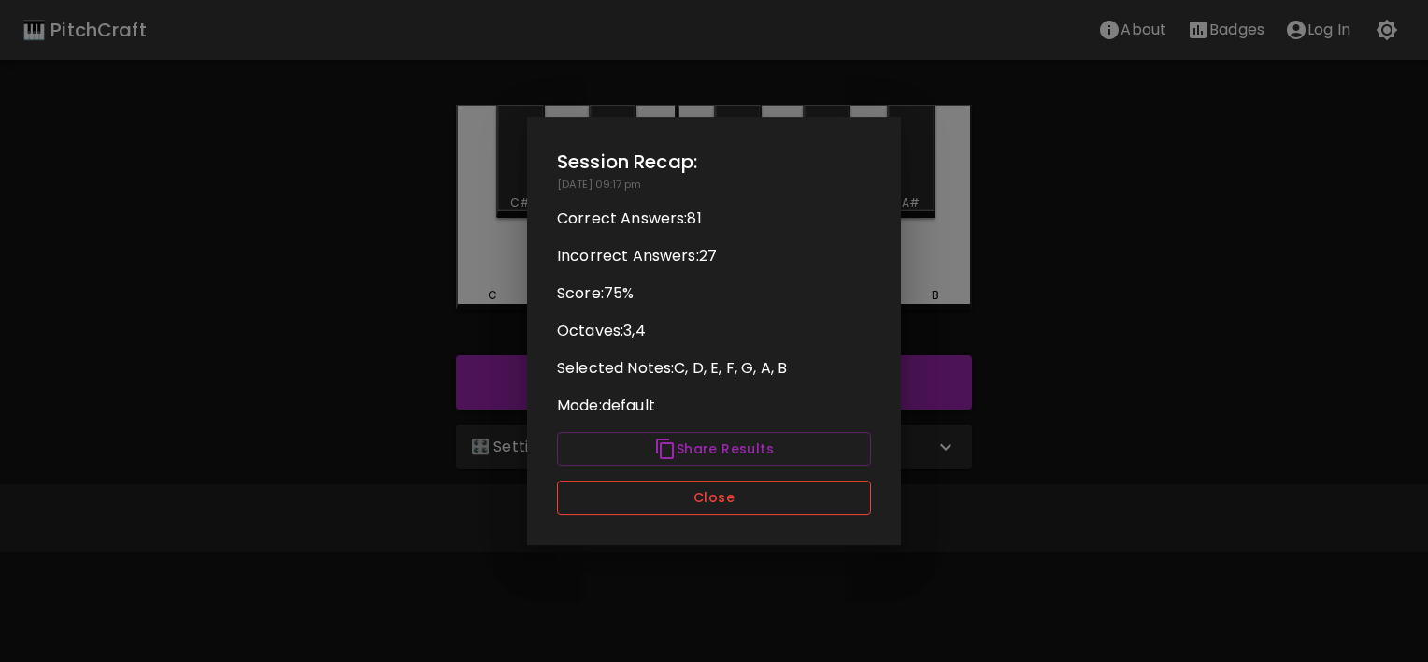
click at [733, 510] on button "Close" at bounding box center [714, 497] width 314 height 35
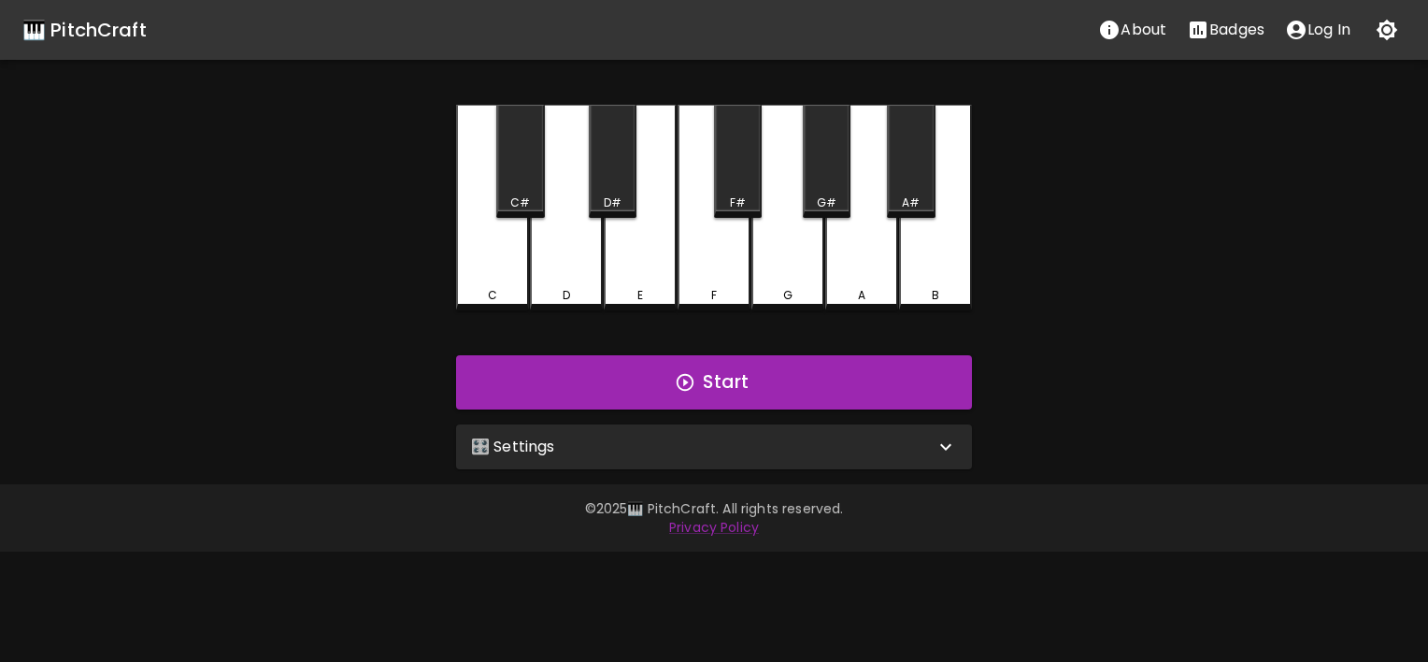
click at [139, 28] on div "🎹 PitchCraft" at bounding box center [84, 30] width 124 height 30
click at [122, 30] on div "🎹 PitchCraft" at bounding box center [84, 30] width 124 height 30
click at [825, 460] on div "🎛️ Settings" at bounding box center [714, 446] width 516 height 45
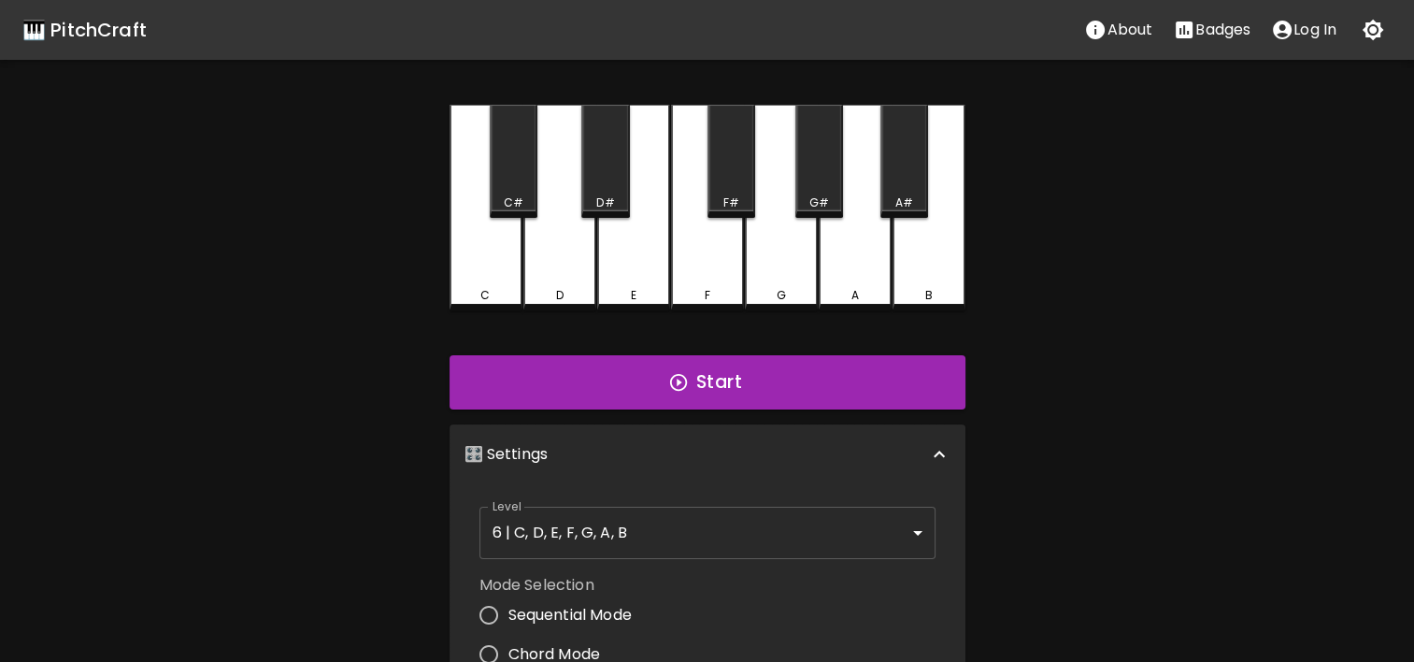
click at [793, 526] on body "🎹 PitchCraft About Badges Log In C C# D D# E F F# G G# A A# B Start 🎛️ Settings…" at bounding box center [707, 566] width 1414 height 1132
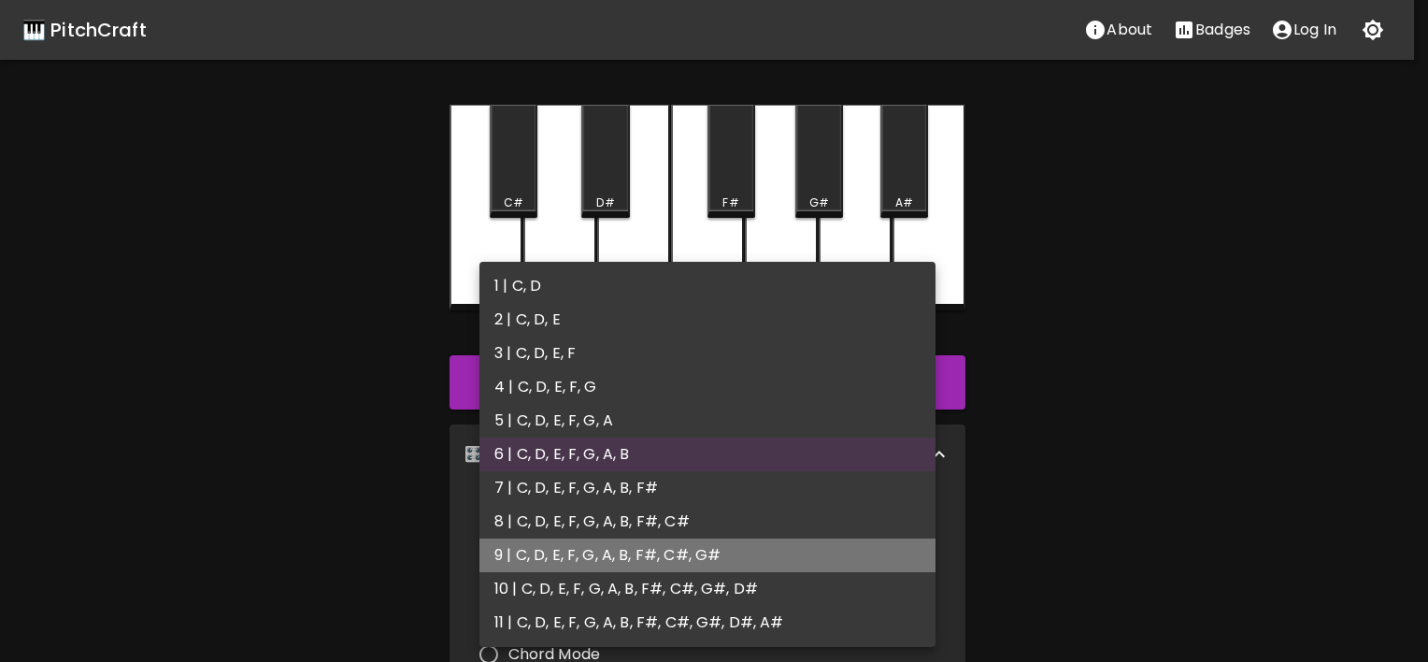
click at [792, 543] on li "9 | C, D, E, F, G, A, B, F#, C#, G#" at bounding box center [707, 555] width 456 height 34
type input "17"
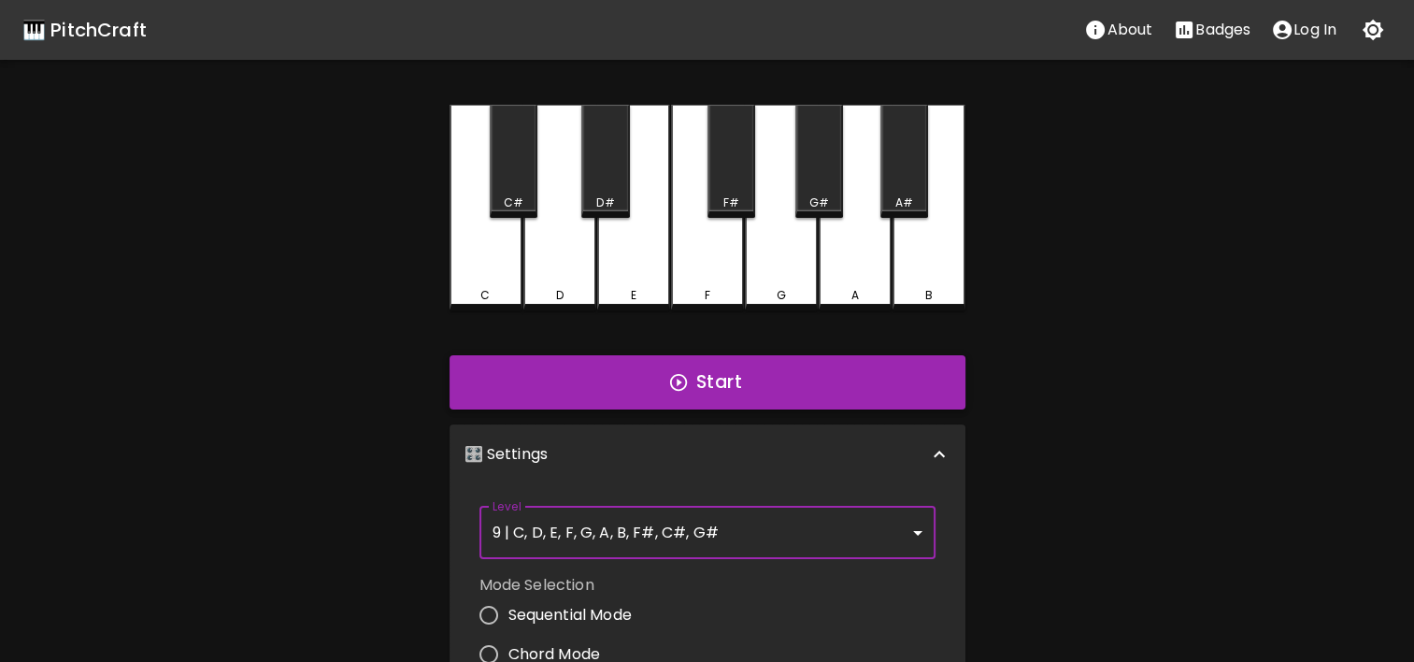
click at [825, 389] on button "Start" at bounding box center [708, 382] width 516 height 54
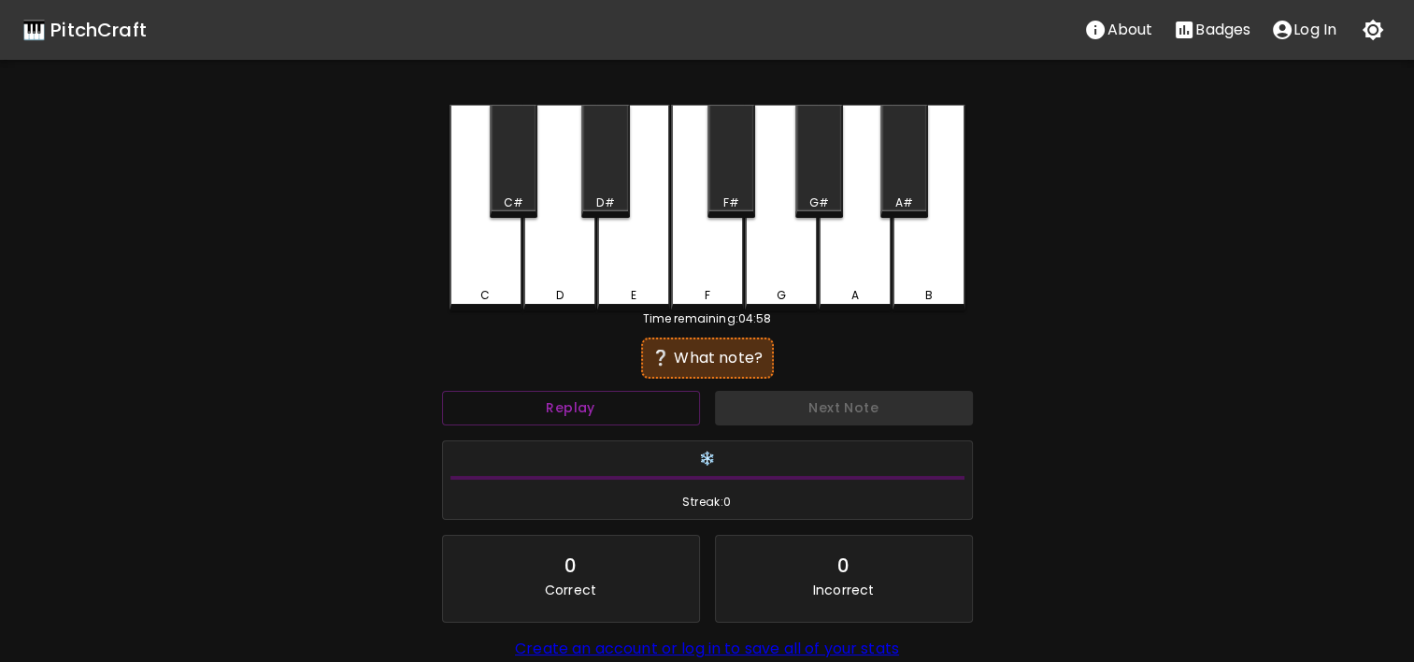
click at [650, 265] on div "E" at bounding box center [633, 208] width 73 height 206
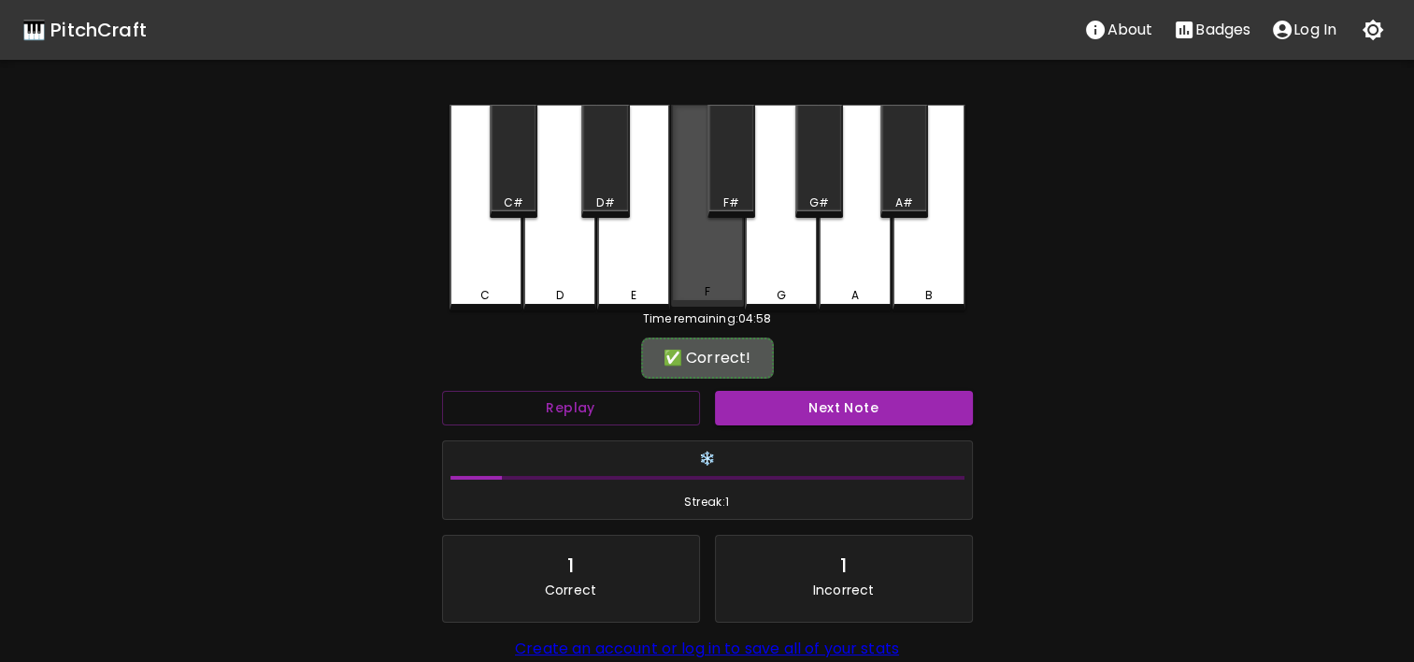
click at [687, 254] on div "F" at bounding box center [707, 206] width 73 height 202
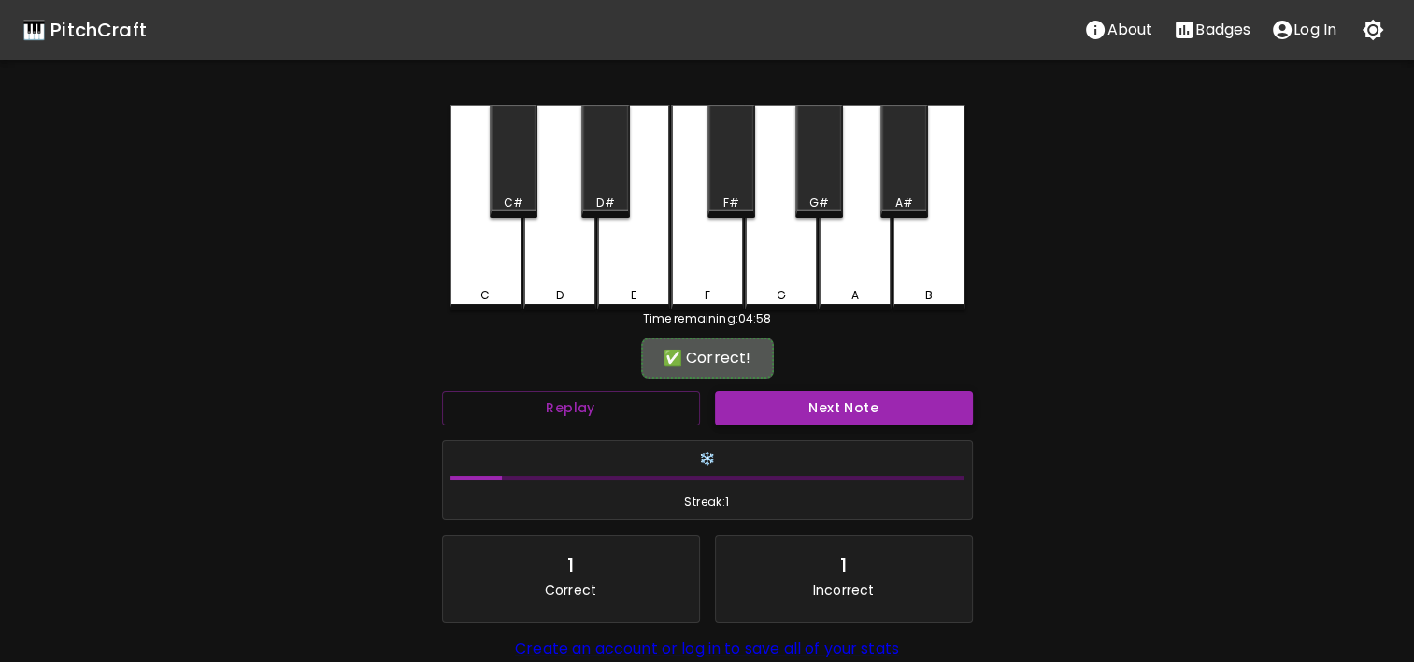
click at [816, 422] on button "Next Note" at bounding box center [844, 408] width 258 height 35
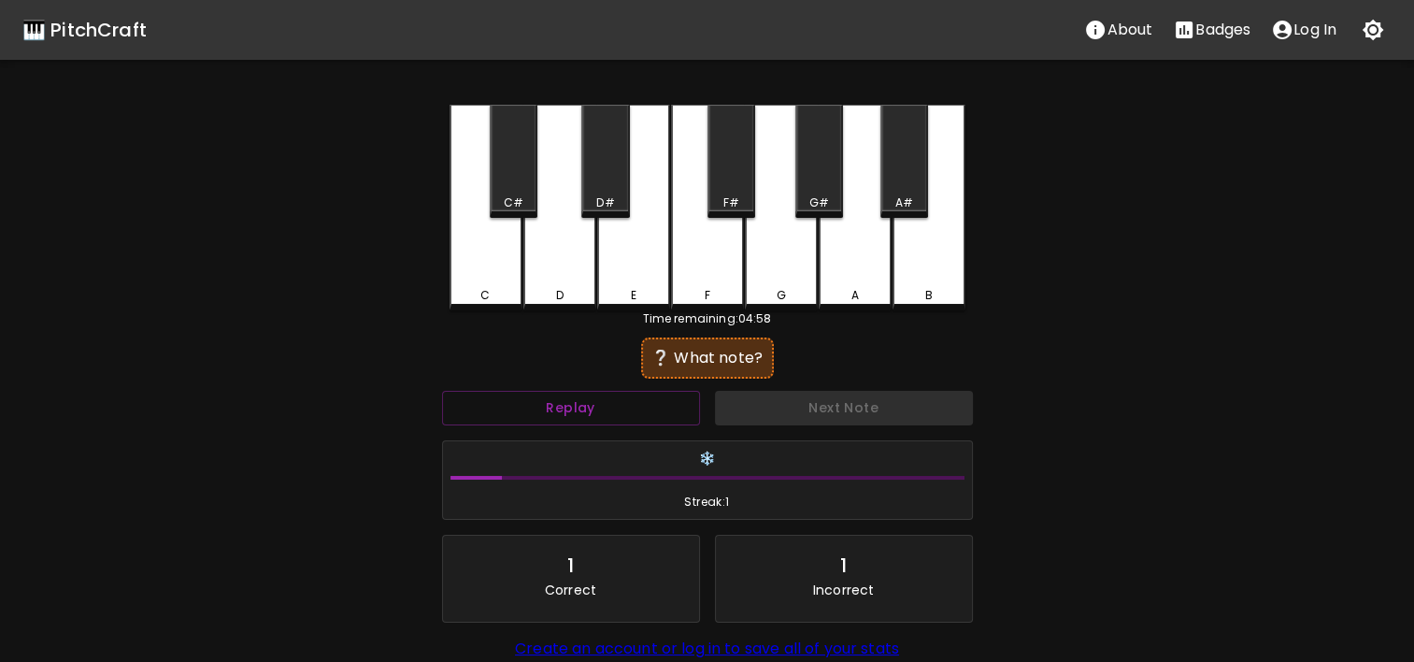
click at [470, 273] on div "C" at bounding box center [486, 208] width 73 height 206
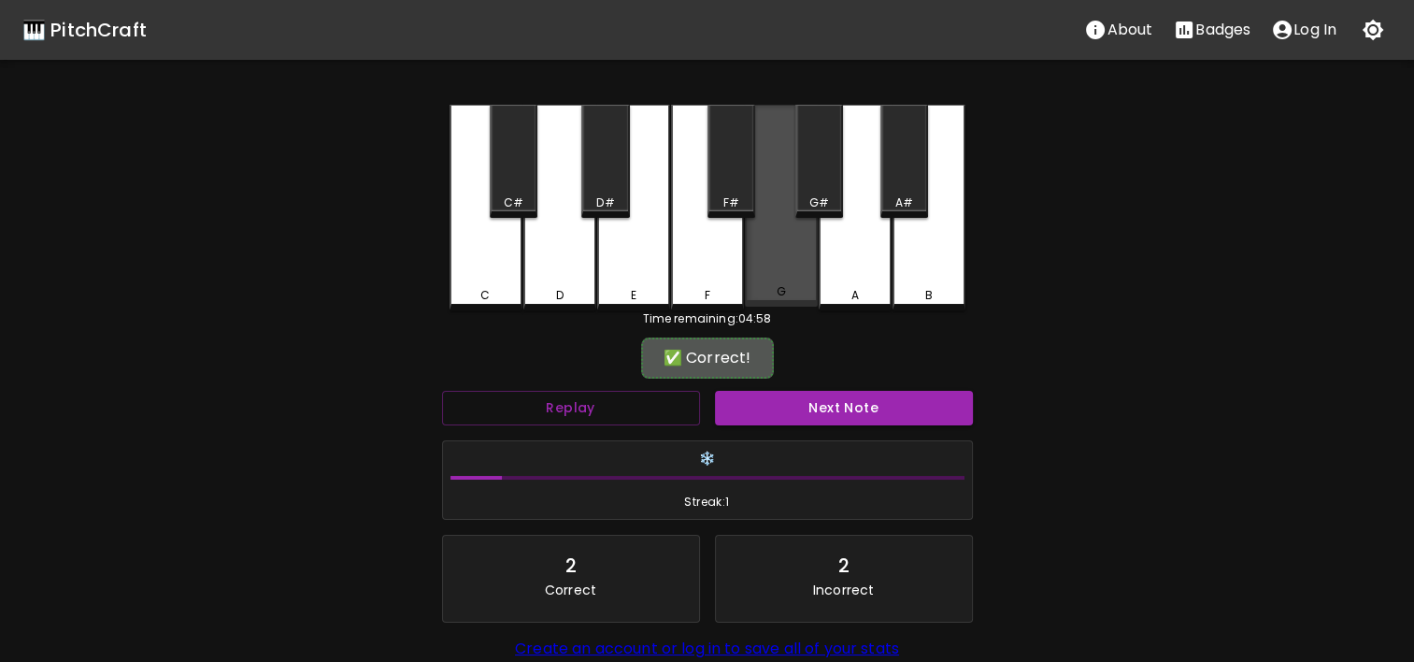
drag, startPoint x: 774, startPoint y: 292, endPoint x: 789, endPoint y: 293, distance: 15.0
click at [789, 293] on div "G" at bounding box center [781, 291] width 69 height 17
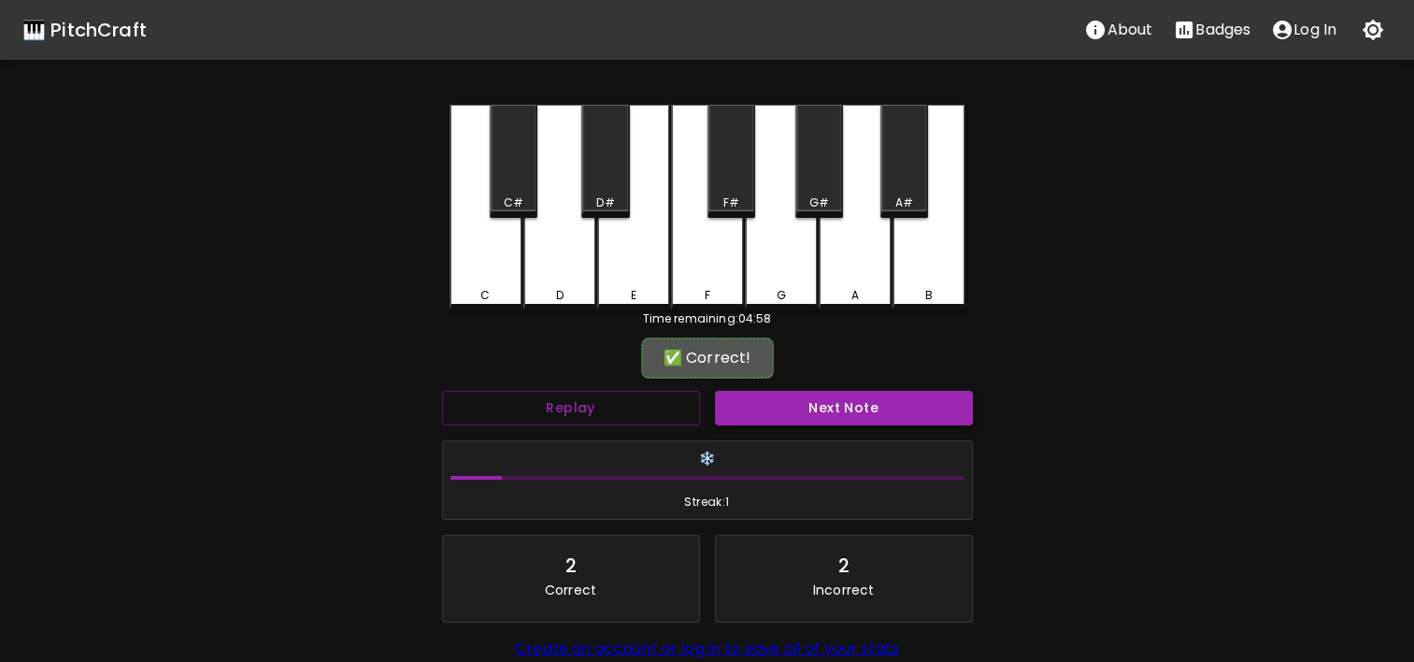
click at [817, 401] on button "Next Note" at bounding box center [844, 408] width 258 height 35
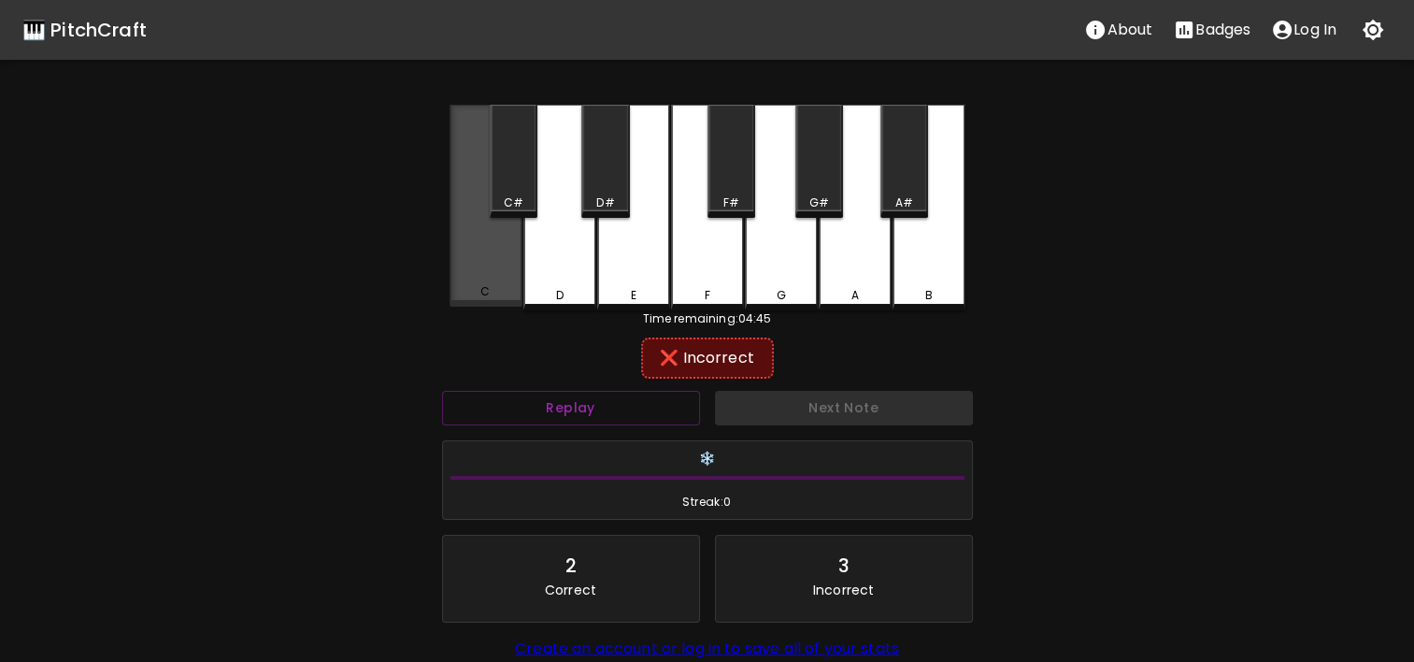
drag, startPoint x: 579, startPoint y: 262, endPoint x: 497, endPoint y: 268, distance: 81.6
click at [497, 268] on div "C C# D D# E F F# G G# A A# B" at bounding box center [708, 208] width 516 height 206
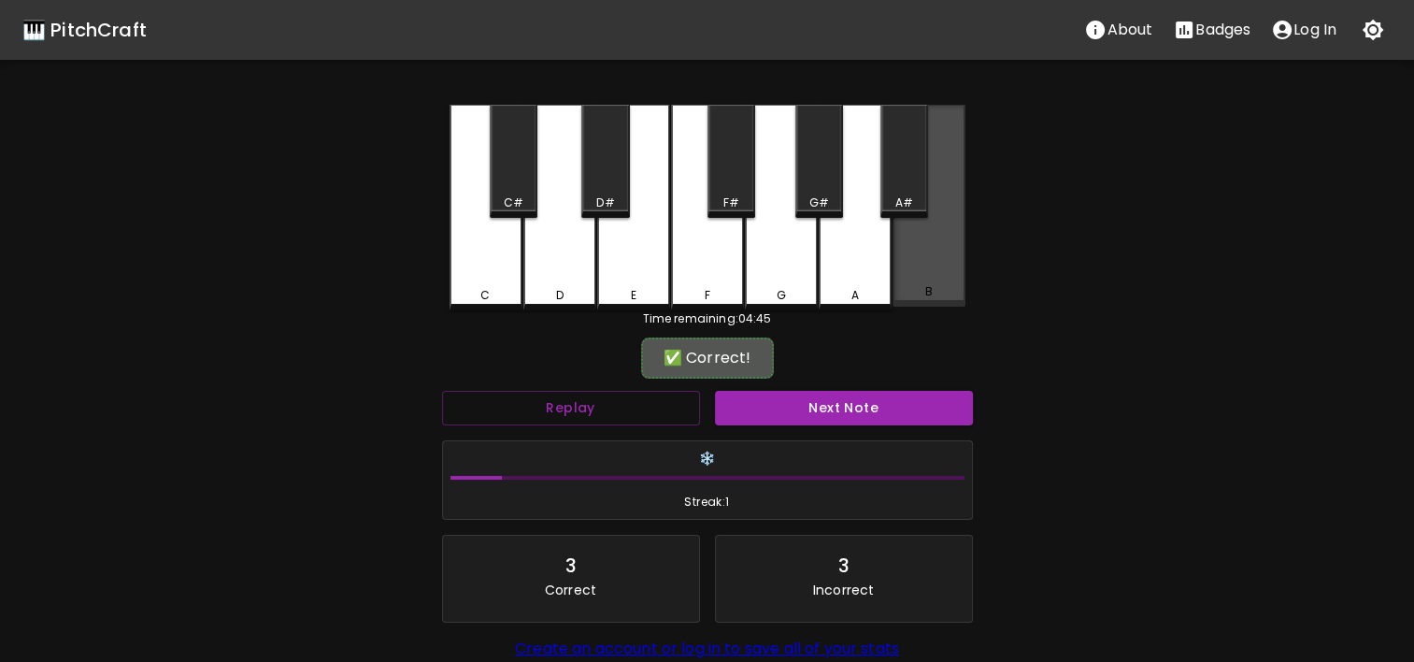
drag, startPoint x: 497, startPoint y: 268, endPoint x: 926, endPoint y: 273, distance: 429.0
click at [926, 273] on div "C C# D D# E F F# G G# A A# B" at bounding box center [708, 208] width 516 height 206
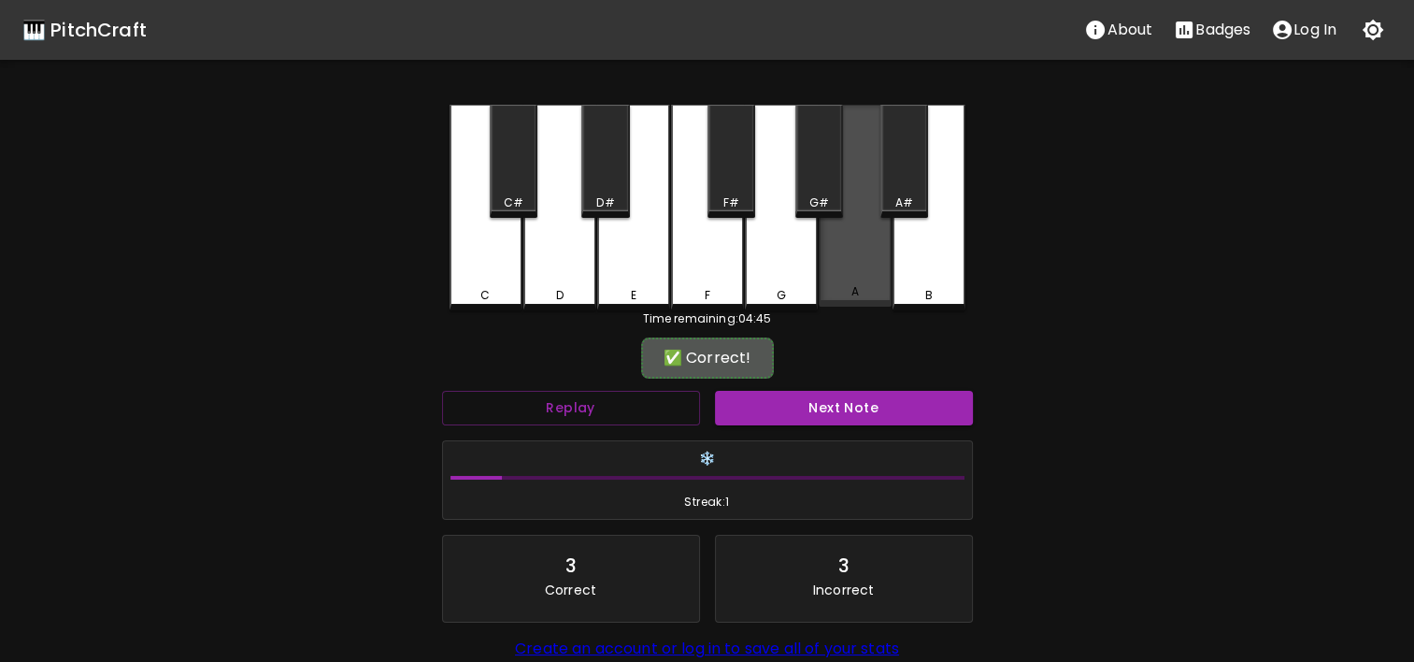
click at [852, 297] on div "A" at bounding box center [854, 291] width 7 height 17
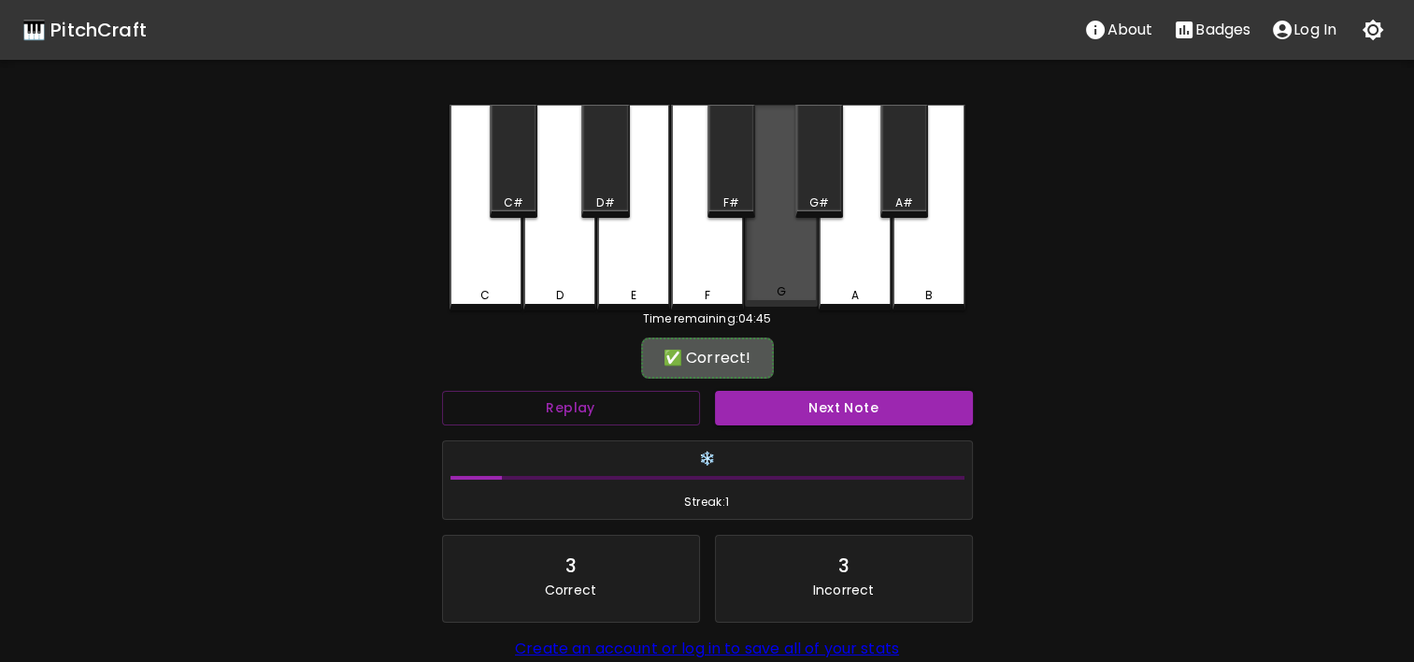
click at [745, 283] on div "G" at bounding box center [781, 206] width 73 height 202
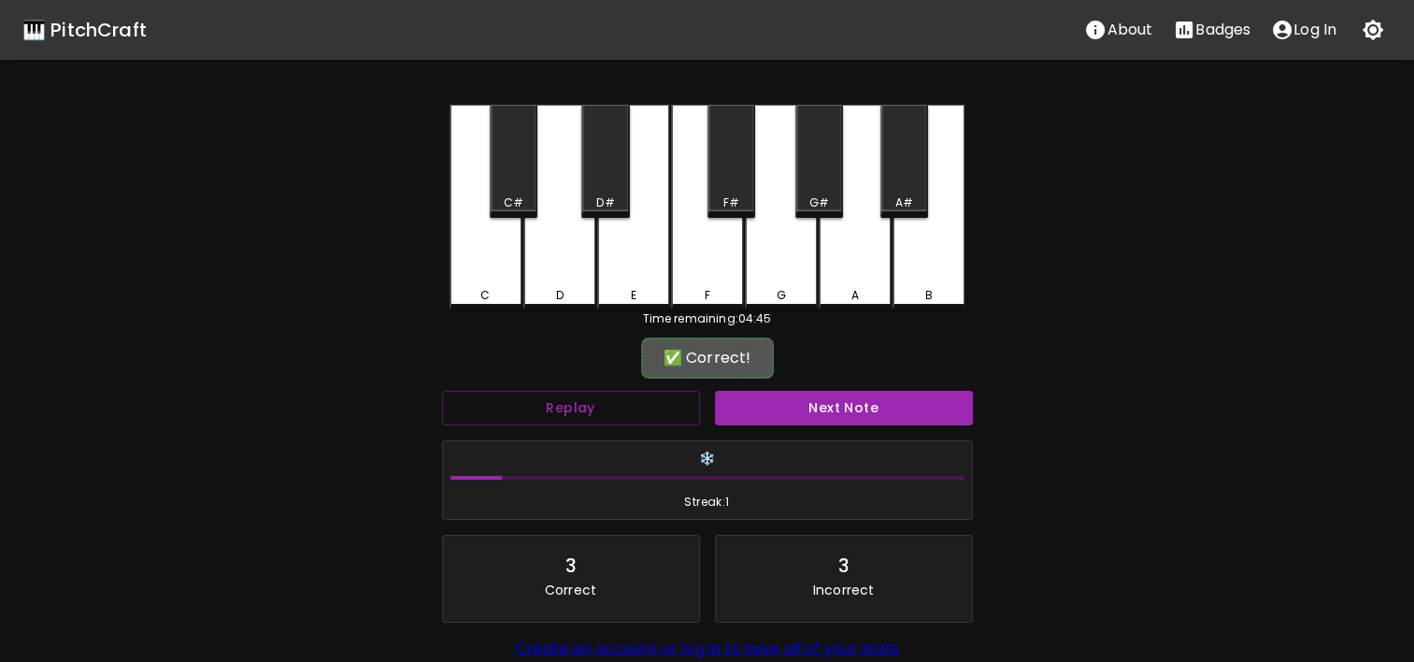
click at [764, 281] on div "G" at bounding box center [781, 208] width 73 height 206
click at [587, 393] on button "Replay" at bounding box center [571, 408] width 258 height 35
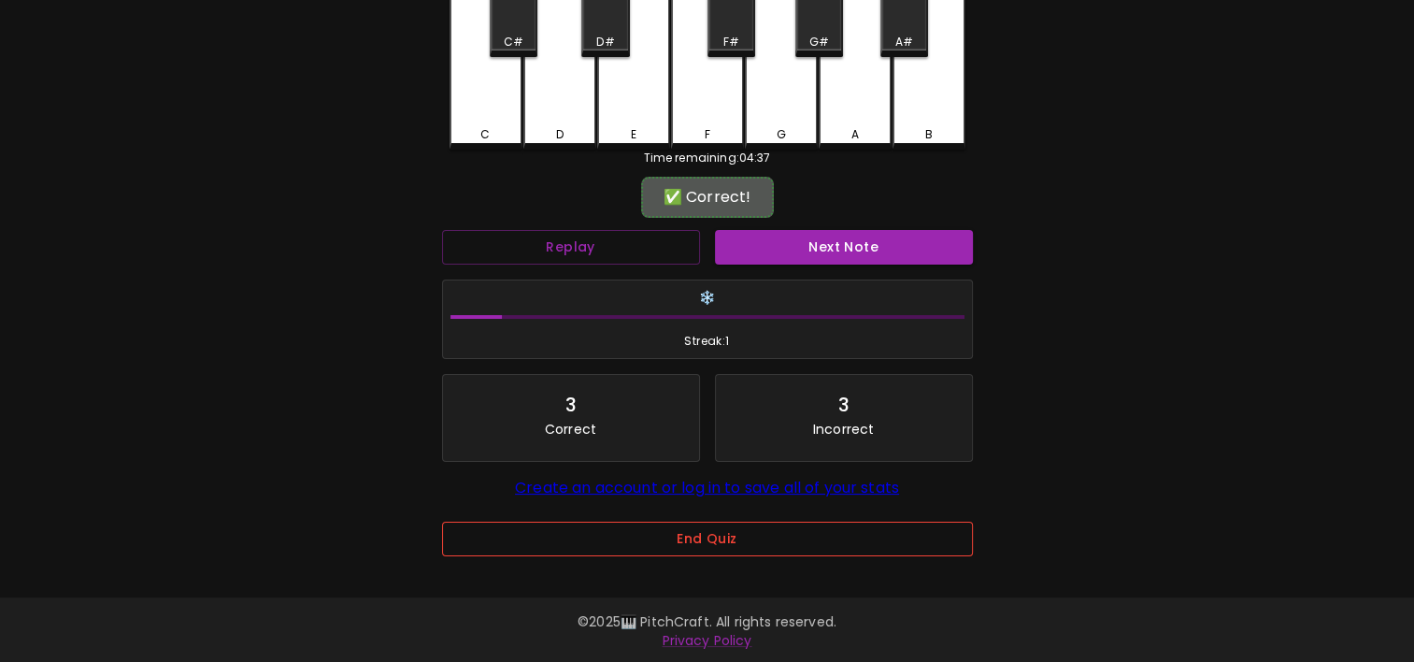
click at [867, 522] on button "End Quiz" at bounding box center [707, 539] width 531 height 35
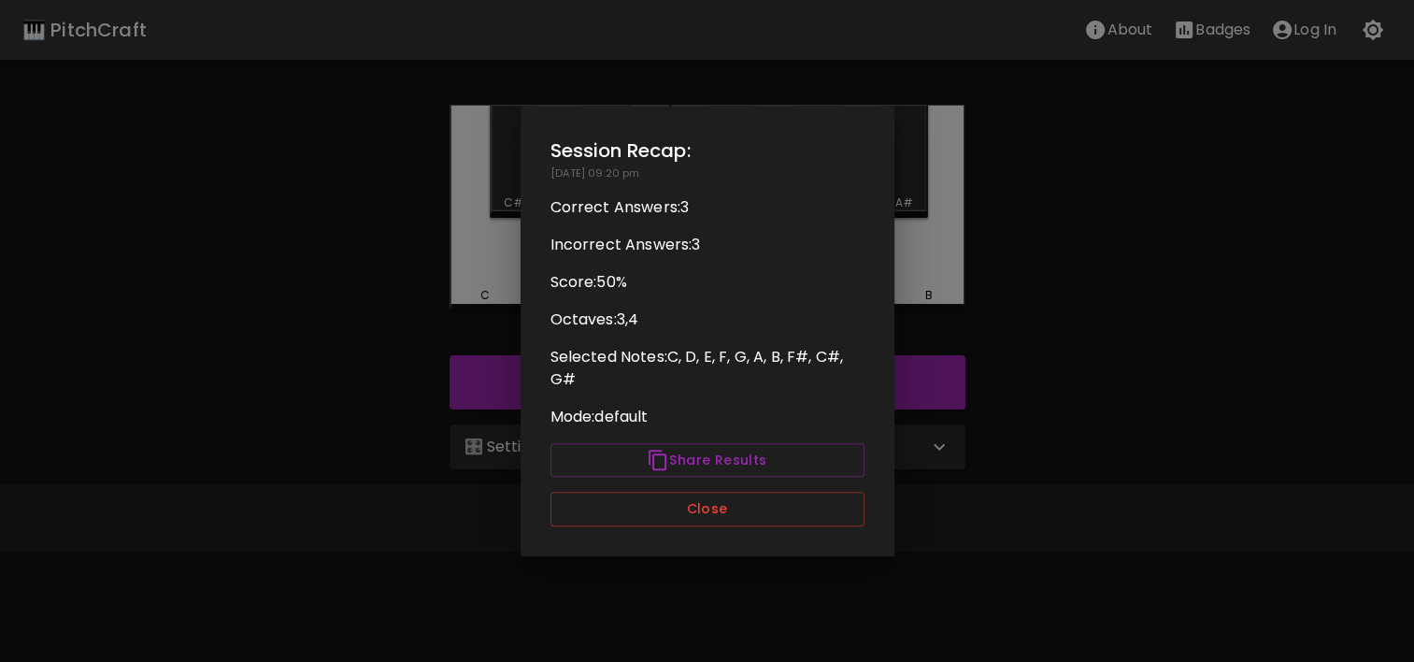
scroll to position [0, 0]
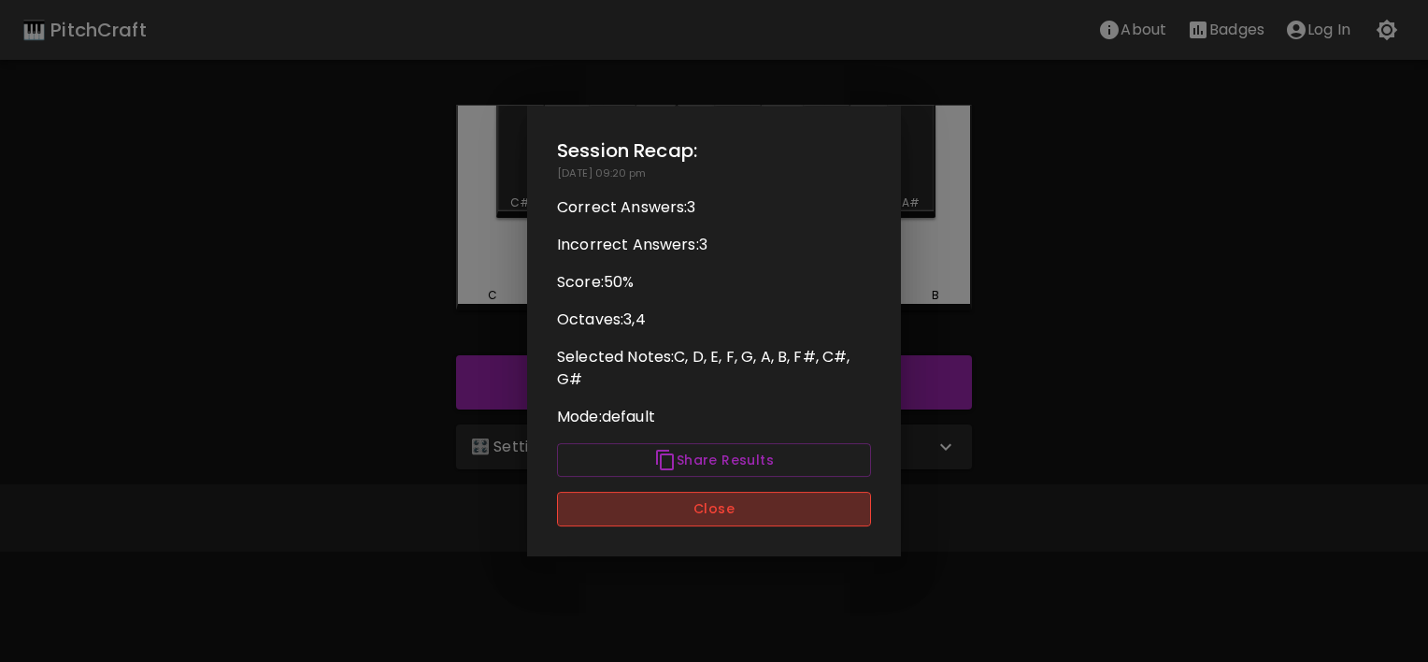
click at [839, 506] on button "Close" at bounding box center [714, 509] width 314 height 35
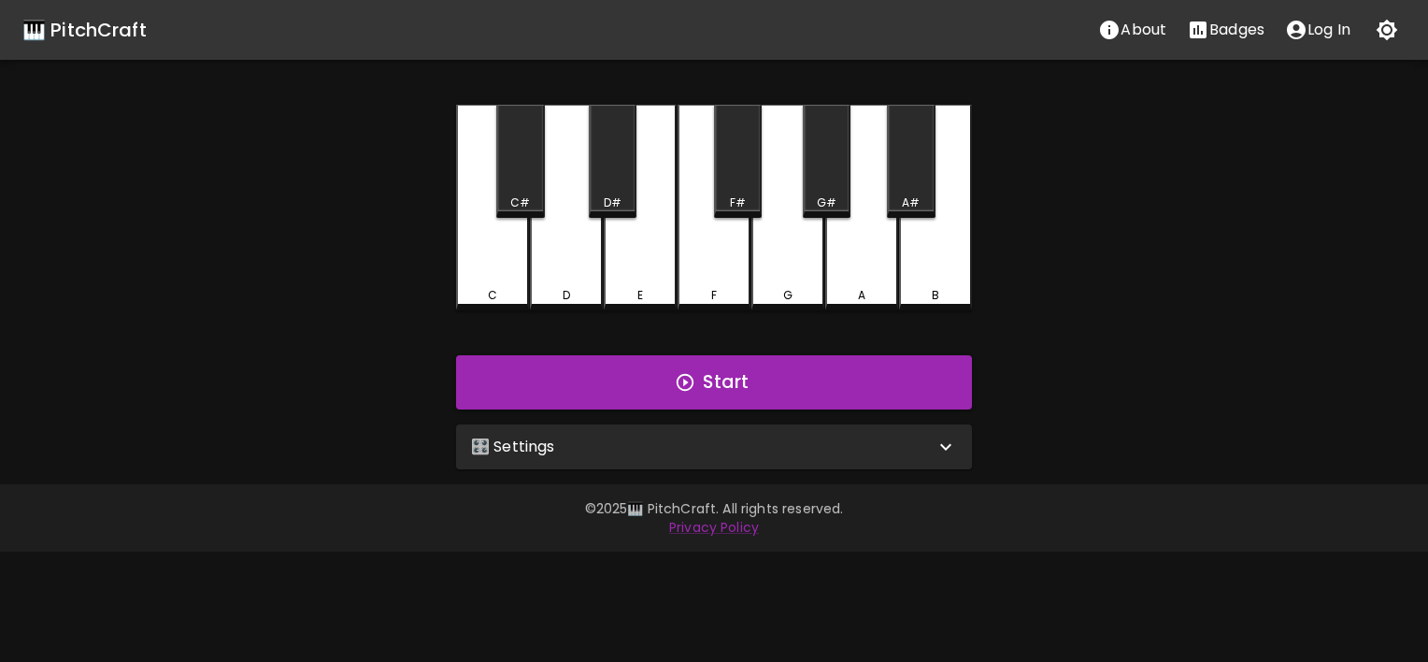
click at [822, 450] on div "🎛️ Settings" at bounding box center [703, 447] width 464 height 22
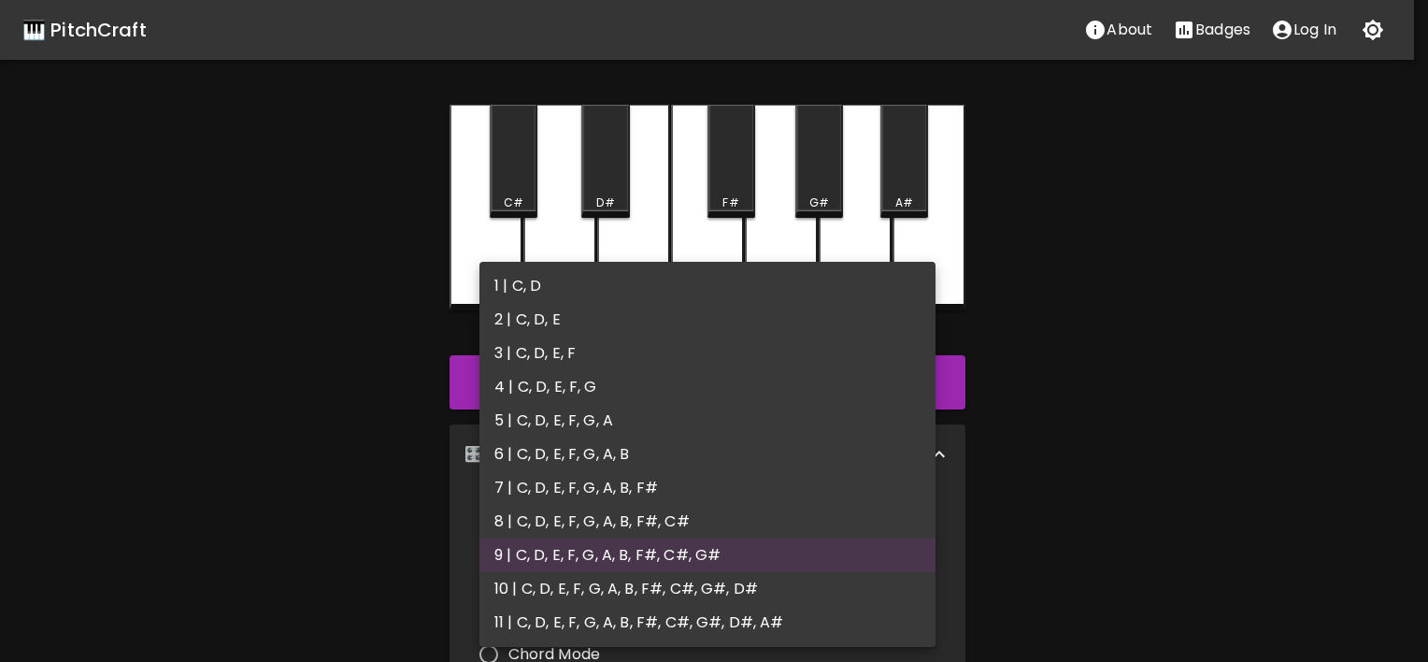
click at [805, 525] on body "🎹 PitchCraft About Badges Log In C C# D D# E F F# G G# A A# B Start 🎛️ Settings…" at bounding box center [714, 566] width 1428 height 1132
click at [766, 519] on li "8 | C, D, E, F, G, A, B, F#, C#" at bounding box center [707, 522] width 456 height 34
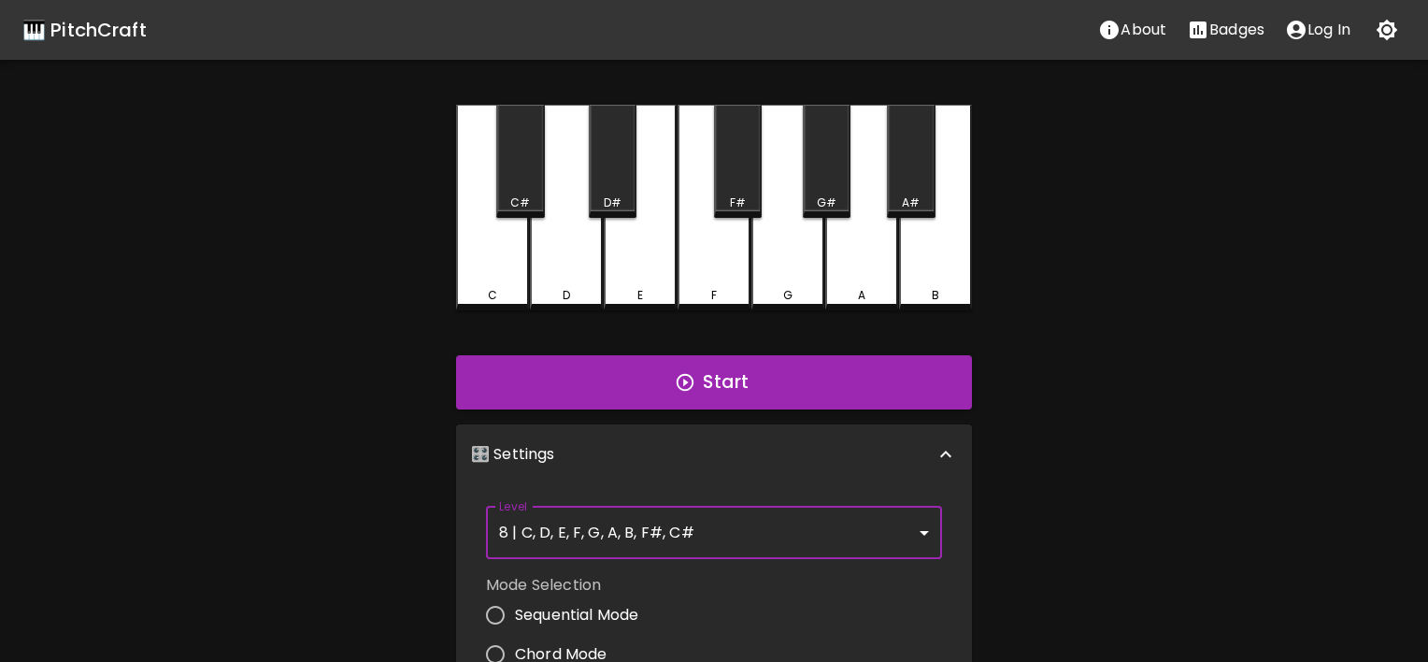
type input "15"
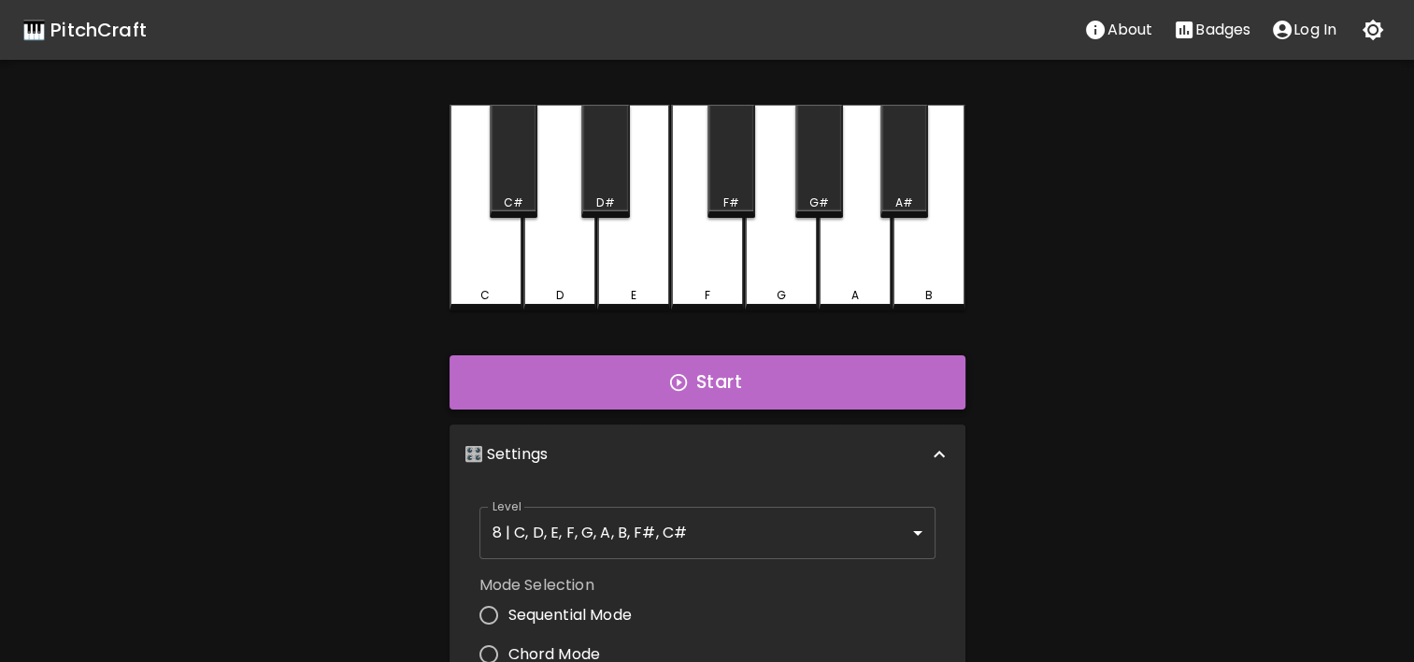
click at [882, 400] on button "Start" at bounding box center [708, 382] width 516 height 54
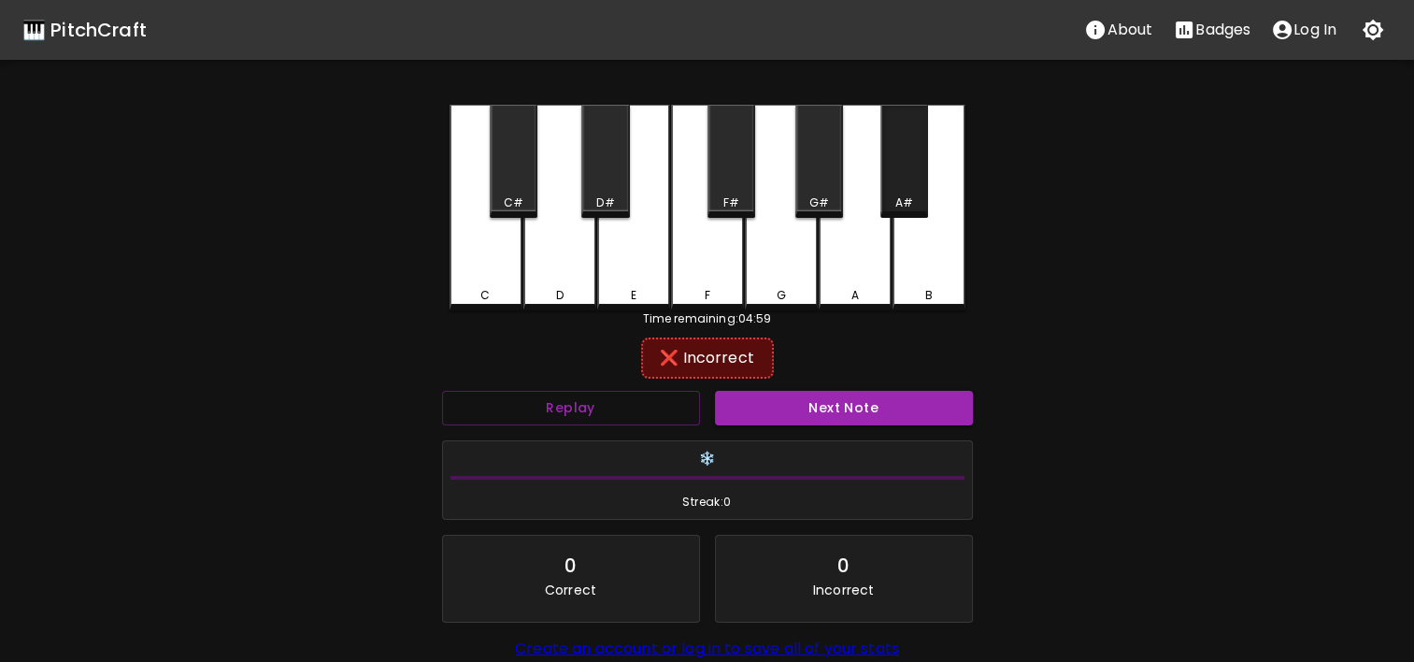
drag, startPoint x: 907, startPoint y: 273, endPoint x: 903, endPoint y: 198, distance: 74.9
click at [903, 198] on div "C C# D D# E F F# G G# A A# B" at bounding box center [708, 208] width 516 height 206
click at [903, 203] on div "A#" at bounding box center [904, 202] width 18 height 17
click at [883, 261] on div "A" at bounding box center [855, 208] width 73 height 206
drag, startPoint x: 811, startPoint y: 236, endPoint x: 816, endPoint y: 208, distance: 27.5
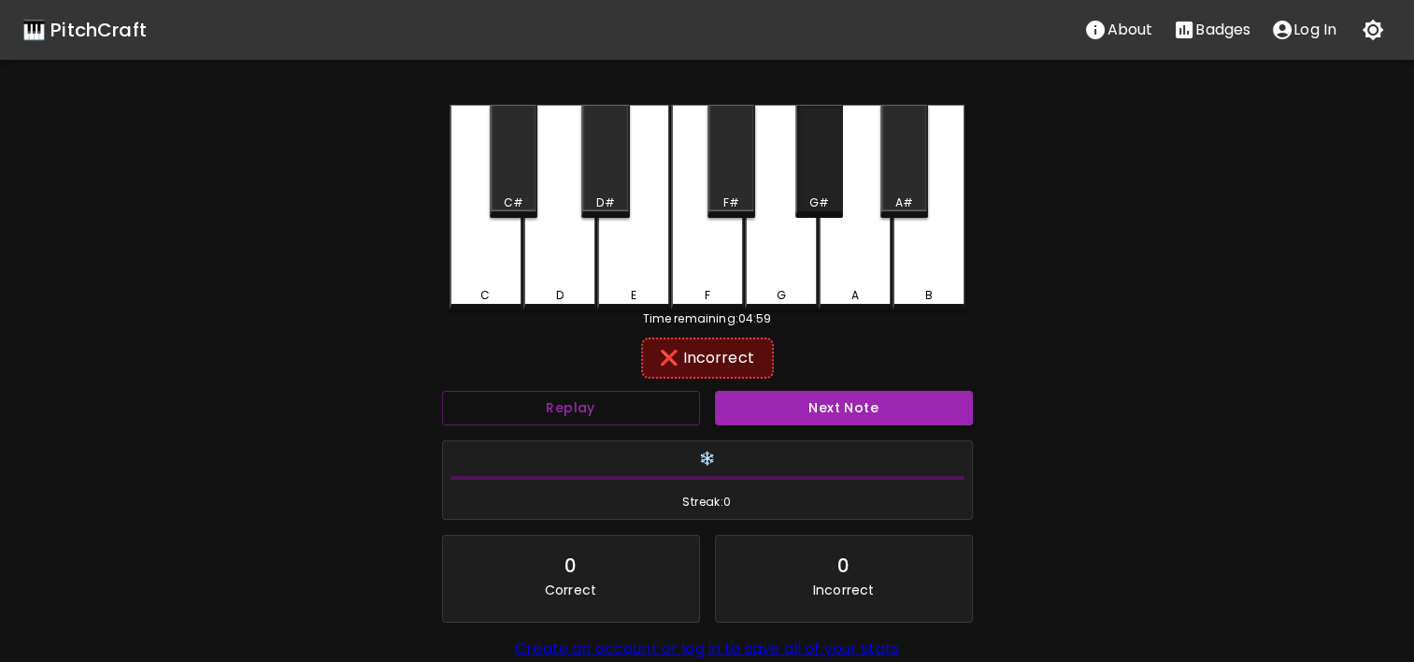
click at [816, 208] on div "C C# D D# E F F# G G# A A# B" at bounding box center [708, 208] width 516 height 206
click at [816, 208] on div "G#" at bounding box center [819, 202] width 20 height 17
click at [735, 186] on div "F#" at bounding box center [732, 161] width 48 height 113
drag, startPoint x: 690, startPoint y: 310, endPoint x: 703, endPoint y: 279, distance: 34.4
click at [703, 279] on div "C C# D D# E F F# G G# A A# B Time remaining: 04:59 ❌ Incorrect Replay Next Note…" at bounding box center [707, 424] width 561 height 638
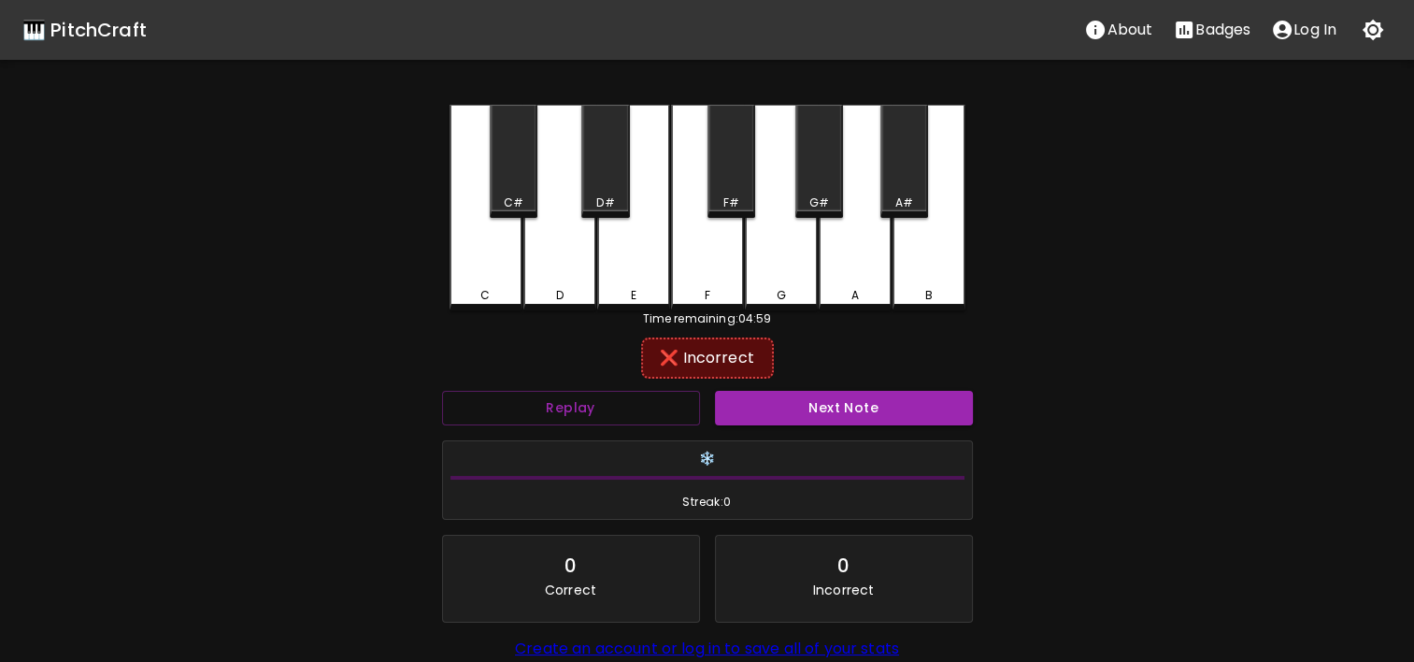
click at [703, 279] on div "F" at bounding box center [707, 208] width 73 height 206
click at [653, 269] on div "E" at bounding box center [633, 208] width 73 height 206
click at [617, 204] on div "D#" at bounding box center [605, 202] width 44 height 17
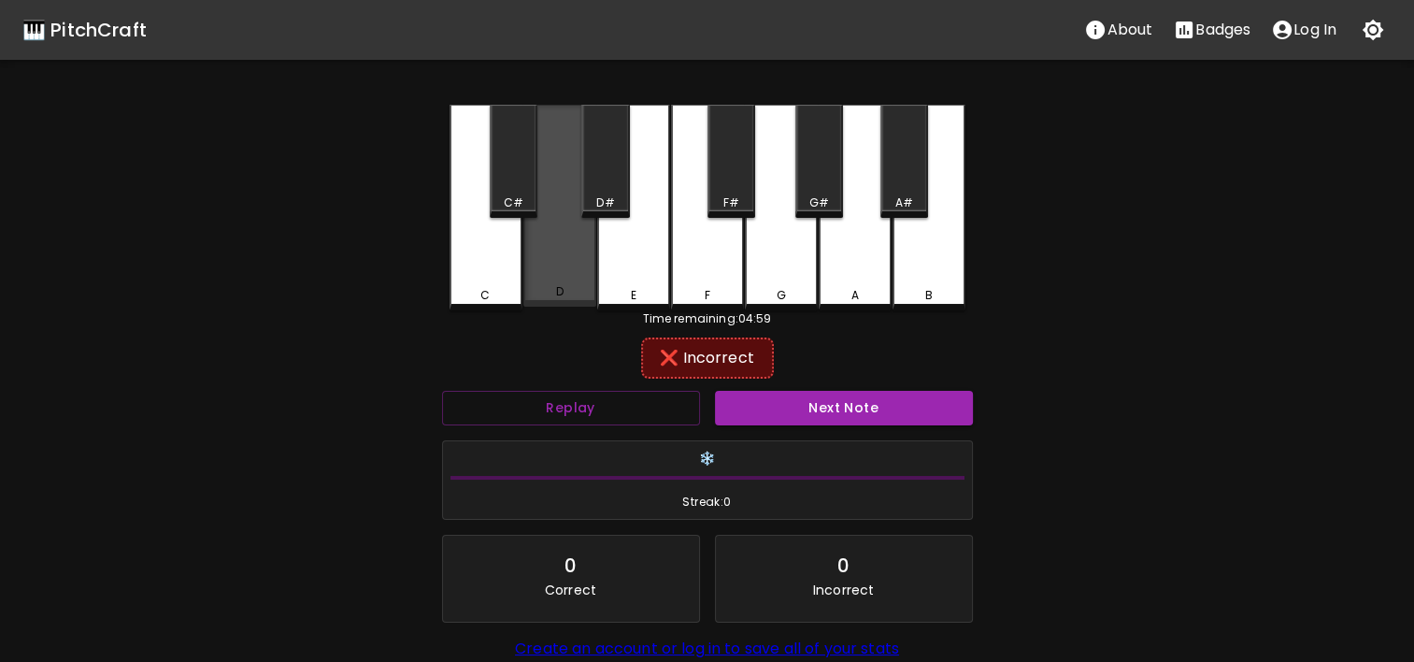
drag, startPoint x: 554, startPoint y: 270, endPoint x: 552, endPoint y: 258, distance: 12.3
click at [553, 270] on div "D" at bounding box center [559, 206] width 73 height 202
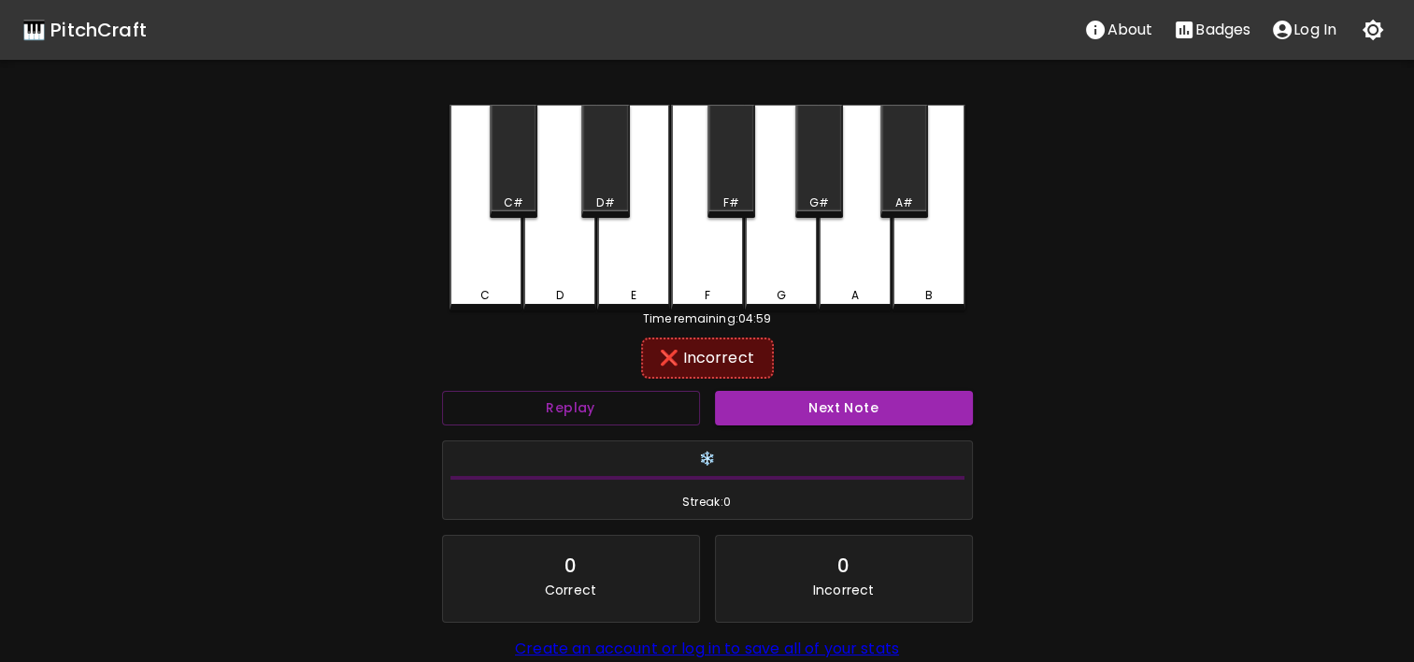
click at [538, 186] on div "D" at bounding box center [559, 208] width 73 height 206
click at [528, 183] on div "C#" at bounding box center [514, 161] width 48 height 113
click at [613, 472] on div "❄️ Streak: 1" at bounding box center [707, 480] width 529 height 79
click at [141, 26] on div "🎹 PitchCraft" at bounding box center [84, 30] width 124 height 30
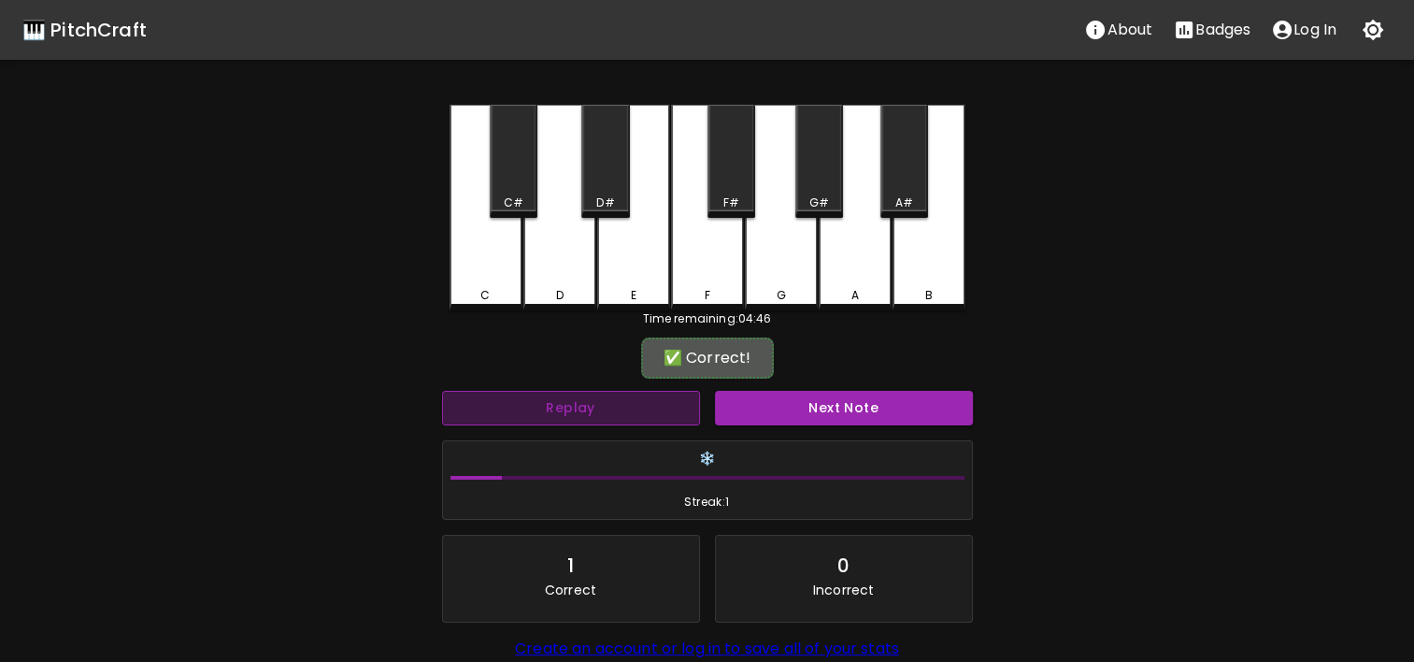
click at [487, 403] on button "Replay" at bounding box center [571, 408] width 258 height 35
click at [625, 394] on button "Replay" at bounding box center [571, 408] width 258 height 35
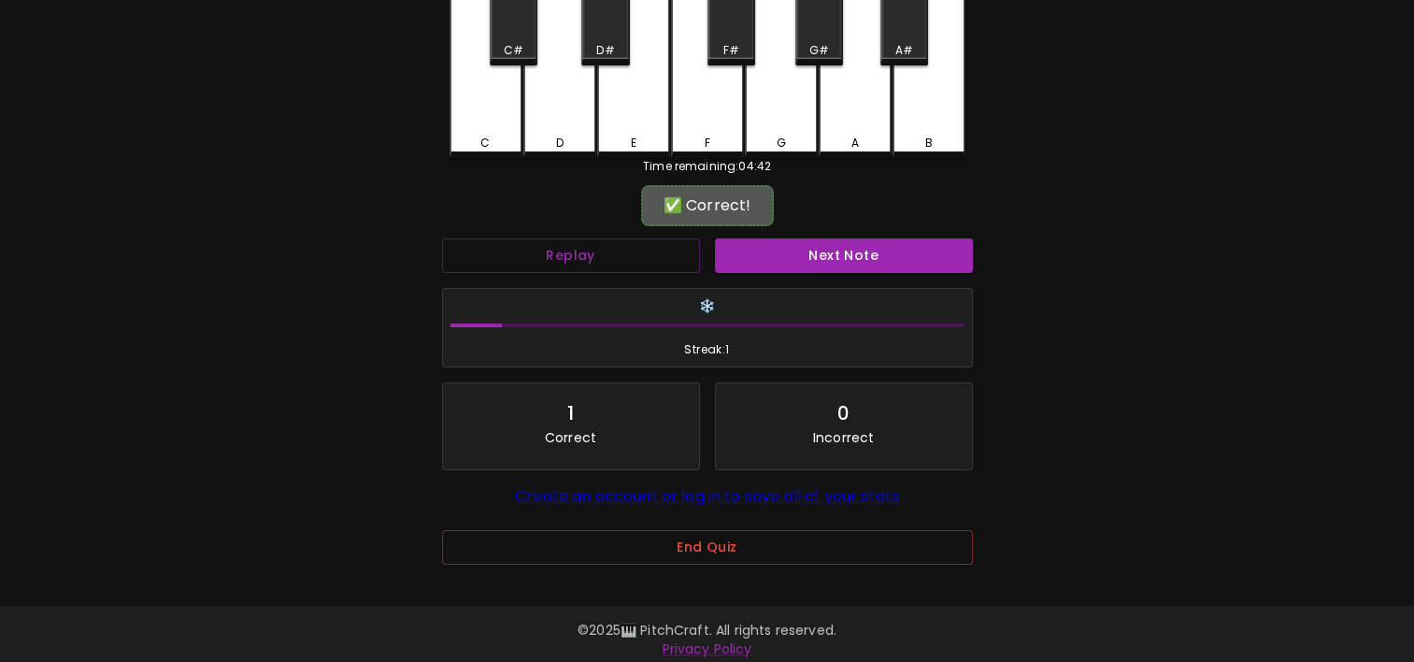
scroll to position [155, 0]
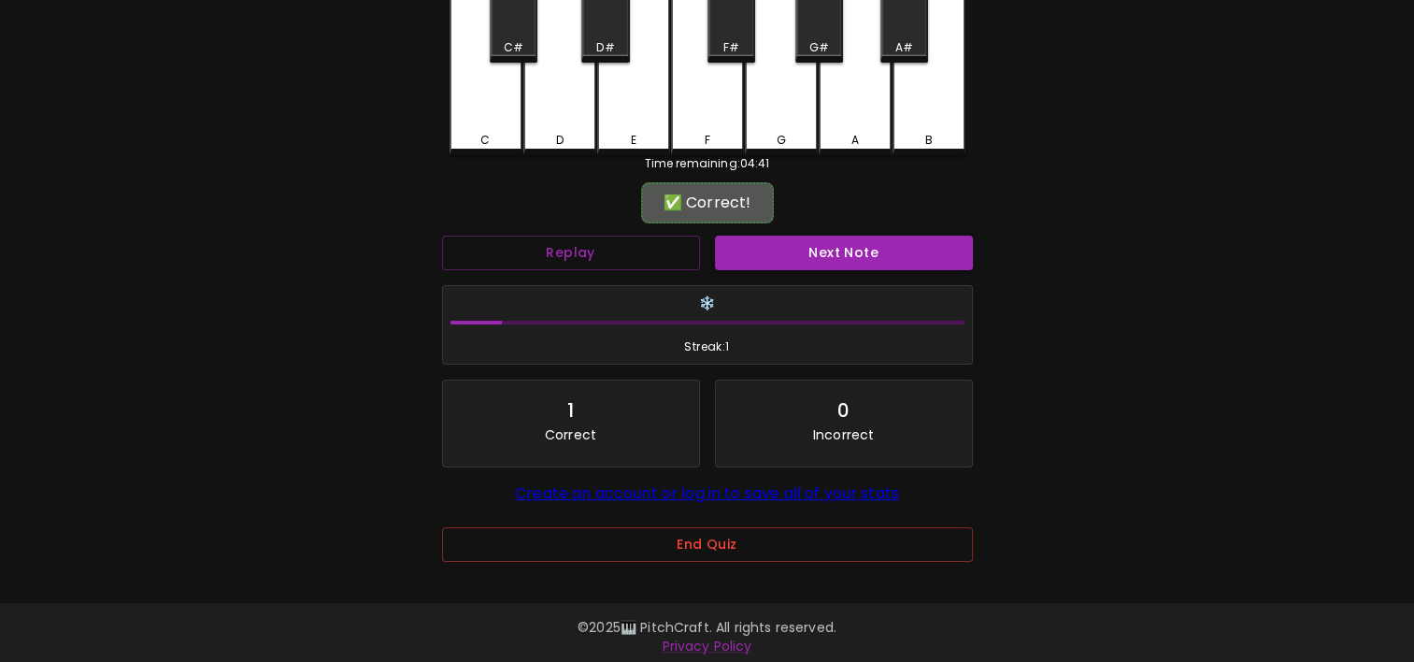
click at [850, 572] on div "End Quiz" at bounding box center [707, 557] width 531 height 61
click at [837, 534] on button "End Quiz" at bounding box center [707, 544] width 531 height 35
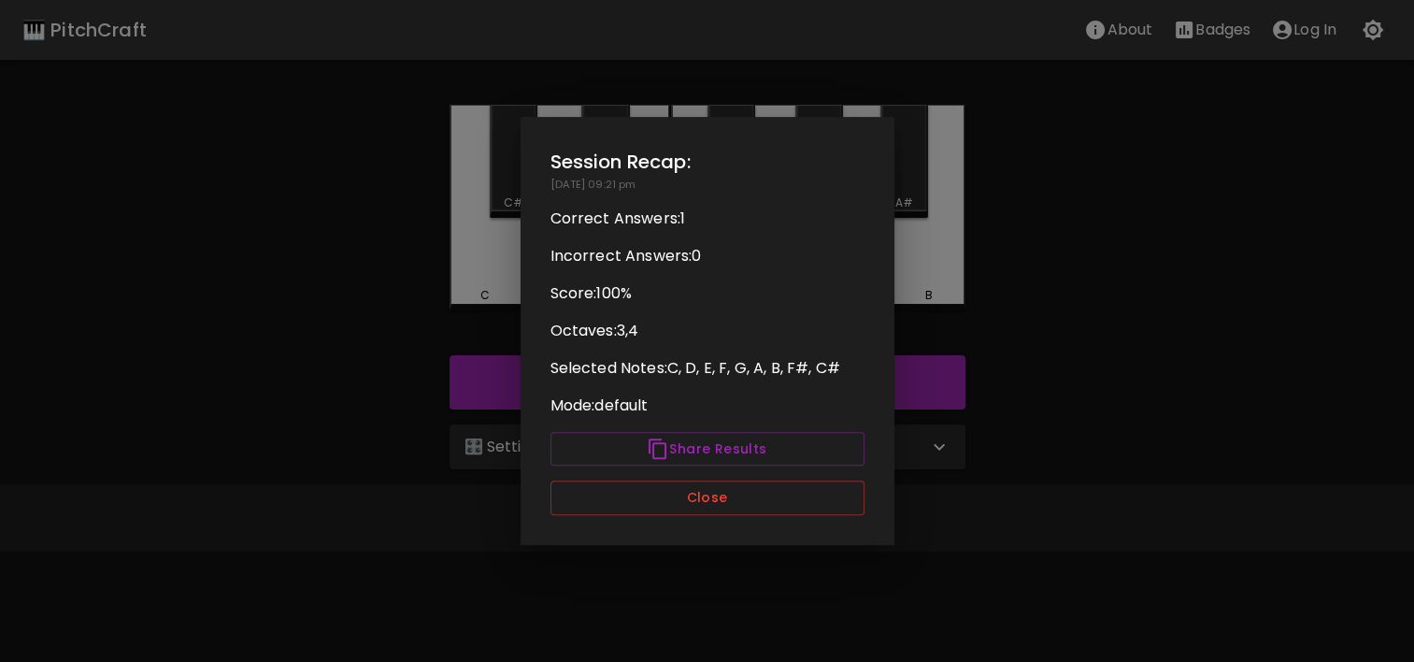
scroll to position [0, 0]
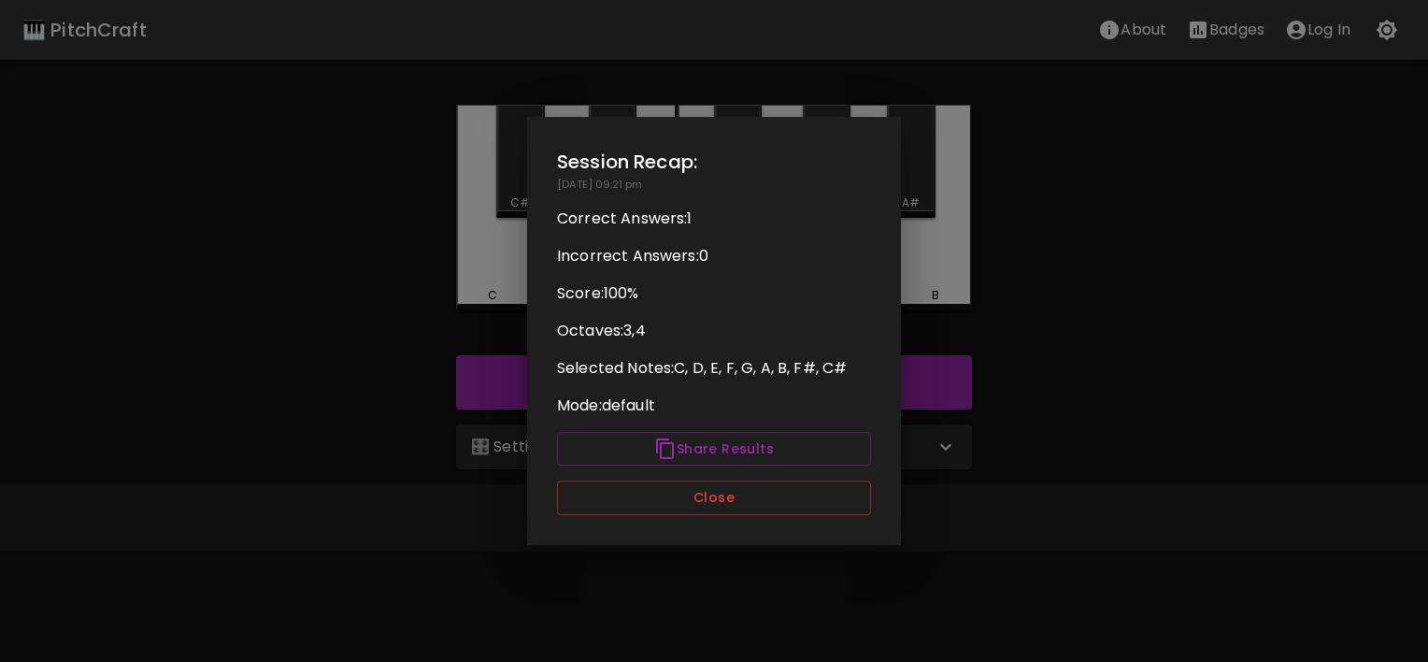
click at [805, 522] on div "Session Recap: [DATE] 09:21 pm Correct Answers: 1 Incorrect Answers: 0 Score: 1…" at bounding box center [714, 331] width 374 height 428
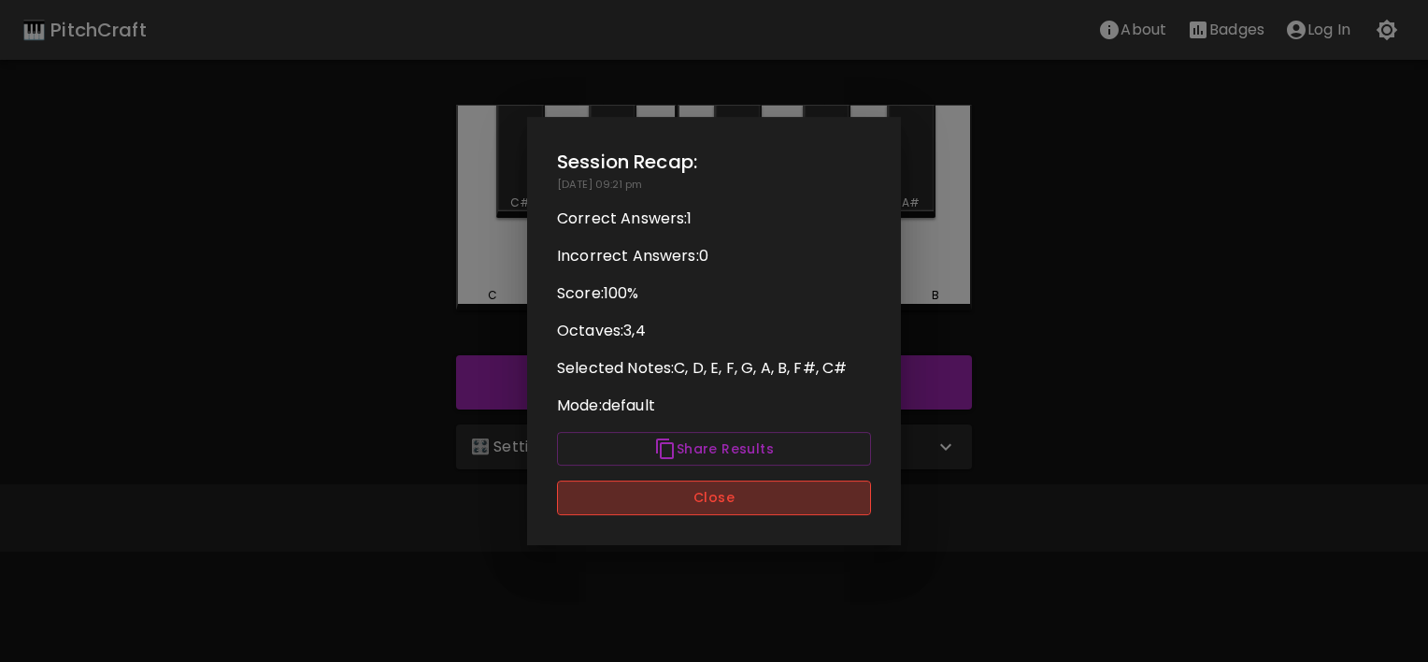
click at [805, 512] on button "Close" at bounding box center [714, 497] width 314 height 35
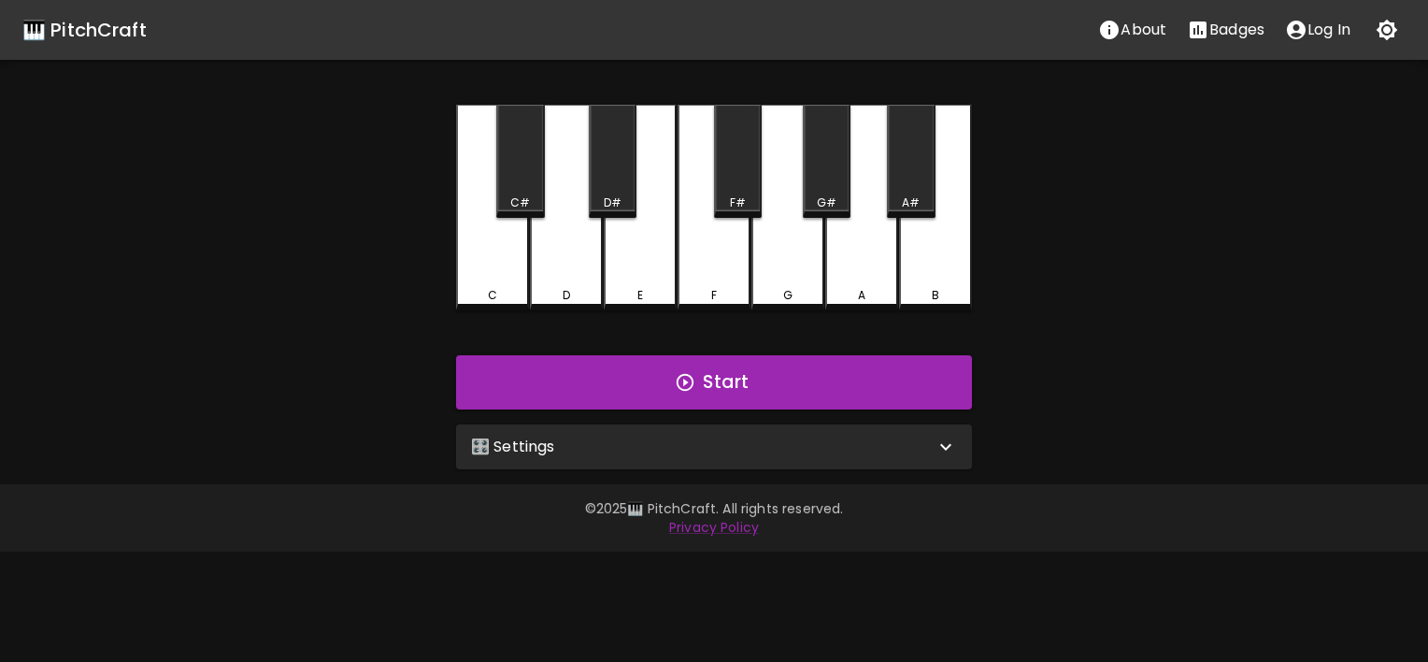
click at [822, 415] on div "Start" at bounding box center [714, 382] width 531 height 69
click at [816, 404] on button "Start" at bounding box center [714, 382] width 516 height 54
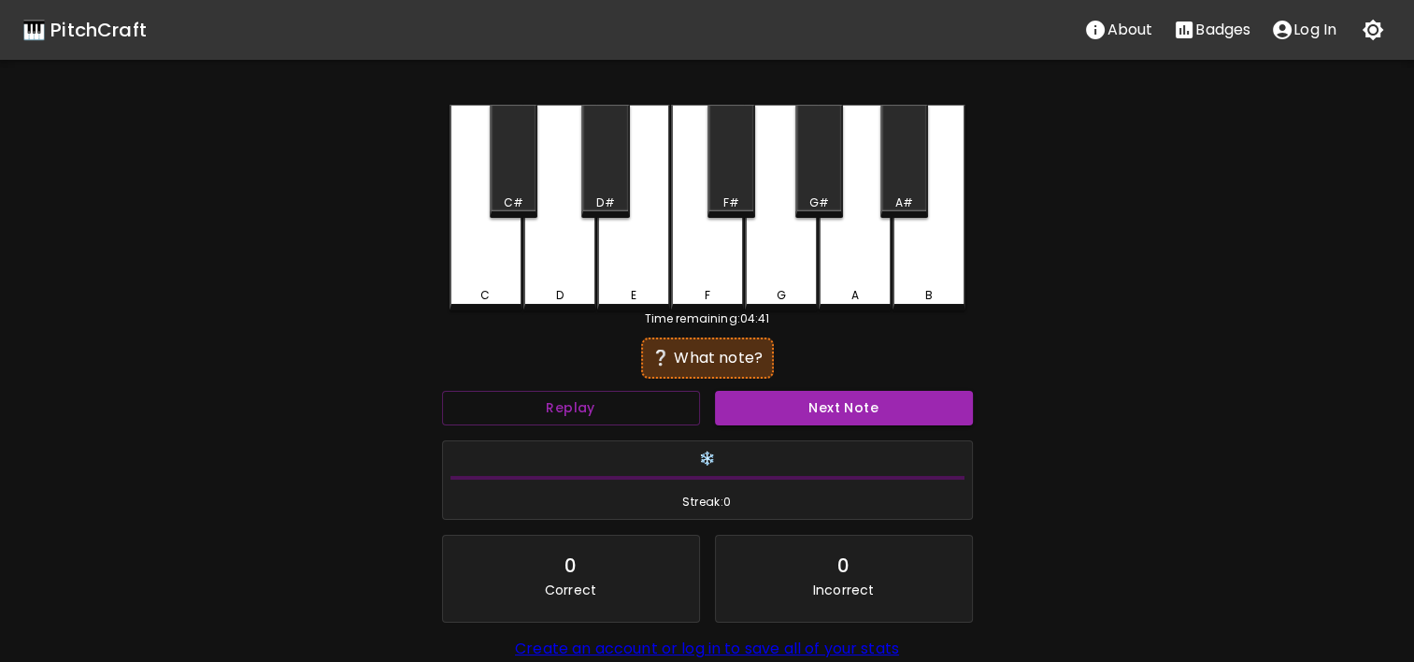
click at [482, 281] on div "C" at bounding box center [486, 208] width 73 height 206
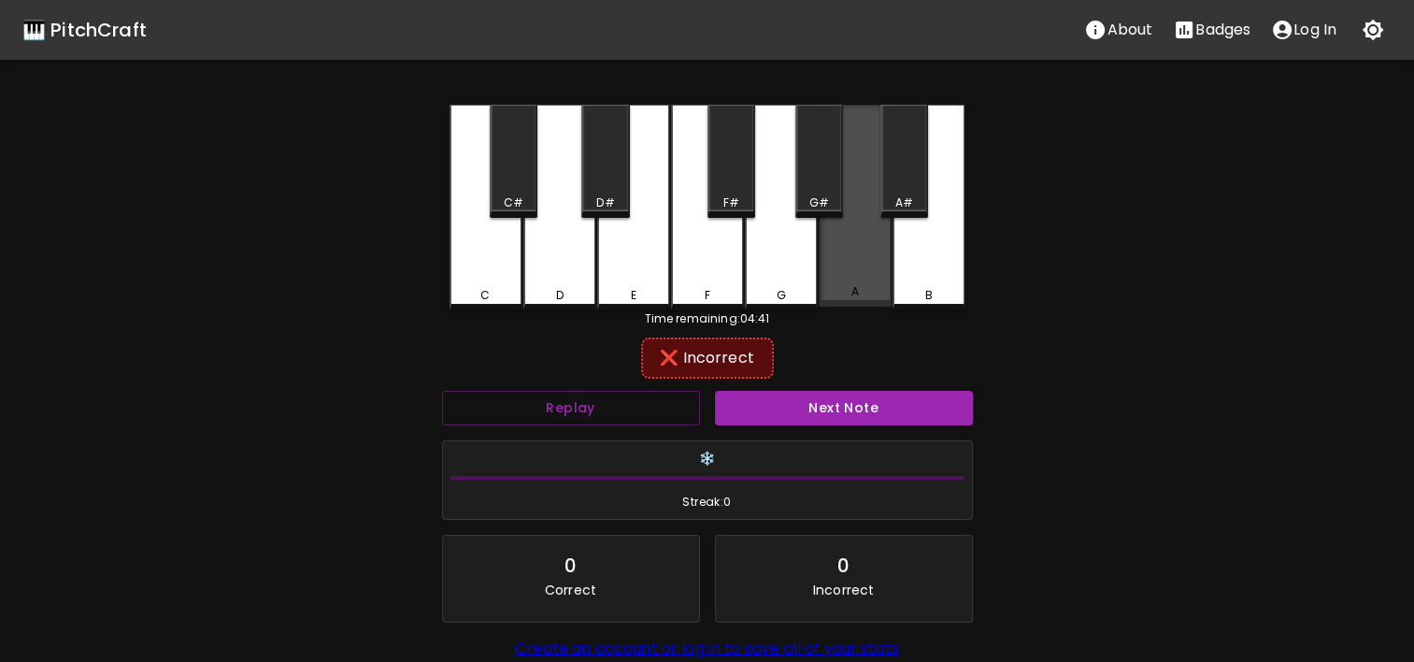
drag, startPoint x: 911, startPoint y: 269, endPoint x: 817, endPoint y: 280, distance: 95.1
click at [817, 280] on div "C C# D D# E F F# G G# A A# B" at bounding box center [708, 208] width 516 height 206
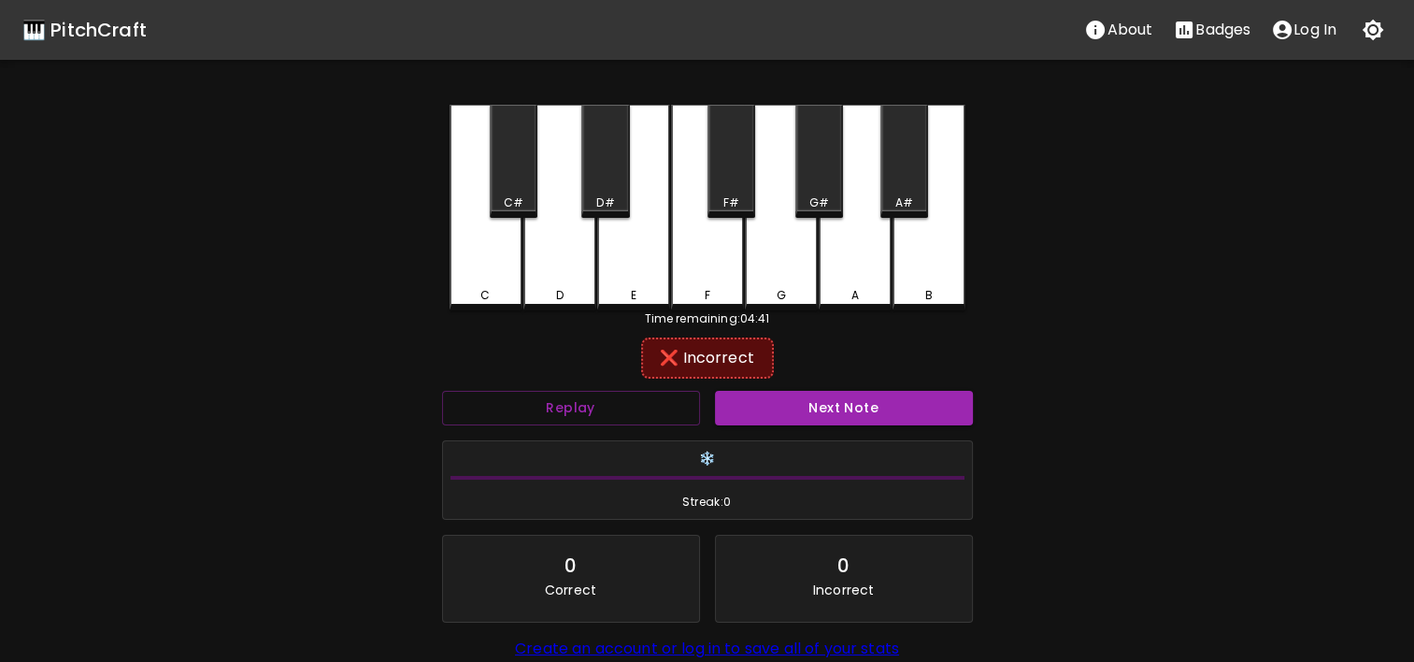
click at [817, 280] on div "C C# D D# E F F# G G# A A# B" at bounding box center [708, 208] width 516 height 206
click at [796, 274] on div "G" at bounding box center [781, 208] width 73 height 206
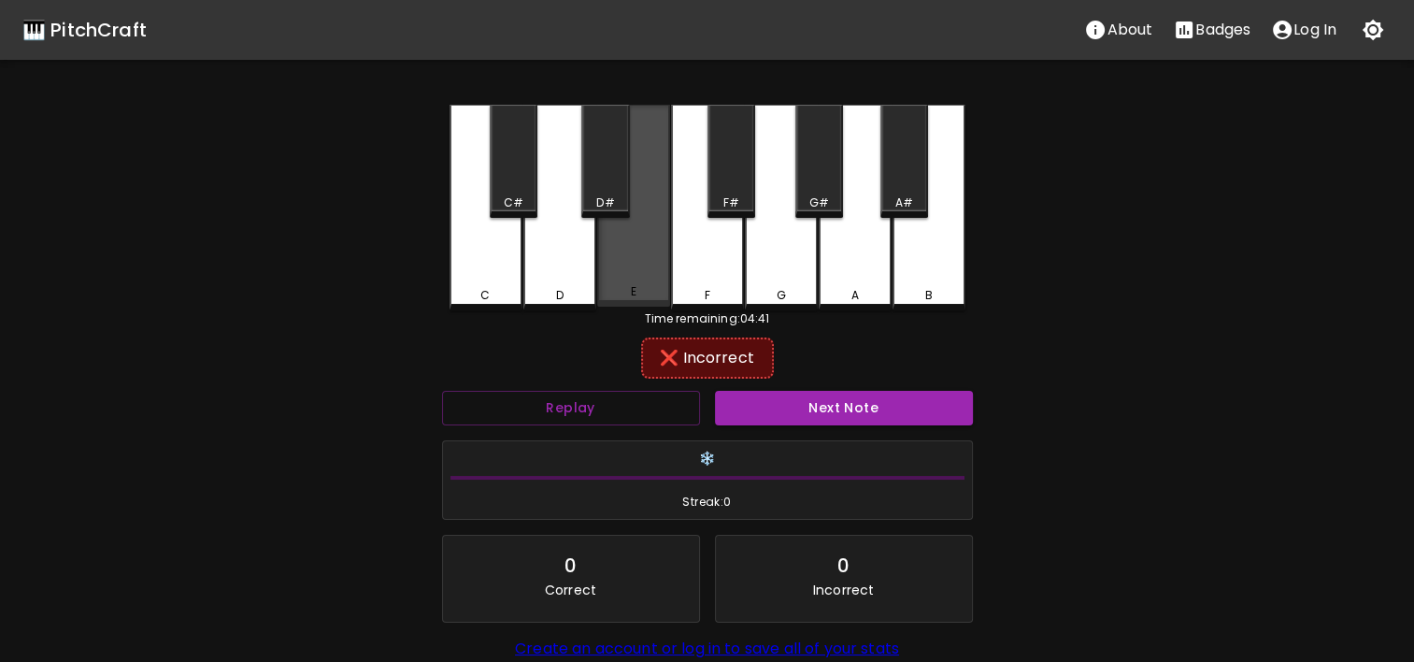
click at [657, 293] on div "E" at bounding box center [633, 291] width 69 height 17
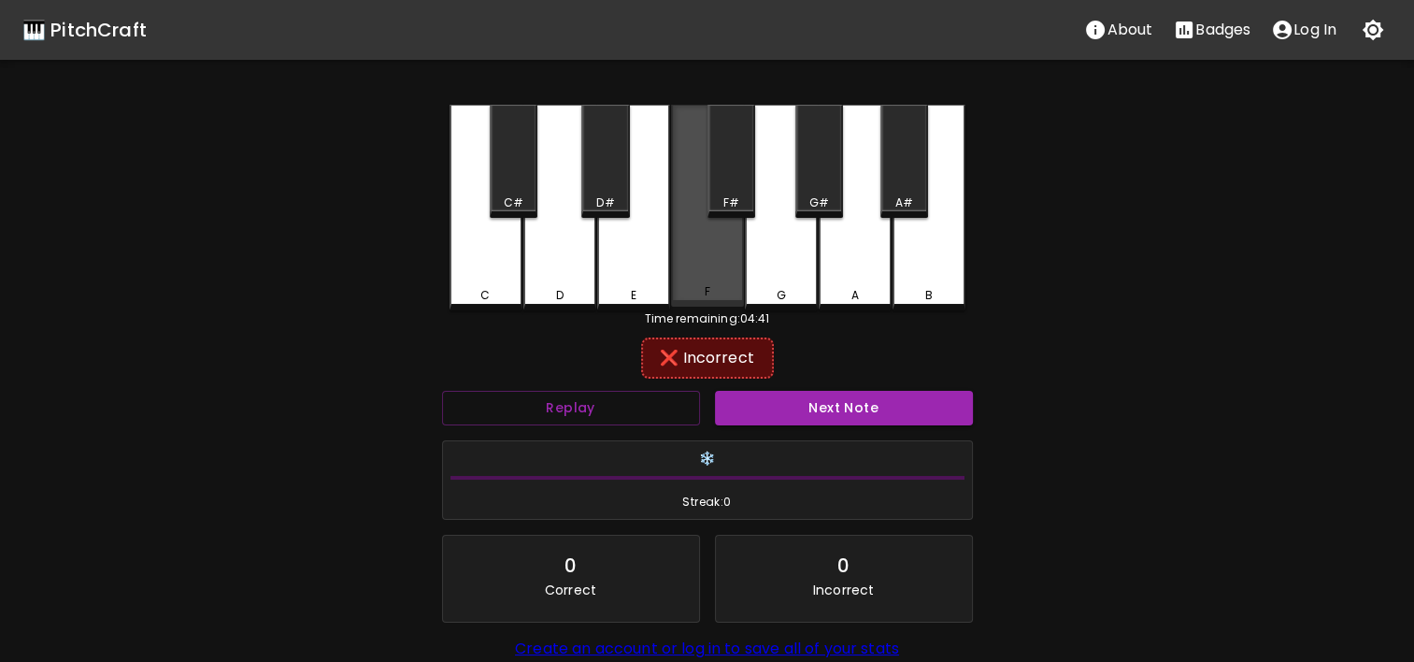
click at [692, 293] on div "F" at bounding box center [707, 291] width 69 height 17
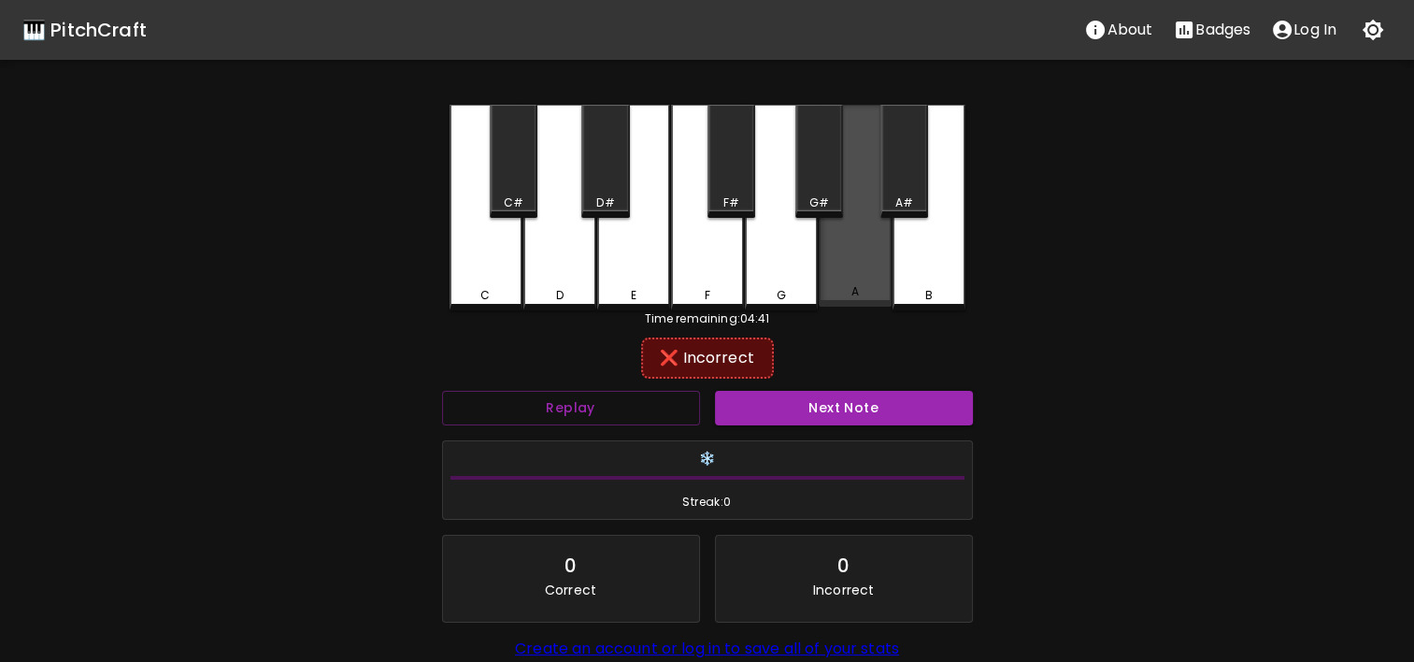
click at [864, 283] on div "A" at bounding box center [855, 206] width 73 height 202
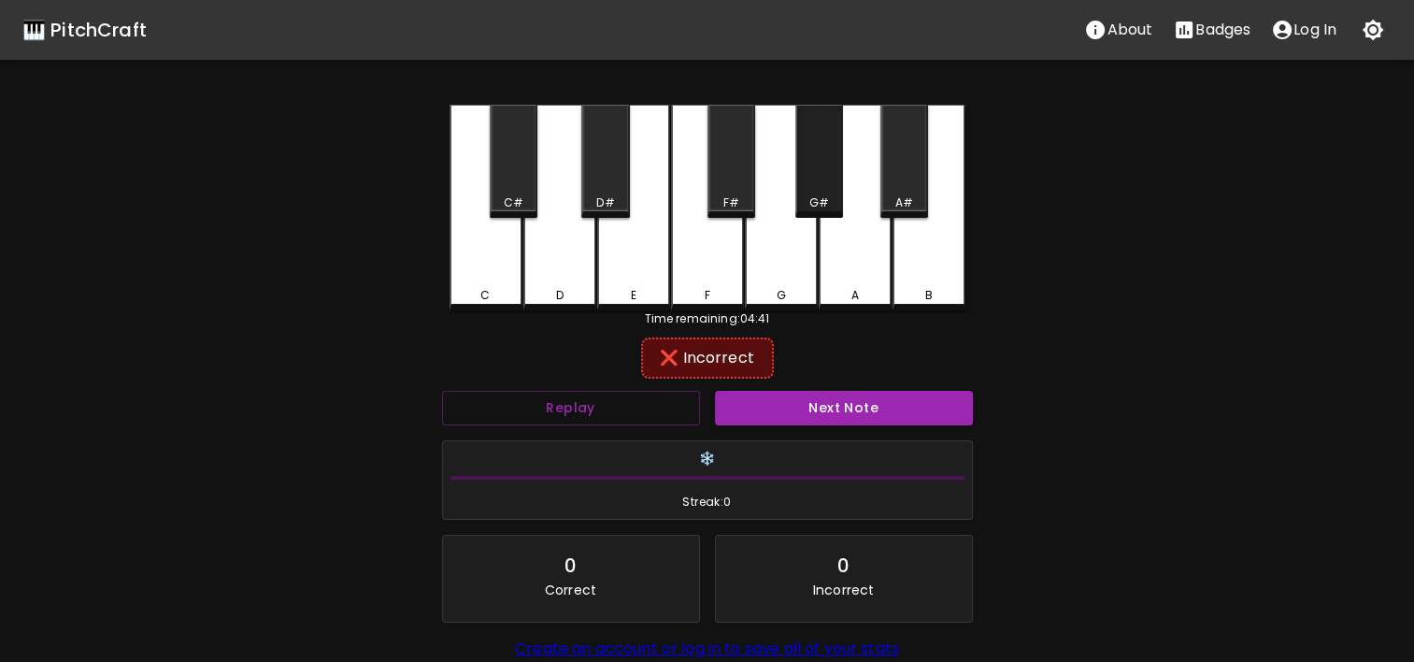
click at [799, 144] on div "G#" at bounding box center [819, 161] width 48 height 113
click at [713, 158] on div "F#" at bounding box center [732, 161] width 48 height 113
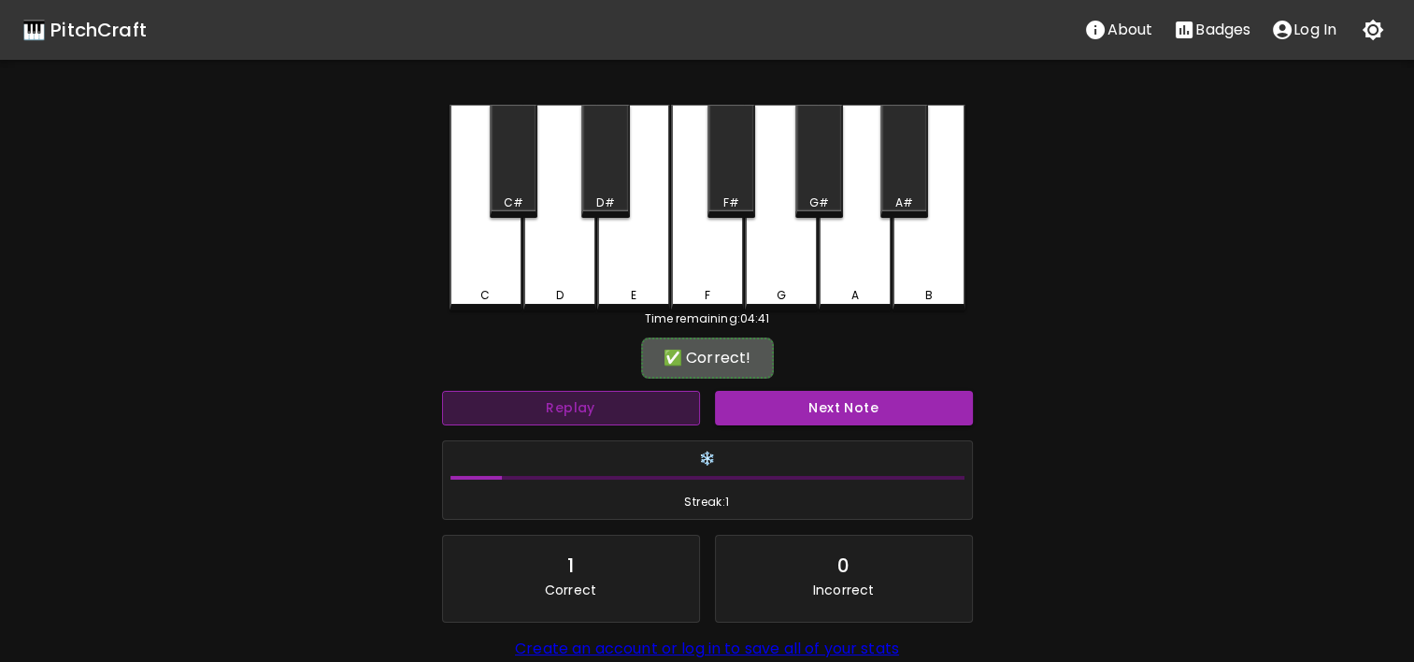
click at [592, 408] on button "Replay" at bounding box center [571, 408] width 258 height 35
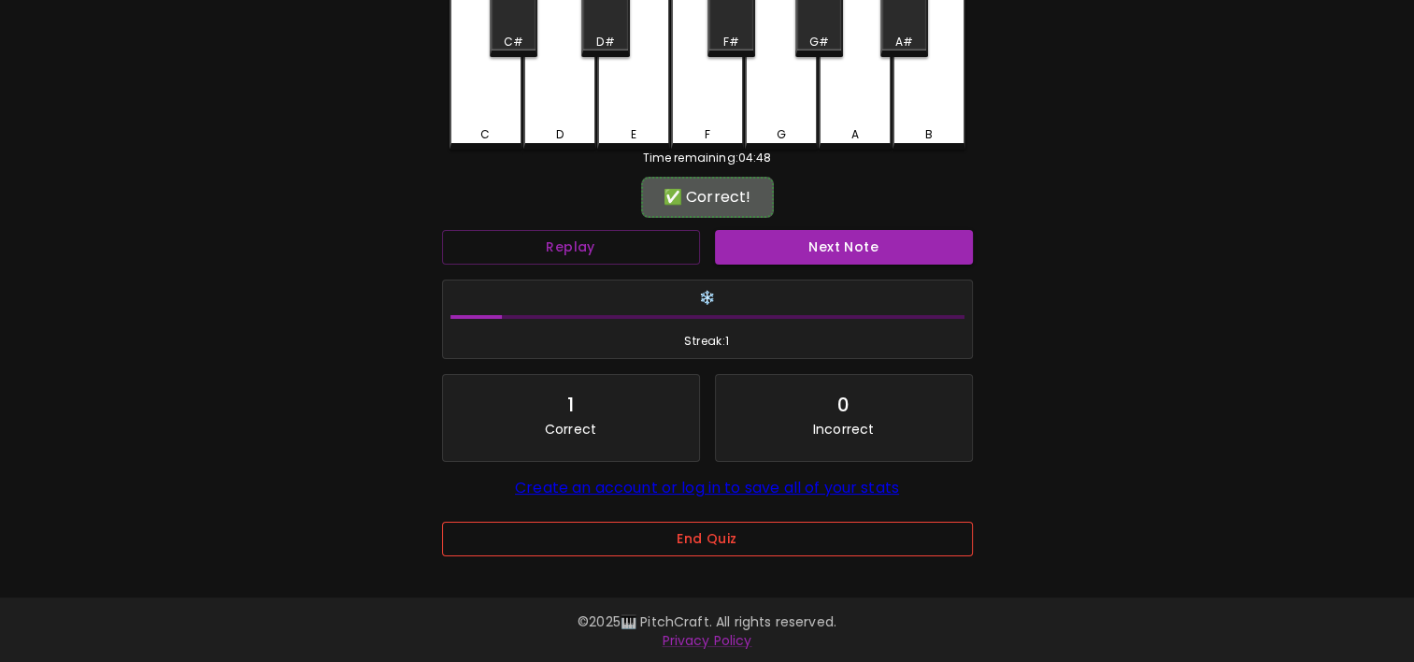
click at [836, 551] on button "End Quiz" at bounding box center [707, 539] width 531 height 35
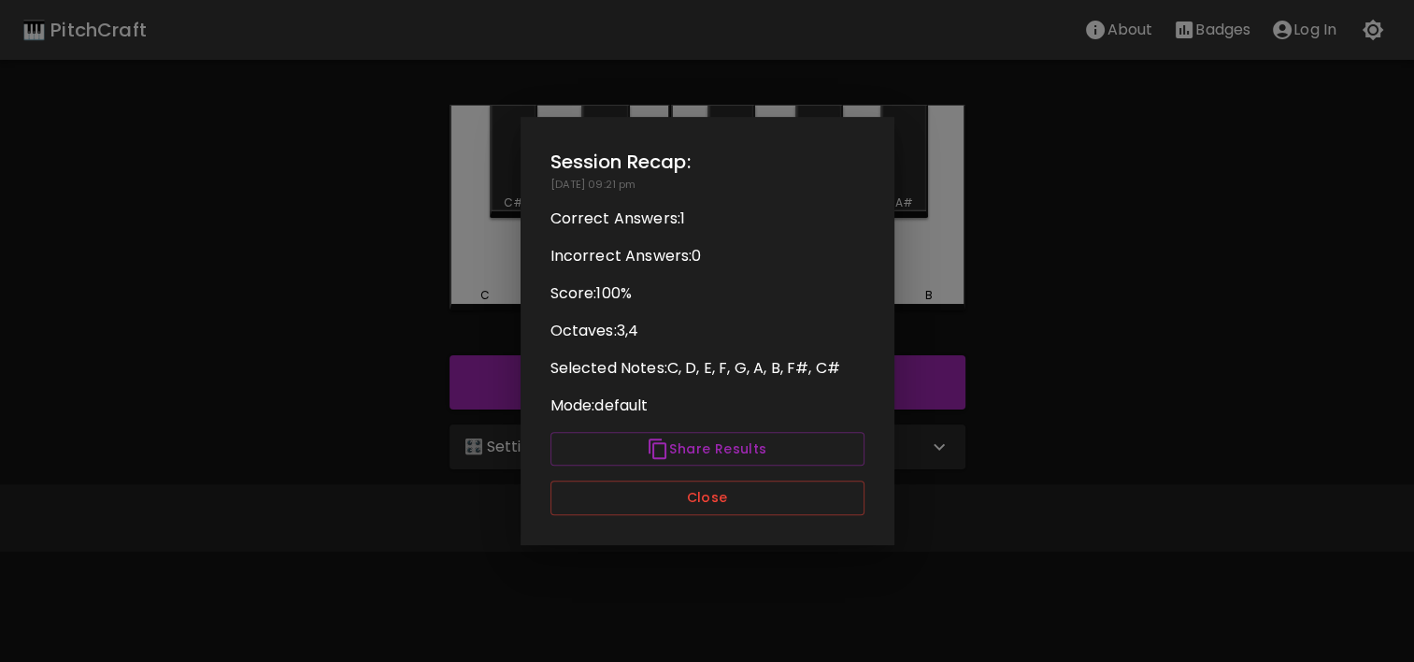
scroll to position [0, 0]
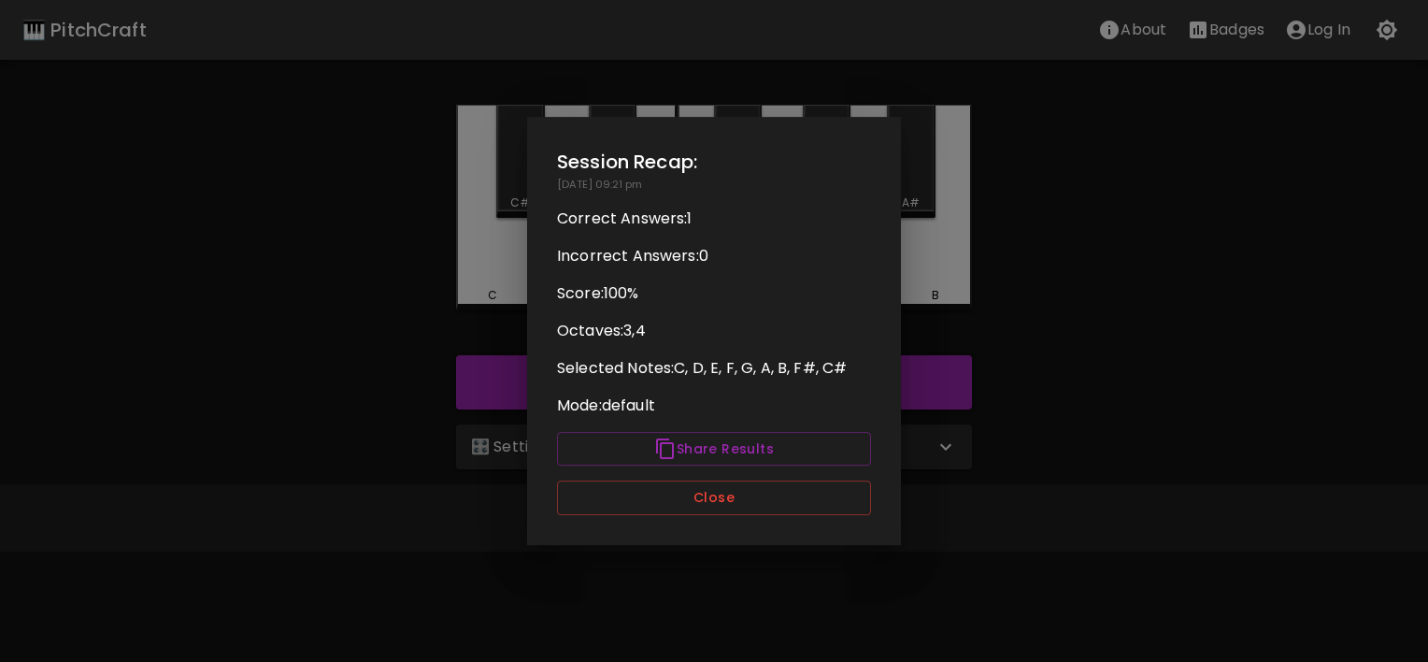
click at [790, 528] on div "Session Recap: [DATE] 09:21 pm Correct Answers: 1 Incorrect Answers: 0 Score: 1…" at bounding box center [714, 331] width 374 height 428
click at [792, 512] on button "Close" at bounding box center [714, 497] width 314 height 35
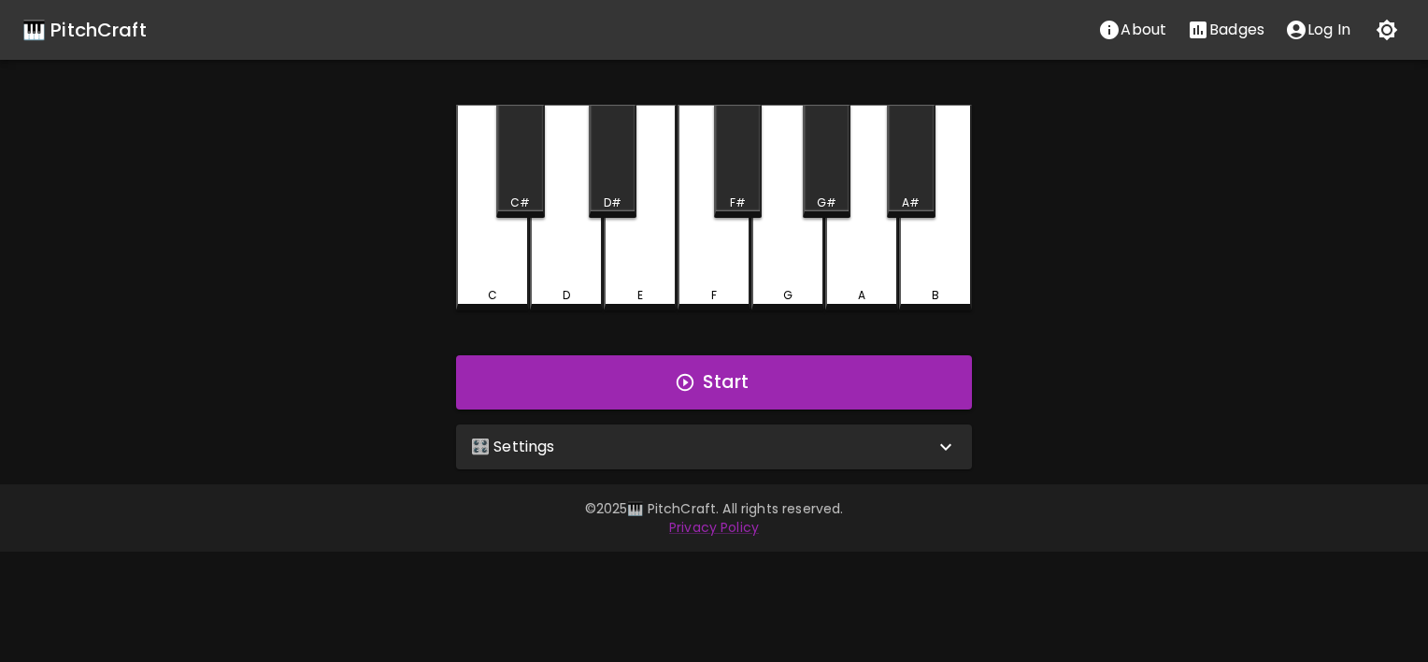
click at [802, 468] on div "🎛️ Settings Level 8 | C, D, E, F, G, A, B, F#, C# 15 Level Mode Selection Seque…" at bounding box center [714, 447] width 531 height 60
drag, startPoint x: 802, startPoint y: 468, endPoint x: 792, endPoint y: 450, distance: 21.3
click at [792, 450] on div "🎛️ Settings Level 8 | C, D, E, F, G, A, B, F#, C# 15 Level Mode Selection Seque…" at bounding box center [714, 447] width 531 height 60
drag, startPoint x: 792, startPoint y: 450, endPoint x: 709, endPoint y: 453, distance: 82.3
click at [709, 453] on div "🎛️ Settings" at bounding box center [703, 447] width 464 height 22
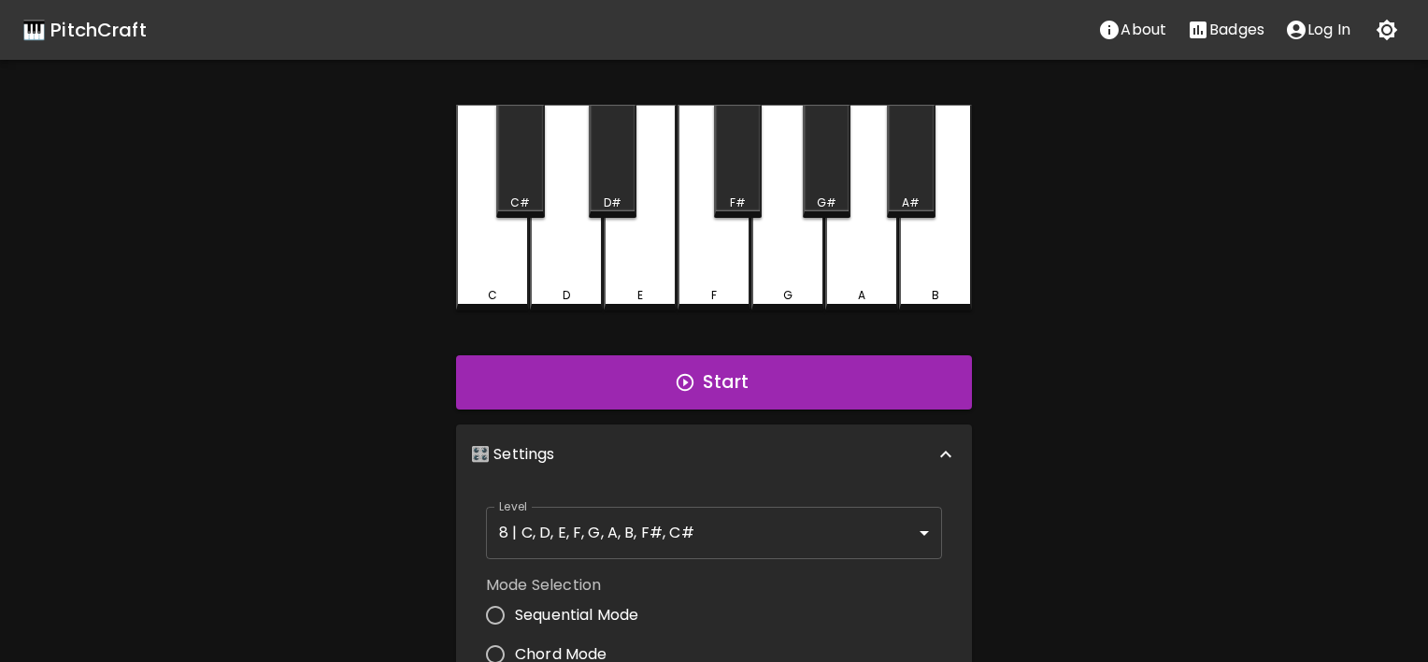
click at [722, 522] on body "🎹 PitchCraft About Badges Log In C C# D D# E F F# G G# A A# B Start 🎛️ Settings…" at bounding box center [714, 566] width 1428 height 1132
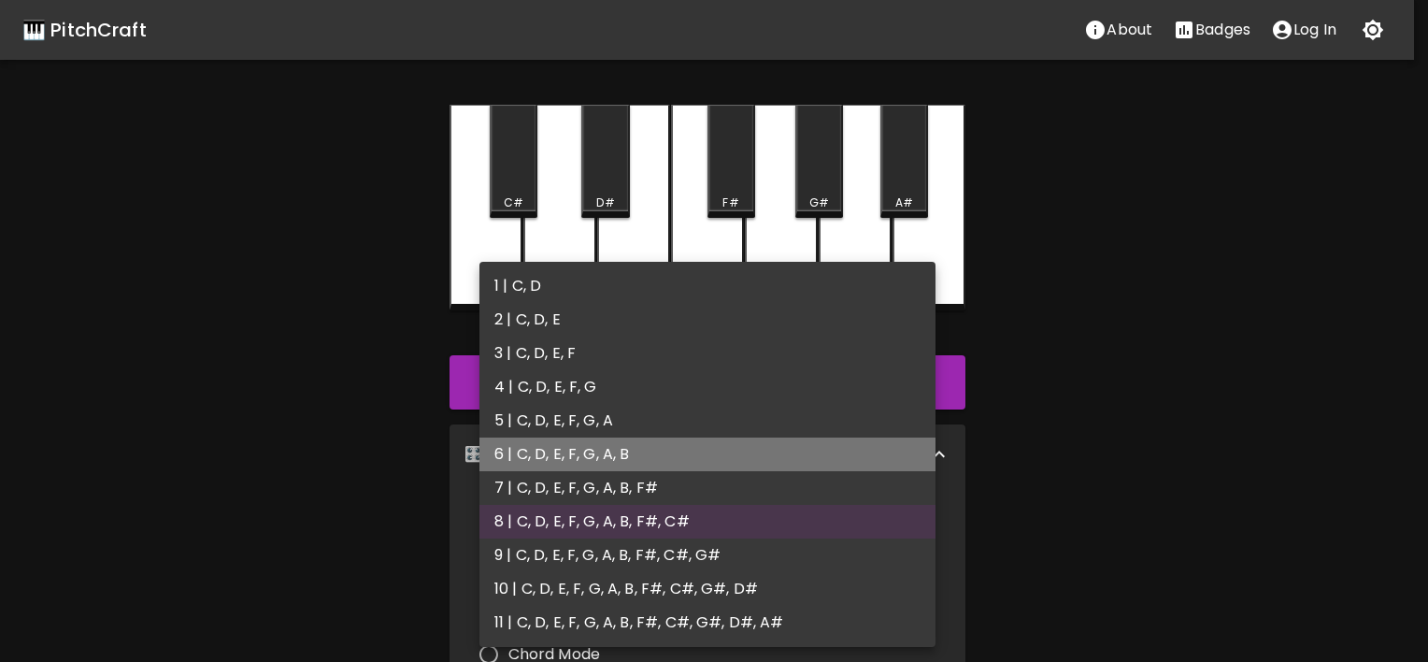
click at [764, 453] on li "6 | C, D, E, F, G, A, B" at bounding box center [707, 454] width 456 height 34
type input "11"
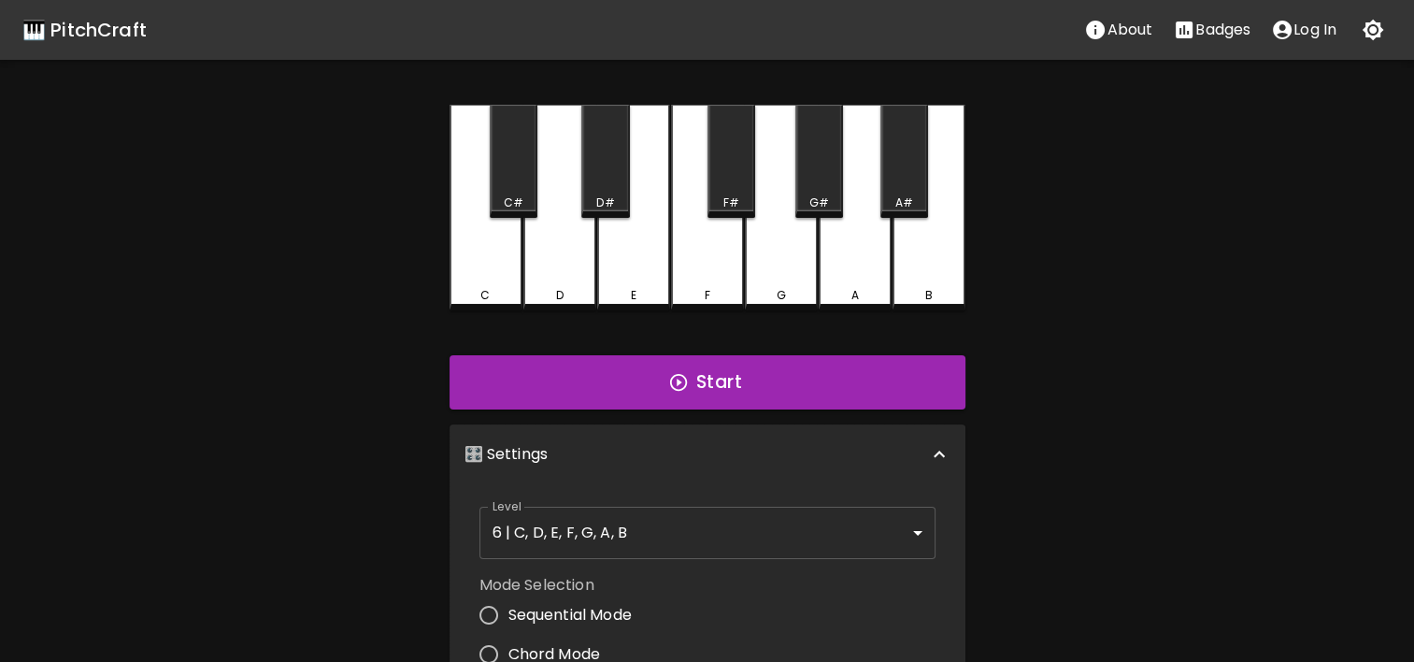
click at [785, 415] on div "Start" at bounding box center [707, 382] width 531 height 69
click at [781, 404] on button "Start" at bounding box center [708, 382] width 516 height 54
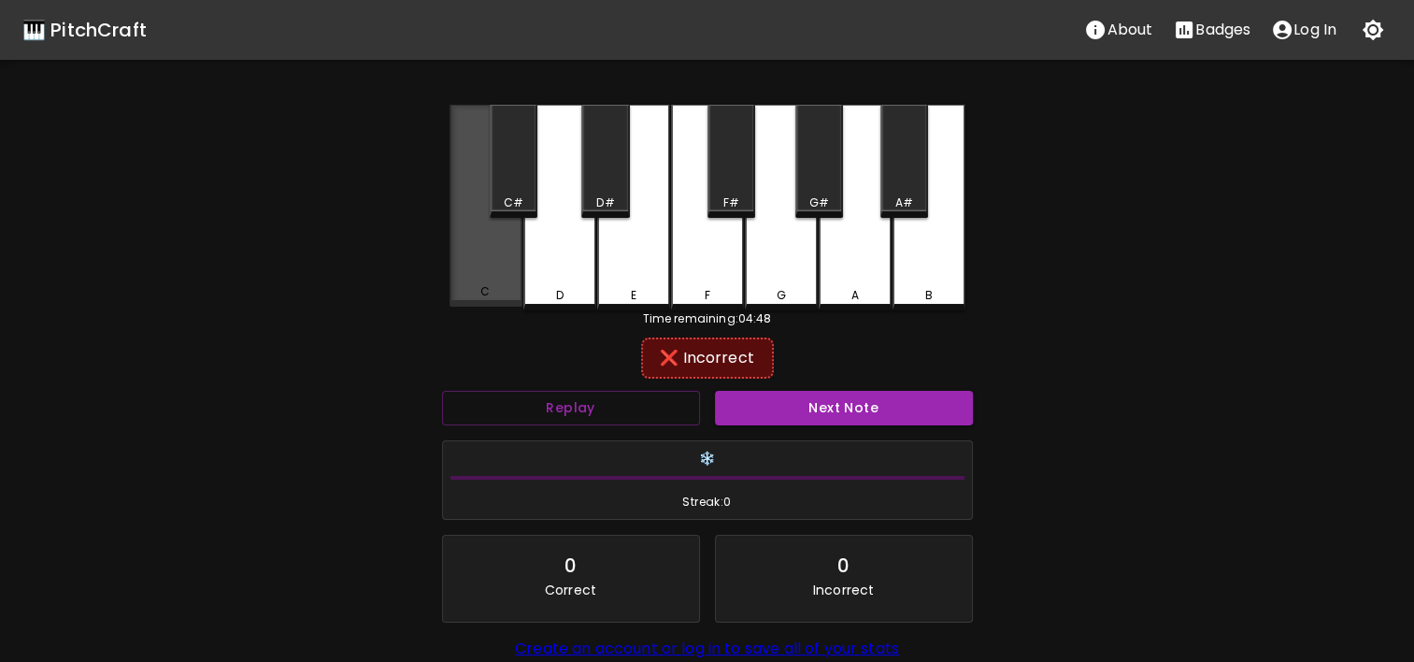
click at [493, 283] on div "C" at bounding box center [486, 206] width 73 height 202
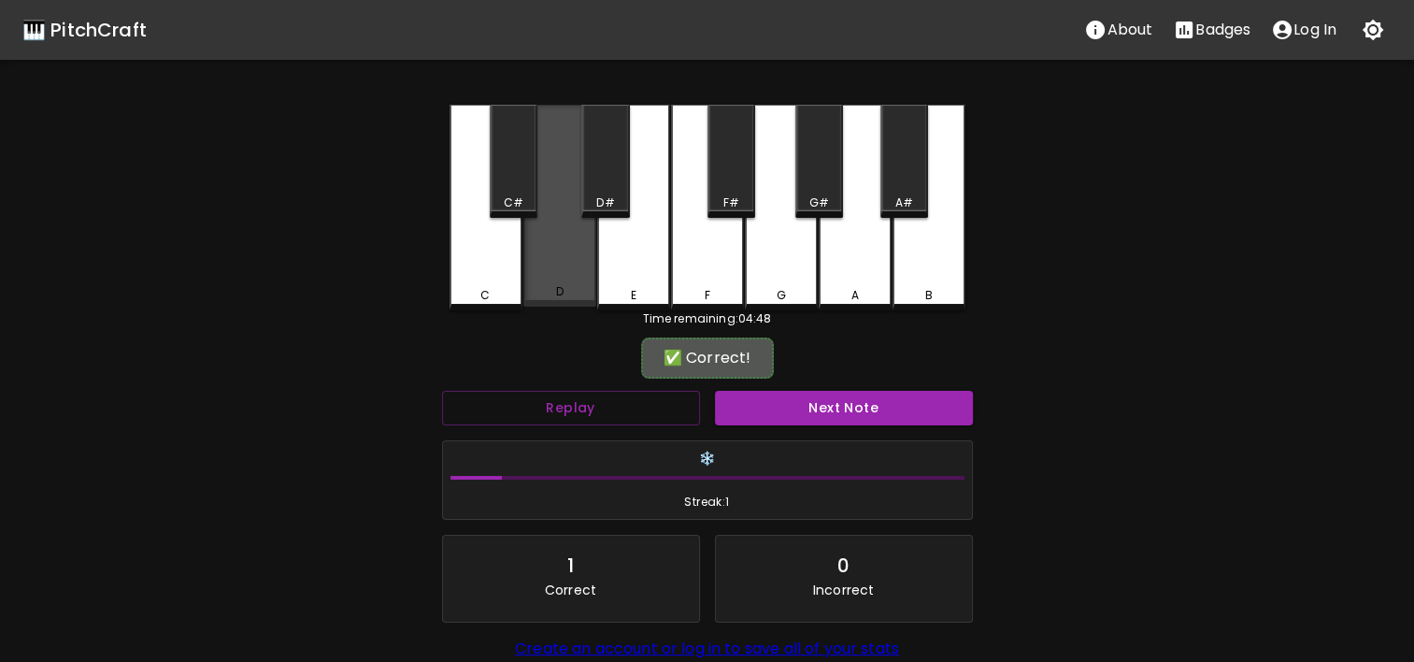
click at [576, 250] on div "D" at bounding box center [559, 206] width 73 height 202
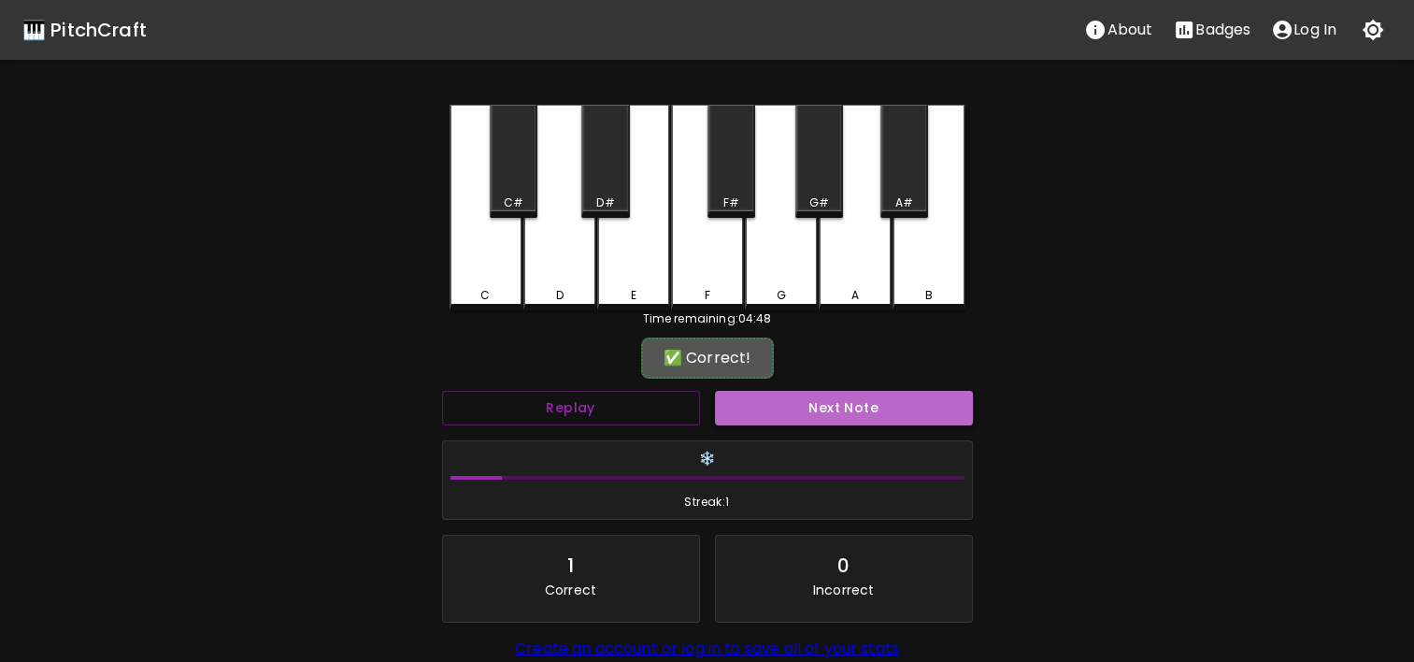
click at [767, 393] on button "Next Note" at bounding box center [844, 408] width 258 height 35
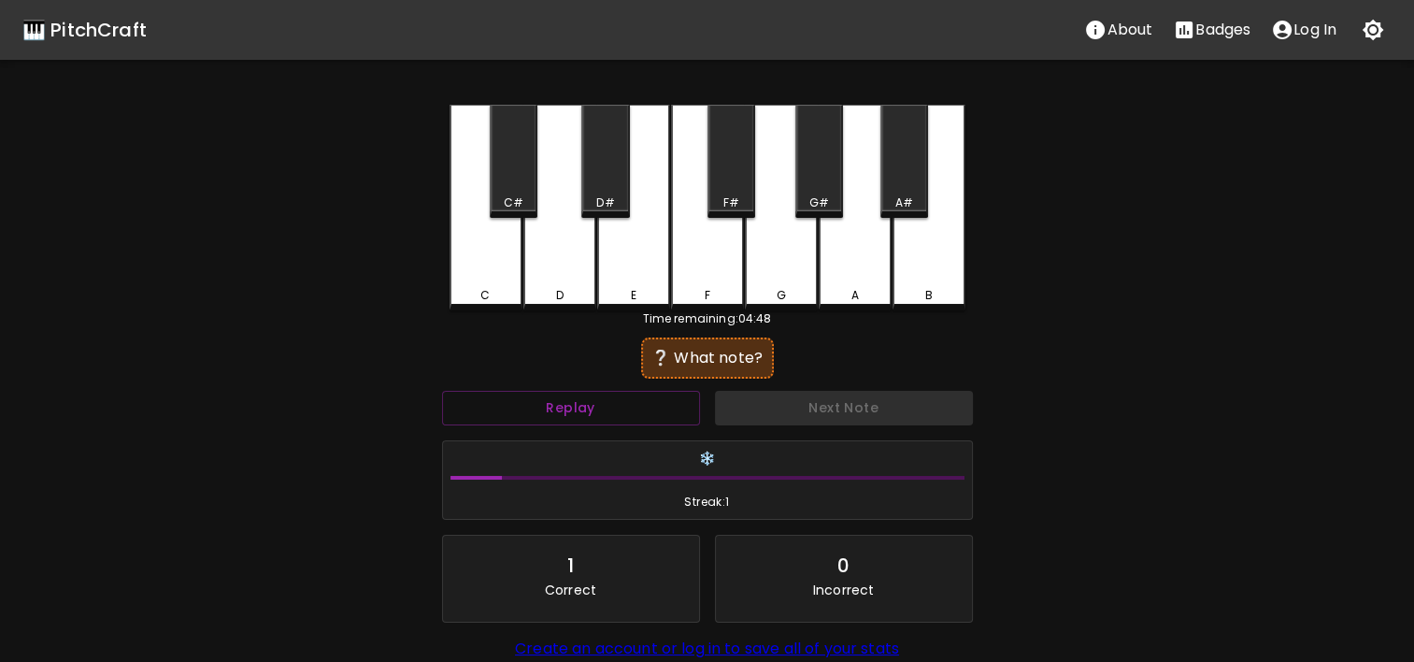
click at [553, 251] on div "D" at bounding box center [559, 208] width 73 height 206
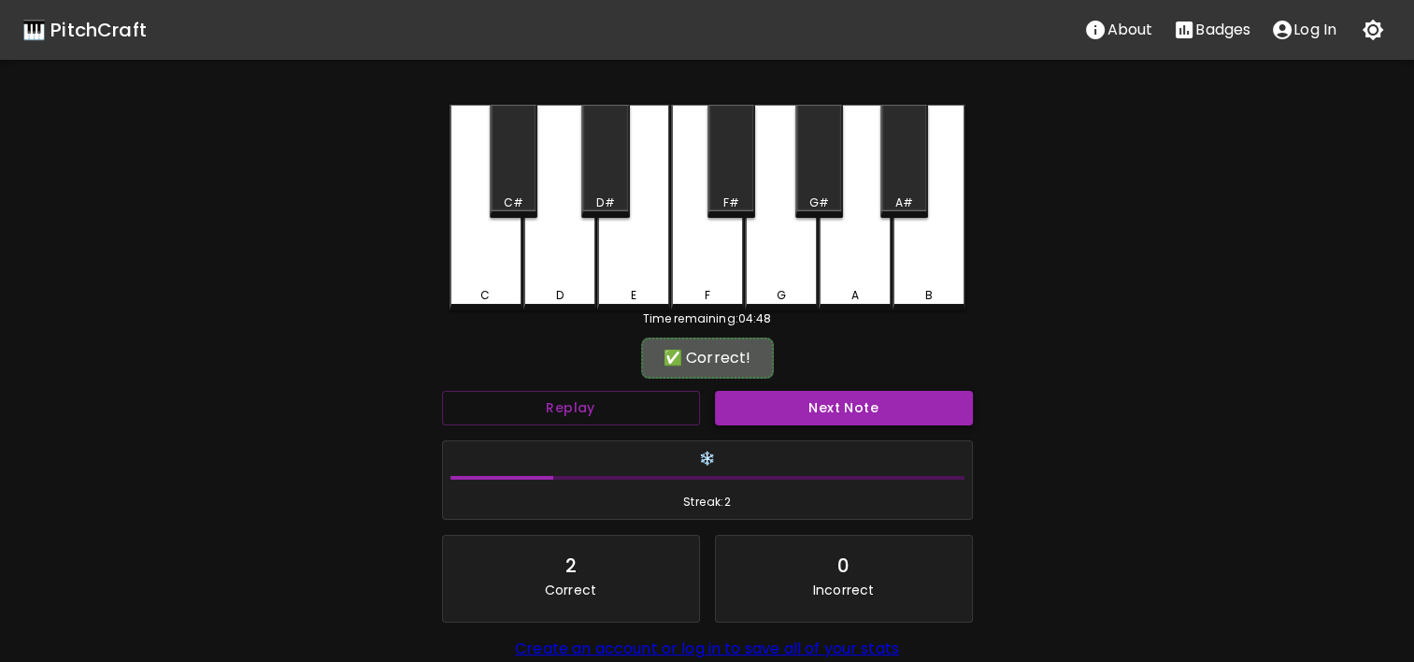
click at [771, 422] on button "Next Note" at bounding box center [844, 408] width 258 height 35
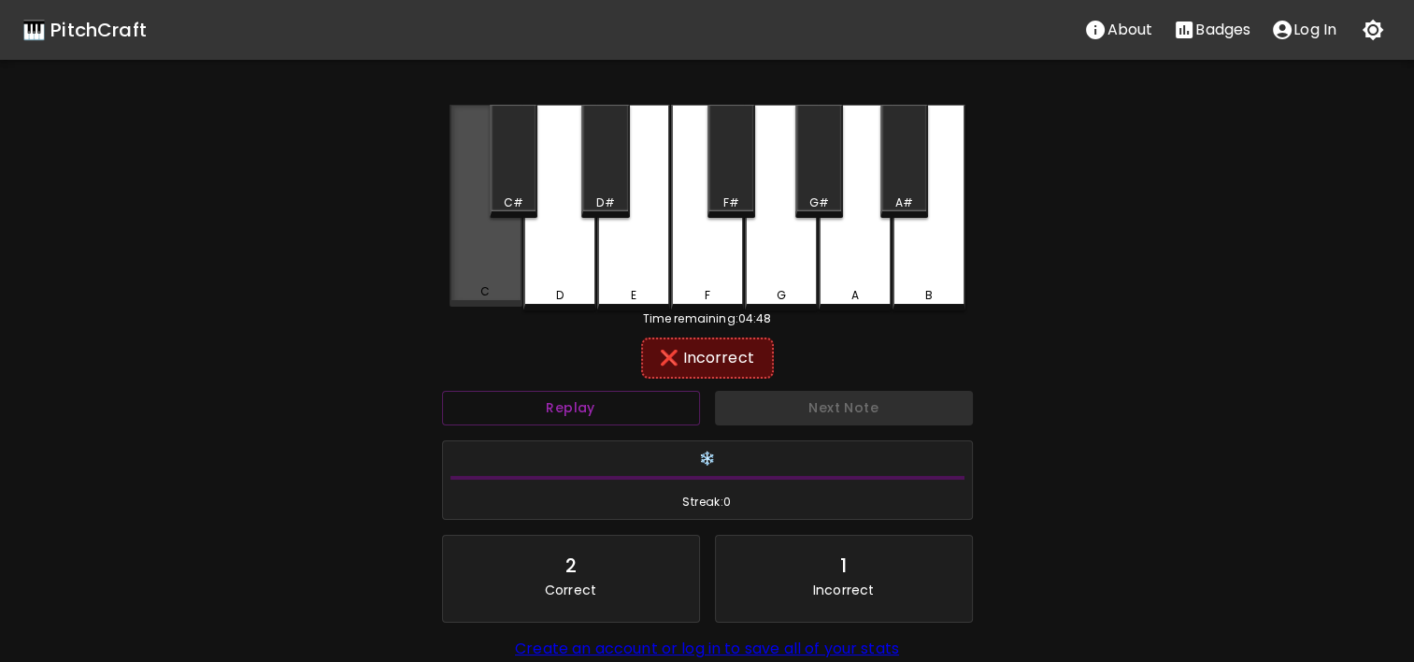
click at [490, 268] on div "C" at bounding box center [486, 206] width 73 height 202
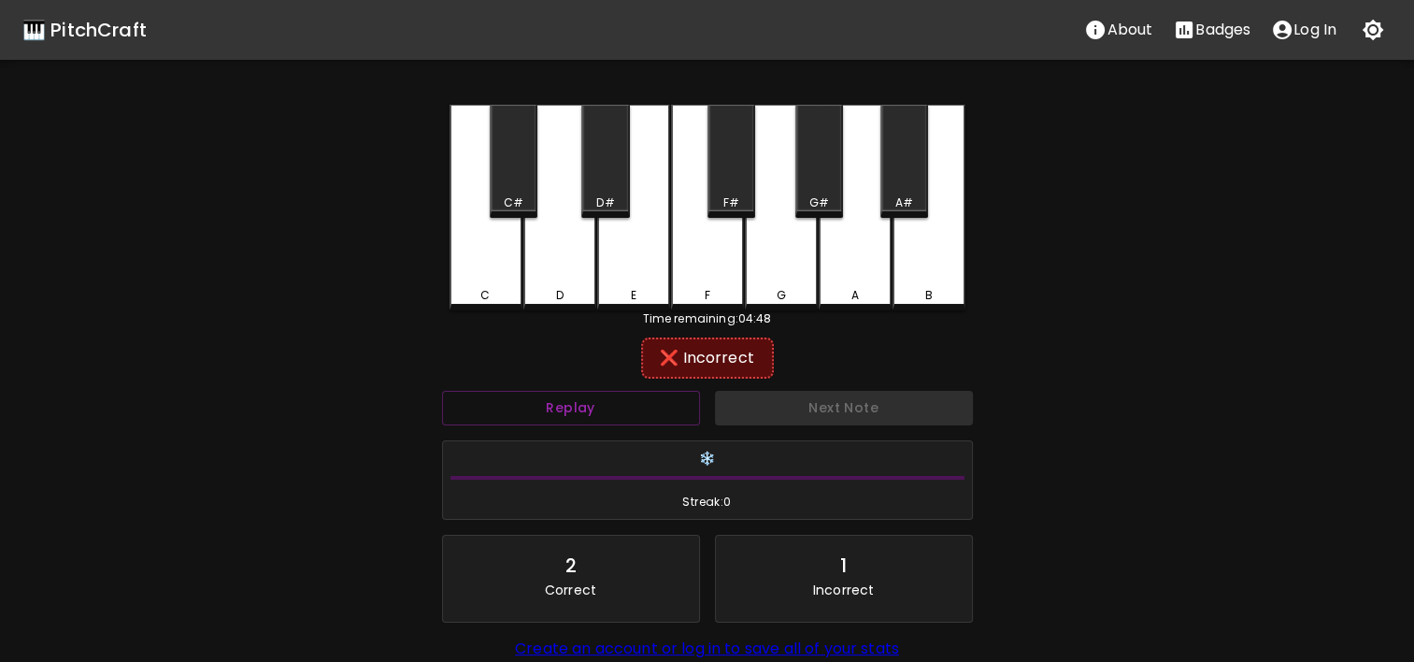
click at [953, 241] on div "B" at bounding box center [929, 208] width 73 height 206
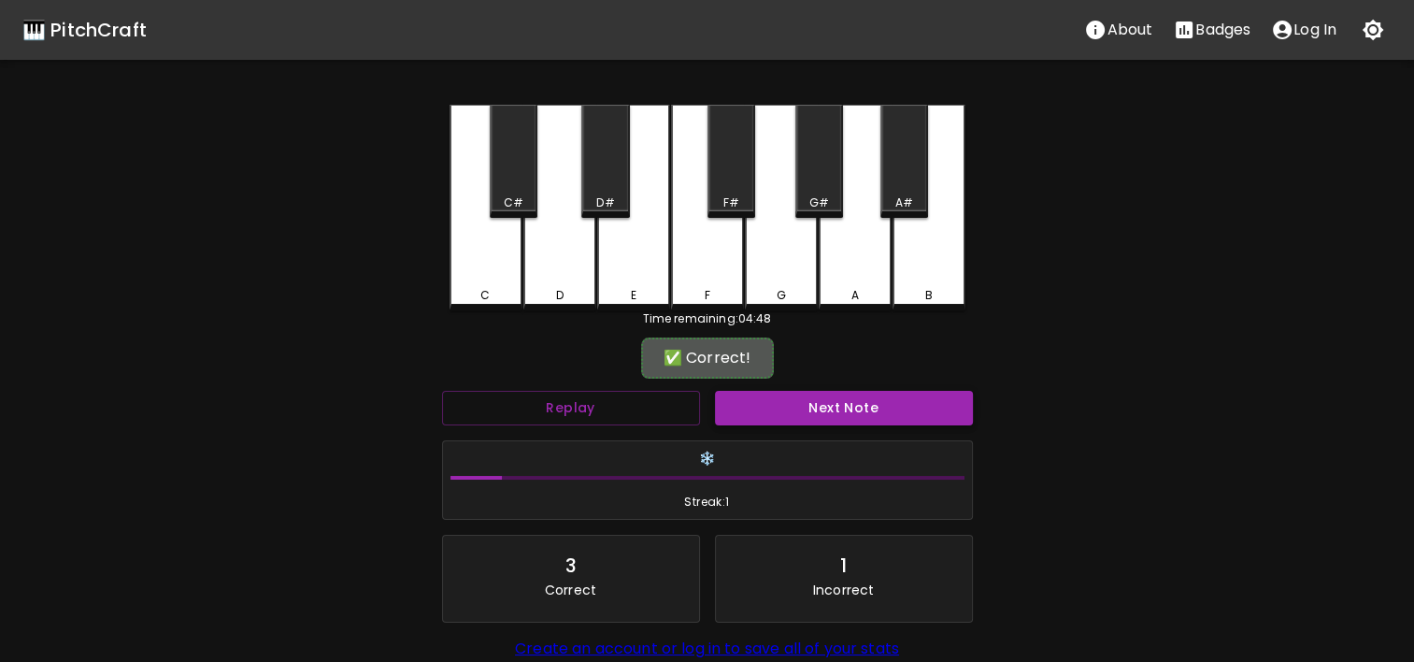
click at [905, 404] on button "Next Note" at bounding box center [844, 408] width 258 height 35
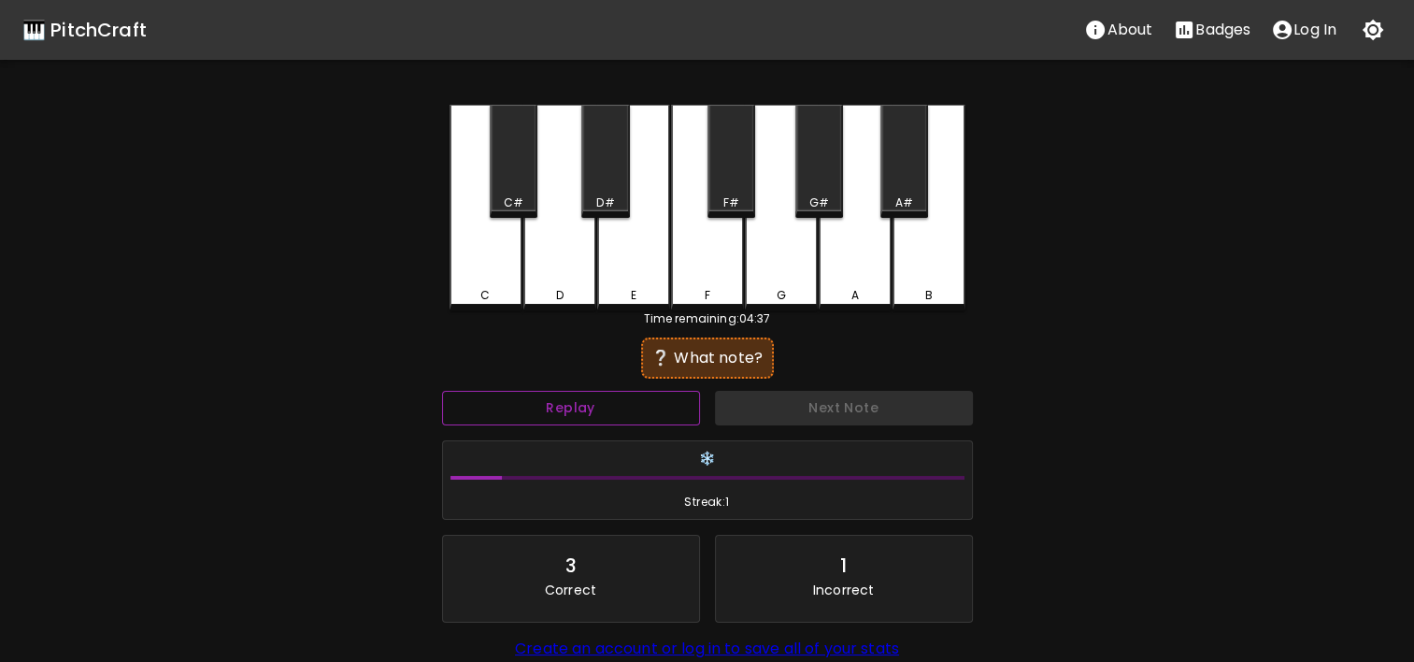
click at [674, 398] on button "Replay" at bounding box center [571, 408] width 258 height 35
click at [556, 416] on button "Replay" at bounding box center [571, 408] width 258 height 35
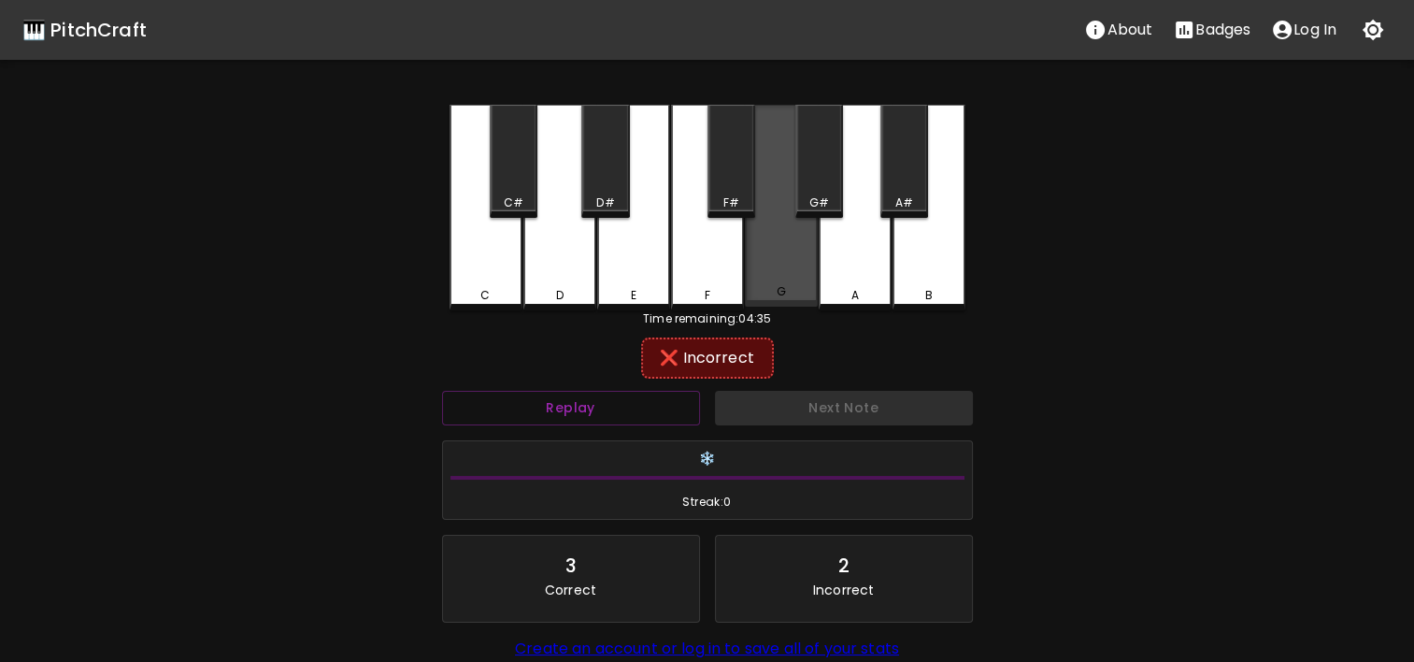
click at [800, 273] on div "G" at bounding box center [781, 206] width 73 height 202
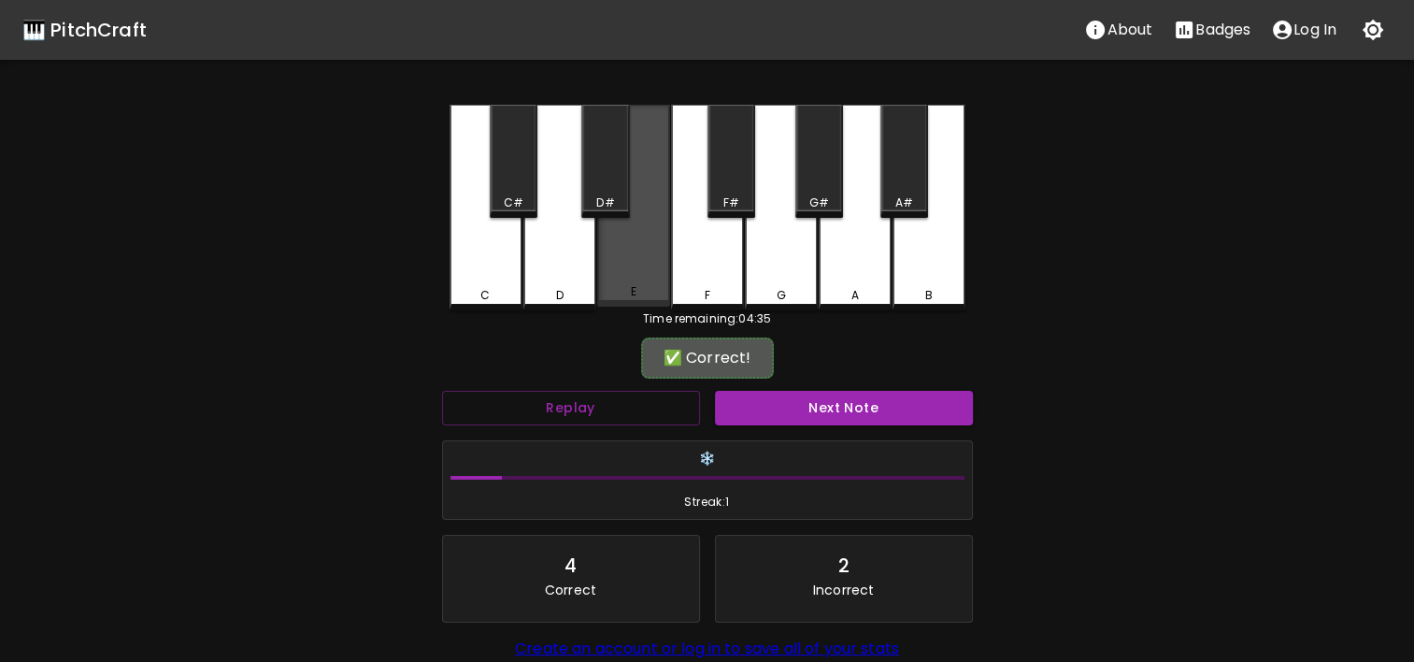
click at [630, 282] on div "E" at bounding box center [633, 206] width 73 height 202
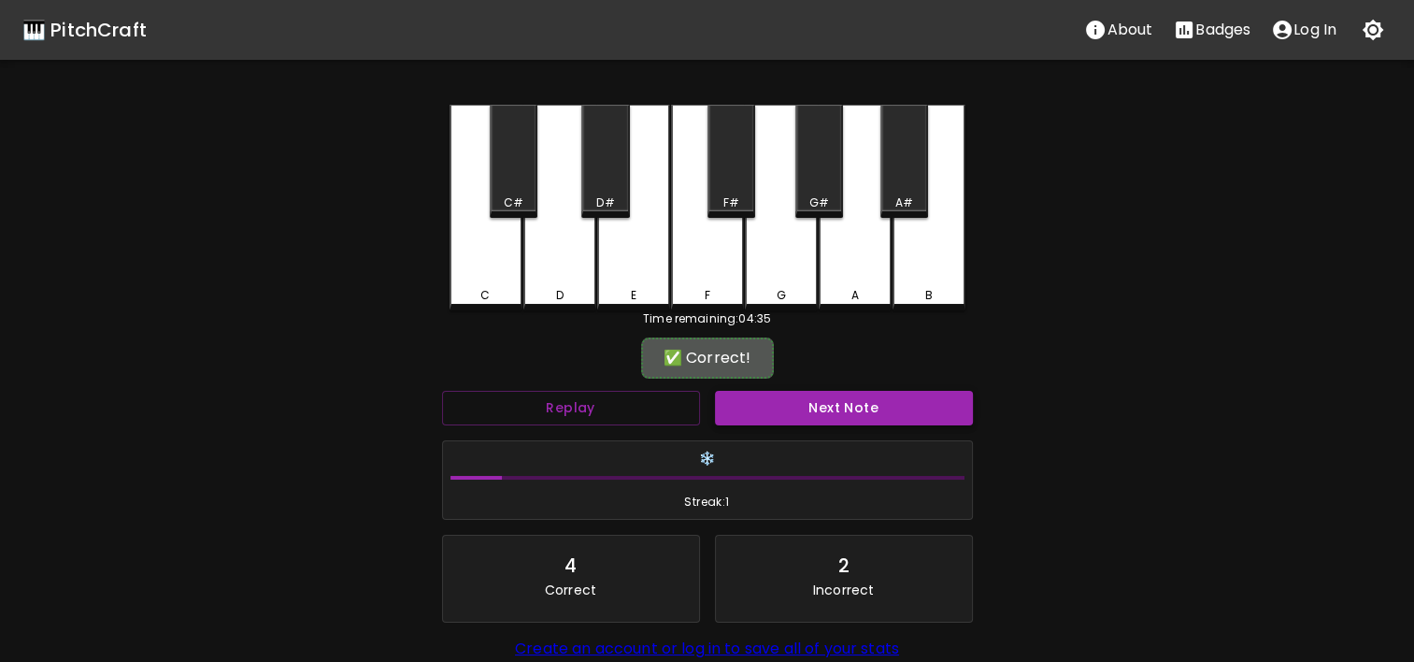
click at [808, 421] on button "Next Note" at bounding box center [844, 408] width 258 height 35
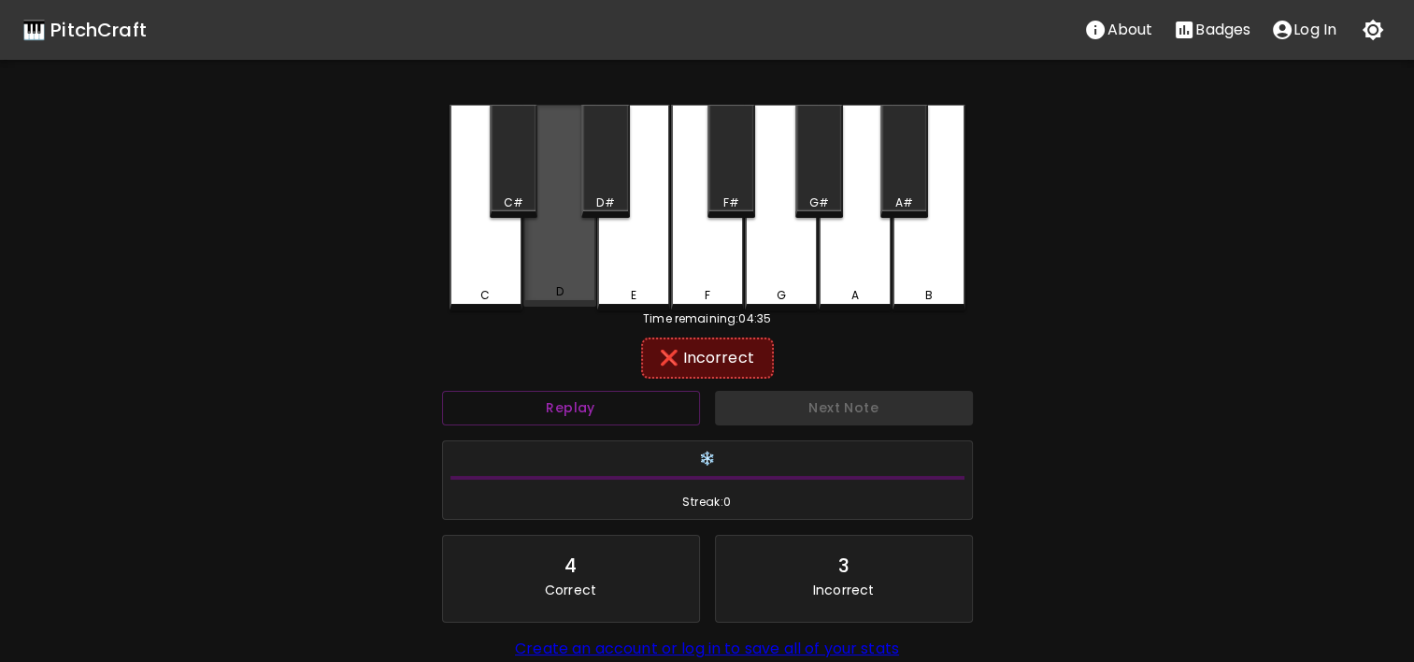
click at [544, 247] on div "D" at bounding box center [559, 206] width 73 height 202
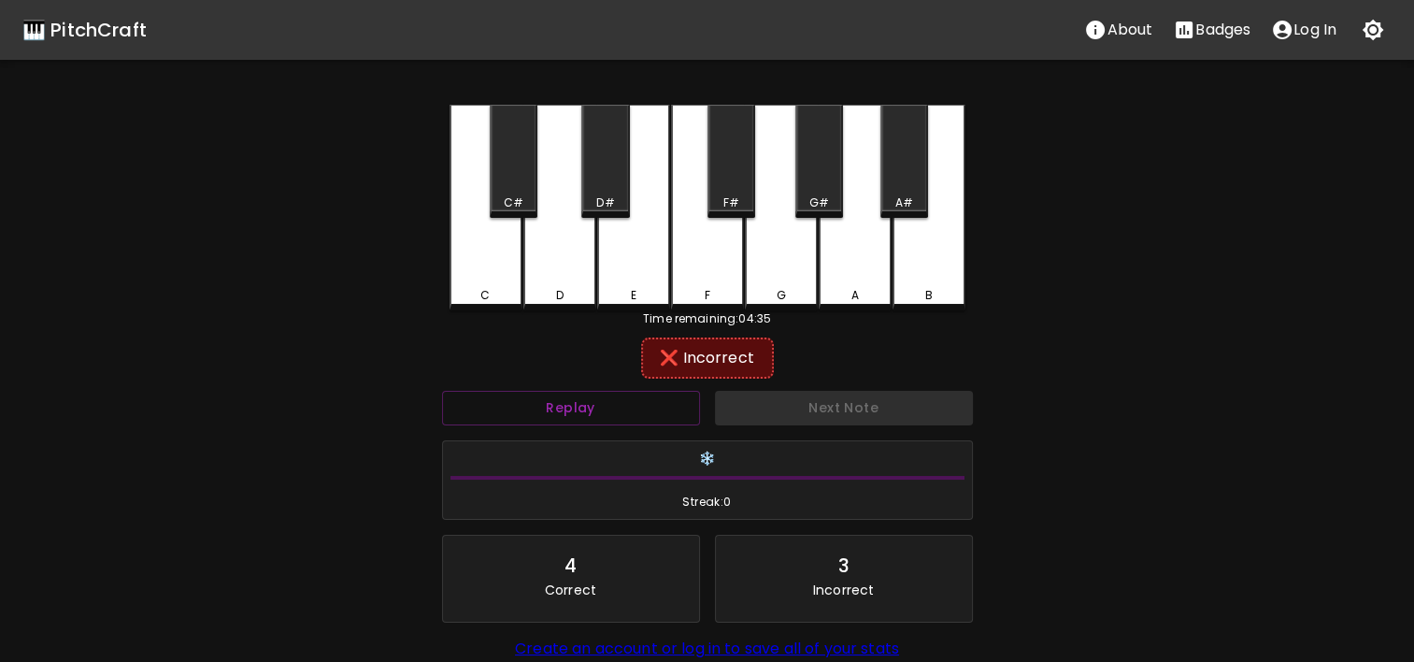
click at [510, 254] on div "C" at bounding box center [486, 208] width 73 height 206
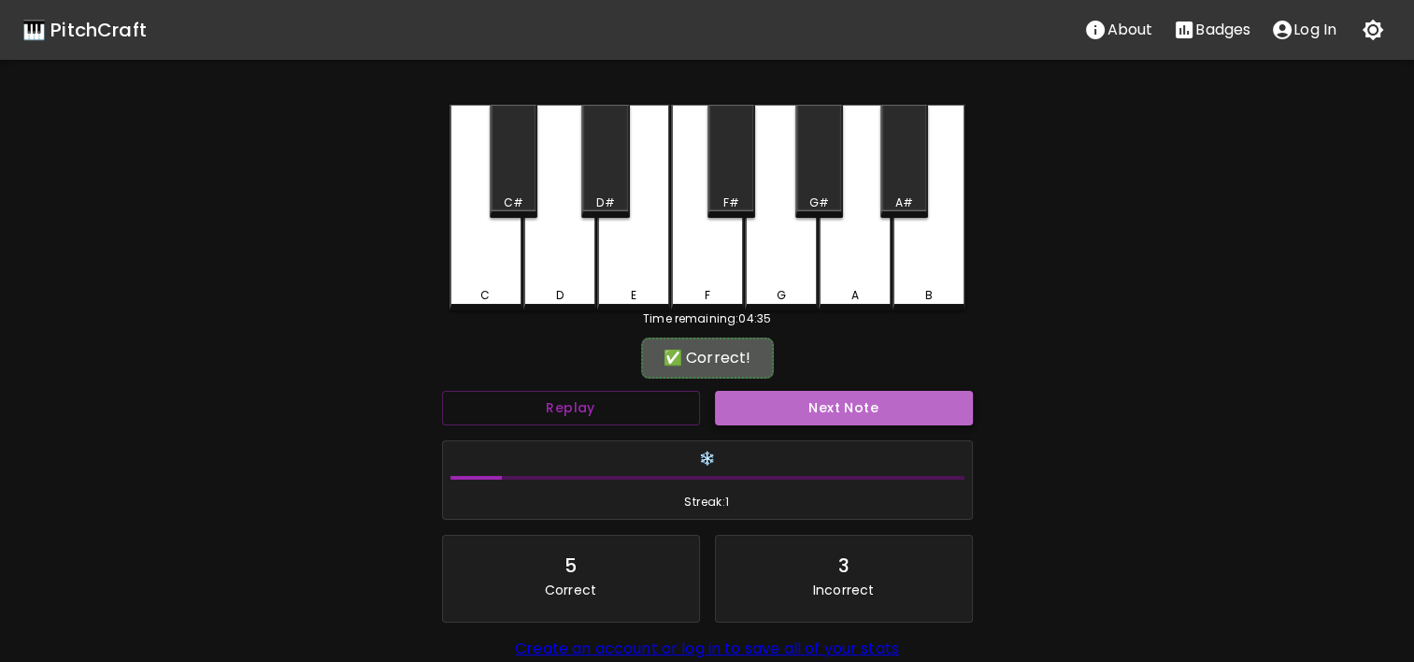
click at [781, 401] on button "Next Note" at bounding box center [844, 408] width 258 height 35
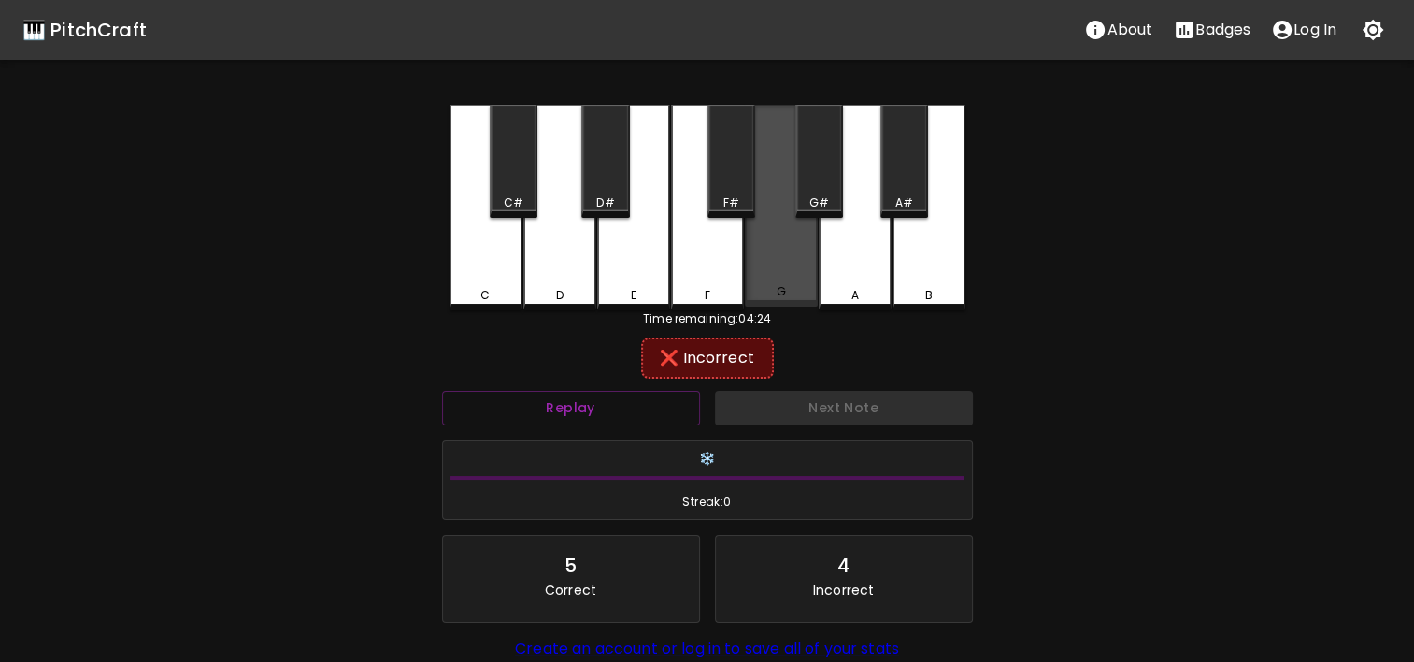
drag, startPoint x: 915, startPoint y: 267, endPoint x: 759, endPoint y: 285, distance: 157.1
click at [759, 285] on div "C C# D D# E F F# G G# A A# B" at bounding box center [708, 208] width 516 height 206
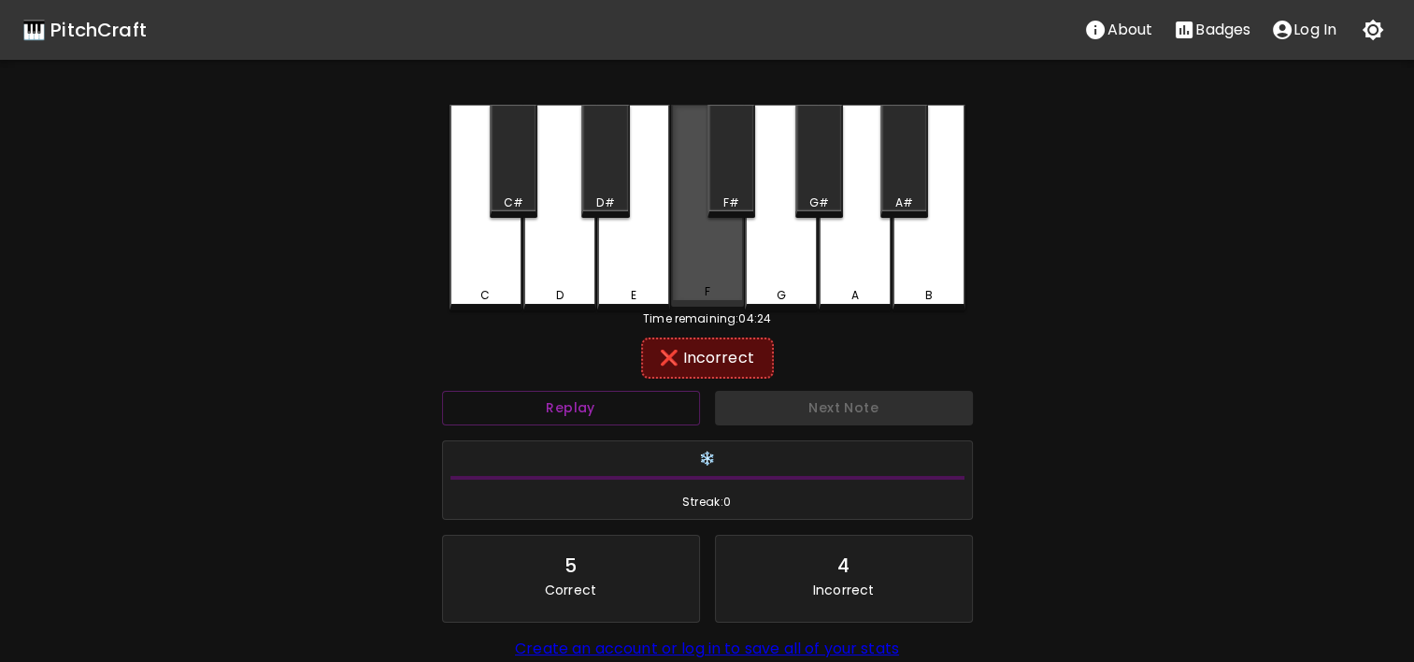
click at [696, 280] on div "F" at bounding box center [707, 206] width 73 height 202
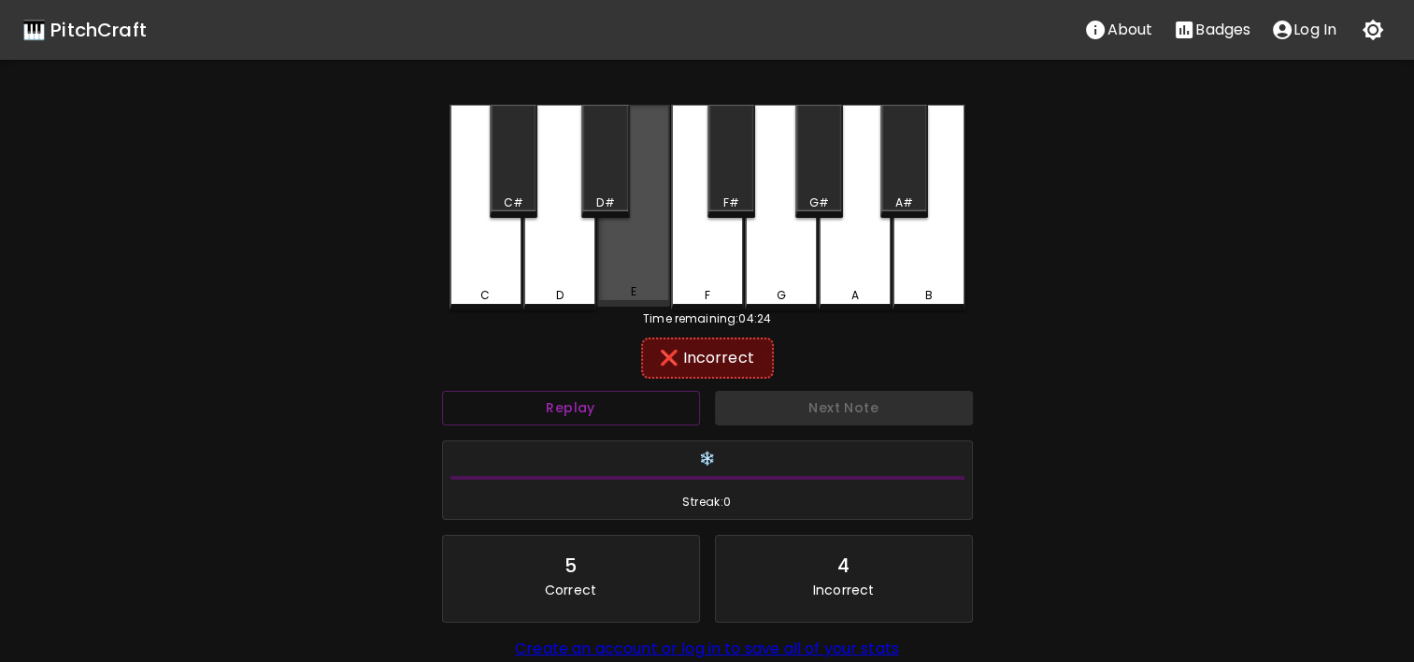
click at [627, 274] on div "E" at bounding box center [633, 206] width 73 height 202
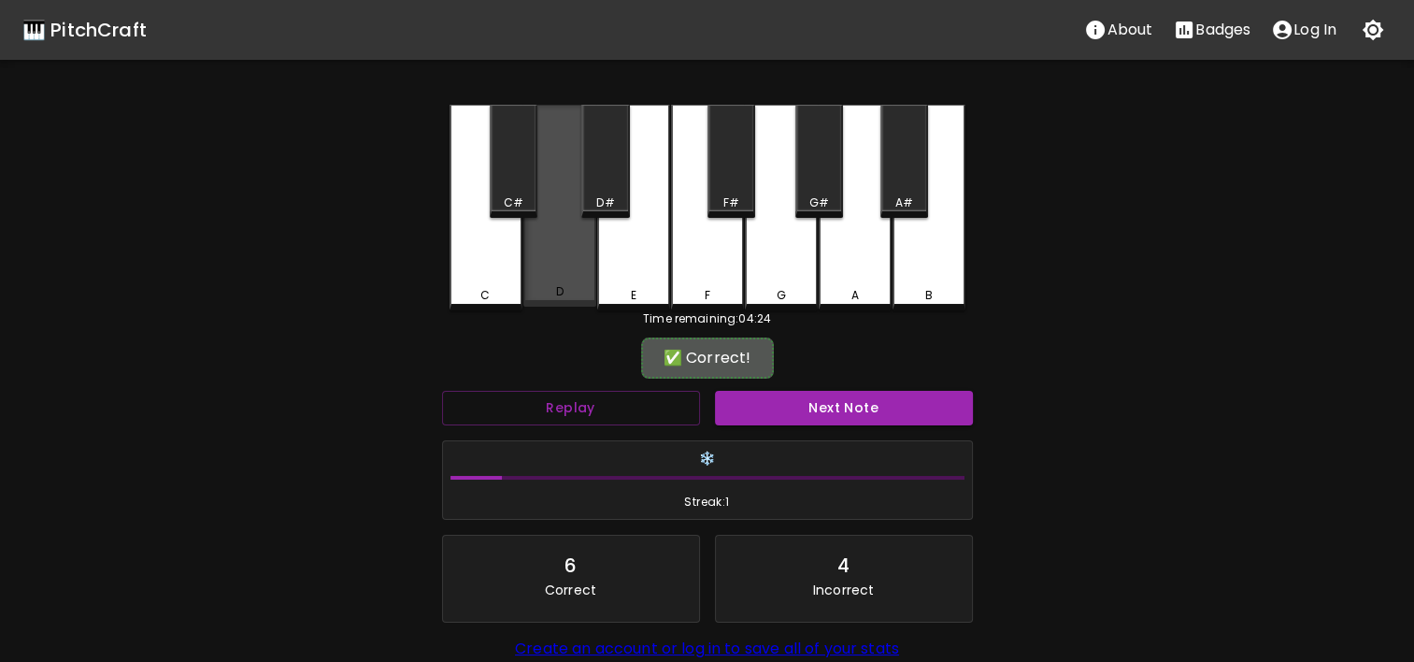
click at [553, 247] on div "D" at bounding box center [559, 206] width 73 height 202
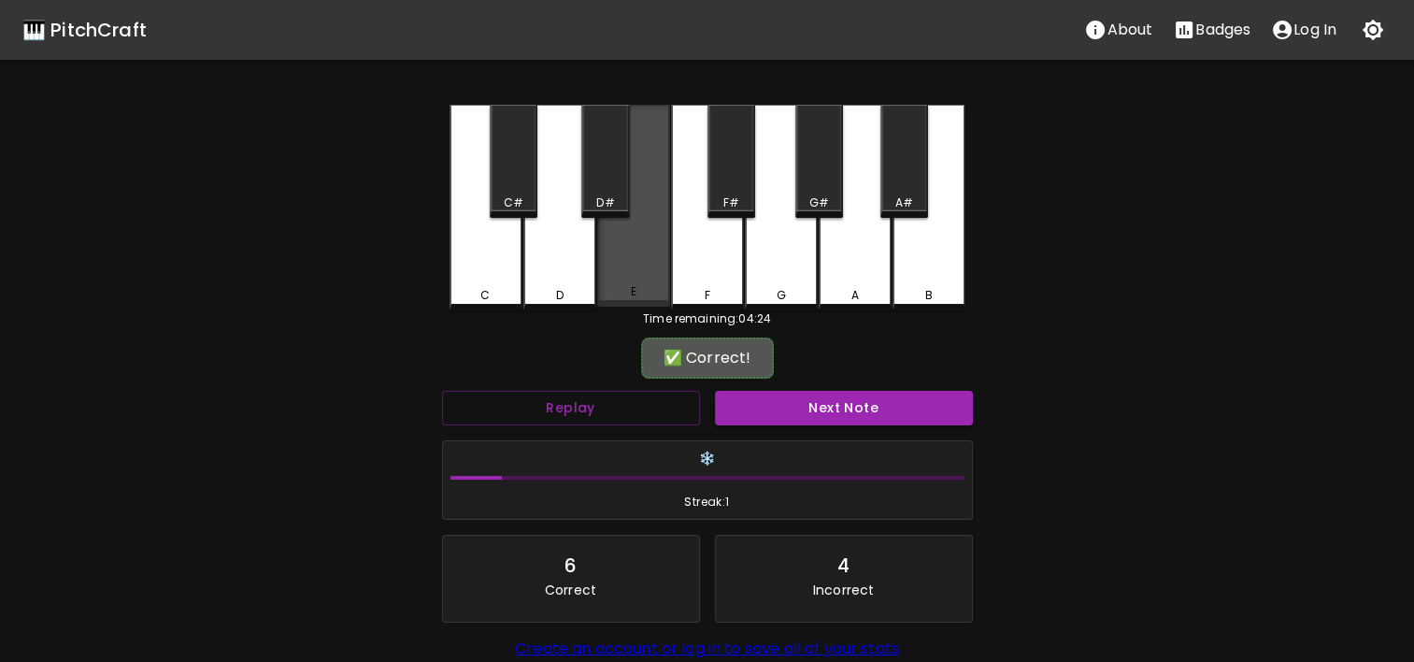
drag, startPoint x: 475, startPoint y: 258, endPoint x: 631, endPoint y: 222, distance: 160.1
click at [631, 222] on div "C C# D D# E F F# G G# A A# B" at bounding box center [708, 208] width 516 height 206
